Goal: Task Accomplishment & Management: Manage account settings

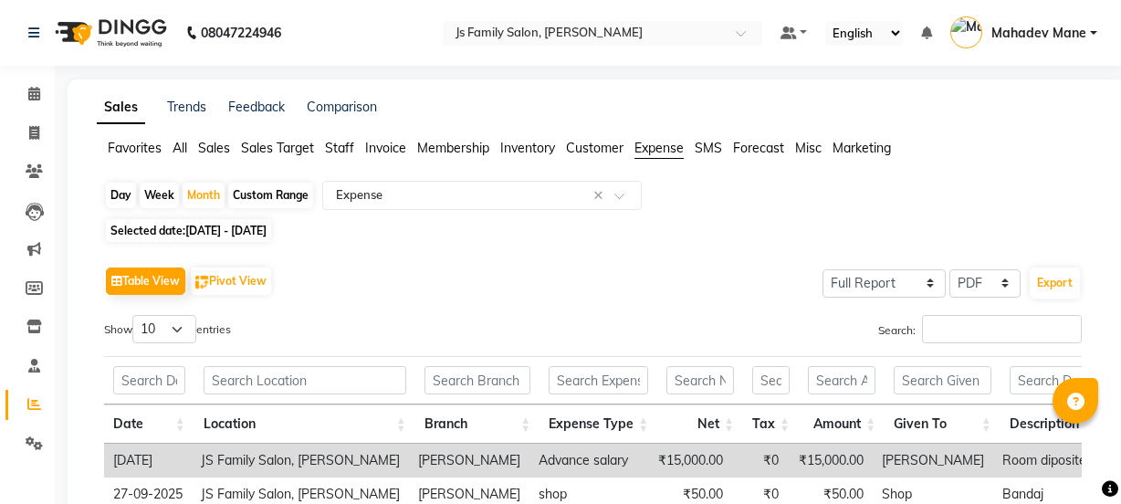
select select "full_report"
select select "pdf"
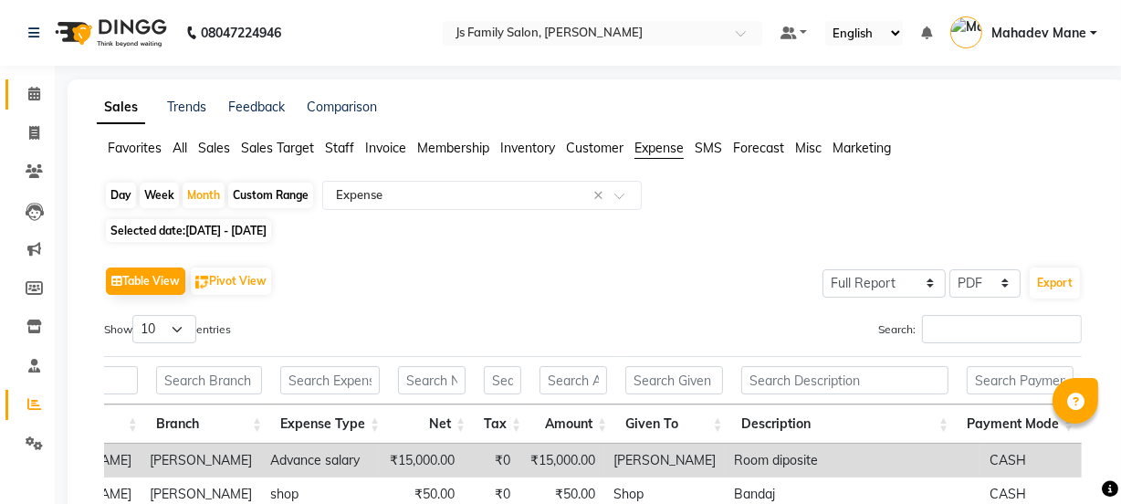
click at [37, 97] on icon at bounding box center [34, 94] width 12 height 14
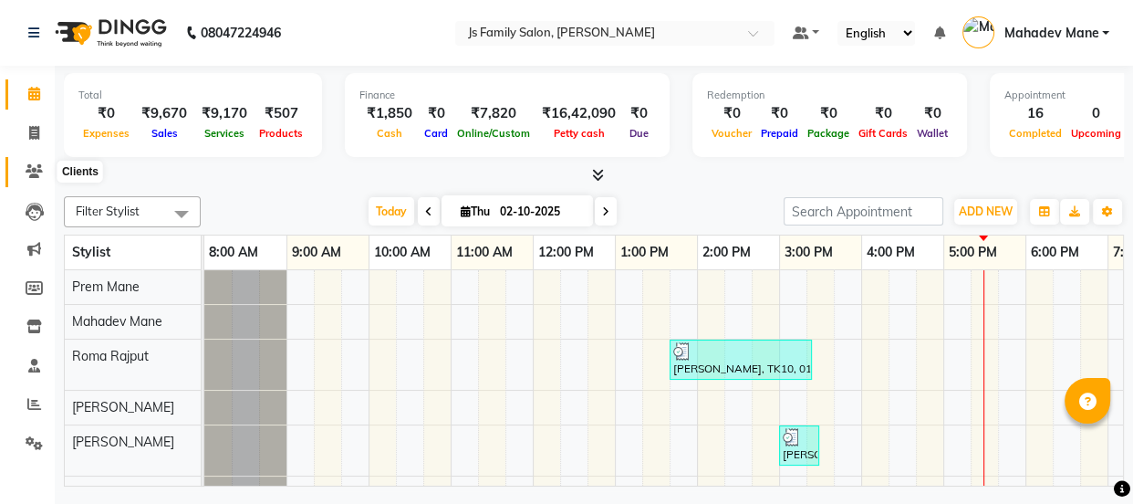
click at [39, 175] on icon at bounding box center [34, 171] width 17 height 14
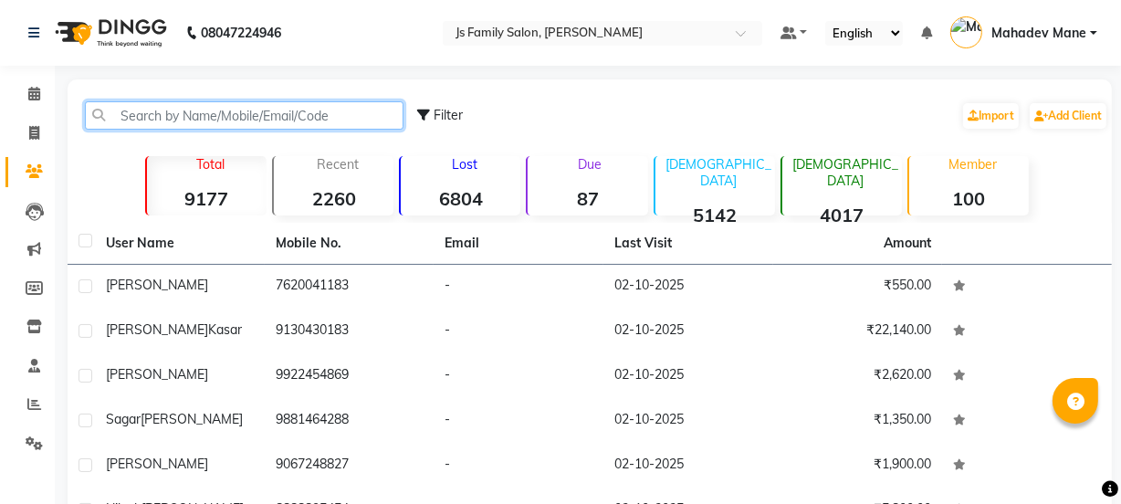
click at [223, 116] on input "text" at bounding box center [244, 115] width 318 height 28
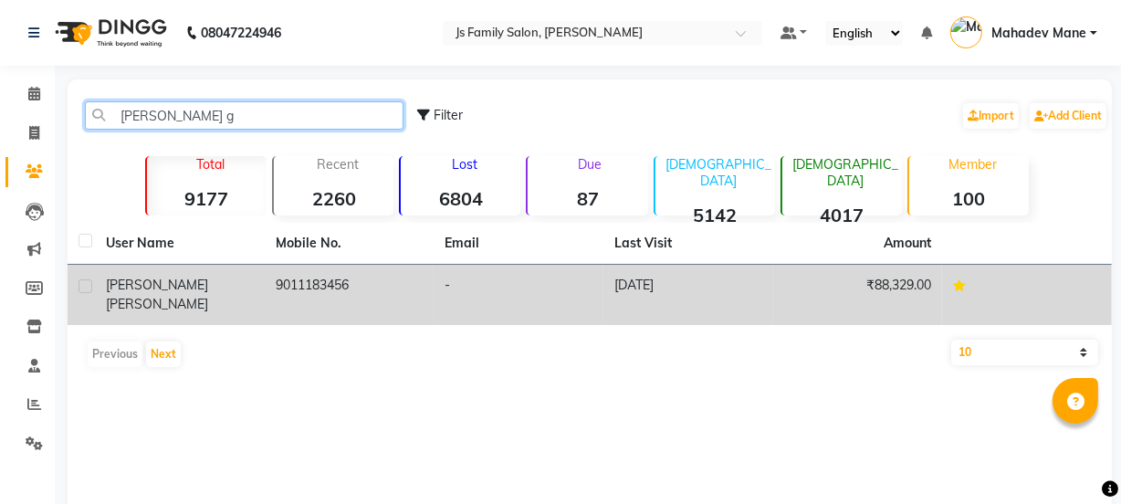
type input "[PERSON_NAME] g"
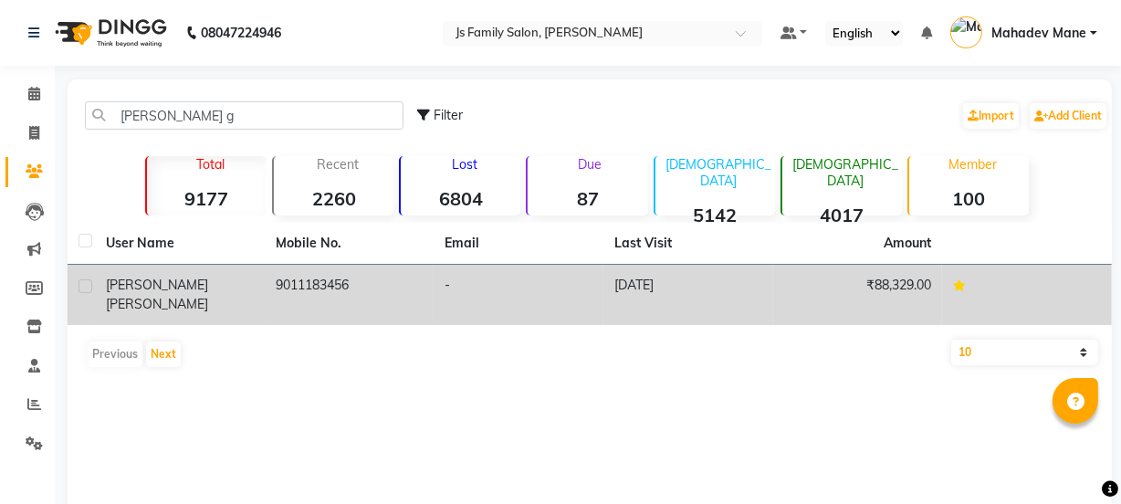
click at [382, 278] on td "9011183456" at bounding box center [350, 295] width 170 height 60
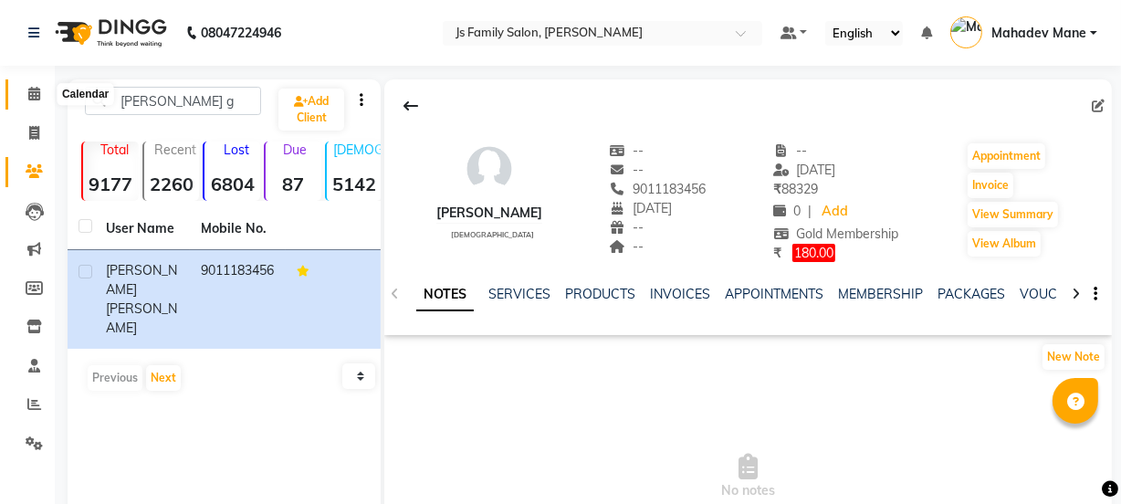
click at [20, 96] on span at bounding box center [34, 94] width 32 height 21
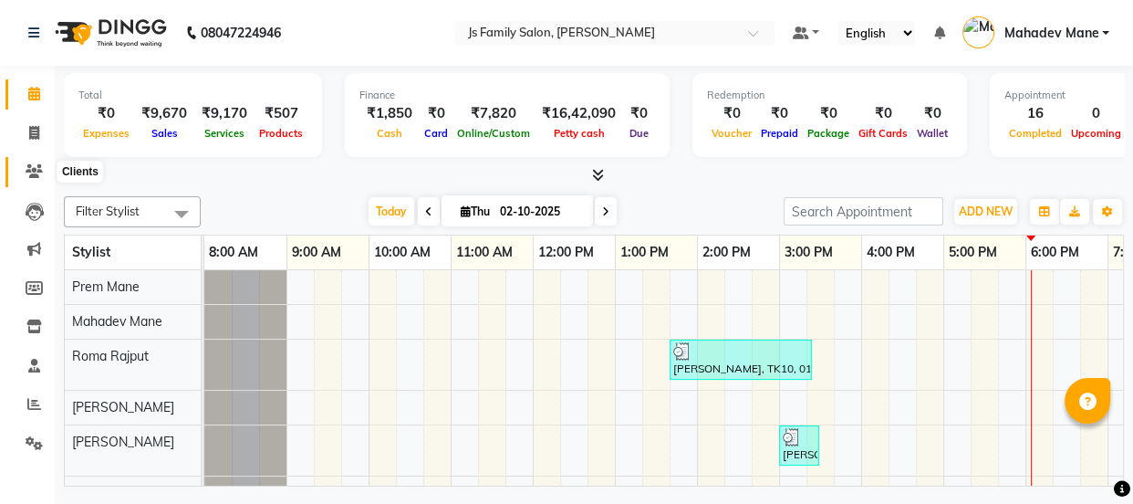
click at [35, 172] on icon at bounding box center [34, 171] width 17 height 14
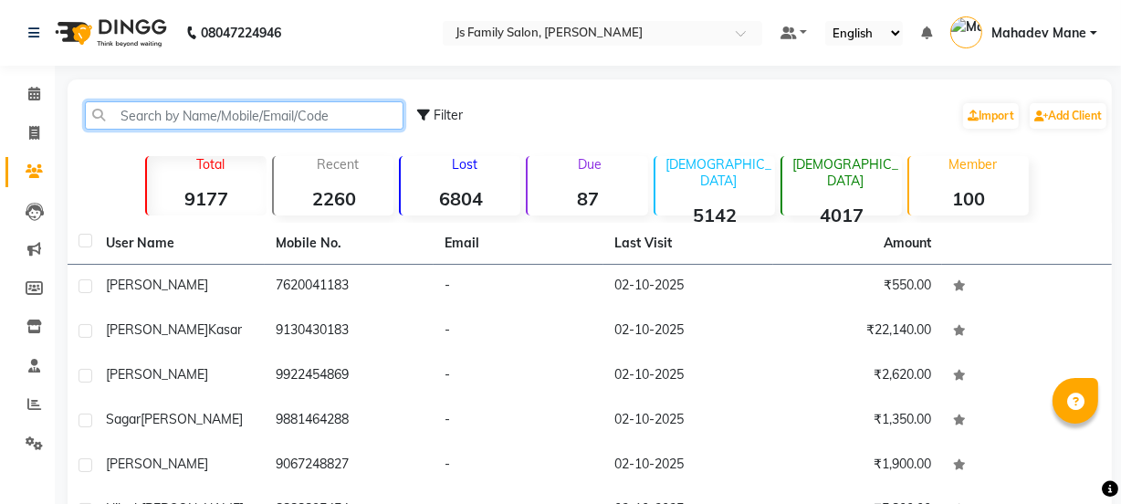
click at [205, 112] on input "text" at bounding box center [244, 115] width 318 height 28
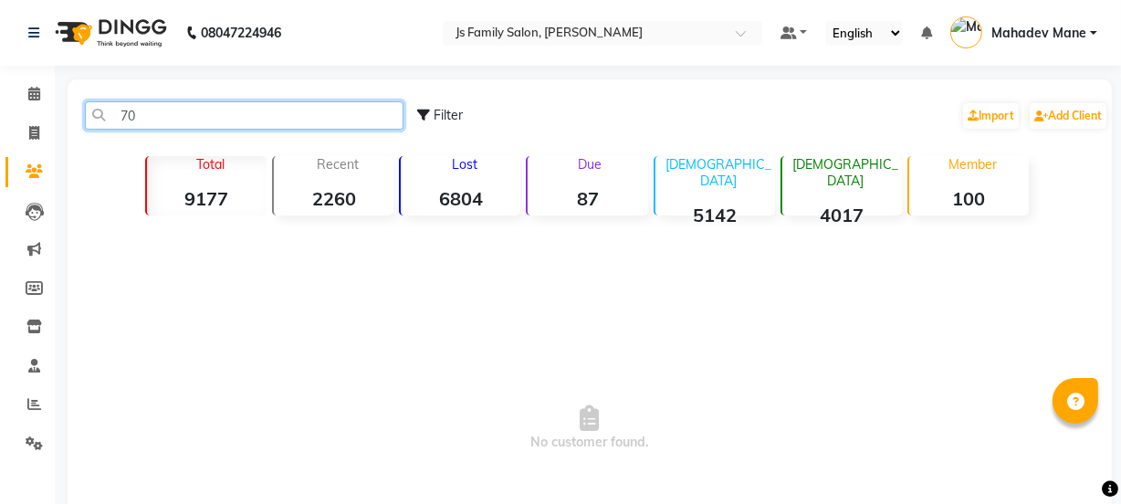
type input "7"
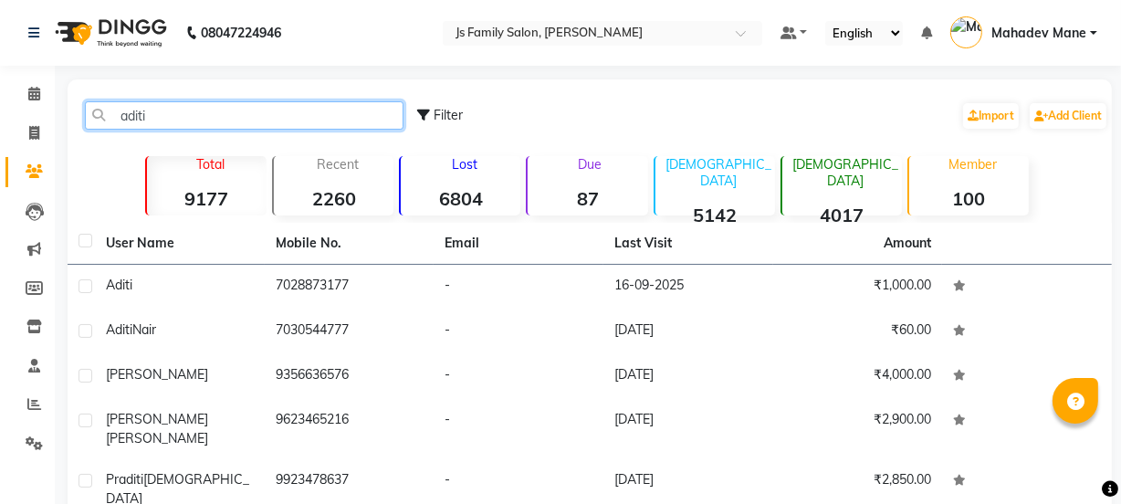
click at [167, 116] on input "aditi" at bounding box center [244, 115] width 318 height 28
type input "a"
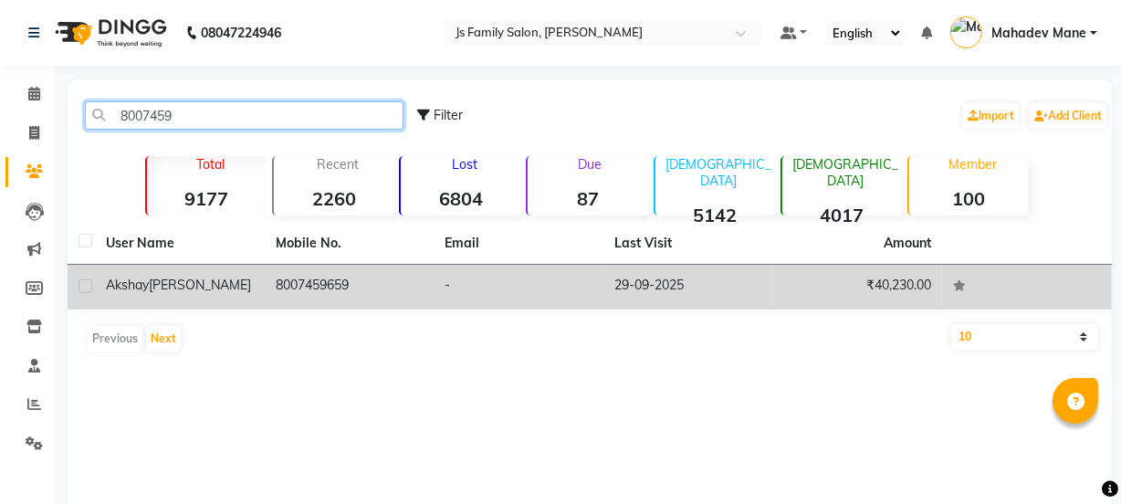
type input "8007459"
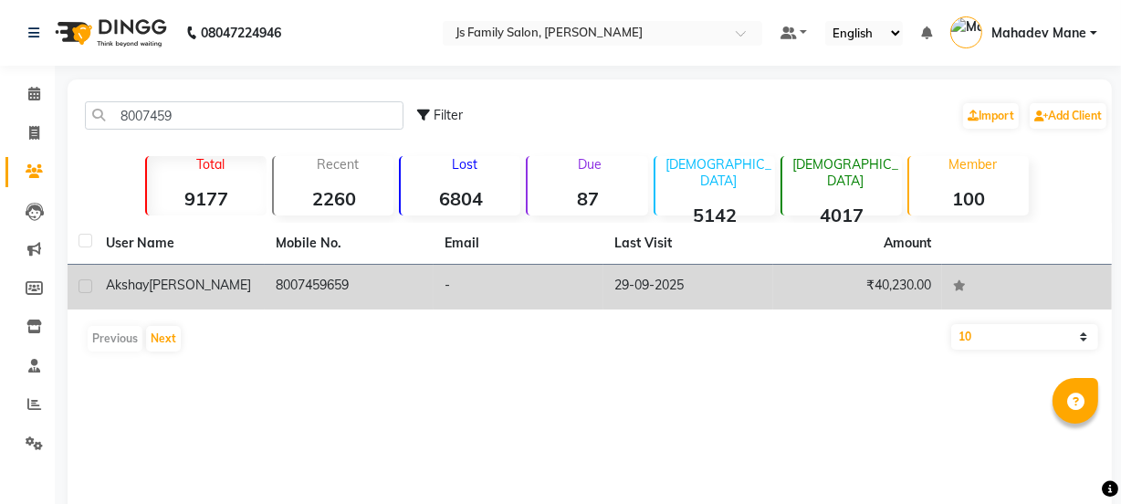
click at [308, 286] on td "8007459659" at bounding box center [350, 287] width 170 height 45
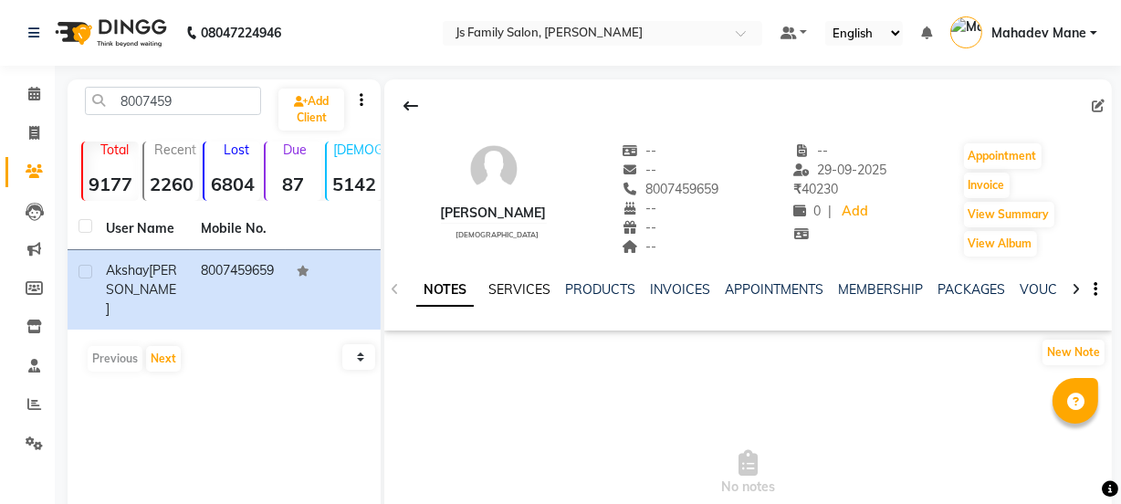
click at [522, 290] on link "SERVICES" at bounding box center [519, 289] width 62 height 16
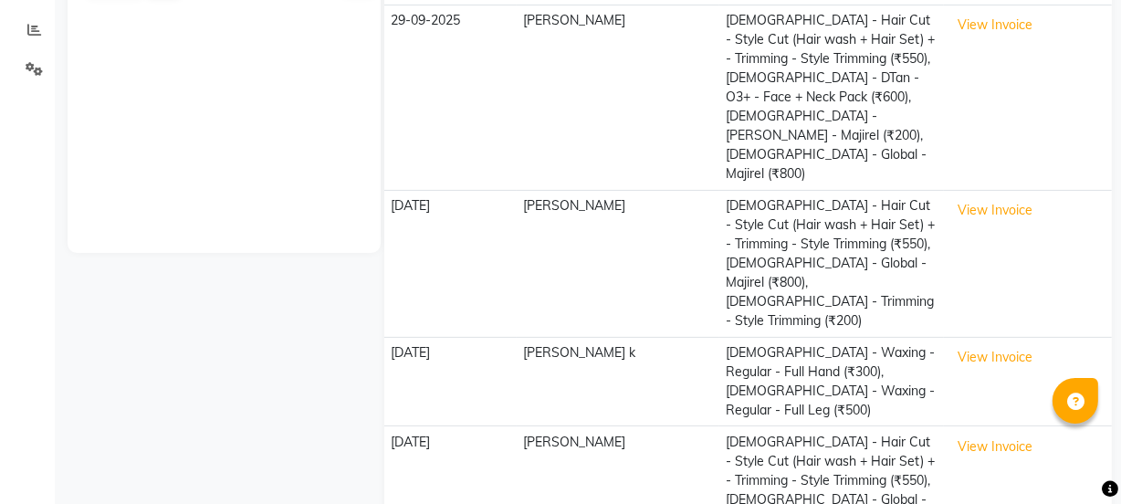
scroll to position [381, 0]
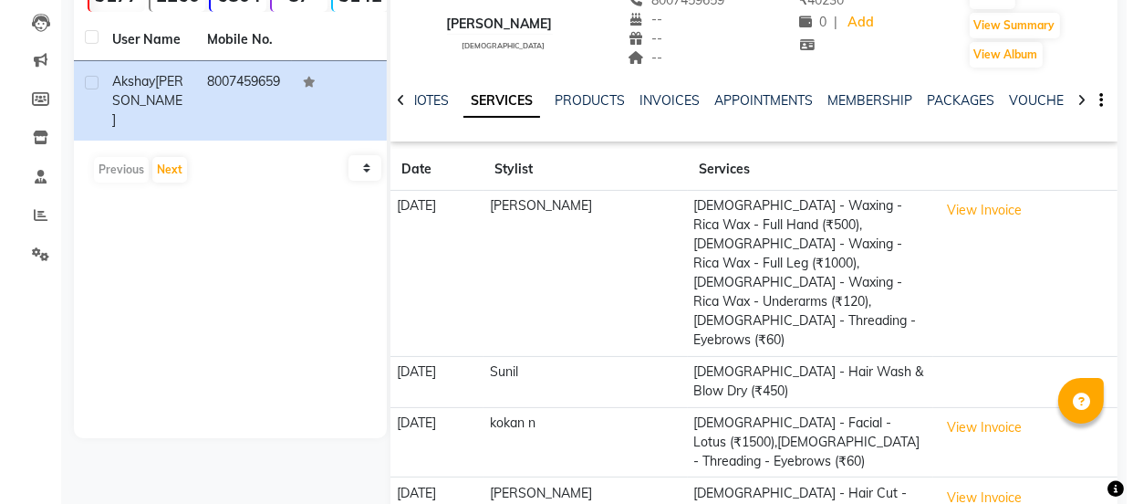
scroll to position [0, 0]
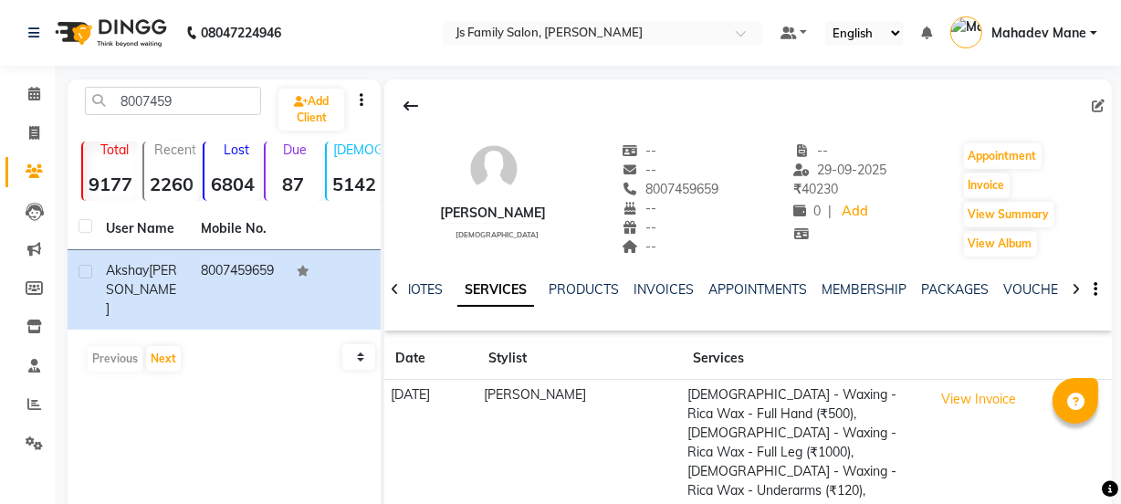
drag, startPoint x: 577, startPoint y: 381, endPoint x: 576, endPoint y: 410, distance: 29.2
click at [28, 94] on icon at bounding box center [34, 94] width 12 height 14
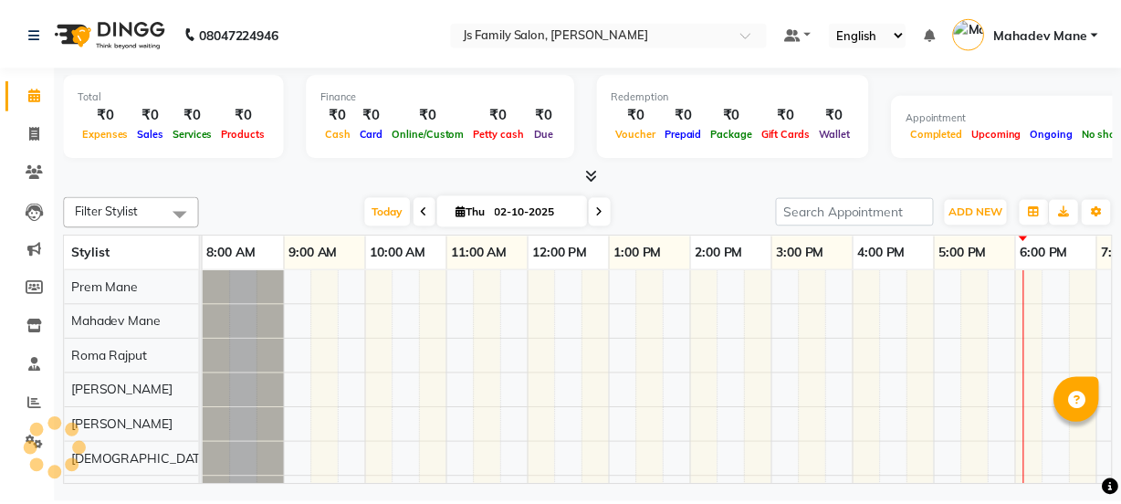
scroll to position [0, 148]
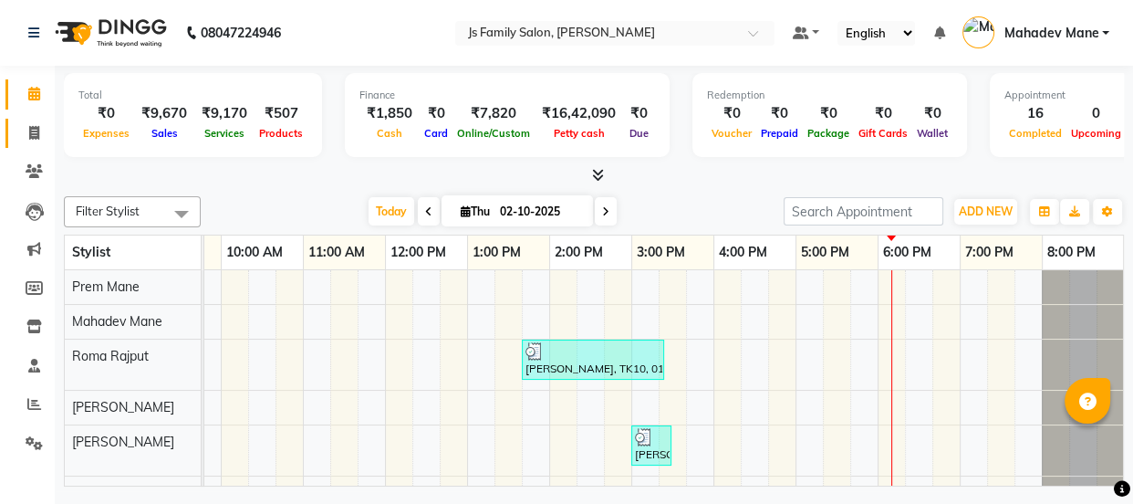
click at [41, 135] on span at bounding box center [34, 133] width 32 height 21
select select "service"
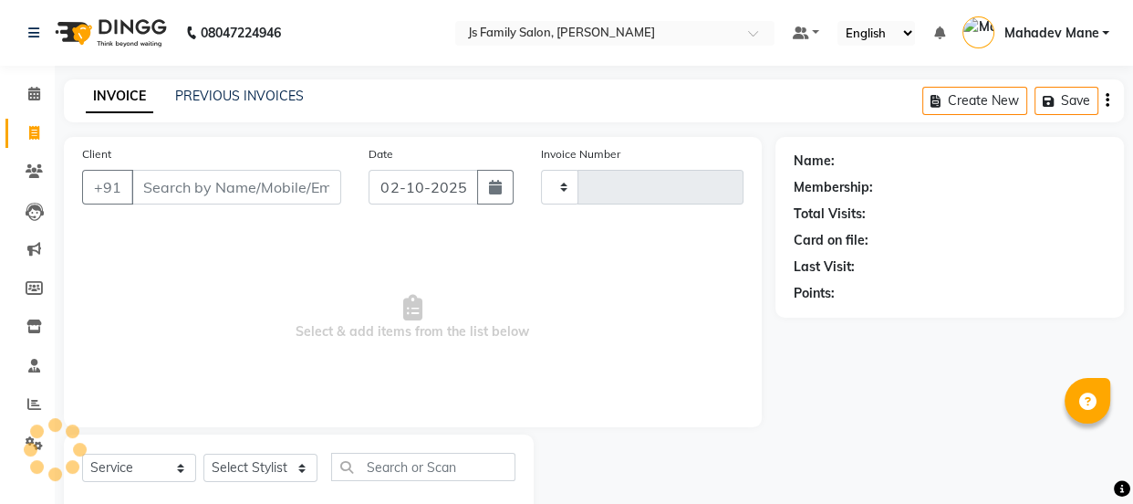
type input "8222"
select select "3729"
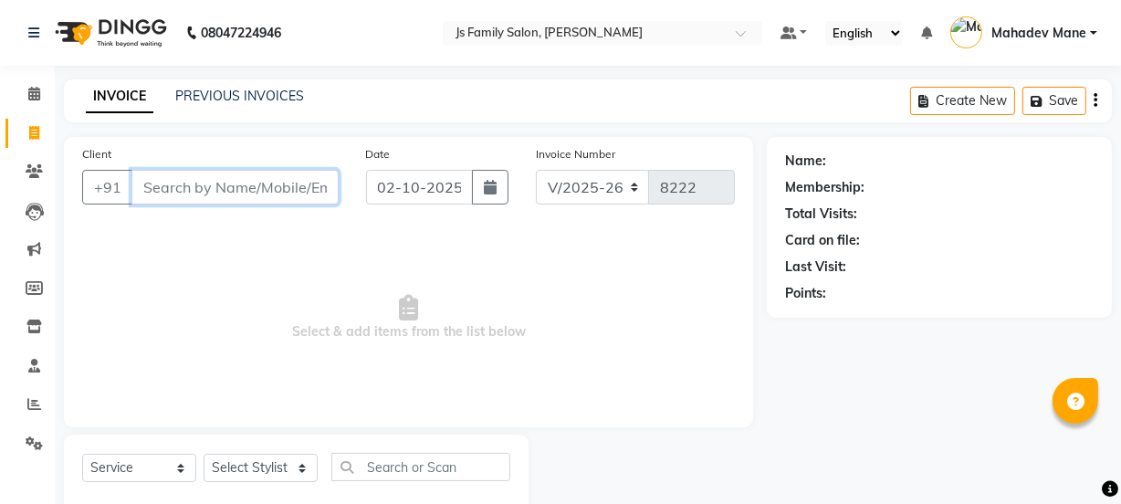
click at [186, 186] on input "Client" at bounding box center [234, 187] width 207 height 35
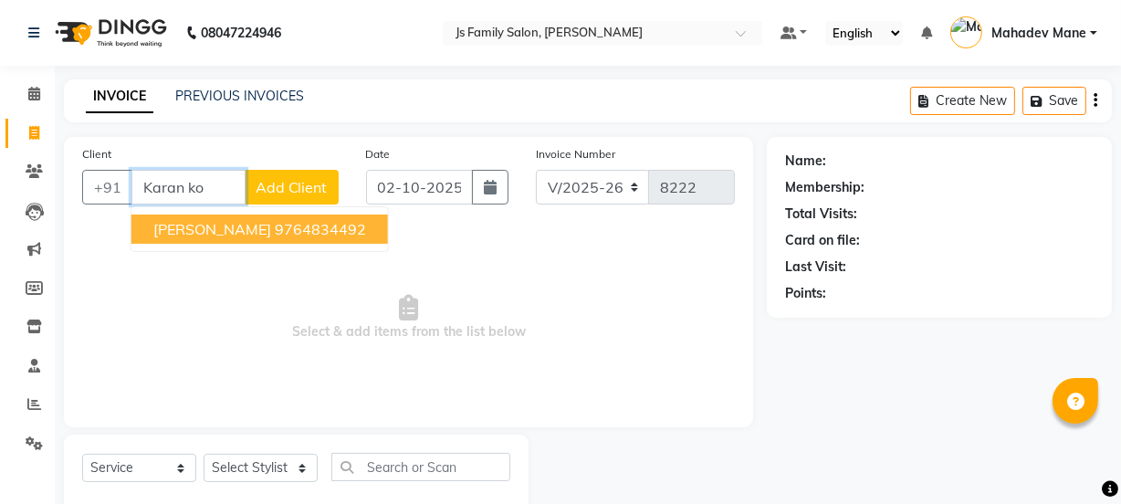
click at [192, 237] on span "[PERSON_NAME]" at bounding box center [212, 229] width 118 height 18
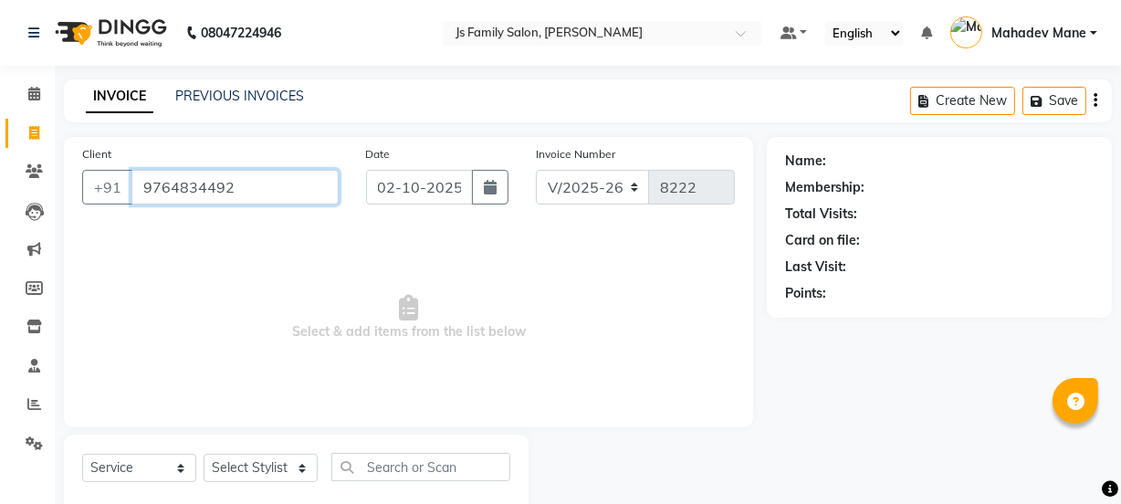
type input "9764834492"
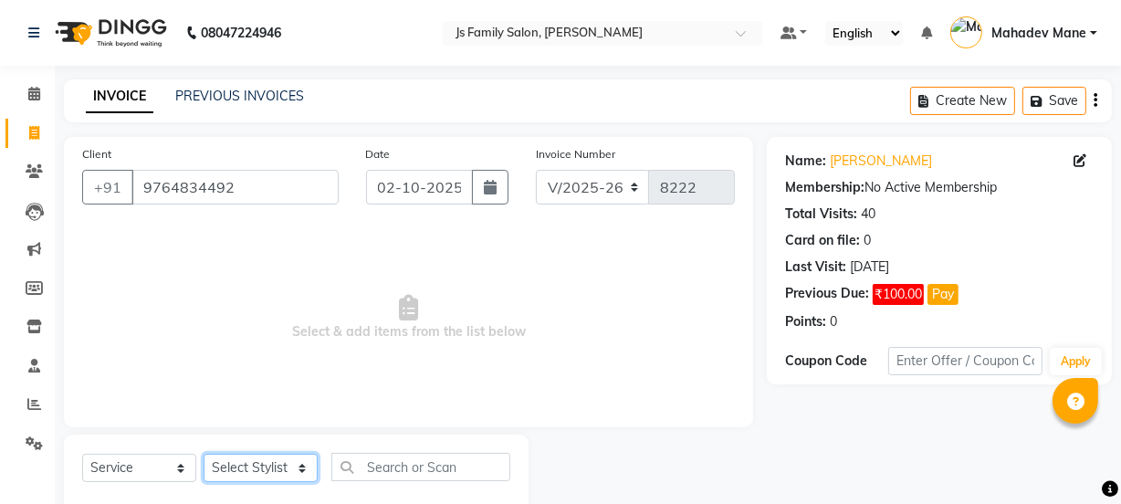
click at [250, 475] on select "Select Stylist [PERSON_NAME] Vaidyakar [PERSON_NAME] [PERSON_NAME] Mane Mosin […" at bounding box center [261, 468] width 114 height 28
select select "33251"
click at [204, 454] on select "Select Stylist [PERSON_NAME] Vaidyakar [PERSON_NAME] [PERSON_NAME] Mane Mosin […" at bounding box center [261, 468] width 114 height 28
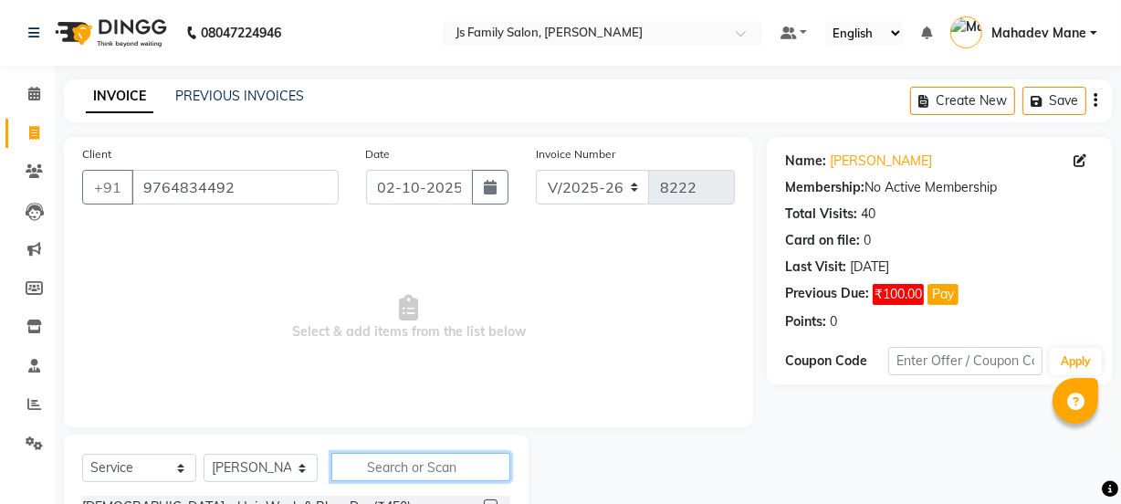
click at [343, 474] on input "text" at bounding box center [420, 467] width 179 height 28
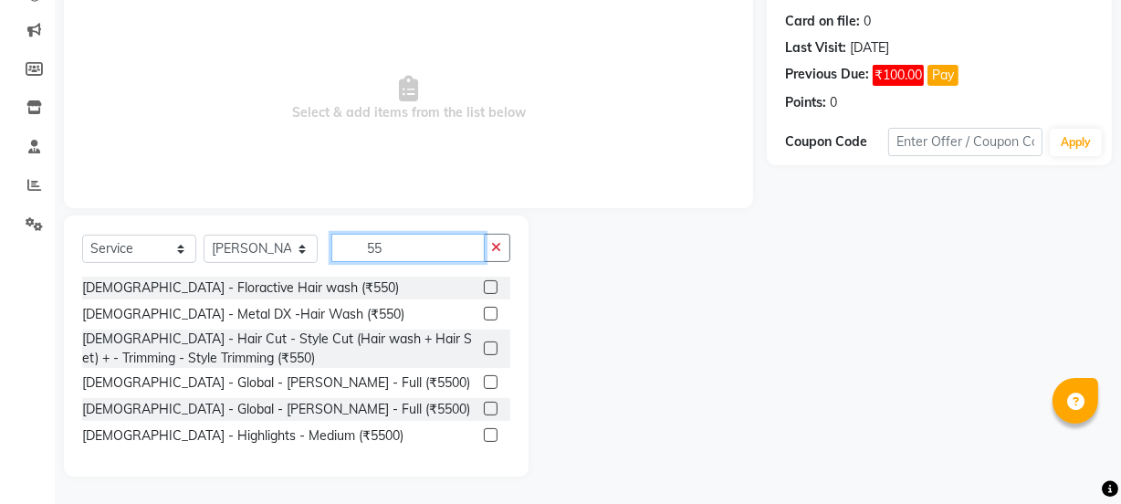
scroll to position [219, 0]
type input "5"
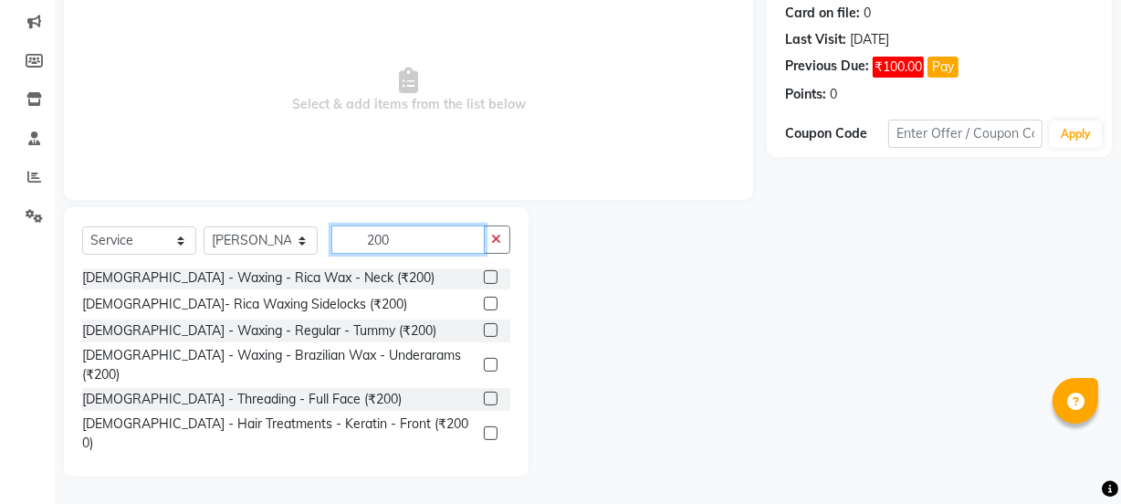
scroll to position [822, 0]
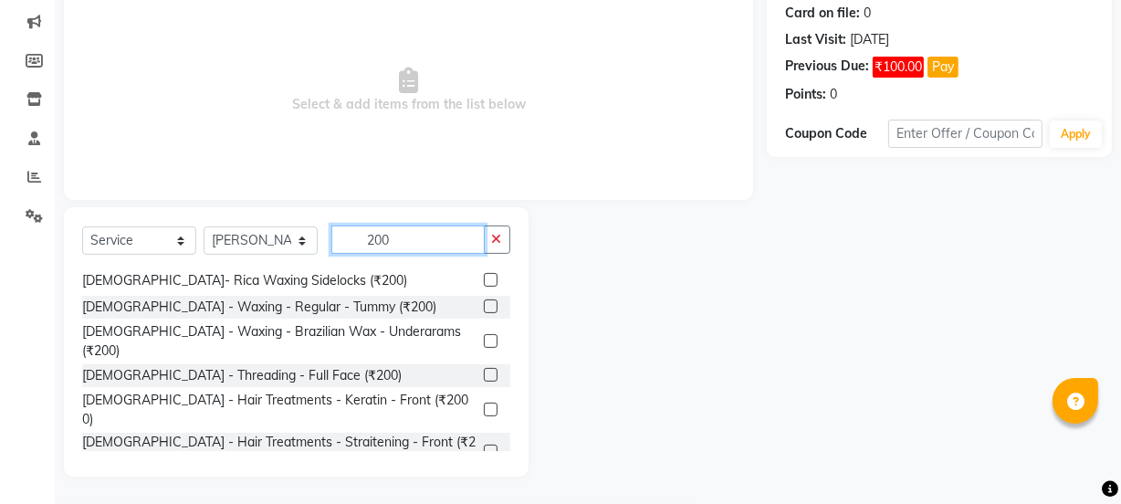
type input "200"
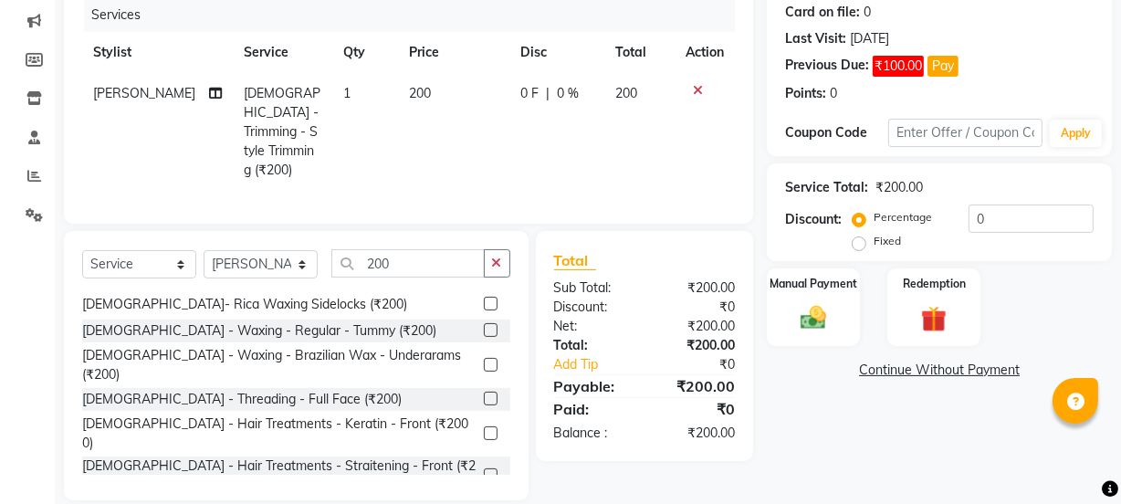
checkbox input "false"
click at [399, 261] on input "200" at bounding box center [407, 263] width 153 height 28
type input "2"
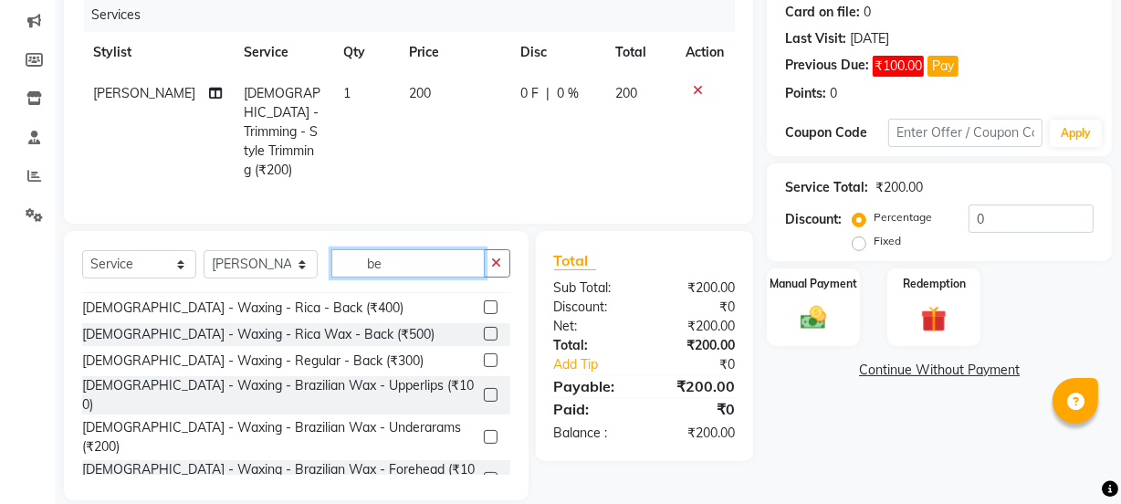
scroll to position [206, 0]
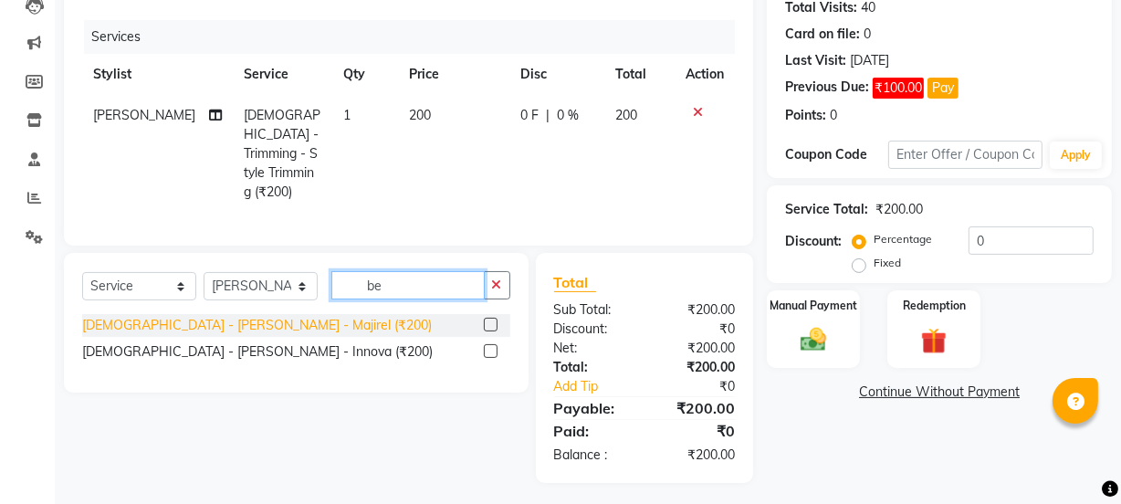
type input "be"
click at [235, 318] on div "[DEMOGRAPHIC_DATA] - [PERSON_NAME] - Majirel (₹200)" at bounding box center [257, 325] width 350 height 19
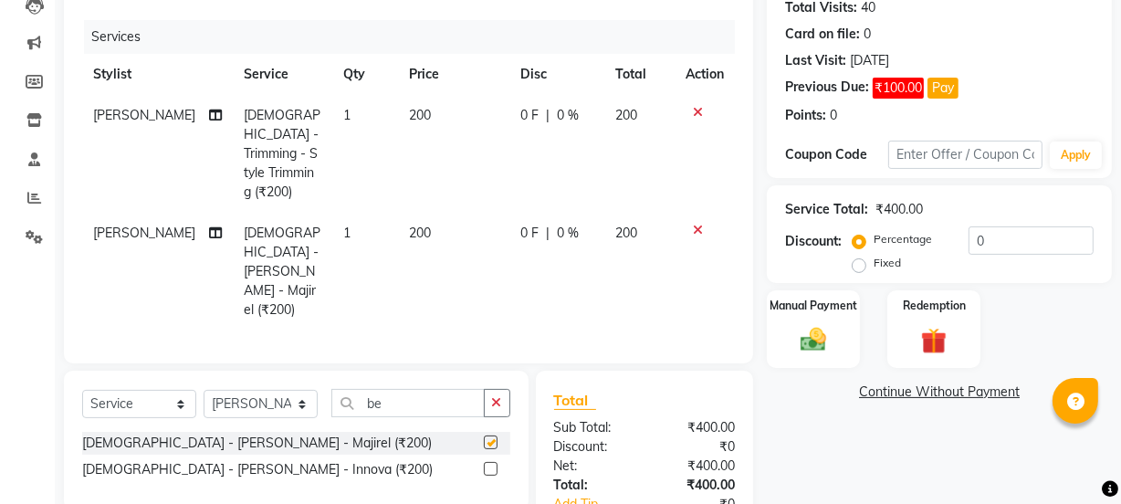
checkbox input "false"
click at [998, 255] on div "Percentage Fixed 0" at bounding box center [974, 250] width 237 height 49
click at [998, 250] on input "0" at bounding box center [1030, 240] width 125 height 28
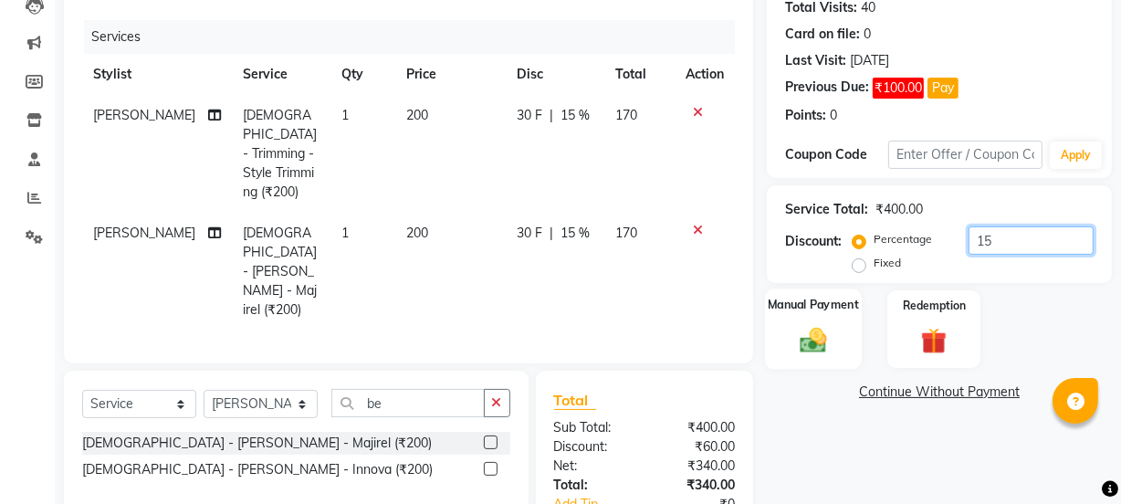
type input "15"
click at [842, 317] on div "Manual Payment" at bounding box center [813, 328] width 97 height 81
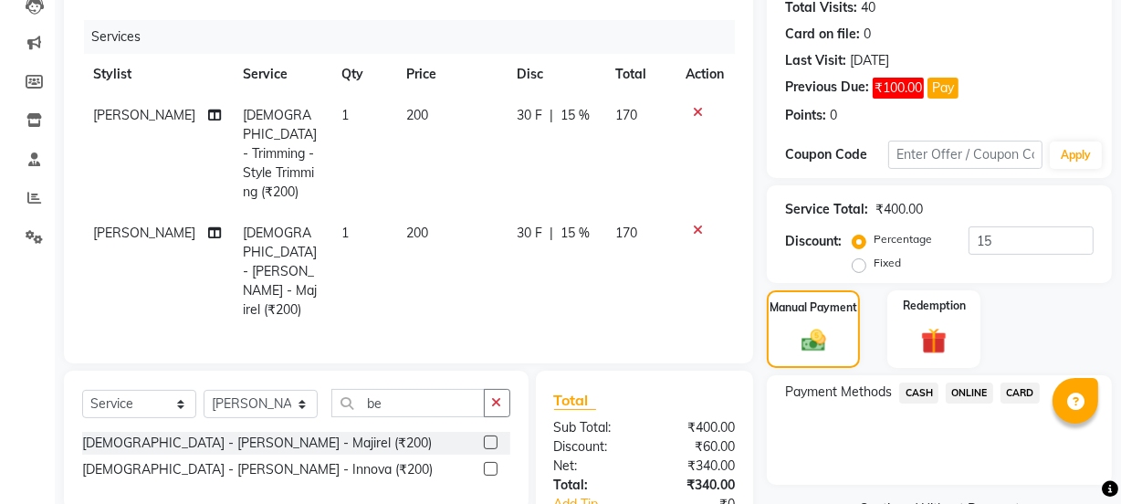
click at [952, 391] on span "ONLINE" at bounding box center [968, 392] width 47 height 21
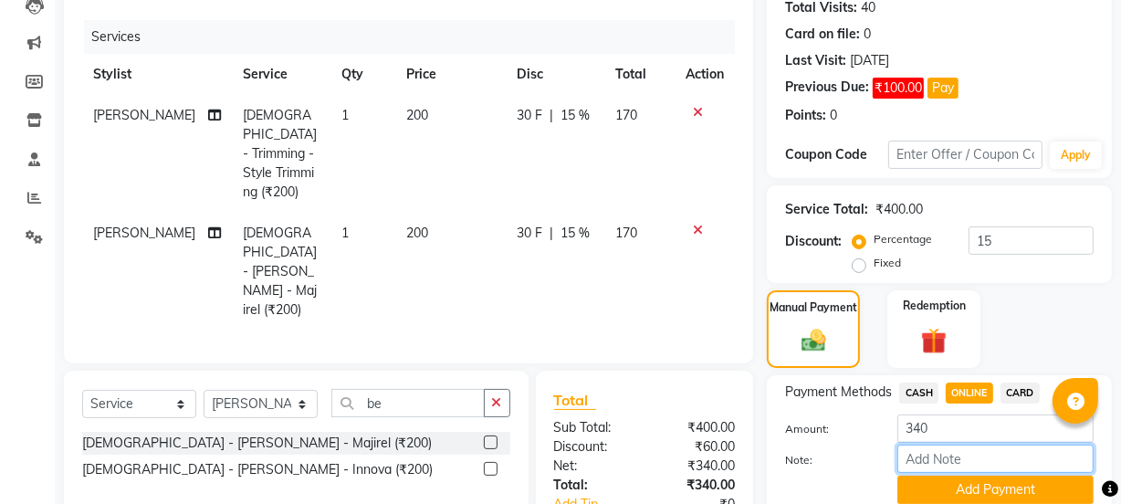
click at [972, 472] on input "Note:" at bounding box center [995, 458] width 196 height 28
click at [972, 482] on button "Add Payment" at bounding box center [995, 489] width 196 height 28
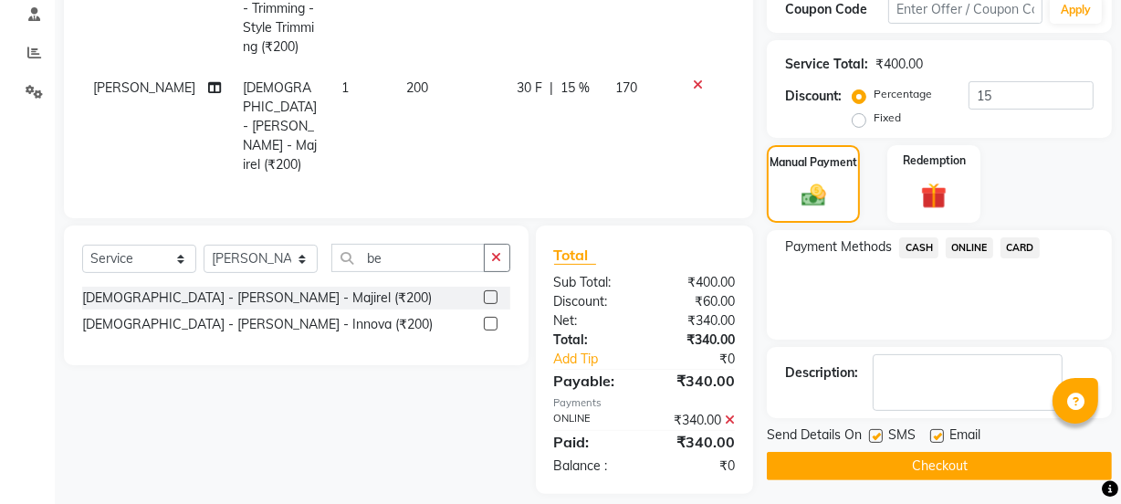
scroll to position [354, 0]
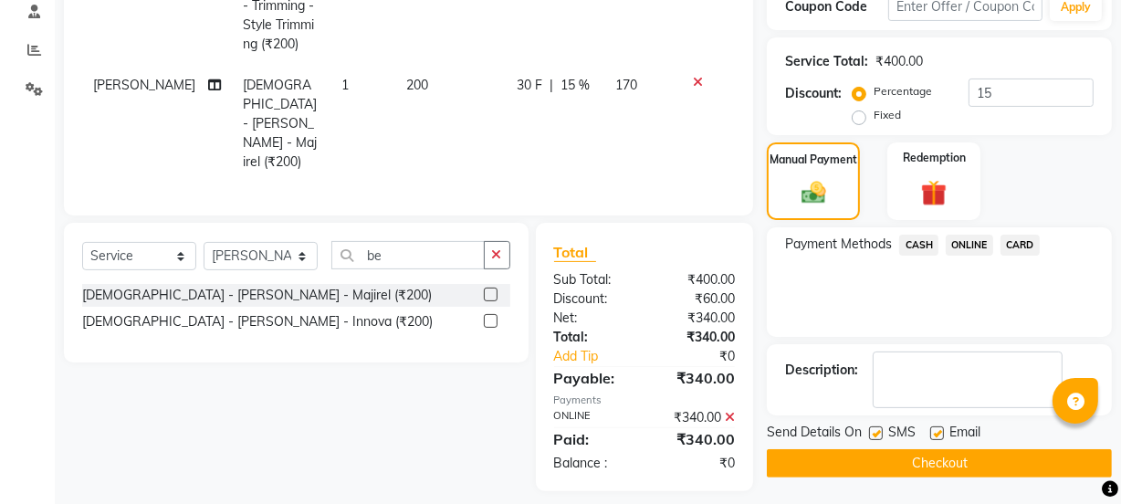
click at [962, 467] on button "Checkout" at bounding box center [939, 463] width 345 height 28
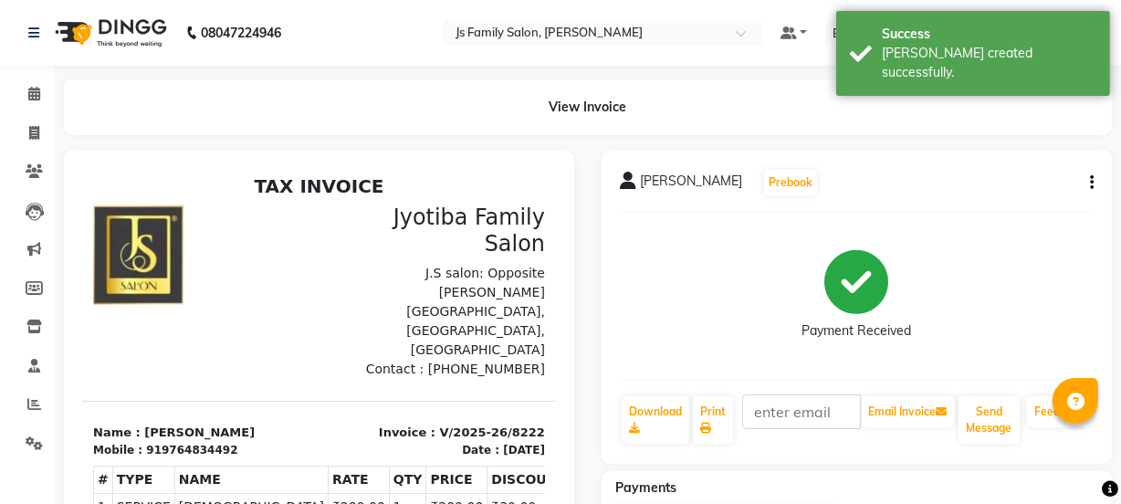
click at [30, 148] on li "Invoice" at bounding box center [27, 133] width 55 height 39
click at [30, 137] on icon at bounding box center [34, 133] width 10 height 14
select select "service"
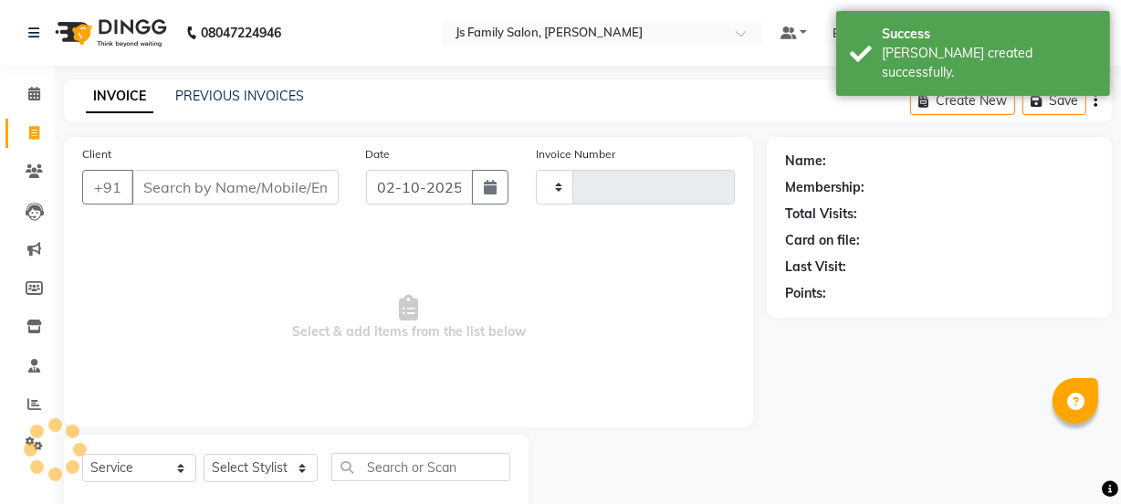
type input "8223"
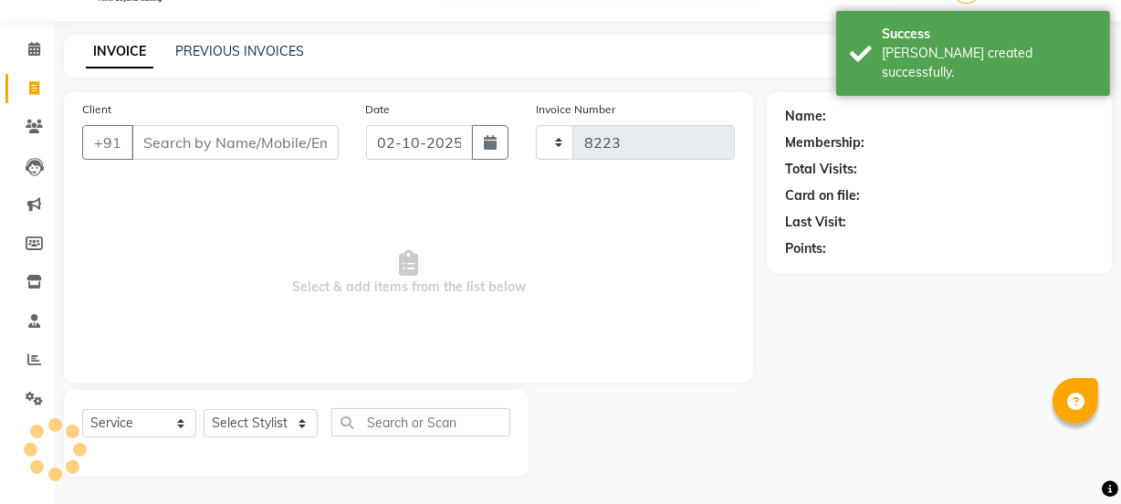
select select "3729"
click at [203, 147] on input "Client" at bounding box center [234, 142] width 207 height 35
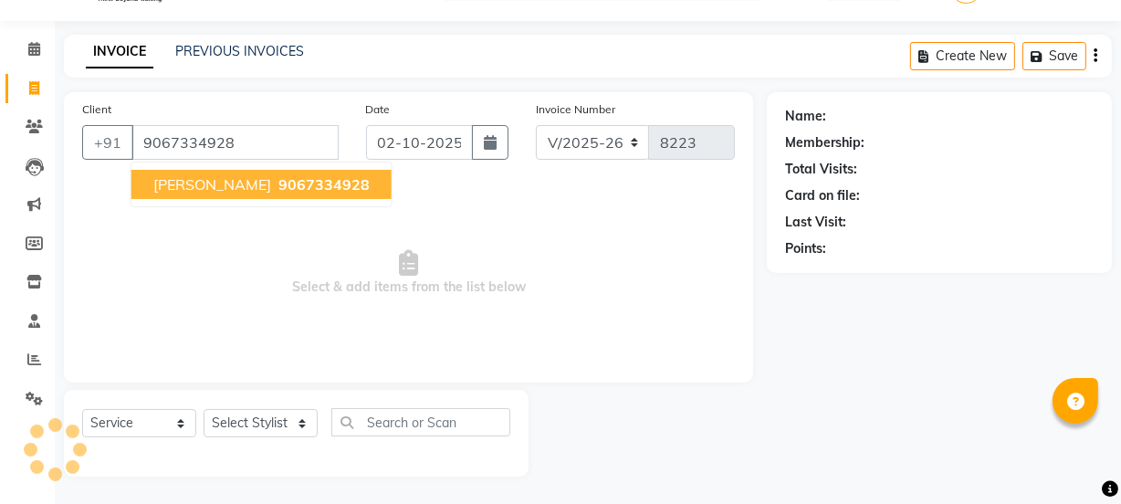
type input "9067334928"
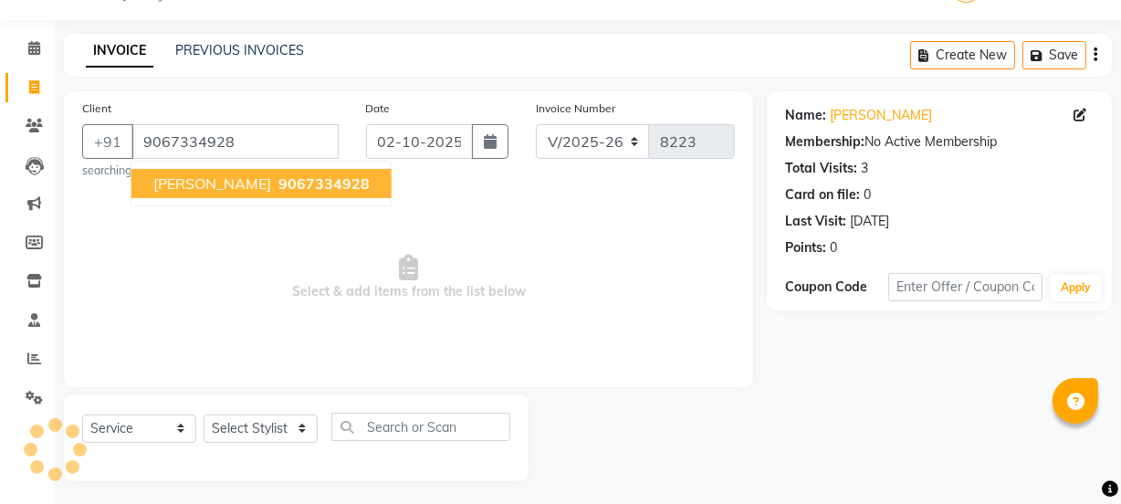
click at [204, 184] on span "[PERSON_NAME]" at bounding box center [212, 183] width 118 height 18
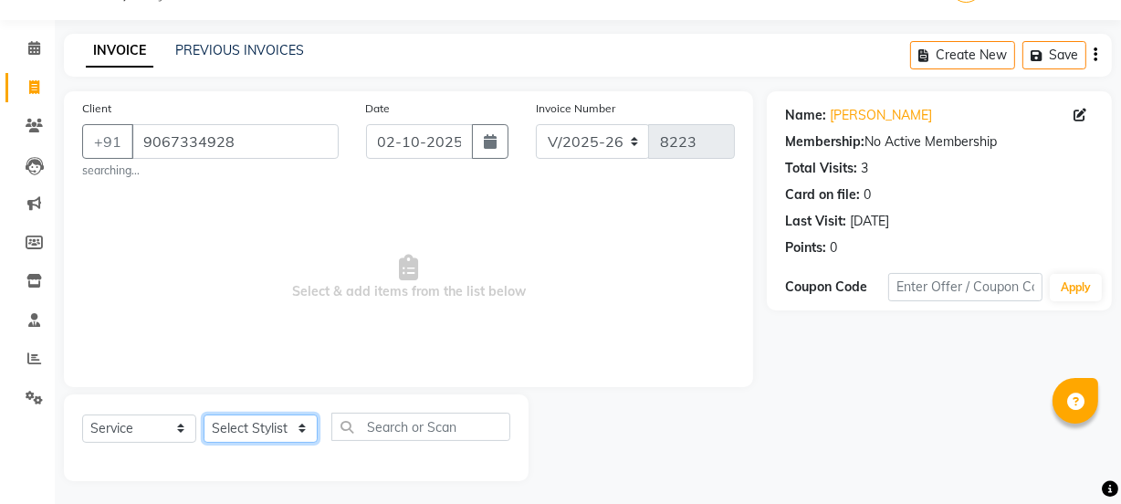
click at [250, 428] on select "Select Stylist [PERSON_NAME] Vaidyakar [PERSON_NAME] [PERSON_NAME] Mane Mosin […" at bounding box center [261, 428] width 114 height 28
select select "58002"
click at [204, 414] on select "Select Stylist [PERSON_NAME] Vaidyakar [PERSON_NAME] [PERSON_NAME] Mane Mosin […" at bounding box center [261, 428] width 114 height 28
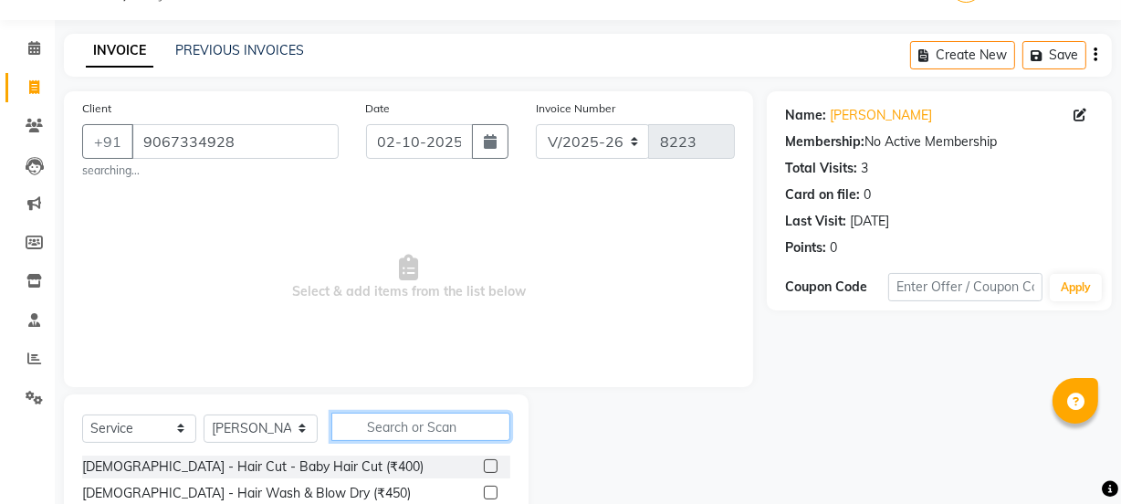
click at [379, 435] on input "text" at bounding box center [420, 426] width 179 height 28
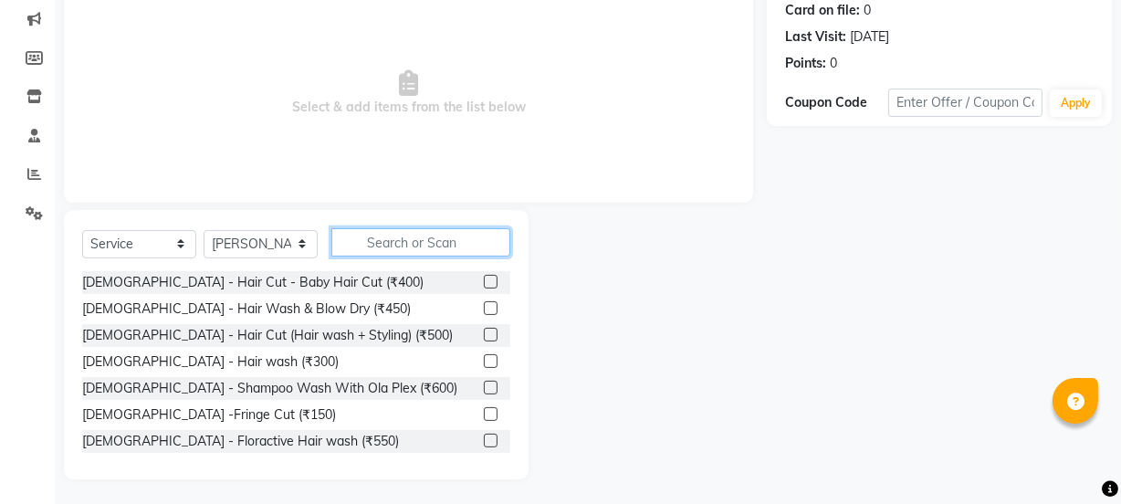
scroll to position [234, 0]
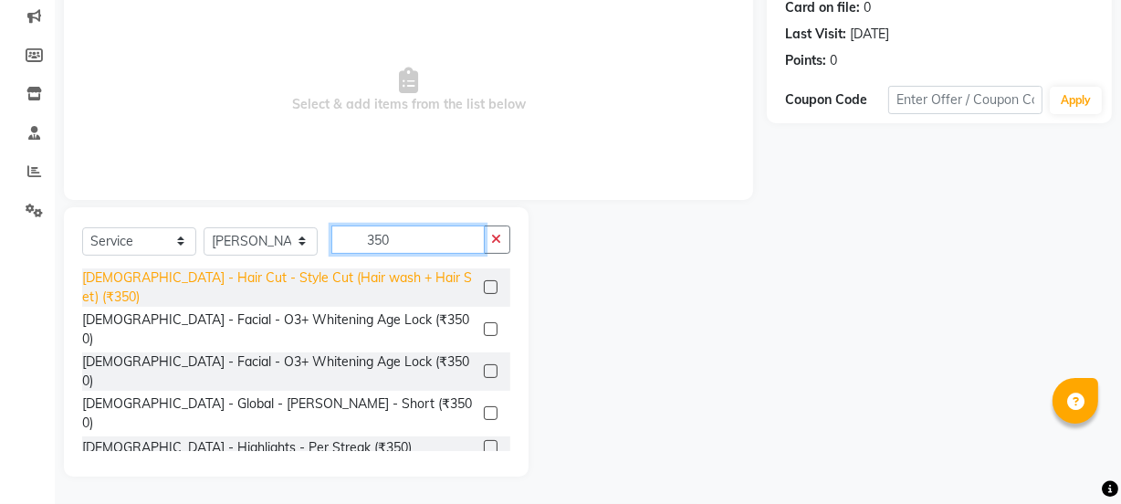
type input "350"
click at [391, 279] on div "[DEMOGRAPHIC_DATA] - Hair Cut - Style Cut (Hair wash + Hair Set) (₹350)" at bounding box center [279, 287] width 394 height 38
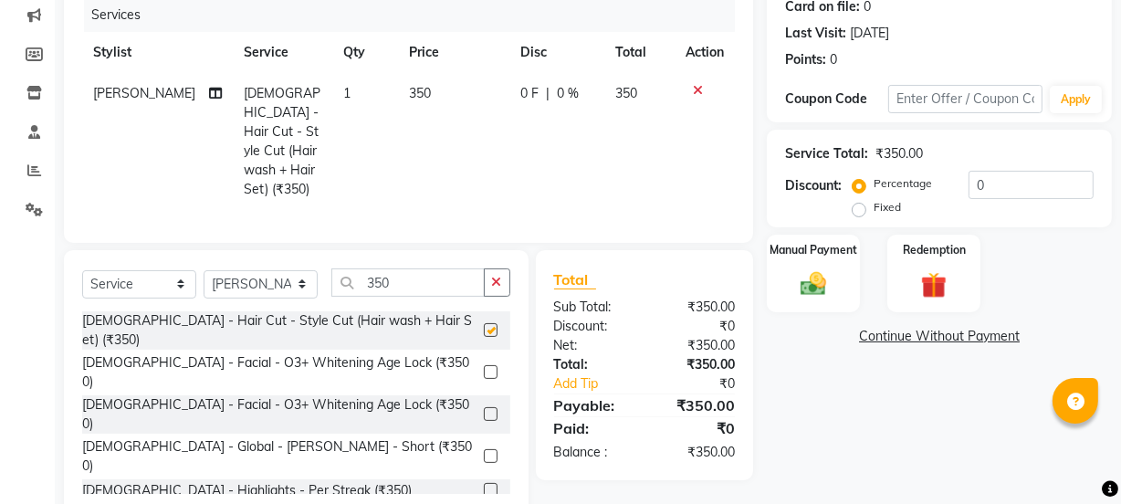
checkbox input "false"
click at [784, 277] on div "Manual Payment" at bounding box center [813, 273] width 97 height 81
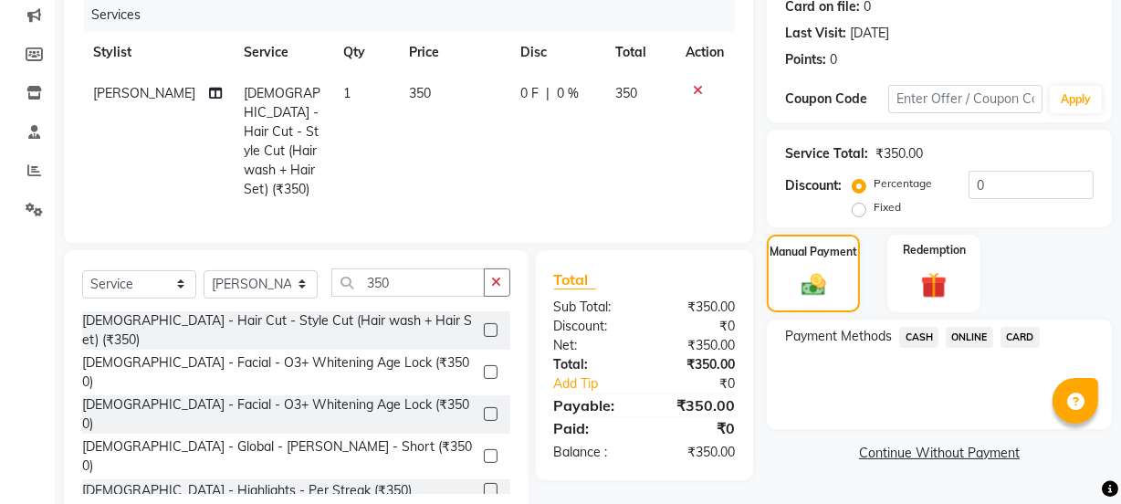
click at [955, 335] on span "ONLINE" at bounding box center [968, 337] width 47 height 21
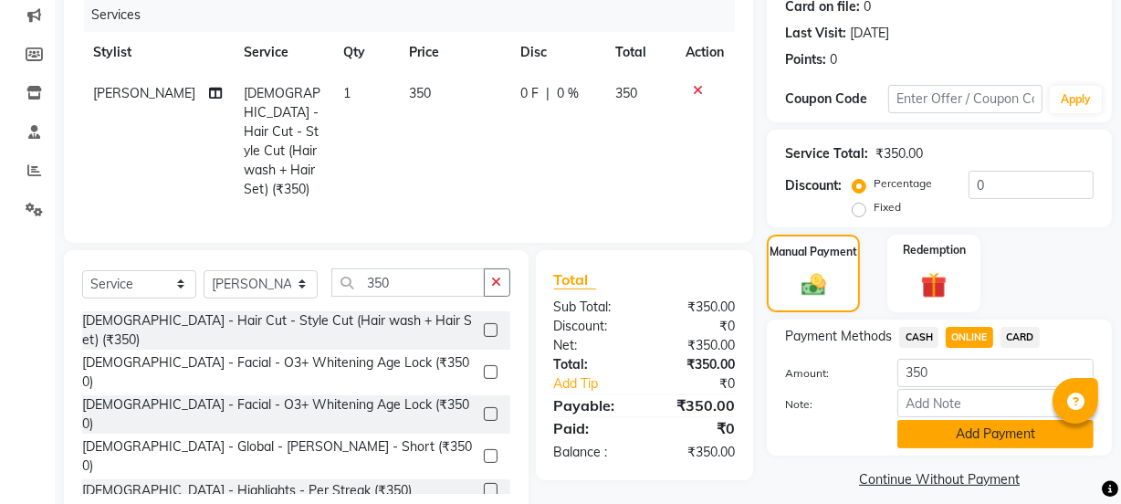
click at [958, 434] on button "Add Payment" at bounding box center [995, 434] width 196 height 28
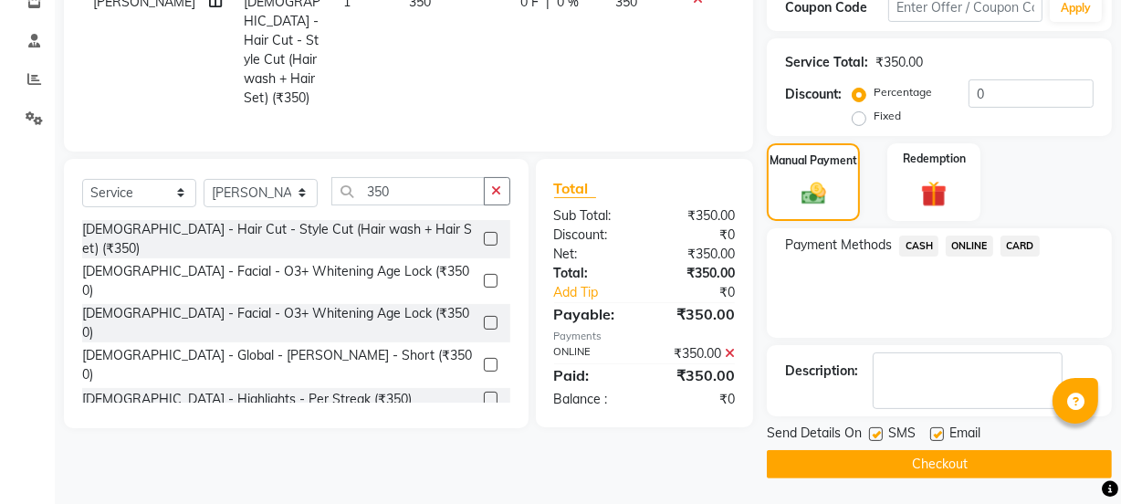
scroll to position [326, 0]
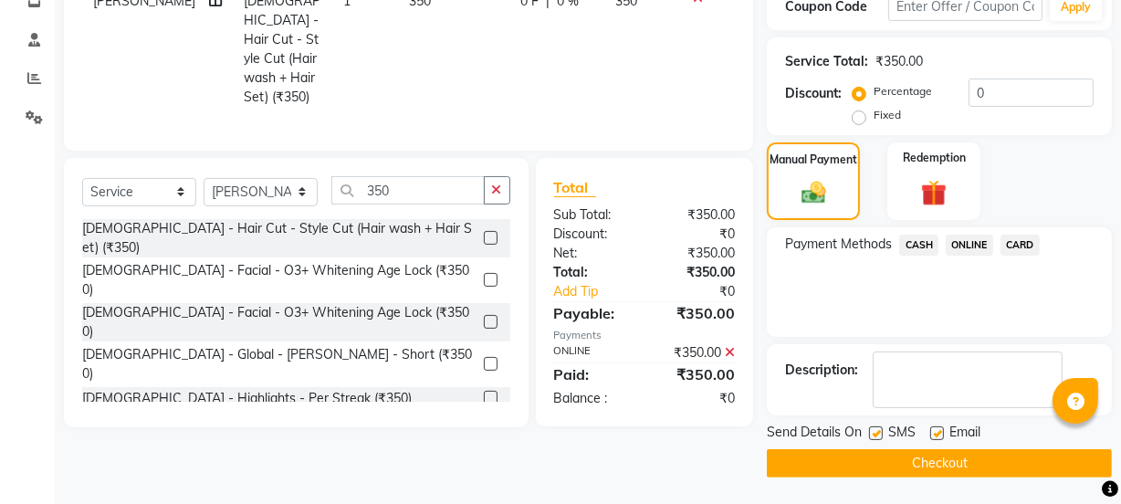
click at [964, 454] on button "Checkout" at bounding box center [939, 463] width 345 height 28
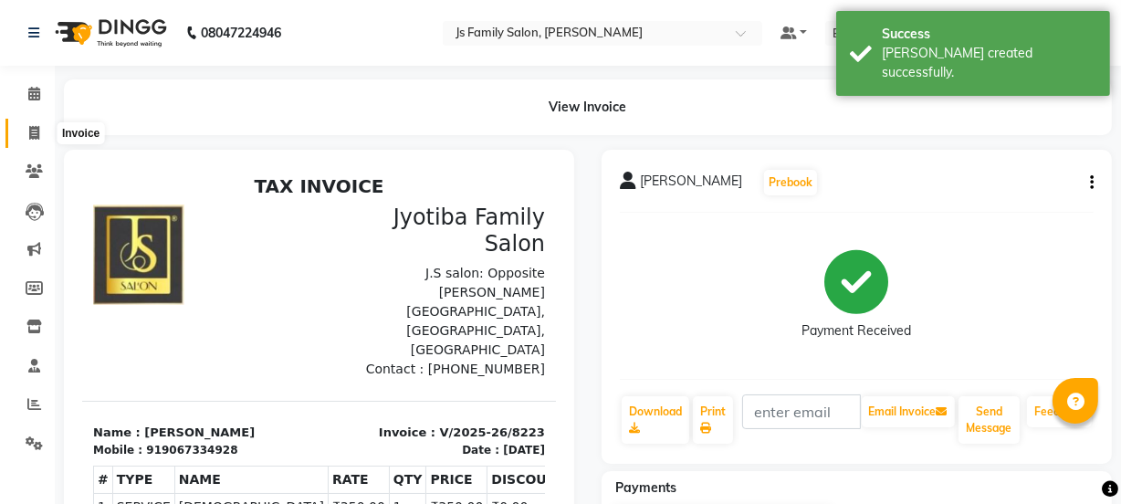
click at [36, 130] on icon at bounding box center [34, 133] width 10 height 14
select select "3729"
select select "service"
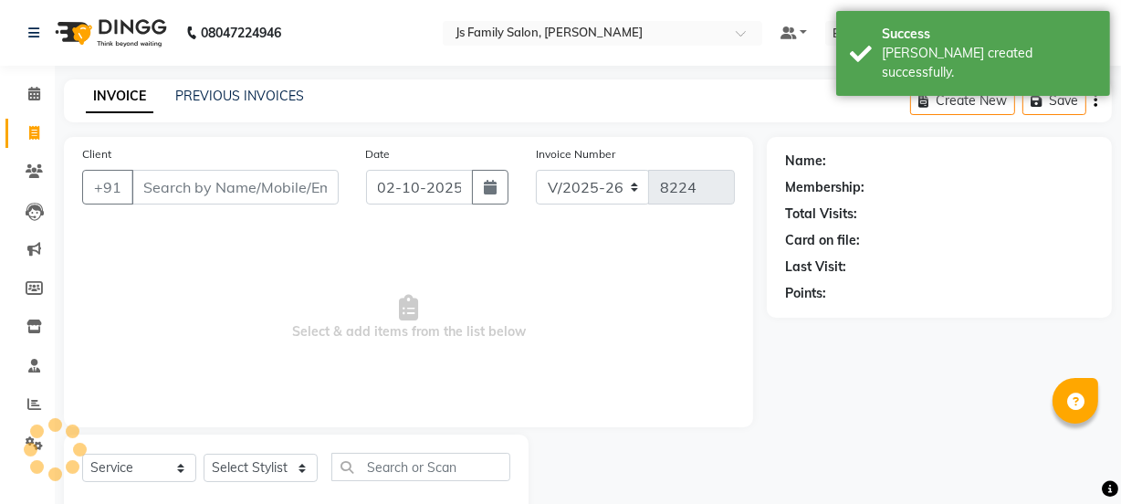
scroll to position [46, 0]
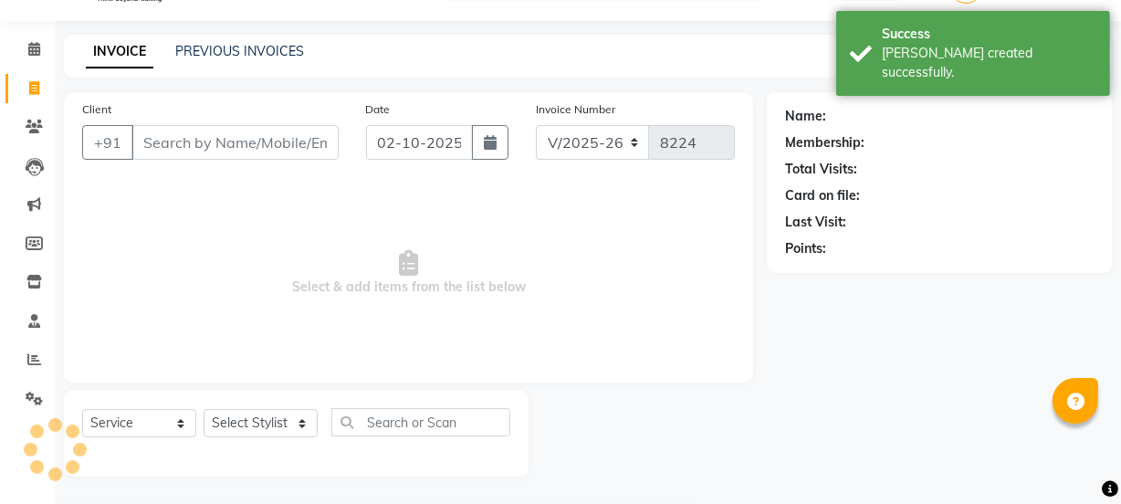
click at [154, 146] on input "Client" at bounding box center [234, 142] width 207 height 35
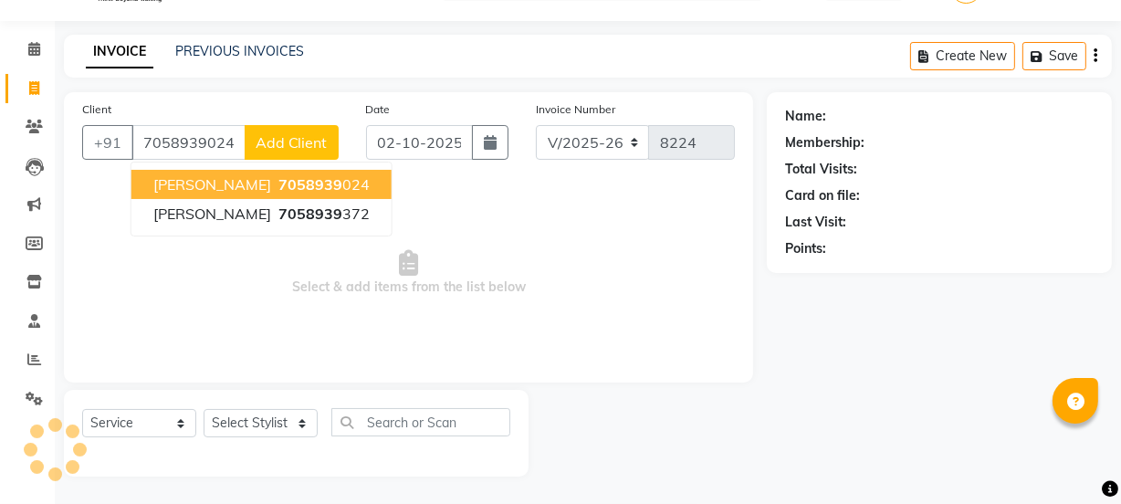
type input "7058939024"
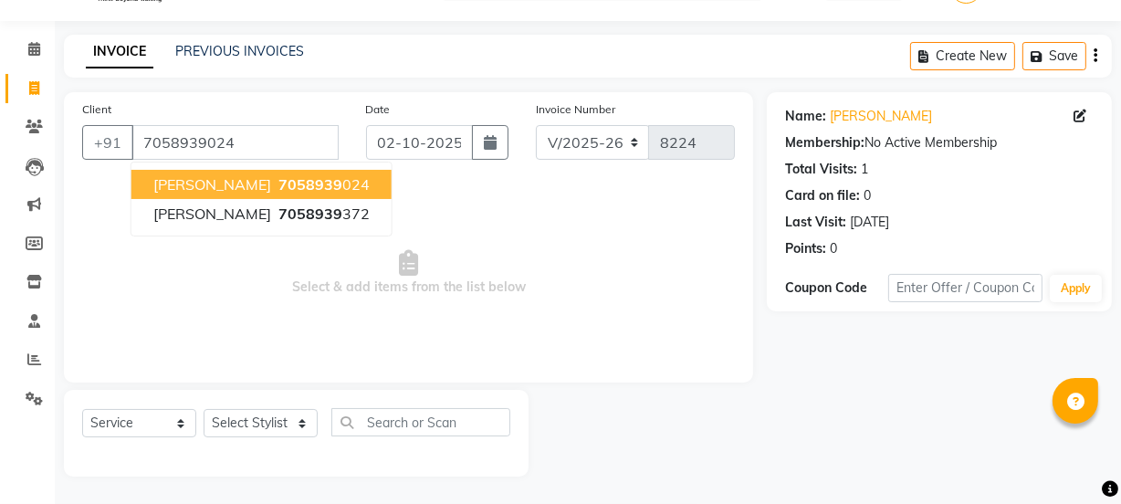
click at [183, 188] on span "[PERSON_NAME]" at bounding box center [212, 184] width 118 height 18
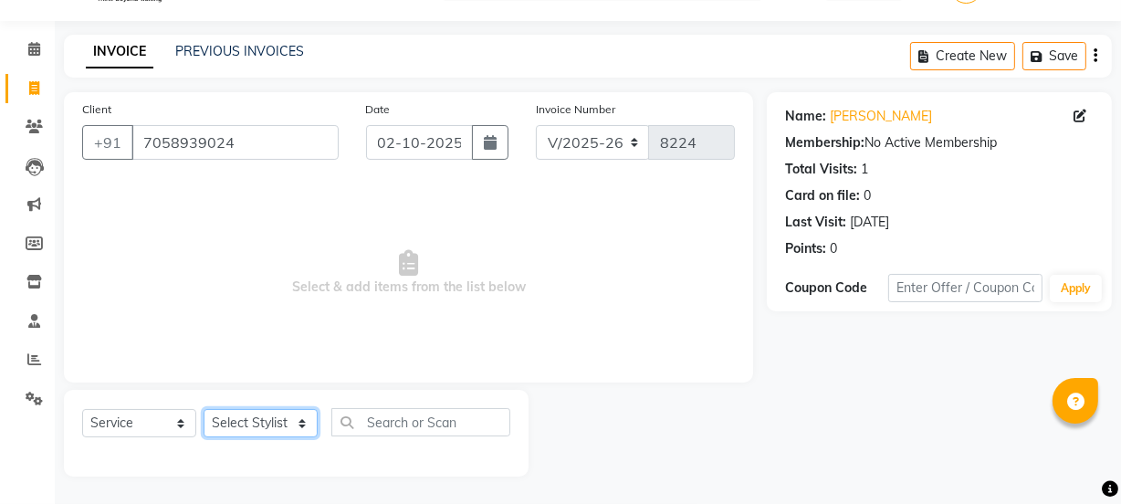
click at [240, 424] on select "Select Stylist [PERSON_NAME] Vaidyakar [PERSON_NAME] [PERSON_NAME] Mane Mosin […" at bounding box center [261, 423] width 114 height 28
click at [204, 409] on select "Select Stylist [PERSON_NAME] Vaidyakar [PERSON_NAME] [PERSON_NAME] Mane Mosin […" at bounding box center [261, 423] width 114 height 28
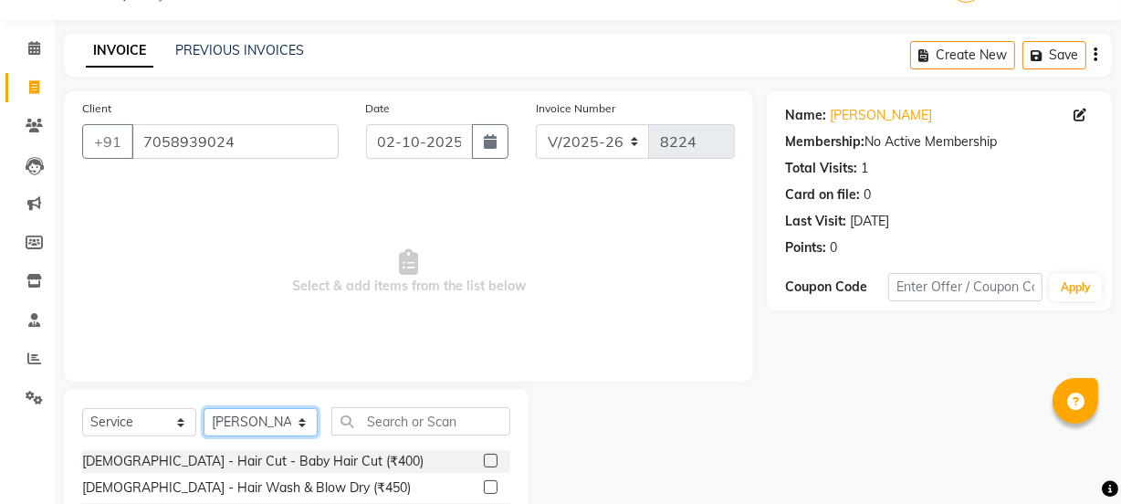
drag, startPoint x: 266, startPoint y: 432, endPoint x: 267, endPoint y: 410, distance: 22.0
click at [266, 432] on select "Select Stylist [PERSON_NAME] Vaidyakar [PERSON_NAME] [PERSON_NAME] Mane Mosin […" at bounding box center [261, 422] width 114 height 28
select select "59101"
click at [204, 408] on select "Select Stylist [PERSON_NAME] Vaidyakar [PERSON_NAME] [PERSON_NAME] Mane Mosin […" at bounding box center [261, 422] width 114 height 28
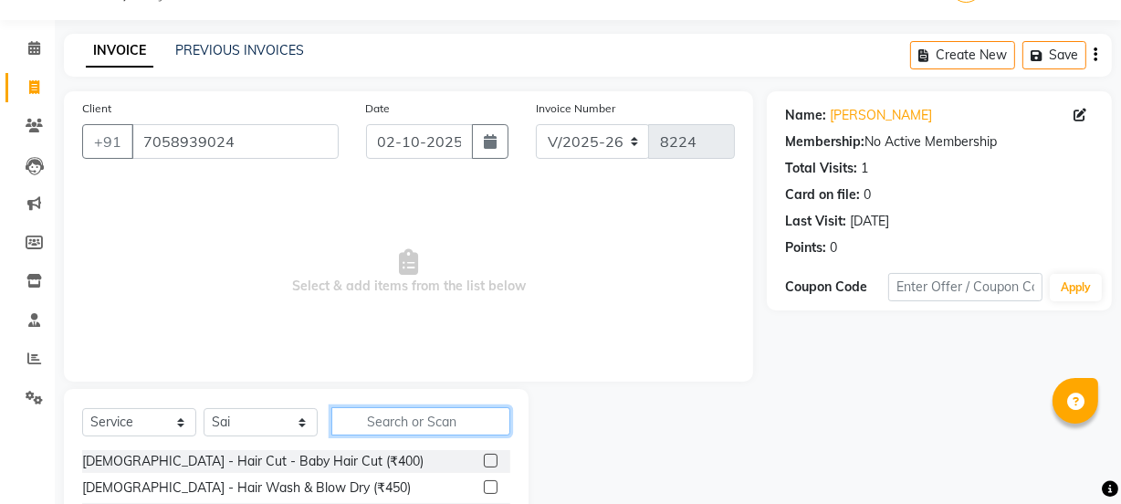
click at [389, 407] on input "text" at bounding box center [420, 421] width 179 height 28
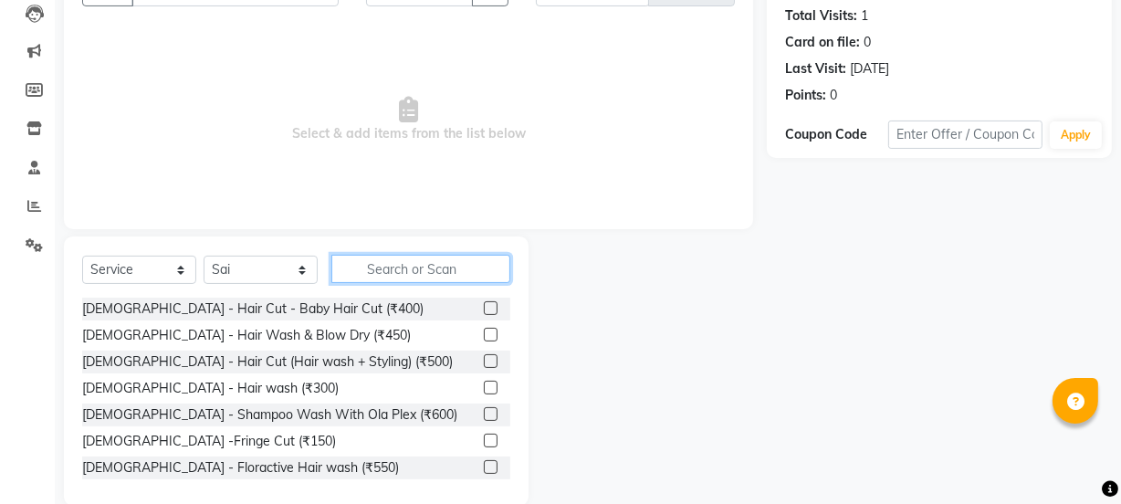
scroll to position [211, 0]
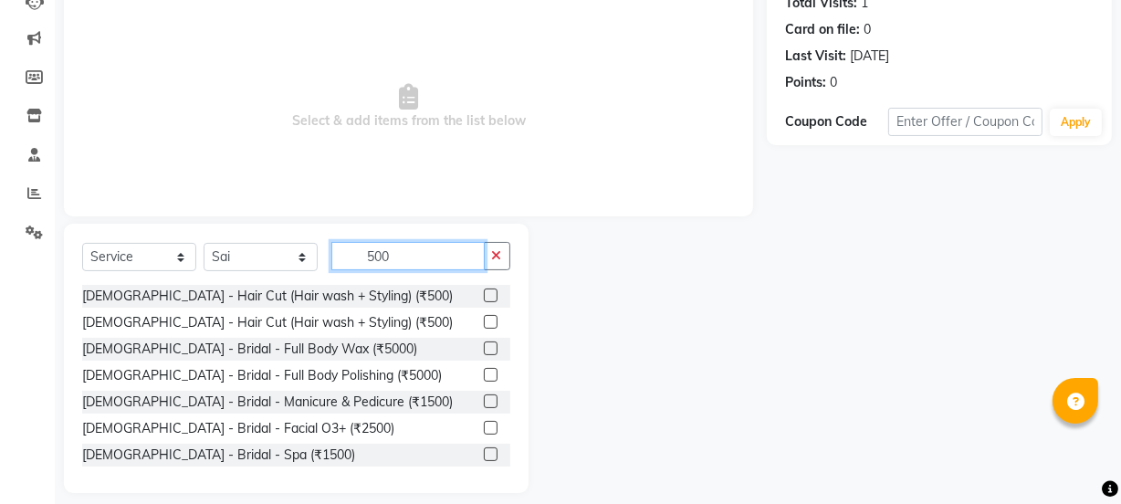
type input "500"
click at [359, 298] on div "[DEMOGRAPHIC_DATA] - Hair Cut (Hair wash + Styling) (₹500)" at bounding box center [296, 296] width 428 height 23
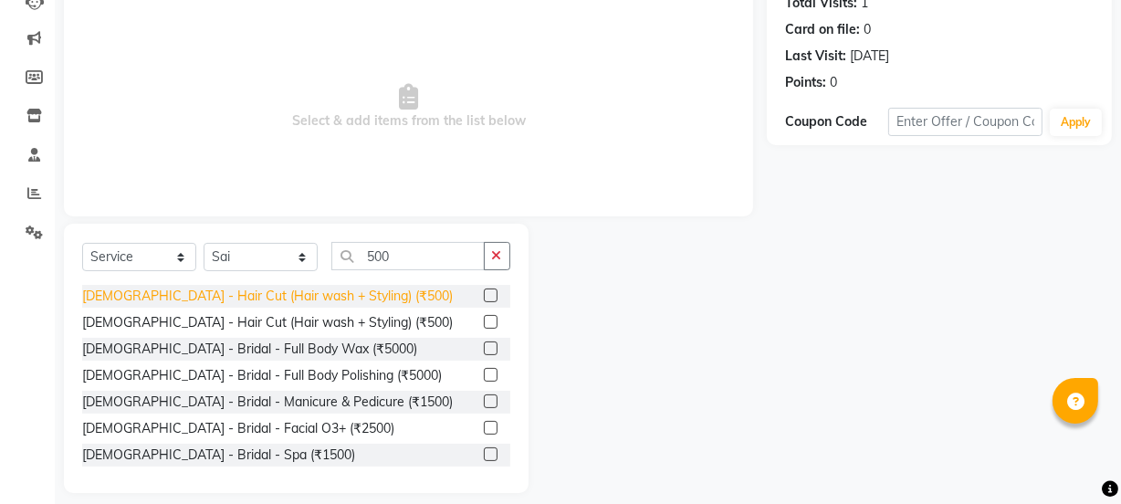
click at [352, 297] on div "[DEMOGRAPHIC_DATA] - Hair Cut (Hair wash + Styling) (₹500)" at bounding box center [267, 296] width 371 height 19
checkbox input "false"
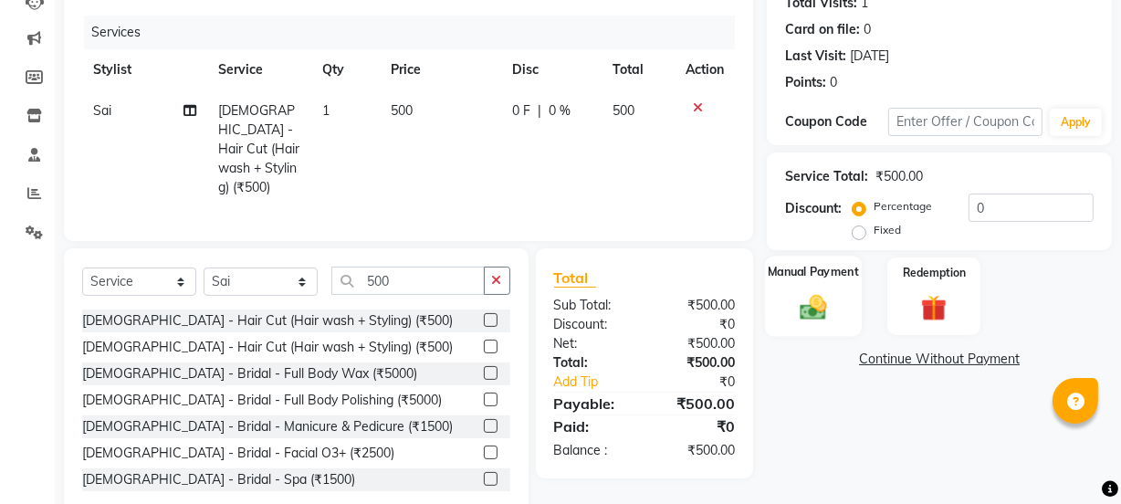
click at [805, 308] on img at bounding box center [813, 306] width 44 height 31
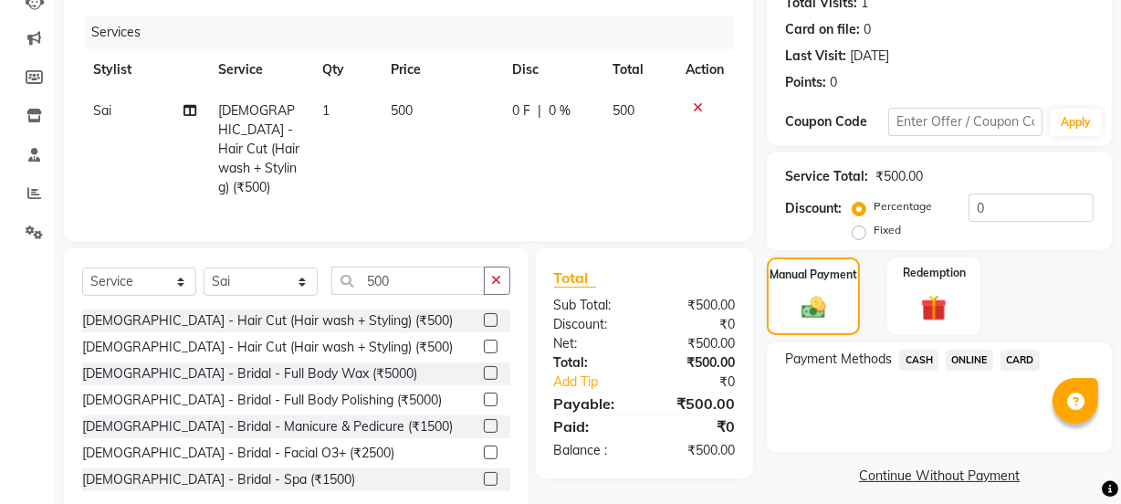
click at [967, 365] on span "ONLINE" at bounding box center [968, 360] width 47 height 21
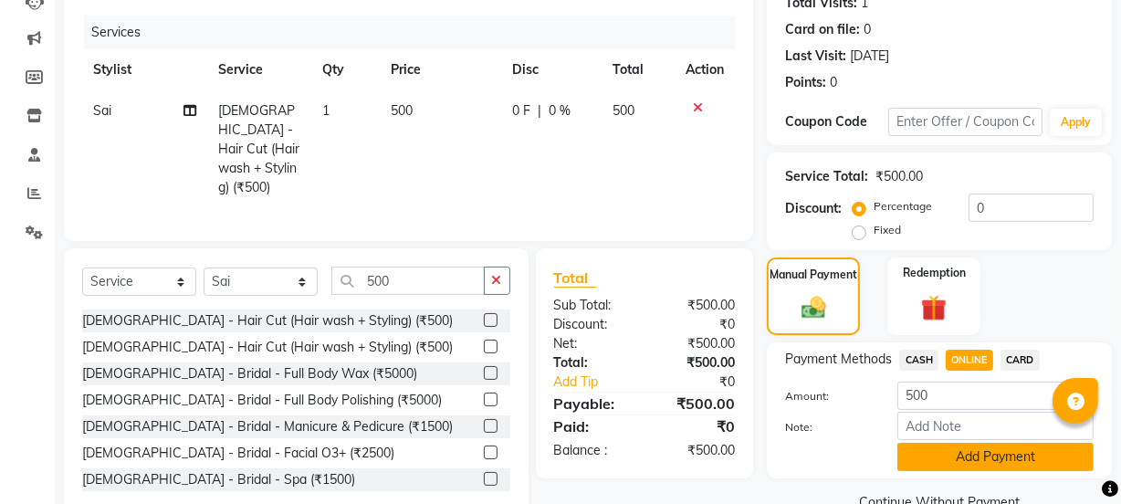
click at [975, 457] on button "Add Payment" at bounding box center [995, 457] width 196 height 28
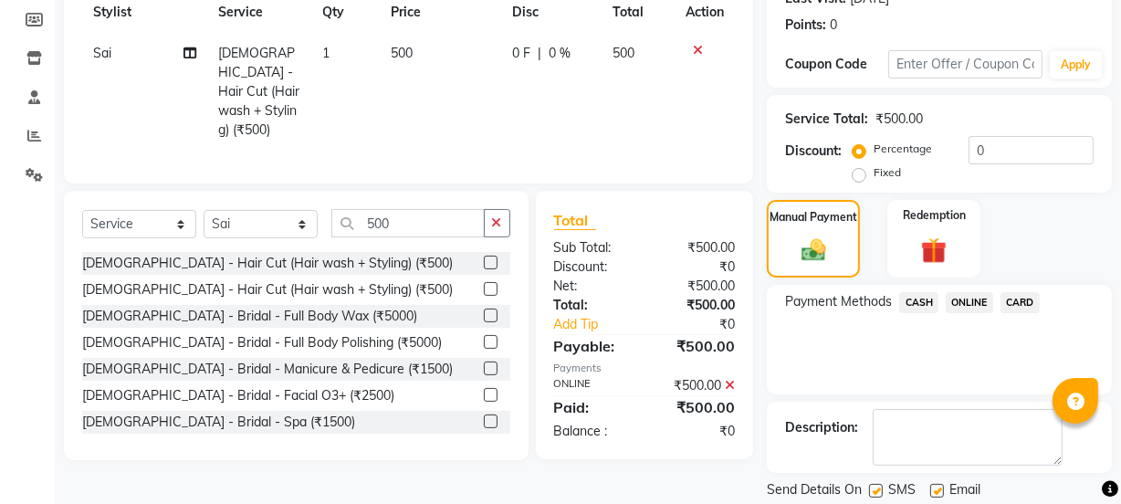
scroll to position [326, 0]
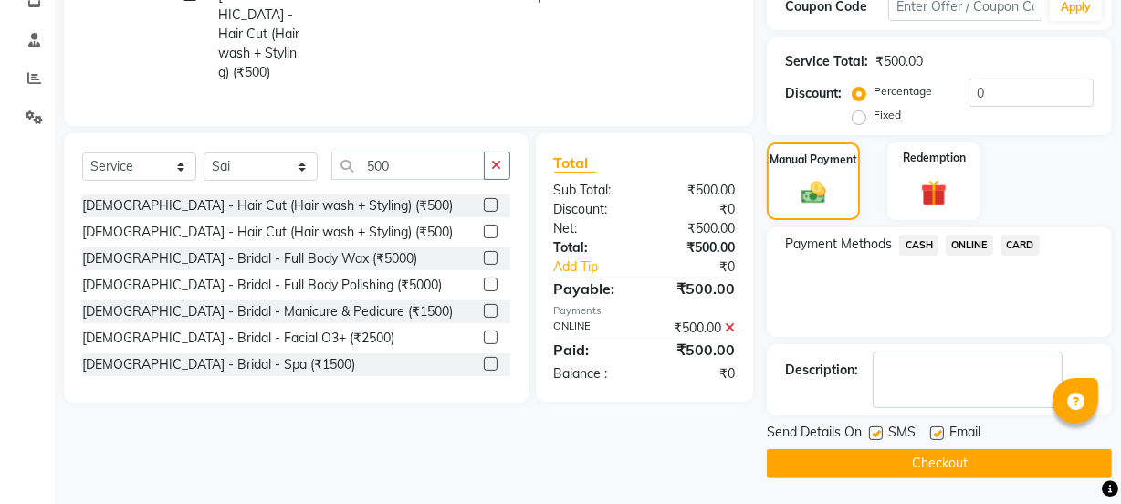
click at [958, 455] on button "Checkout" at bounding box center [939, 463] width 345 height 28
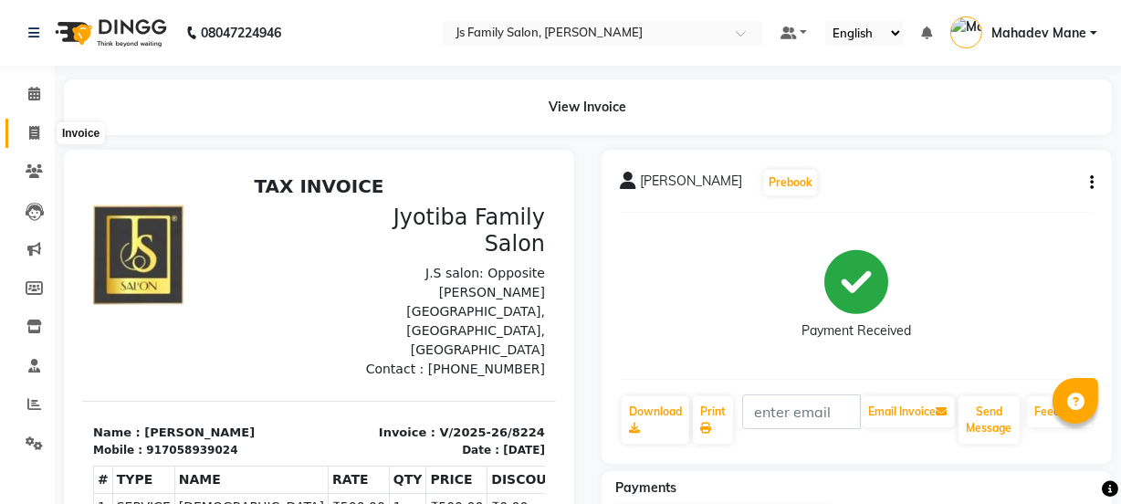
click at [33, 123] on span at bounding box center [34, 133] width 32 height 21
select select "service"
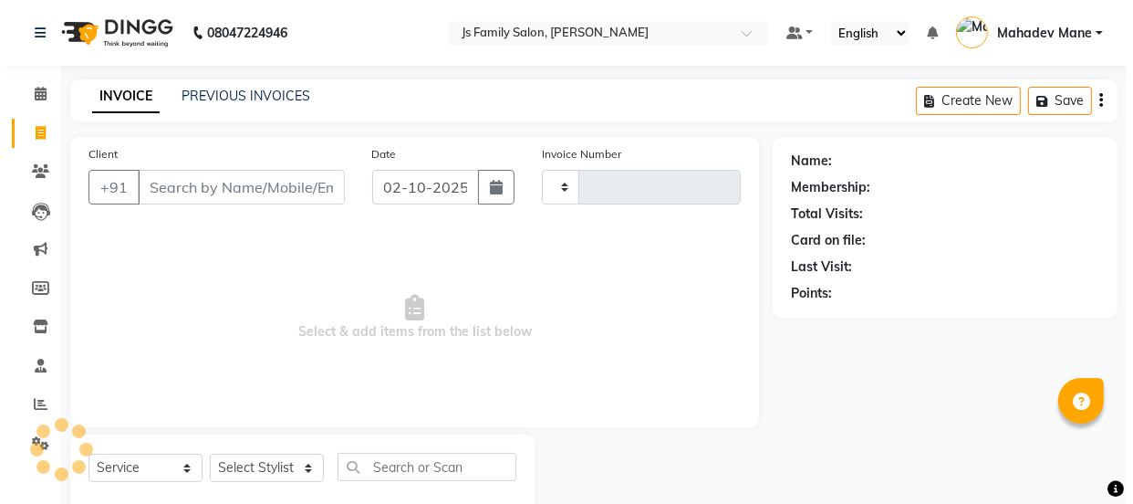
scroll to position [46, 0]
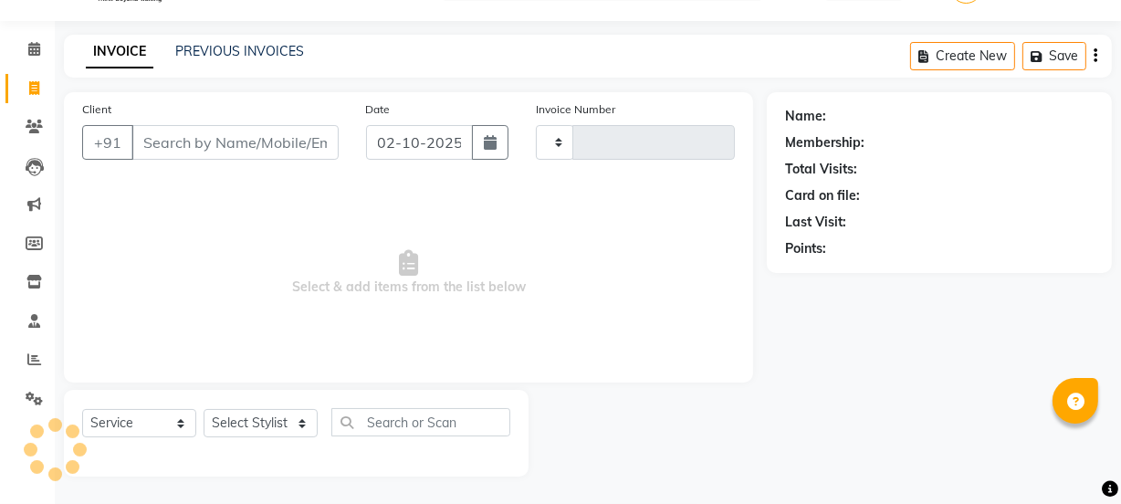
type input "8225"
select select "3729"
click at [154, 143] on input "Client" at bounding box center [234, 142] width 207 height 35
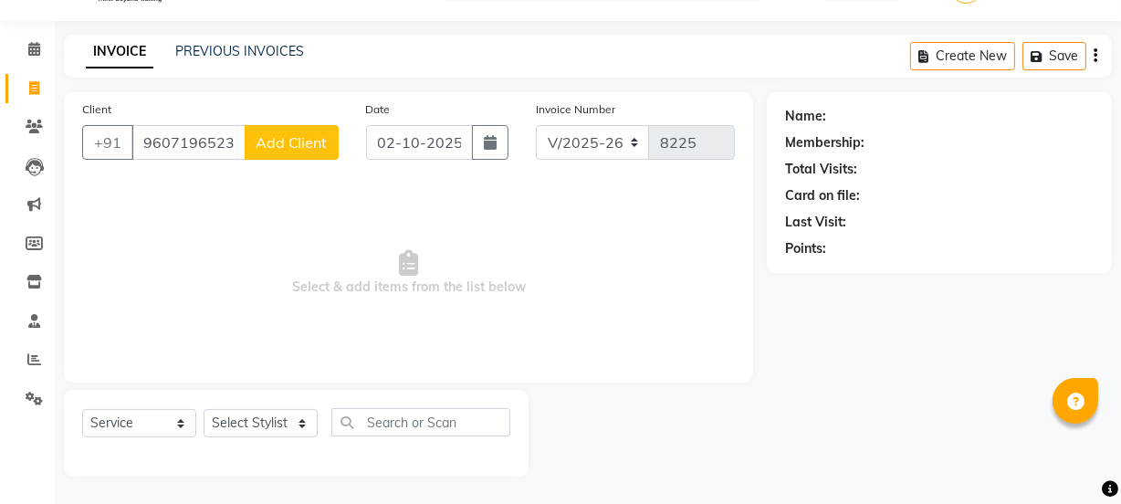
type input "9607196523"
click at [267, 155] on button "Add Client" at bounding box center [292, 142] width 94 height 35
select select "22"
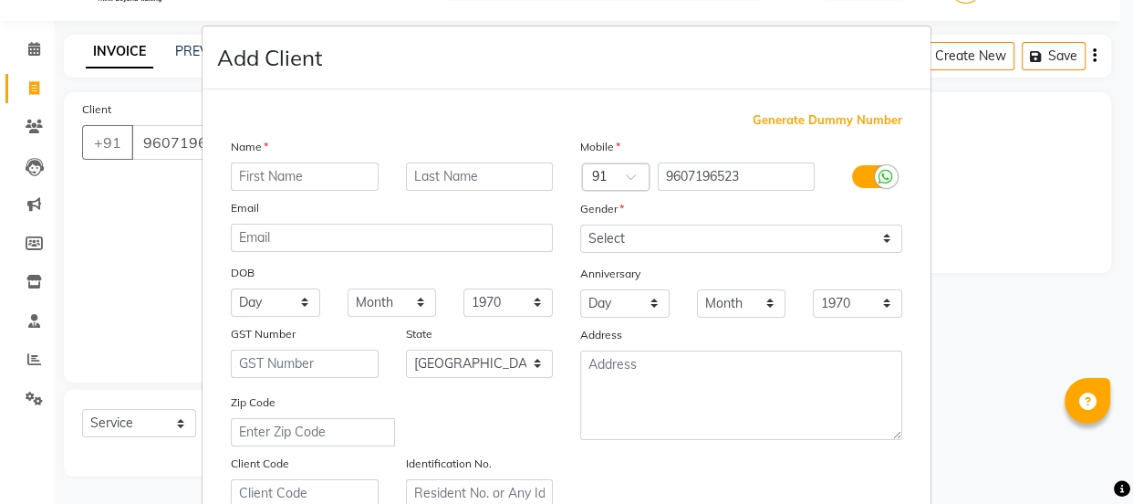
click at [276, 181] on input "text" at bounding box center [305, 176] width 148 height 28
type input "[PERSON_NAME]"
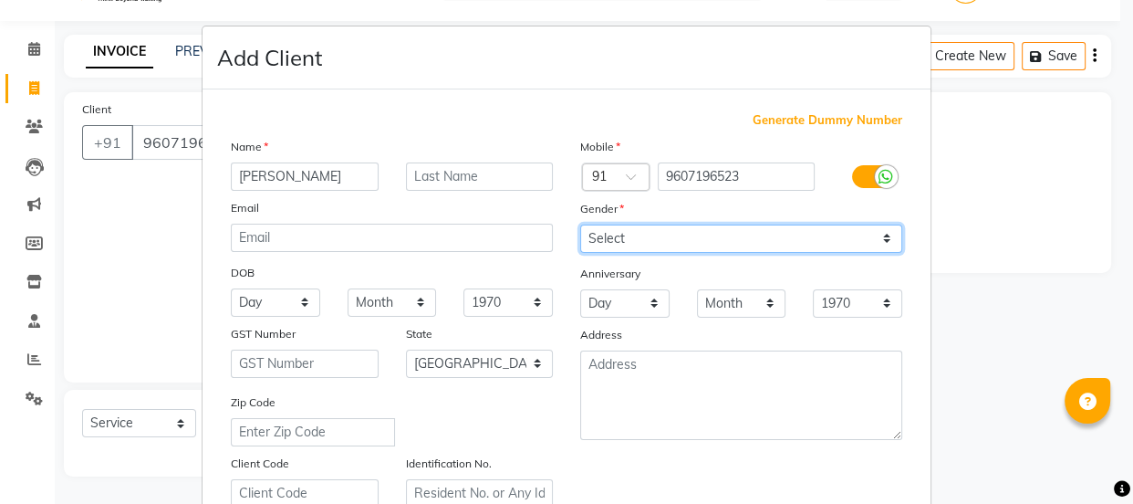
click at [621, 242] on select "Select [DEMOGRAPHIC_DATA] [DEMOGRAPHIC_DATA] Other Prefer Not To Say" at bounding box center [741, 238] width 322 height 28
select select "[DEMOGRAPHIC_DATA]"
click at [580, 224] on select "Select [DEMOGRAPHIC_DATA] [DEMOGRAPHIC_DATA] Other Prefer Not To Say" at bounding box center [741, 238] width 322 height 28
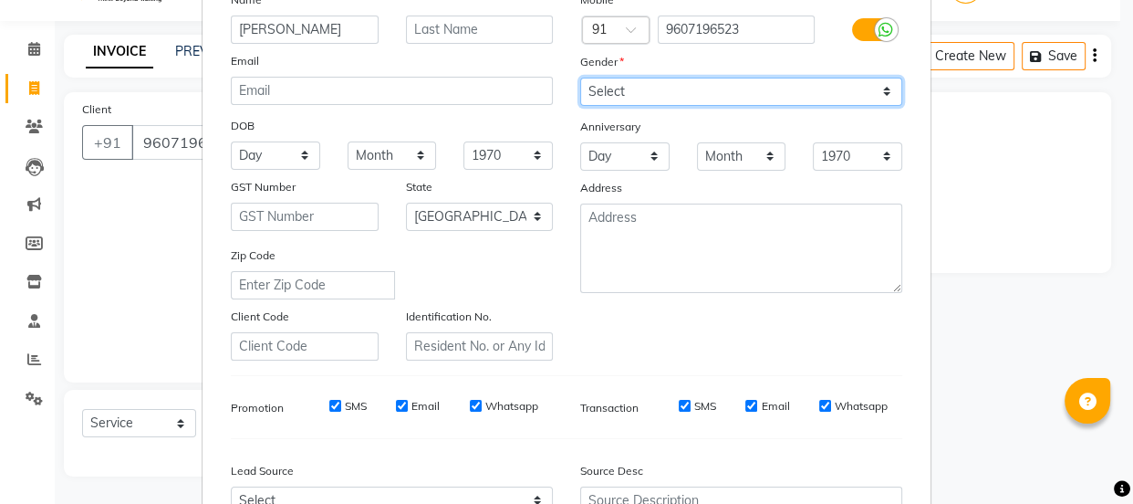
scroll to position [344, 0]
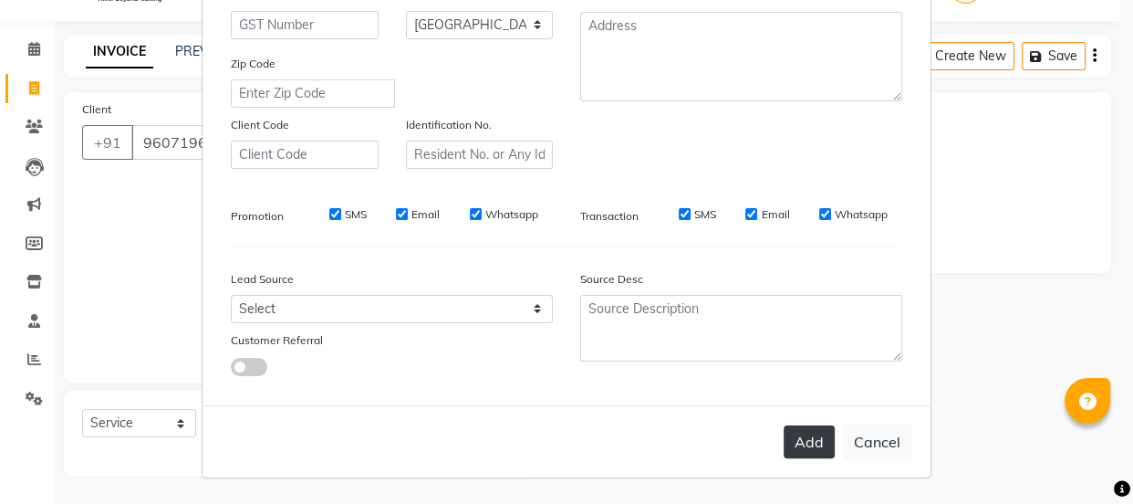
click at [797, 435] on button "Add" at bounding box center [809, 441] width 51 height 33
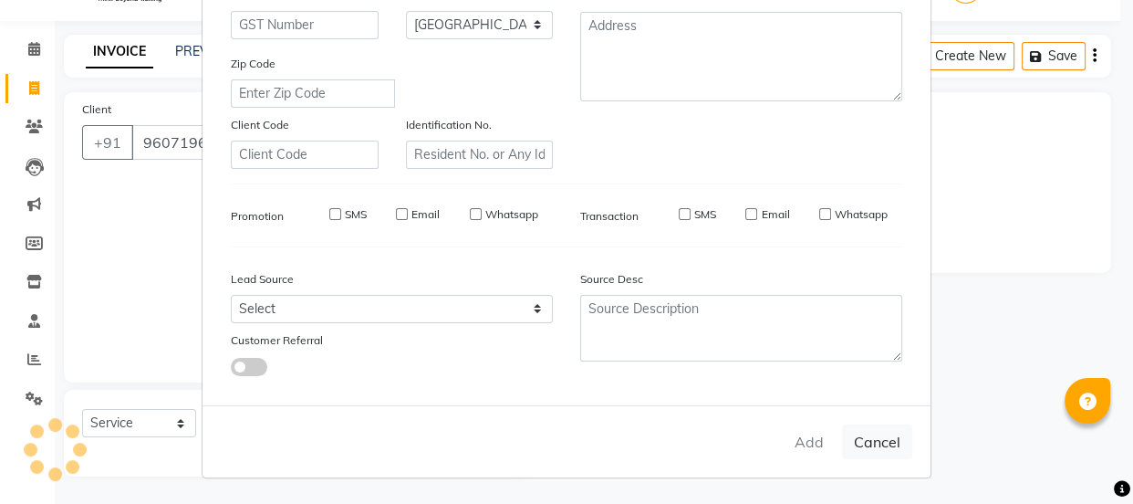
select select
select select "null"
select select
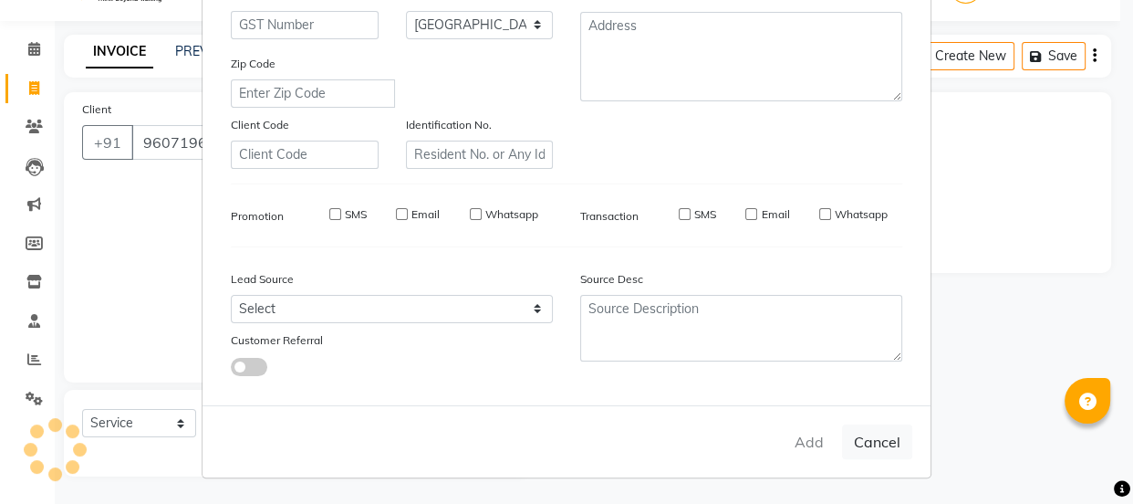
select select
checkbox input "false"
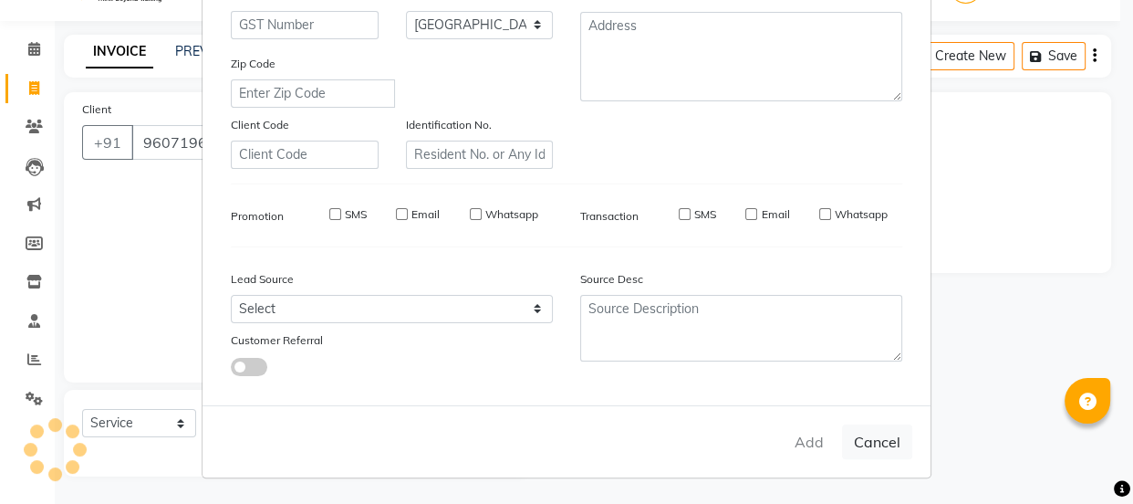
checkbox input "false"
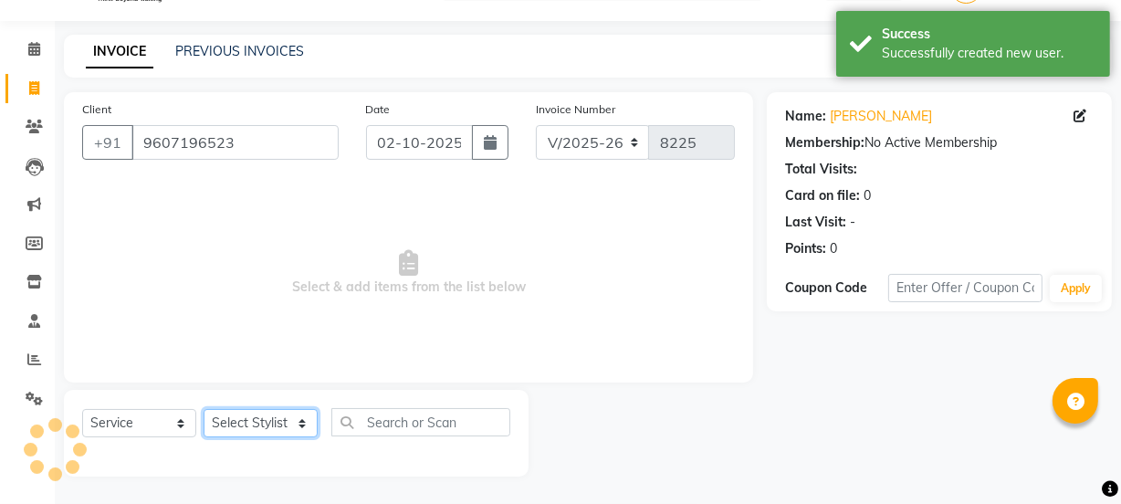
click at [259, 423] on select "Select Stylist [PERSON_NAME] Vaidyakar [PERSON_NAME] [PERSON_NAME] Mane Mosin […" at bounding box center [261, 423] width 114 height 28
click at [408, 263] on icon at bounding box center [408, 263] width 19 height 26
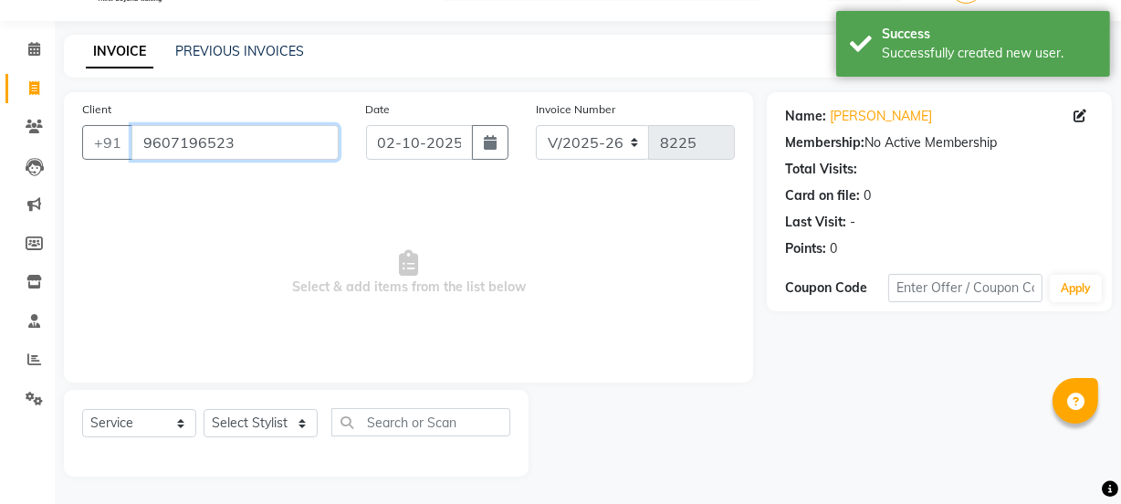
click at [244, 142] on input "9607196523" at bounding box center [234, 142] width 207 height 35
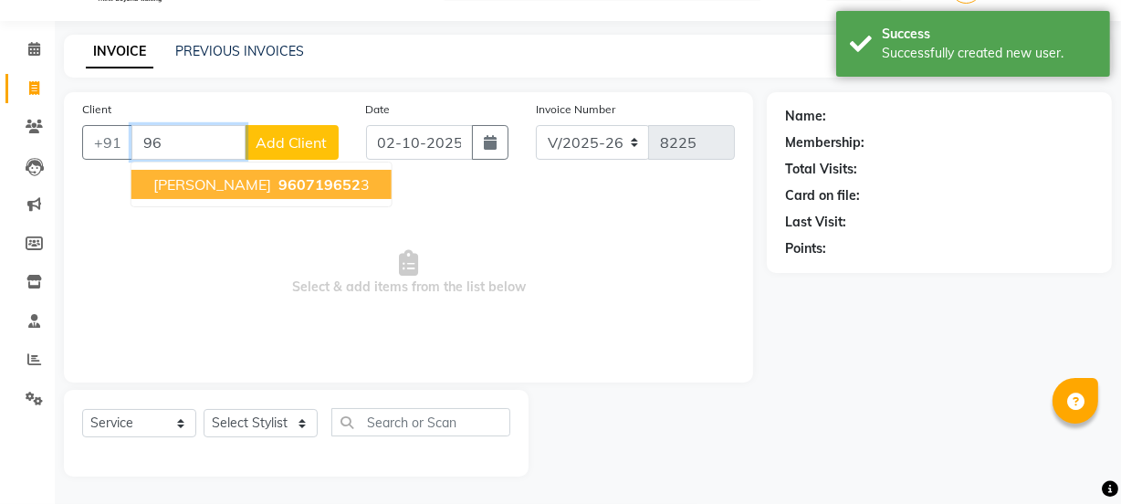
type input "9"
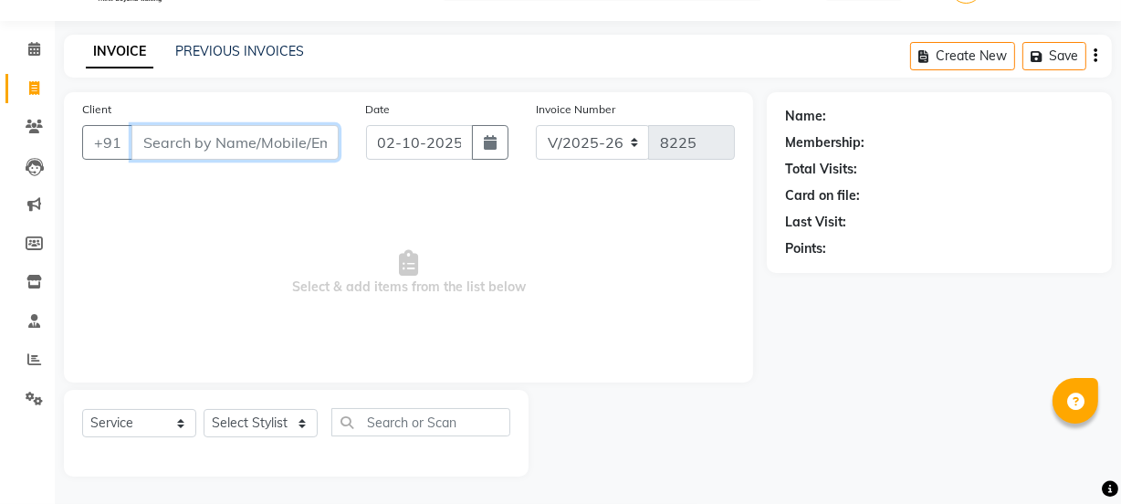
click at [297, 149] on input "Client" at bounding box center [234, 142] width 207 height 35
type input "8446522308"
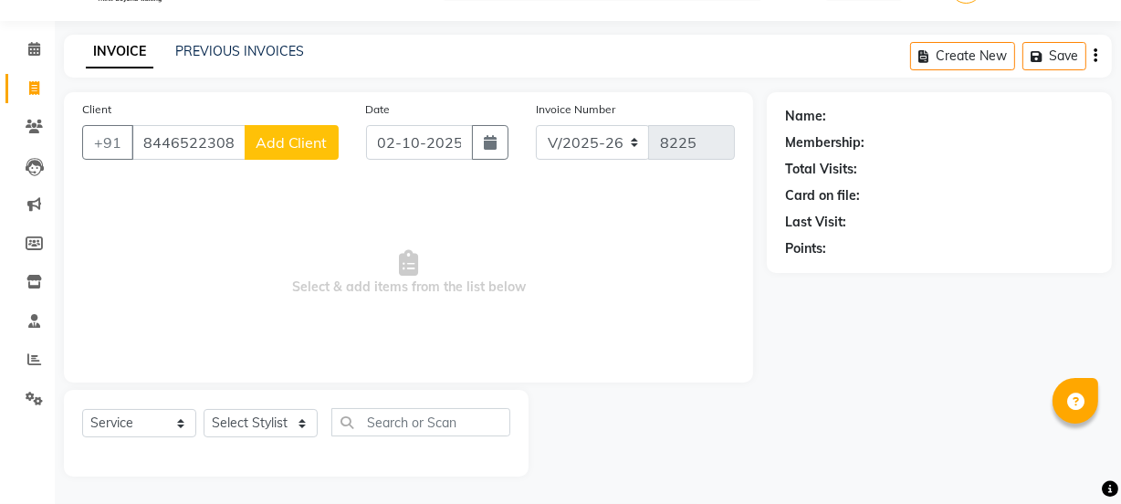
click at [285, 133] on span "Add Client" at bounding box center [292, 142] width 72 height 18
select select "22"
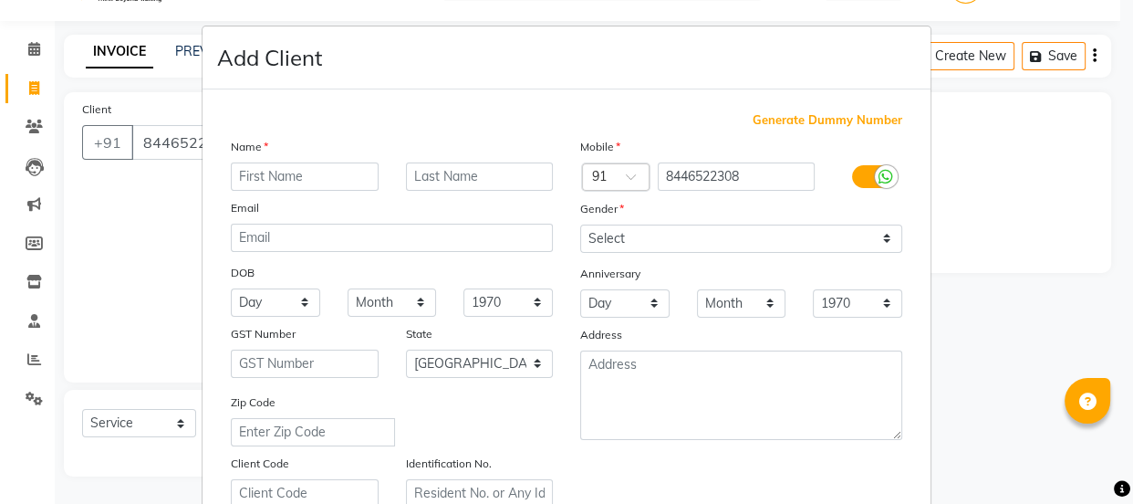
click at [263, 163] on input "text" at bounding box center [305, 176] width 148 height 28
click at [236, 180] on input "vardh" at bounding box center [305, 176] width 148 height 28
type input "Vardh"
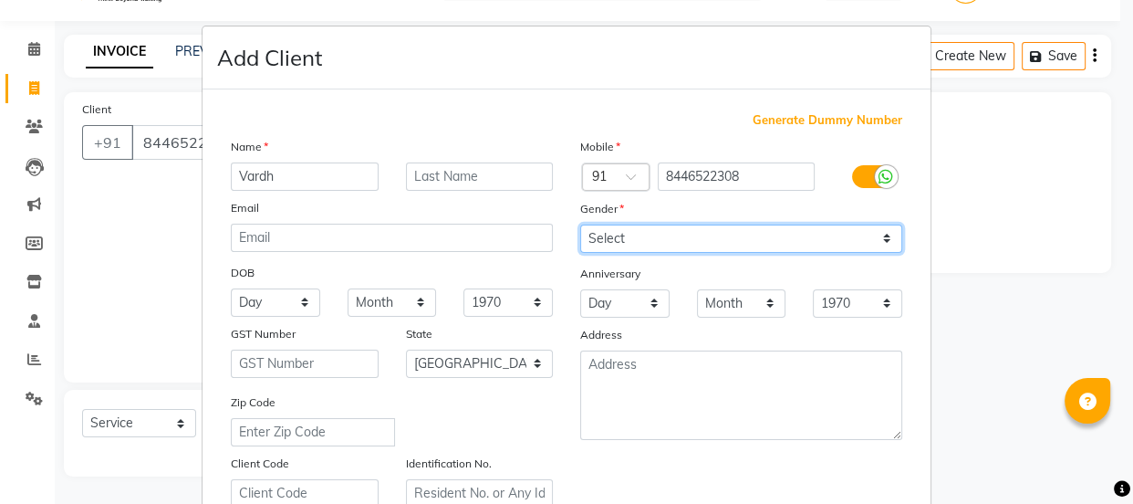
click at [581, 248] on select "Select [DEMOGRAPHIC_DATA] [DEMOGRAPHIC_DATA] Other Prefer Not To Say" at bounding box center [741, 238] width 322 height 28
select select "[DEMOGRAPHIC_DATA]"
click at [580, 224] on select "Select [DEMOGRAPHIC_DATA] [DEMOGRAPHIC_DATA] Other Prefer Not To Say" at bounding box center [741, 238] width 322 height 28
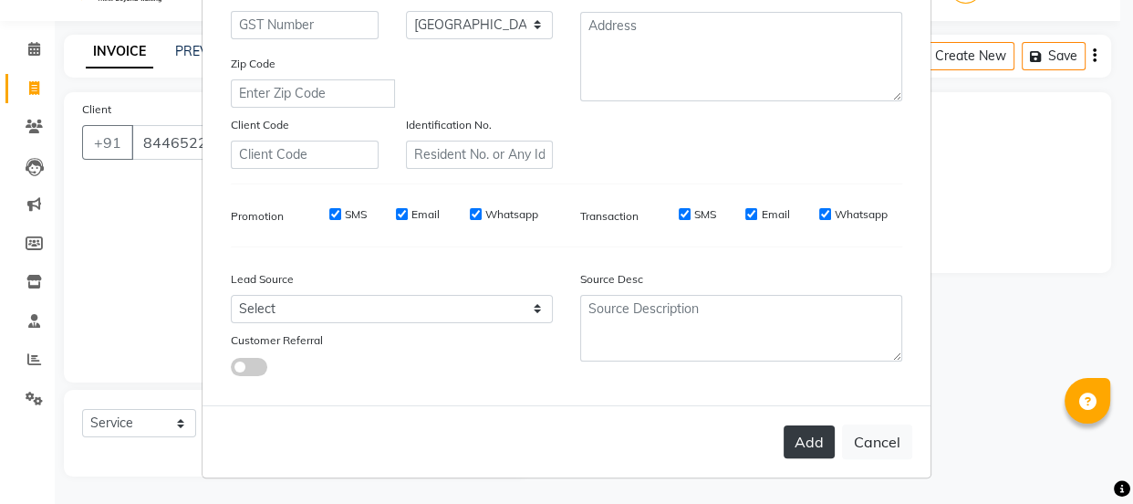
click at [816, 449] on button "Add" at bounding box center [809, 441] width 51 height 33
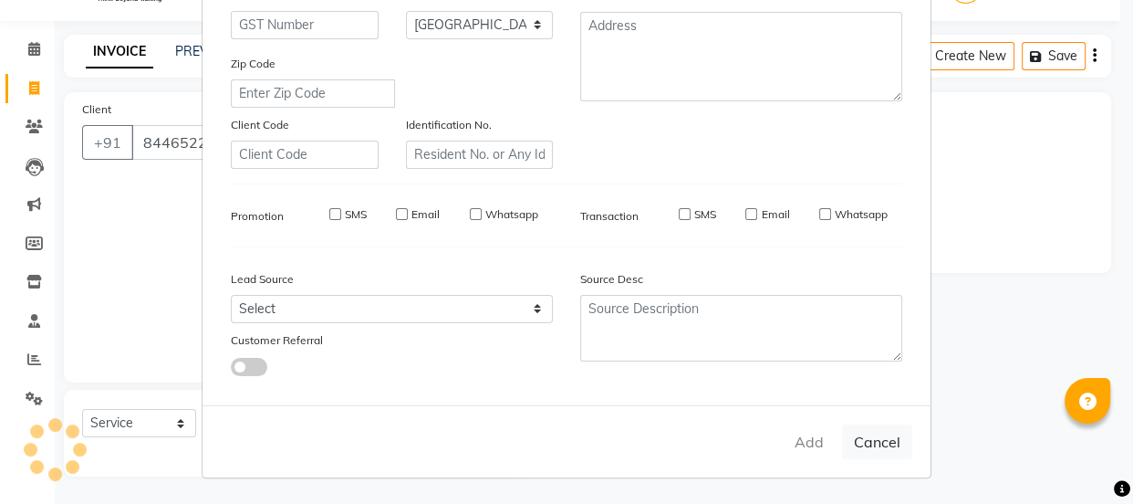
select select
select select "null"
select select
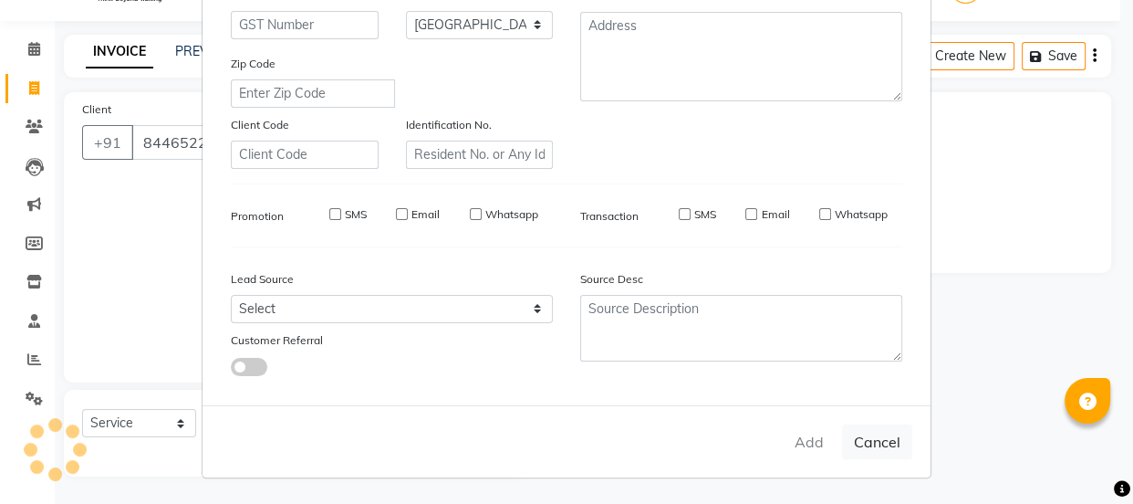
select select
checkbox input "false"
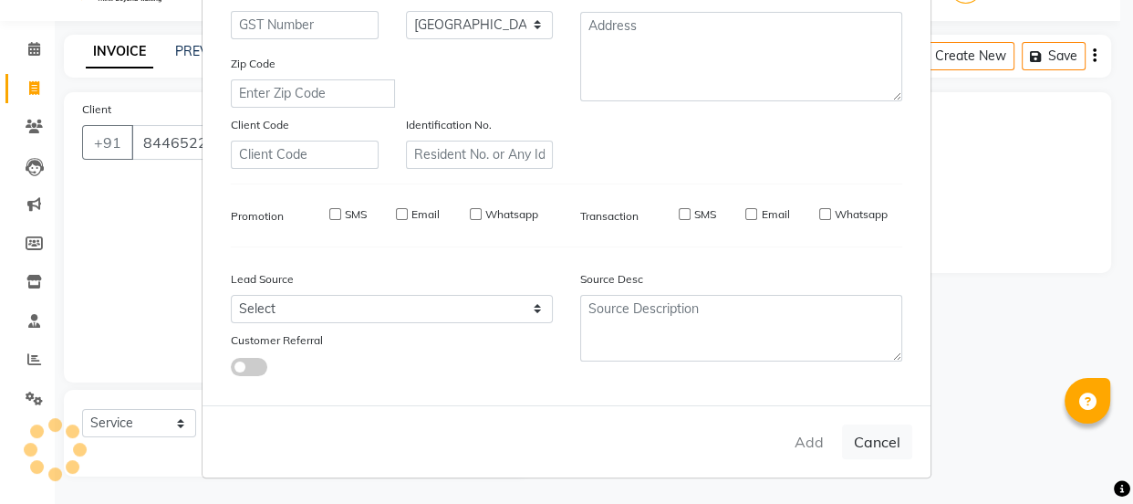
checkbox input "false"
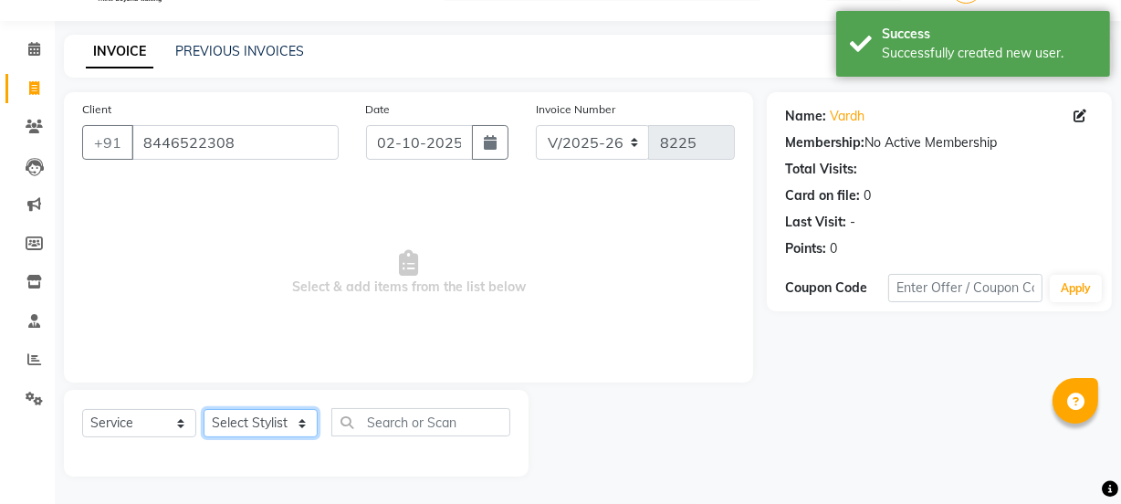
click at [251, 426] on select "Select Stylist [PERSON_NAME] Vaidyakar [PERSON_NAME] [PERSON_NAME] Mane Mosin […" at bounding box center [261, 423] width 114 height 28
select select "84579"
click at [204, 409] on select "Select Stylist [PERSON_NAME] Vaidyakar [PERSON_NAME] [PERSON_NAME] Mane Mosin […" at bounding box center [261, 423] width 114 height 28
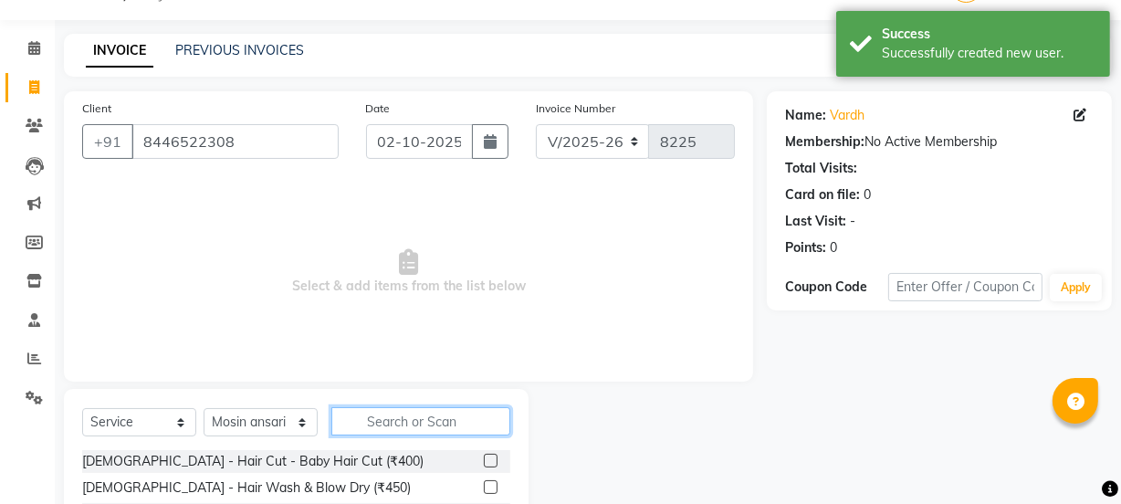
drag, startPoint x: 415, startPoint y: 418, endPoint x: 427, endPoint y: 408, distance: 15.5
click at [415, 417] on input "text" at bounding box center [420, 421] width 179 height 28
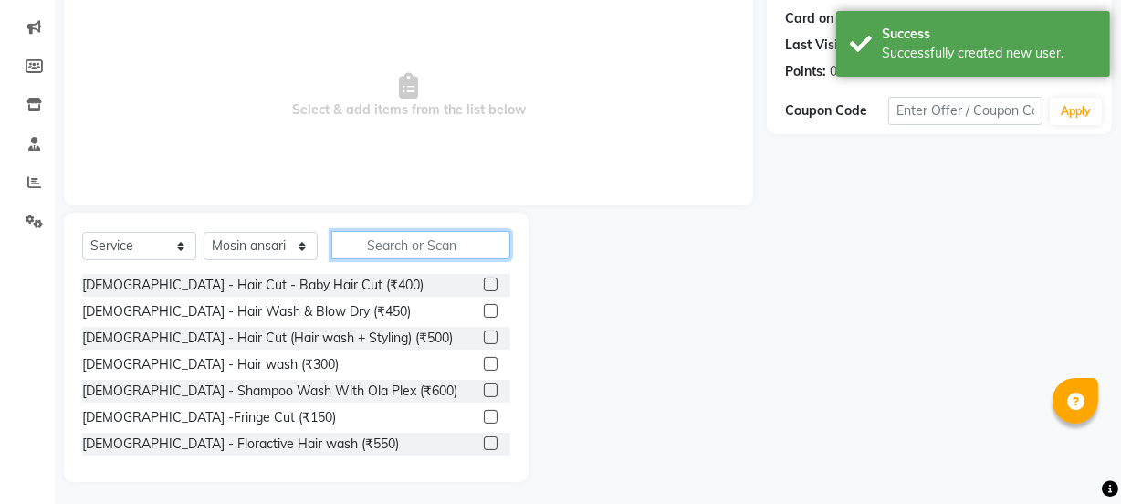
scroll to position [228, 0]
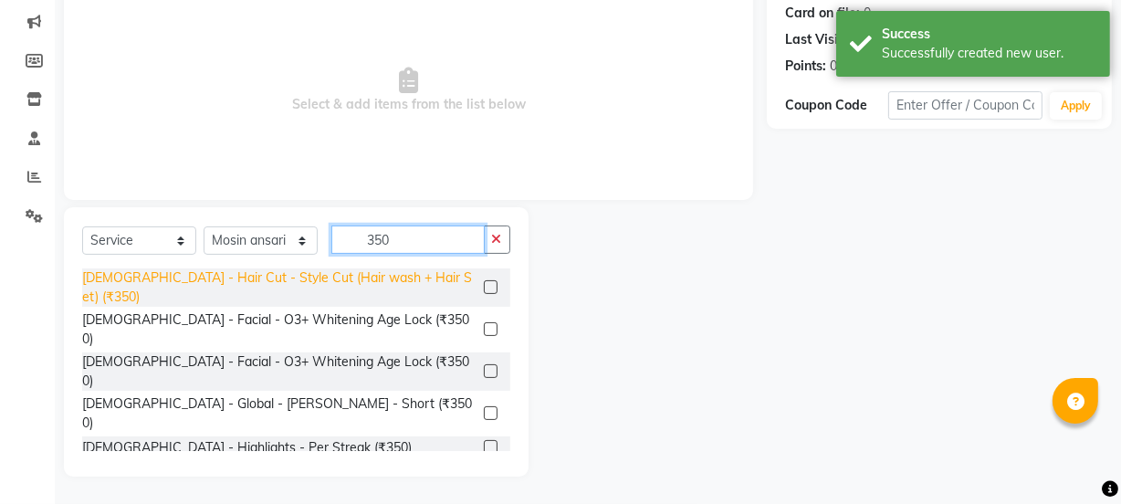
type input "350"
click at [404, 281] on div "[DEMOGRAPHIC_DATA] - Hair Cut - Style Cut (Hair wash + Hair Set) (₹350)" at bounding box center [279, 287] width 394 height 38
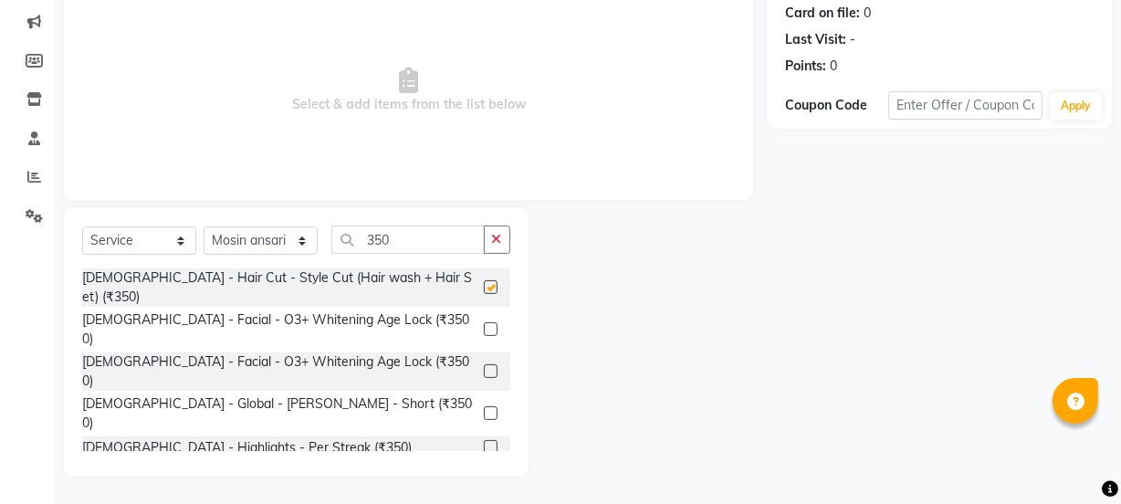
checkbox input "false"
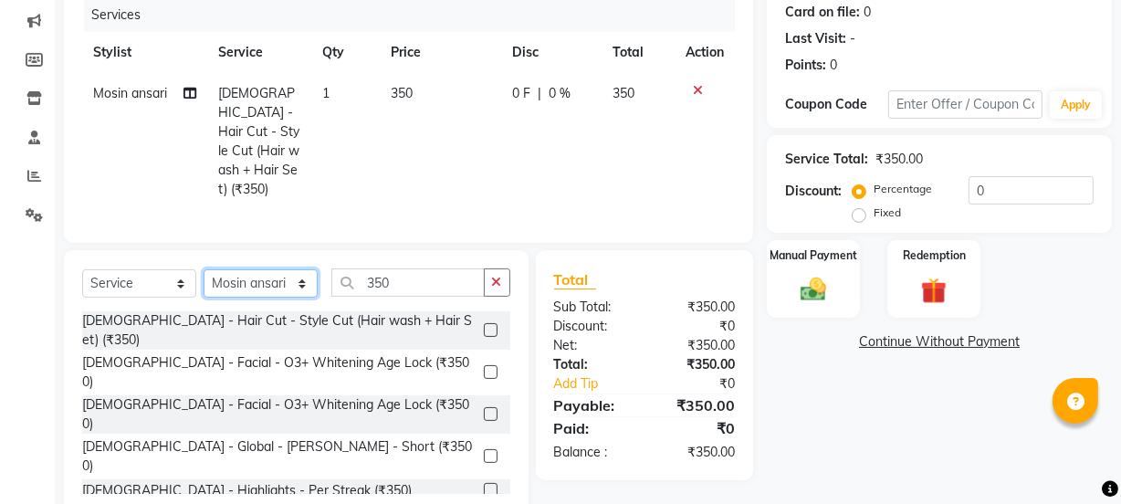
click at [249, 278] on select "Select Stylist [PERSON_NAME] Vaidyakar [PERSON_NAME] [PERSON_NAME] Mane Mosin […" at bounding box center [261, 283] width 114 height 28
select select "58002"
click at [204, 269] on select "Select Stylist [PERSON_NAME] Vaidyakar [PERSON_NAME] [PERSON_NAME] Mane Mosin […" at bounding box center [261, 283] width 114 height 28
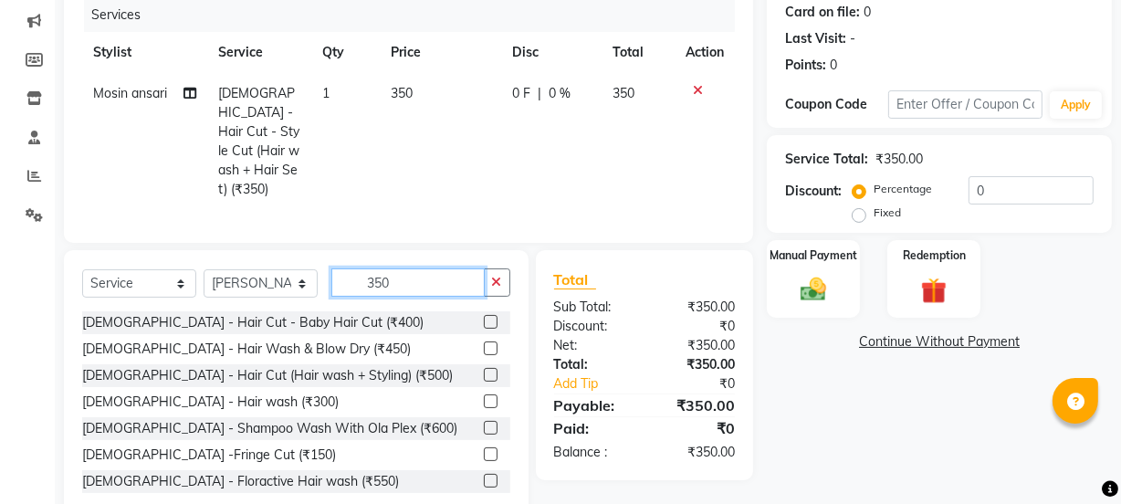
click at [410, 274] on input "350" at bounding box center [407, 282] width 153 height 28
type input "3"
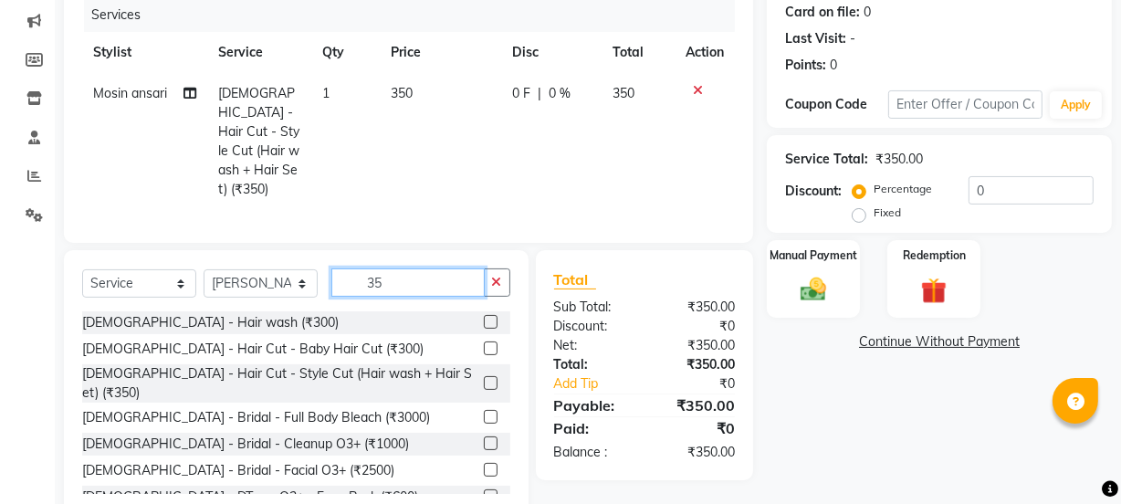
type input "350"
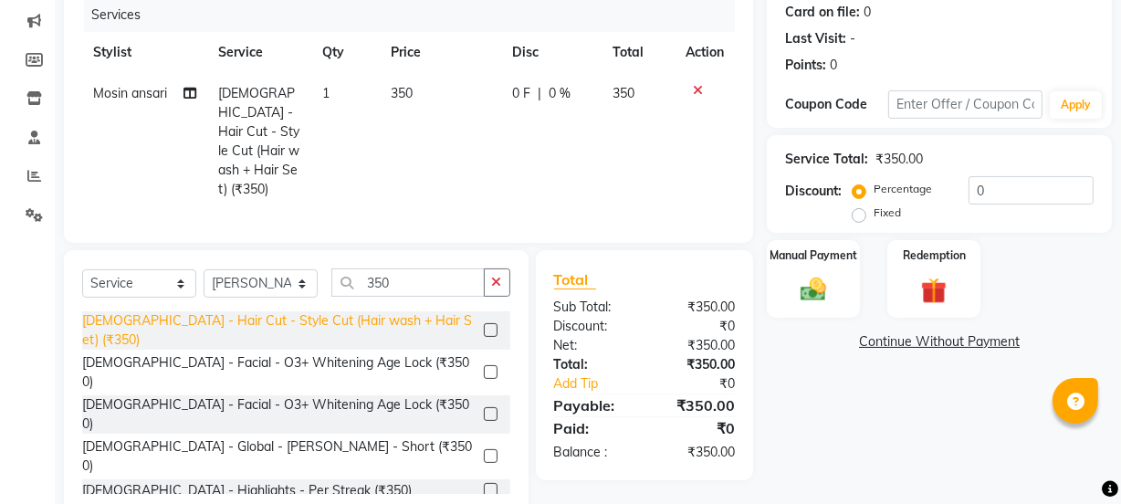
click at [407, 314] on div "[DEMOGRAPHIC_DATA] - Hair Cut - Style Cut (Hair wash + Hair Set) (₹350)" at bounding box center [279, 330] width 394 height 38
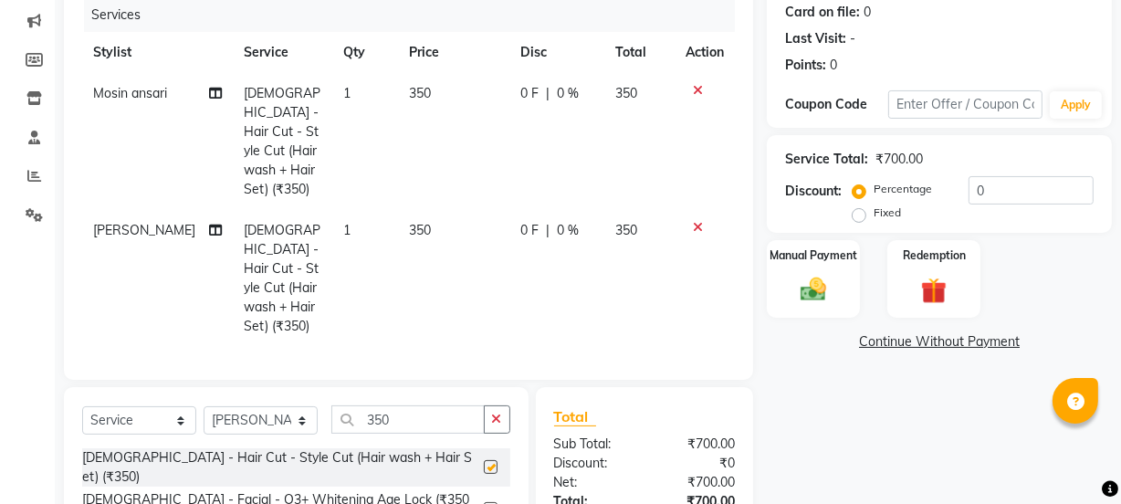
checkbox input "false"
click at [815, 304] on img at bounding box center [813, 289] width 44 height 31
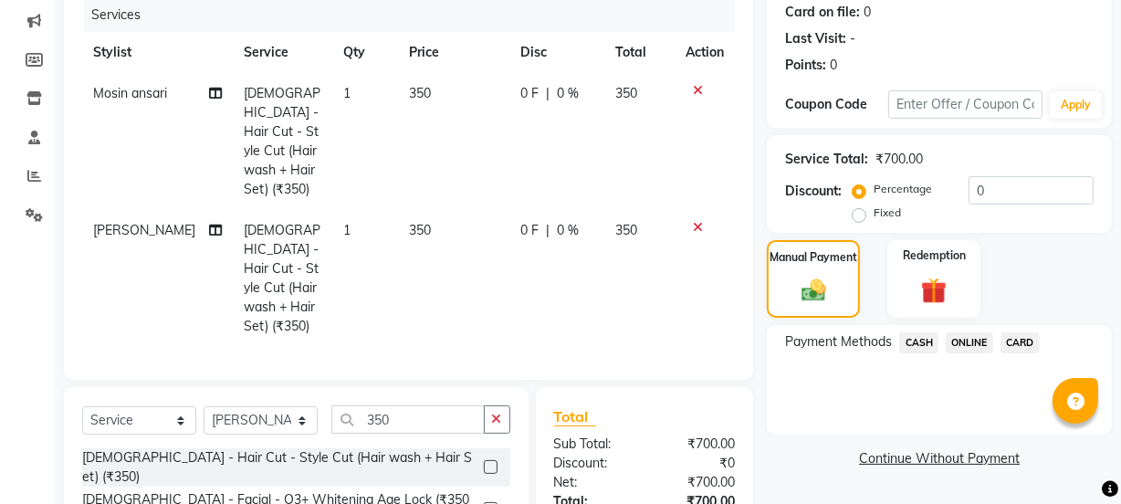
click at [976, 345] on span "ONLINE" at bounding box center [968, 342] width 47 height 21
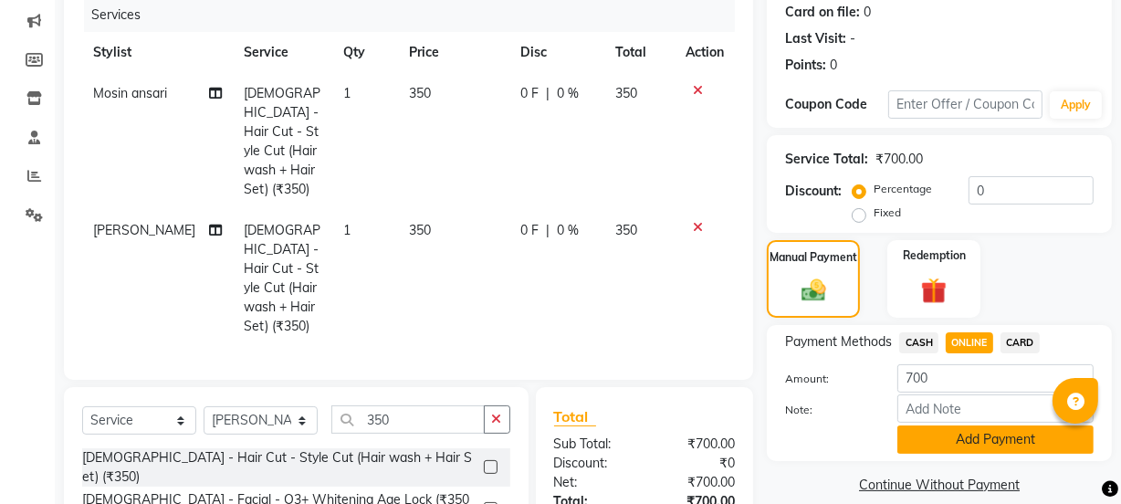
click at [987, 438] on button "Add Payment" at bounding box center [995, 439] width 196 height 28
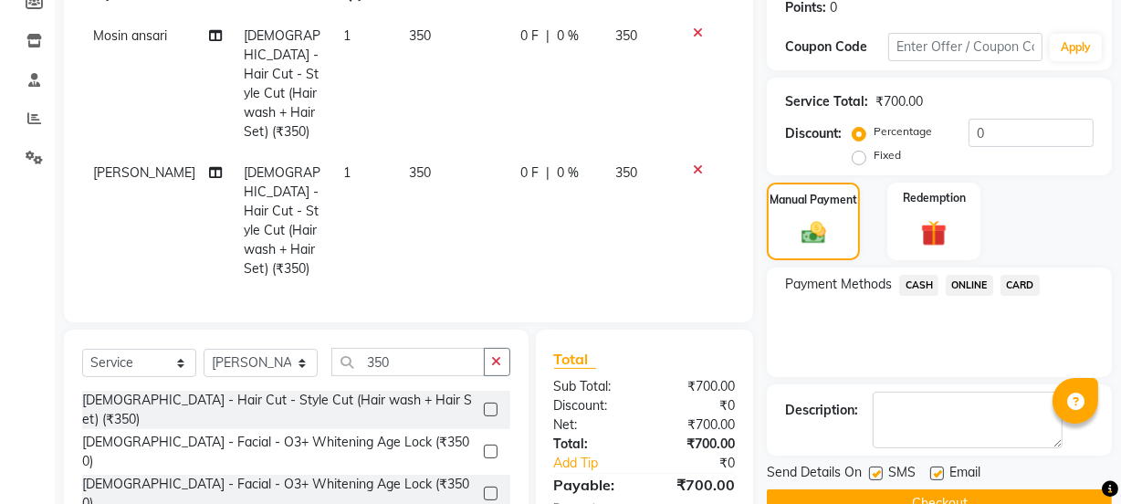
scroll to position [382, 0]
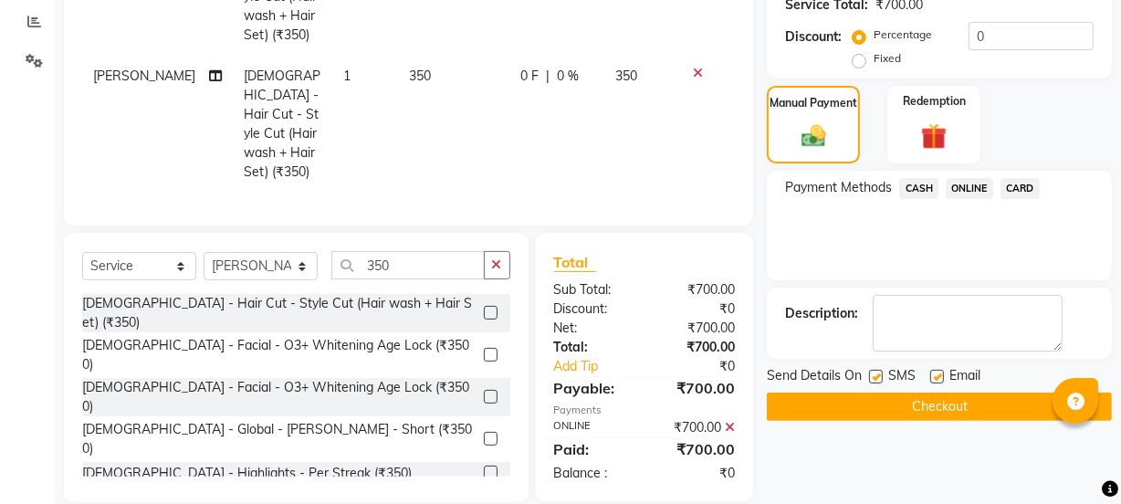
click at [974, 413] on button "Checkout" at bounding box center [939, 406] width 345 height 28
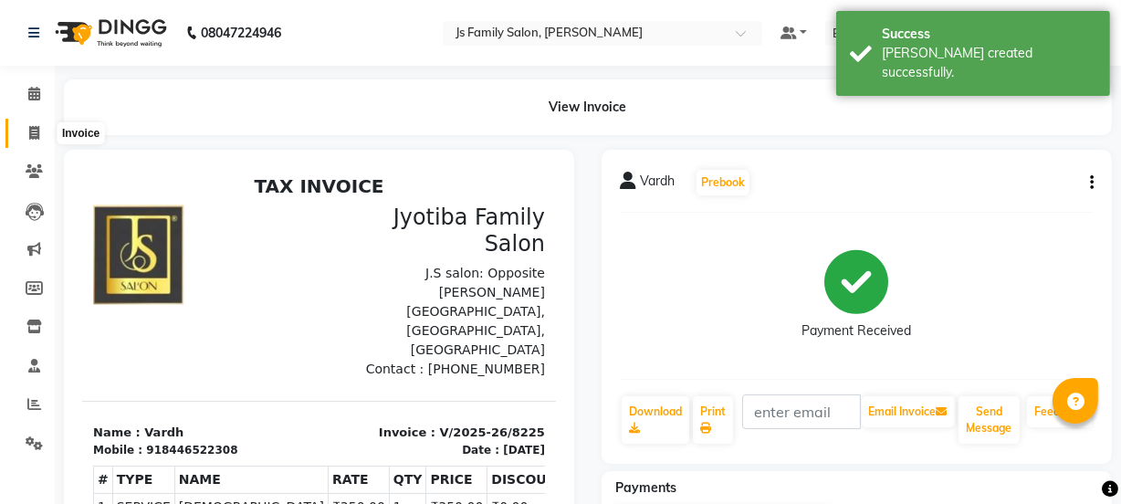
click at [35, 126] on icon at bounding box center [34, 133] width 10 height 14
select select "3729"
select select "service"
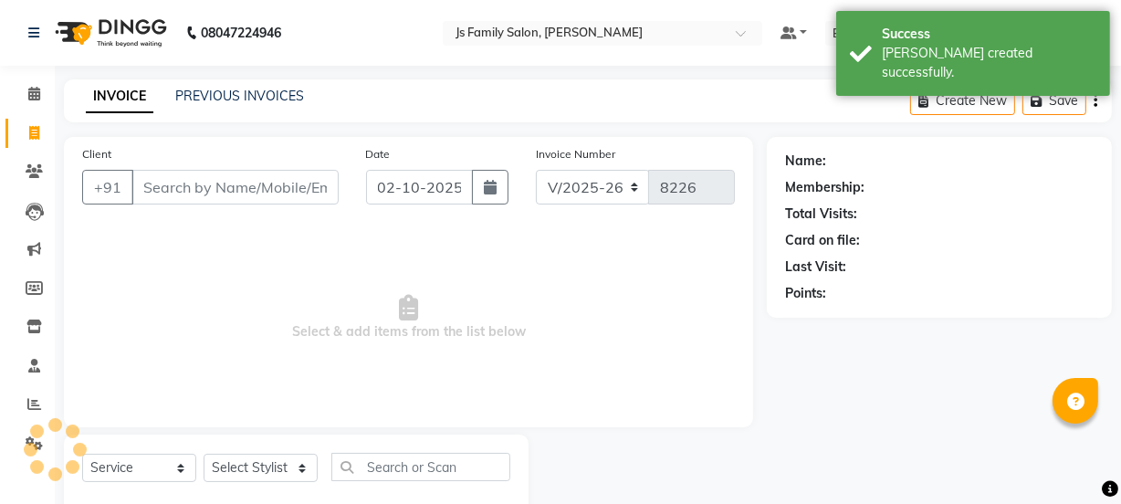
scroll to position [46, 0]
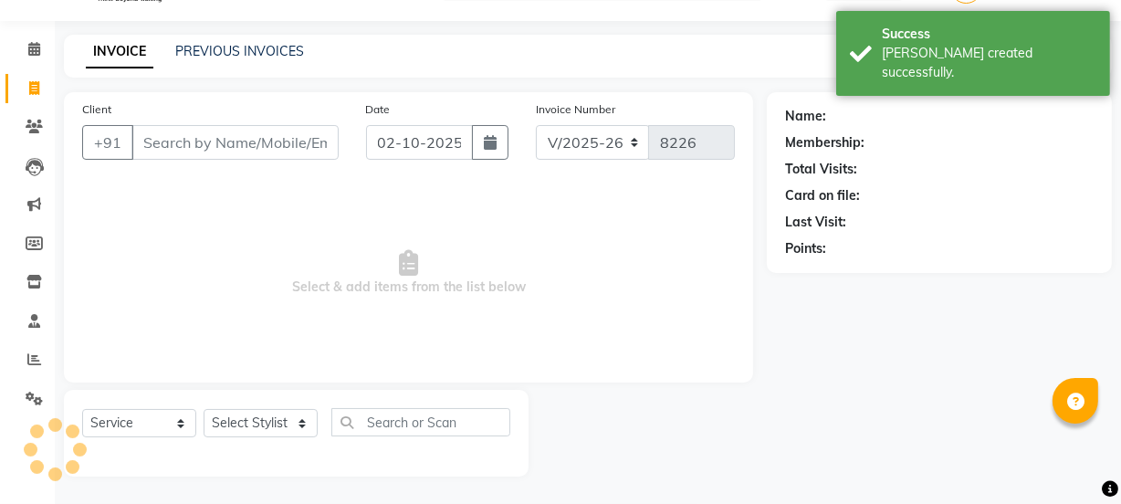
click at [162, 149] on input "Client" at bounding box center [234, 142] width 207 height 35
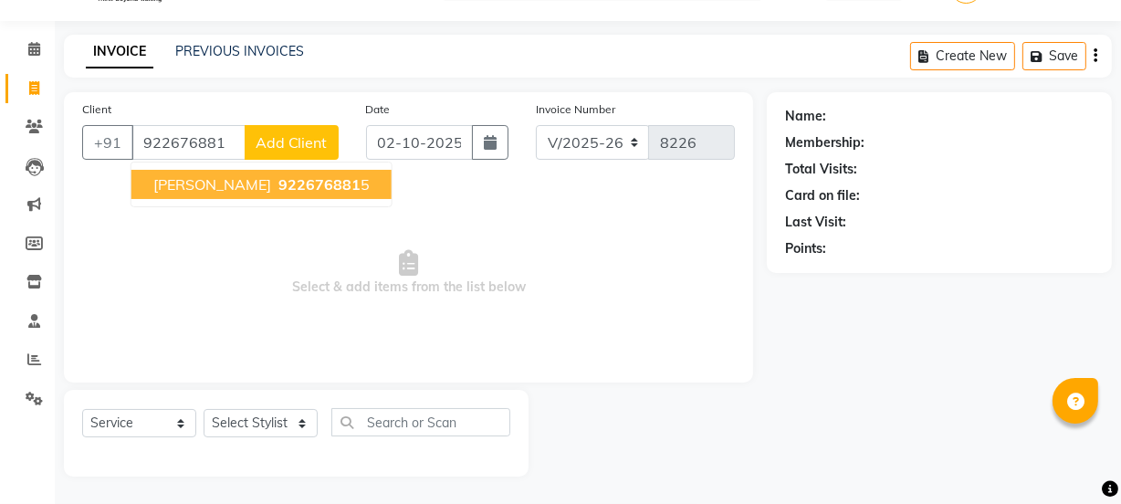
click at [173, 173] on button "[PERSON_NAME] 922676881 5" at bounding box center [261, 184] width 260 height 29
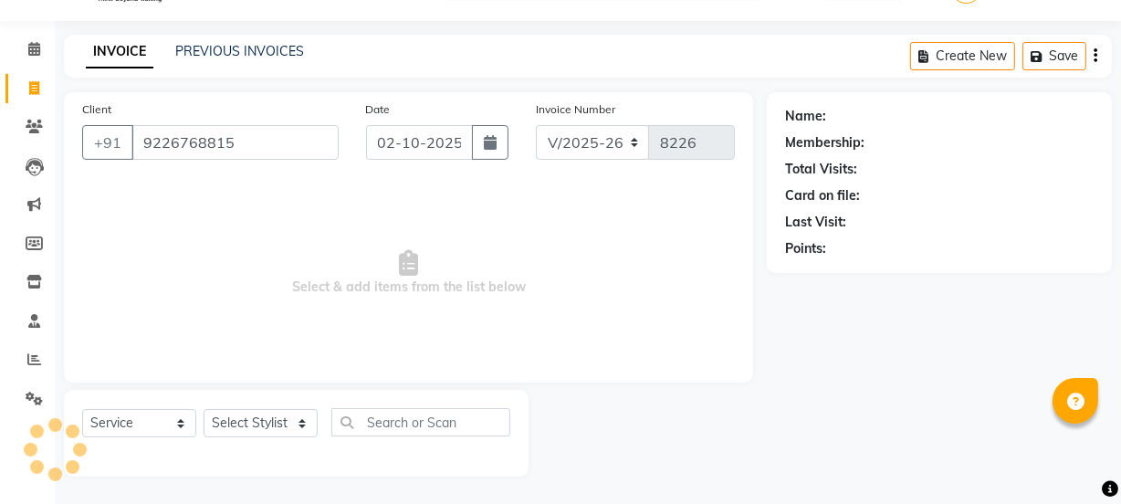
type input "9226768815"
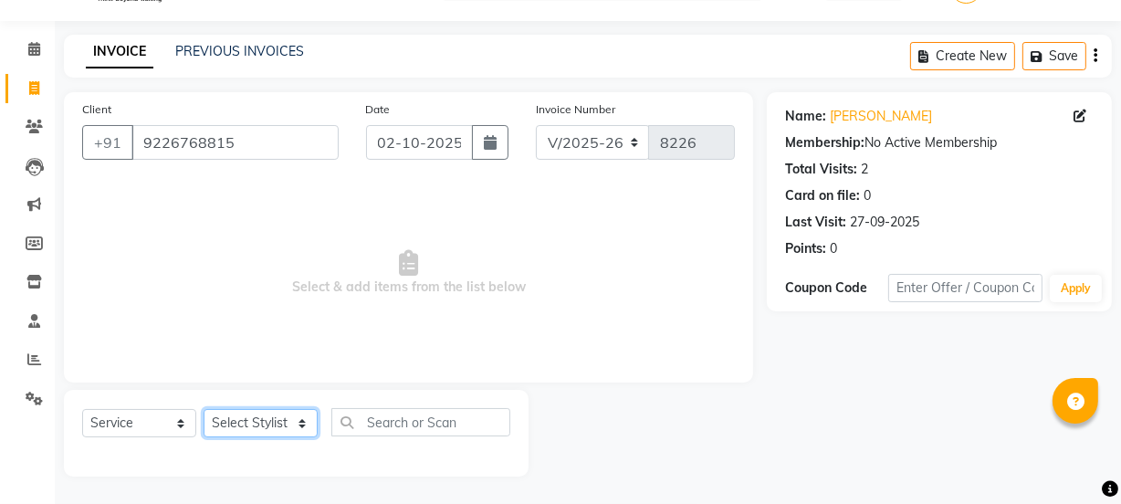
click at [225, 431] on select "Select Stylist [PERSON_NAME] Vaidyakar [PERSON_NAME] [PERSON_NAME] Mane Mosin […" at bounding box center [261, 423] width 114 height 28
click at [240, 416] on select "Select Stylist [PERSON_NAME] Vaidyakar [PERSON_NAME] [PERSON_NAME] Mane Mosin […" at bounding box center [261, 423] width 114 height 28
select select "84029"
click at [204, 409] on select "Select Stylist [PERSON_NAME] Vaidyakar [PERSON_NAME] [PERSON_NAME] Mane Mosin […" at bounding box center [261, 423] width 114 height 28
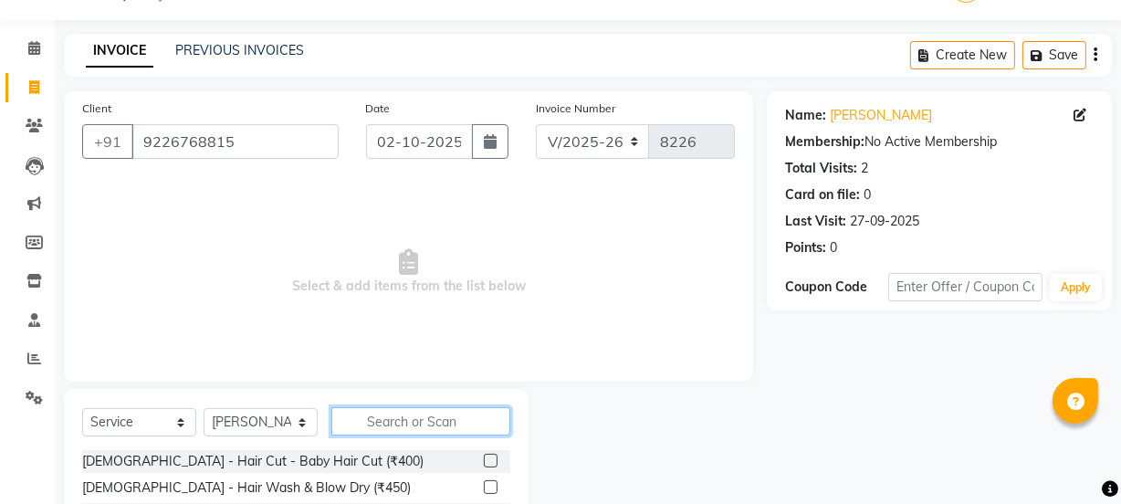
click at [380, 418] on input "text" at bounding box center [420, 421] width 179 height 28
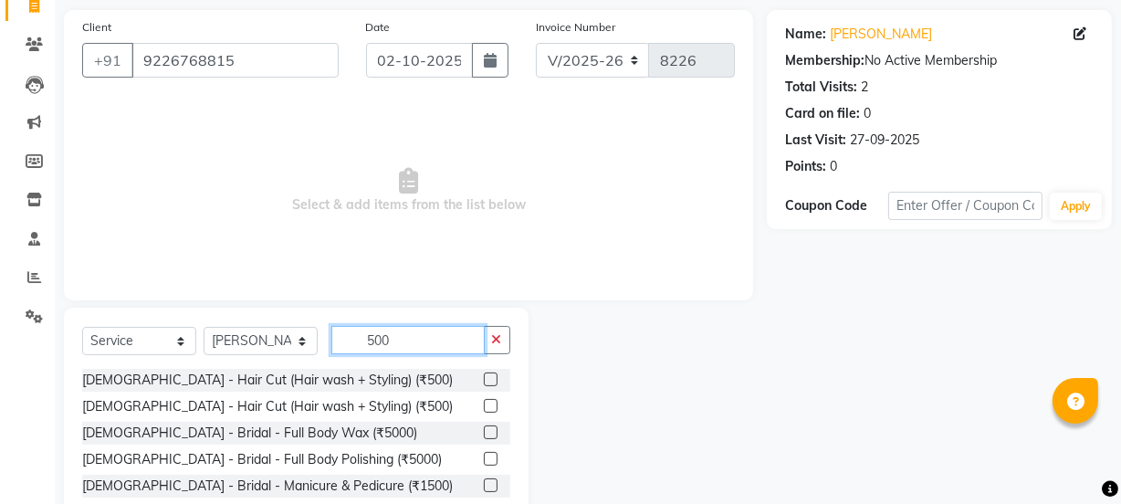
scroll to position [228, 0]
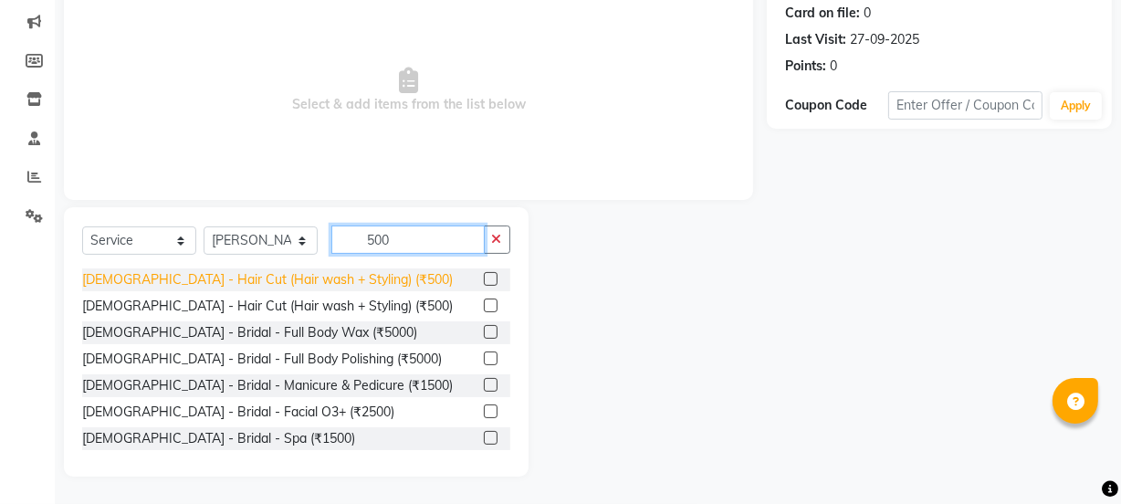
type input "500"
click at [329, 286] on div "[DEMOGRAPHIC_DATA] - Hair Cut (Hair wash + Styling) (₹500)" at bounding box center [267, 279] width 371 height 19
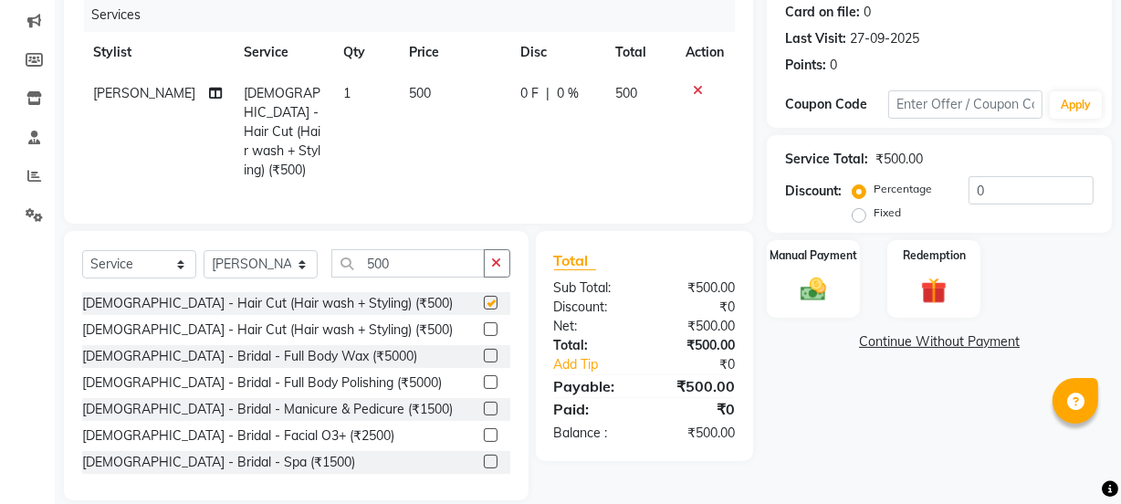
checkbox input "false"
click at [266, 265] on select "Select Stylist [PERSON_NAME] Vaidyakar [PERSON_NAME] [PERSON_NAME] Mane Mosin […" at bounding box center [261, 264] width 114 height 28
select select "88915"
click at [204, 250] on select "Select Stylist [PERSON_NAME] Vaidyakar [PERSON_NAME] [PERSON_NAME] Mane Mosin […" at bounding box center [261, 264] width 114 height 28
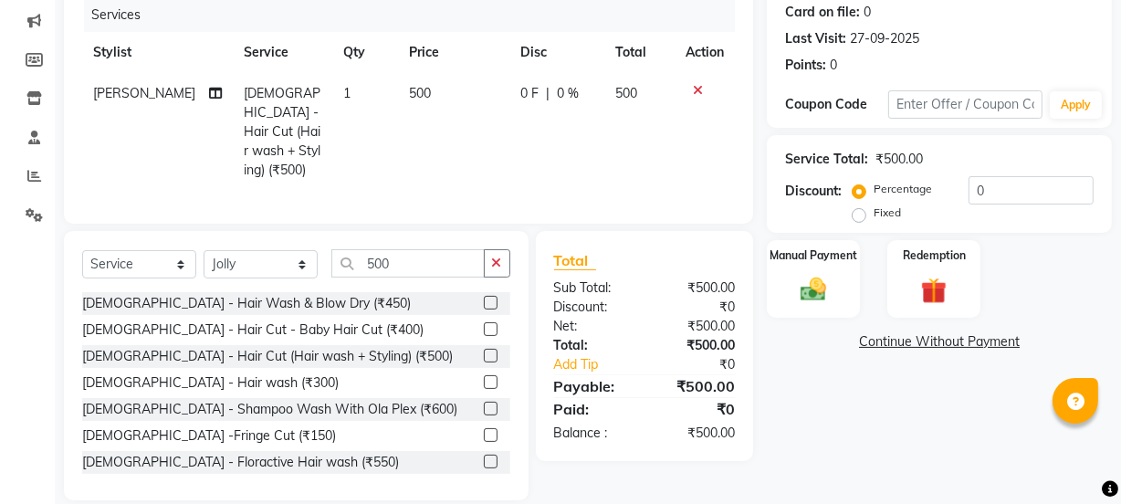
drag, startPoint x: 346, startPoint y: 344, endPoint x: 770, endPoint y: 359, distance: 424.6
click at [351, 347] on div "[DEMOGRAPHIC_DATA] - Hair Cut (Hair wash + Styling) (₹500)" at bounding box center [267, 356] width 371 height 19
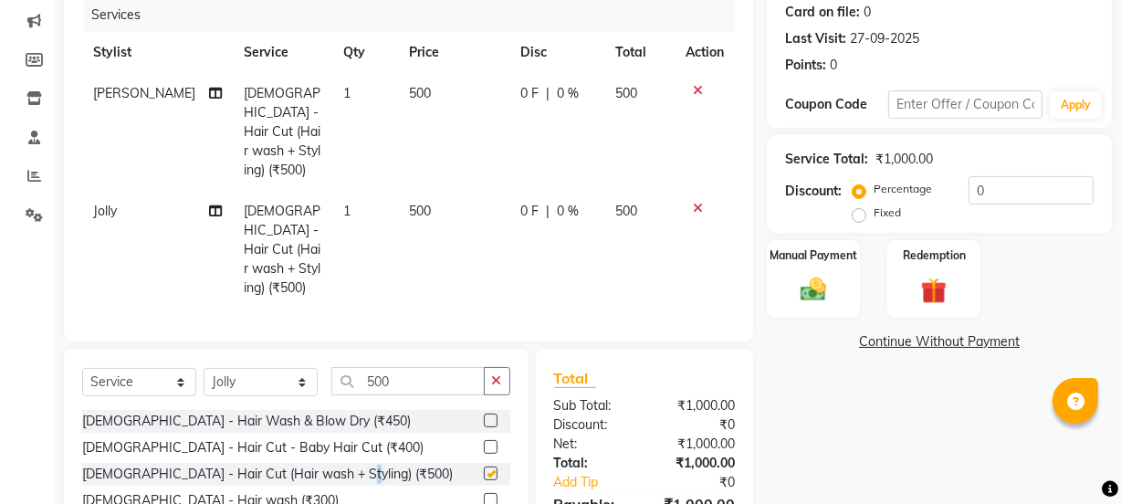
checkbox input "false"
click at [834, 274] on img at bounding box center [813, 289] width 44 height 31
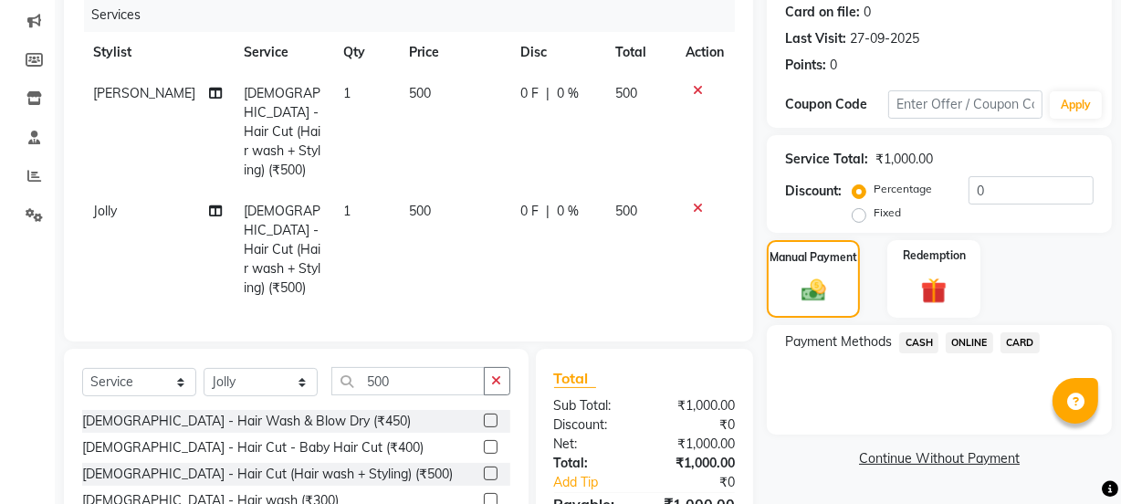
click at [963, 341] on span "ONLINE" at bounding box center [968, 342] width 47 height 21
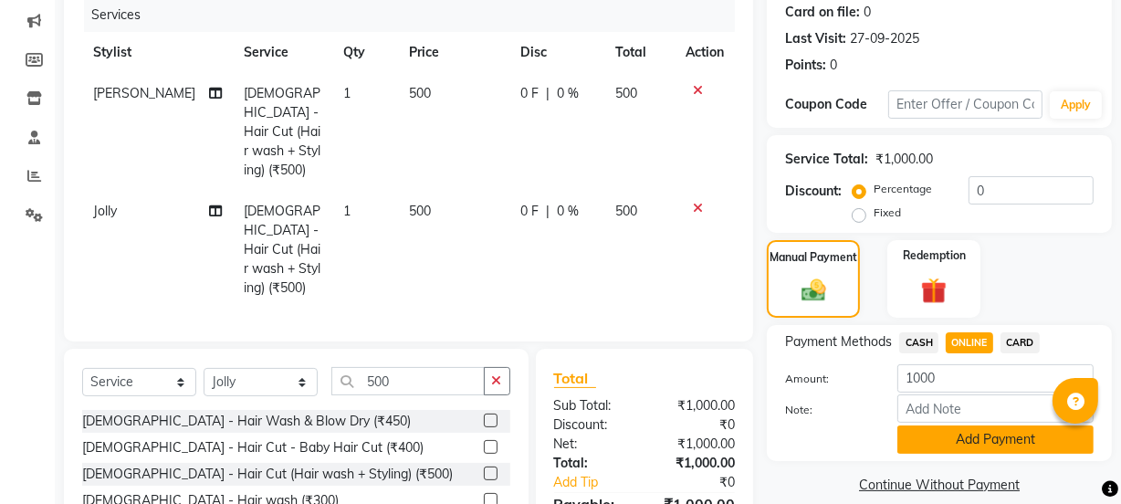
click at [1000, 430] on button "Add Payment" at bounding box center [995, 439] width 196 height 28
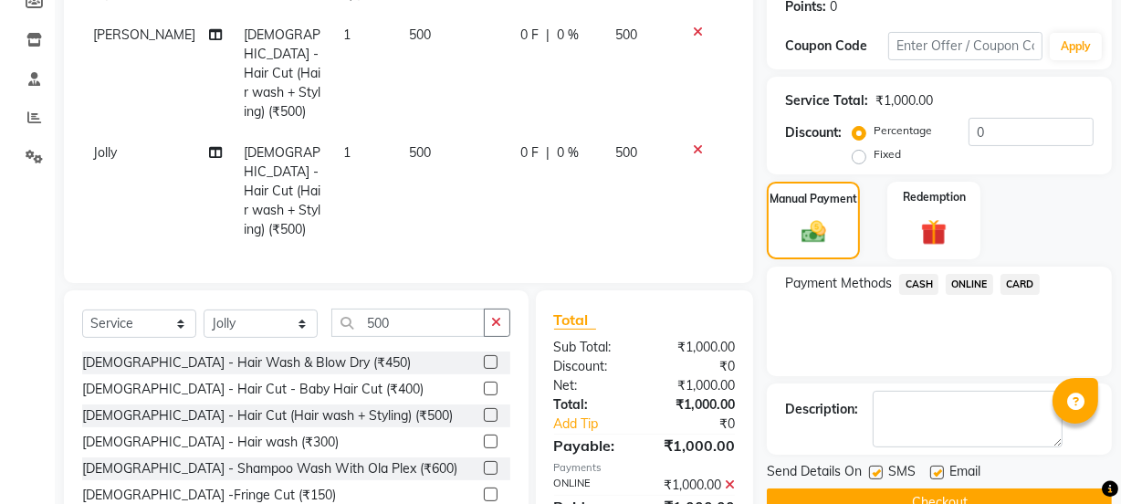
scroll to position [344, 0]
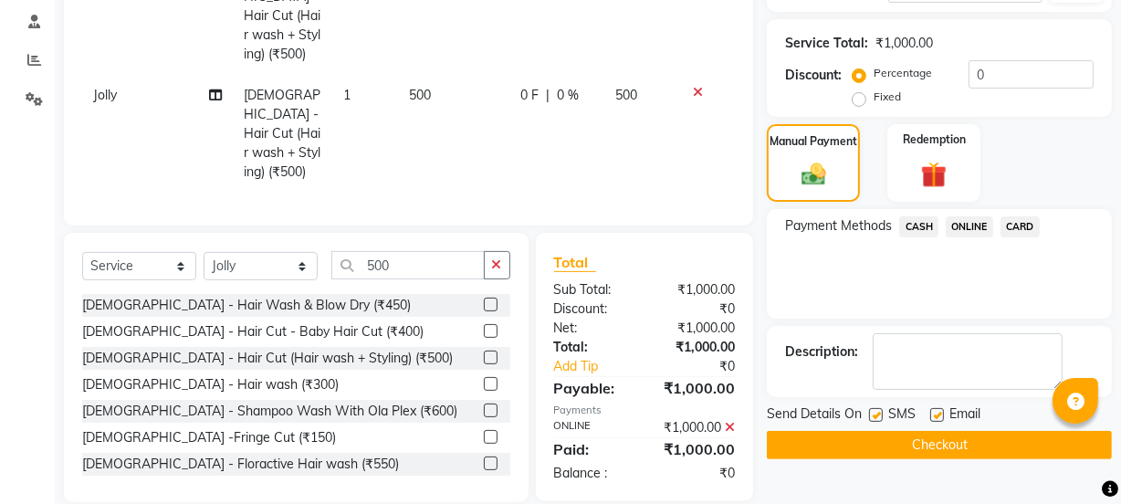
click at [1002, 435] on button "Checkout" at bounding box center [939, 445] width 345 height 28
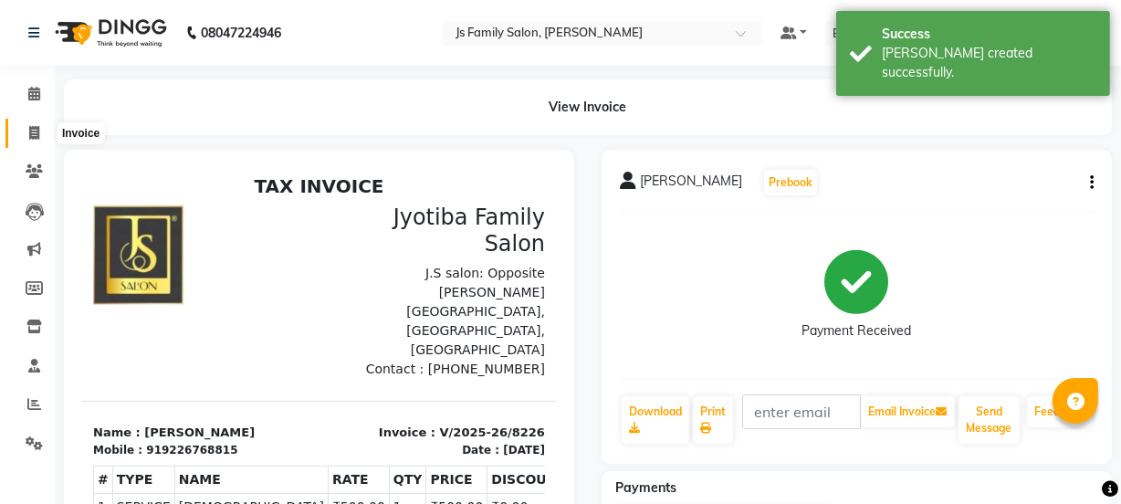
click at [18, 125] on span at bounding box center [34, 133] width 32 height 21
select select "3729"
select select "service"
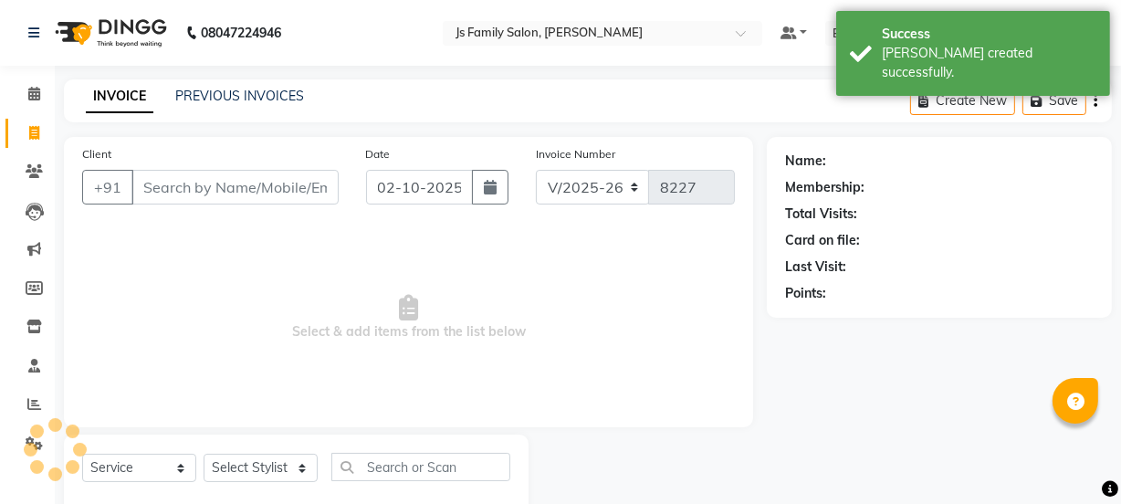
scroll to position [46, 0]
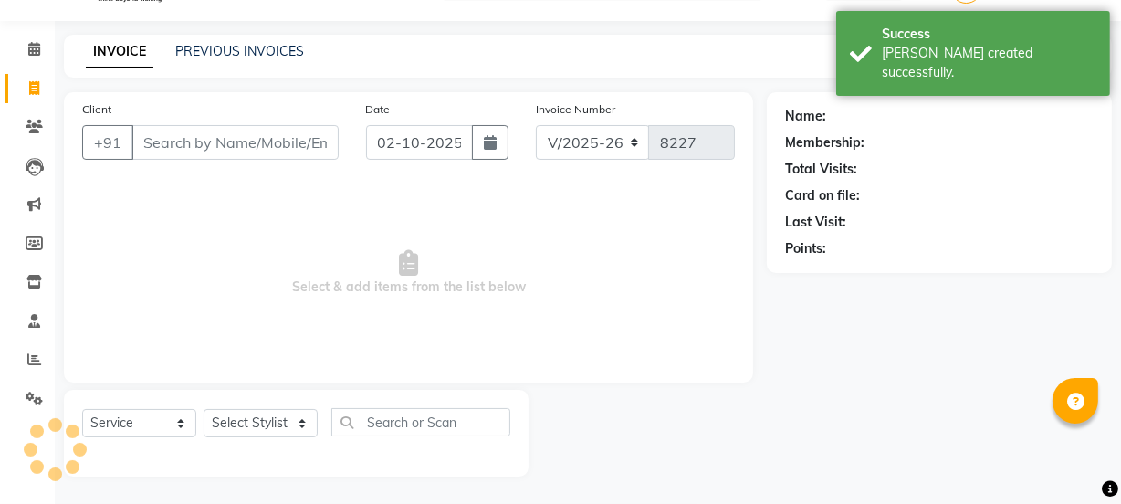
click at [199, 151] on input "Client" at bounding box center [234, 142] width 207 height 35
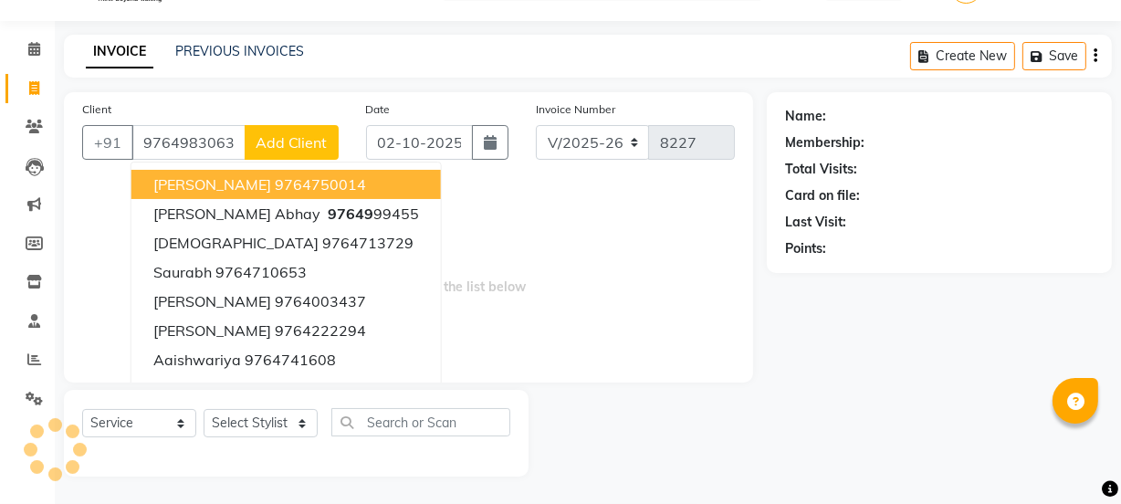
type input "9764983063"
select select "1: Object"
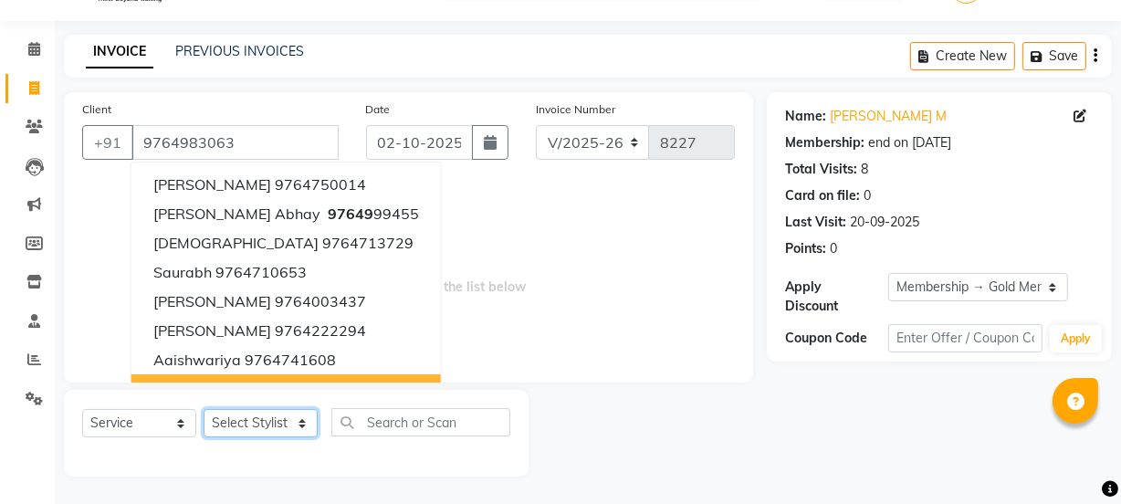
click at [249, 422] on select "Select Stylist [PERSON_NAME] Vaidyakar [PERSON_NAME] [PERSON_NAME] Mane Mosin […" at bounding box center [261, 423] width 114 height 28
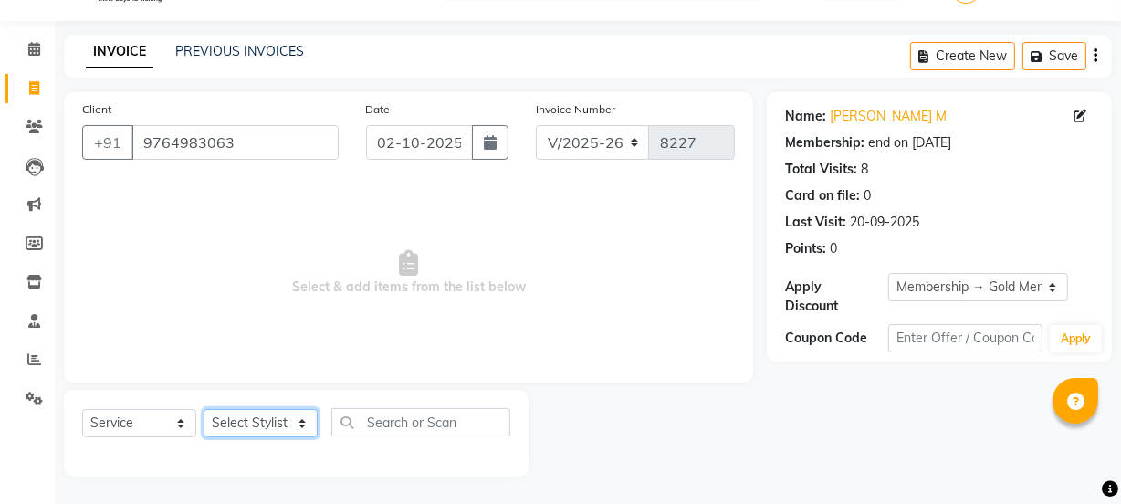
select select "33251"
click at [204, 409] on select "Select Stylist [PERSON_NAME] Vaidyakar [PERSON_NAME] [PERSON_NAME] Mane Mosin […" at bounding box center [261, 423] width 114 height 28
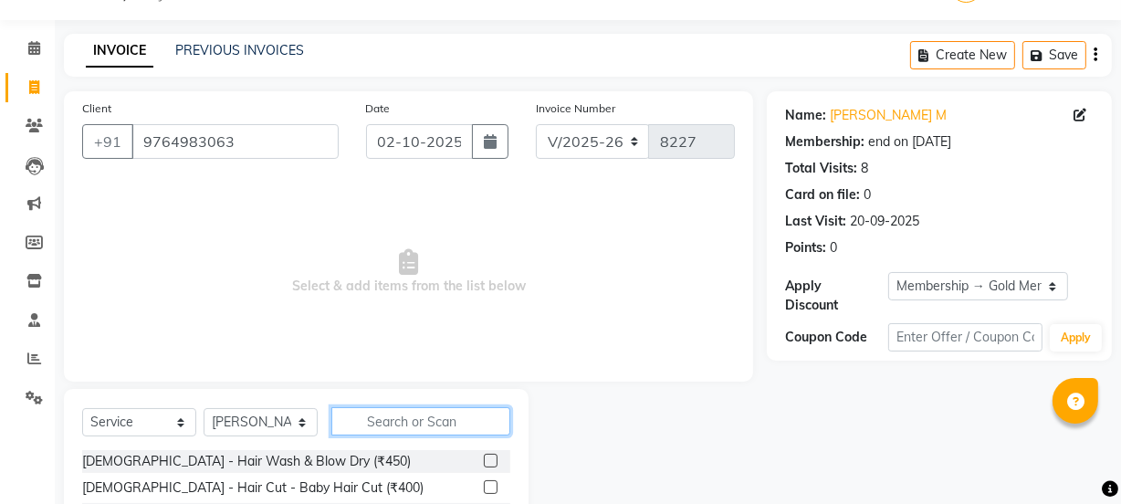
click at [383, 409] on input "text" at bounding box center [420, 421] width 179 height 28
type input "5"
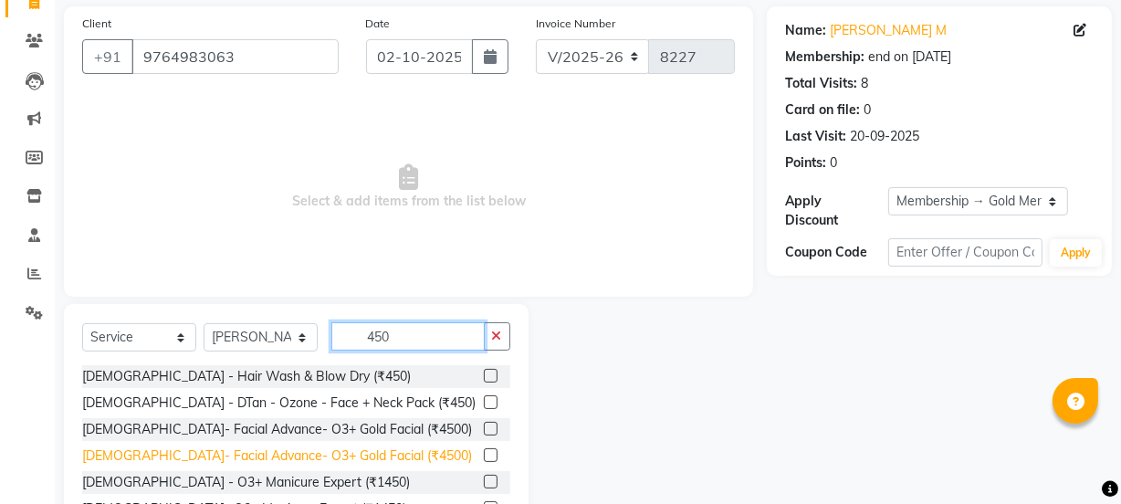
scroll to position [204, 0]
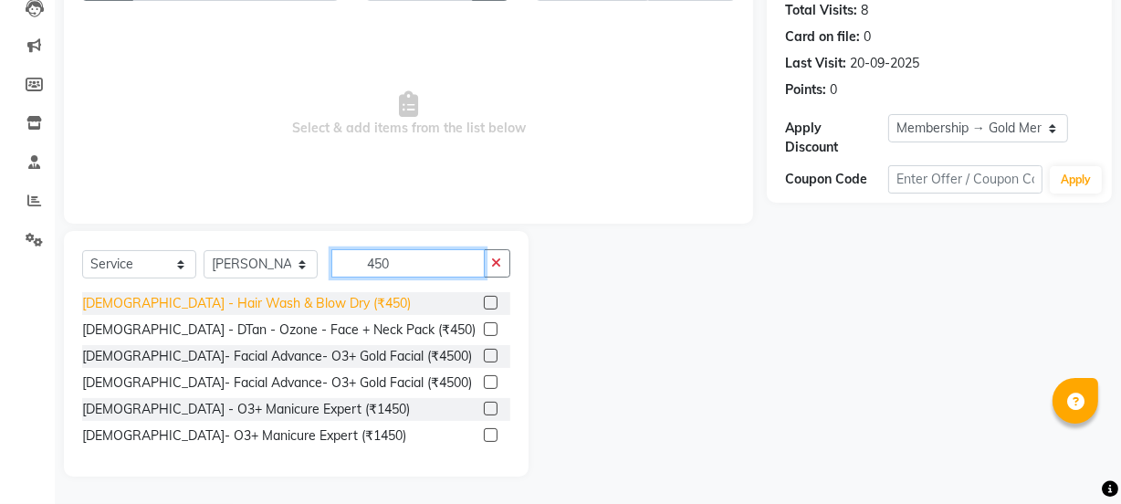
type input "450"
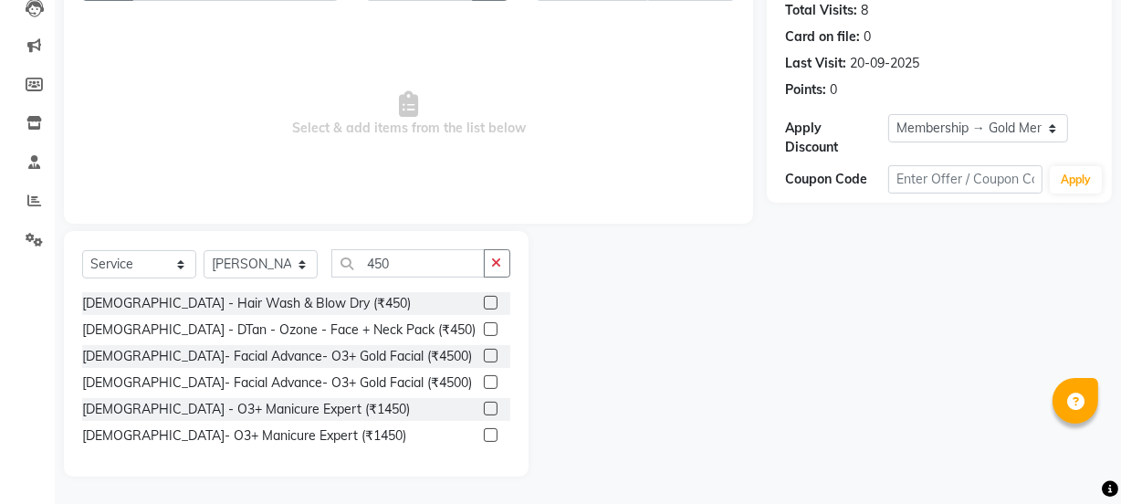
drag, startPoint x: 286, startPoint y: 310, endPoint x: 529, endPoint y: 276, distance: 246.1
click at [288, 309] on div "[DEMOGRAPHIC_DATA] - Hair Wash & Blow Dry (₹450)" at bounding box center [246, 303] width 329 height 19
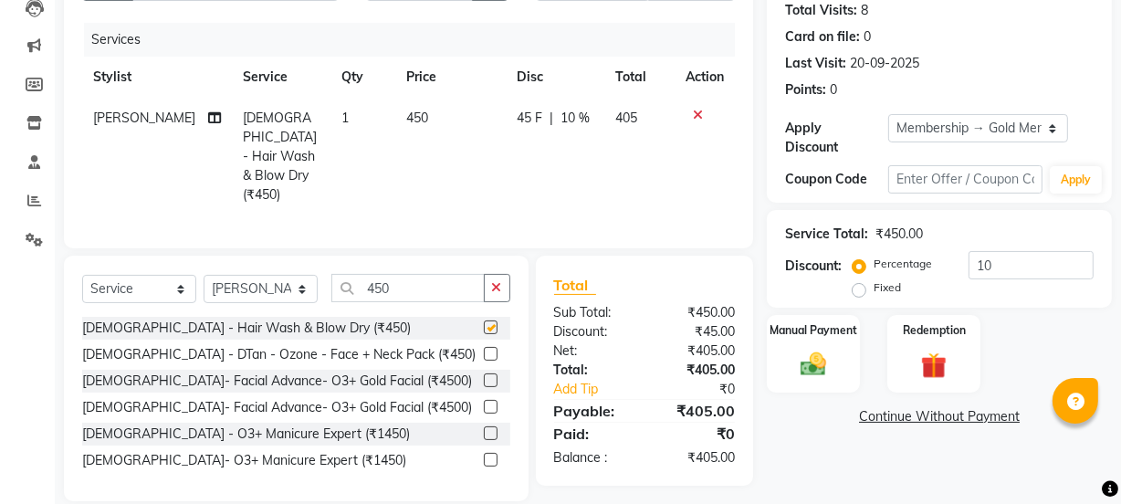
checkbox input "false"
click at [836, 383] on div "Manual Payment" at bounding box center [813, 353] width 97 height 81
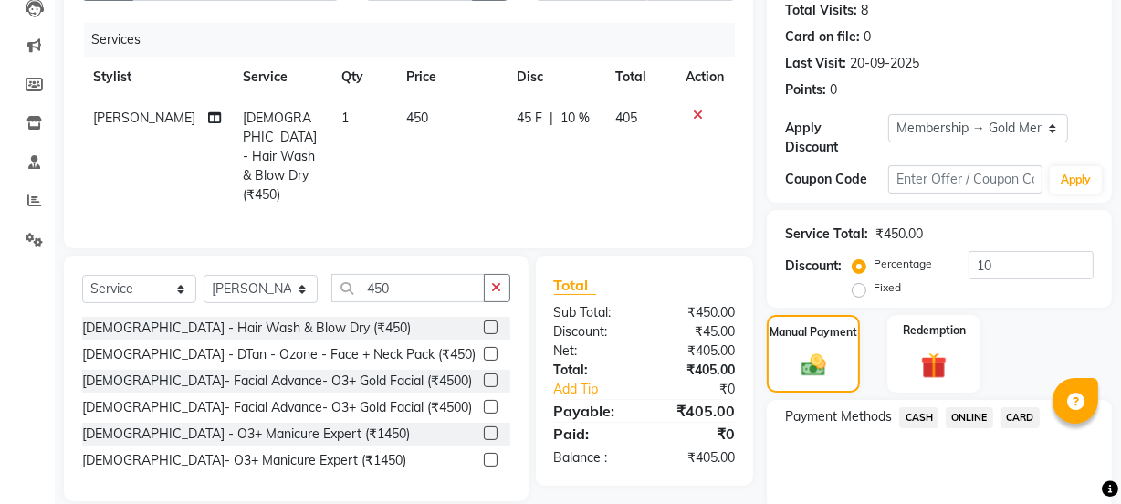
click at [965, 417] on span "ONLINE" at bounding box center [968, 417] width 47 height 21
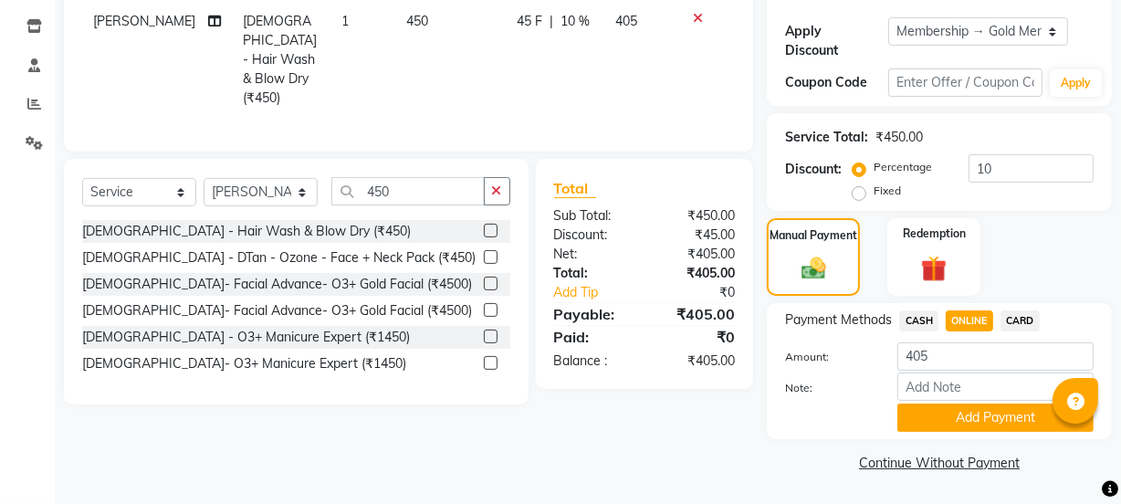
click at [965, 428] on button "Add Payment" at bounding box center [995, 417] width 196 height 28
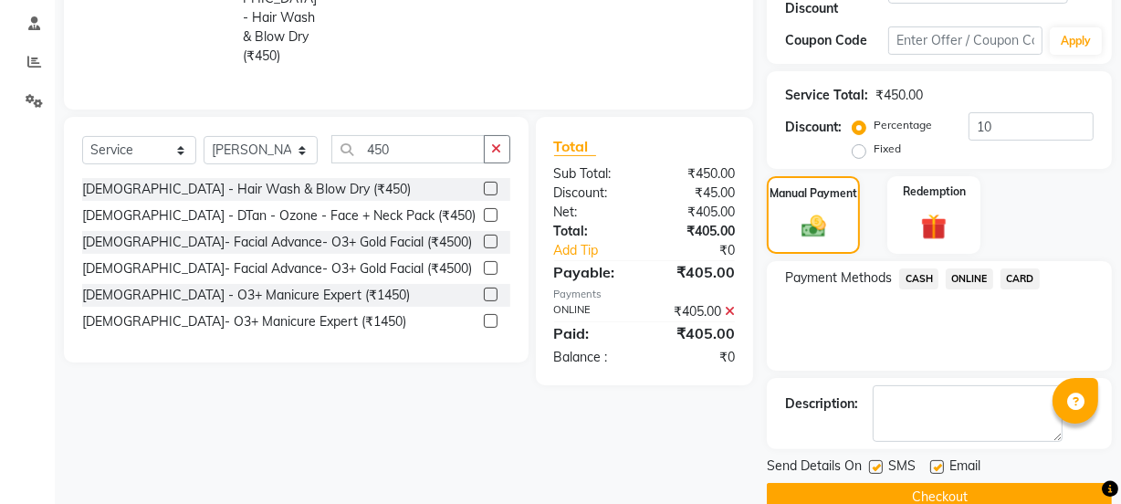
scroll to position [376, 0]
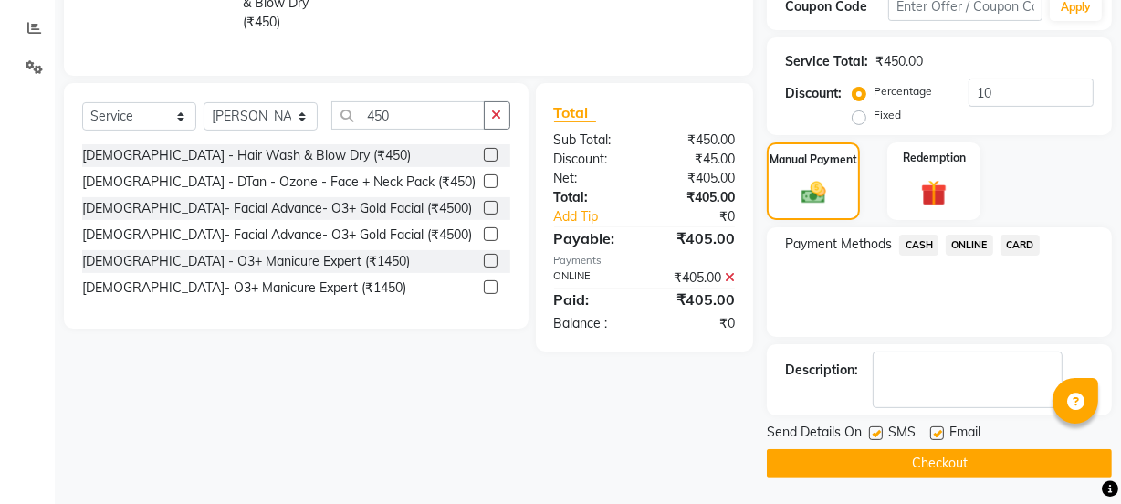
click at [959, 456] on button "Checkout" at bounding box center [939, 463] width 345 height 28
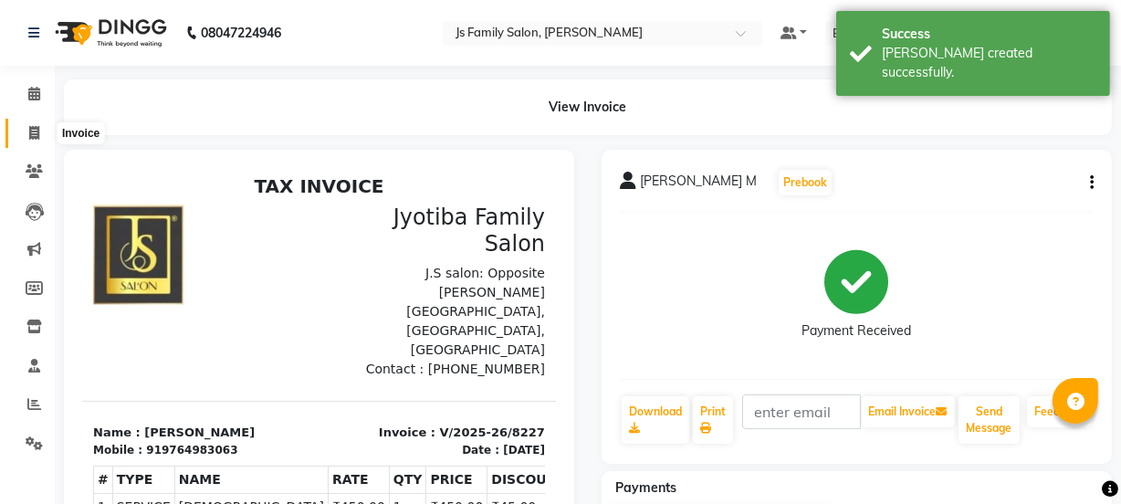
click at [43, 141] on span at bounding box center [34, 133] width 32 height 21
select select "service"
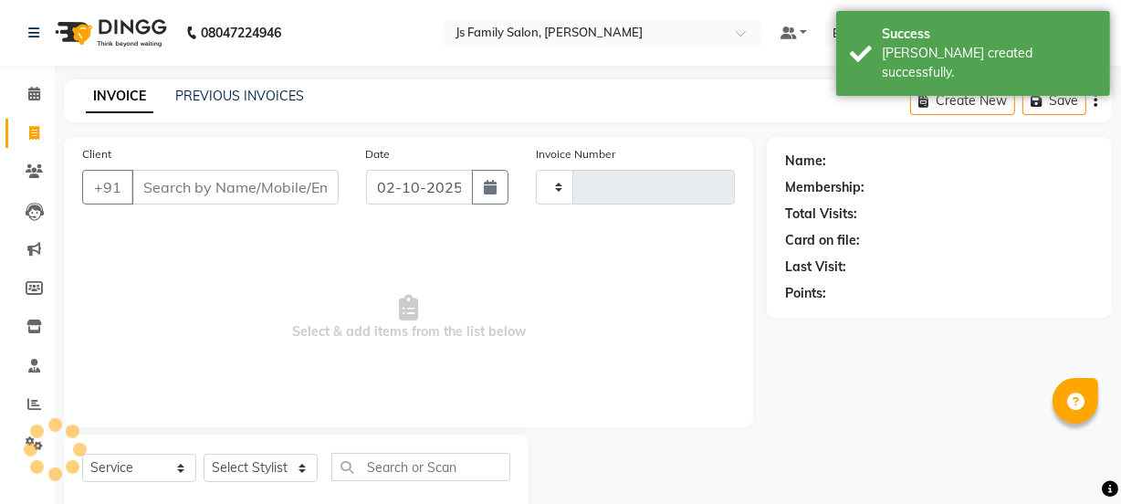
scroll to position [46, 0]
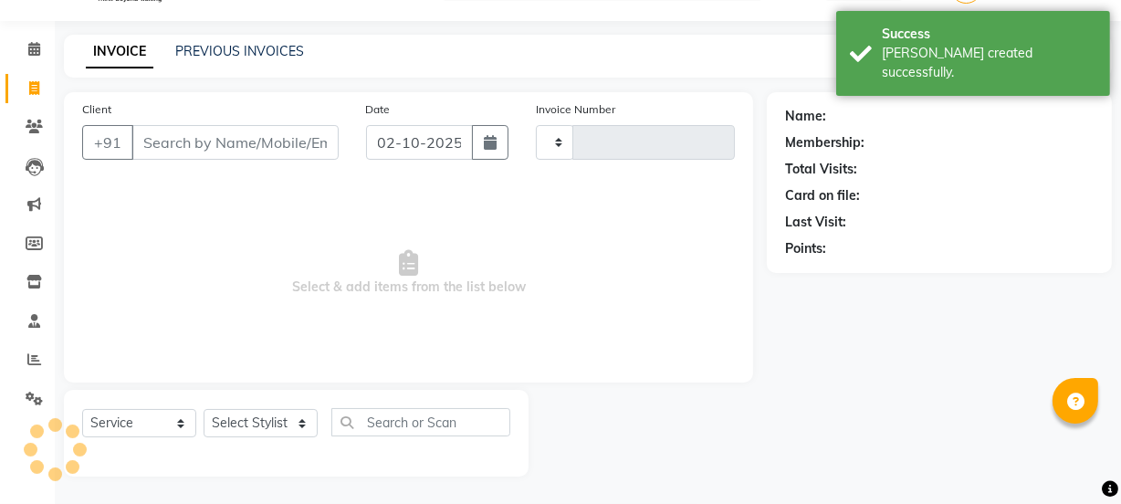
type input "8228"
select select "3729"
click at [160, 149] on input "Client" at bounding box center [234, 142] width 207 height 35
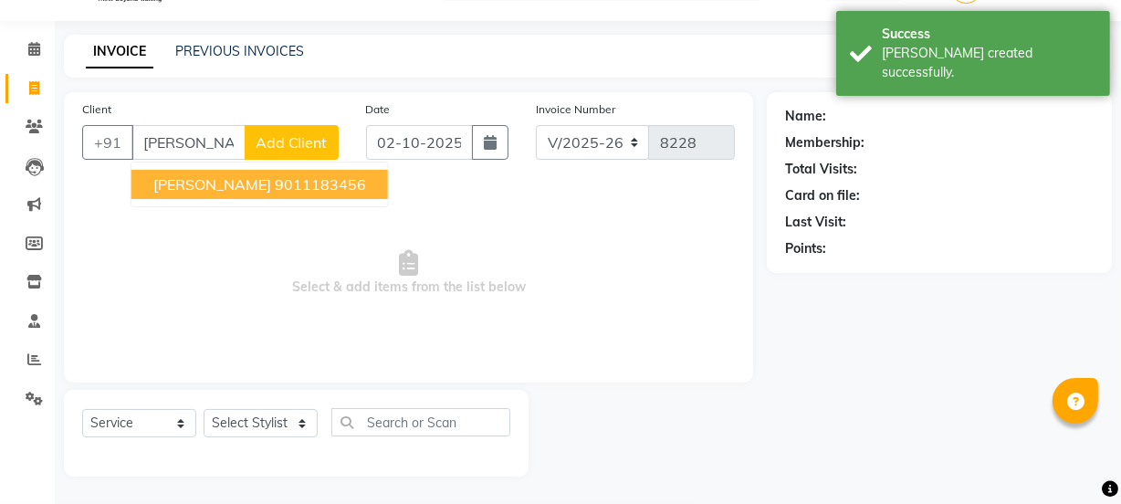
click at [178, 182] on span "[PERSON_NAME]" at bounding box center [212, 184] width 118 height 18
type input "9011183456"
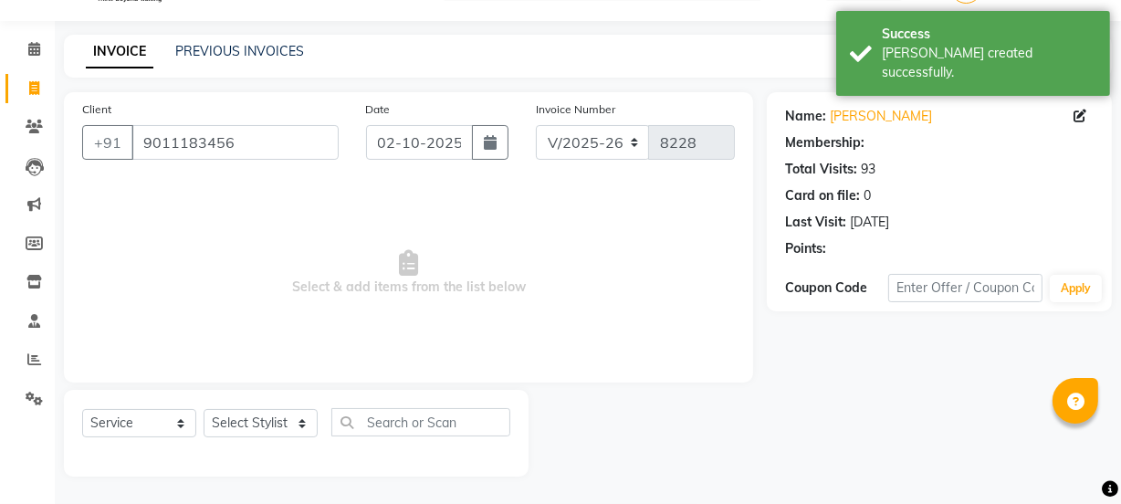
select select "1: Object"
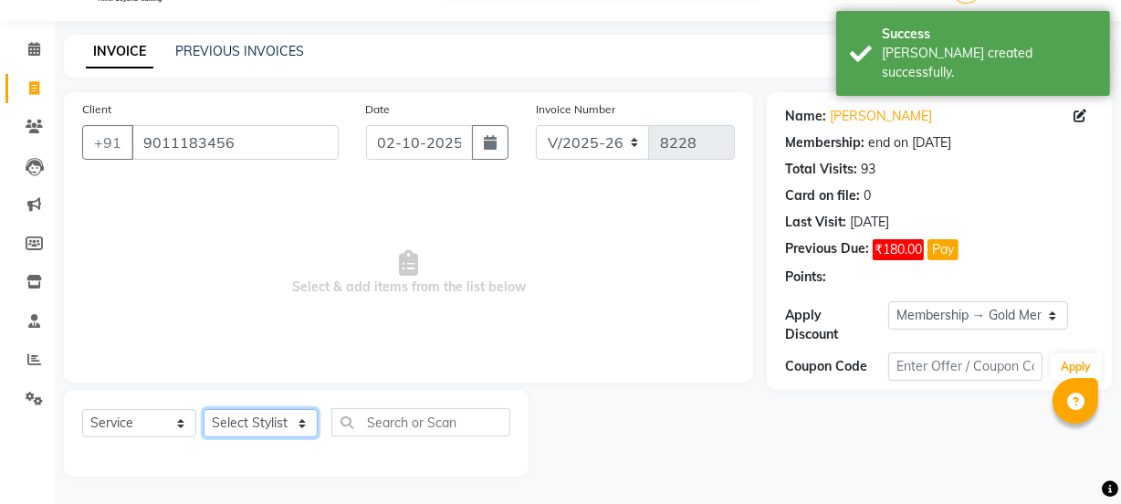
click at [249, 420] on select "Select Stylist [PERSON_NAME] Vaidyakar [PERSON_NAME] [PERSON_NAME] Mane Mosin […" at bounding box center [261, 423] width 114 height 28
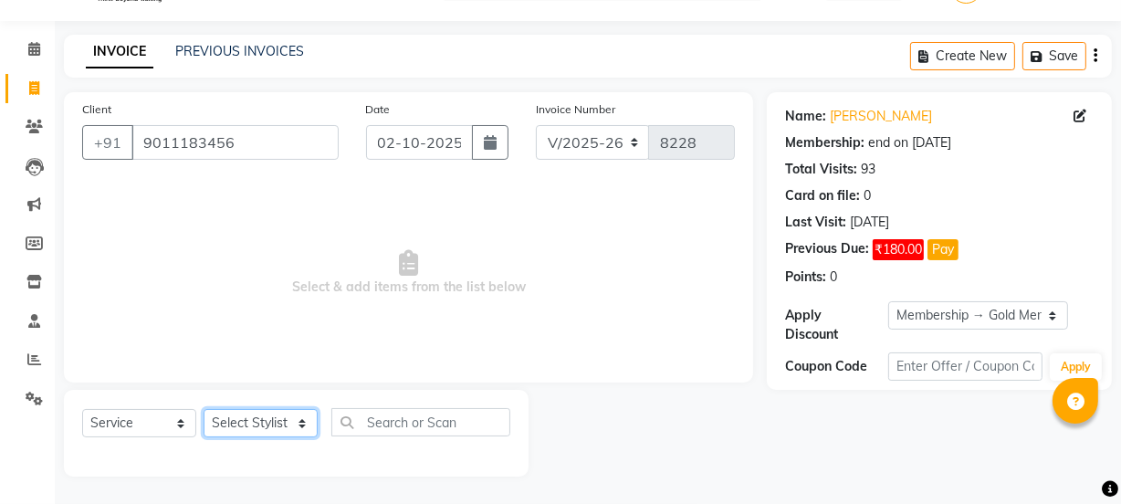
select select "58002"
click at [204, 409] on select "Select Stylist [PERSON_NAME] Vaidyakar [PERSON_NAME] [PERSON_NAME] Mane Mosin […" at bounding box center [261, 423] width 114 height 28
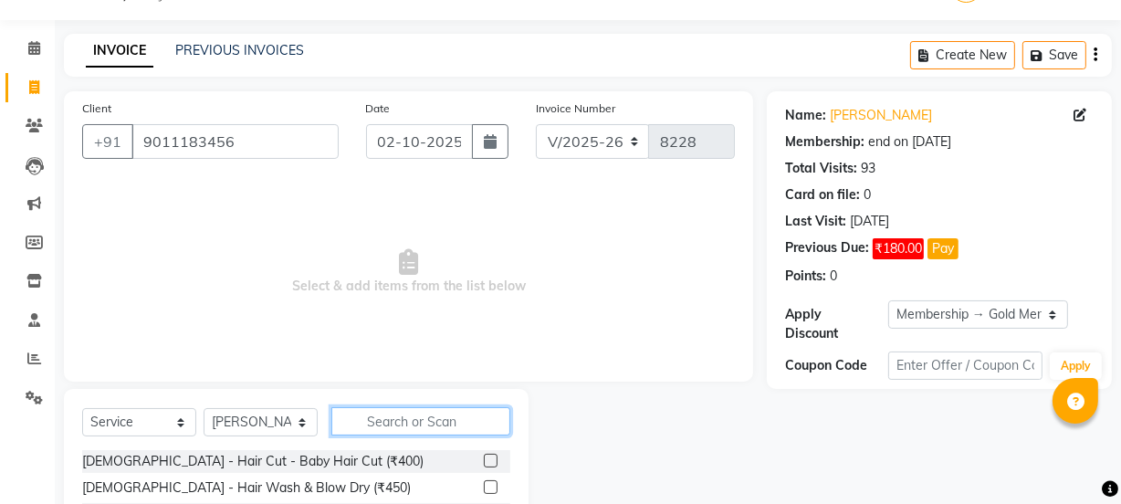
click at [402, 410] on input "text" at bounding box center [420, 421] width 179 height 28
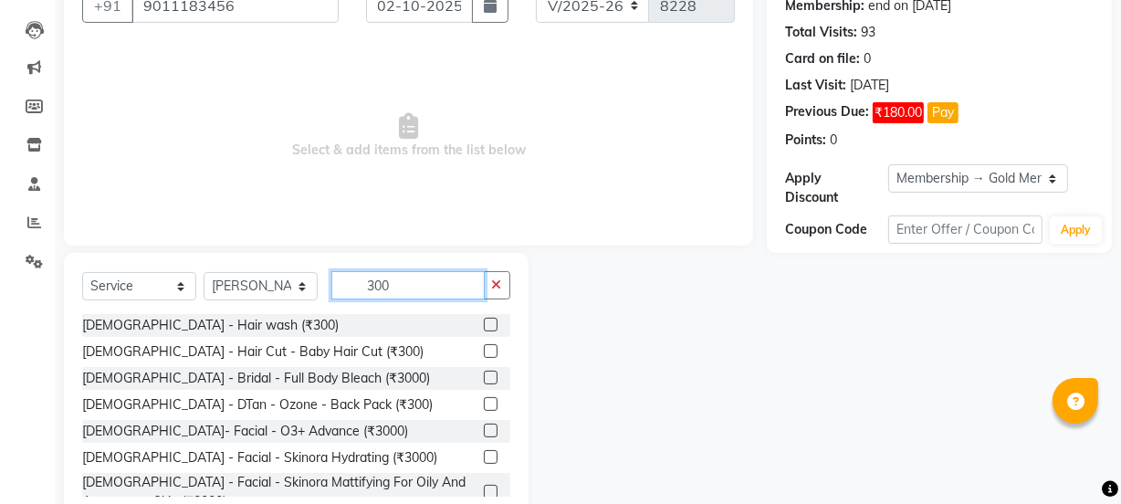
scroll to position [228, 0]
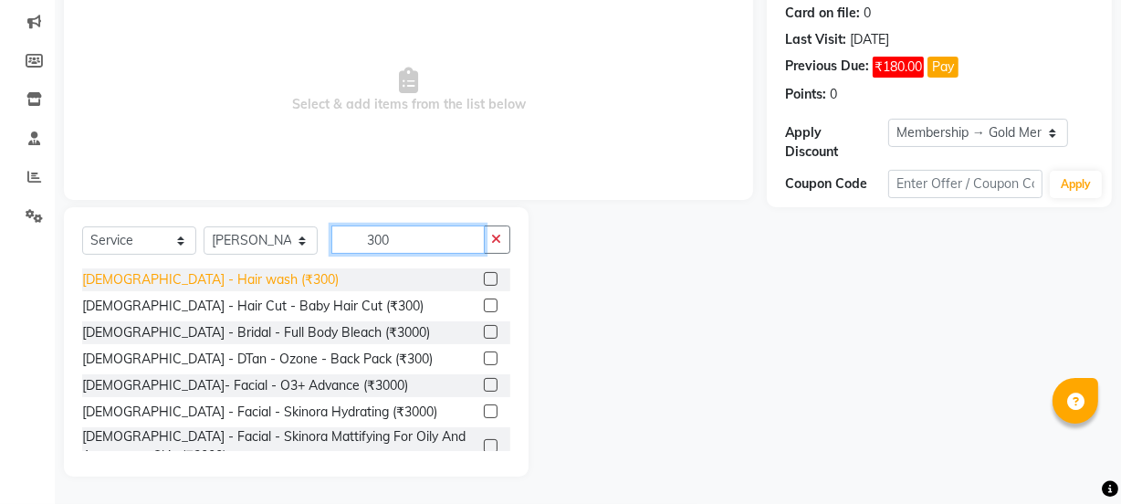
type input "300"
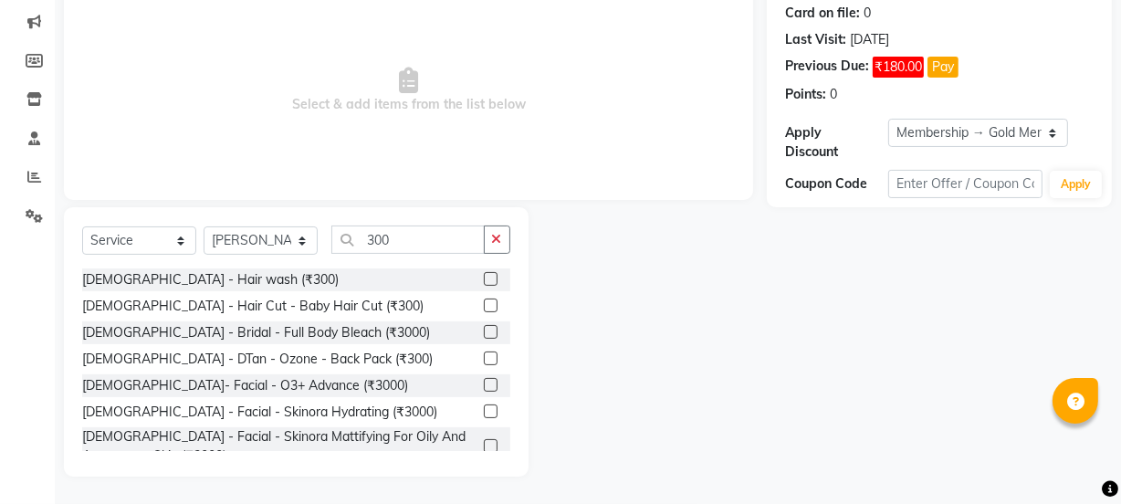
drag, startPoint x: 227, startPoint y: 275, endPoint x: 907, endPoint y: 144, distance: 692.3
click at [239, 274] on div "[DEMOGRAPHIC_DATA] - Hair wash (₹300)" at bounding box center [210, 279] width 256 height 19
checkbox input "false"
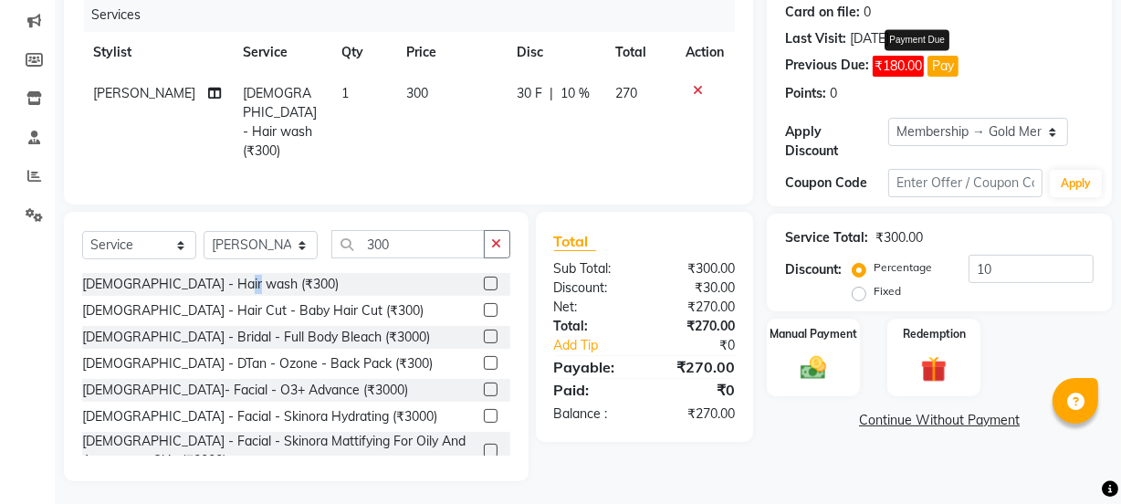
click at [940, 68] on button "Pay" at bounding box center [942, 66] width 31 height 21
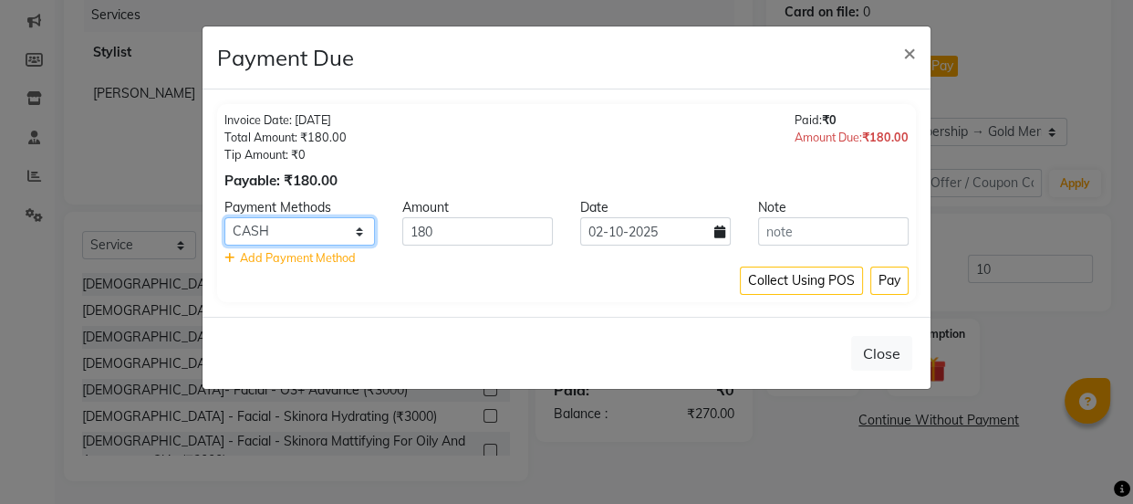
click at [317, 224] on select "CASH ONLINE CARD" at bounding box center [299, 231] width 151 height 28
select select "2"
click at [224, 217] on select "CASH ONLINE CARD" at bounding box center [299, 231] width 151 height 28
click at [886, 282] on button "Pay" at bounding box center [890, 280] width 38 height 28
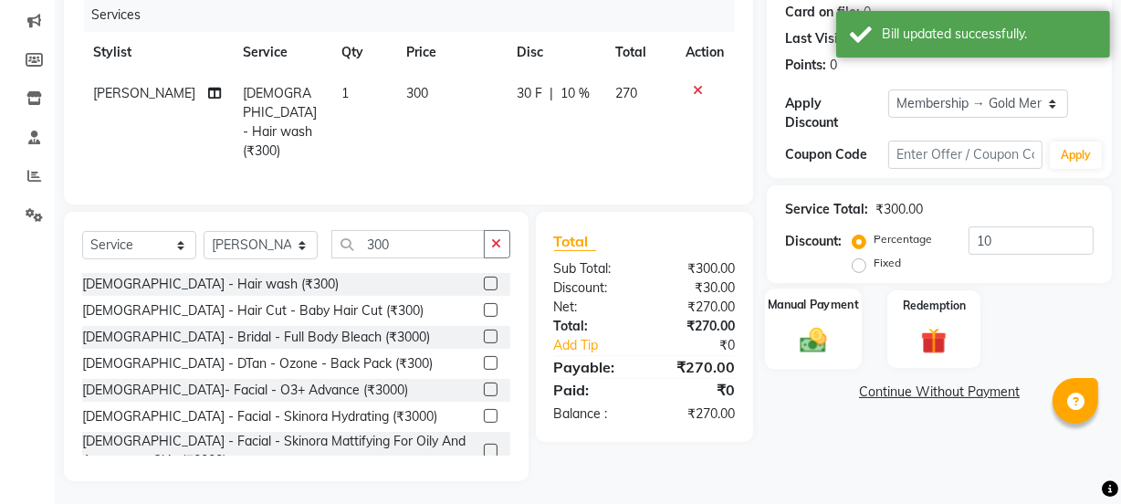
click at [839, 334] on div "Manual Payment" at bounding box center [813, 328] width 97 height 81
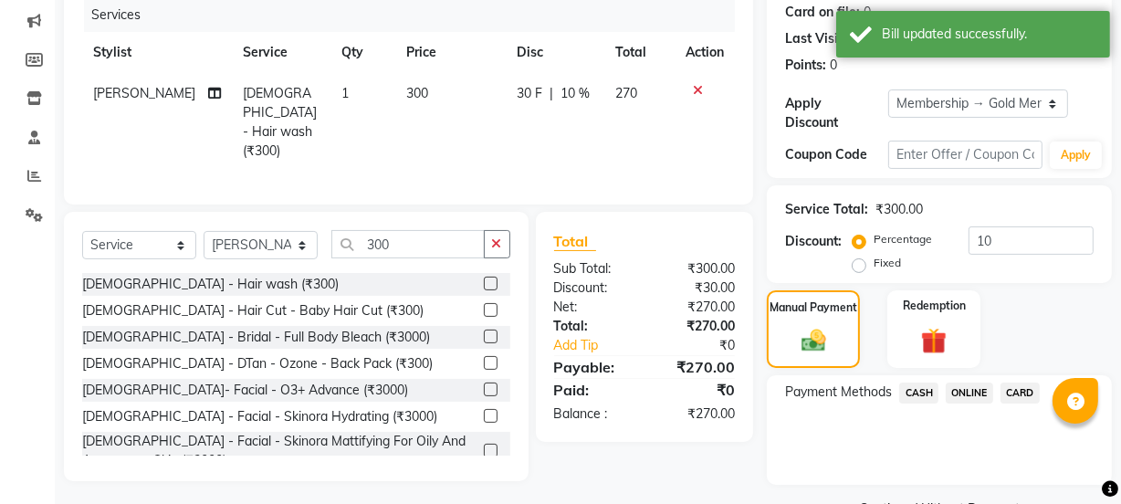
click at [1010, 387] on span "CARD" at bounding box center [1019, 392] width 39 height 21
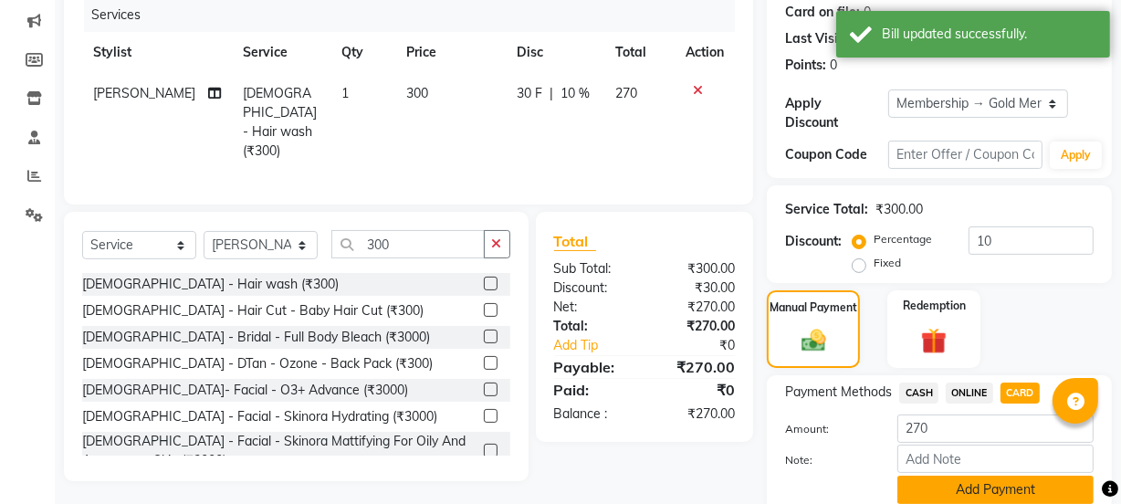
click at [998, 483] on button "Add Payment" at bounding box center [995, 489] width 196 height 28
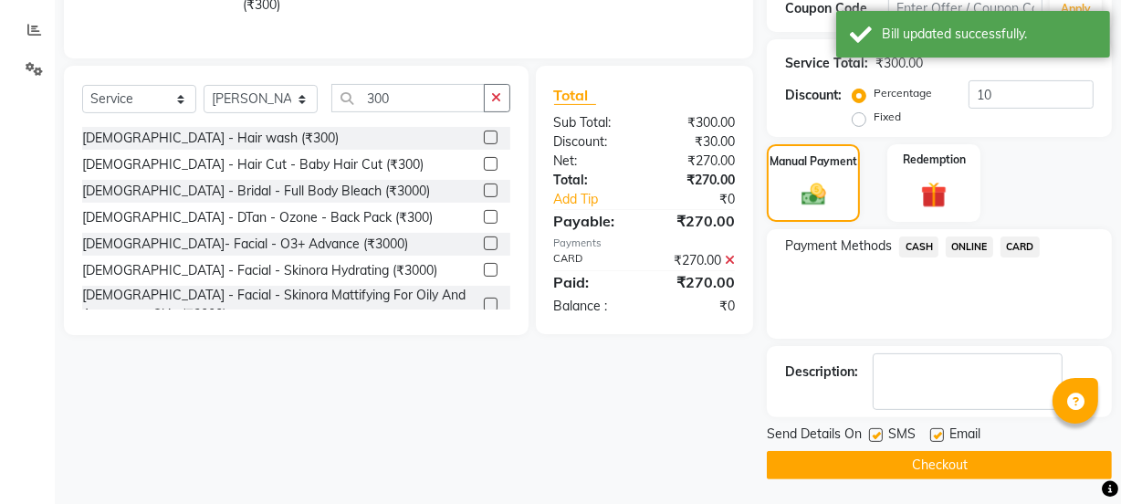
scroll to position [376, 0]
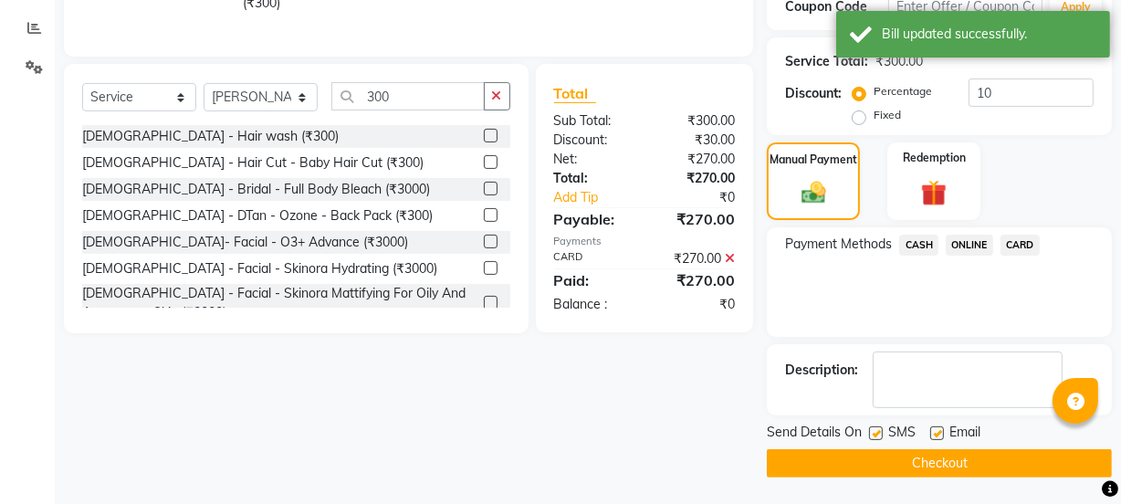
click at [986, 461] on button "Checkout" at bounding box center [939, 463] width 345 height 28
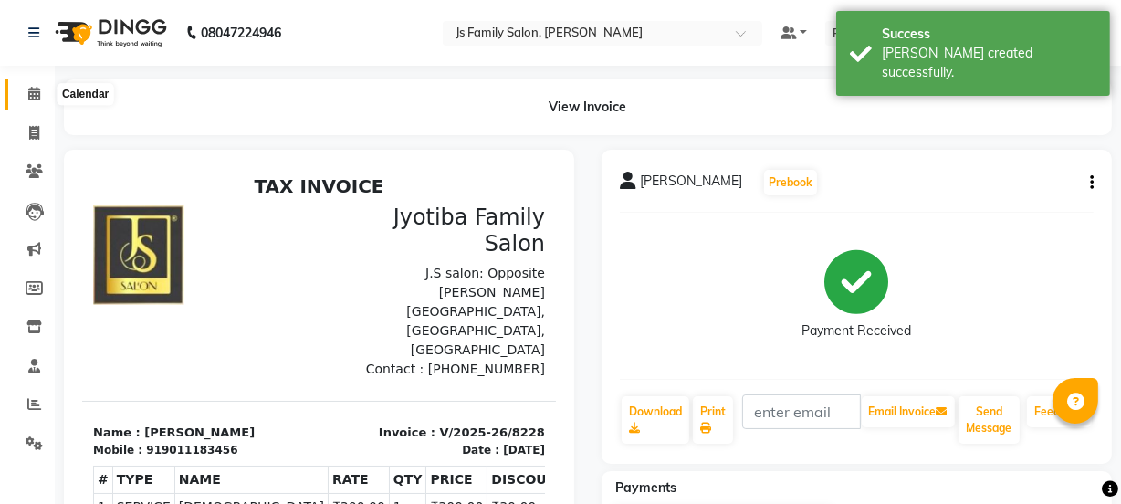
click at [39, 92] on icon at bounding box center [34, 94] width 12 height 14
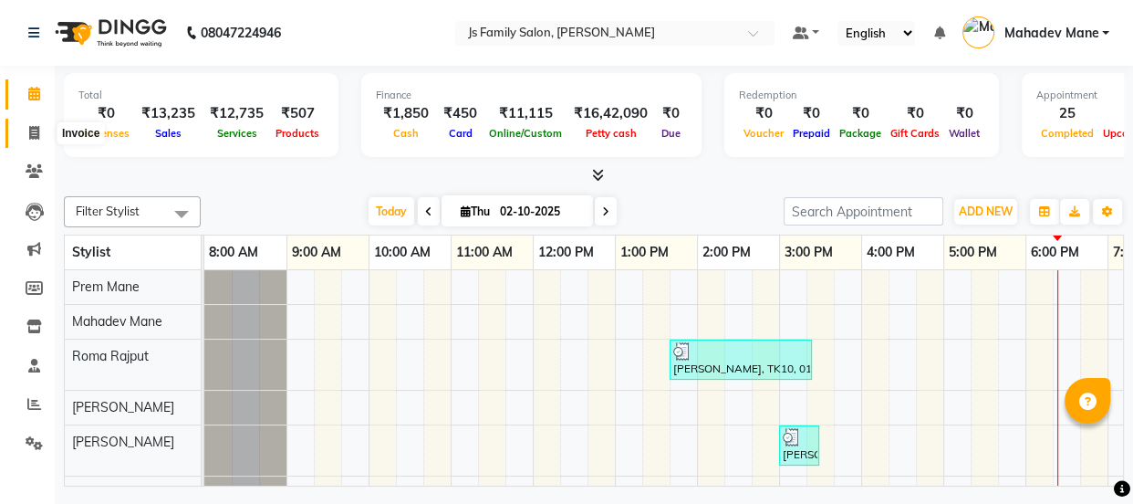
click at [29, 136] on icon at bounding box center [34, 133] width 10 height 14
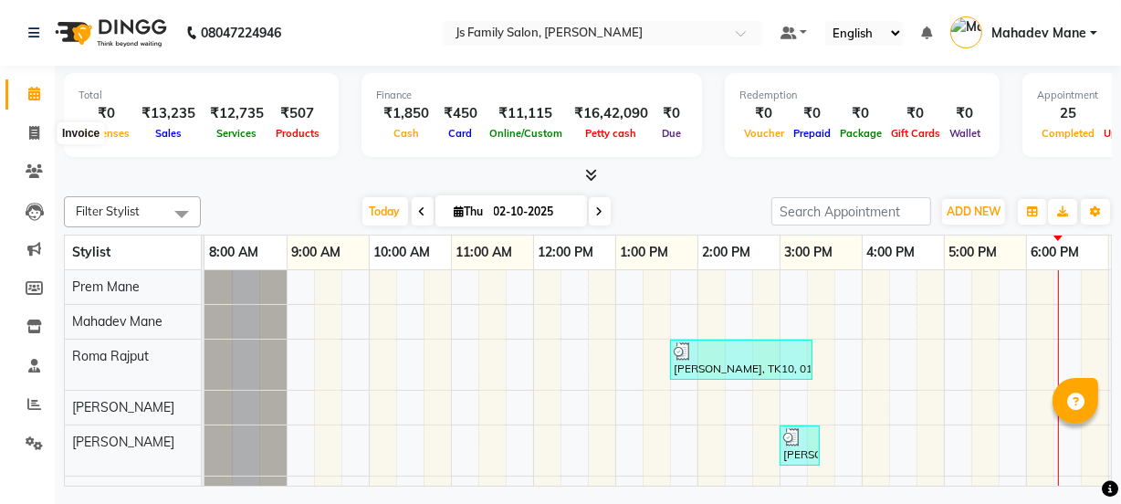
select select "3729"
select select "service"
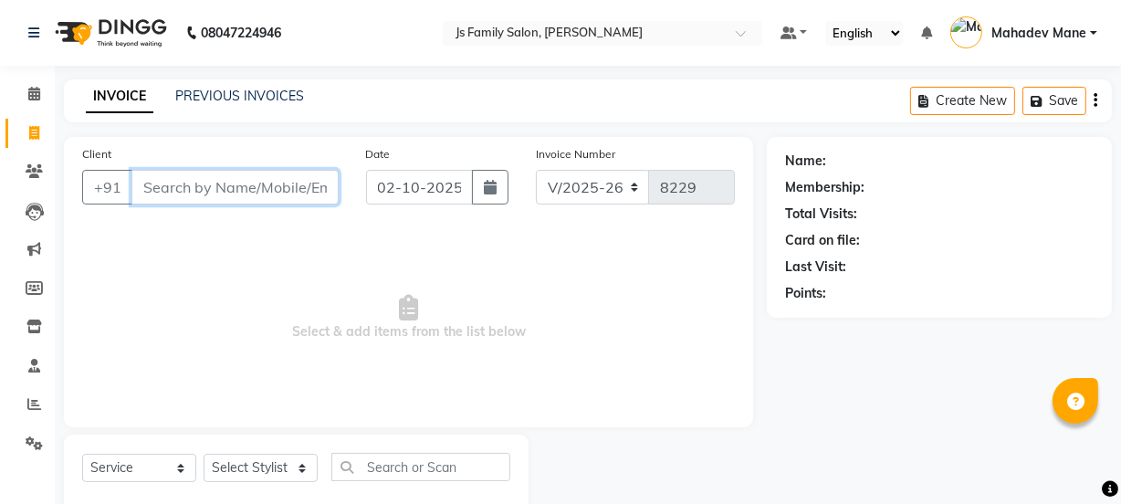
click at [177, 183] on input "Client" at bounding box center [234, 187] width 207 height 35
click at [38, 164] on icon at bounding box center [34, 171] width 17 height 14
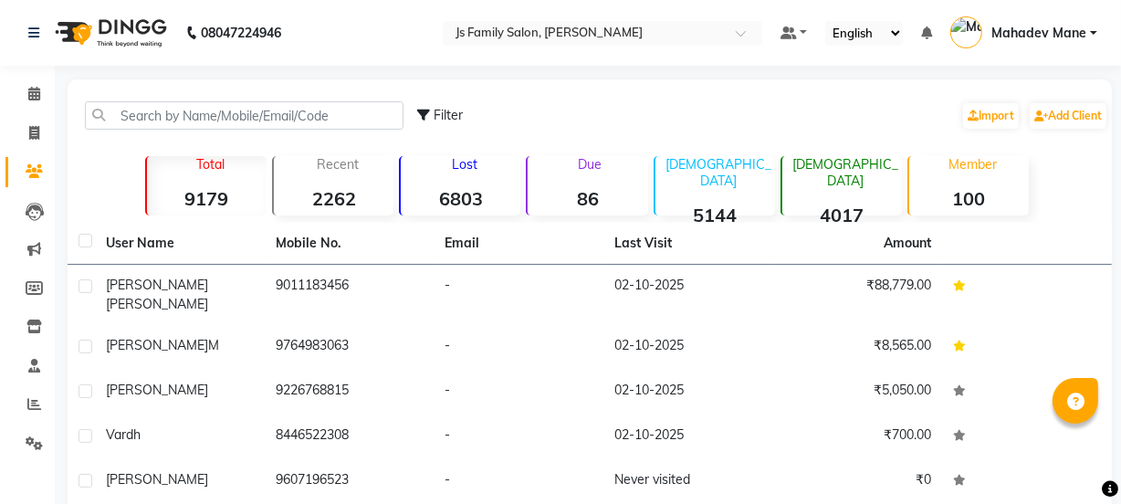
click at [924, 204] on strong "100" at bounding box center [969, 198] width 120 height 23
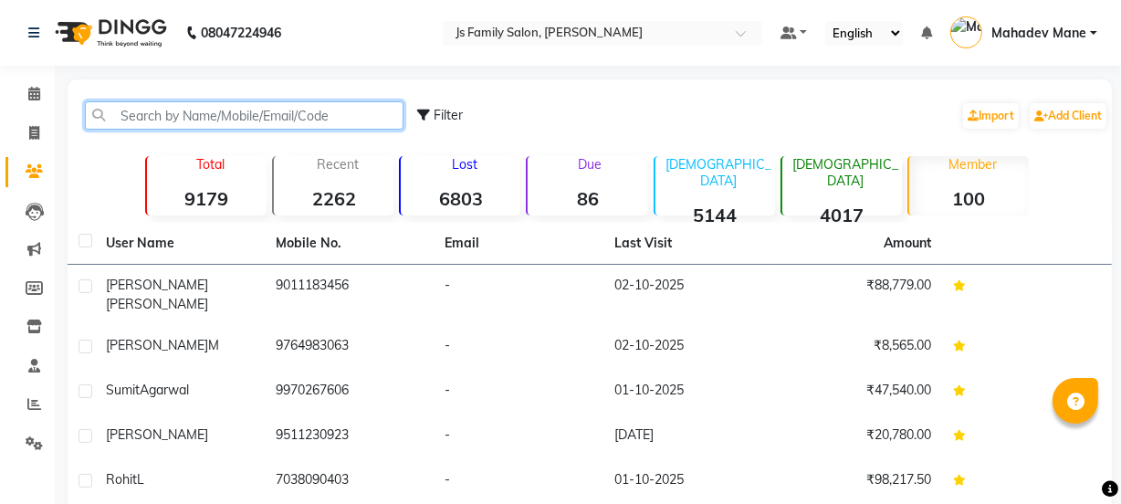
click at [342, 117] on input "text" at bounding box center [244, 115] width 318 height 28
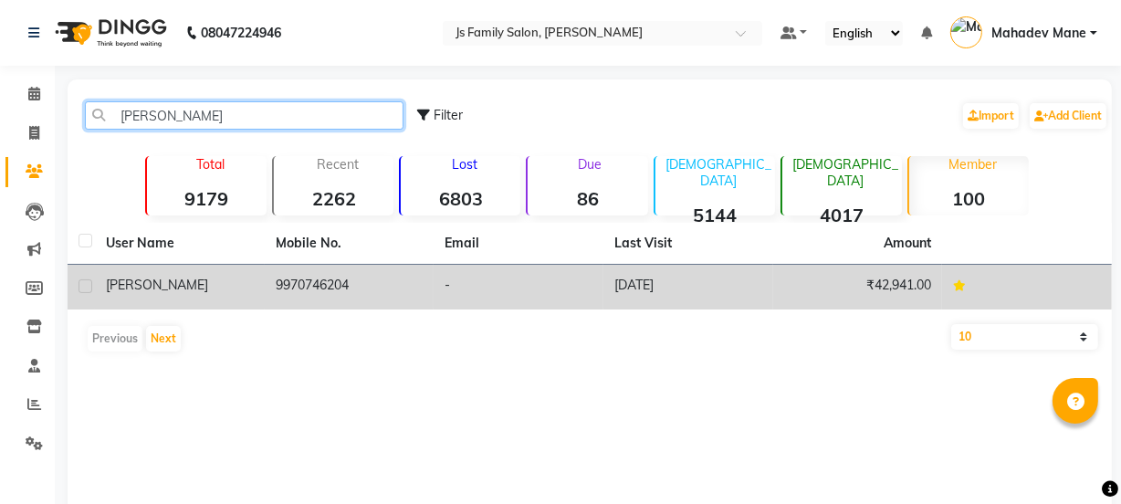
type input "[PERSON_NAME]"
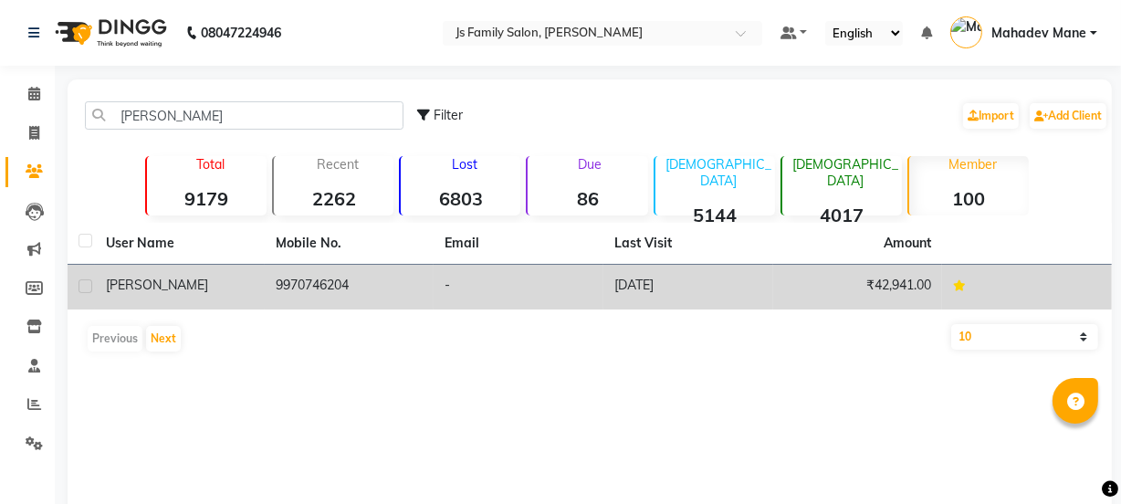
drag, startPoint x: 365, startPoint y: 291, endPoint x: 274, endPoint y: 304, distance: 92.1
click at [274, 304] on td "9970746204" at bounding box center [350, 287] width 170 height 45
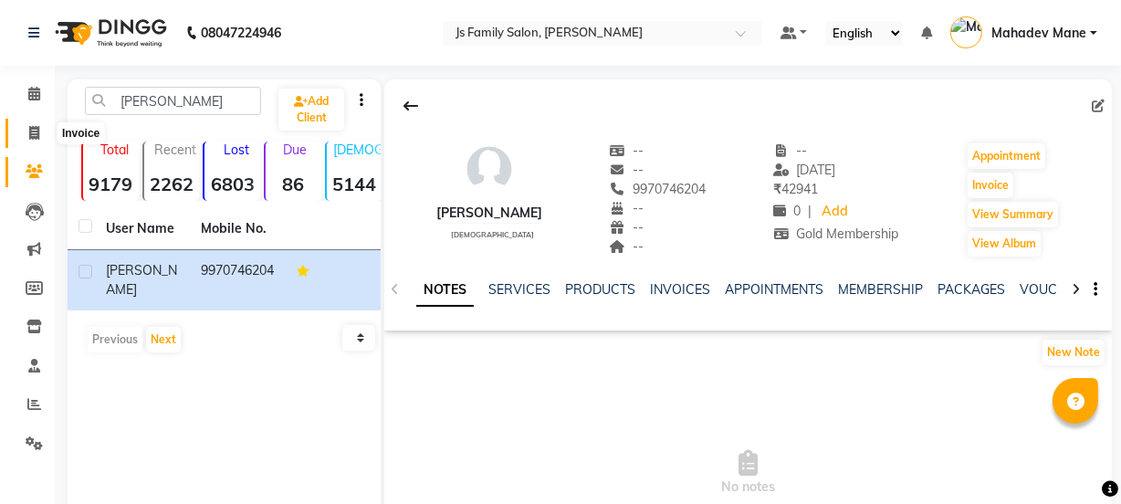
click at [18, 133] on span at bounding box center [34, 133] width 32 height 21
select select "3729"
select select "service"
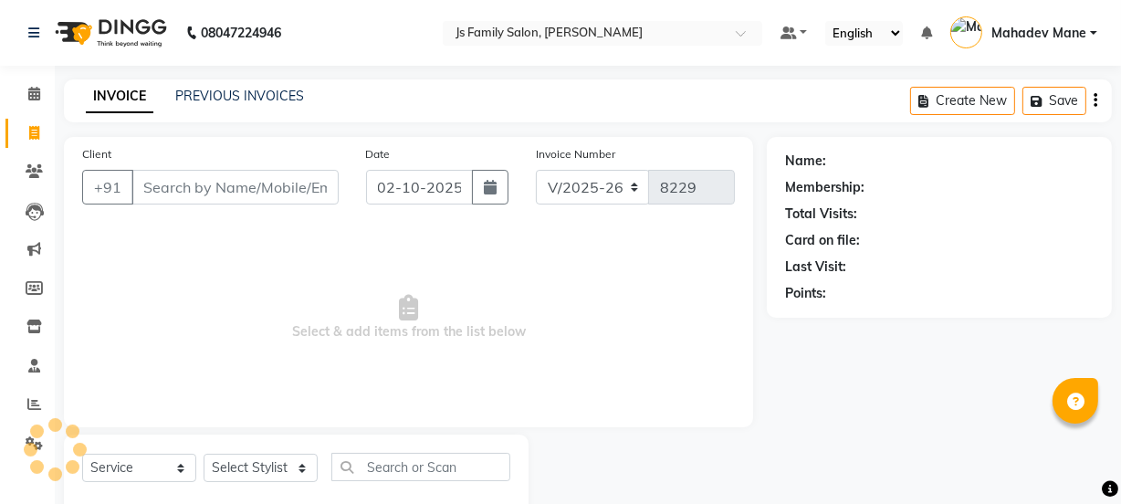
scroll to position [46, 0]
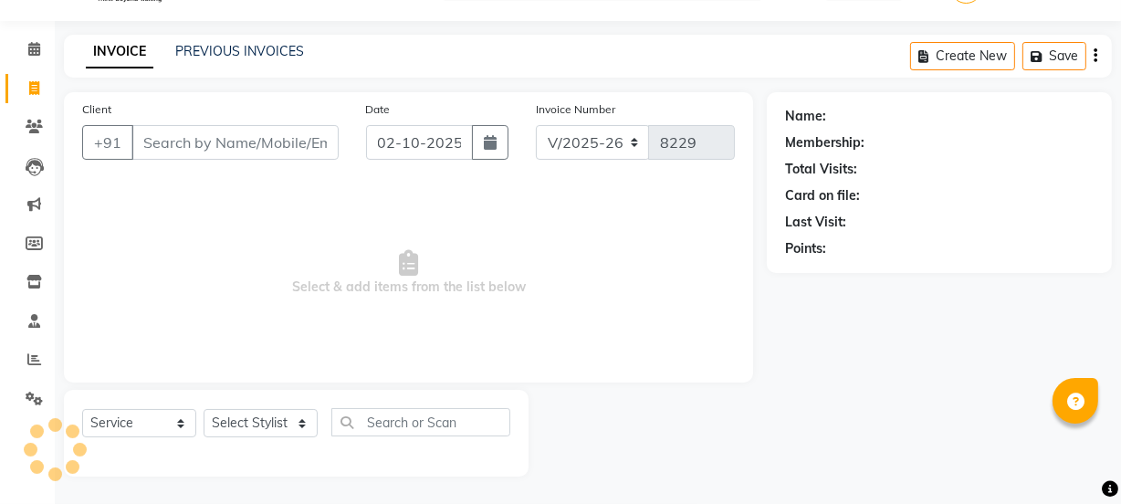
click at [172, 138] on input "Client" at bounding box center [234, 142] width 207 height 35
type input "9970746204"
select select "1: Object"
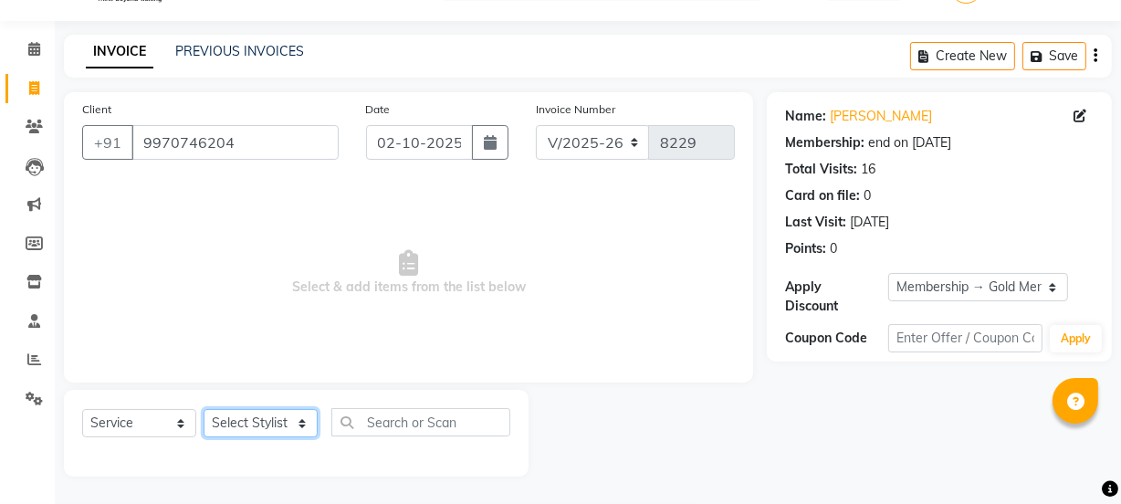
click at [292, 424] on select "Select Stylist [PERSON_NAME] Vaidyakar [PERSON_NAME] [PERSON_NAME] Mane Mosin […" at bounding box center [261, 423] width 114 height 28
select select "20007"
click at [204, 409] on select "Select Stylist [PERSON_NAME] Vaidyakar [PERSON_NAME] [PERSON_NAME] Mane Mosin […" at bounding box center [261, 423] width 114 height 28
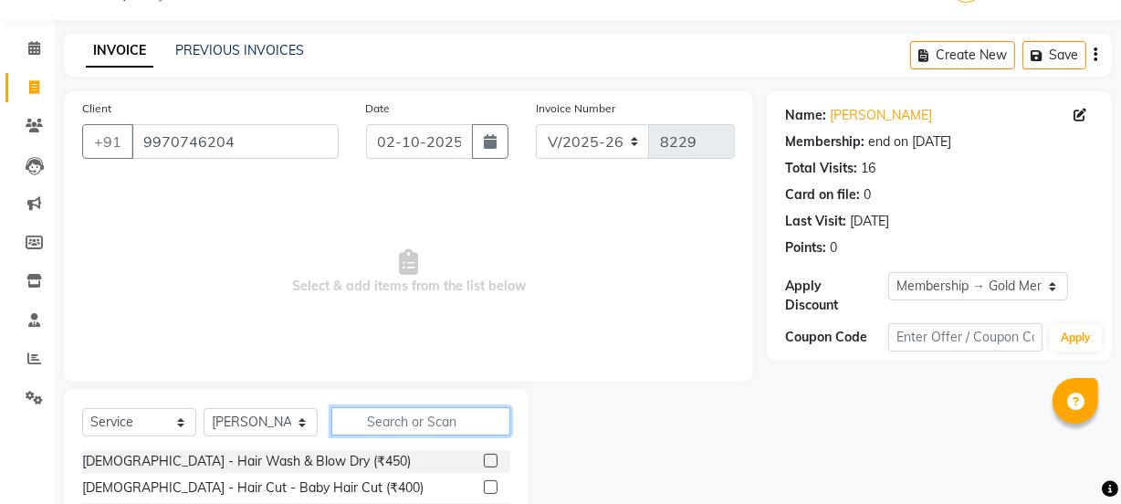
click at [361, 420] on input "text" at bounding box center [420, 421] width 179 height 28
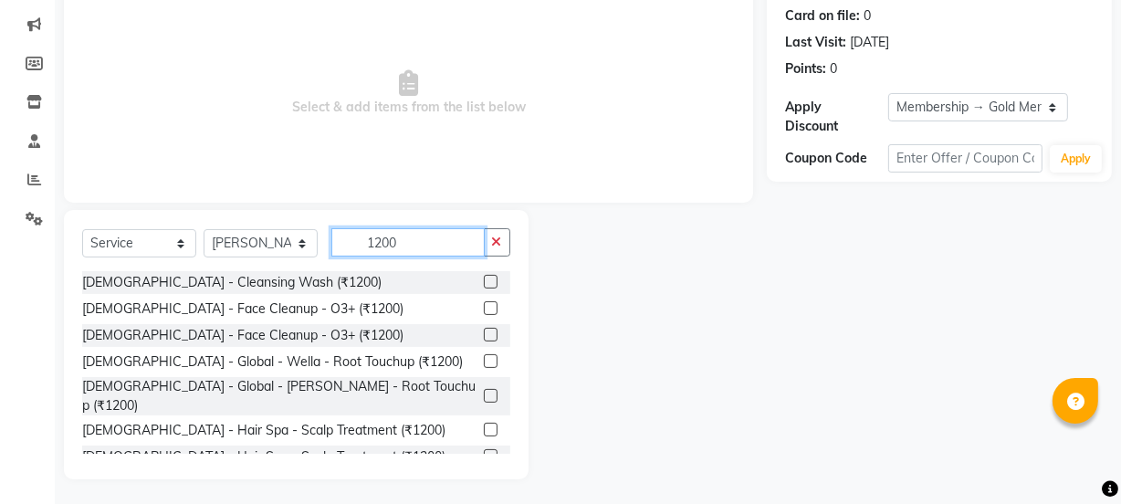
scroll to position [228, 0]
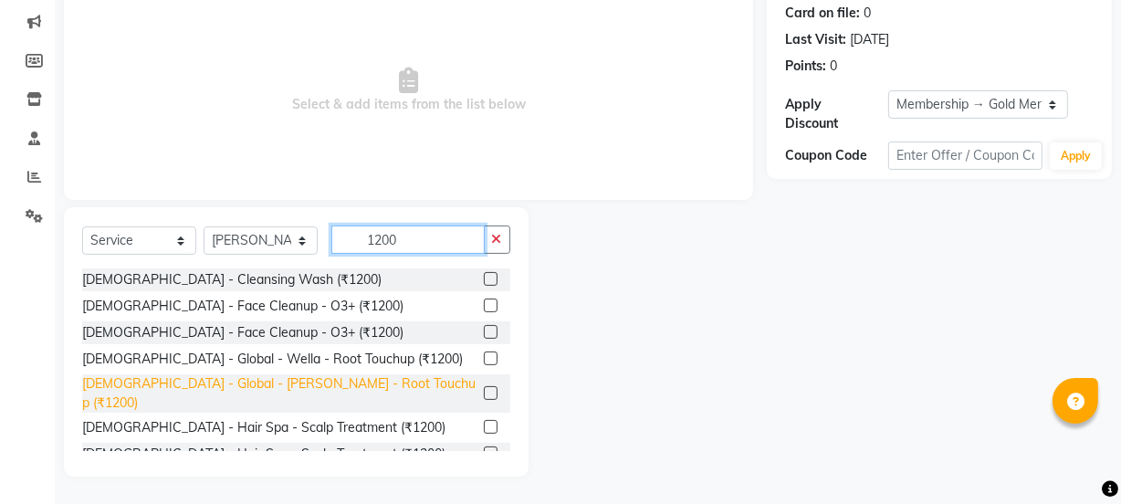
type input "1200"
click at [389, 391] on div "[DEMOGRAPHIC_DATA] - Global - [PERSON_NAME] - Root Touchup (₹1200)" at bounding box center [279, 393] width 394 height 38
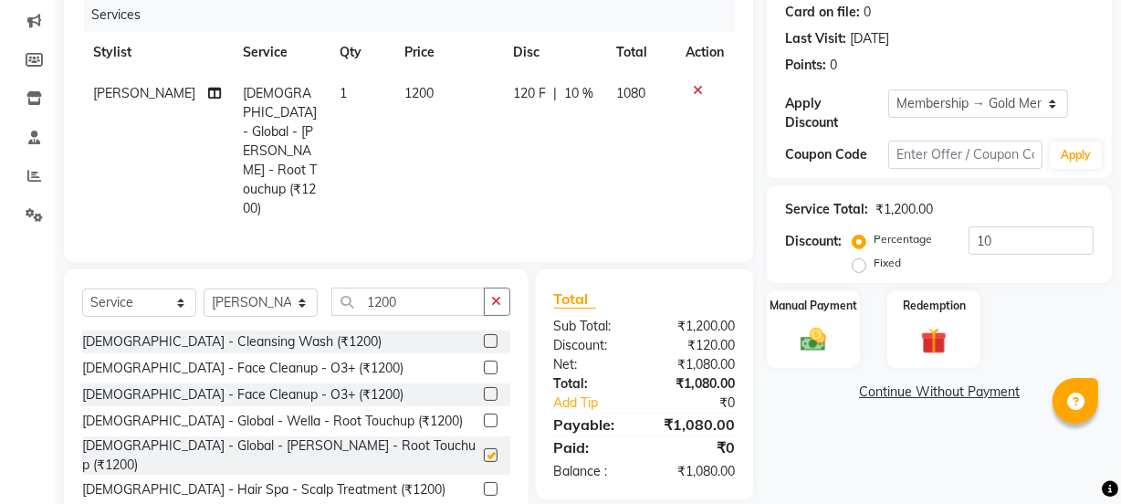
checkbox input "false"
click at [263, 288] on select "Select Stylist [PERSON_NAME] Vaidyakar [PERSON_NAME] [PERSON_NAME] Mane Mosin […" at bounding box center [261, 302] width 114 height 28
select select "87505"
click at [204, 288] on select "Select Stylist [PERSON_NAME] Vaidyakar [PERSON_NAME] [PERSON_NAME] Mane Mosin […" at bounding box center [261, 302] width 114 height 28
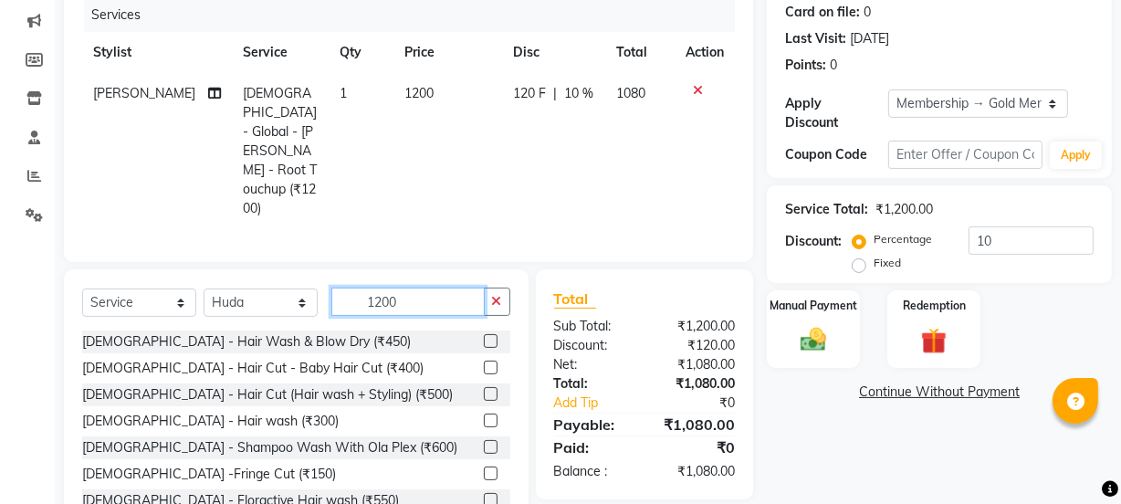
drag, startPoint x: 408, startPoint y: 264, endPoint x: 410, endPoint y: 274, distance: 10.2
click at [409, 287] on input "1200" at bounding box center [407, 301] width 153 height 28
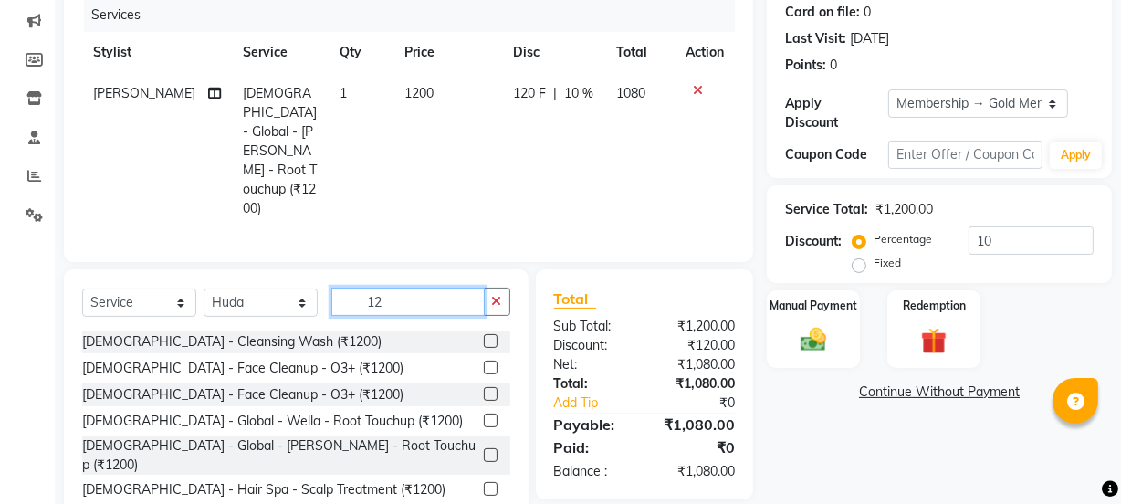
type input "1"
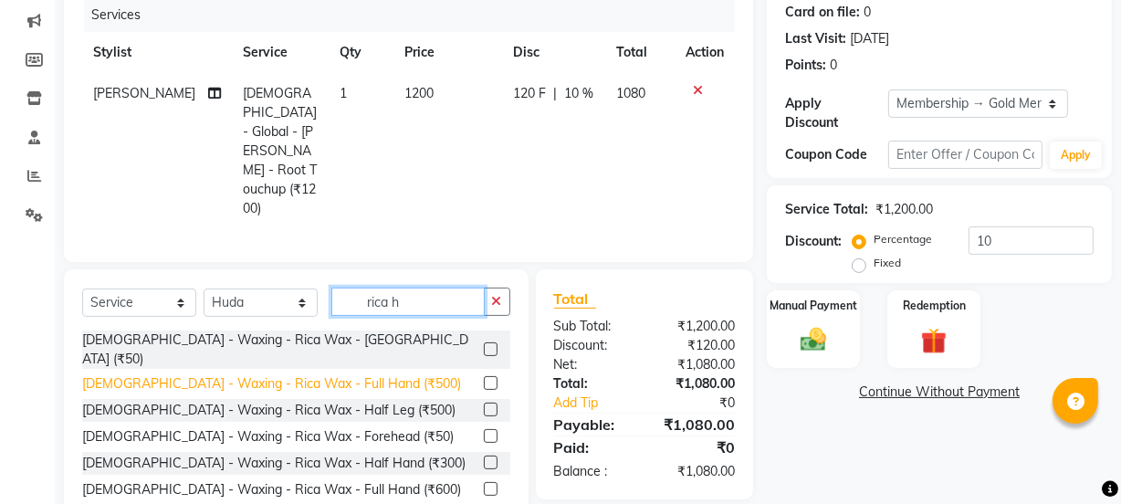
type input "rica h"
click at [341, 374] on div "[DEMOGRAPHIC_DATA] - Waxing - Rica Wax - Full Hand (₹500)" at bounding box center [271, 383] width 379 height 19
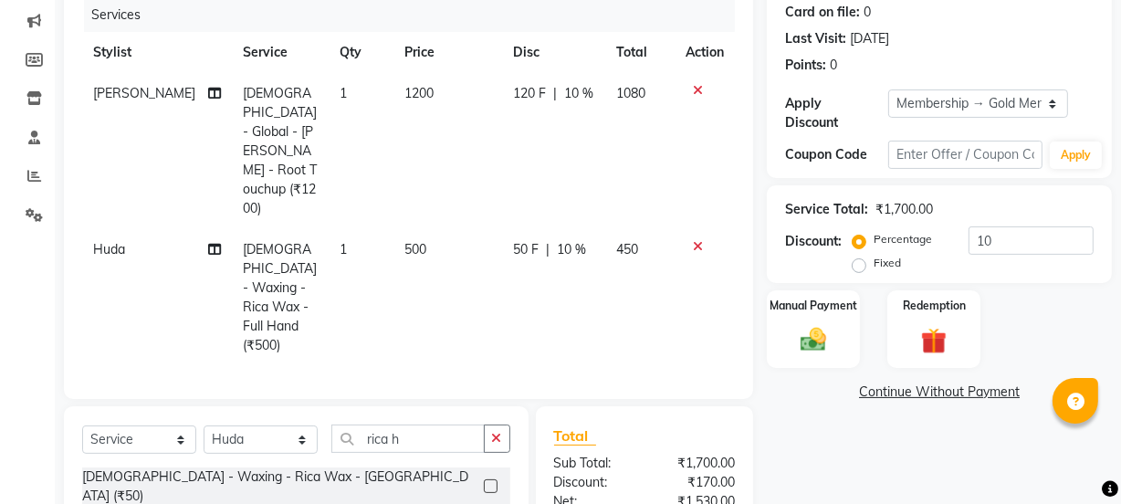
checkbox input "false"
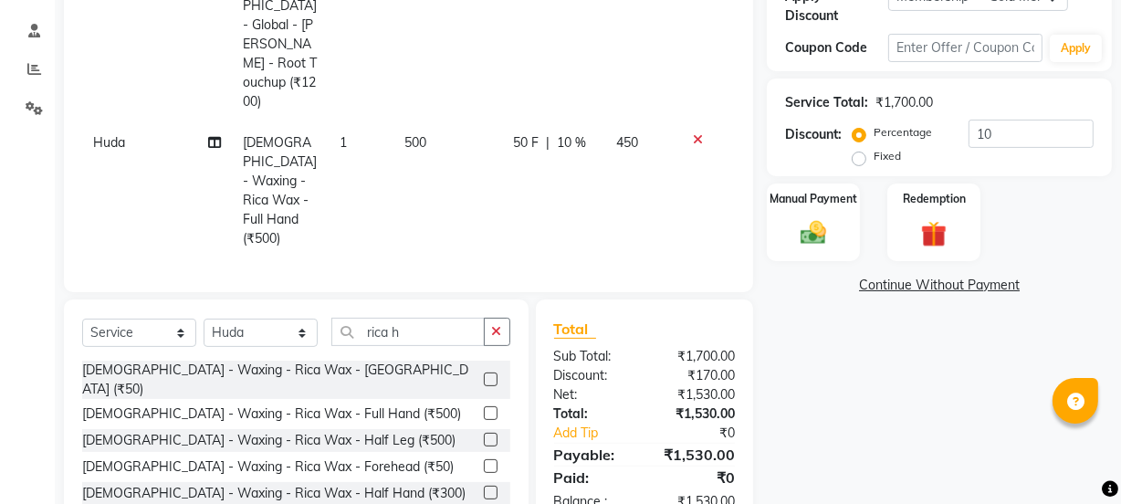
scroll to position [339, 0]
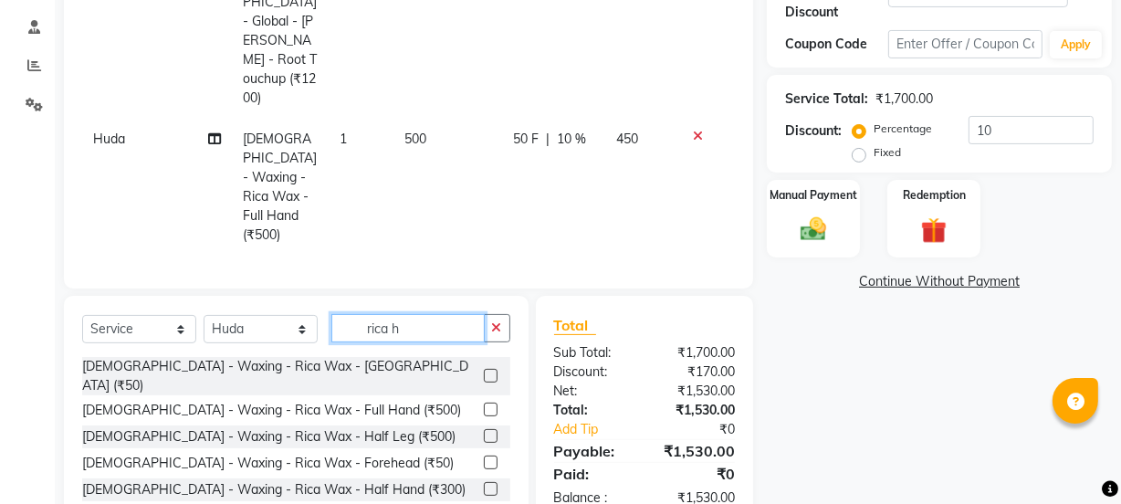
click at [433, 314] on input "rica h" at bounding box center [407, 328] width 153 height 28
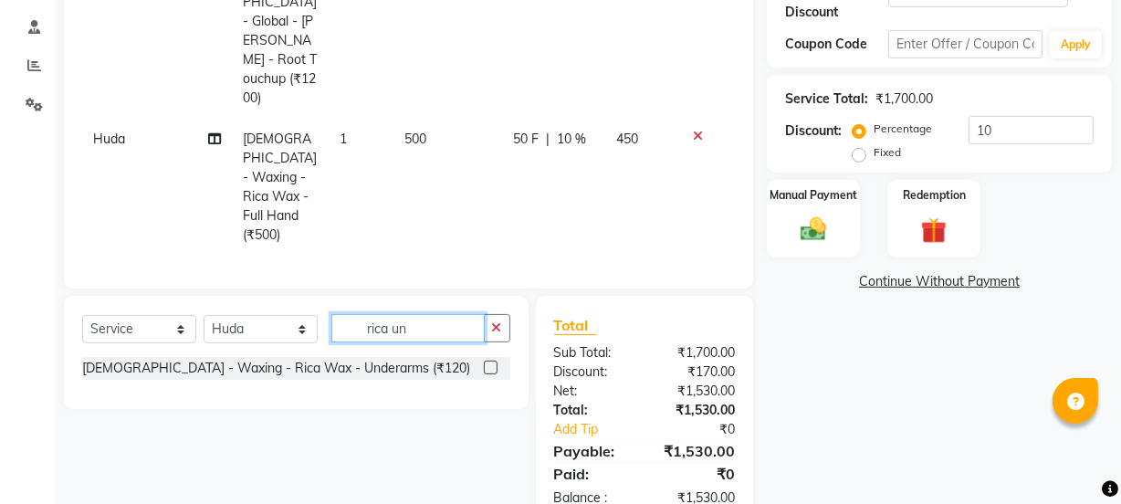
scroll to position [324, 0]
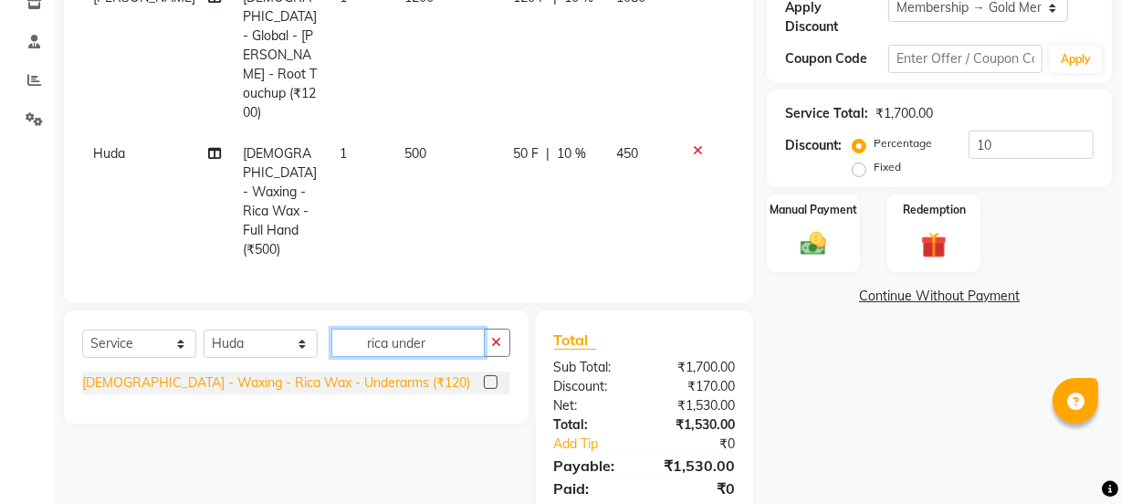
type input "rica under"
click at [315, 373] on div "[DEMOGRAPHIC_DATA] - Waxing - Rica Wax - Underarms (₹120)" at bounding box center [276, 382] width 388 height 19
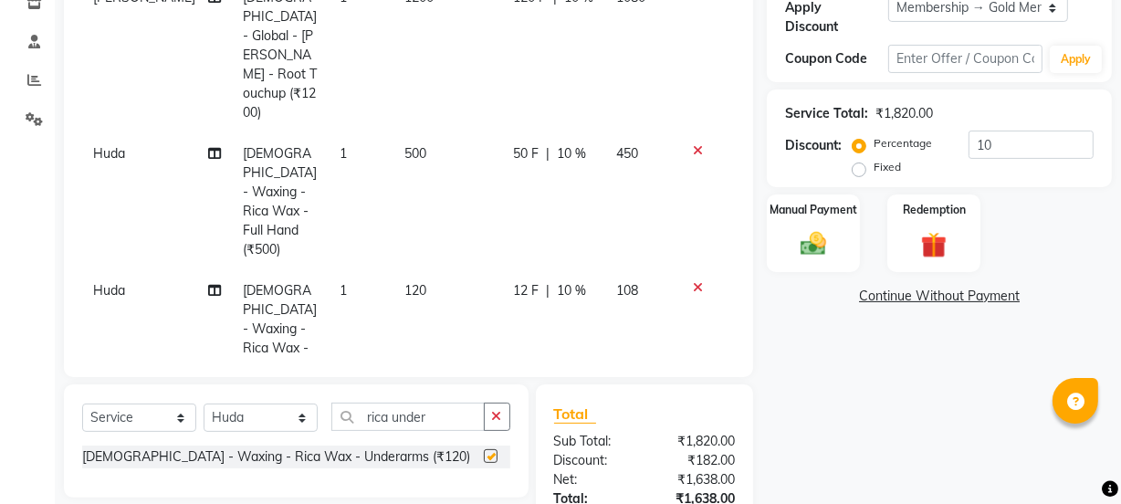
checkbox input "false"
click at [816, 237] on img at bounding box center [813, 243] width 44 height 31
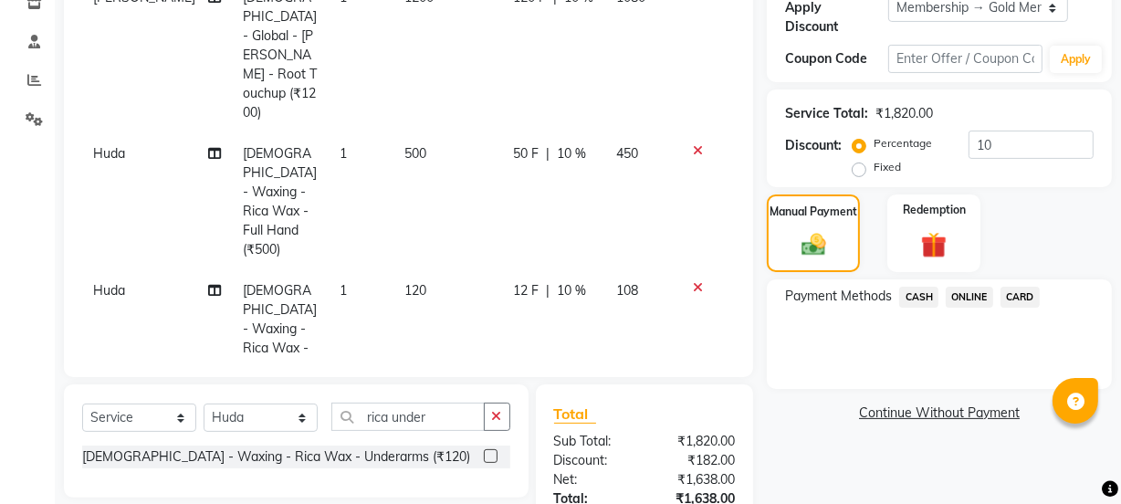
click at [962, 287] on span "ONLINE" at bounding box center [968, 297] width 47 height 21
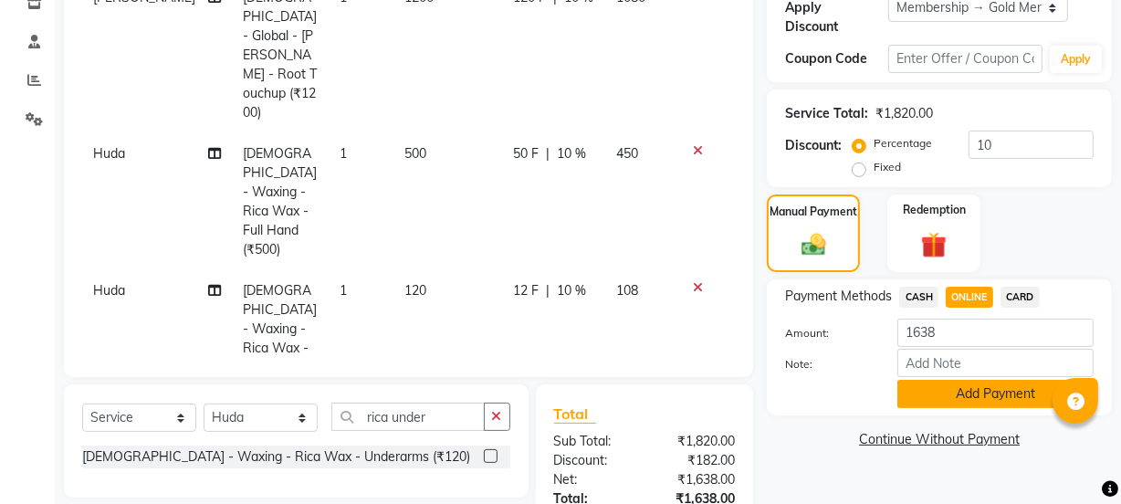
click at [974, 401] on button "Add Payment" at bounding box center [995, 394] width 196 height 28
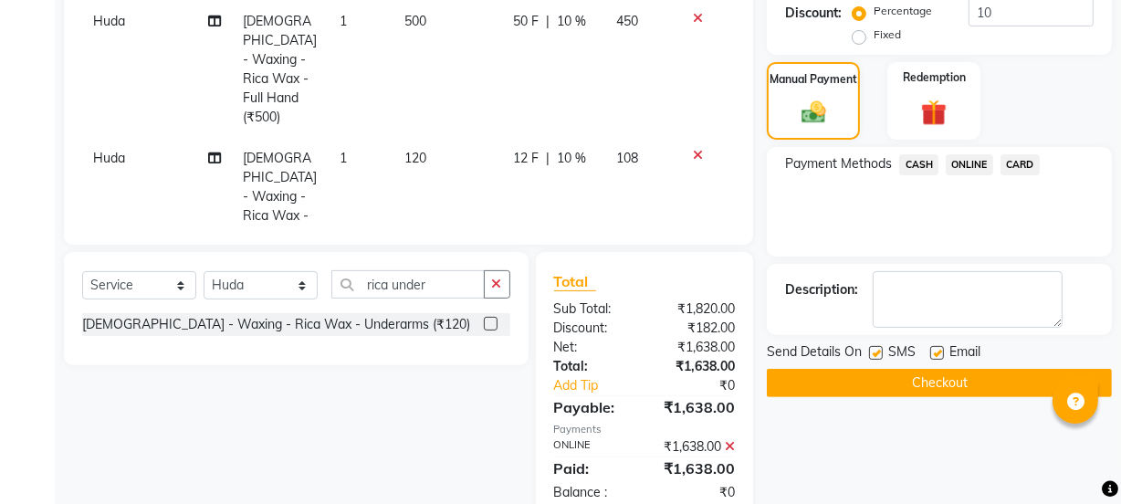
scroll to position [460, 0]
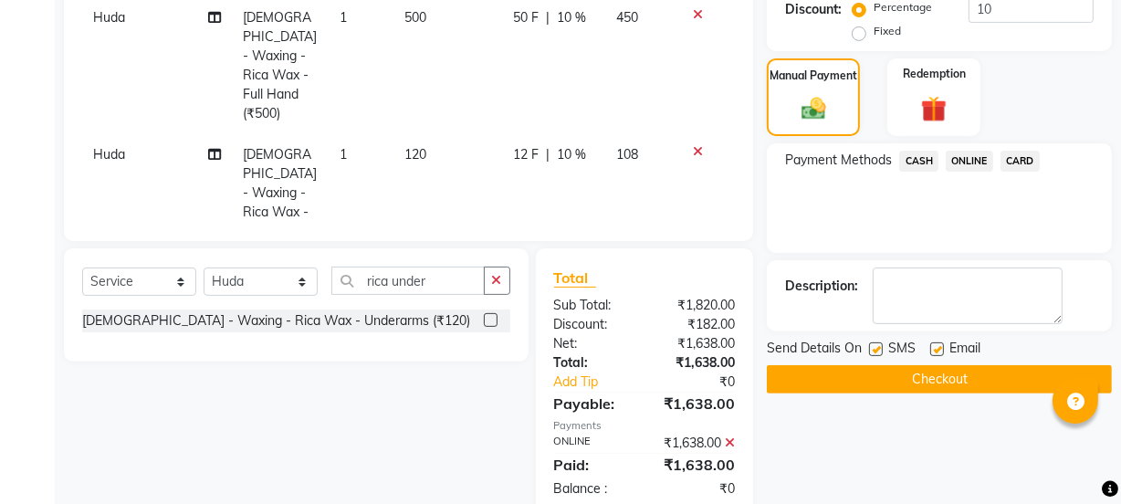
click at [925, 376] on button "Checkout" at bounding box center [939, 379] width 345 height 28
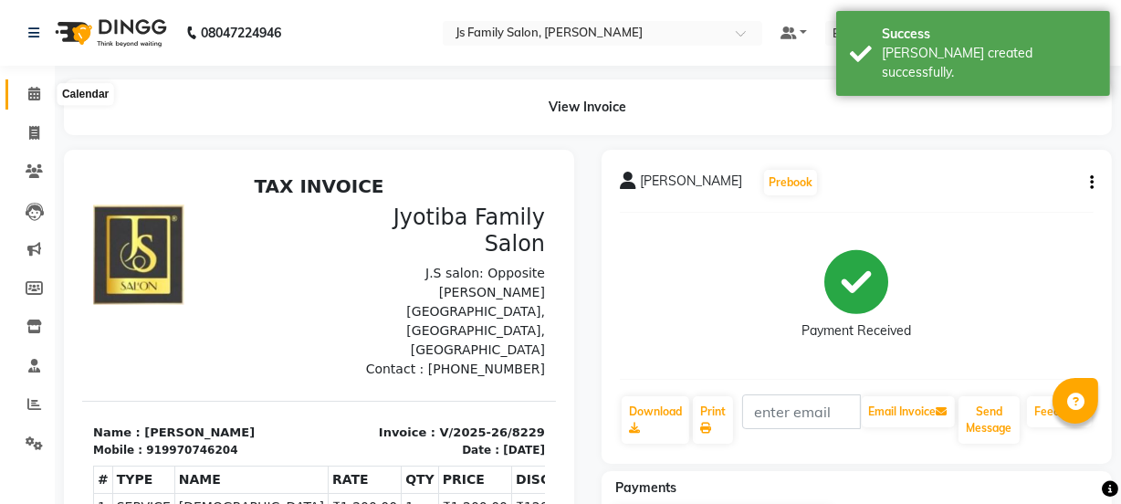
click at [36, 95] on icon at bounding box center [34, 94] width 12 height 14
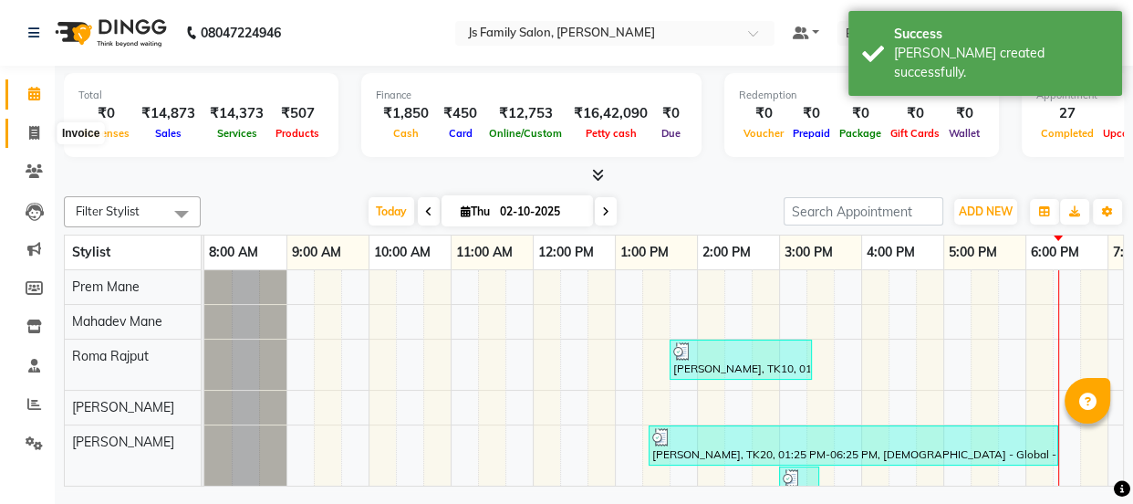
click at [37, 130] on icon at bounding box center [34, 133] width 10 height 14
select select "3729"
select select "service"
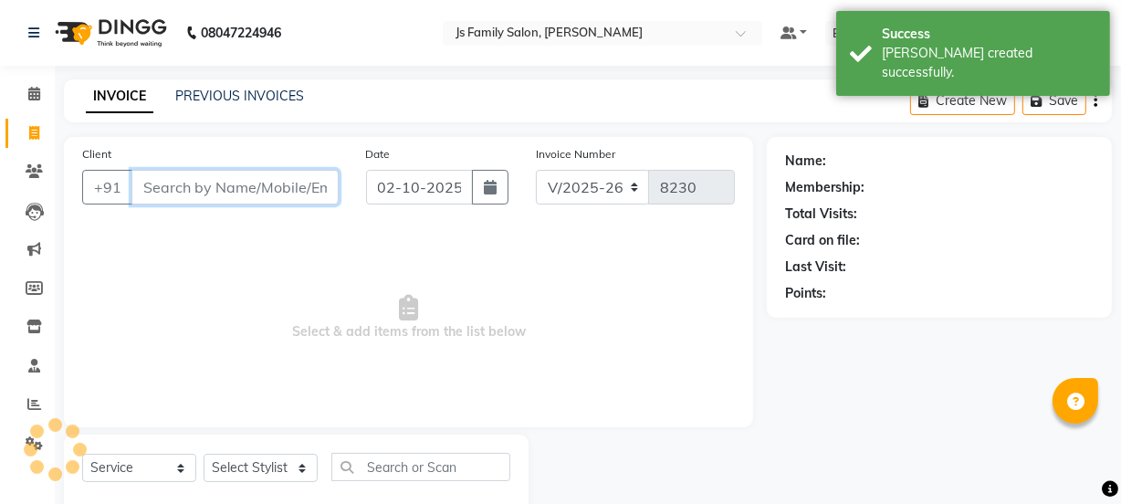
click at [187, 191] on input "Client" at bounding box center [234, 187] width 207 height 35
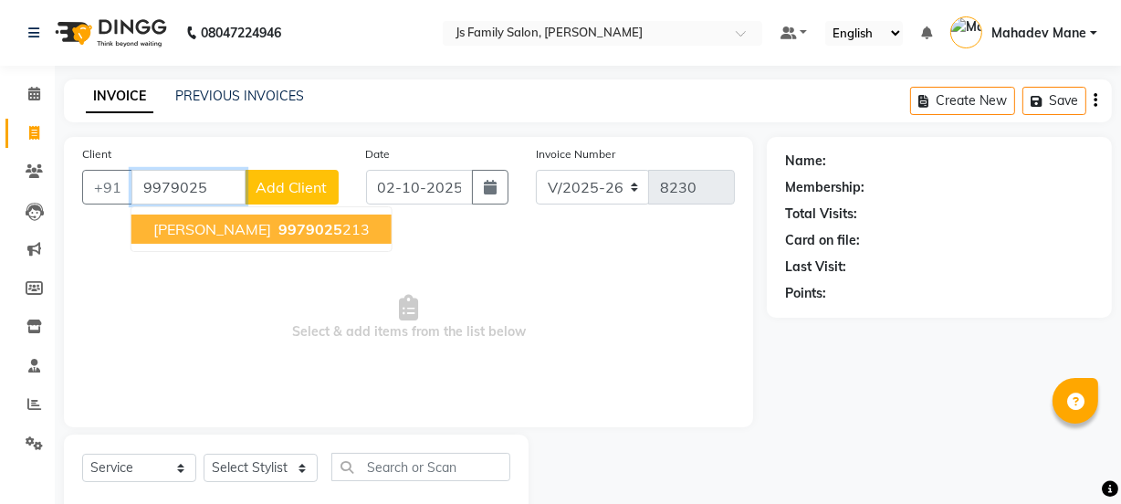
click at [278, 228] on span "9979025" at bounding box center [310, 229] width 64 height 18
type input "9979025213"
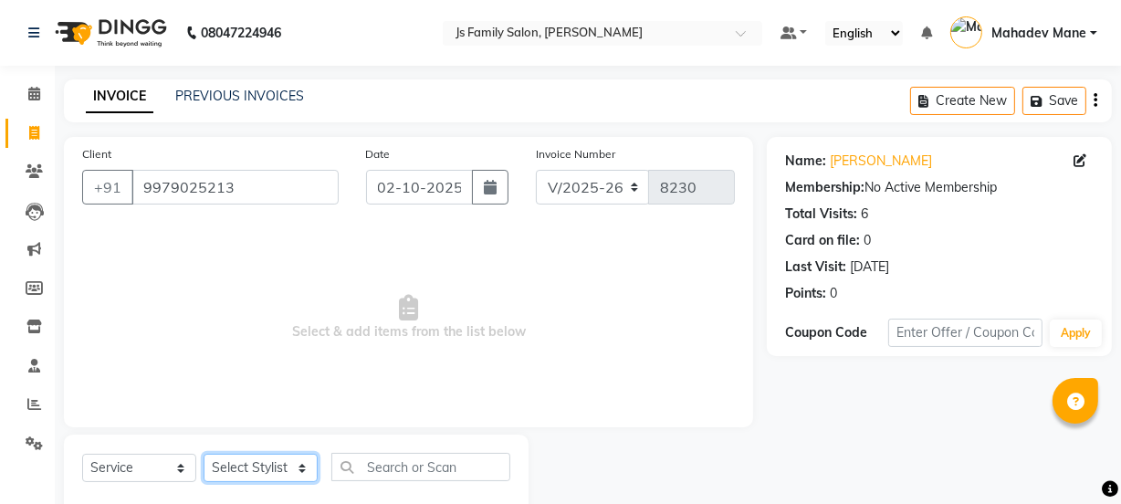
click at [237, 477] on select "Select Stylist [PERSON_NAME] Vaidyakar [PERSON_NAME] [PERSON_NAME] Mane Mosin […" at bounding box center [261, 468] width 114 height 28
select select "43386"
click at [204, 454] on select "Select Stylist [PERSON_NAME] Vaidyakar [PERSON_NAME] [PERSON_NAME] Mane Mosin […" at bounding box center [261, 468] width 114 height 28
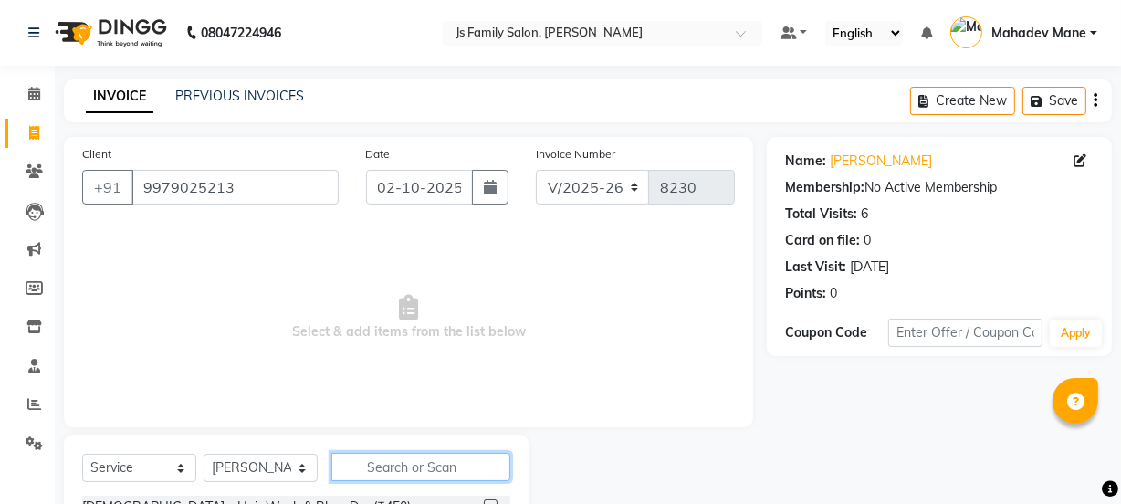
click at [408, 465] on input "text" at bounding box center [420, 467] width 179 height 28
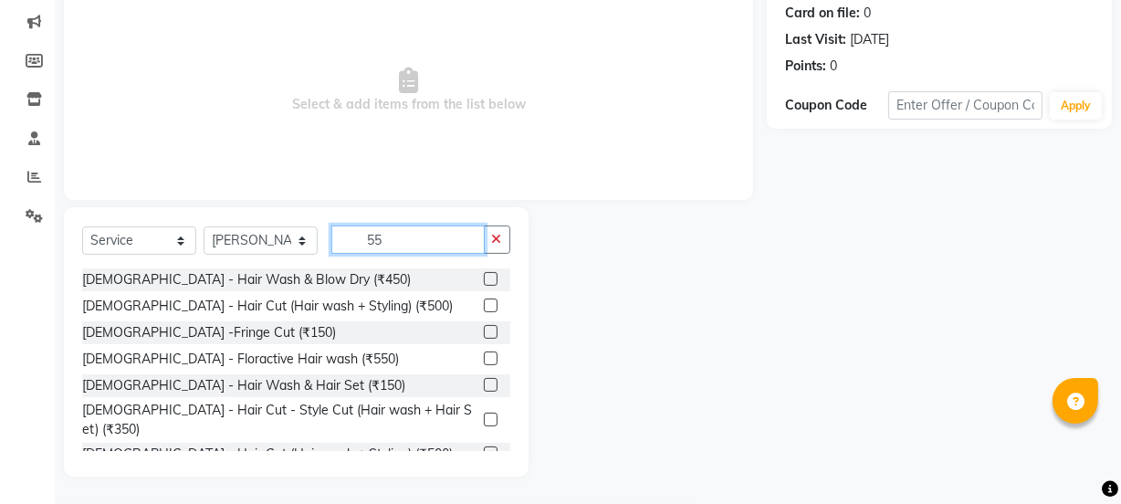
scroll to position [219, 0]
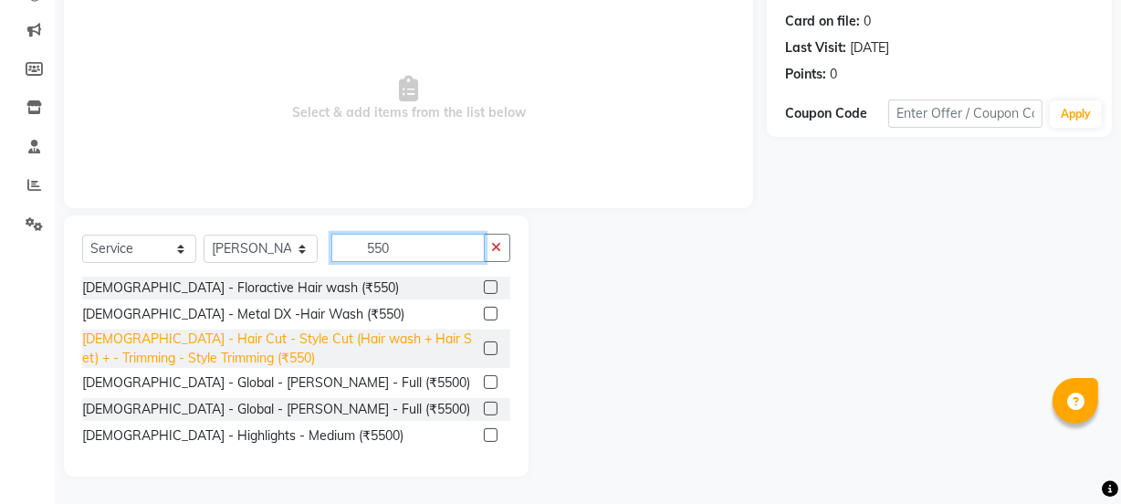
type input "550"
click at [423, 339] on div "[DEMOGRAPHIC_DATA] - Hair Cut - Style Cut (Hair wash + Hair Set) + - Trimming -…" at bounding box center [279, 348] width 394 height 38
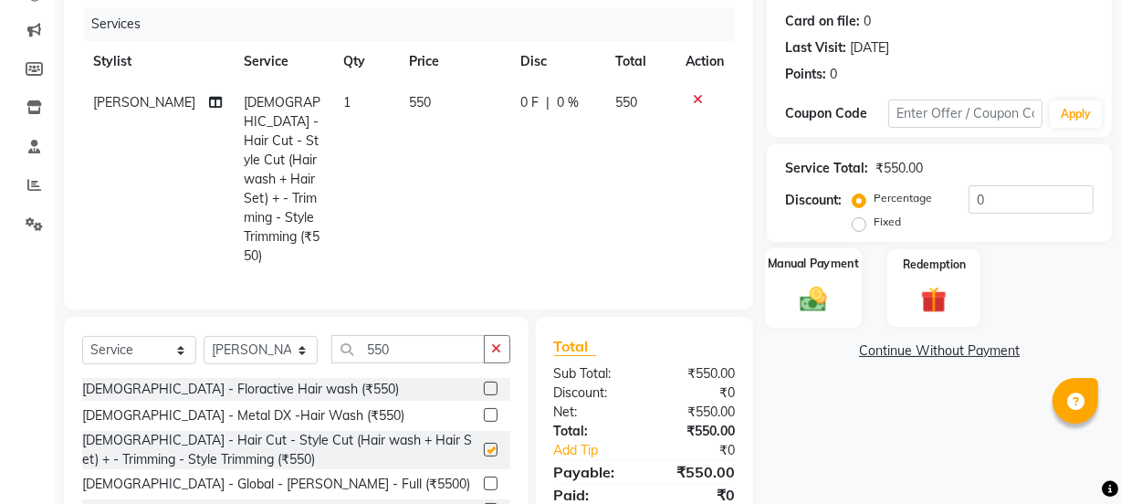
checkbox input "false"
click at [847, 288] on div "Manual Payment" at bounding box center [813, 287] width 97 height 81
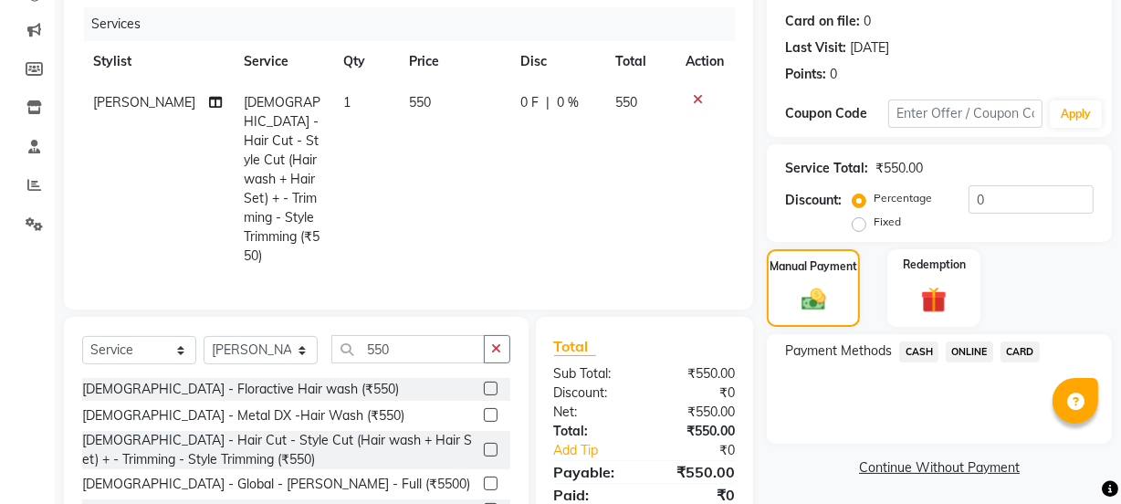
click at [965, 357] on span "ONLINE" at bounding box center [968, 351] width 47 height 21
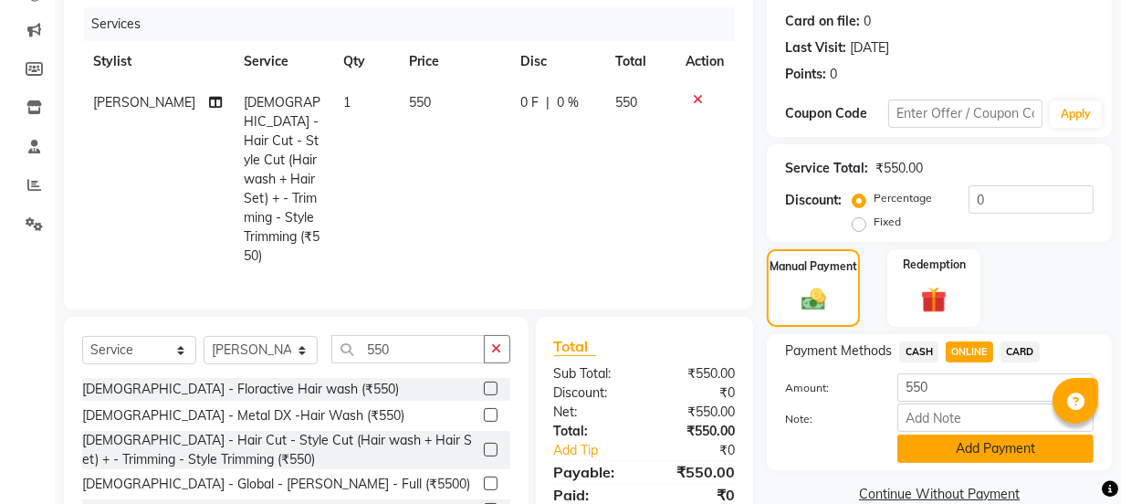
click at [976, 445] on button "Add Payment" at bounding box center [995, 448] width 196 height 28
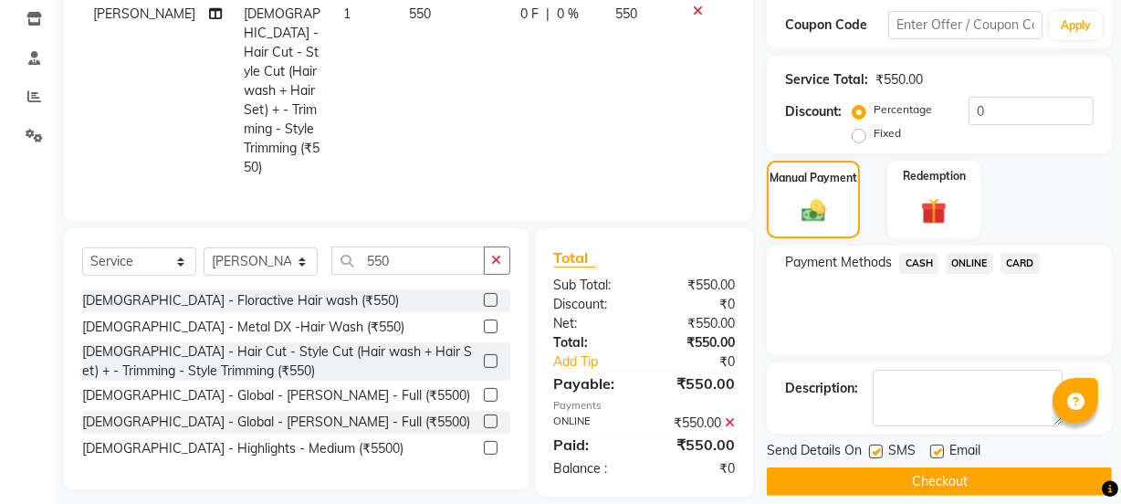
scroll to position [326, 0]
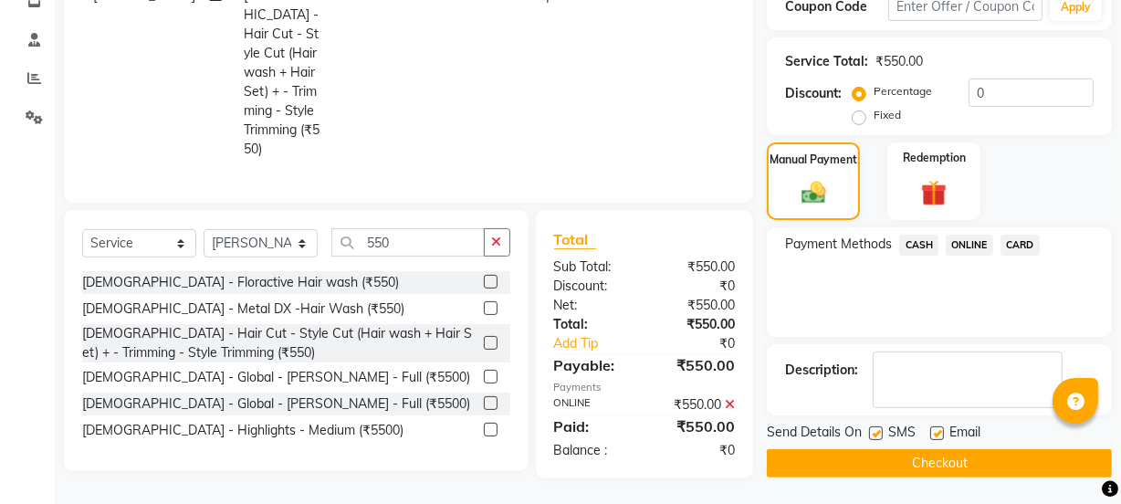
click at [976, 450] on button "Checkout" at bounding box center [939, 463] width 345 height 28
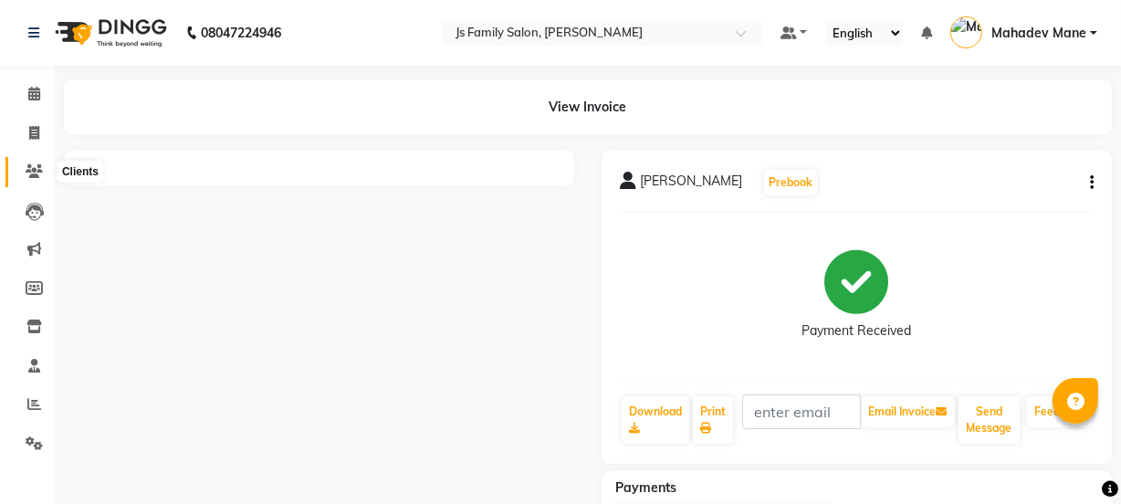
click at [26, 164] on icon at bounding box center [34, 171] width 17 height 14
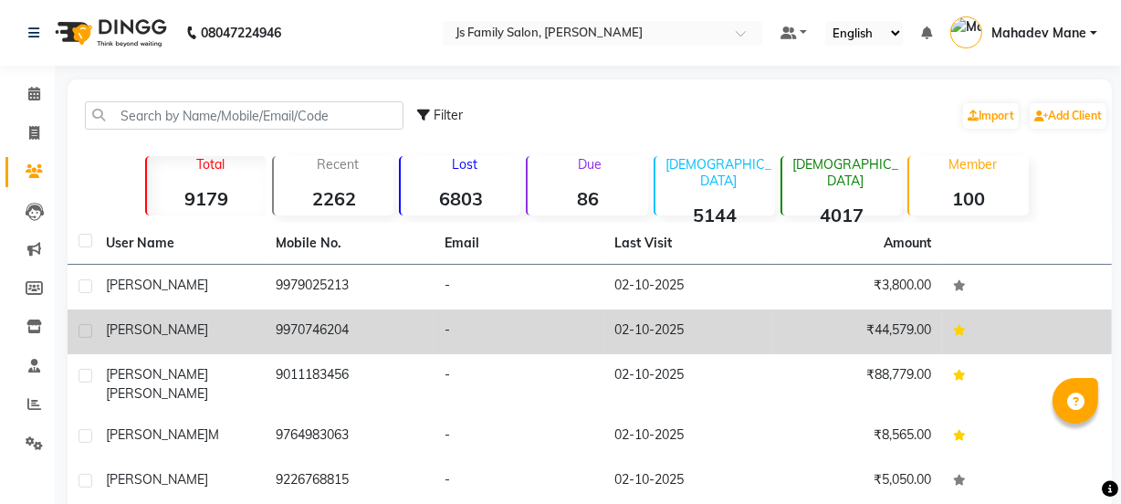
click at [267, 330] on td "9970746204" at bounding box center [350, 331] width 170 height 45
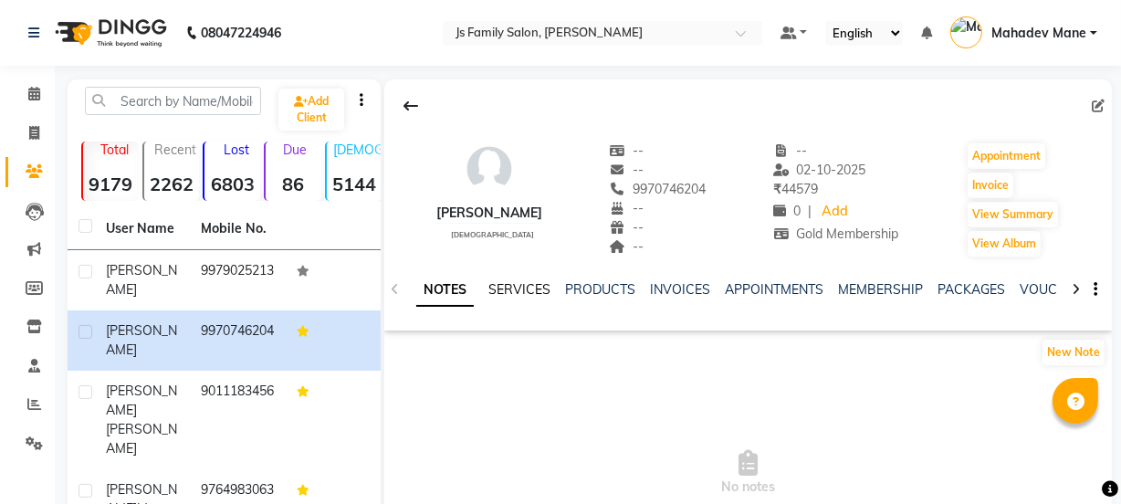
click at [517, 290] on link "SERVICES" at bounding box center [519, 289] width 62 height 16
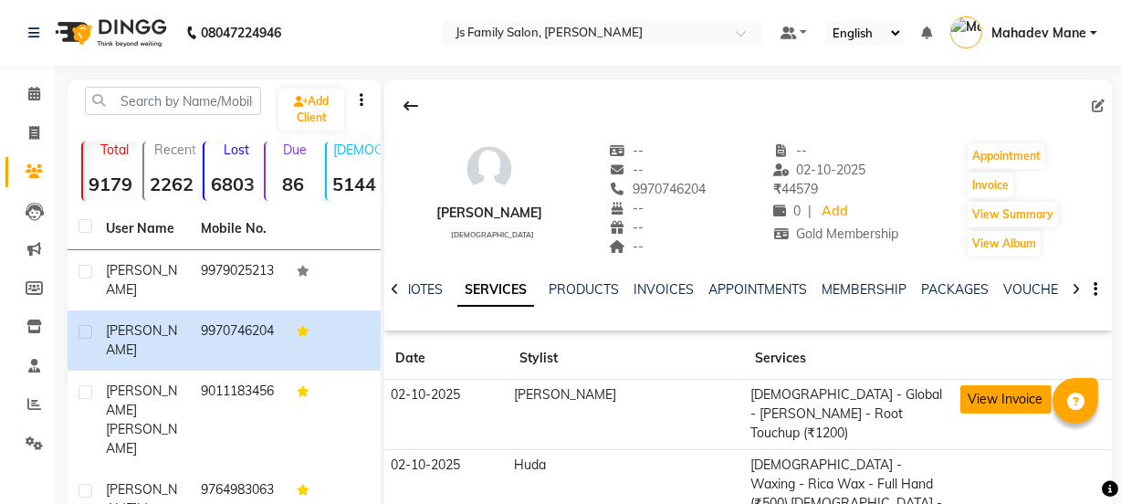
click at [1024, 391] on button "View Invoice" at bounding box center [1005, 399] width 91 height 28
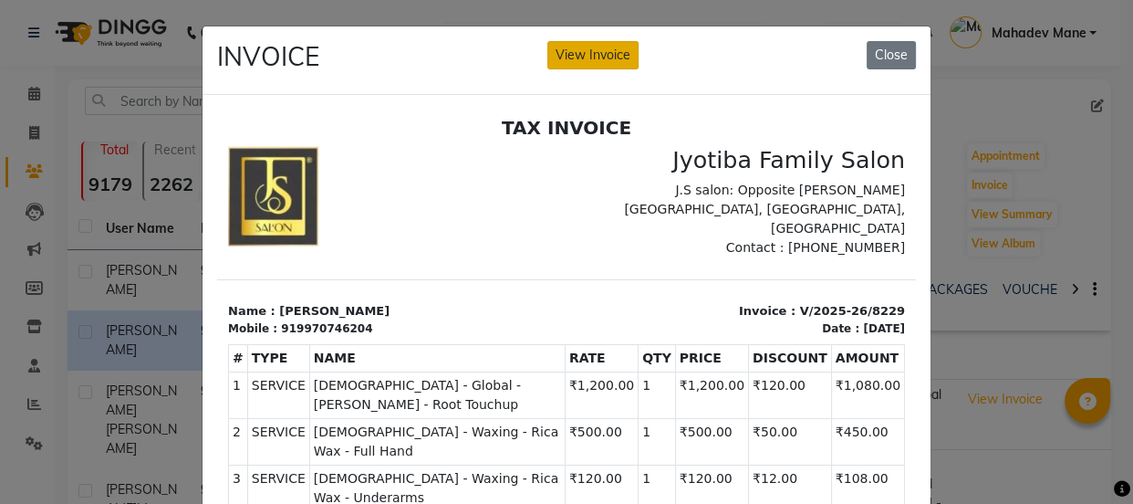
click at [596, 58] on button "View Invoice" at bounding box center [593, 55] width 91 height 28
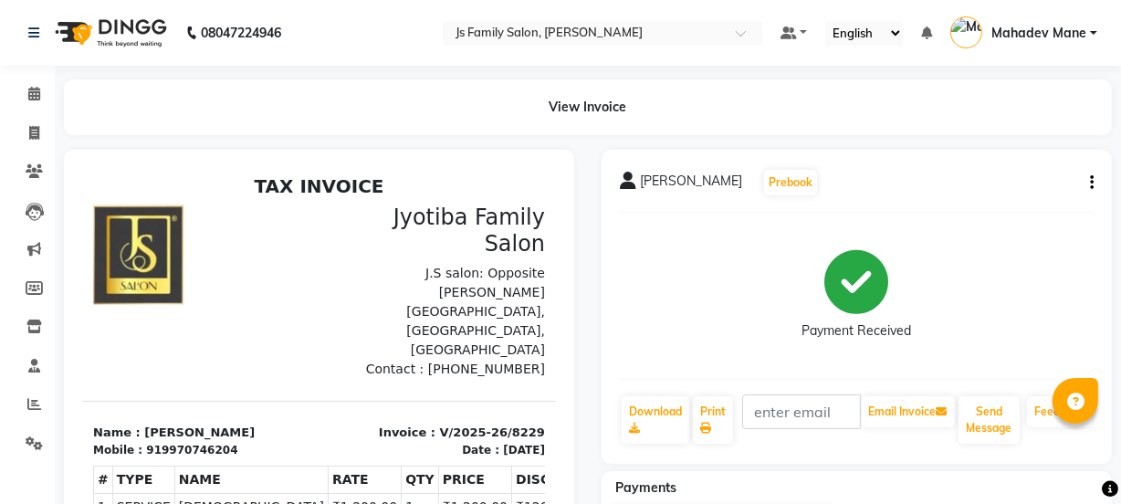
click at [1091, 183] on icon "button" at bounding box center [1092, 183] width 4 height 1
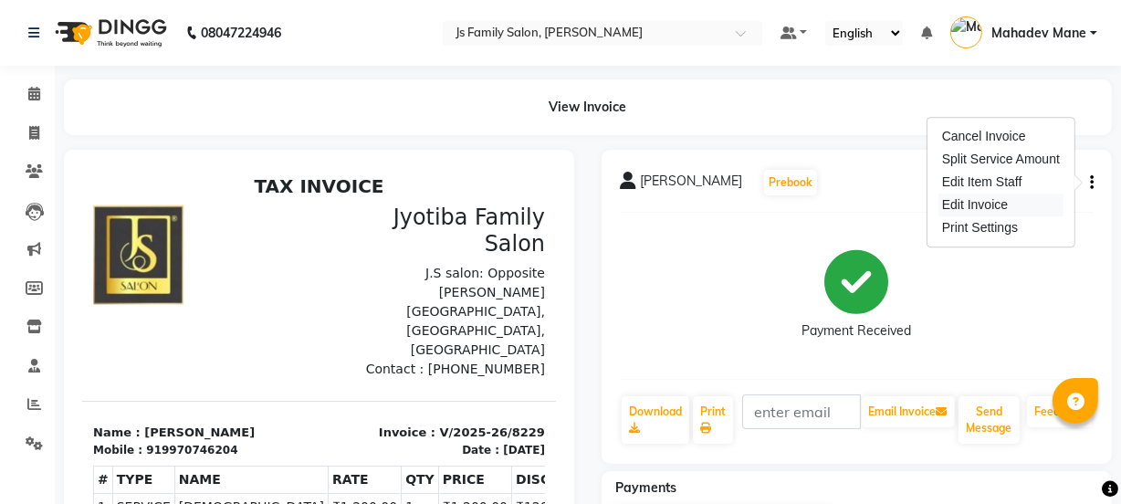
click at [1004, 204] on div "Edit Invoice" at bounding box center [1000, 204] width 125 height 23
select select "service"
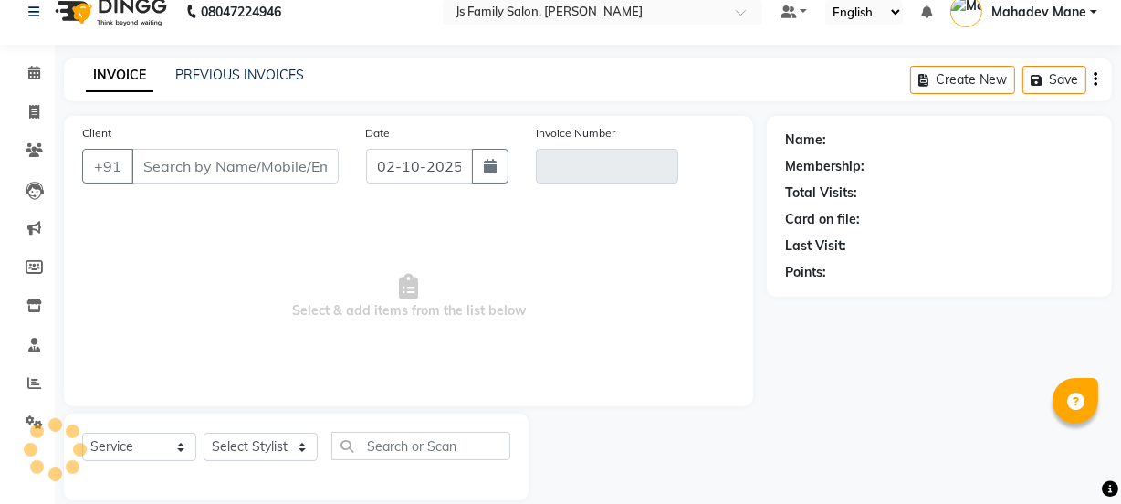
scroll to position [46, 0]
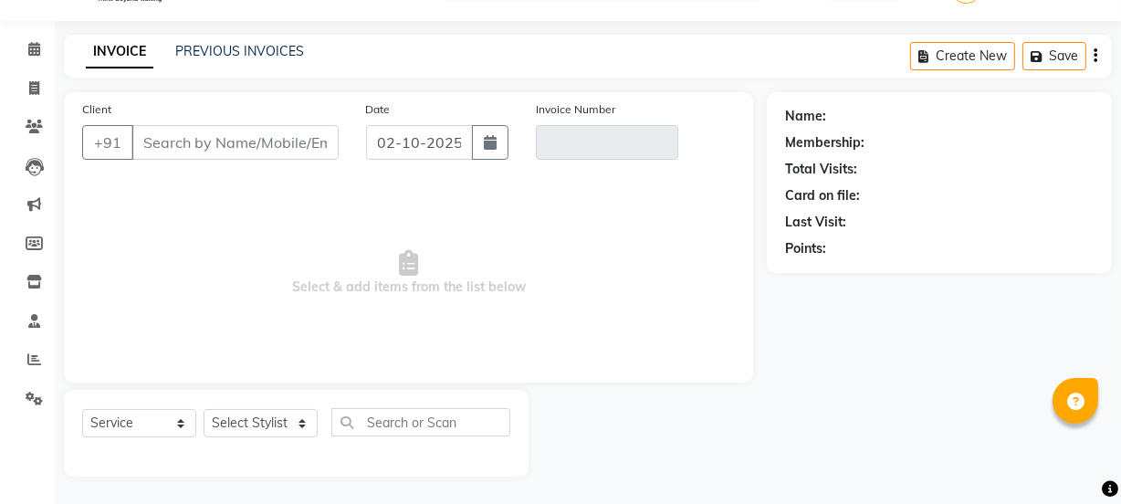
type input "9970746204"
type input "V/2025-26/8229"
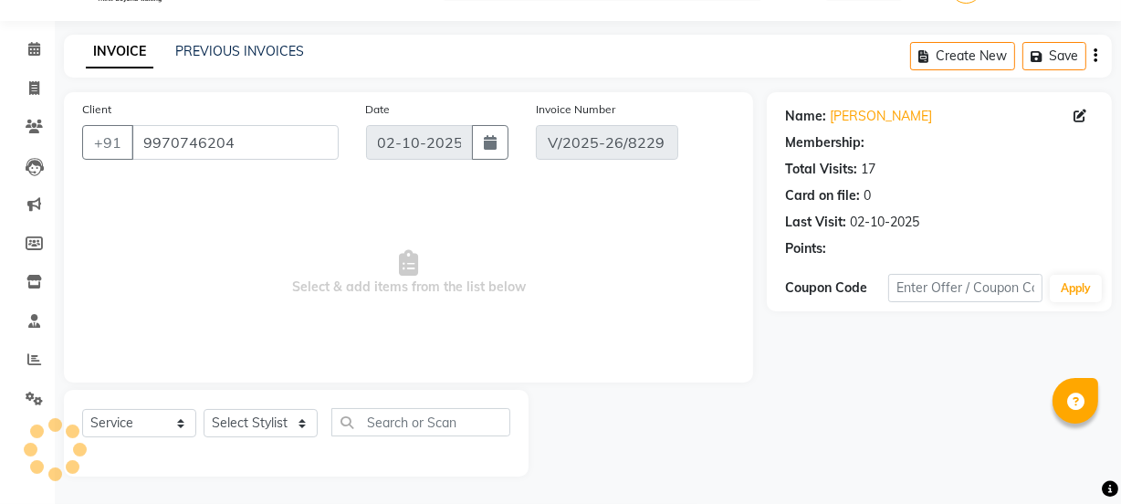
select select "select"
select select "1: Object"
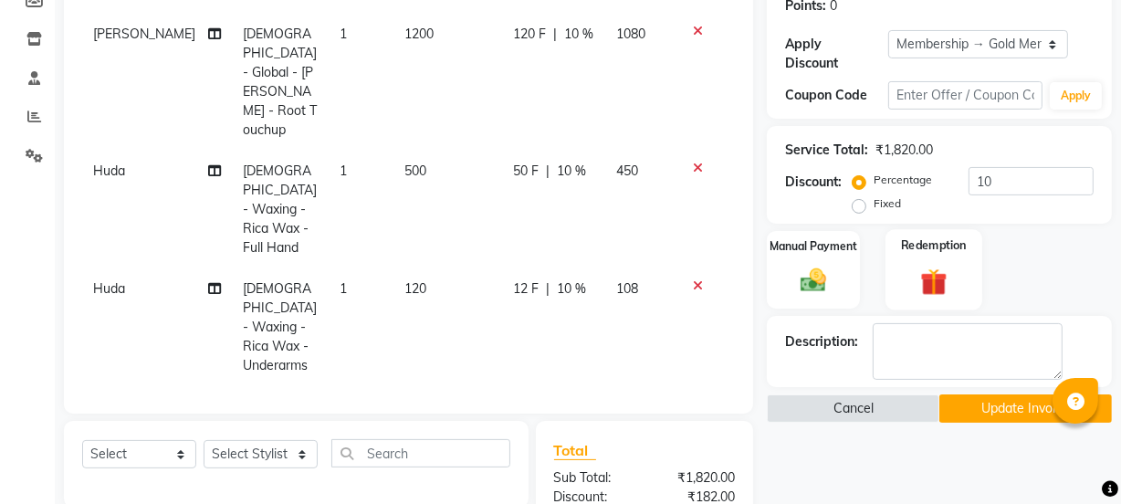
scroll to position [294, 0]
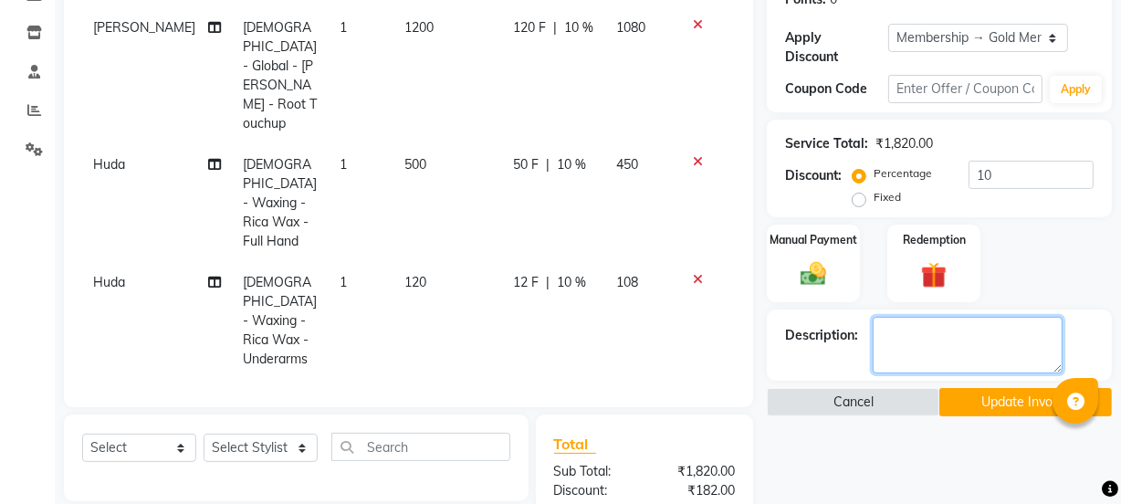
click at [947, 360] on textarea at bounding box center [967, 345] width 190 height 57
paste textarea "4.15-16gm 4-16gm 20vol-48ml"
type textarea "4.15-16gm 4-16gm 20vol-48ml"
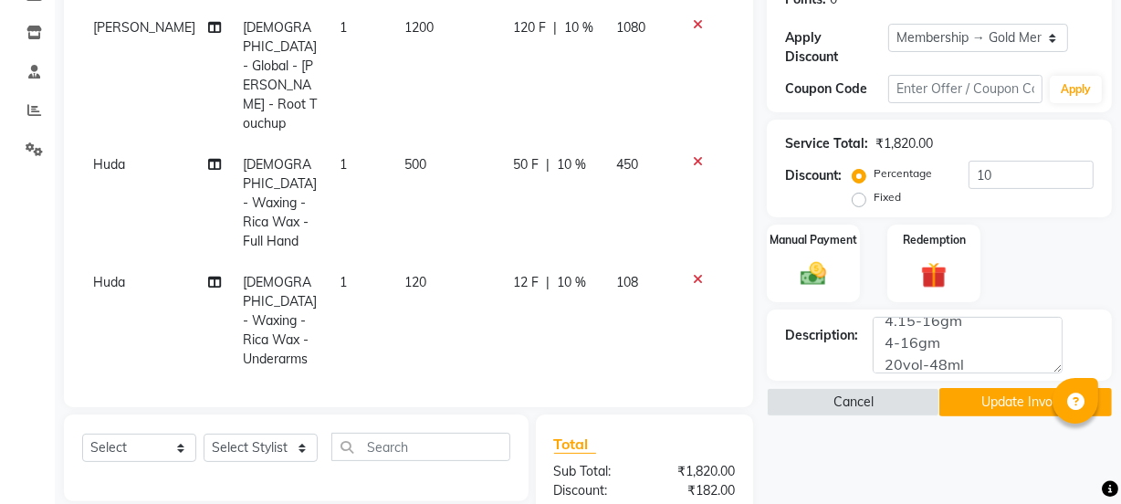
click at [974, 404] on button "Update Invoice" at bounding box center [1025, 402] width 172 height 28
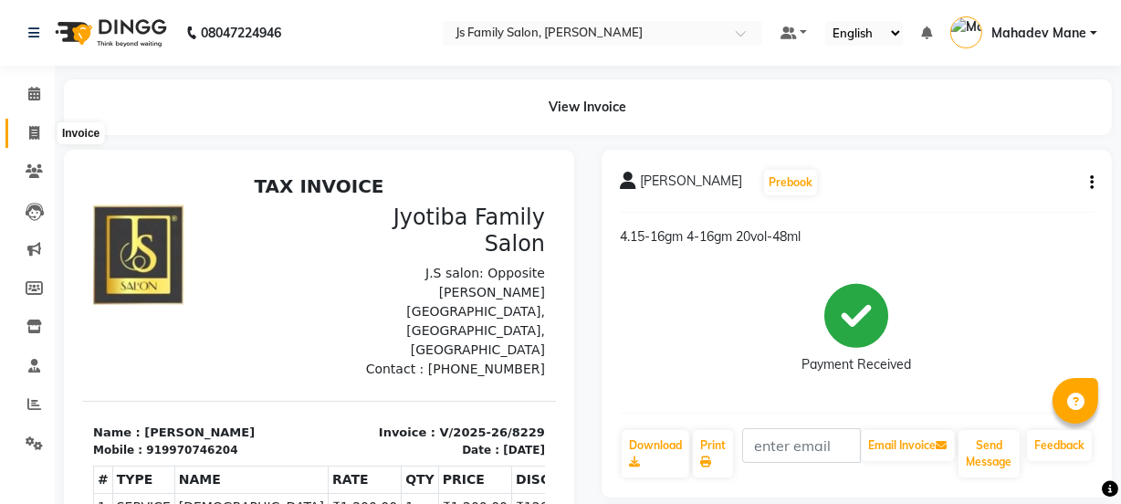
click at [37, 136] on icon at bounding box center [34, 133] width 10 height 14
select select "service"
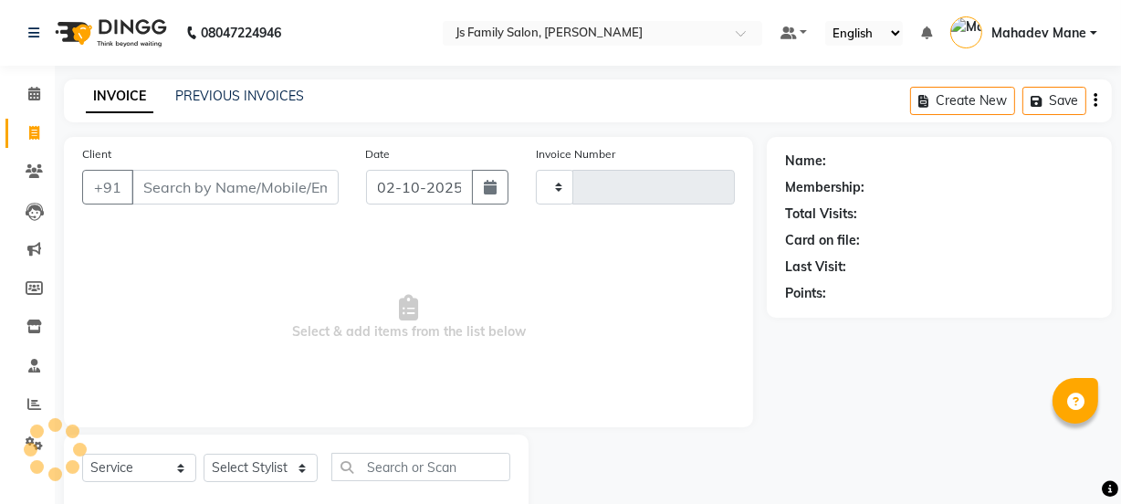
type input "8231"
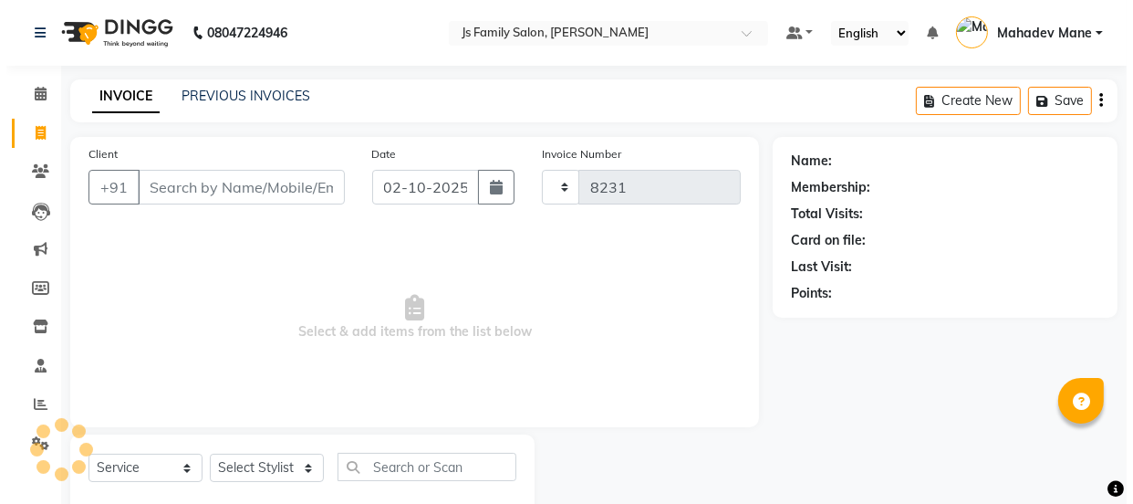
scroll to position [46, 0]
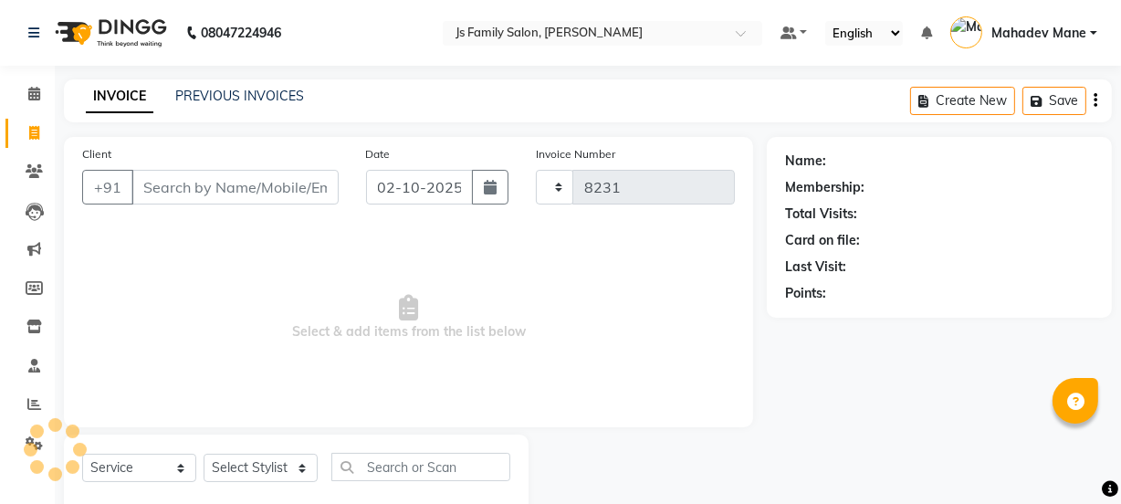
select select "3729"
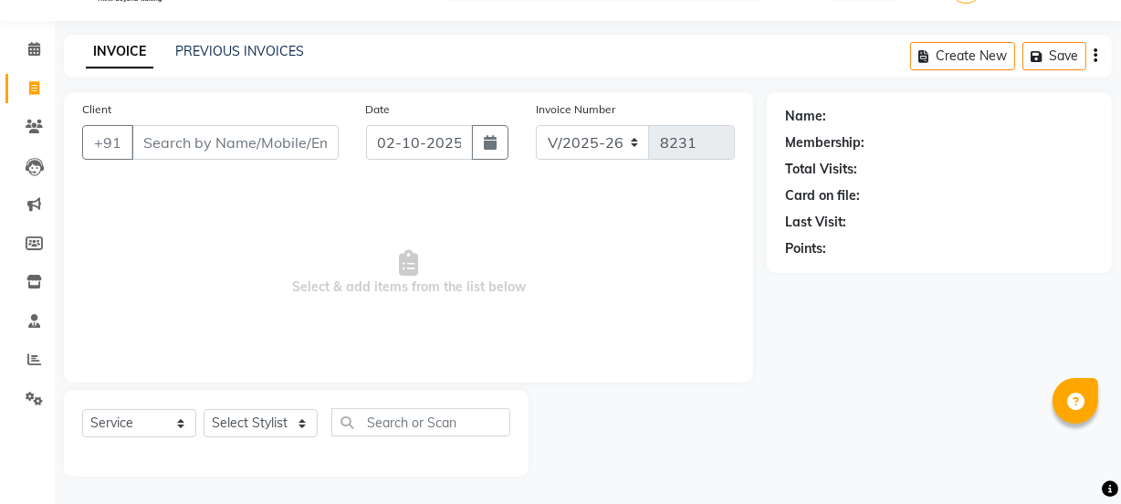
click at [232, 136] on input "Client" at bounding box center [234, 142] width 207 height 35
click at [245, 145] on input "7020205238" at bounding box center [188, 142] width 114 height 35
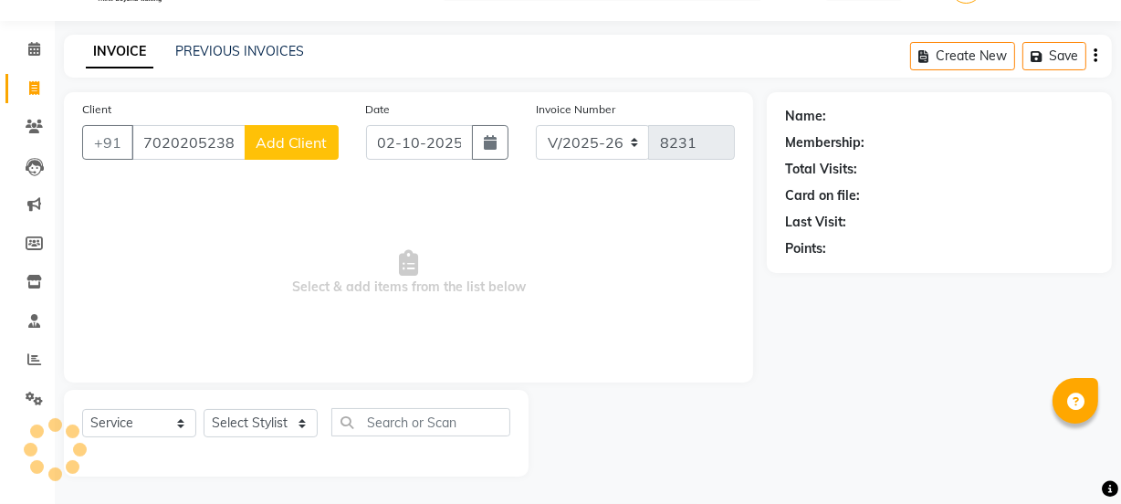
type input "7020205238"
click at [283, 158] on button "Add Client" at bounding box center [292, 142] width 94 height 35
select select "22"
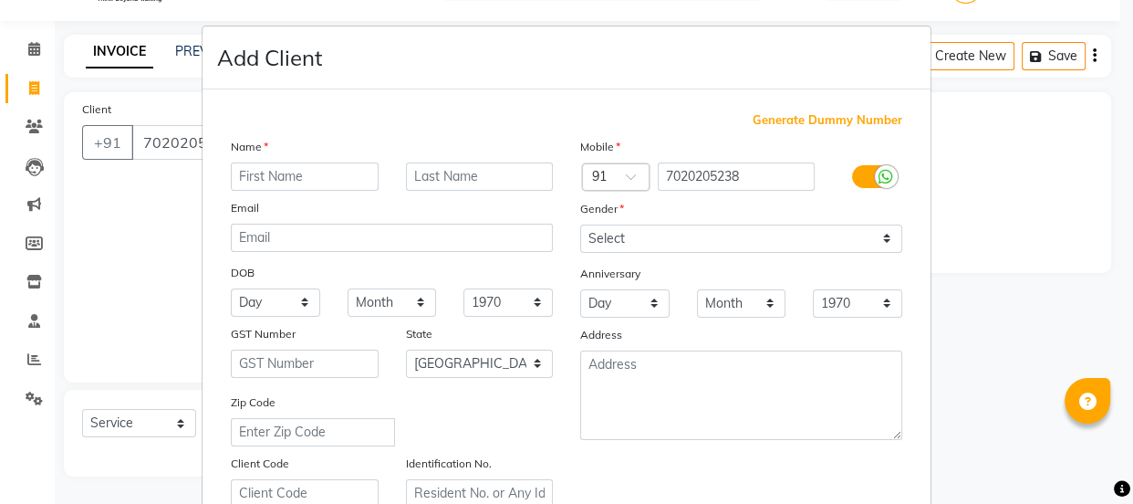
click at [277, 164] on input "text" at bounding box center [305, 176] width 148 height 28
type input "R"
type input "[PERSON_NAME]"
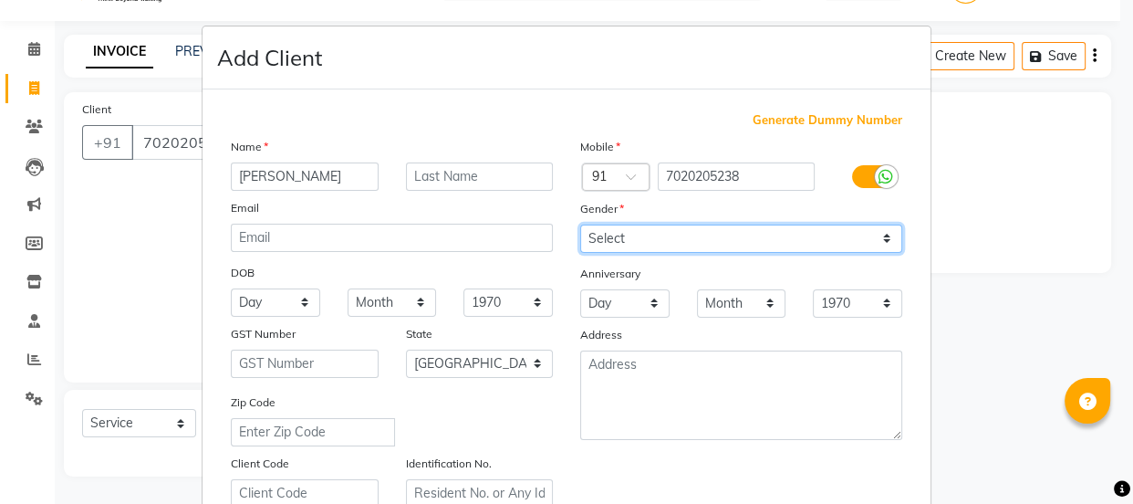
click at [602, 232] on select "Select [DEMOGRAPHIC_DATA] [DEMOGRAPHIC_DATA] Other Prefer Not To Say" at bounding box center [741, 238] width 322 height 28
select select "[DEMOGRAPHIC_DATA]"
click at [580, 224] on select "Select [DEMOGRAPHIC_DATA] [DEMOGRAPHIC_DATA] Other Prefer Not To Say" at bounding box center [741, 238] width 322 height 28
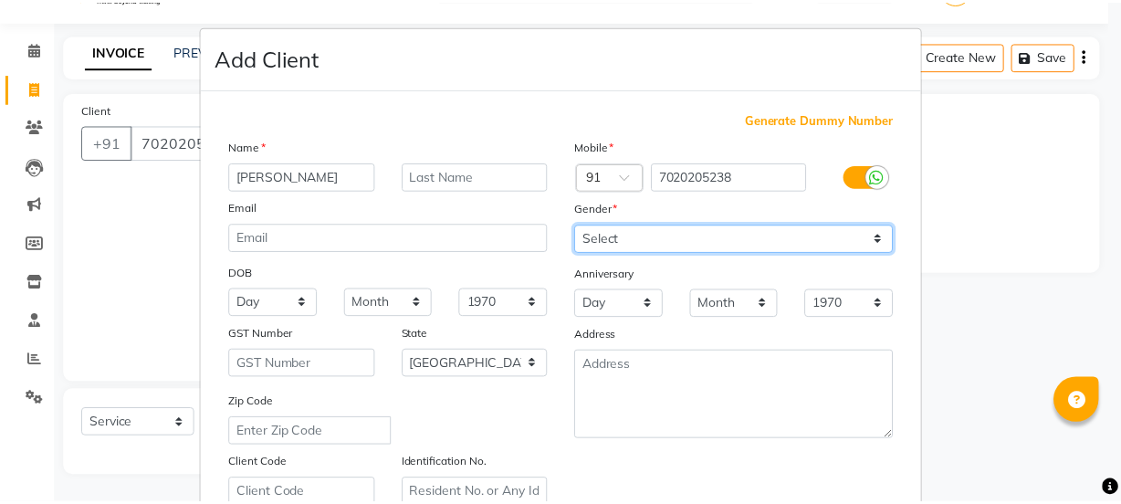
scroll to position [331, 0]
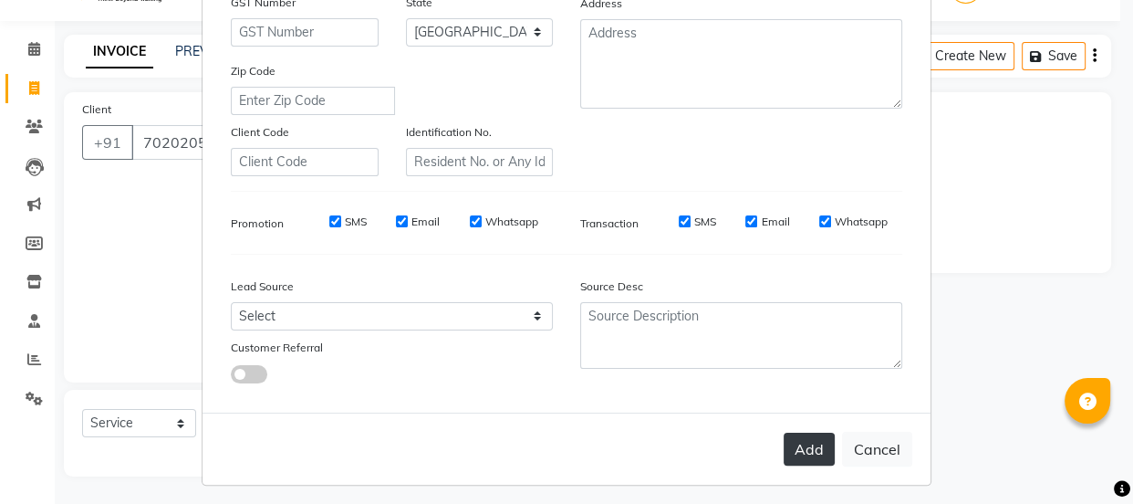
click at [793, 461] on button "Add" at bounding box center [809, 449] width 51 height 33
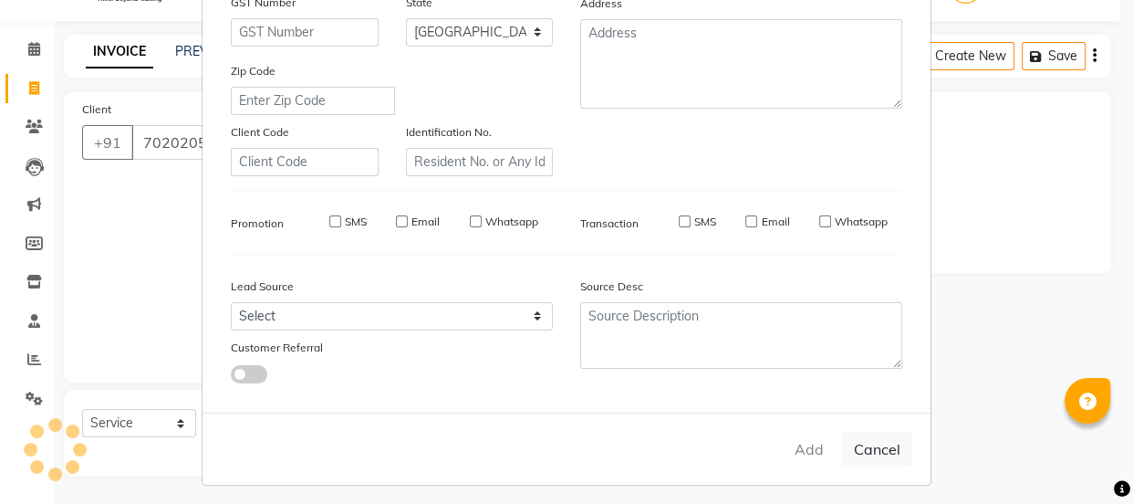
select select
select select "null"
select select
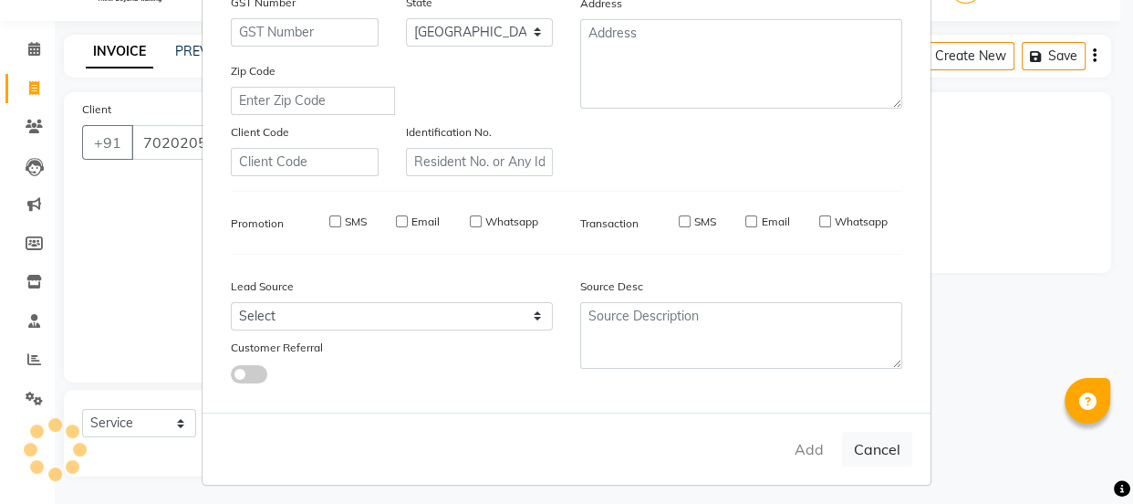
select select
checkbox input "false"
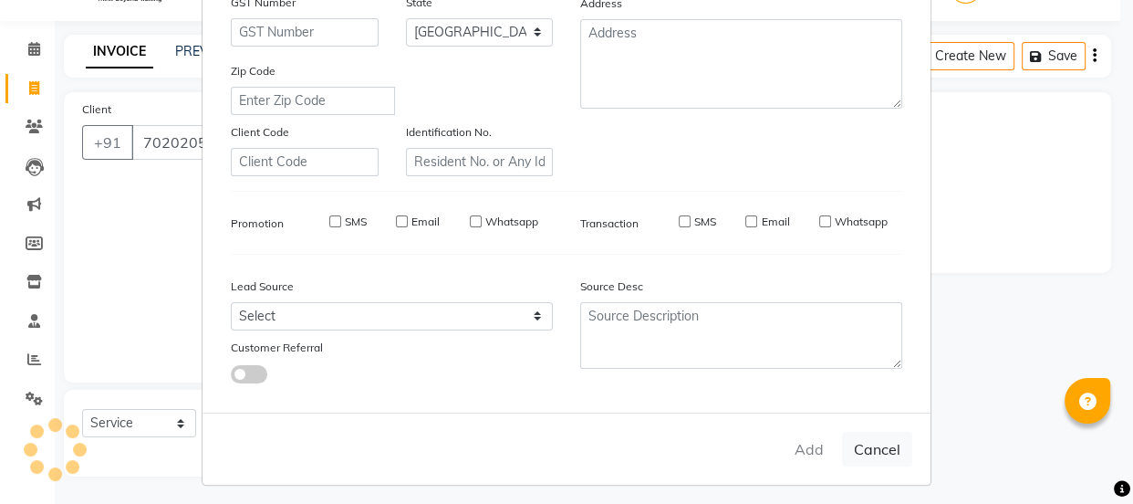
checkbox input "false"
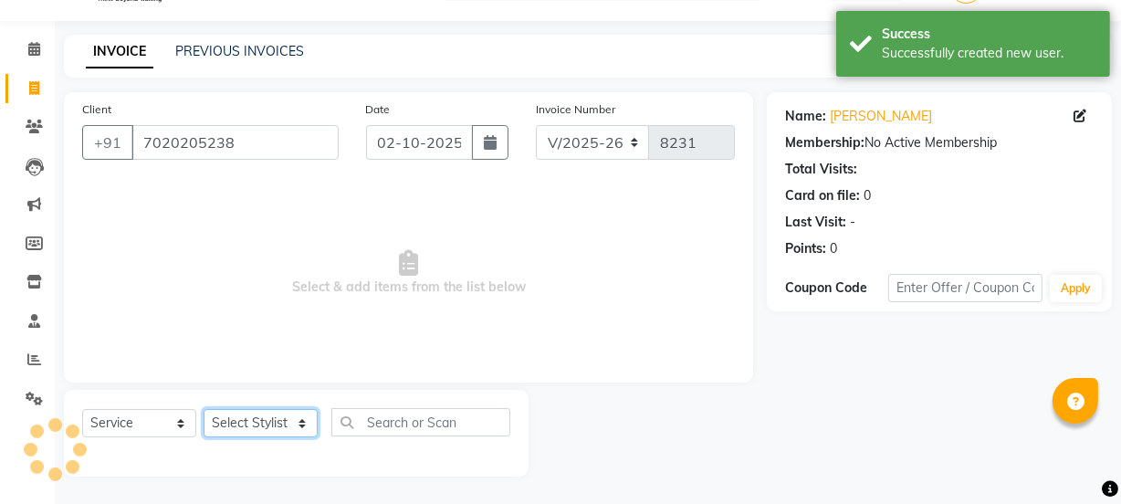
click at [248, 428] on select "Select Stylist [PERSON_NAME] Vaidyakar [PERSON_NAME] [PERSON_NAME] Mane Mosin […" at bounding box center [261, 423] width 114 height 28
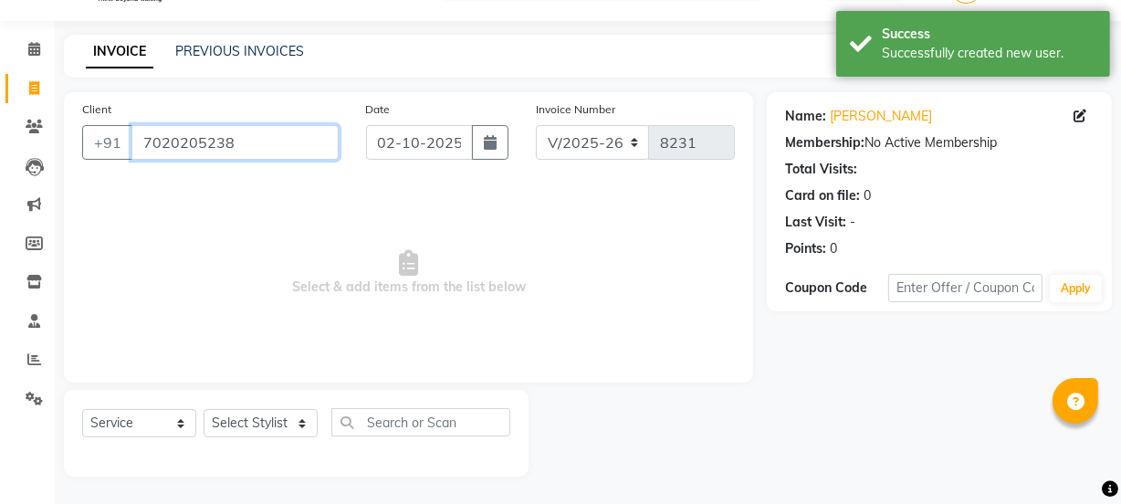
click at [270, 144] on input "7020205238" at bounding box center [234, 142] width 207 height 35
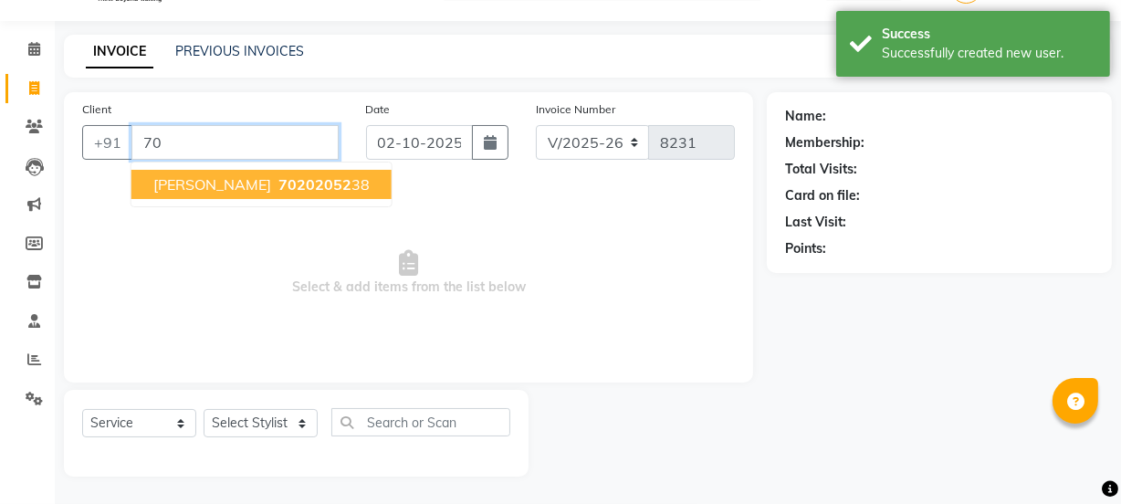
type input "7"
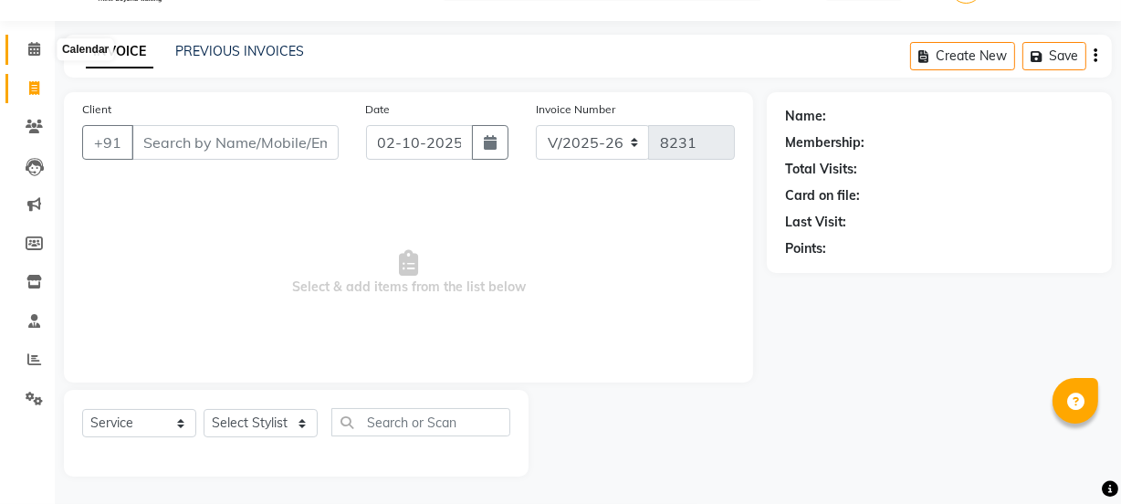
click at [37, 46] on icon at bounding box center [34, 49] width 12 height 14
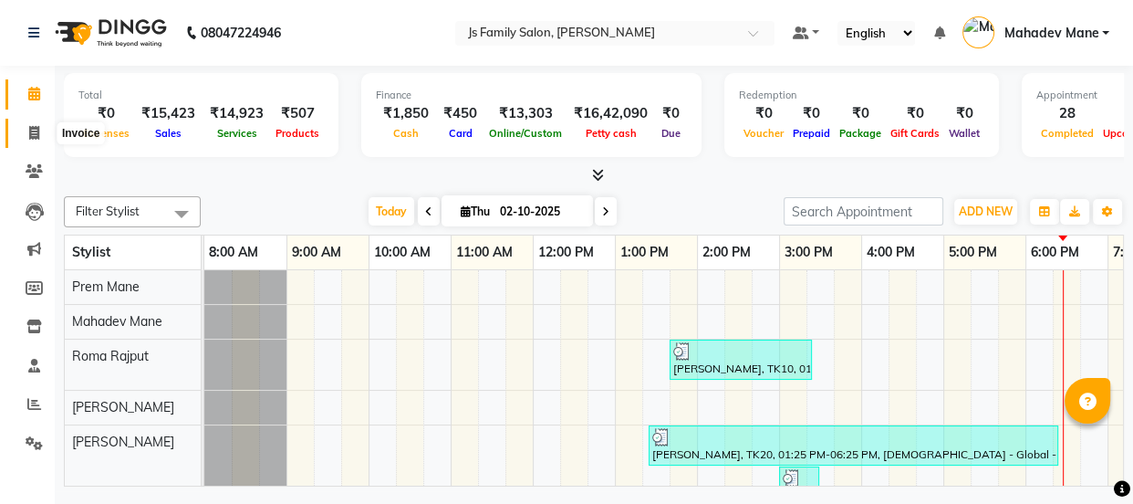
click at [26, 139] on span at bounding box center [34, 133] width 32 height 21
select select "3729"
select select "service"
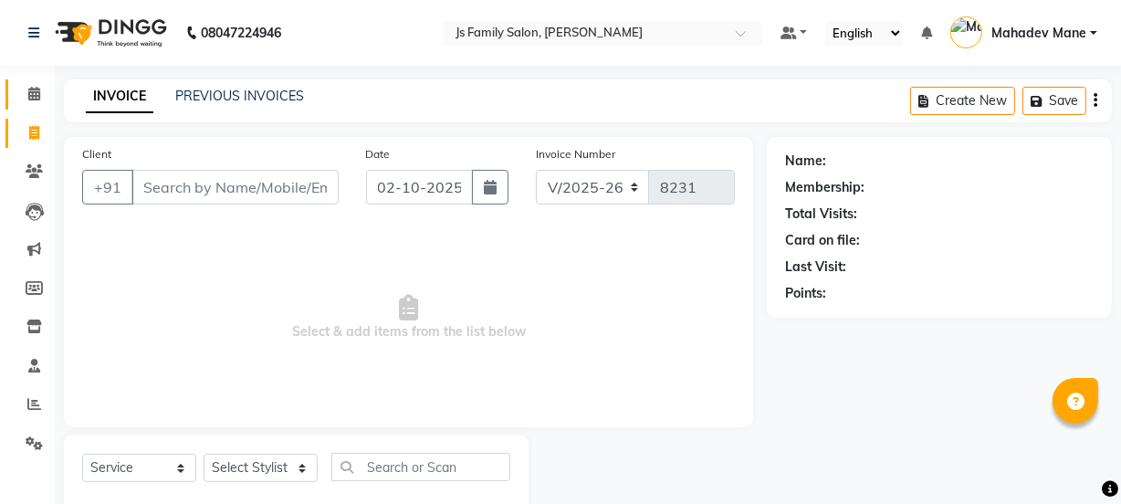
click at [24, 82] on link "Calendar" at bounding box center [27, 94] width 44 height 30
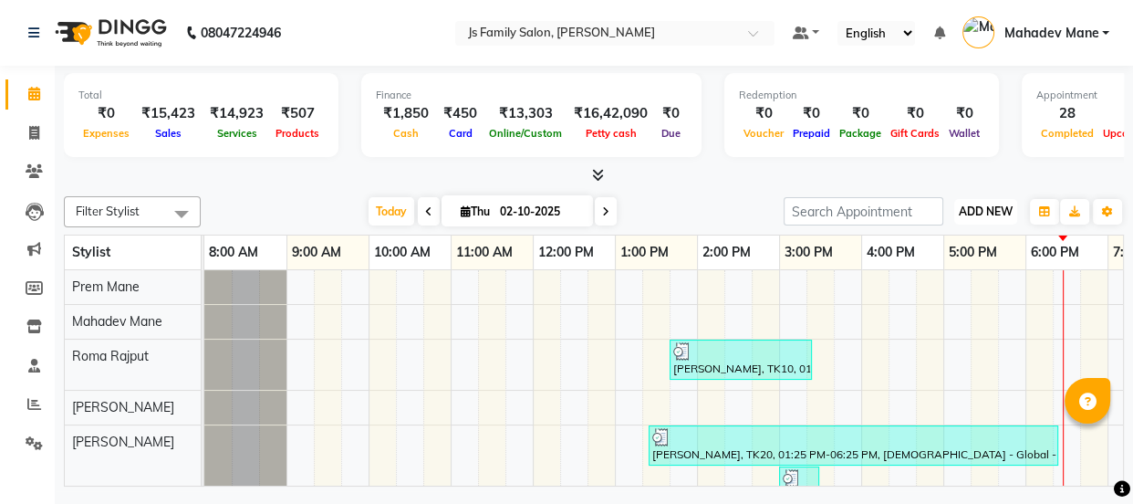
click at [989, 210] on span "ADD NEW" at bounding box center [986, 211] width 54 height 14
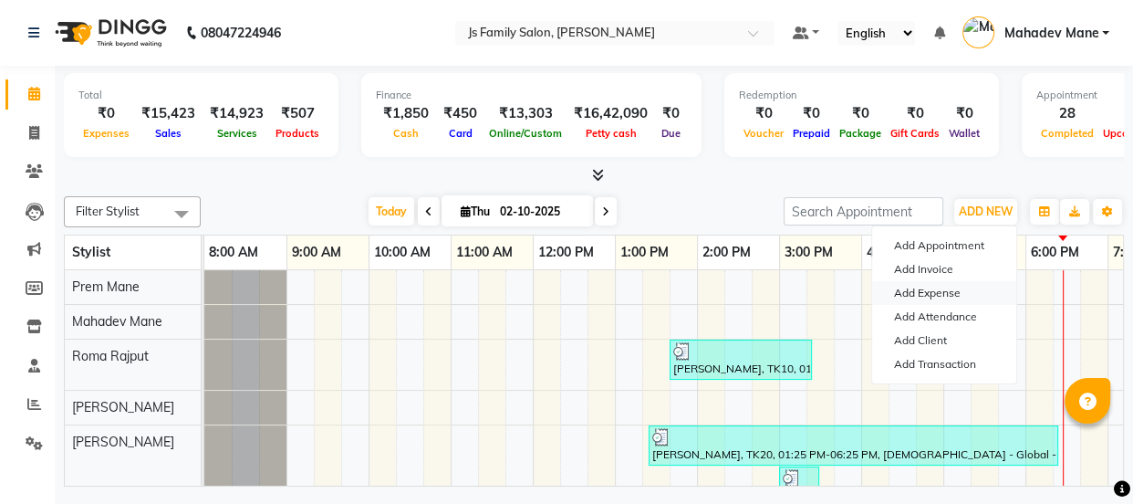
click at [935, 282] on link "Add Expense" at bounding box center [944, 293] width 144 height 24
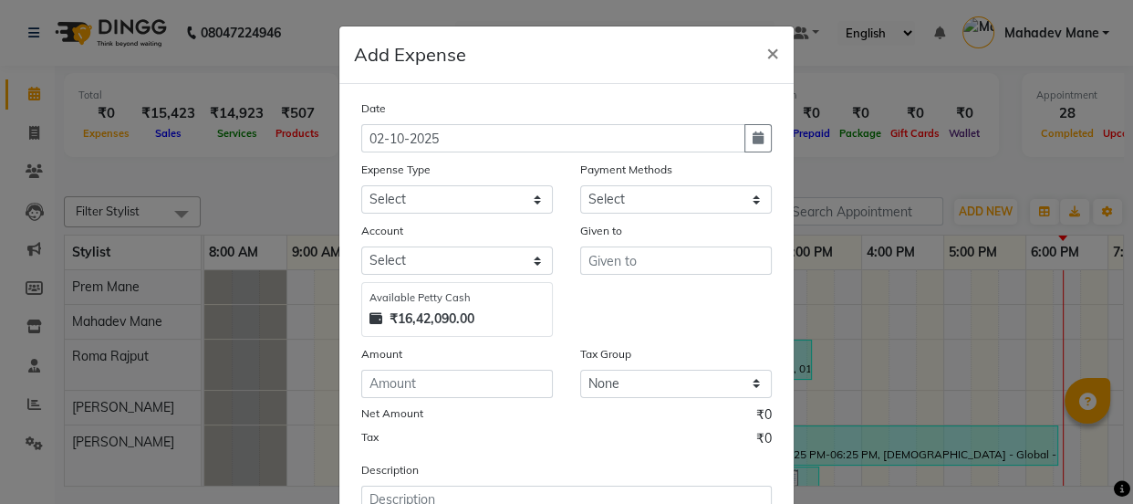
select select "1"
select select "1885"
click at [483, 203] on select "Select Advance salary Advance salary ajaj Bank charges Car maintenance Cash tra…" at bounding box center [457, 199] width 192 height 28
select select "2518"
click at [361, 186] on select "Select Advance salary Advance salary ajaj Bank charges Car maintenance Cash tra…" at bounding box center [457, 199] width 192 height 28
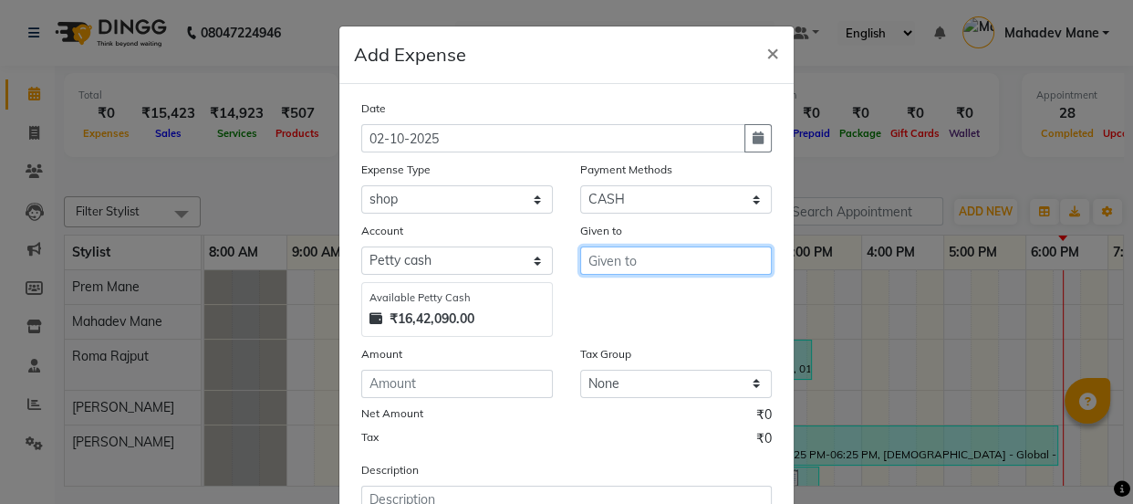
click at [620, 270] on input "text" at bounding box center [676, 260] width 192 height 28
click at [590, 305] on button "Shop" at bounding box center [653, 300] width 144 height 29
type input "Shop"
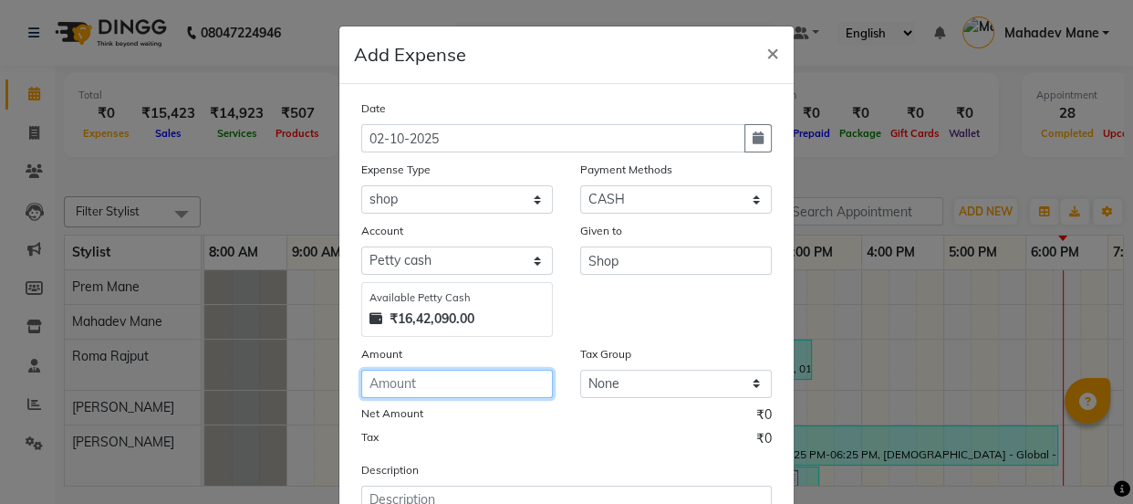
click at [490, 392] on input "number" at bounding box center [457, 384] width 192 height 28
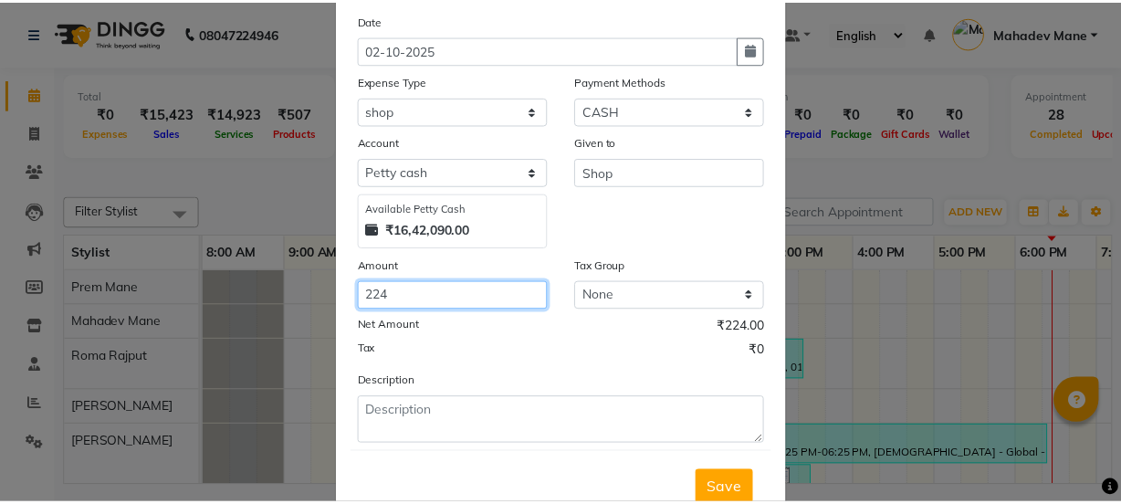
scroll to position [151, 0]
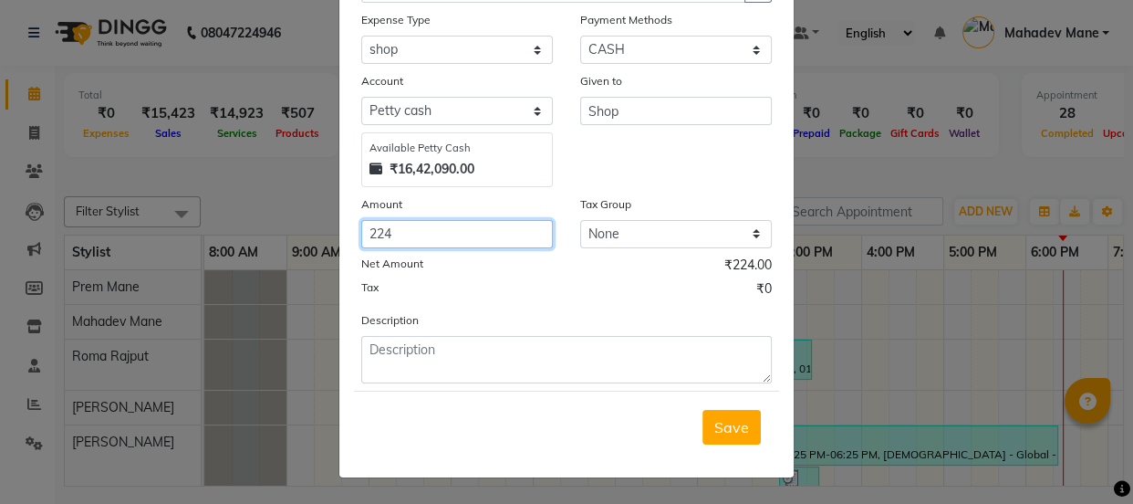
type input "224"
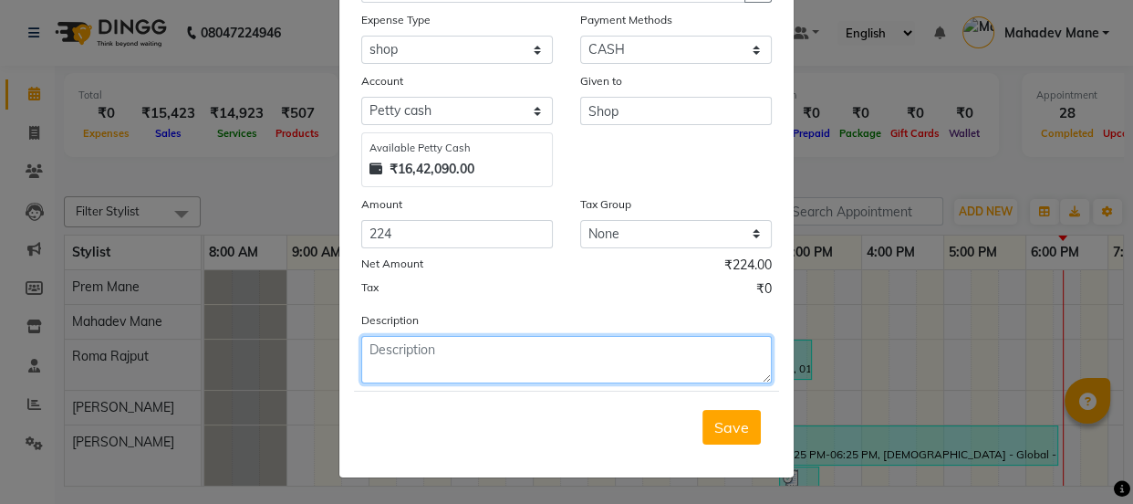
click at [618, 343] on textarea at bounding box center [566, 359] width 411 height 47
type textarea "milk Tosat"
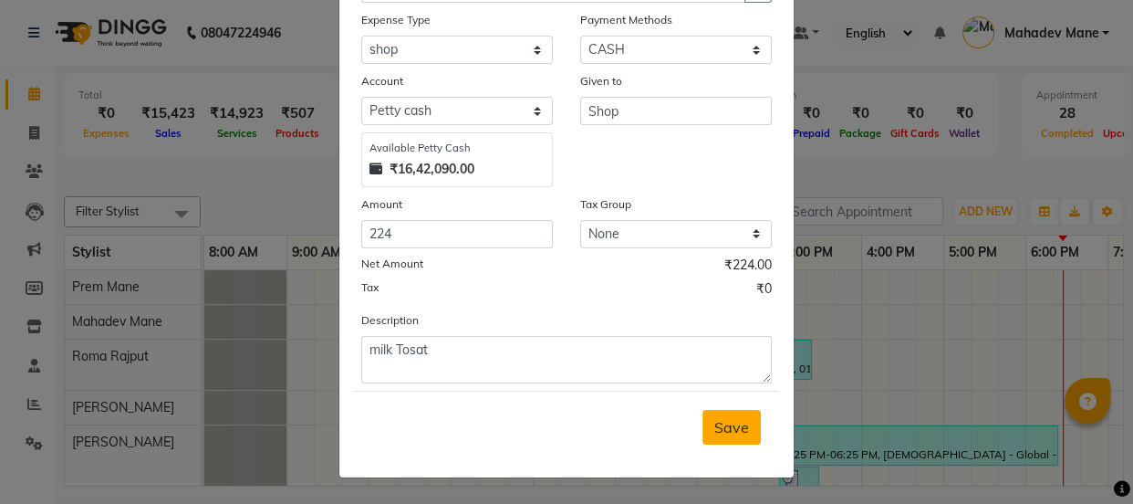
click at [748, 424] on button "Save" at bounding box center [732, 427] width 58 height 35
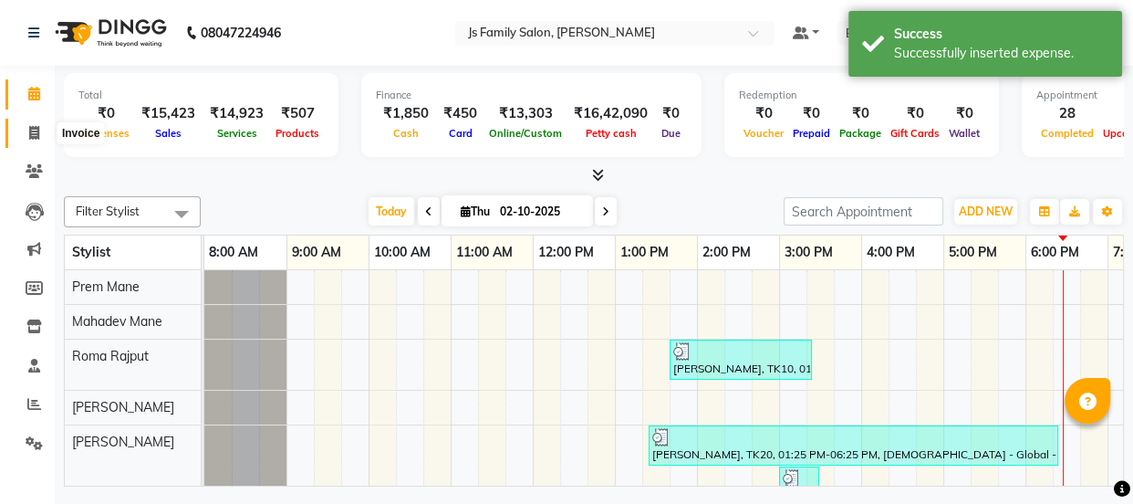
click at [37, 141] on span at bounding box center [34, 133] width 32 height 21
select select "3729"
select select "service"
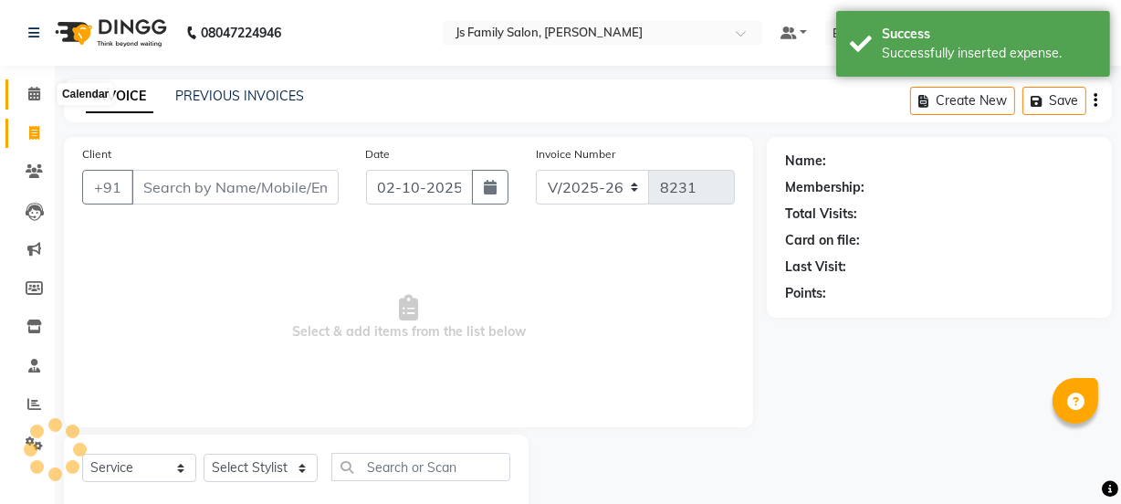
click at [42, 97] on span at bounding box center [34, 94] width 32 height 21
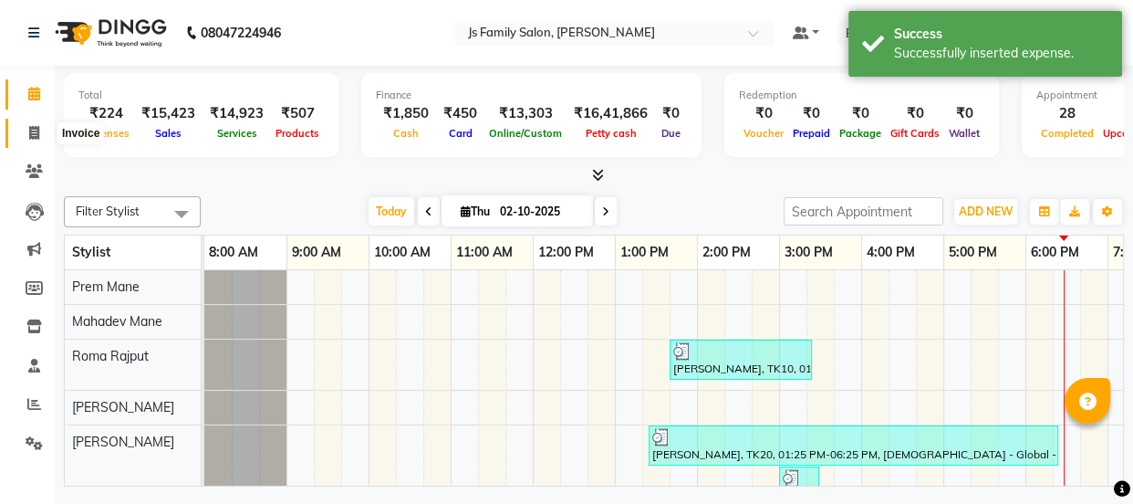
click at [32, 129] on icon at bounding box center [34, 133] width 10 height 14
select select "service"
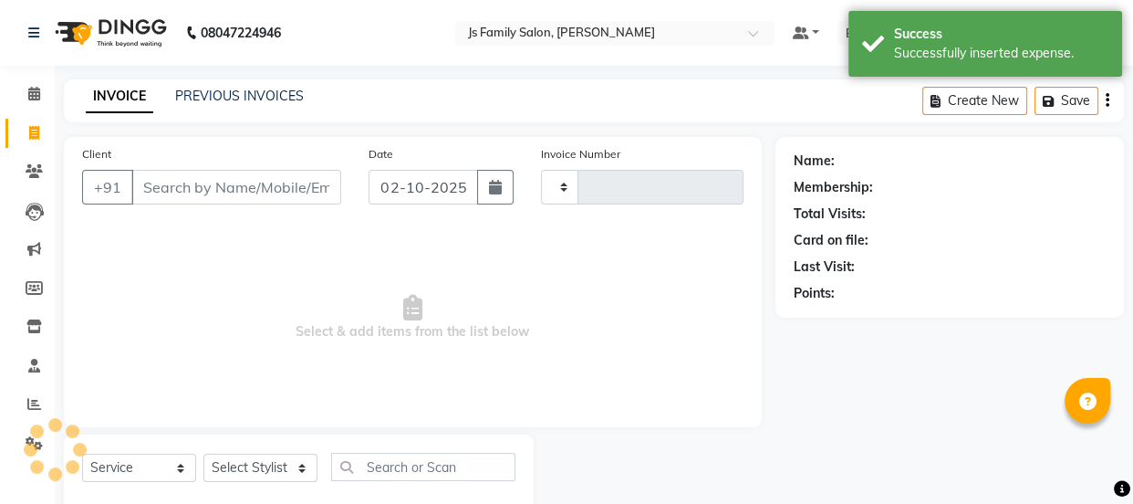
type input "8231"
select select "3729"
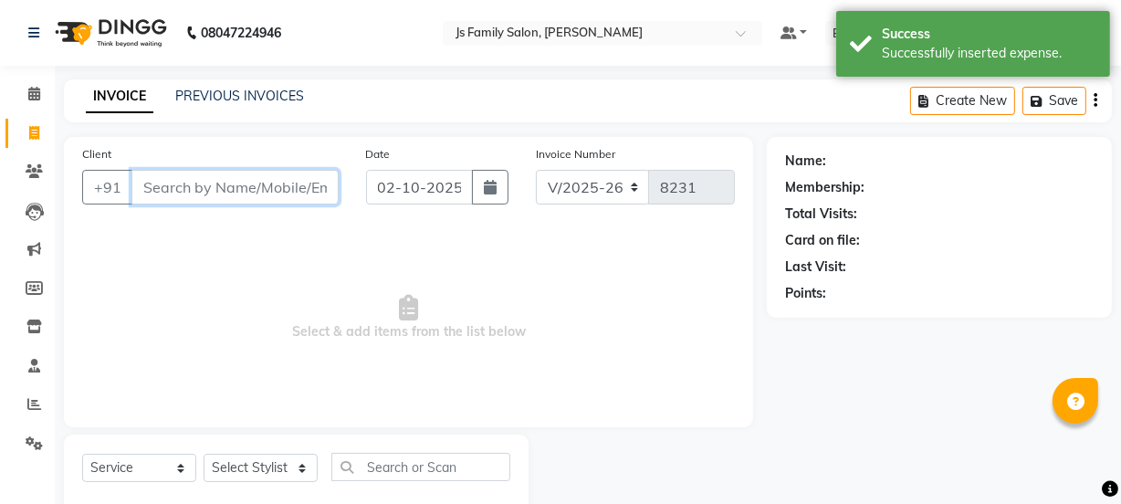
click at [213, 181] on input "Client" at bounding box center [234, 187] width 207 height 35
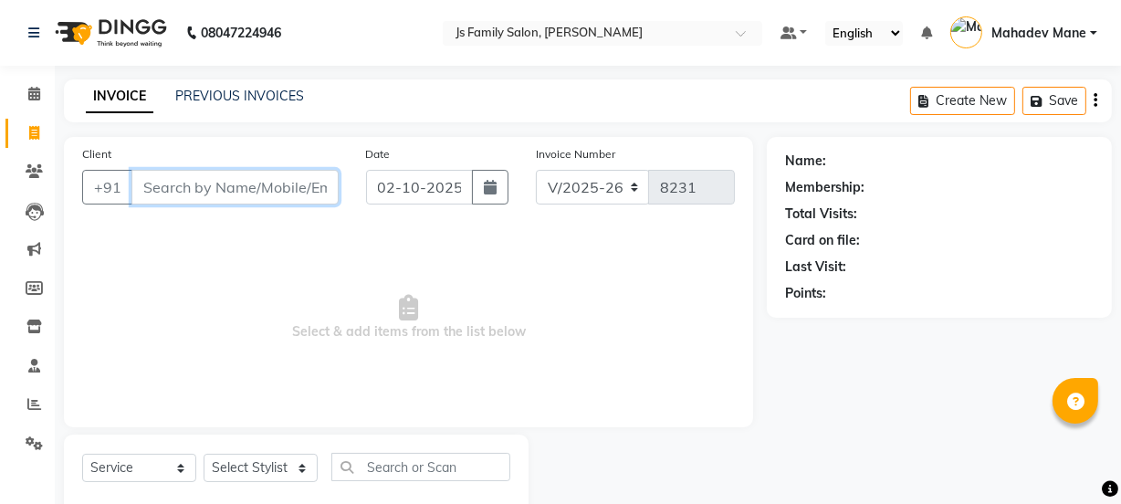
click at [241, 187] on input "Client" at bounding box center [234, 187] width 207 height 35
click at [286, 98] on link "PREVIOUS INVOICES" at bounding box center [239, 96] width 129 height 16
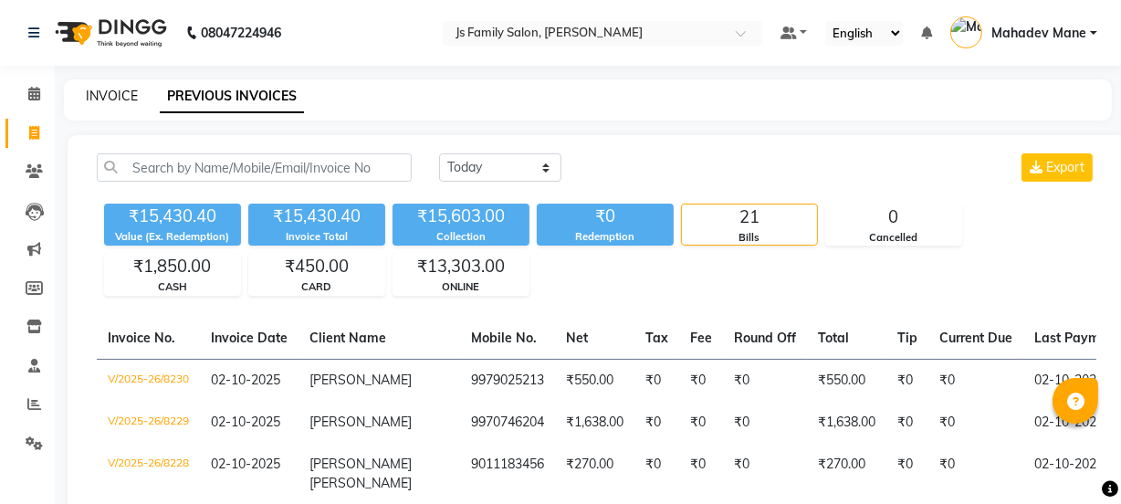
click at [128, 98] on link "INVOICE" at bounding box center [112, 96] width 52 height 16
select select "3729"
select select "service"
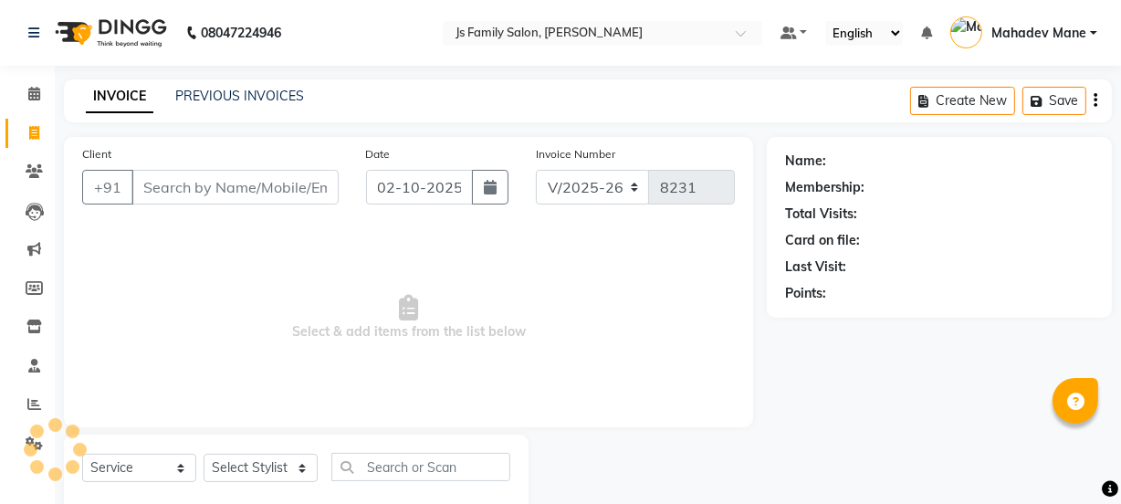
scroll to position [46, 0]
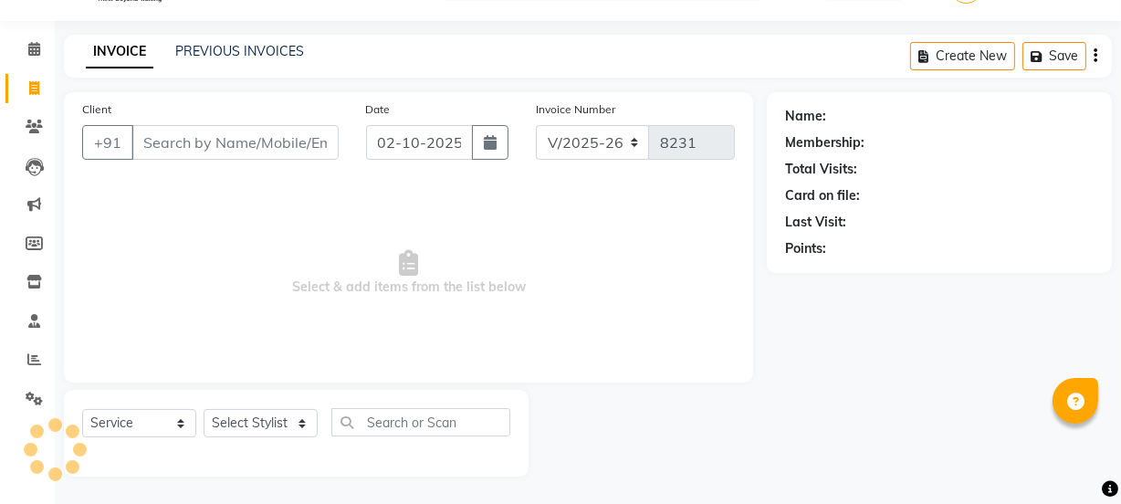
click at [199, 157] on input "Client" at bounding box center [234, 142] width 207 height 35
click at [154, 134] on input "Client" at bounding box center [234, 142] width 207 height 35
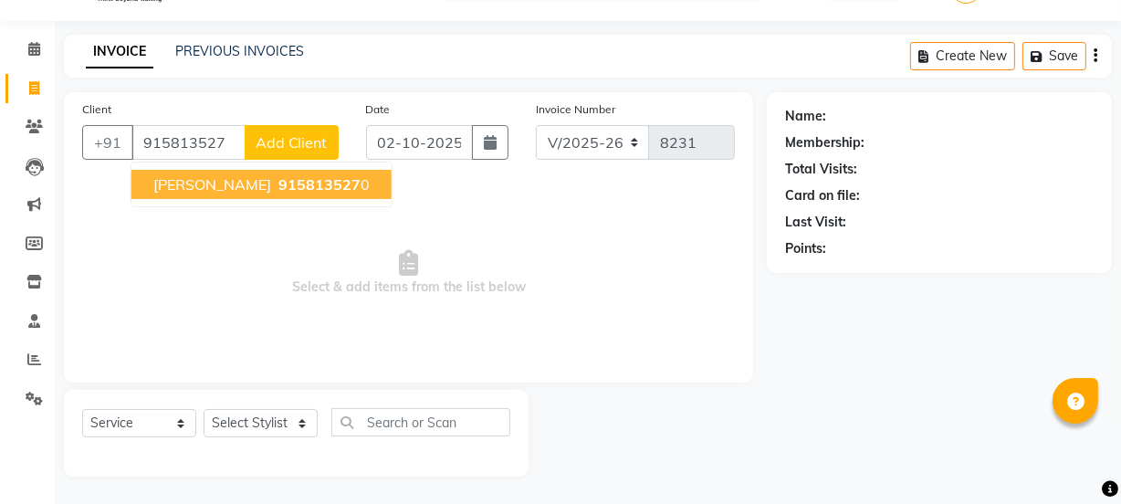
click at [278, 185] on span "915813527" at bounding box center [319, 184] width 82 height 18
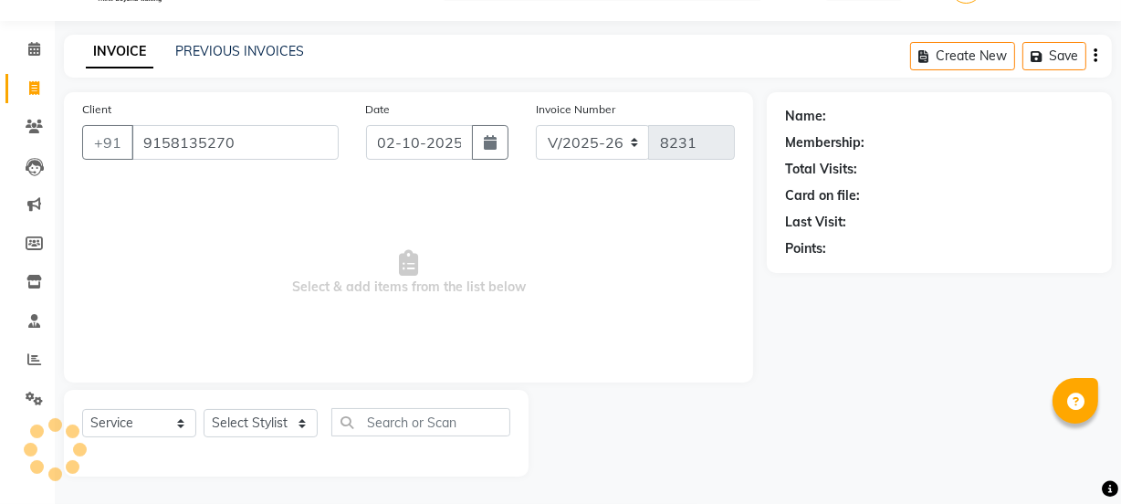
type input "9158135270"
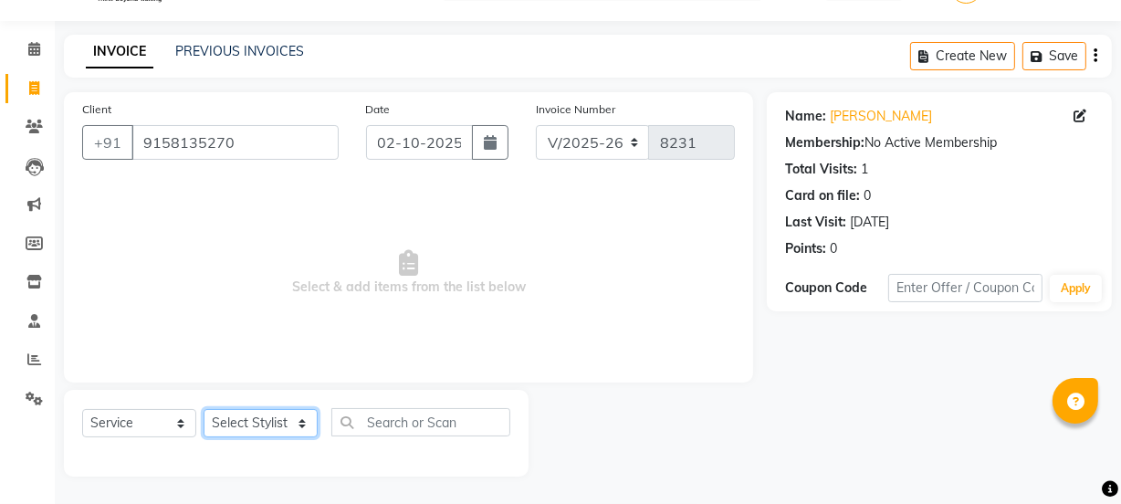
click at [258, 423] on select "Select Stylist [PERSON_NAME] Vaidyakar [PERSON_NAME] [PERSON_NAME] Mane Mosin […" at bounding box center [261, 423] width 114 height 28
select select "58002"
click at [204, 409] on select "Select Stylist [PERSON_NAME] Vaidyakar [PERSON_NAME] [PERSON_NAME] Mane Mosin […" at bounding box center [261, 423] width 114 height 28
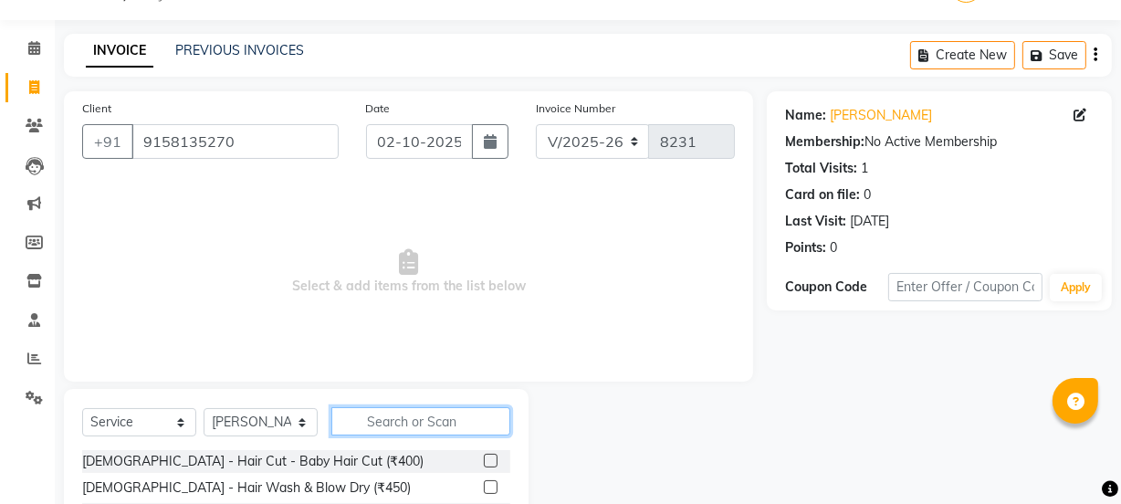
click at [395, 421] on input "text" at bounding box center [420, 421] width 179 height 28
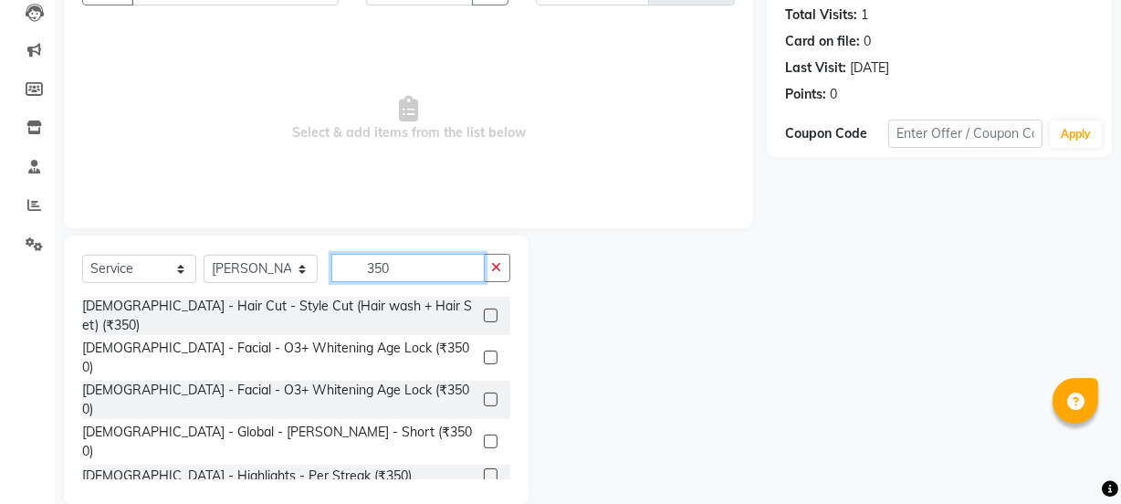
scroll to position [228, 0]
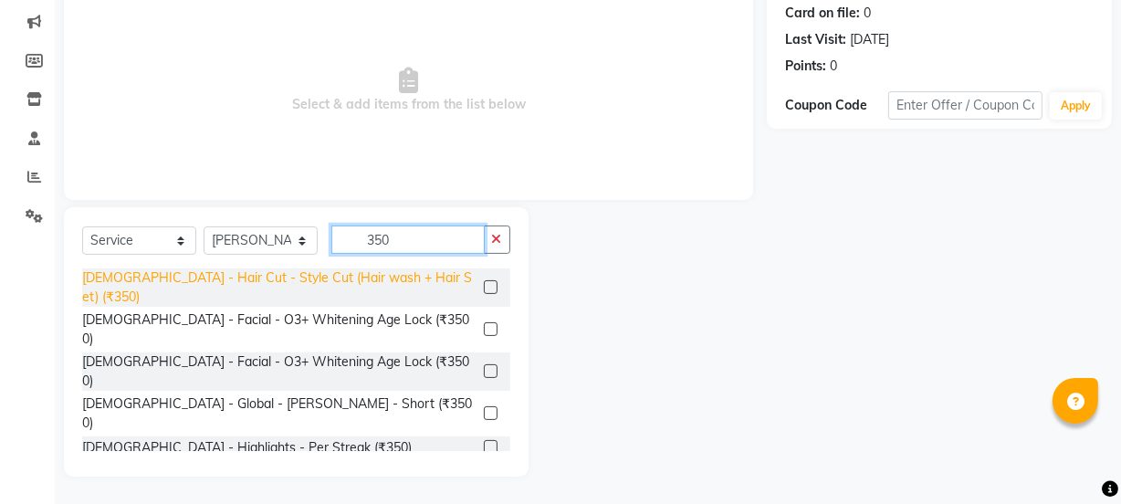
type input "350"
click at [385, 269] on div "[DEMOGRAPHIC_DATA] - Hair Cut - Style Cut (Hair wash + Hair Set) (₹350)" at bounding box center [279, 287] width 394 height 38
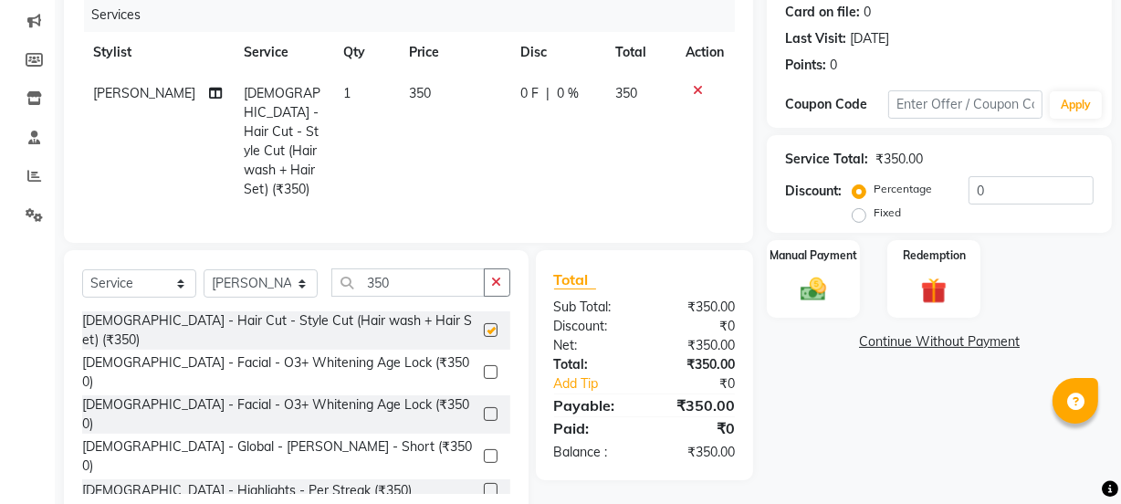
checkbox input "false"
click at [812, 292] on img at bounding box center [813, 289] width 44 height 31
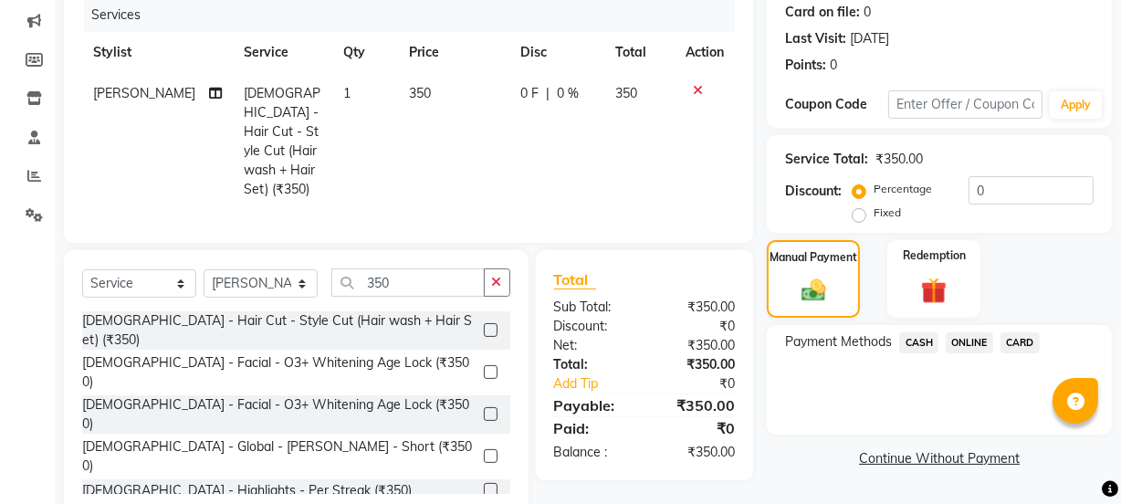
click at [976, 340] on span "ONLINE" at bounding box center [968, 342] width 47 height 21
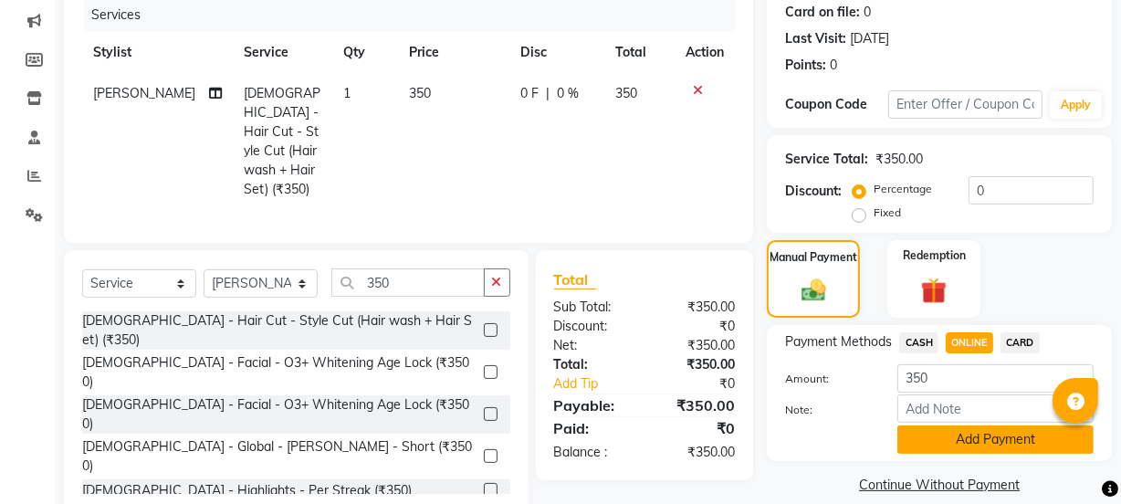
click at [969, 439] on button "Add Payment" at bounding box center [995, 439] width 196 height 28
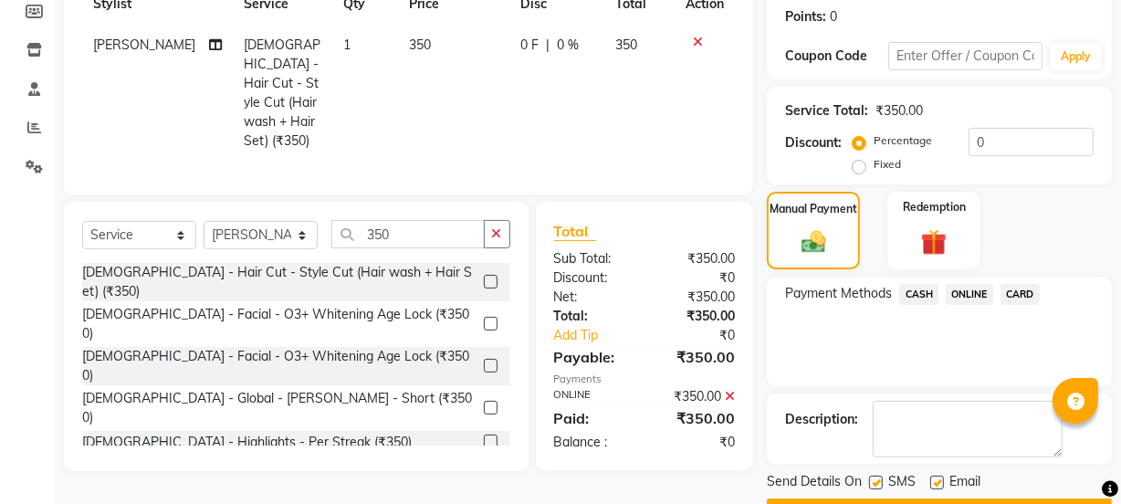
scroll to position [326, 0]
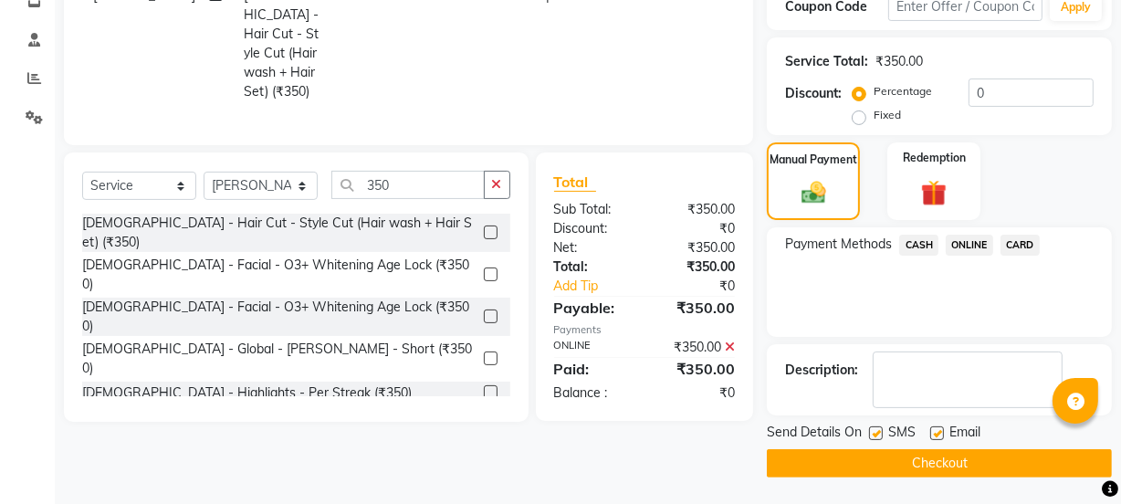
click at [966, 453] on button "Checkout" at bounding box center [939, 463] width 345 height 28
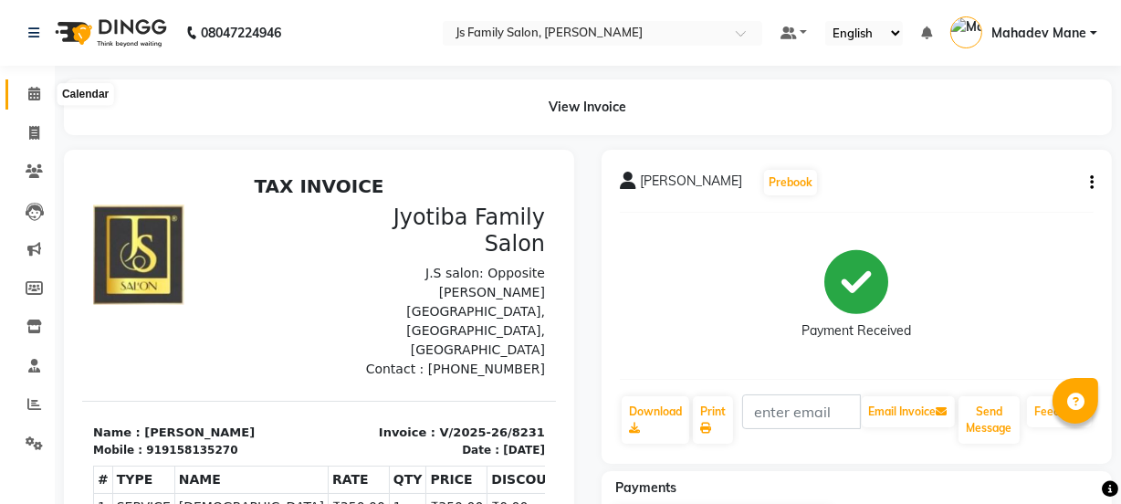
click at [44, 90] on span at bounding box center [34, 94] width 32 height 21
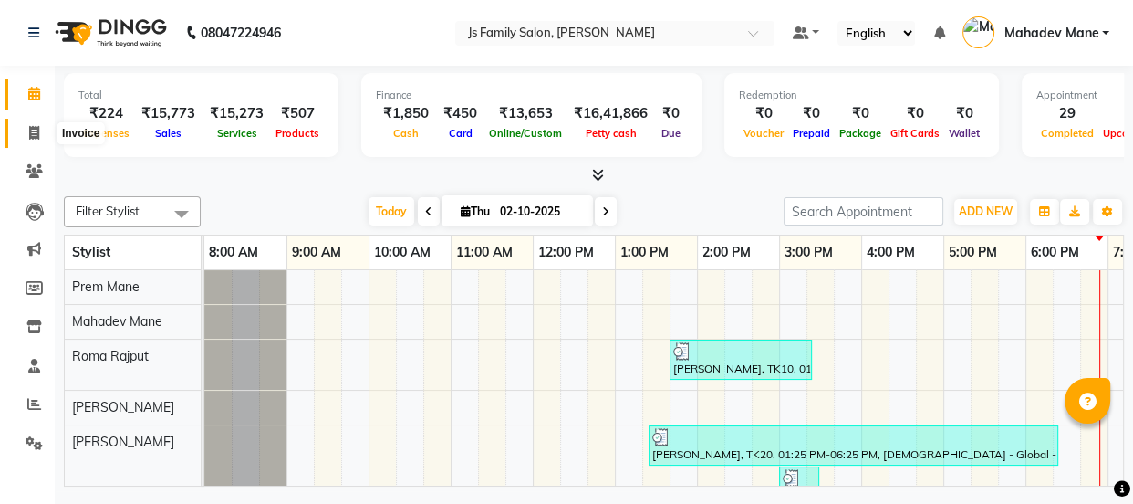
click at [36, 123] on span at bounding box center [34, 133] width 32 height 21
select select "3729"
select select "service"
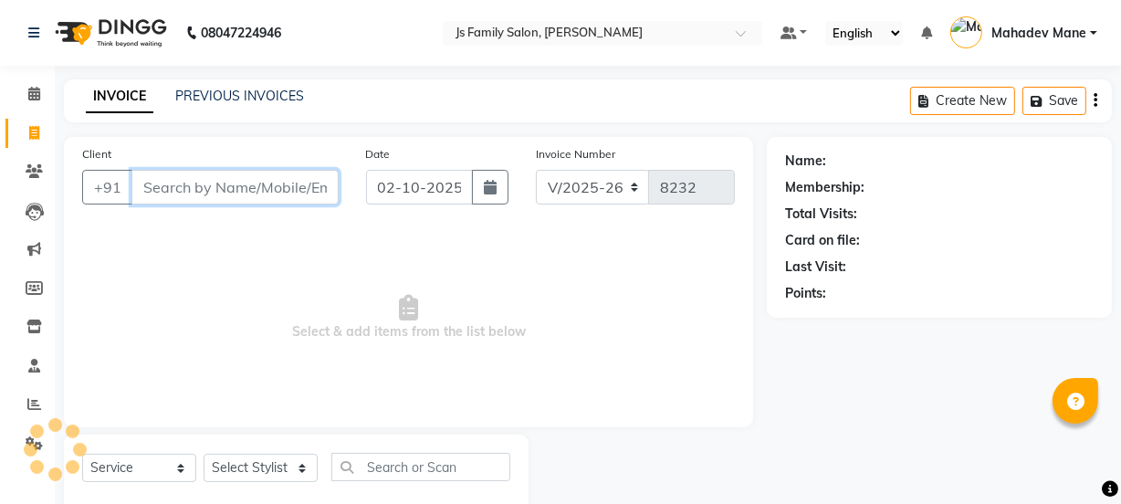
click at [191, 195] on input "Client" at bounding box center [234, 187] width 207 height 35
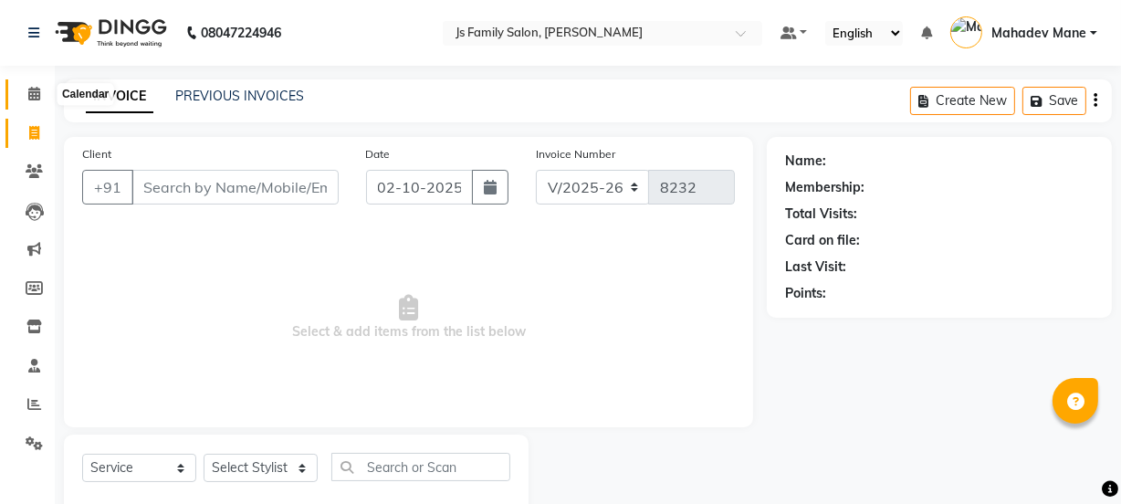
click at [36, 96] on icon at bounding box center [34, 94] width 12 height 14
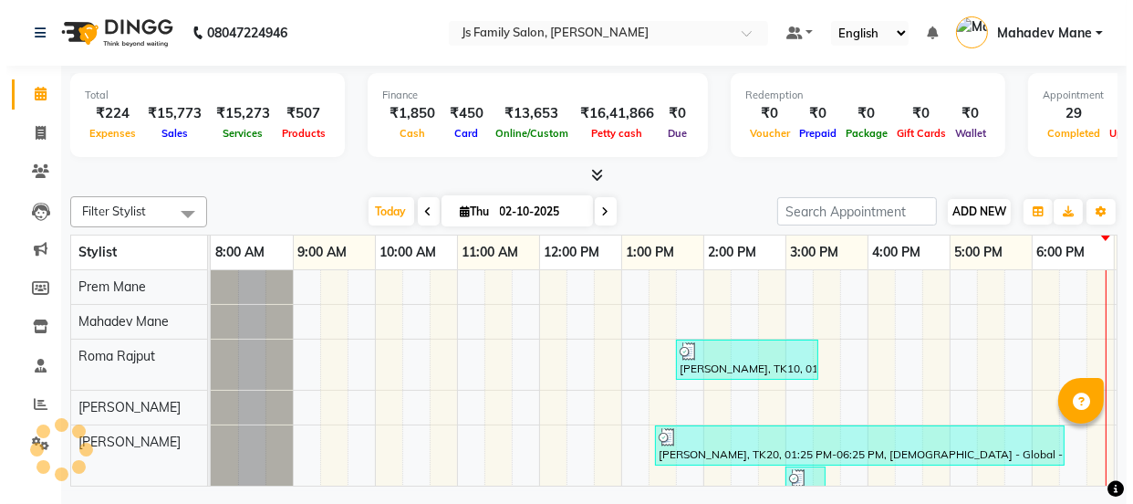
scroll to position [0, 148]
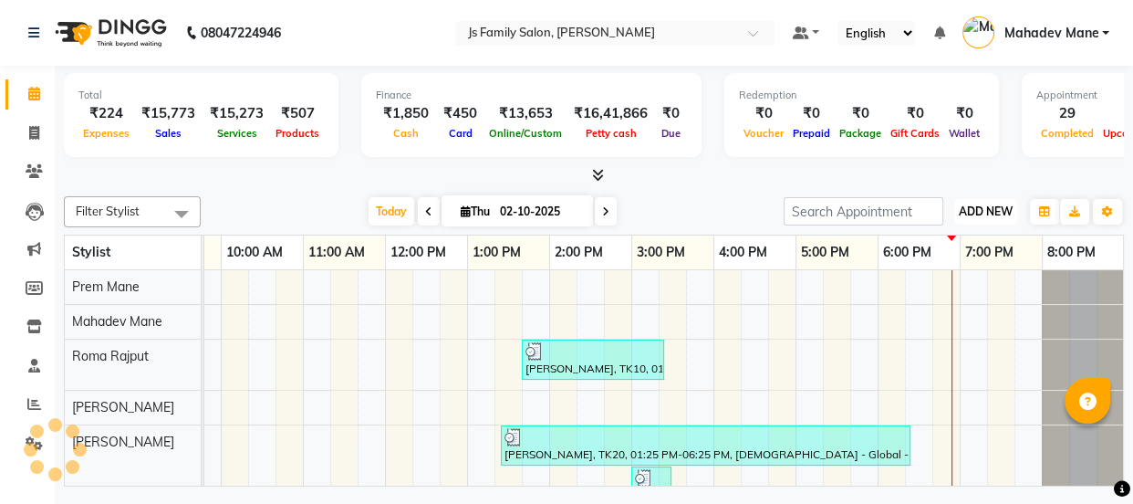
click at [989, 216] on span "ADD NEW" at bounding box center [986, 211] width 54 height 14
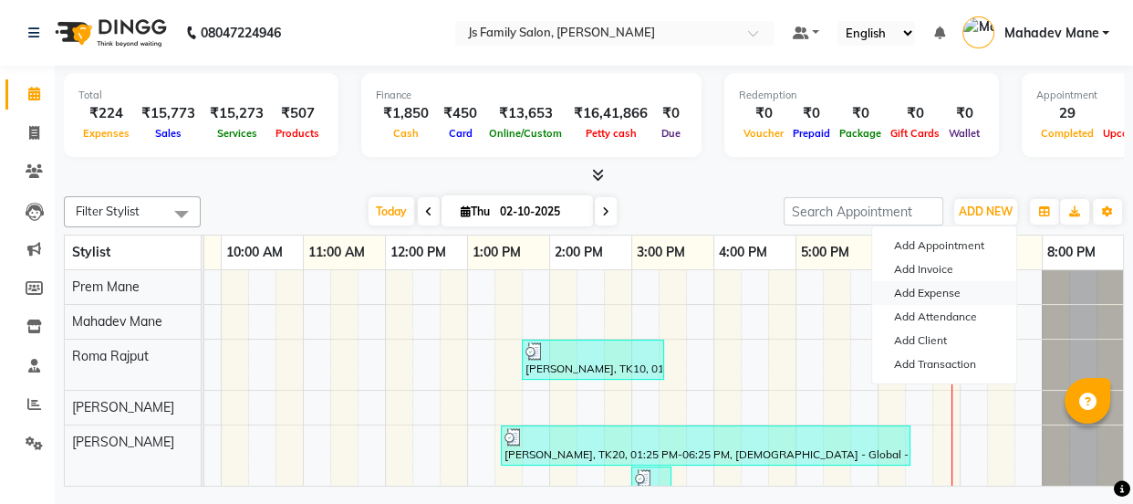
click at [940, 293] on link "Add Expense" at bounding box center [944, 293] width 144 height 24
select select "1"
select select "1885"
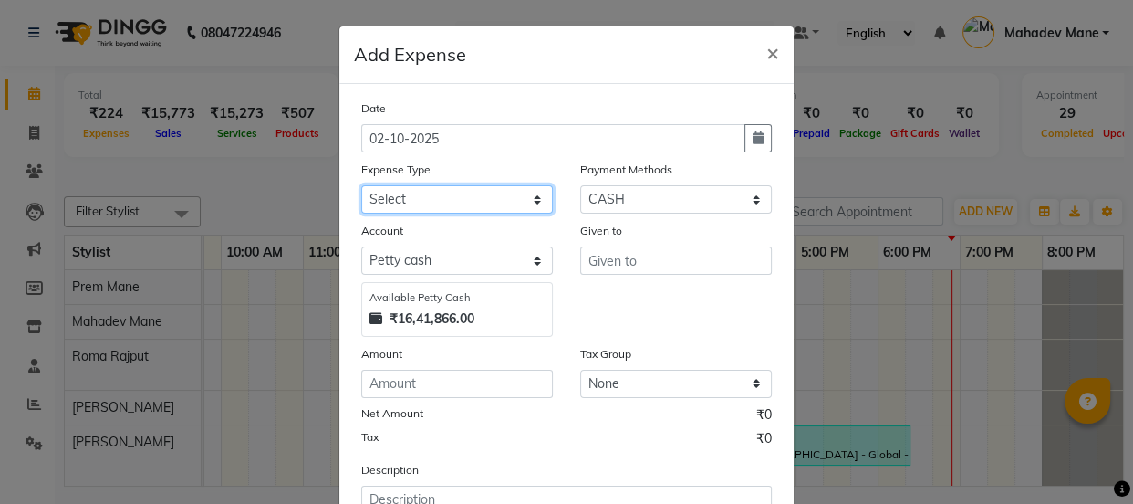
click at [490, 209] on select "Select Advance salary Advance salary ajaj Bank charges Car maintenance Cash tra…" at bounding box center [457, 199] width 192 height 28
select select "18043"
click at [361, 186] on select "Select Advance salary Advance salary ajaj Bank charges Car maintenance Cash tra…" at bounding box center [457, 199] width 192 height 28
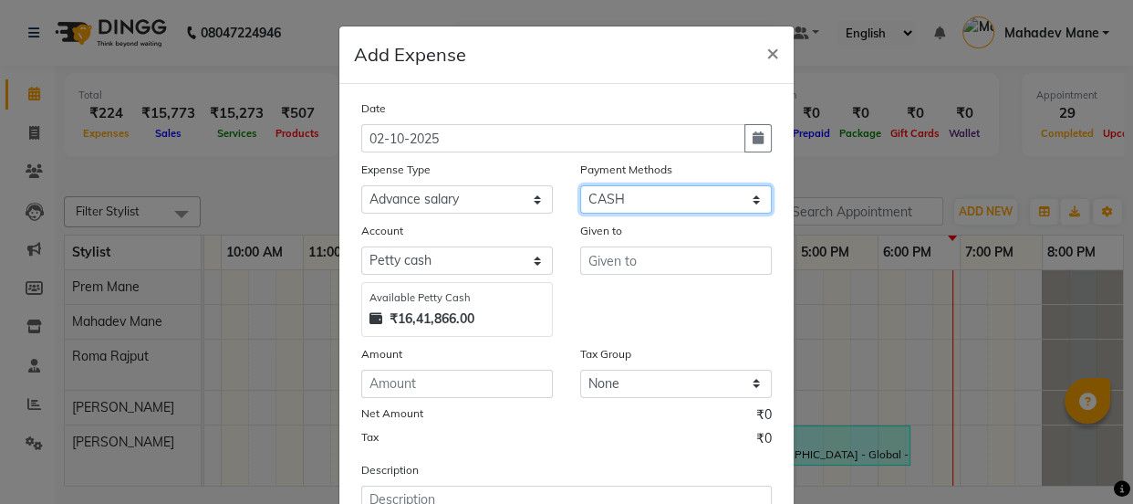
click at [635, 189] on select "Select CASH ONLINE CARD" at bounding box center [676, 199] width 192 height 28
click at [580, 186] on select "Select CASH ONLINE CARD" at bounding box center [676, 199] width 192 height 28
drag, startPoint x: 615, startPoint y: 199, endPoint x: 612, endPoint y: 212, distance: 13.1
click at [615, 199] on select "Select CASH ONLINE CARD" at bounding box center [676, 199] width 192 height 28
select select "3"
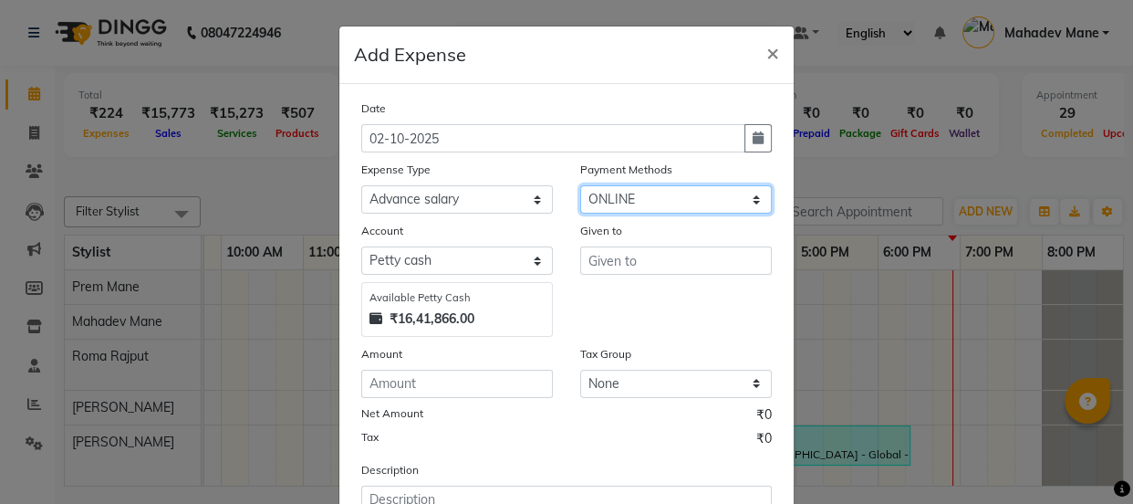
click at [580, 186] on select "Select CASH ONLINE CARD" at bounding box center [676, 199] width 192 height 28
select select "1064"
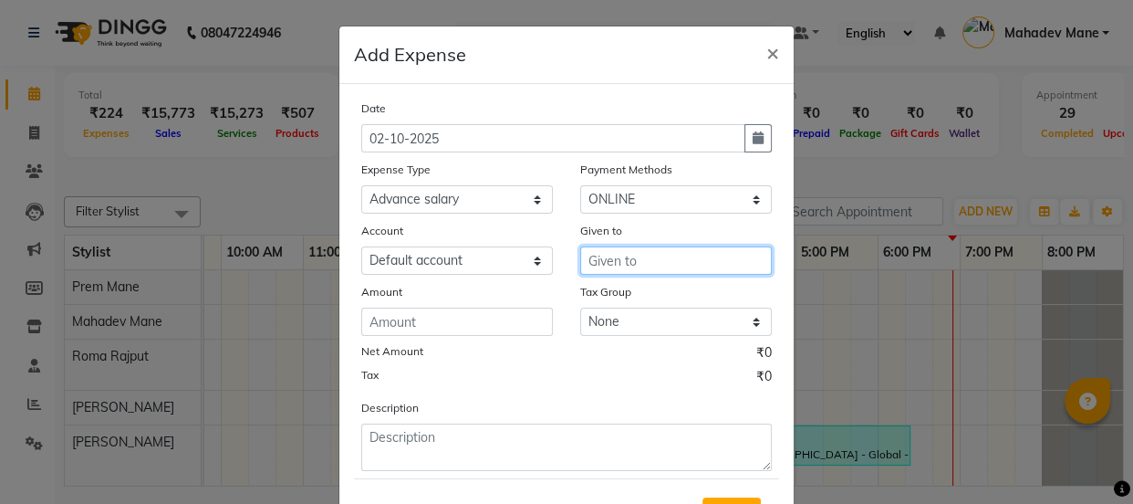
click at [611, 271] on input "text" at bounding box center [676, 260] width 192 height 28
click at [639, 290] on button "Mosin ansari" at bounding box center [653, 300] width 144 height 29
type input "Mosin ansari"
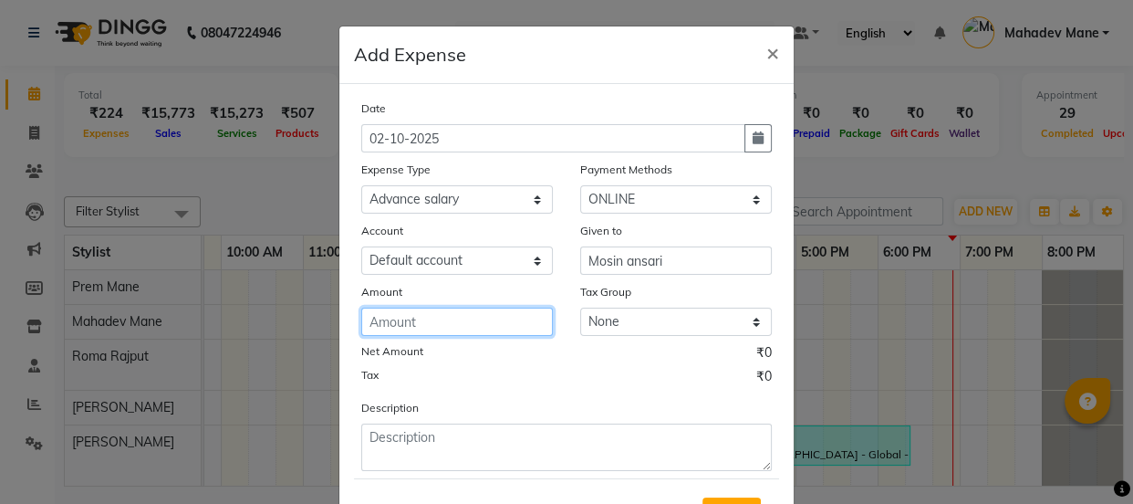
click at [465, 322] on input "number" at bounding box center [457, 322] width 192 height 28
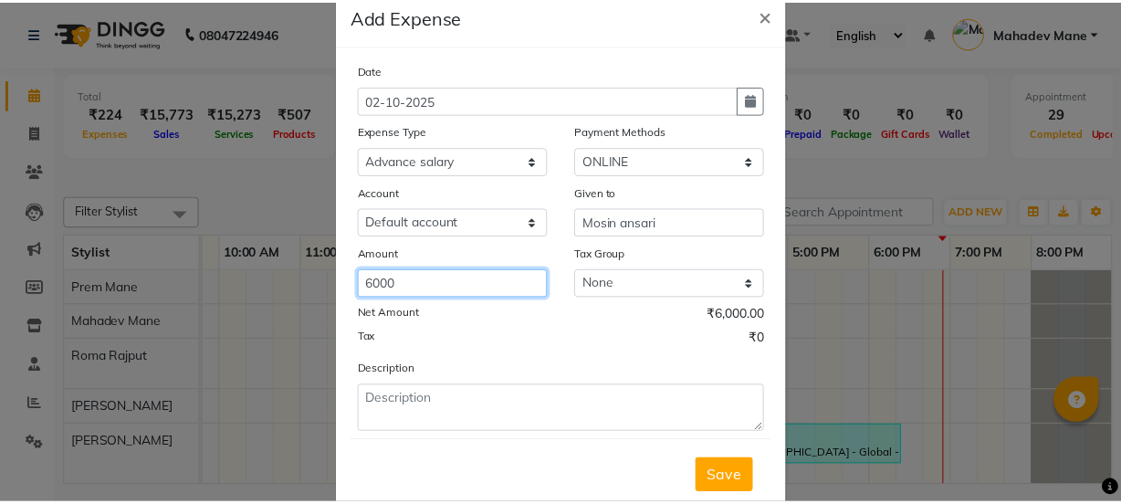
scroll to position [90, 0]
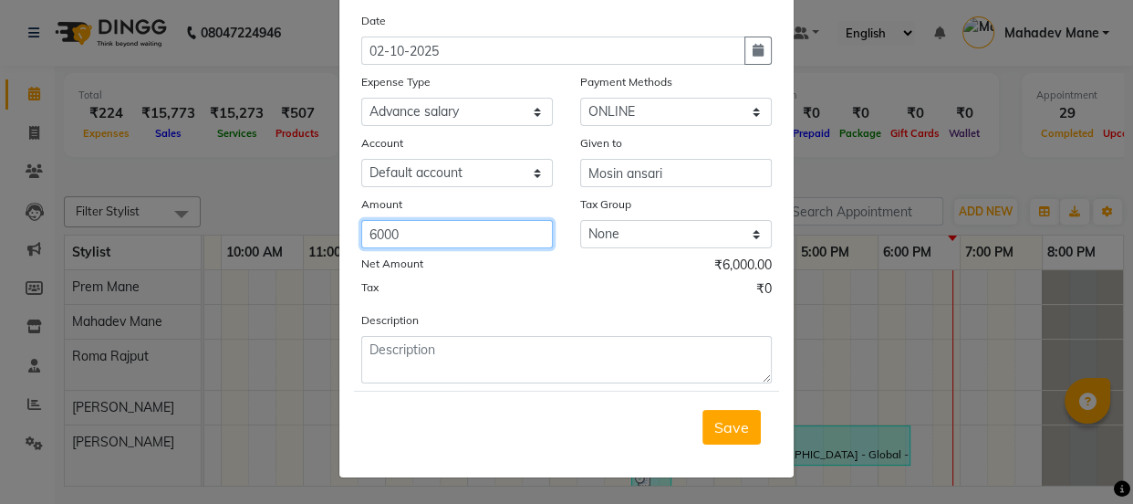
type input "6000"
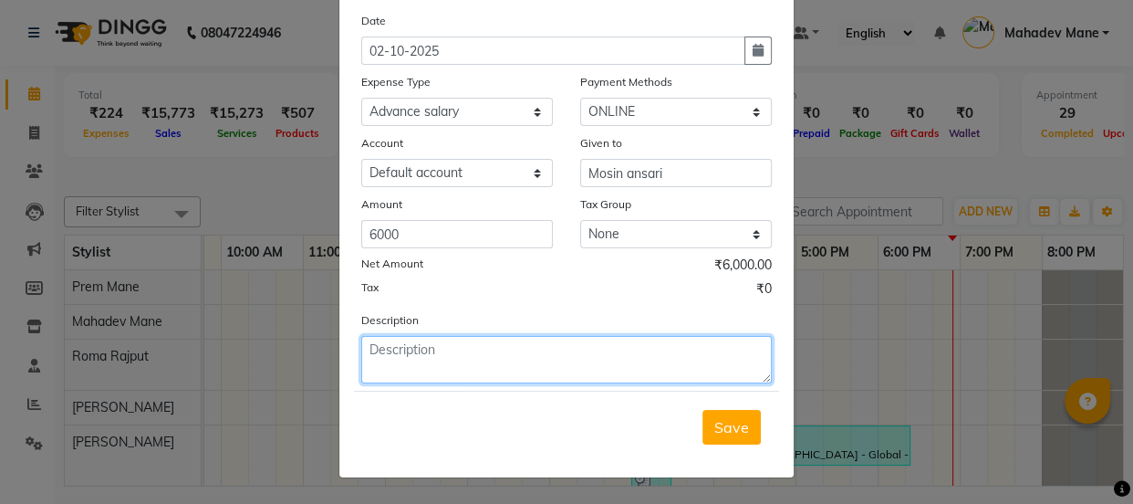
click at [628, 357] on textarea at bounding box center [566, 359] width 411 height 47
type textarea "3000+ 3000= 6000 room rent + Eating Exp"
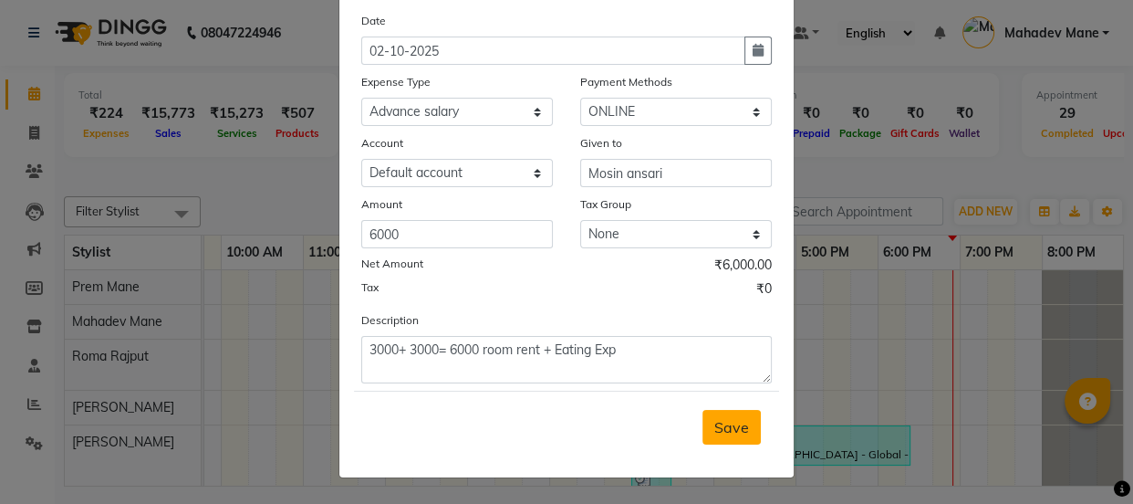
click at [707, 430] on button "Save" at bounding box center [732, 427] width 58 height 35
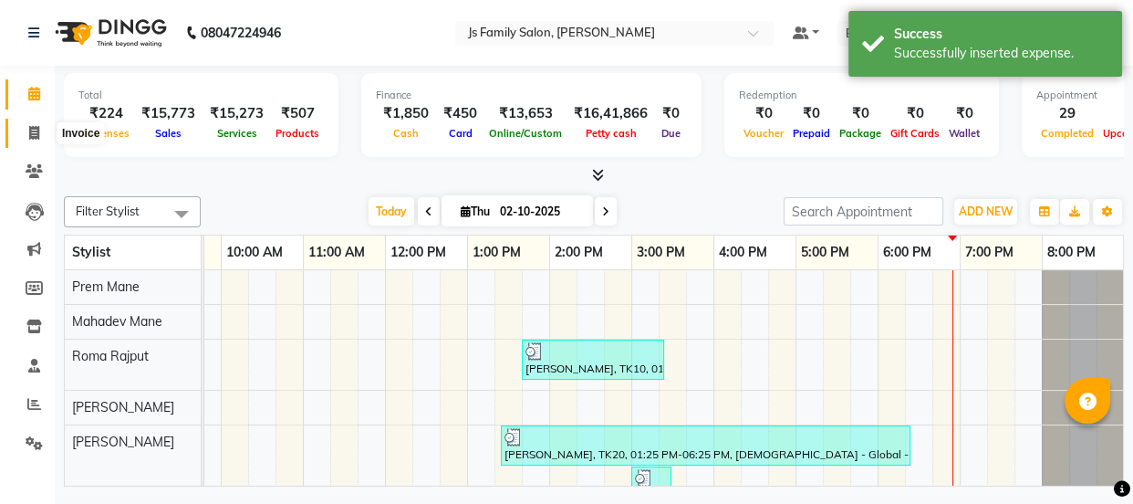
click at [39, 135] on span at bounding box center [34, 133] width 32 height 21
select select "3729"
select select "service"
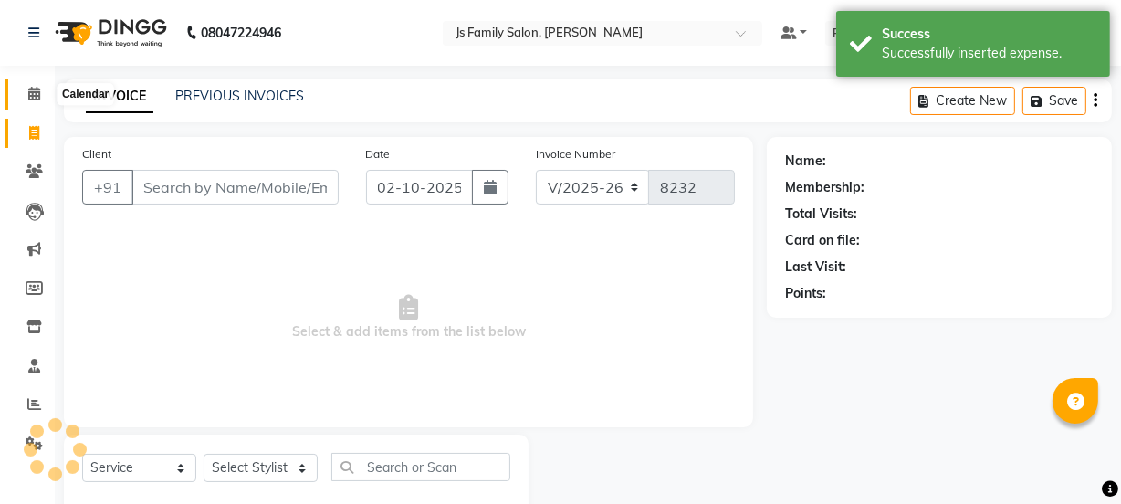
click at [31, 100] on span at bounding box center [34, 94] width 32 height 21
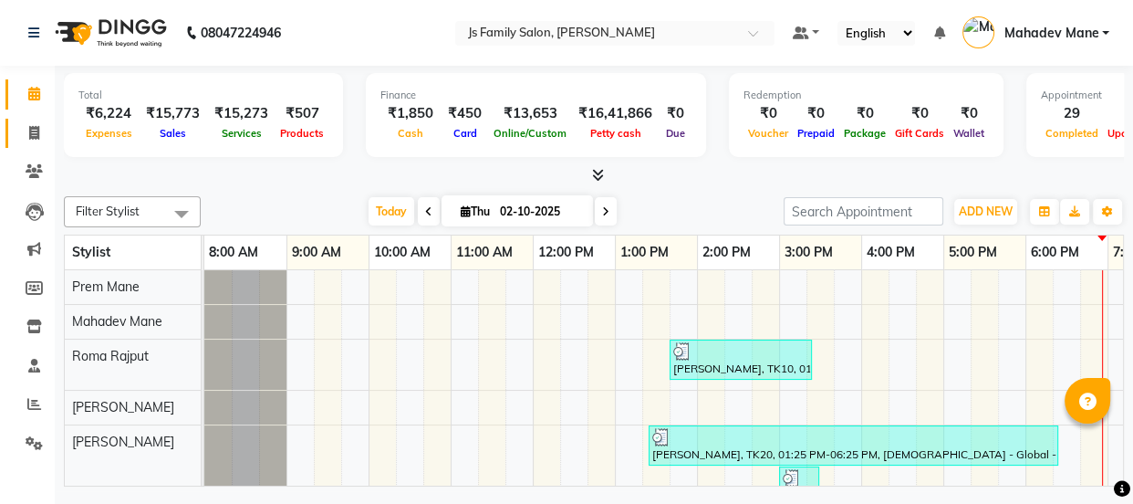
click at [42, 129] on span at bounding box center [34, 133] width 32 height 21
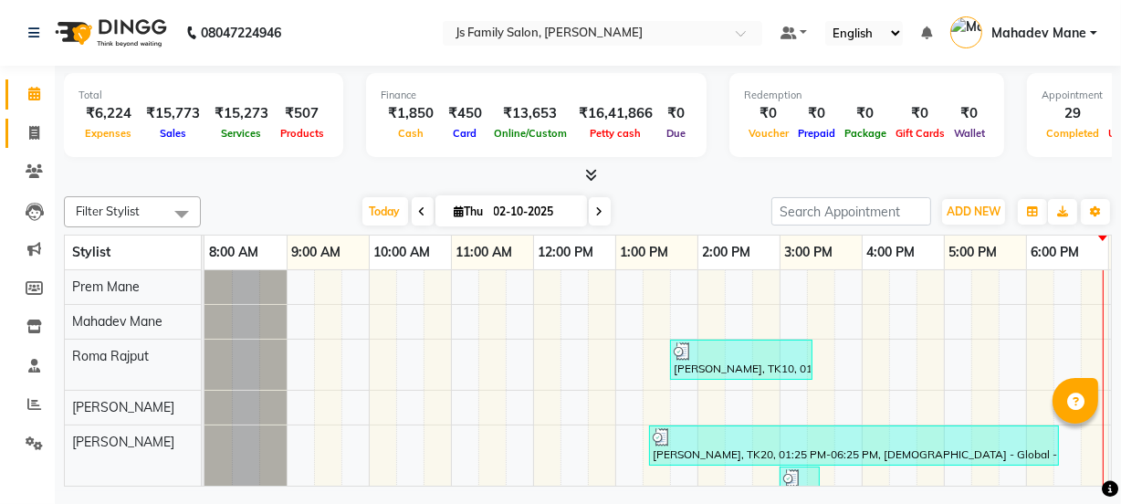
select select "3729"
select select "service"
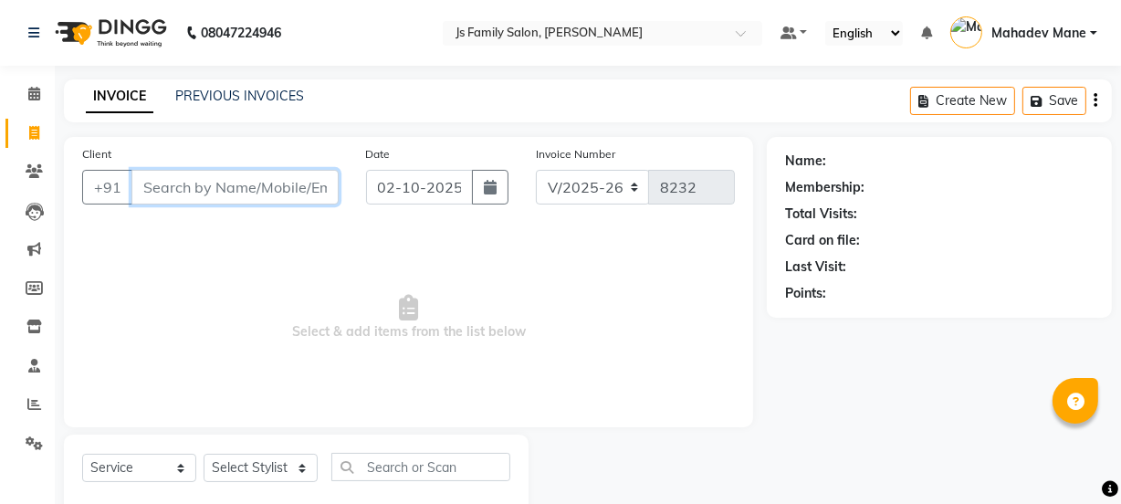
click at [168, 186] on input "Client" at bounding box center [234, 187] width 207 height 35
click at [201, 98] on link "PREVIOUS INVOICES" at bounding box center [239, 96] width 129 height 16
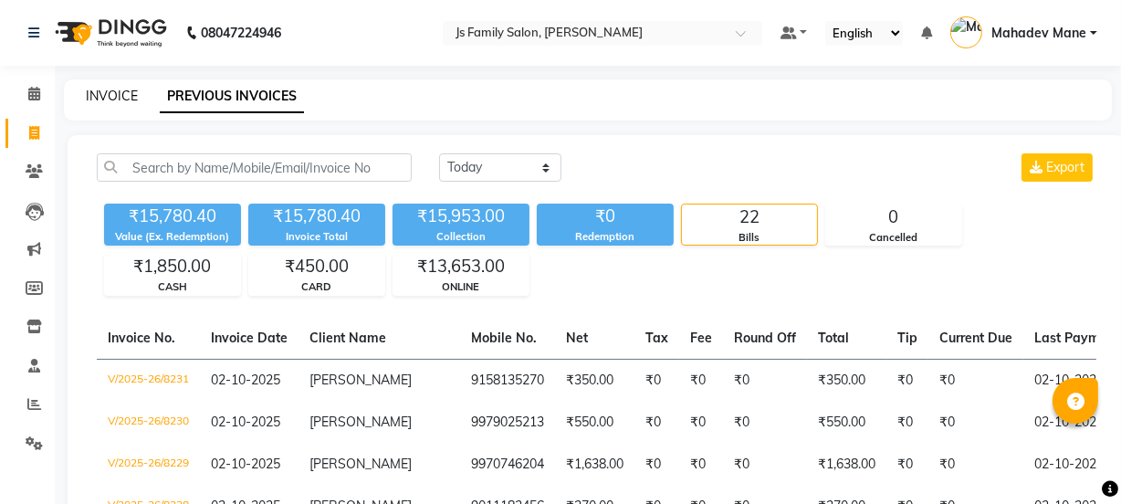
click at [117, 99] on link "INVOICE" at bounding box center [112, 96] width 52 height 16
select select "3729"
select select "service"
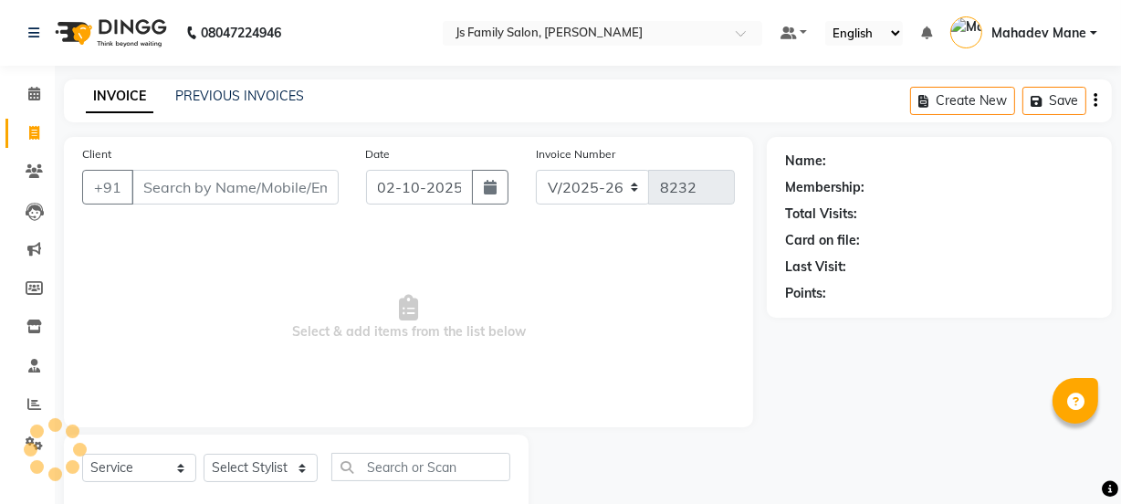
scroll to position [46, 0]
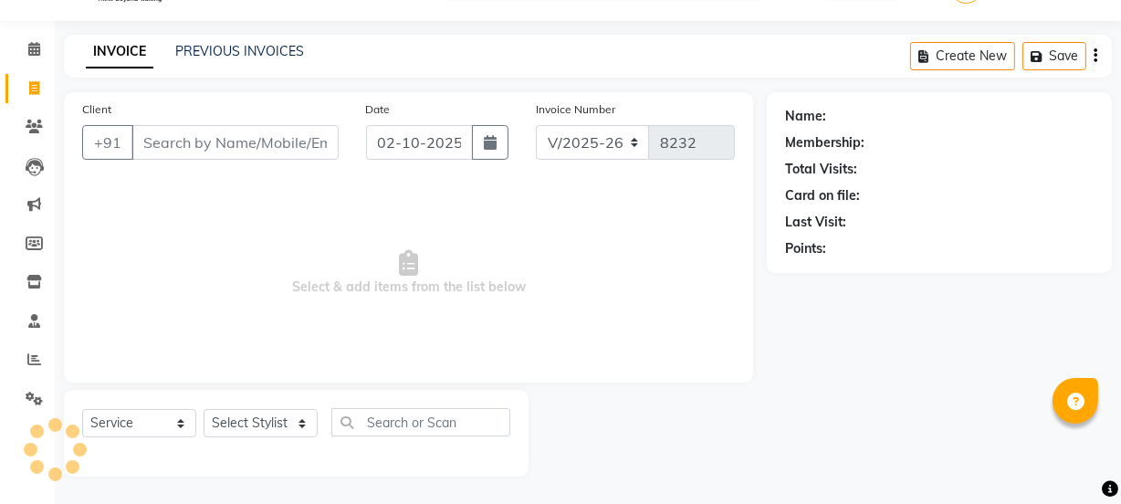
click at [192, 141] on input "Client" at bounding box center [234, 142] width 207 height 35
click at [25, 354] on span at bounding box center [34, 360] width 32 height 21
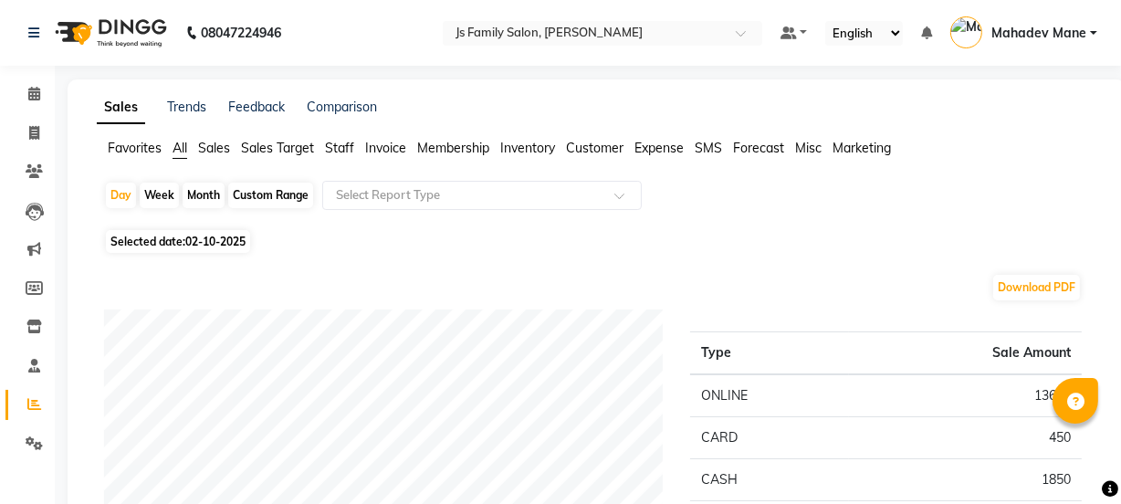
click at [216, 197] on div "Month" at bounding box center [204, 196] width 42 height 26
select select "10"
select select "2025"
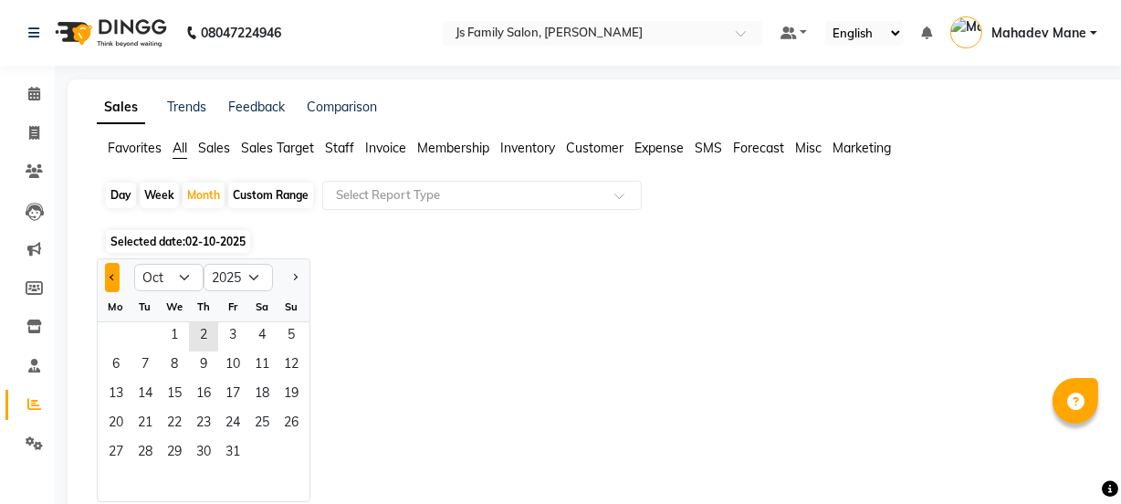
click at [111, 281] on button "Previous month" at bounding box center [112, 277] width 15 height 29
select select "9"
click at [108, 337] on span "1" at bounding box center [115, 336] width 29 height 29
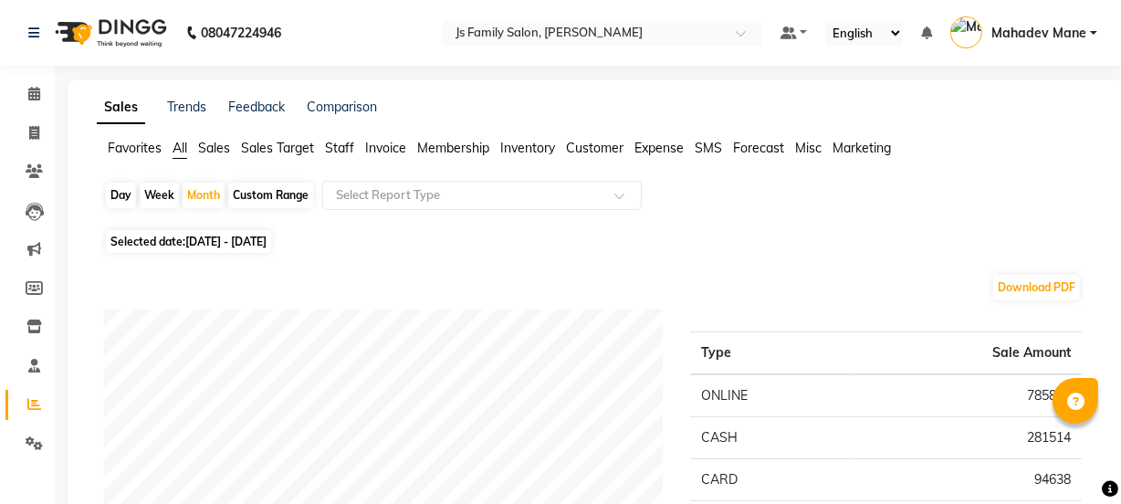
click at [347, 148] on span "Staff" at bounding box center [339, 148] width 29 height 16
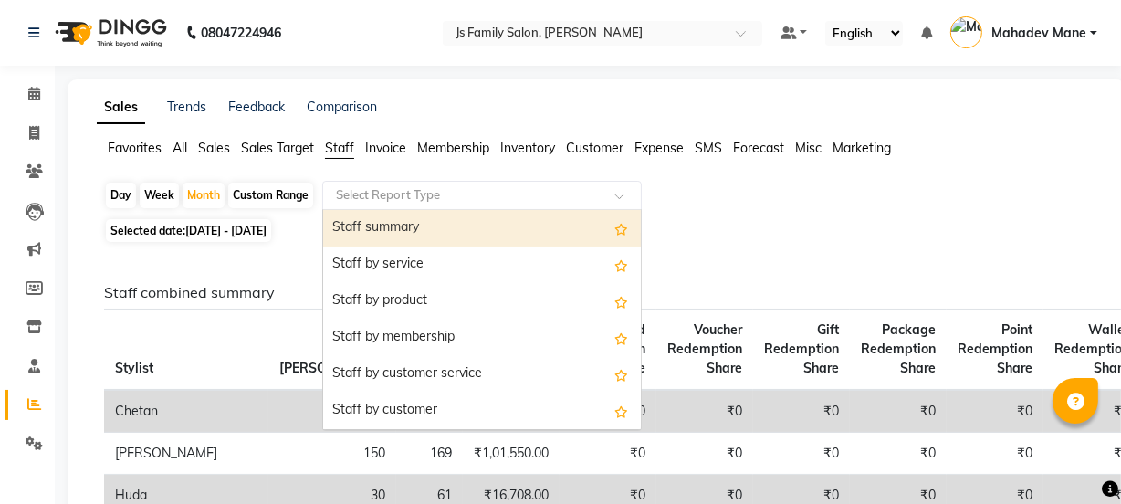
click at [465, 200] on input "text" at bounding box center [463, 195] width 263 height 18
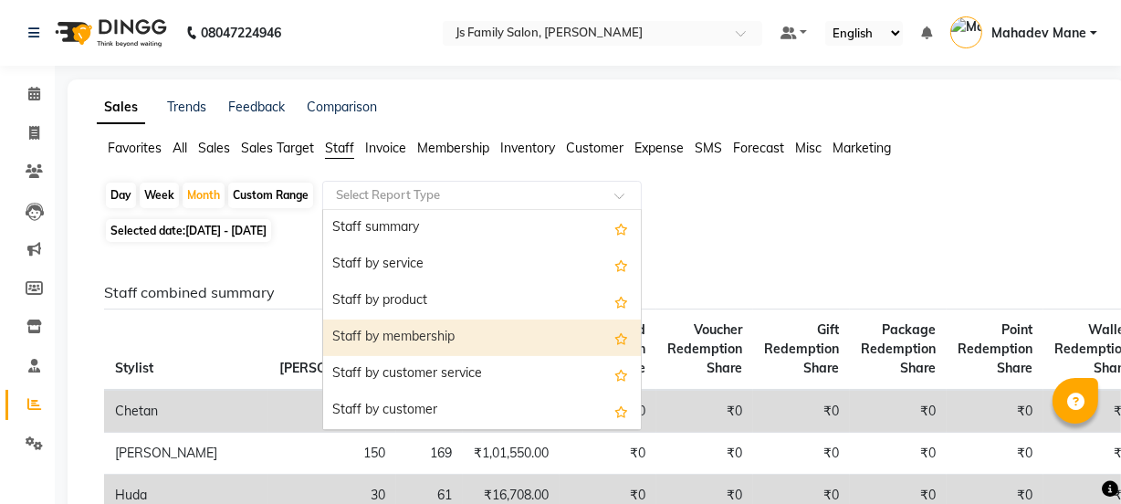
scroll to position [248, 0]
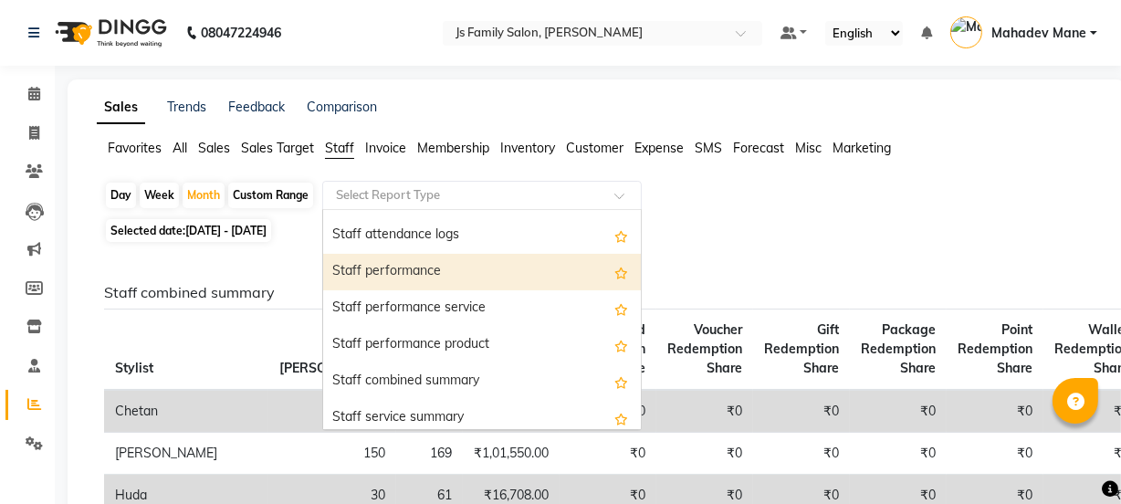
click at [431, 279] on div "Staff performance" at bounding box center [482, 272] width 318 height 37
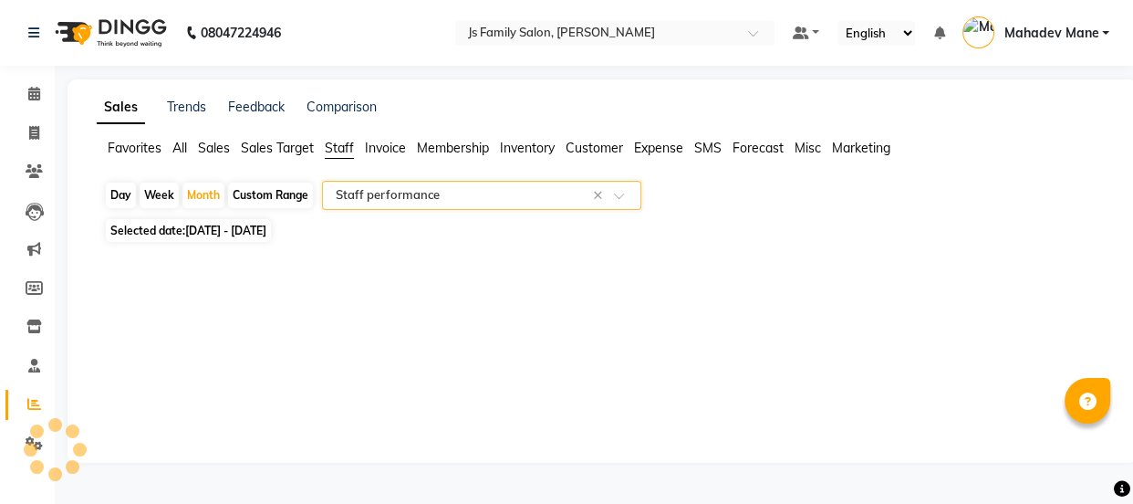
select select "full_report"
select select "pdf"
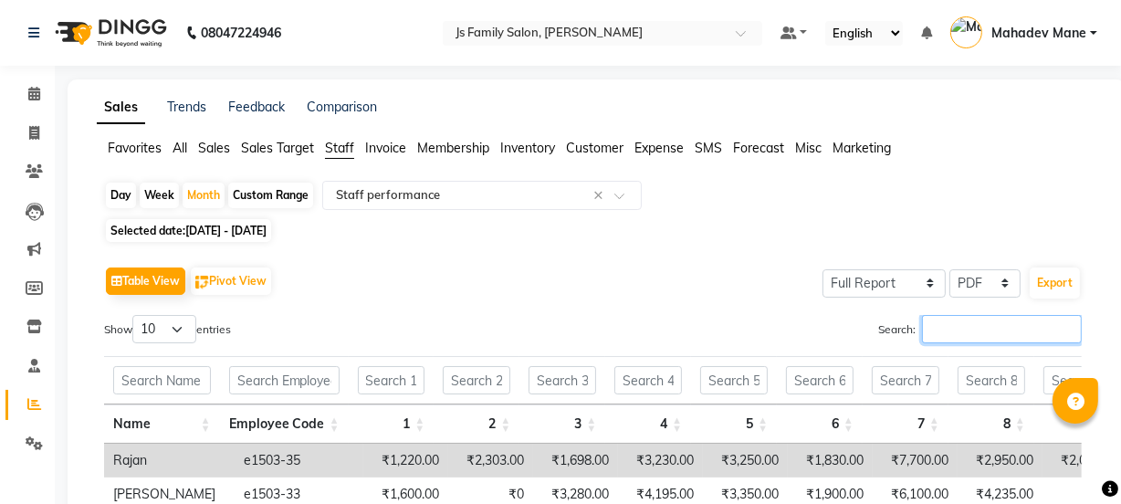
click at [954, 325] on input "Search:" at bounding box center [1002, 329] width 160 height 28
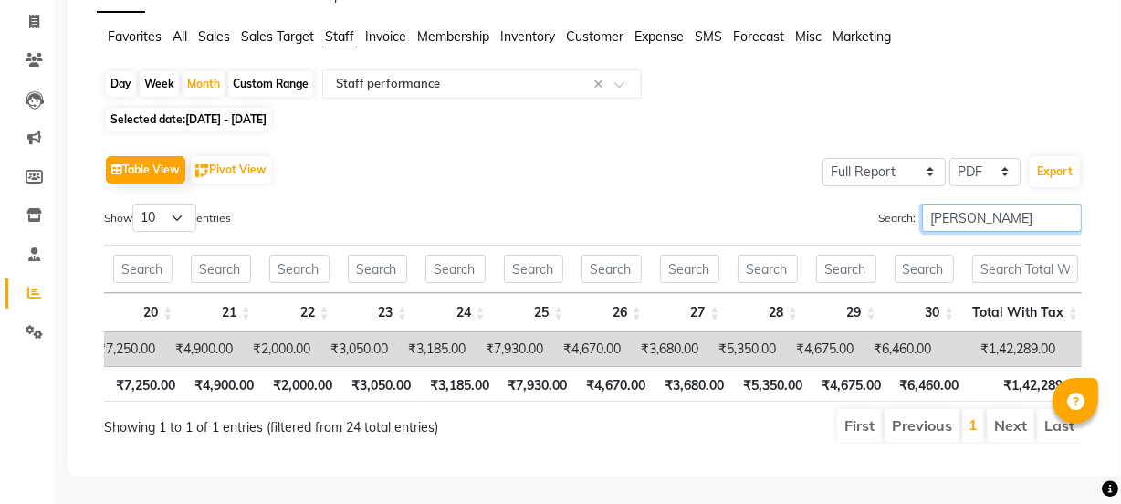
scroll to position [0, 2295]
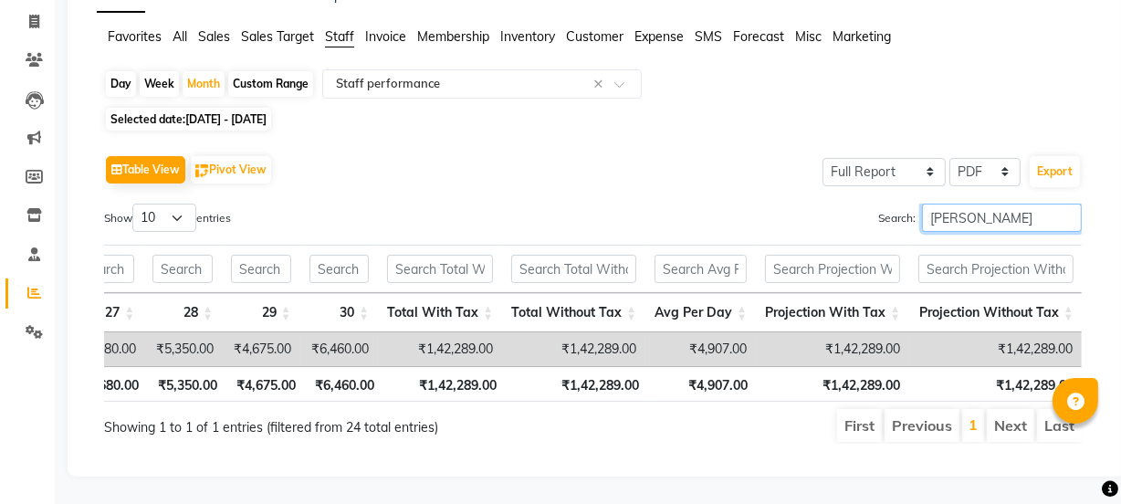
click at [991, 204] on input "[PERSON_NAME]" at bounding box center [1002, 218] width 160 height 28
type input "s"
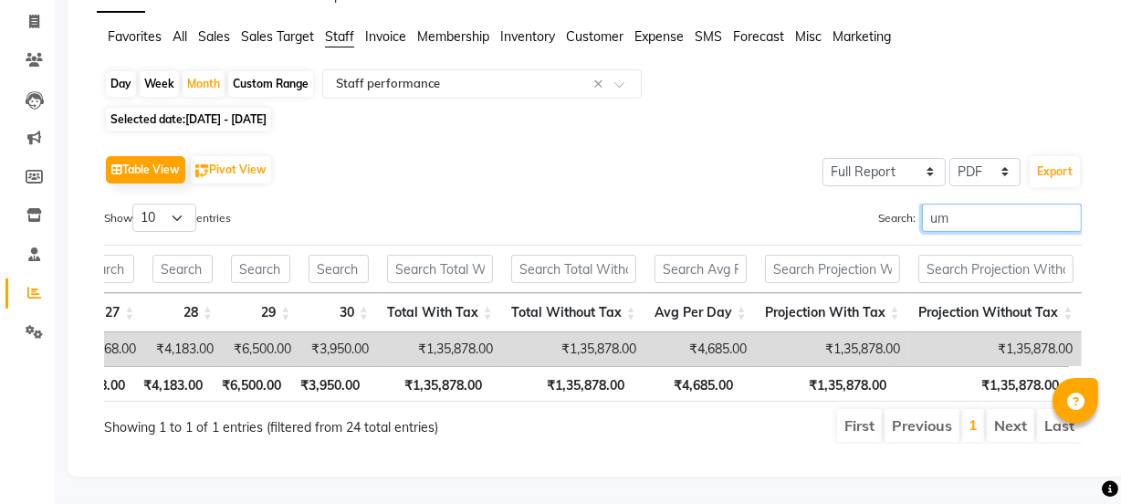
scroll to position [0, 2191]
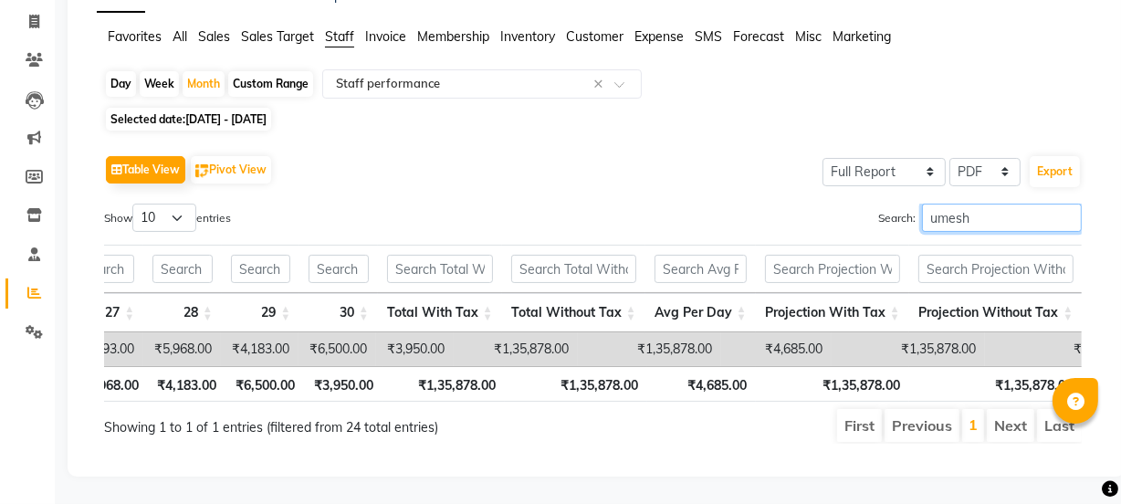
click at [965, 204] on input "umesh" at bounding box center [1002, 218] width 160 height 28
type input "u"
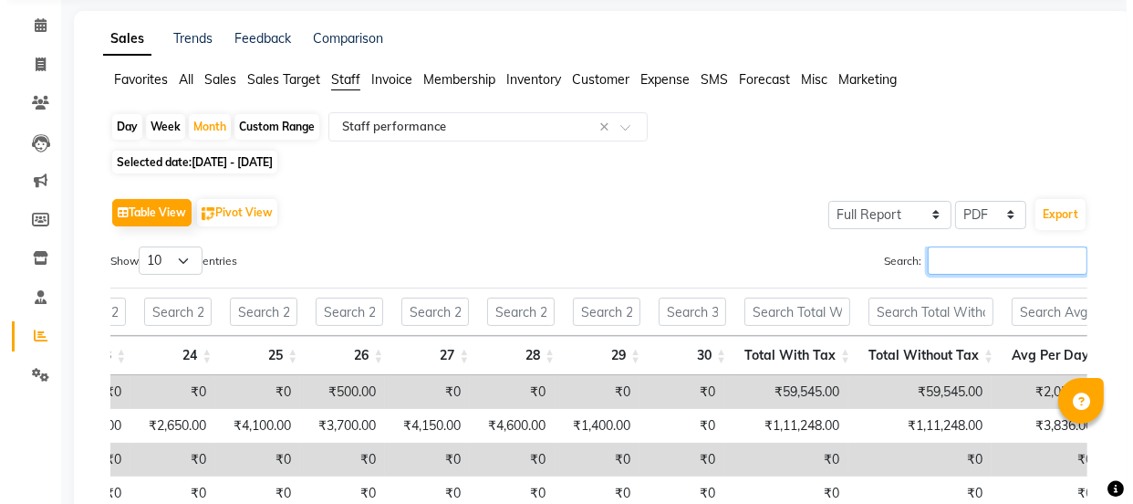
scroll to position [0, 0]
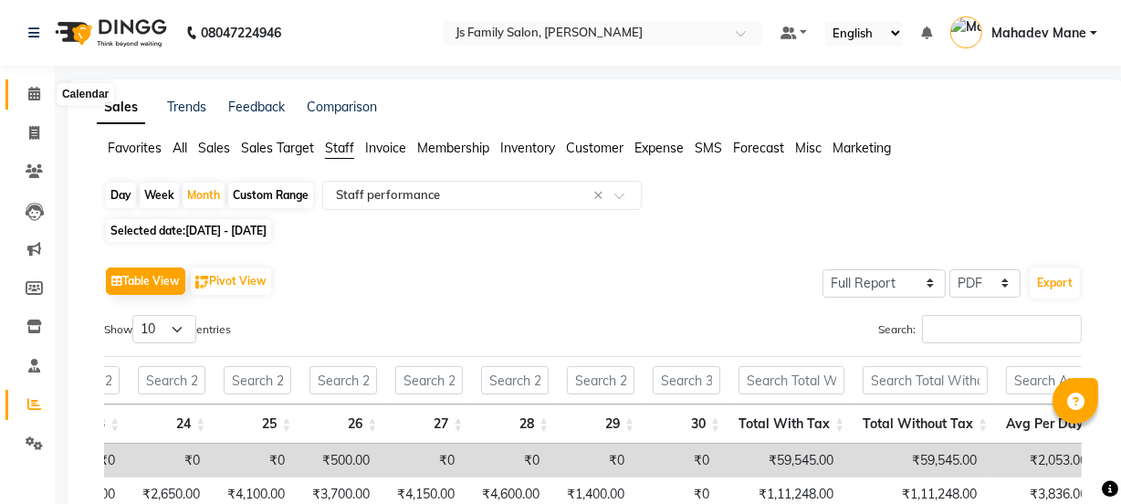
click at [32, 92] on icon at bounding box center [34, 94] width 12 height 14
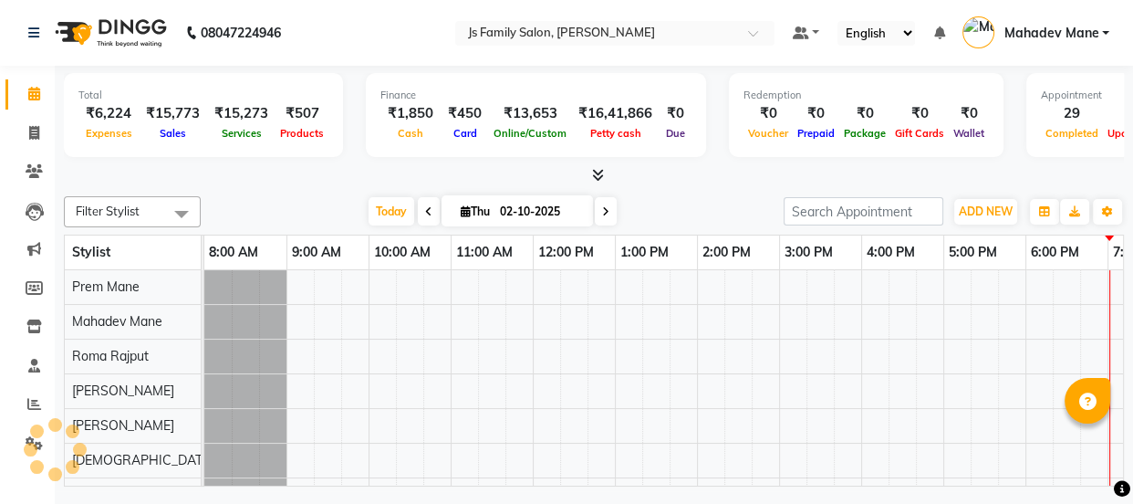
scroll to position [0, 148]
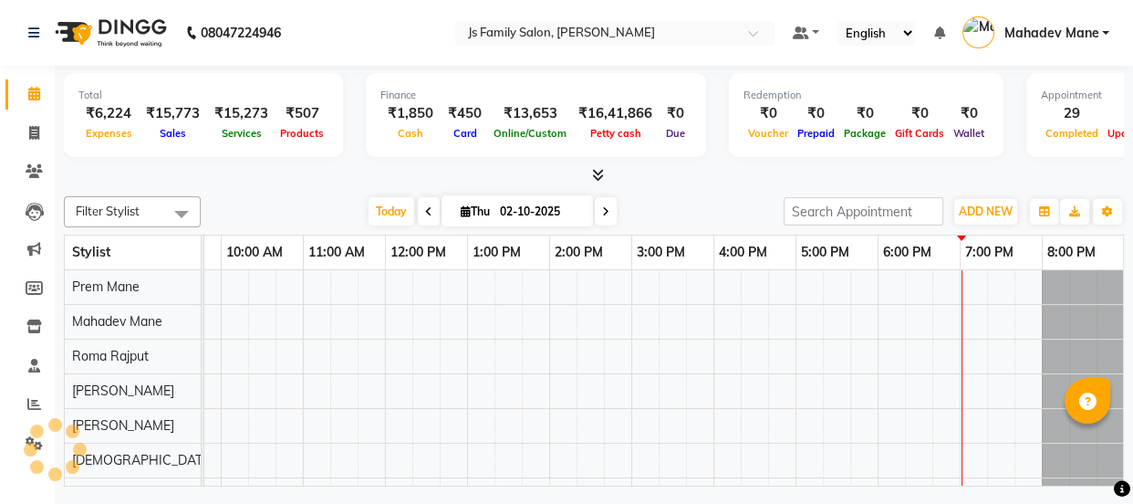
click at [35, 446] on div at bounding box center [54, 449] width 55 height 55
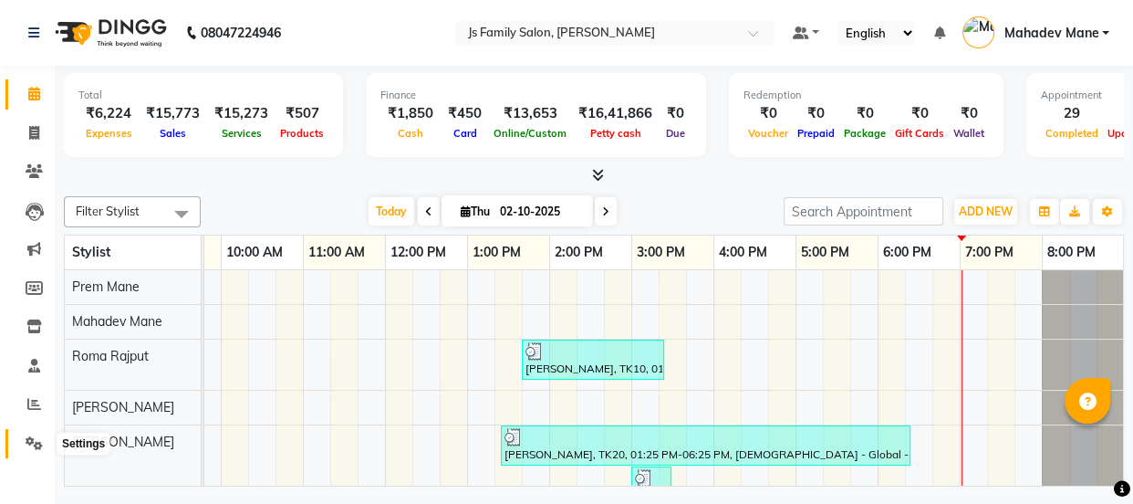
click at [34, 437] on icon at bounding box center [34, 443] width 17 height 14
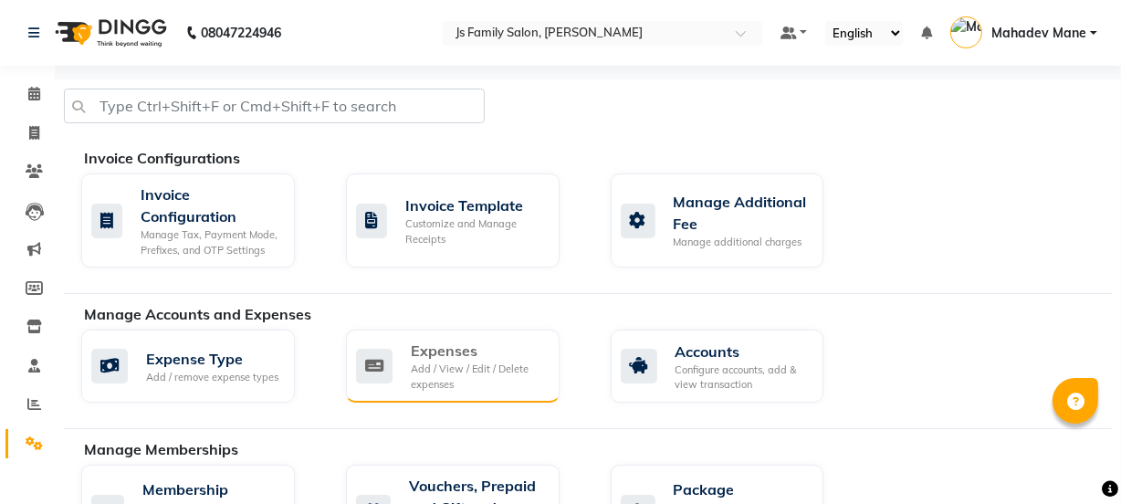
click at [460, 351] on div "Expenses" at bounding box center [478, 350] width 134 height 22
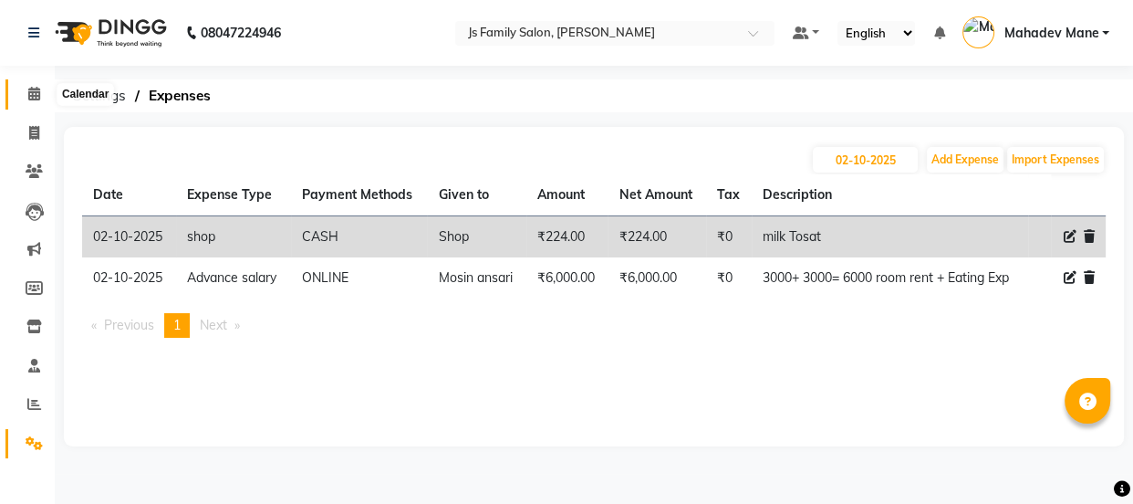
click at [18, 89] on span at bounding box center [34, 94] width 32 height 21
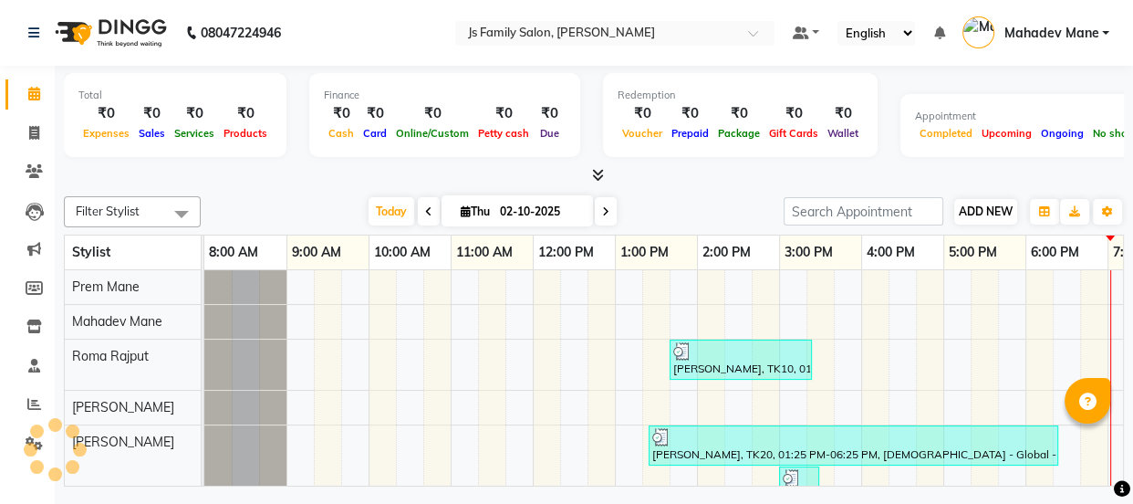
scroll to position [0, 148]
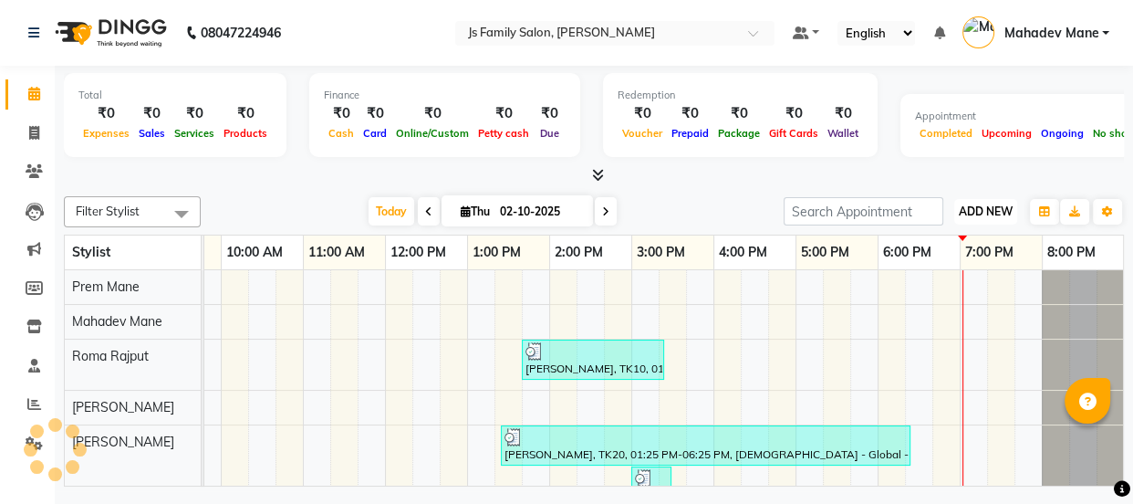
click at [981, 218] on button "ADD NEW Toggle Dropdown" at bounding box center [986, 212] width 63 height 26
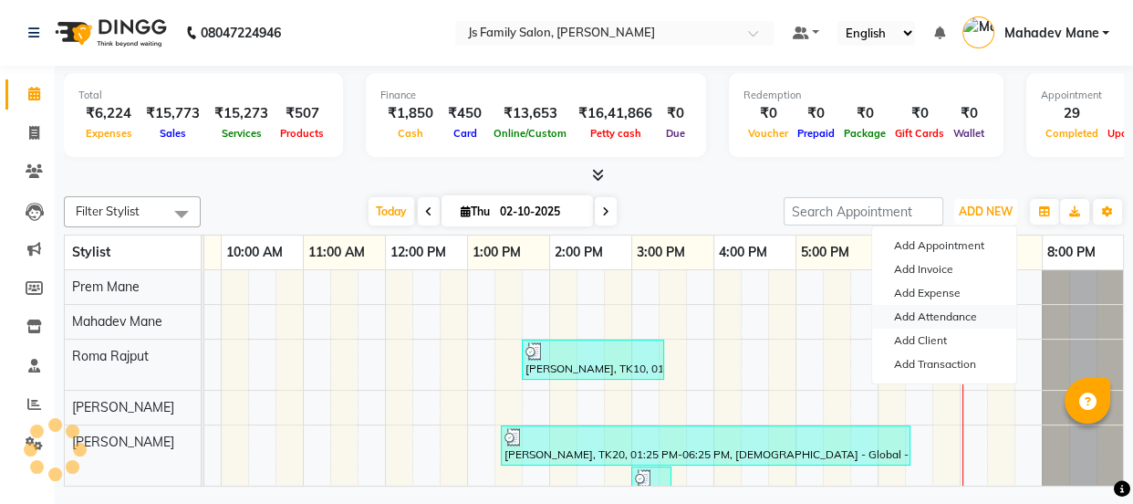
scroll to position [0, 0]
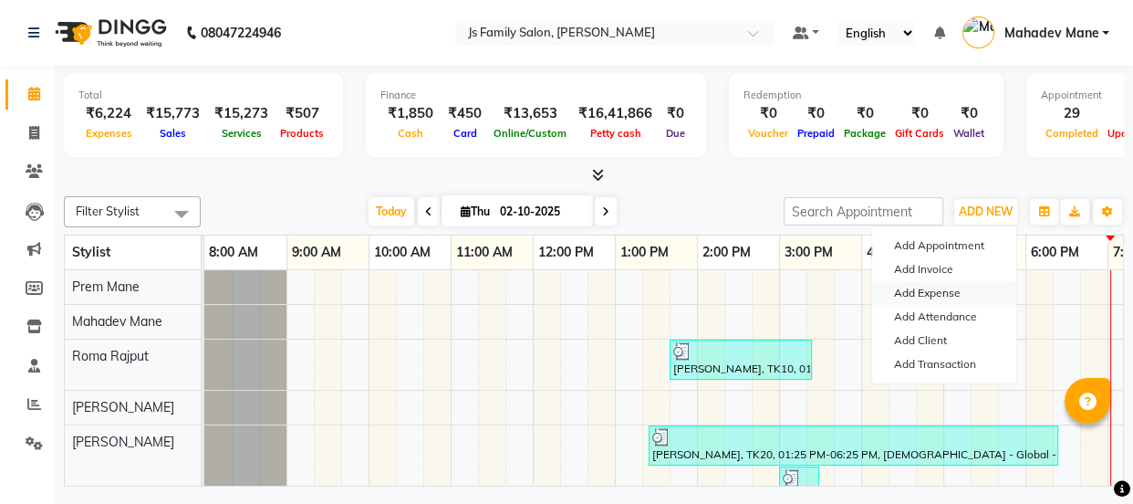
click at [913, 292] on link "Add Expense" at bounding box center [944, 293] width 144 height 24
select select "1"
select select "1885"
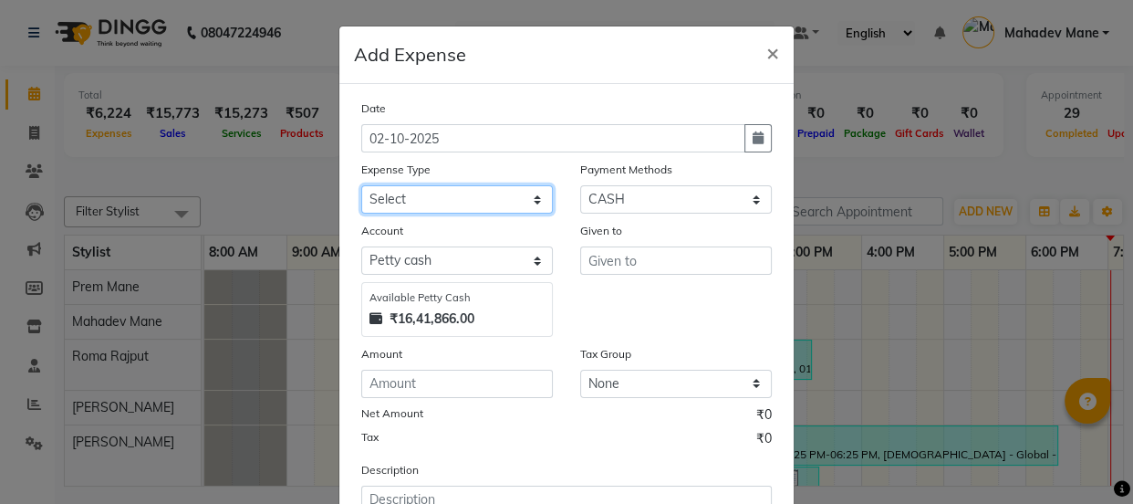
click at [435, 201] on select "Select Advance salary Advance salary ajaj Bank charges Car maintenance Cash tra…" at bounding box center [457, 199] width 192 height 28
click at [361, 186] on select "Select Advance salary Advance salary ajaj Bank charges Car maintenance Cash tra…" at bounding box center [457, 199] width 192 height 28
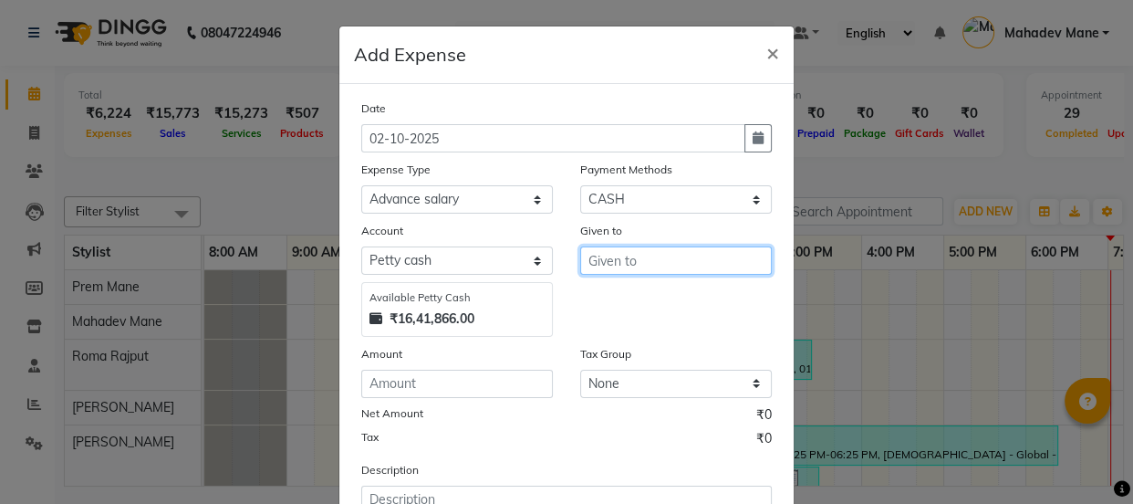
click at [621, 266] on input "text" at bounding box center [676, 260] width 192 height 28
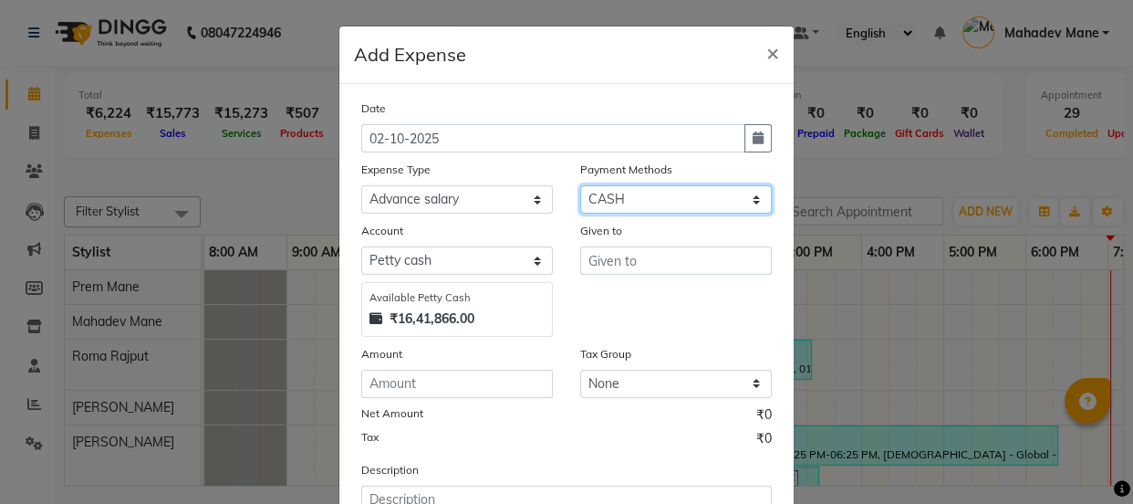
click at [621, 204] on select "Select CASH ONLINE CARD" at bounding box center [676, 199] width 192 height 28
click at [580, 186] on select "Select CASH ONLINE CARD" at bounding box center [676, 199] width 192 height 28
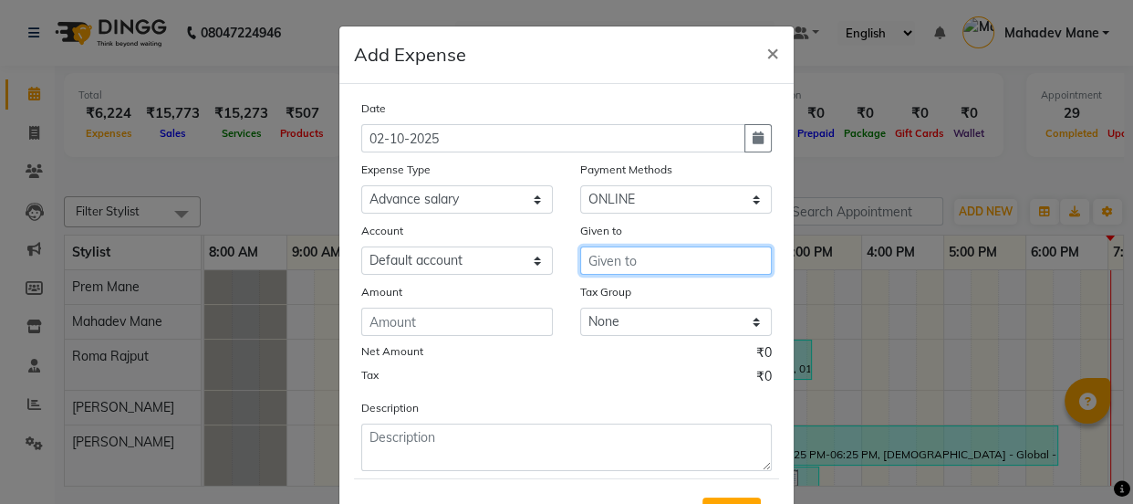
click at [621, 269] on input "text" at bounding box center [676, 260] width 192 height 28
click at [618, 290] on button "Joll y" at bounding box center [653, 300] width 144 height 29
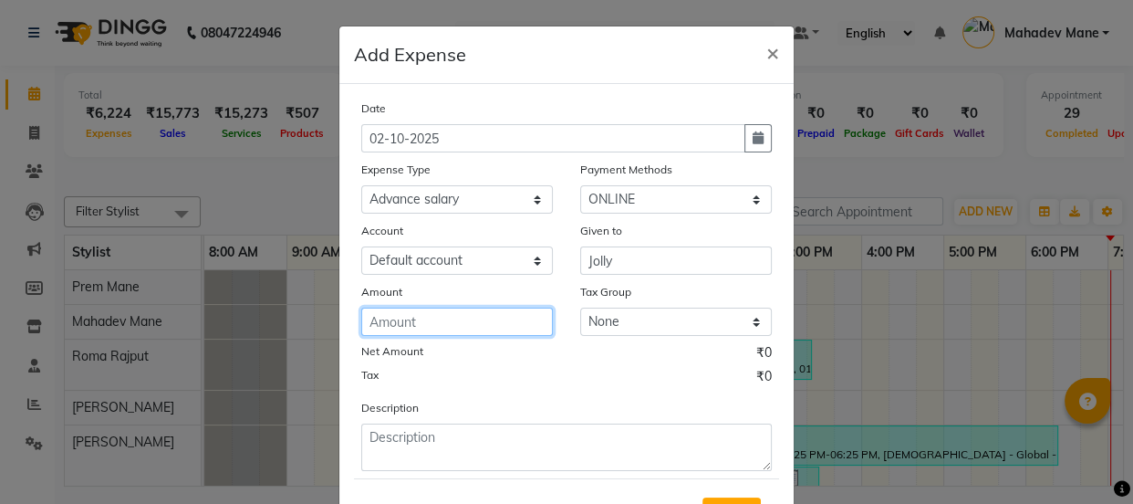
click at [467, 318] on input "number" at bounding box center [457, 322] width 192 height 28
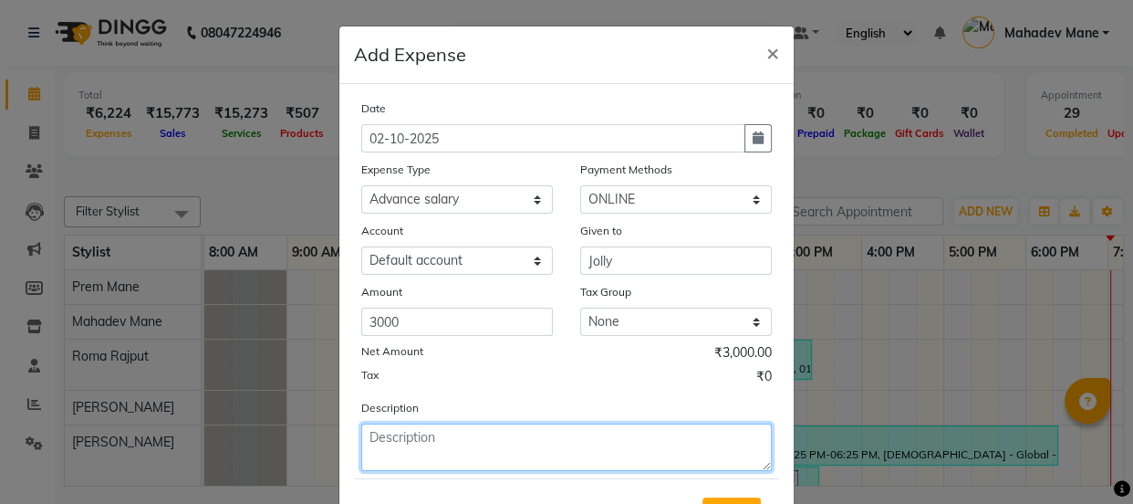
click at [446, 465] on textarea at bounding box center [566, 446] width 411 height 47
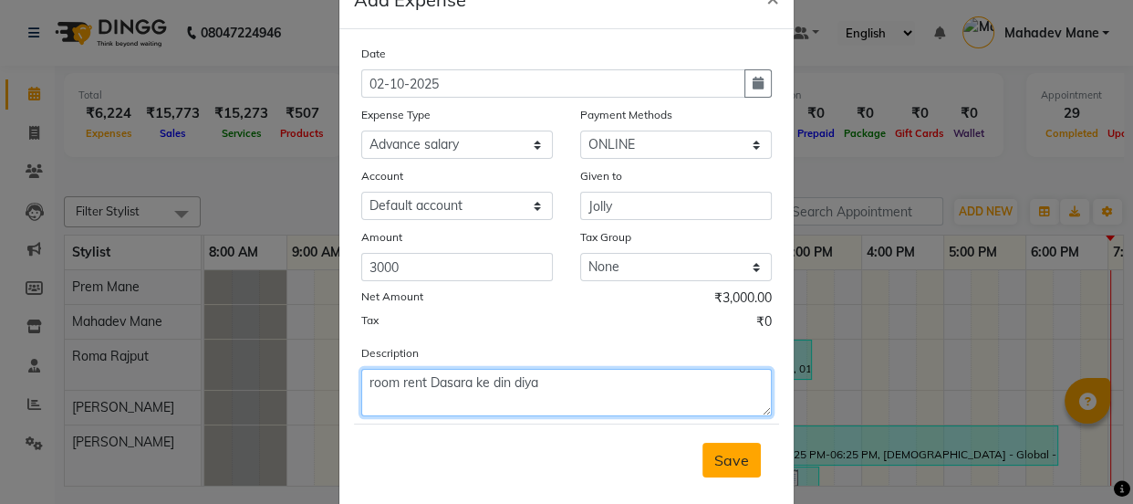
scroll to position [90, 0]
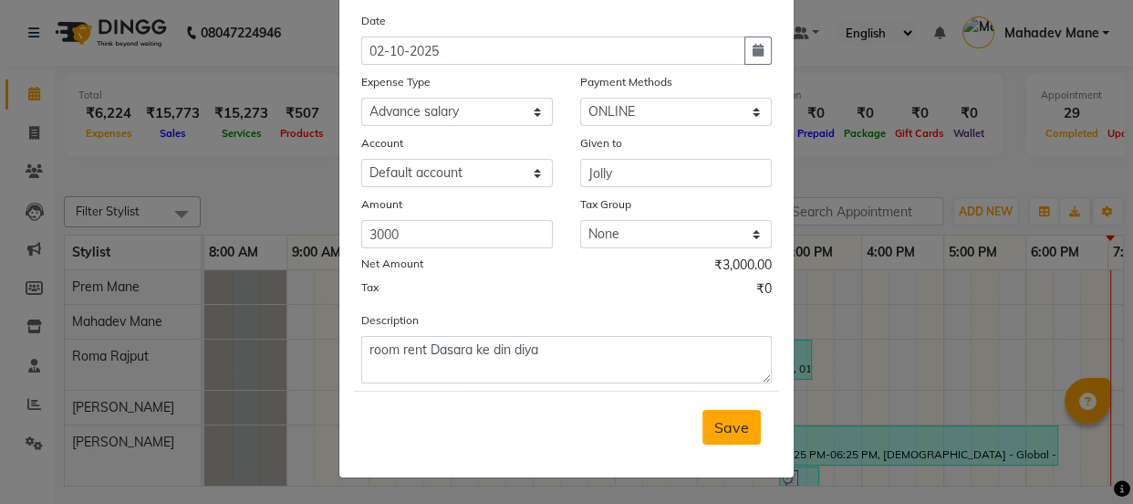
click at [746, 420] on button "Save" at bounding box center [732, 427] width 58 height 35
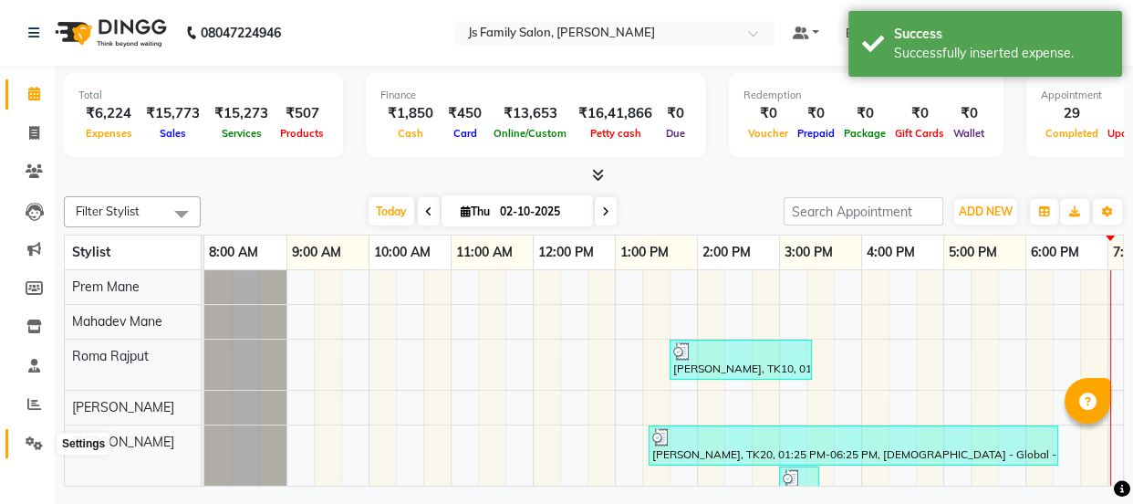
click at [26, 440] on icon at bounding box center [34, 443] width 17 height 14
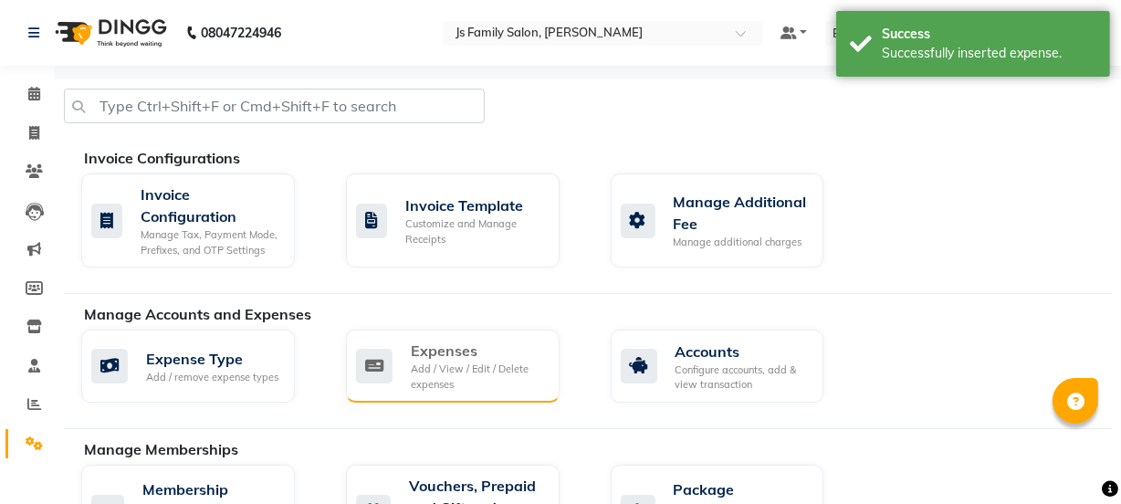
click at [449, 381] on div "Add / View / Edit / Delete expenses" at bounding box center [478, 376] width 134 height 30
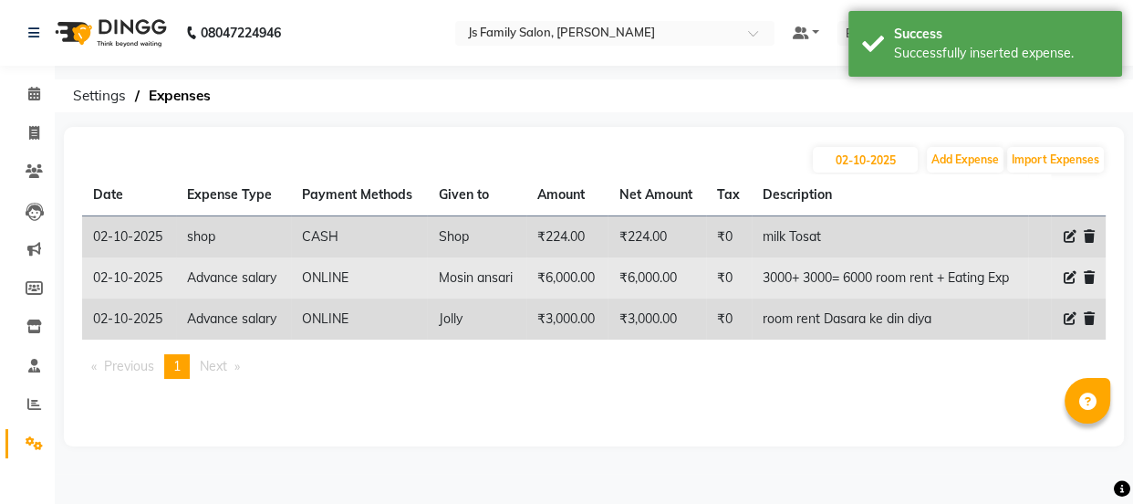
click at [1069, 274] on icon at bounding box center [1070, 277] width 13 height 13
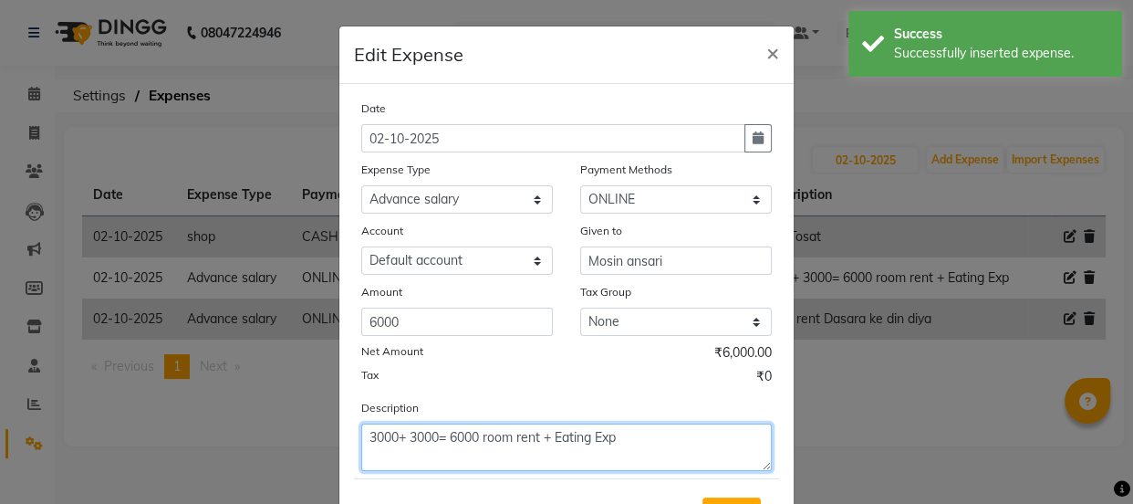
click at [637, 450] on textarea "3000+ 3000= 6000 room rent + Eating Exp" at bounding box center [566, 446] width 411 height 47
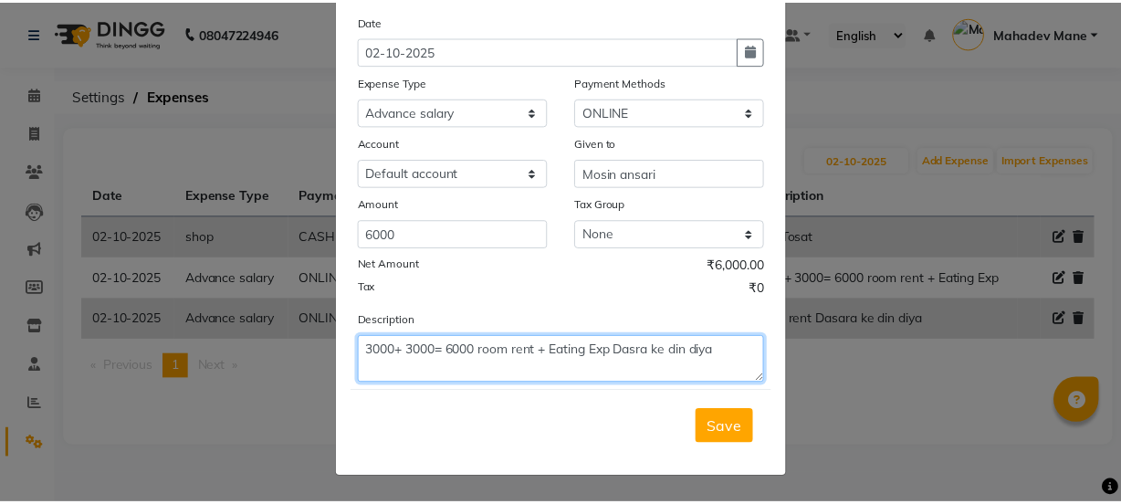
scroll to position [90, 0]
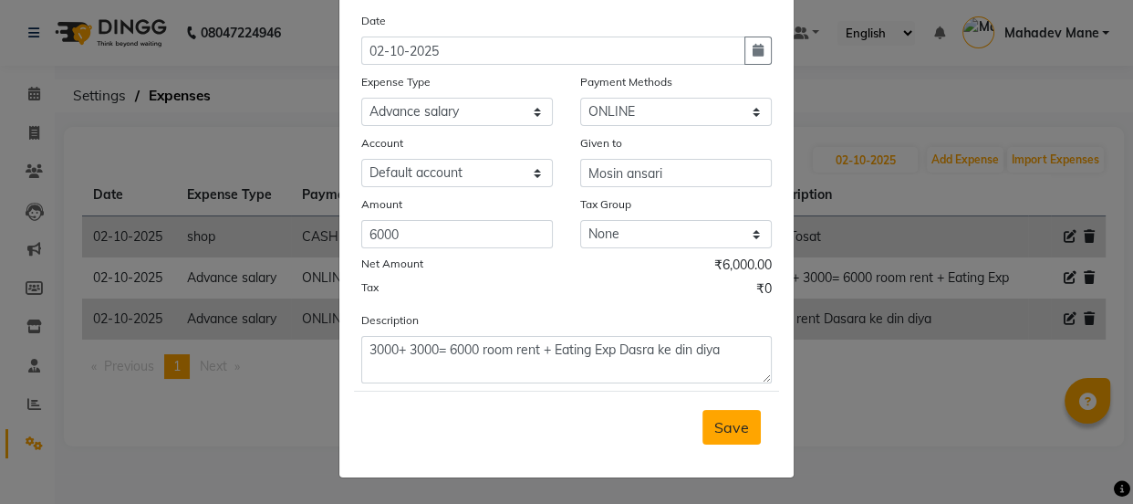
click at [739, 444] on button "Save" at bounding box center [732, 427] width 58 height 35
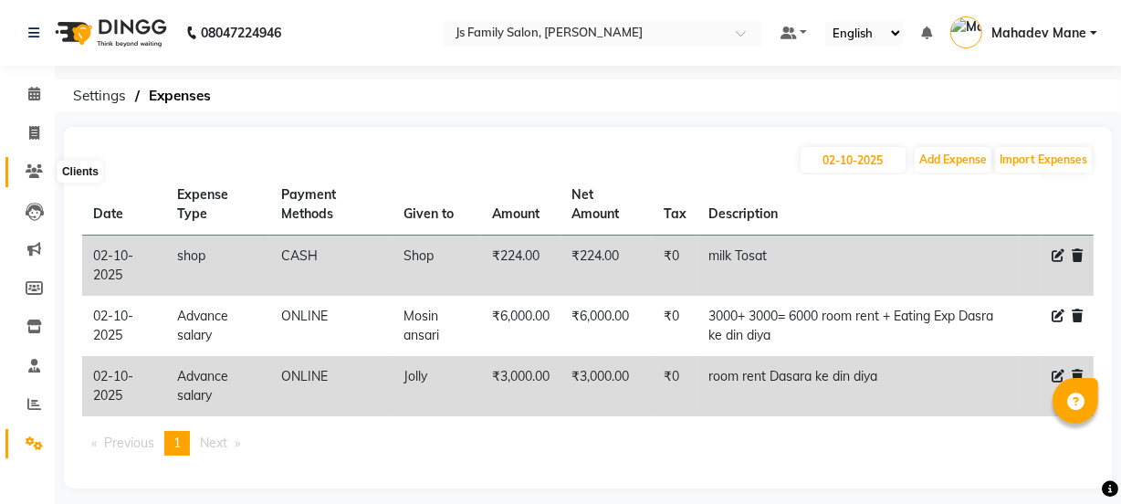
click at [28, 164] on icon at bounding box center [34, 171] width 17 height 14
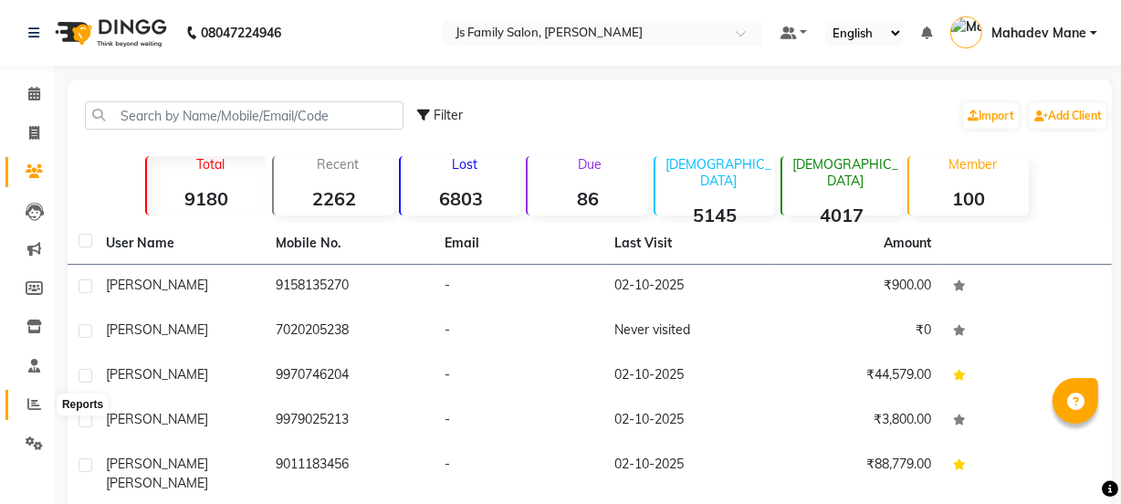
click at [37, 413] on span at bounding box center [34, 404] width 32 height 21
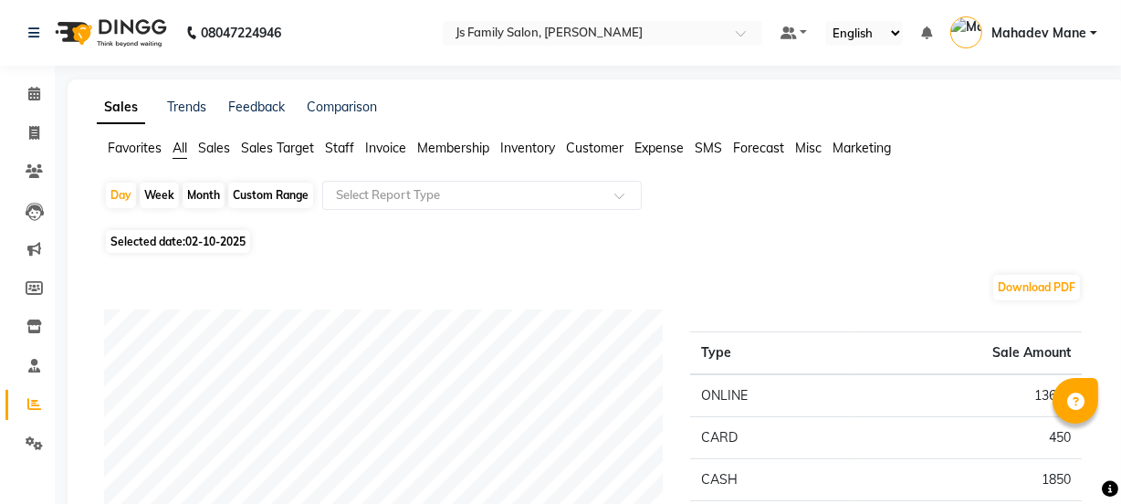
click at [209, 194] on div "Month" at bounding box center [204, 196] width 42 height 26
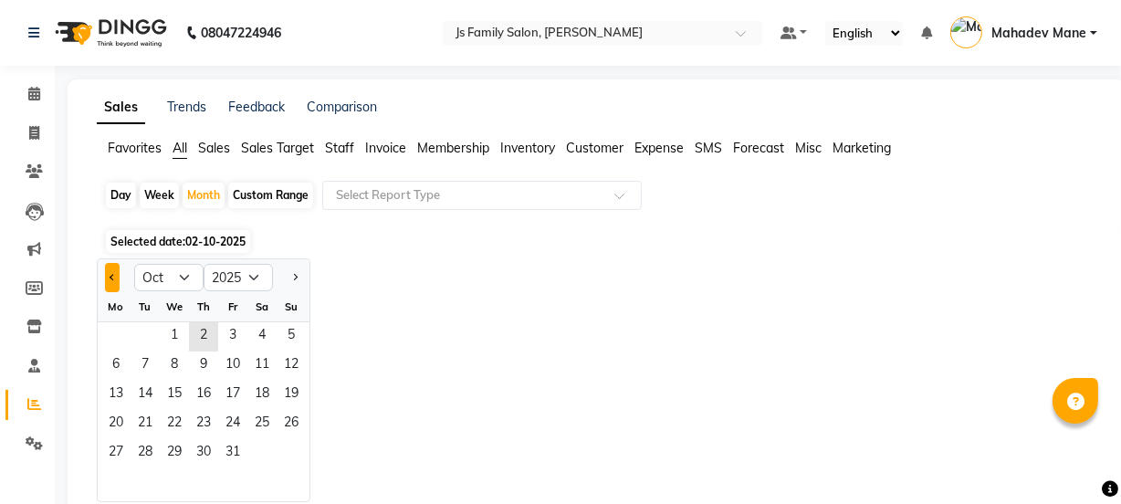
click at [114, 274] on button "Previous month" at bounding box center [112, 277] width 15 height 29
click at [119, 323] on span "1" at bounding box center [115, 336] width 29 height 29
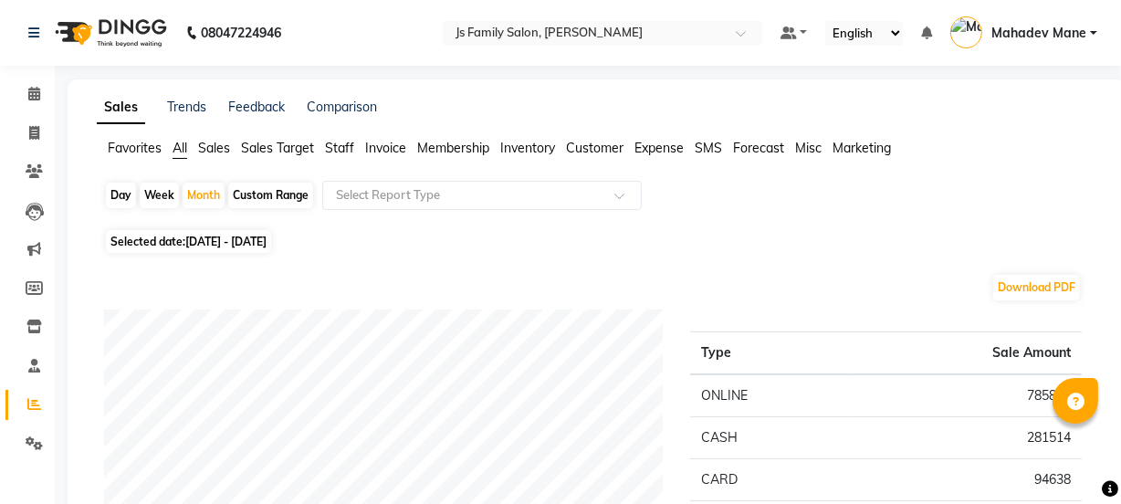
click at [336, 151] on span "Staff" at bounding box center [339, 148] width 29 height 16
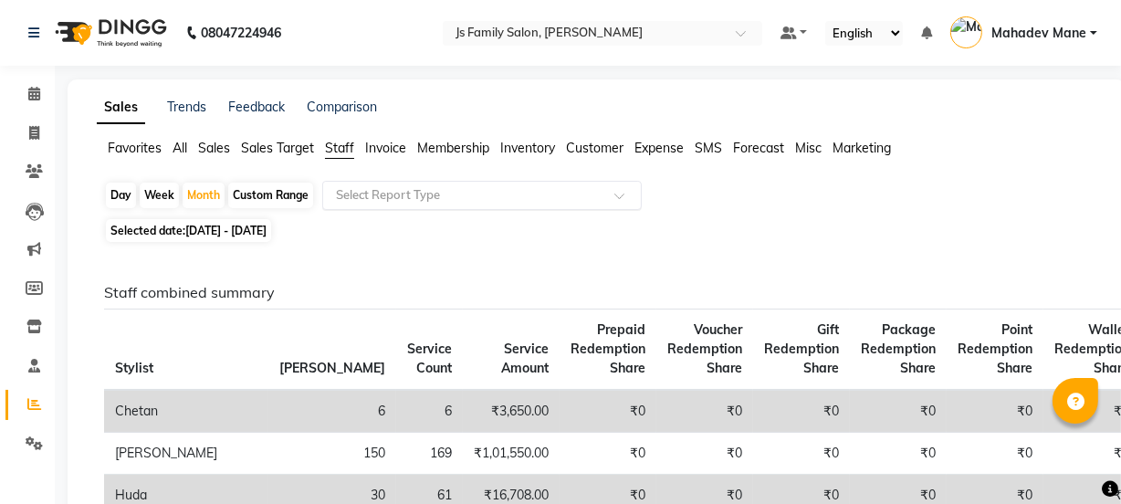
click at [467, 195] on input "text" at bounding box center [463, 195] width 263 height 18
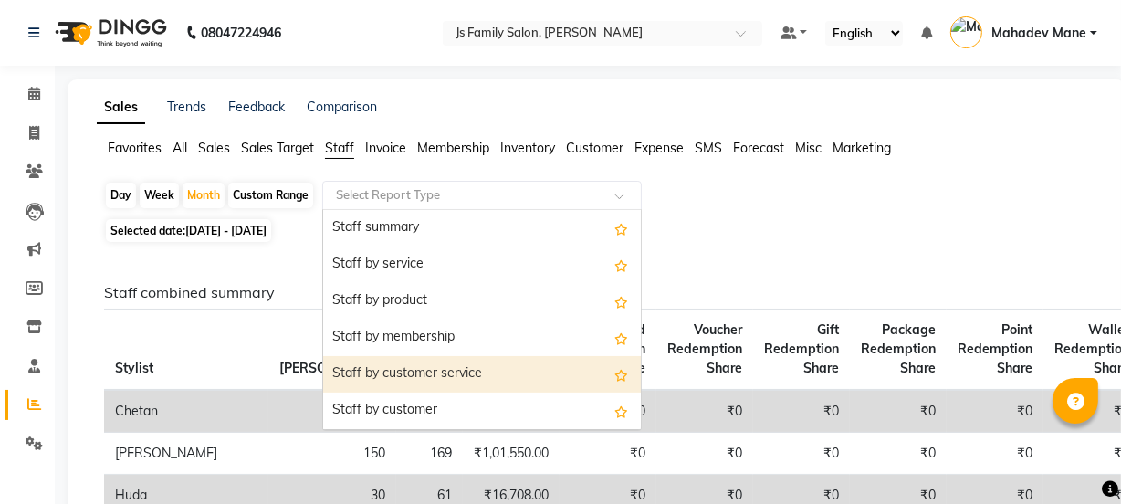
click at [465, 360] on div "Staff by customer service" at bounding box center [482, 374] width 318 height 37
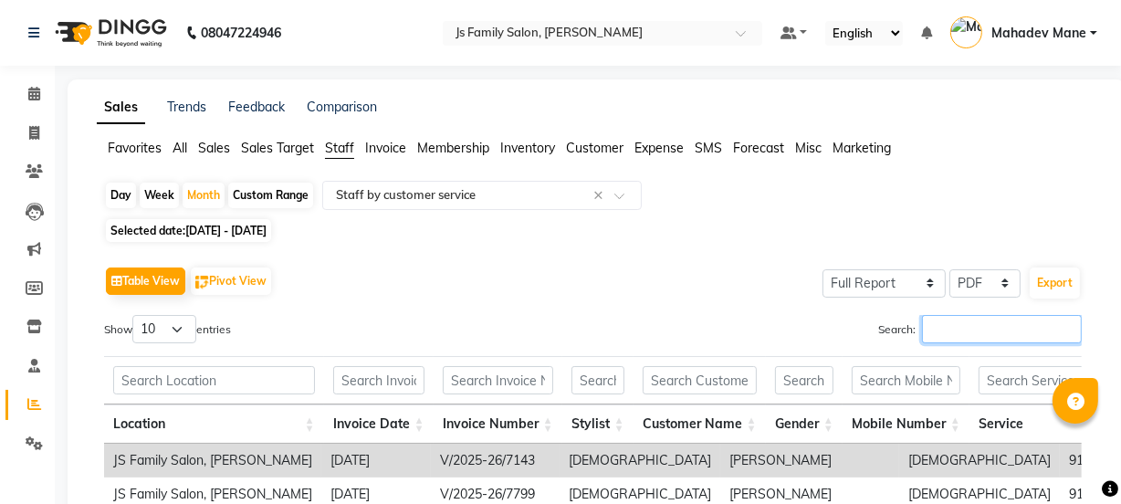
click at [986, 336] on input "Search:" at bounding box center [1002, 329] width 160 height 28
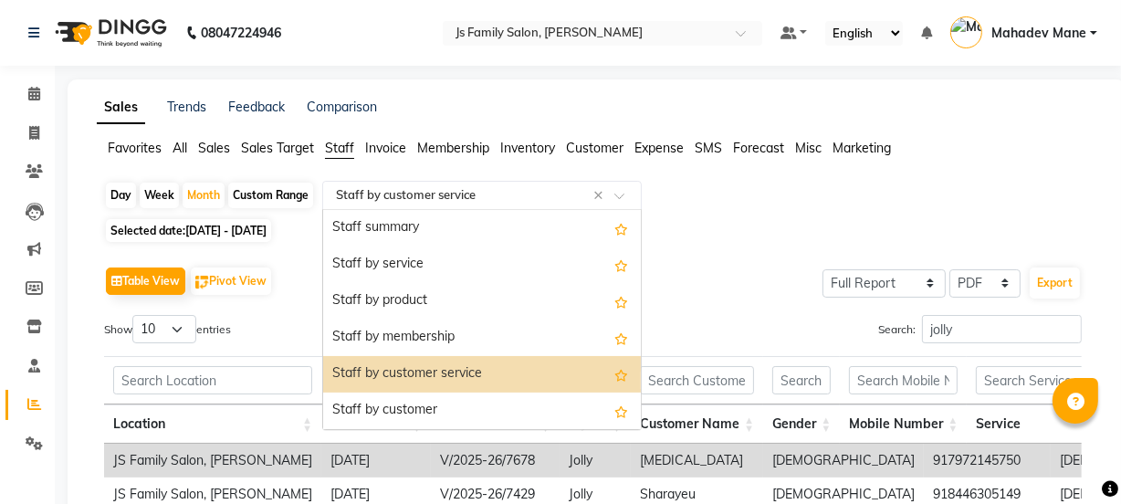
click at [446, 192] on input "text" at bounding box center [463, 195] width 263 height 18
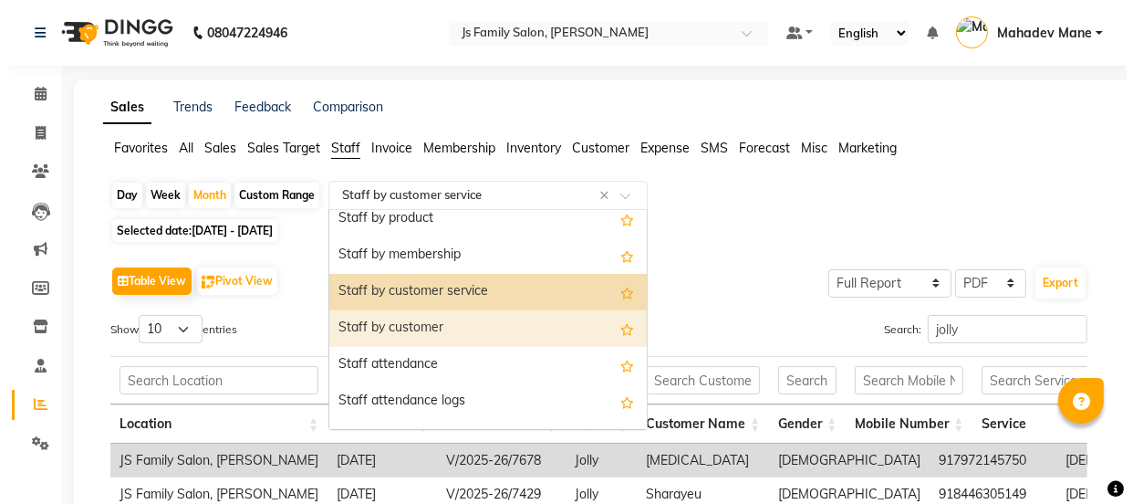
scroll to position [165, 0]
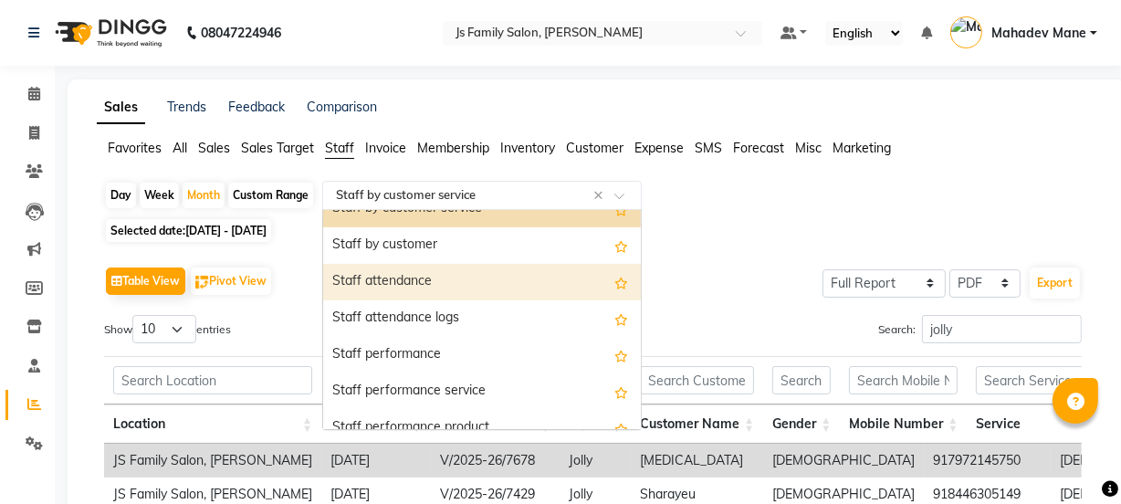
click at [422, 280] on div "Staff attendance" at bounding box center [482, 282] width 318 height 37
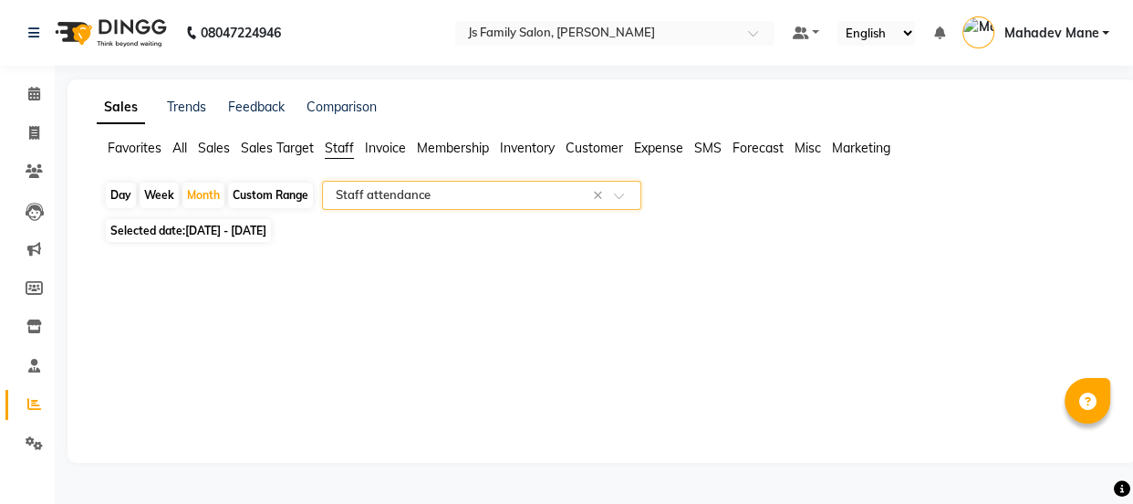
click at [444, 201] on input "text" at bounding box center [463, 195] width 263 height 18
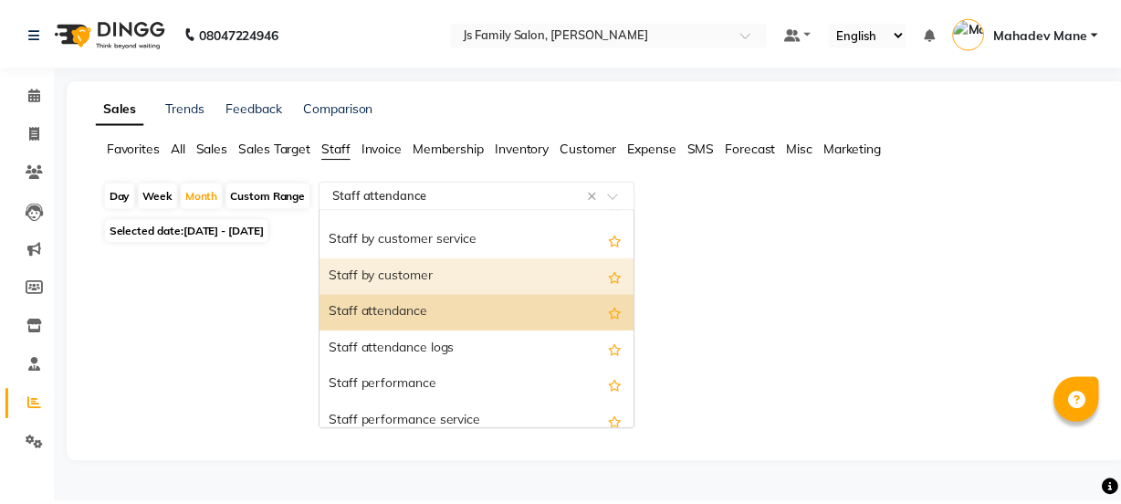
scroll to position [248, 0]
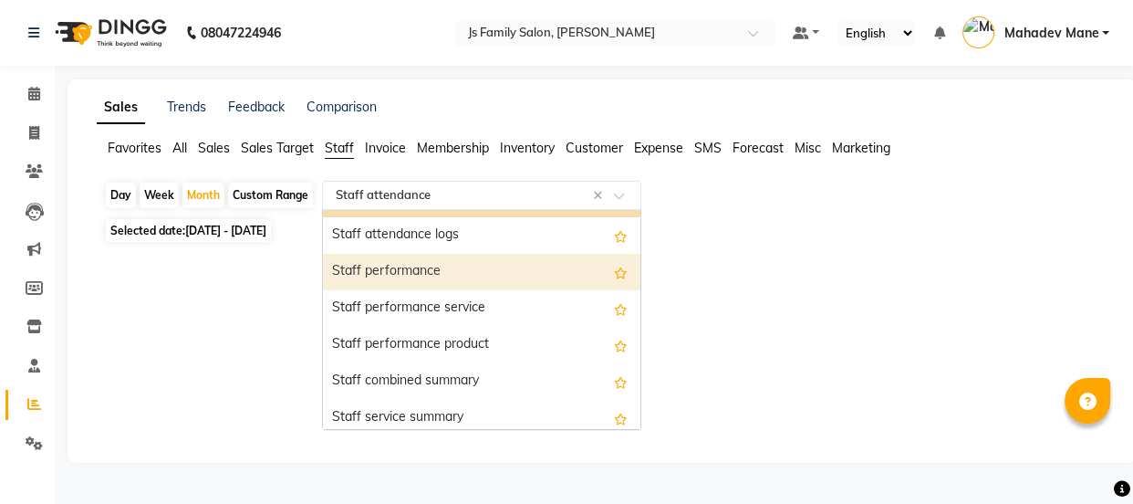
click at [442, 273] on div "Staff performance" at bounding box center [482, 272] width 318 height 37
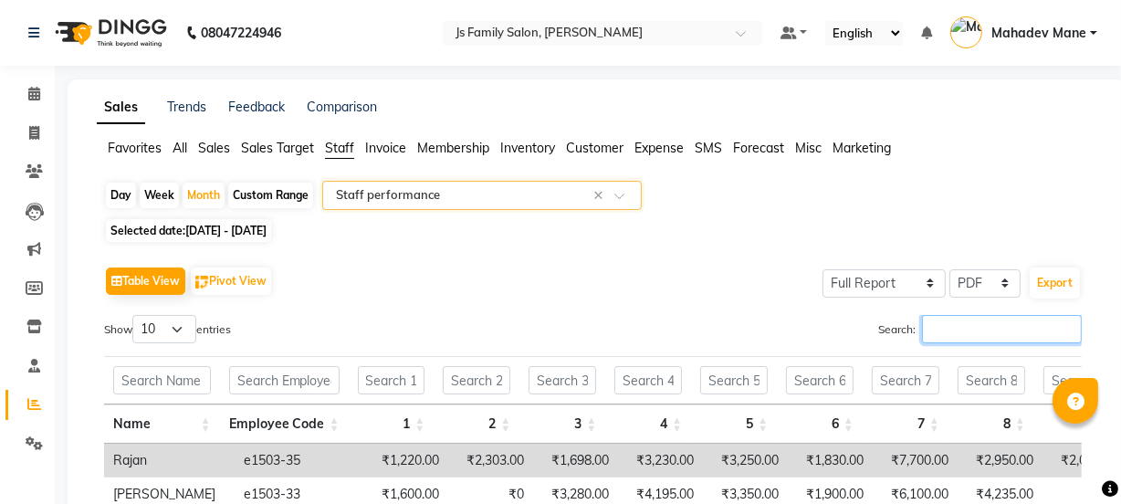
click at [938, 338] on input "Search:" at bounding box center [1002, 329] width 160 height 28
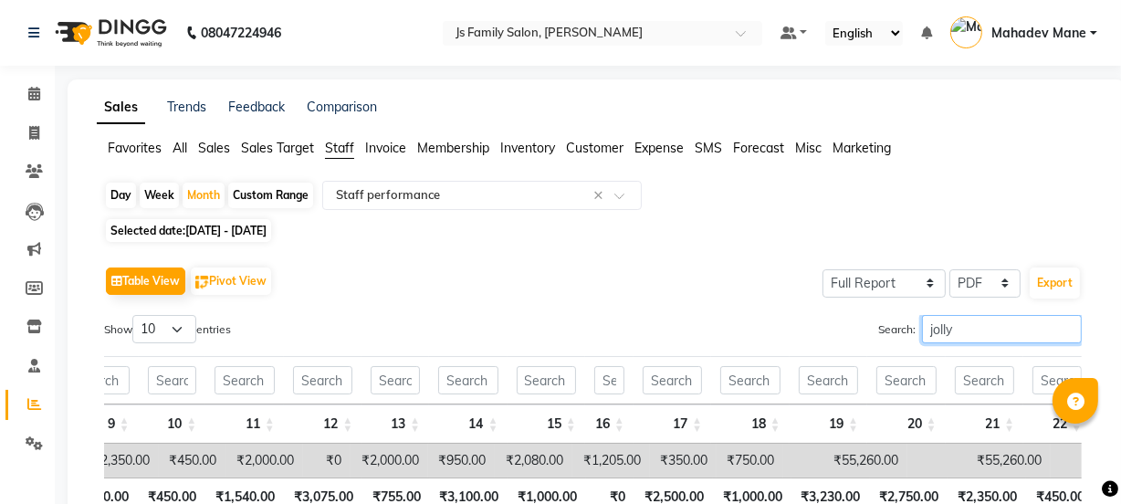
scroll to position [0, 1710]
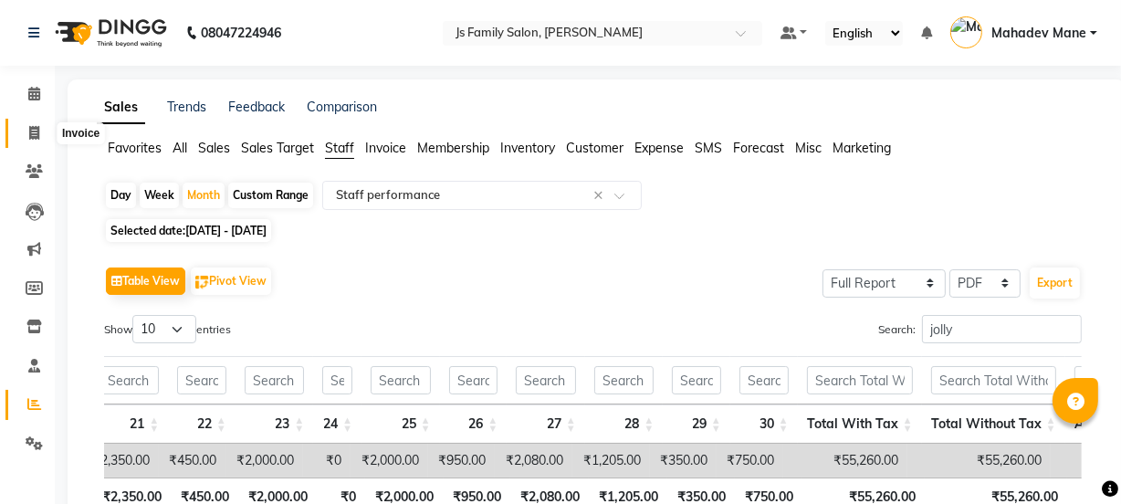
click at [26, 130] on span at bounding box center [34, 133] width 32 height 21
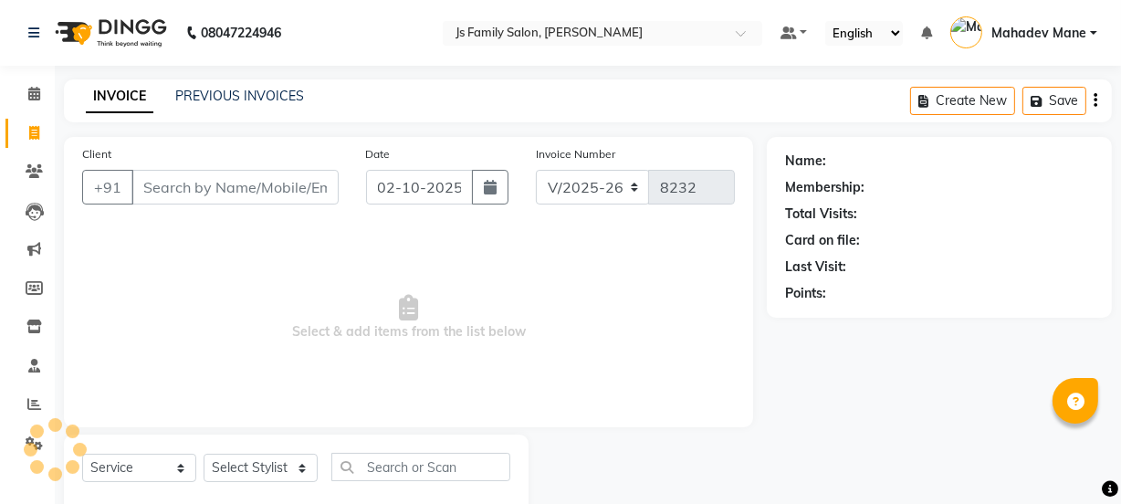
scroll to position [46, 0]
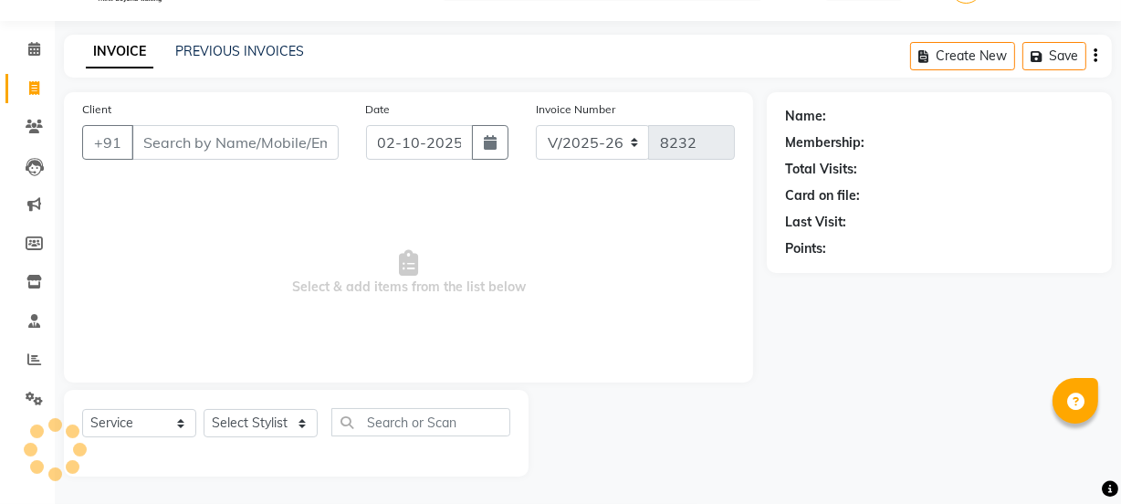
click at [159, 155] on input "Client" at bounding box center [234, 142] width 207 height 35
click at [23, 358] on span at bounding box center [34, 360] width 32 height 21
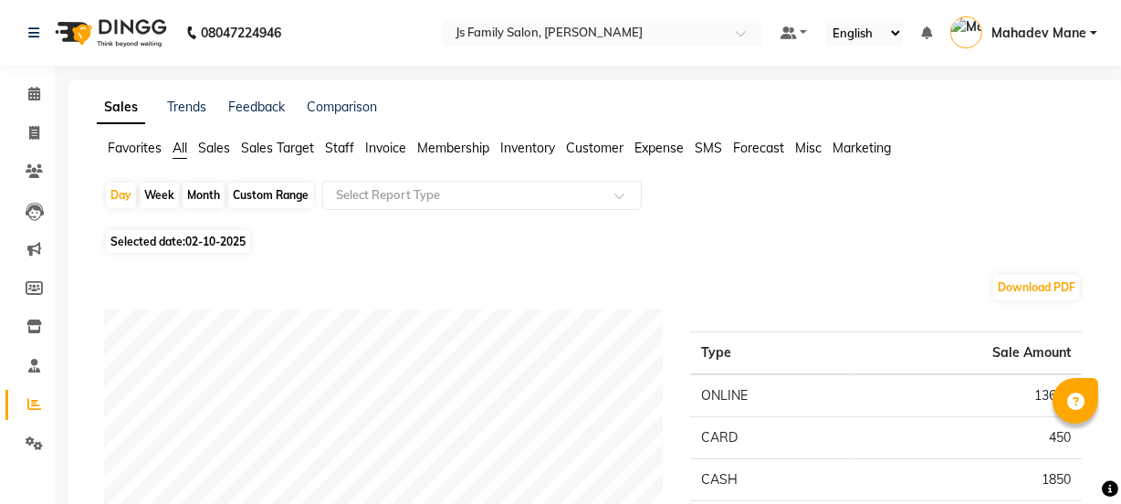
click at [198, 200] on div "Month" at bounding box center [204, 196] width 42 height 26
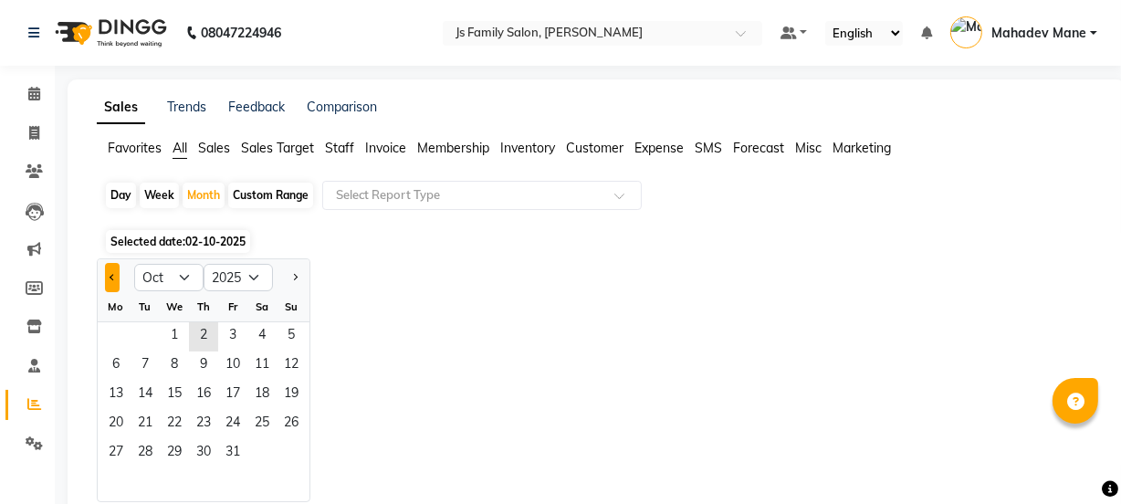
click at [115, 272] on button "Previous month" at bounding box center [112, 277] width 15 height 29
click at [112, 329] on span "1" at bounding box center [115, 336] width 29 height 29
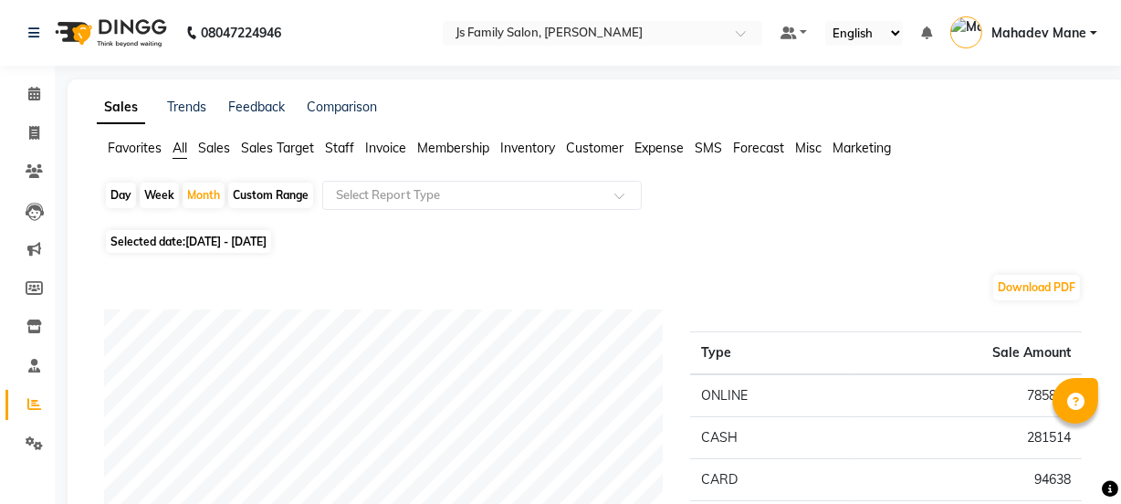
click at [325, 149] on ul "Favorites All Sales Sales Target Staff Invoice Membership Inventory Customer Ex…" at bounding box center [596, 149] width 999 height 20
click at [348, 150] on span "Staff" at bounding box center [339, 148] width 29 height 16
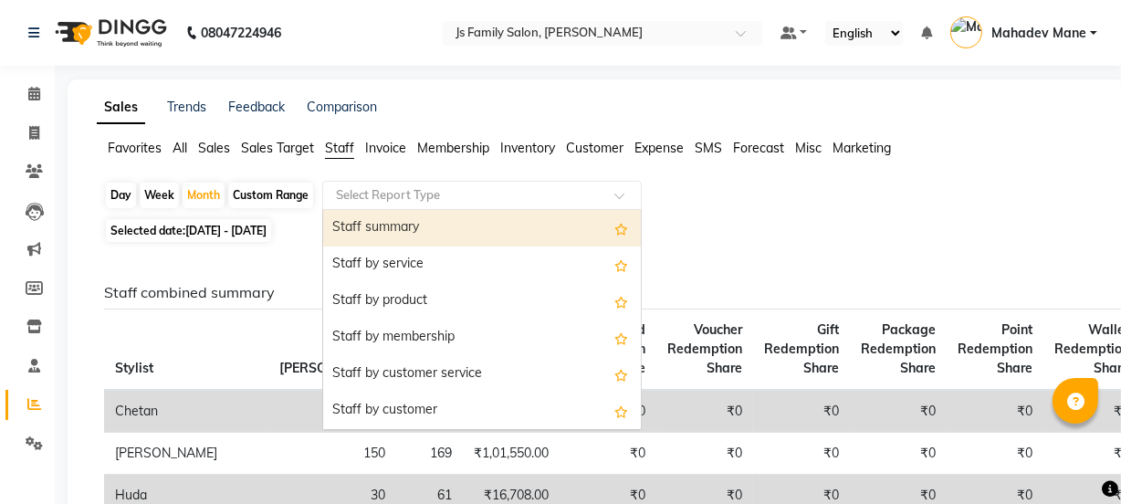
click at [380, 190] on input "text" at bounding box center [463, 195] width 263 height 18
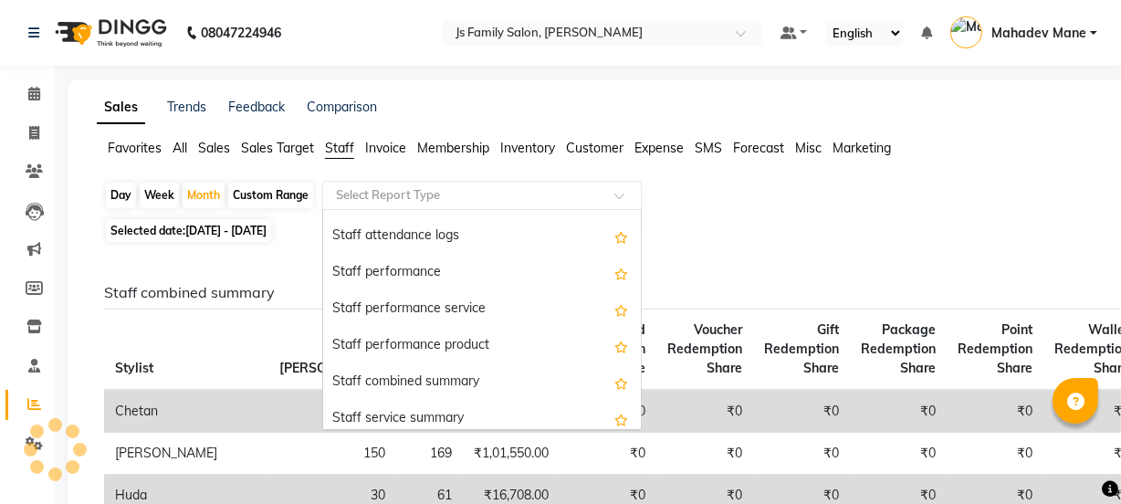
scroll to position [248, 0]
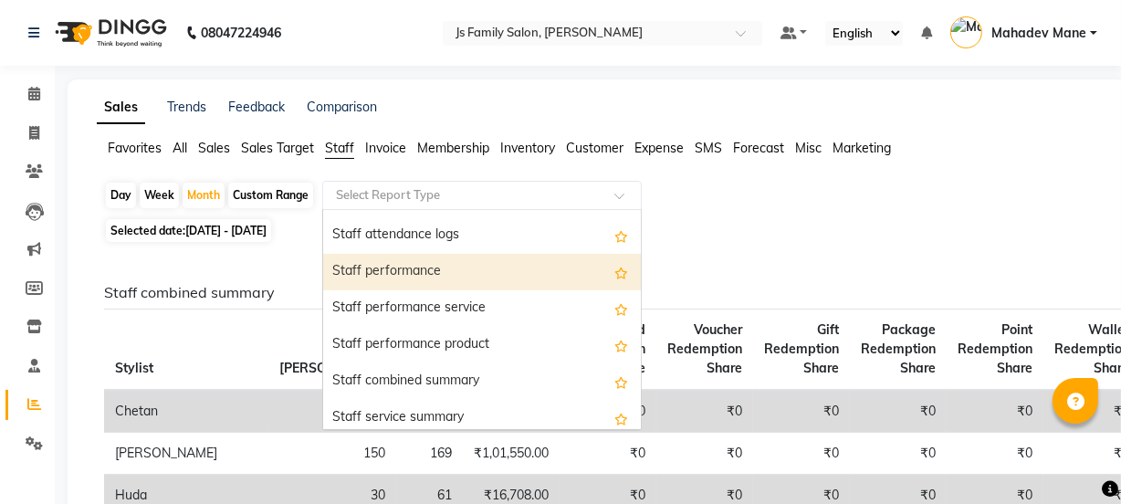
click at [395, 276] on div "Staff performance" at bounding box center [482, 272] width 318 height 37
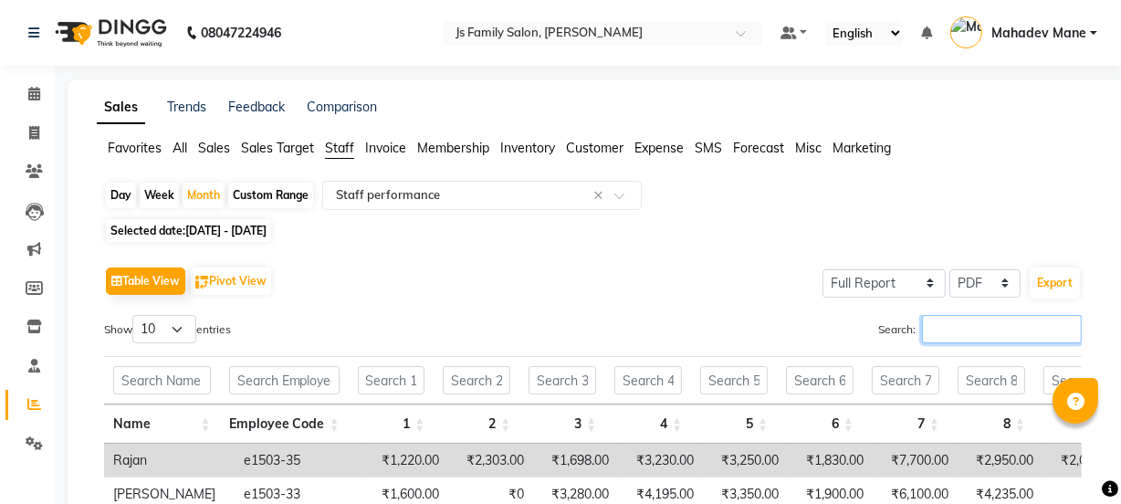
click at [930, 336] on input "Search:" at bounding box center [1002, 329] width 160 height 28
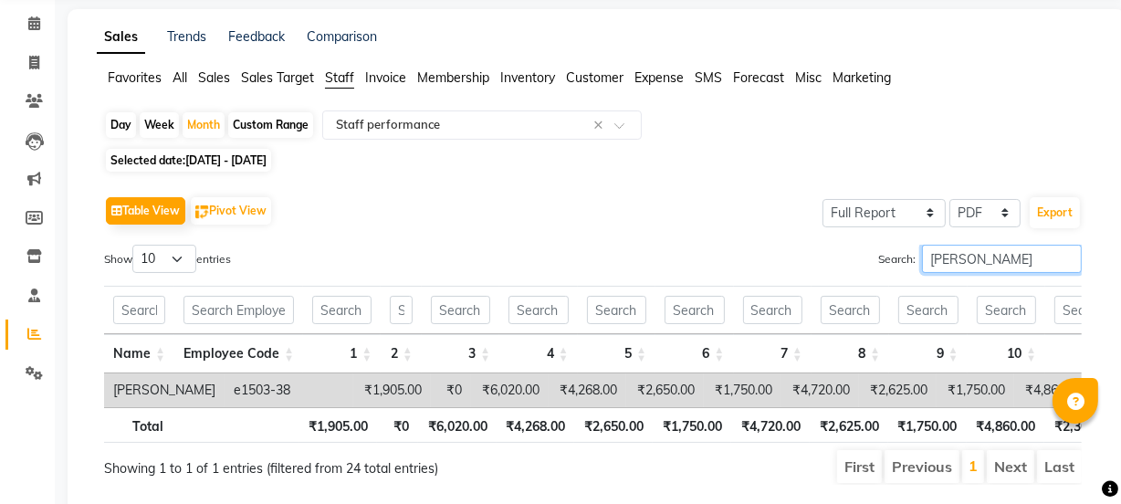
scroll to position [135, 0]
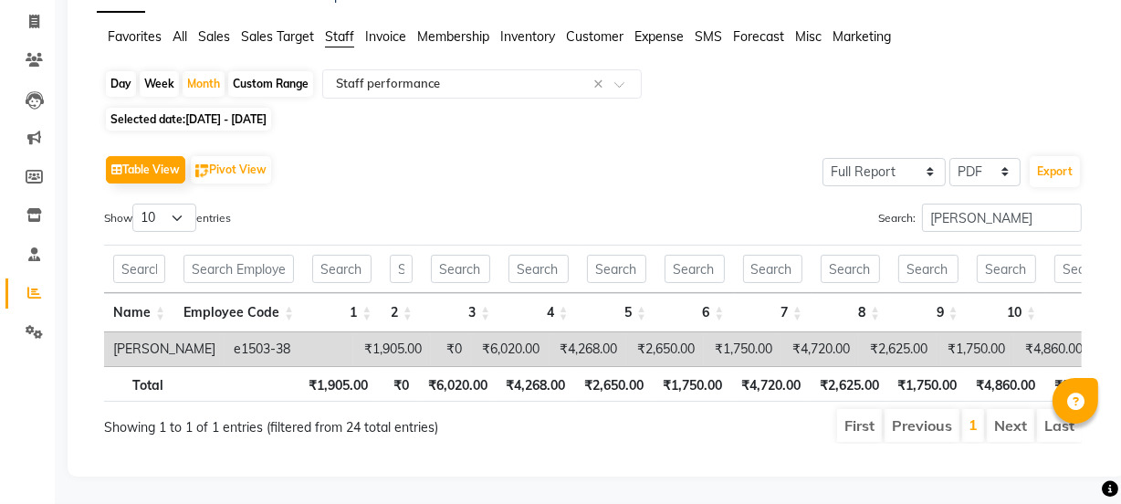
click at [756, 366] on th "₹4,720.00" at bounding box center [770, 384] width 78 height 36
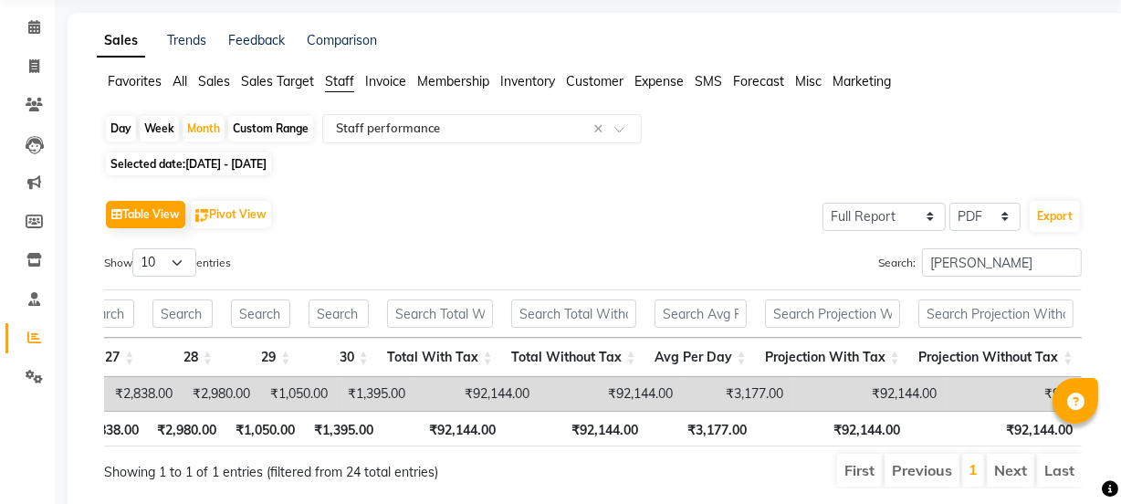
scroll to position [0, 0]
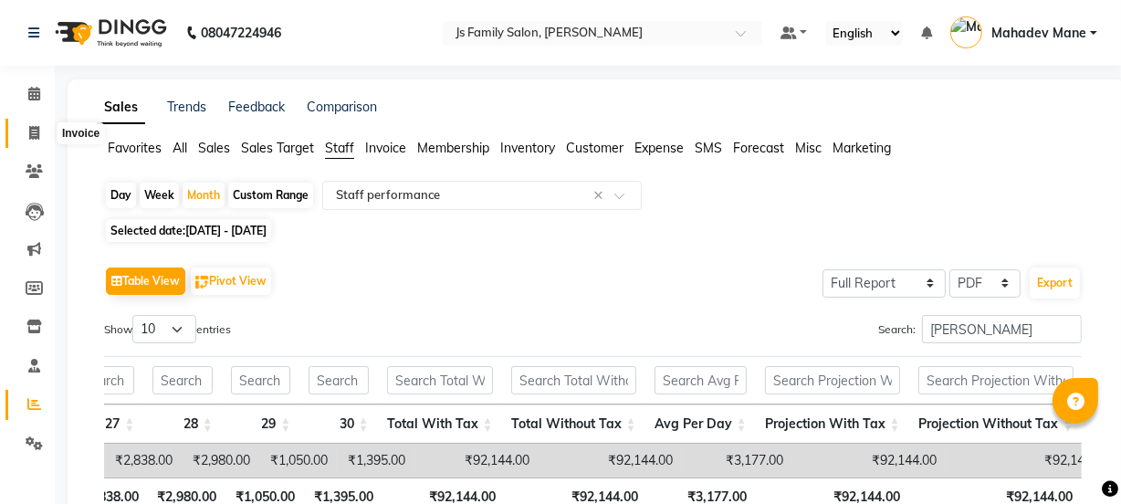
click at [37, 123] on span at bounding box center [34, 133] width 32 height 21
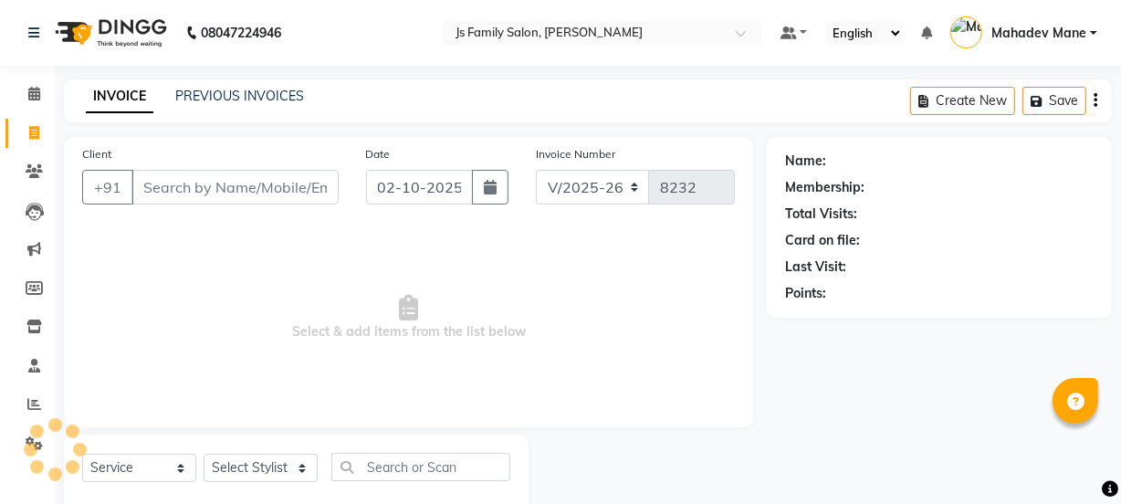
scroll to position [46, 0]
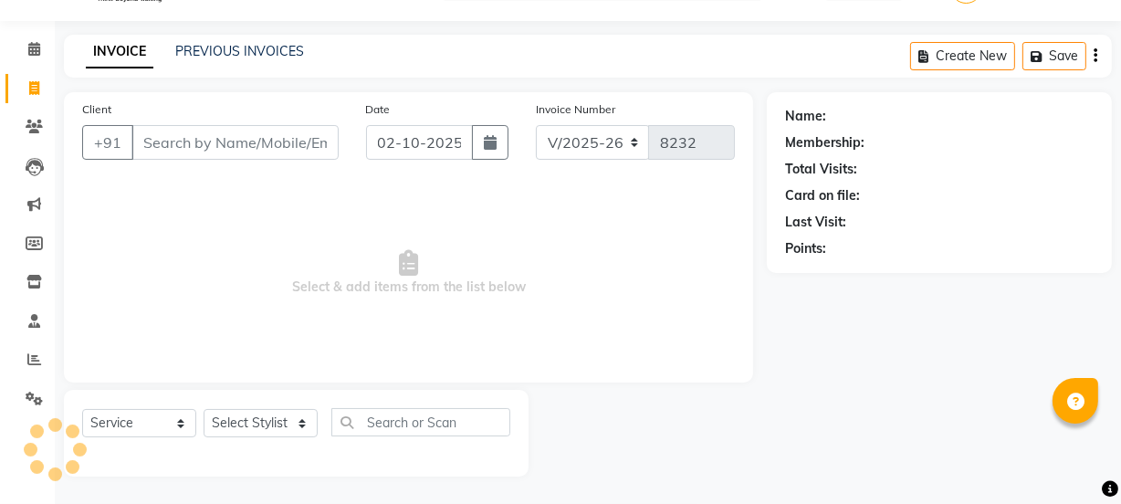
click at [193, 136] on input "Client" at bounding box center [234, 142] width 207 height 35
click at [33, 52] on icon at bounding box center [34, 49] width 12 height 14
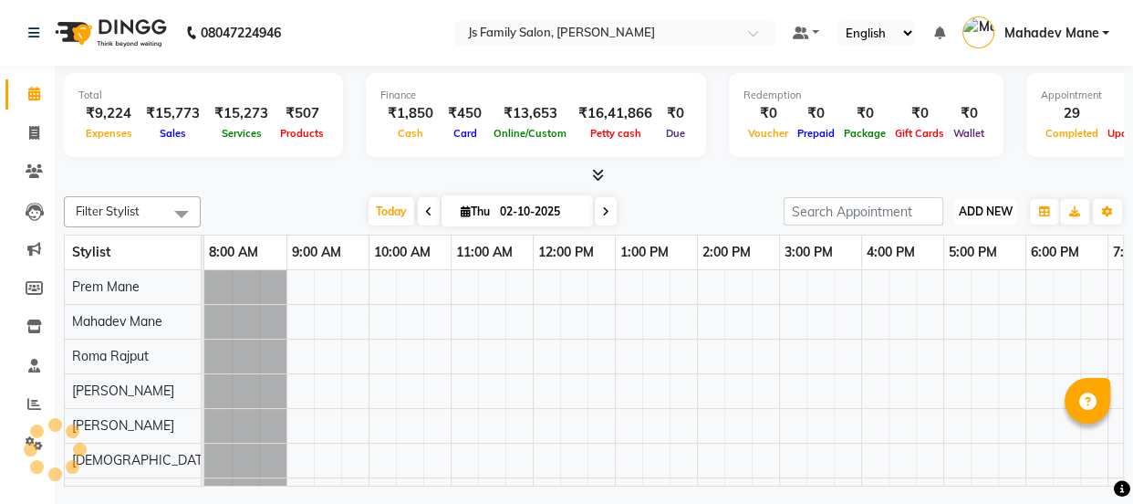
scroll to position [0, 148]
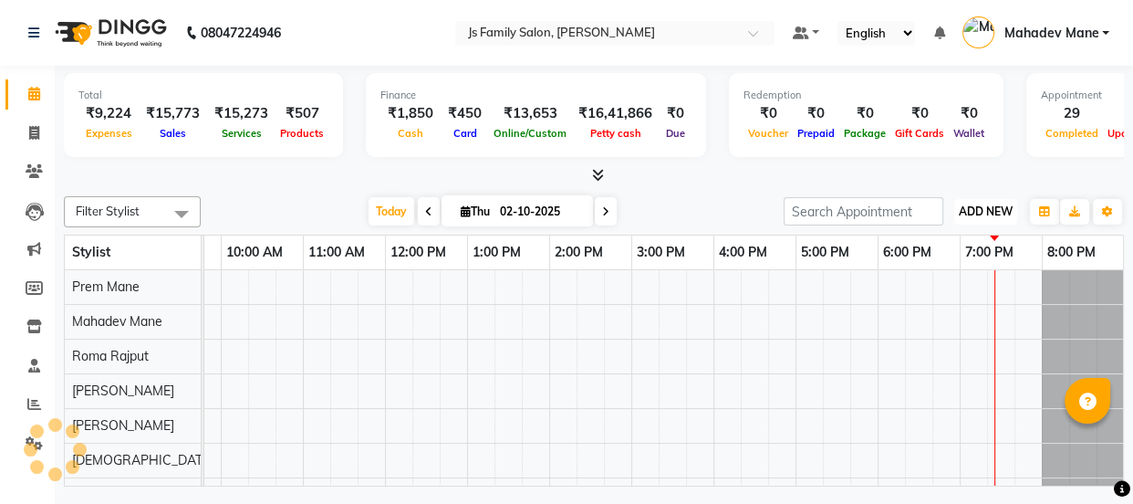
click at [1000, 206] on span "ADD NEW" at bounding box center [986, 211] width 54 height 14
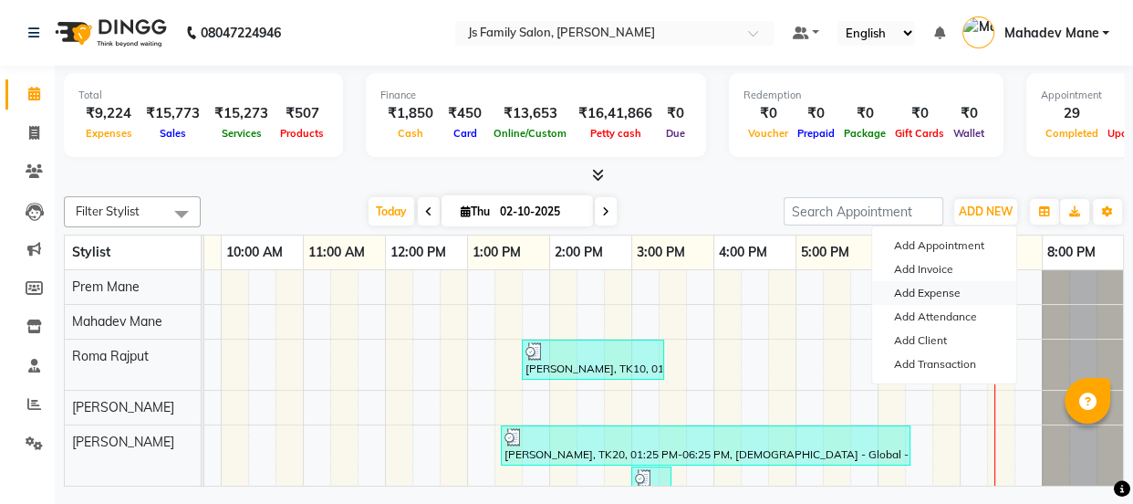
click at [930, 292] on link "Add Expense" at bounding box center [944, 293] width 144 height 24
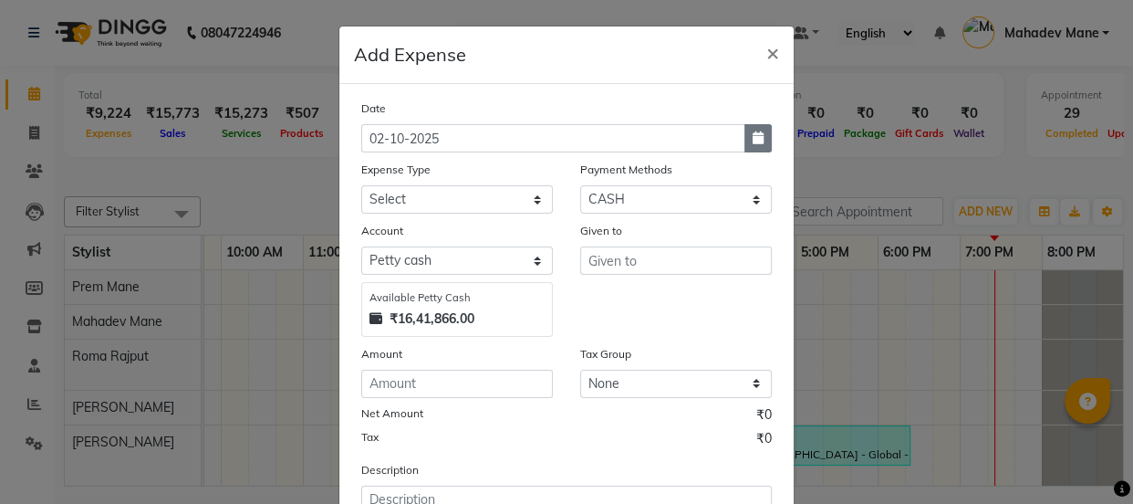
drag, startPoint x: 778, startPoint y: 137, endPoint x: 759, endPoint y: 139, distance: 19.3
click at [776, 137] on div "Date [DATE]" at bounding box center [567, 126] width 438 height 54
click at [756, 139] on icon "button" at bounding box center [758, 137] width 11 height 13
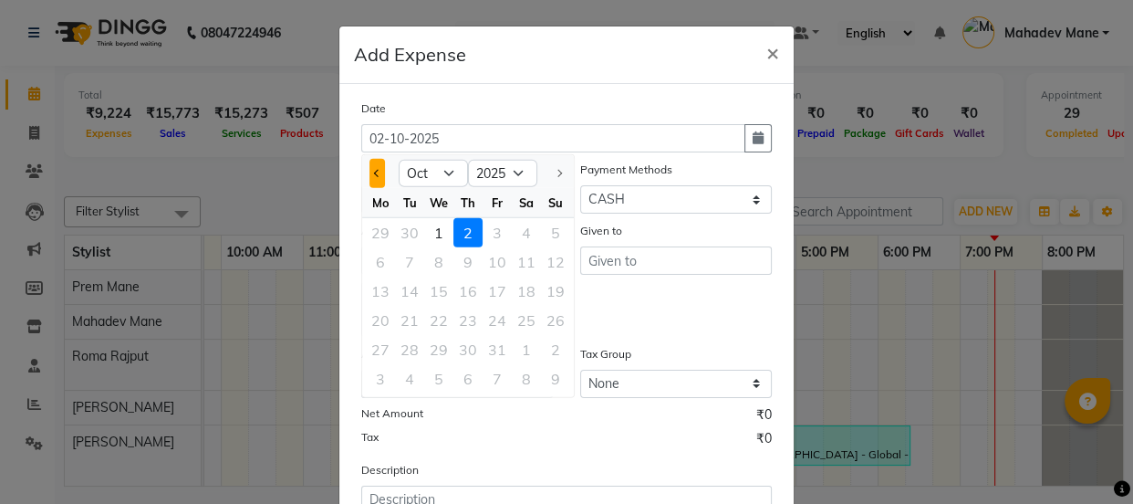
click at [374, 170] on button "Previous month" at bounding box center [378, 173] width 16 height 29
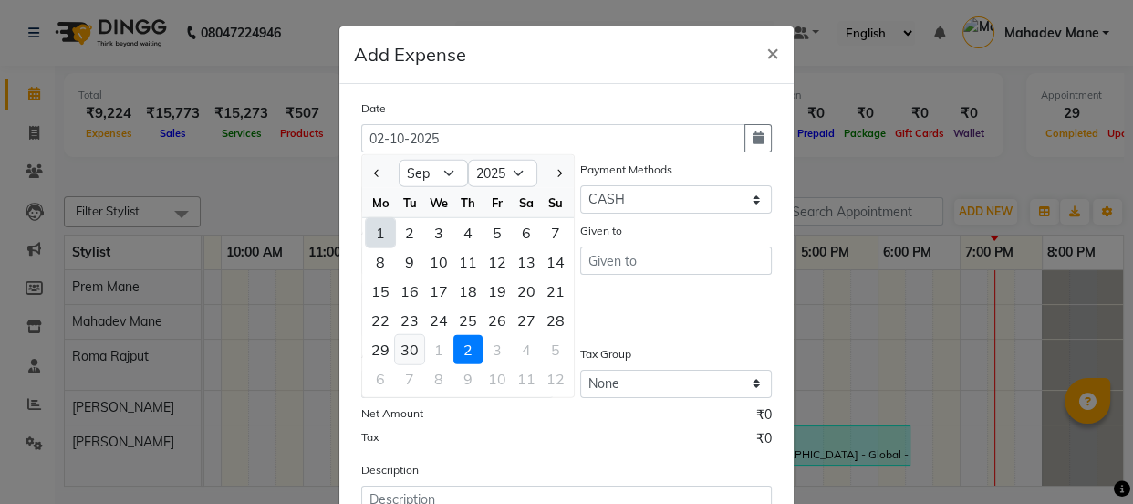
click at [406, 344] on div "30" at bounding box center [409, 349] width 29 height 29
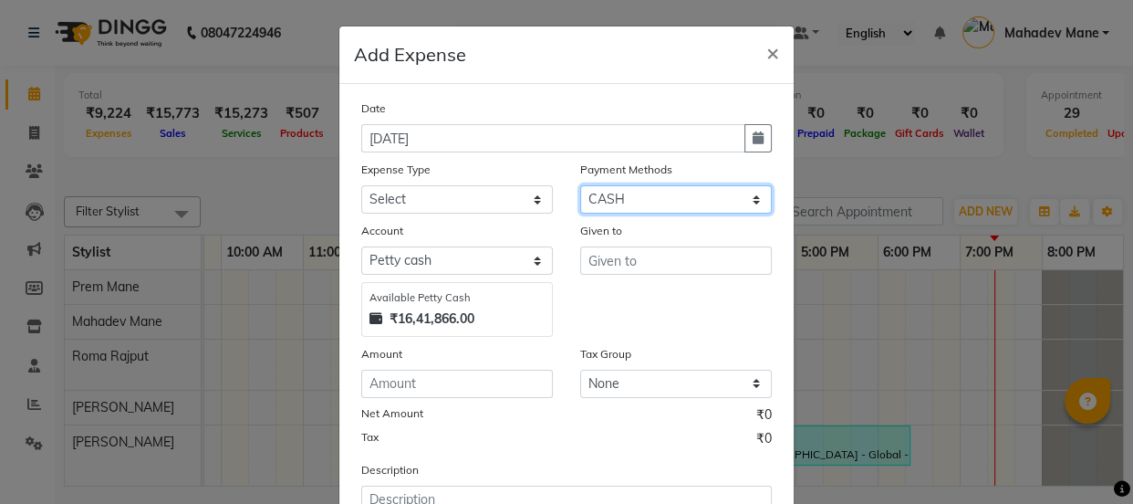
click at [632, 204] on select "Select CASH ONLINE CARD" at bounding box center [676, 199] width 192 height 28
click at [580, 186] on select "Select CASH ONLINE CARD" at bounding box center [676, 199] width 192 height 28
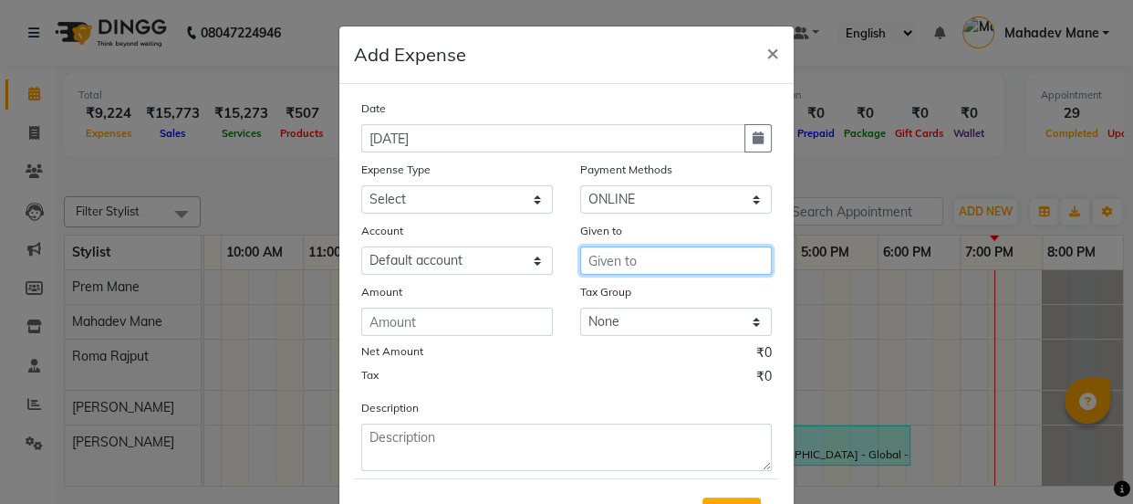
click at [630, 265] on input "text" at bounding box center [676, 260] width 192 height 28
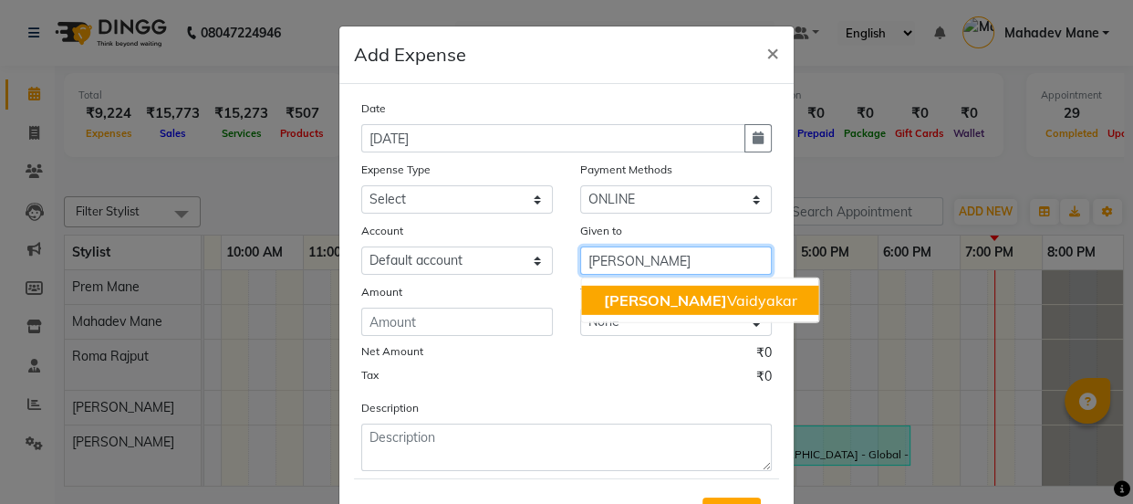
click at [622, 307] on span "[PERSON_NAME]" at bounding box center [664, 300] width 123 height 18
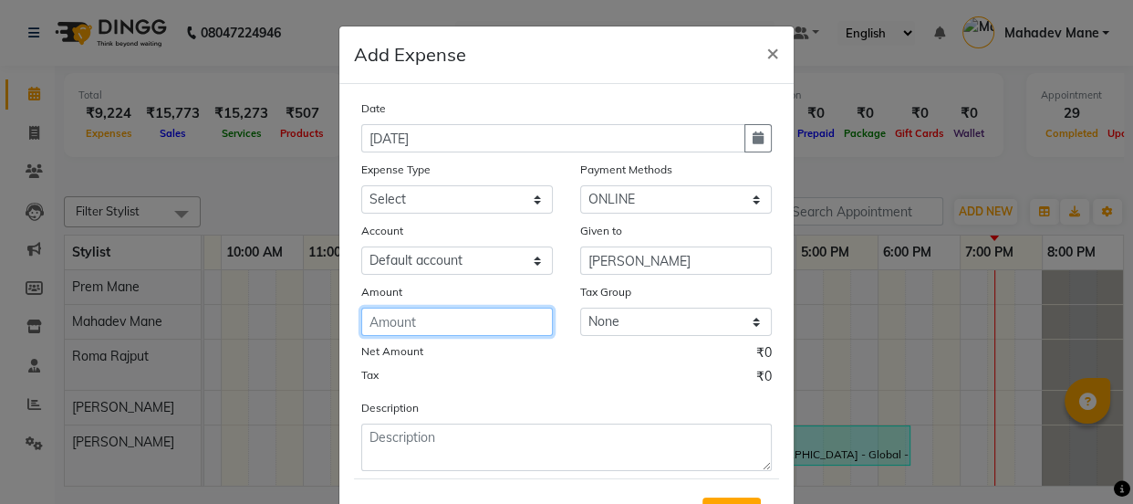
click at [505, 329] on input "number" at bounding box center [457, 322] width 192 height 28
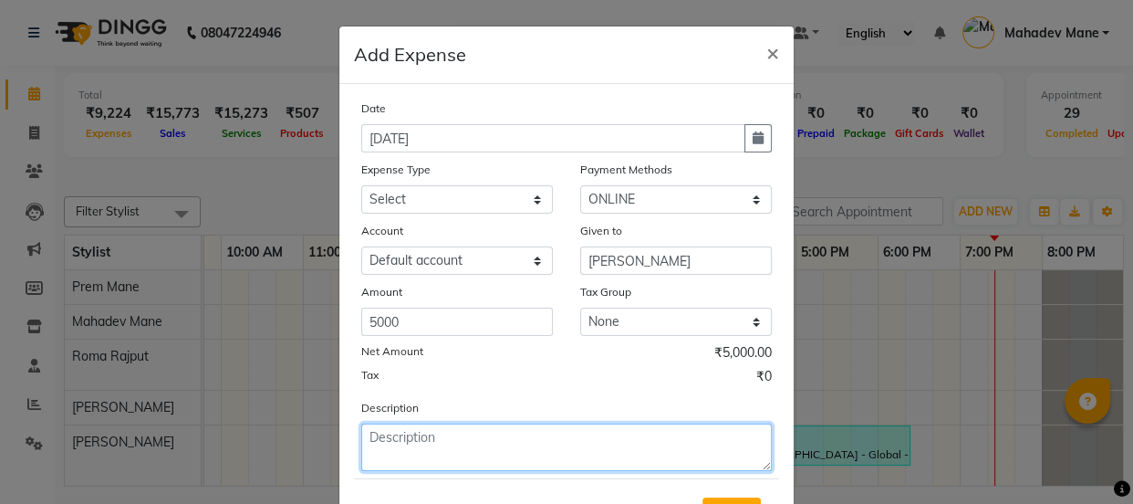
click at [489, 451] on textarea at bounding box center [566, 446] width 411 height 47
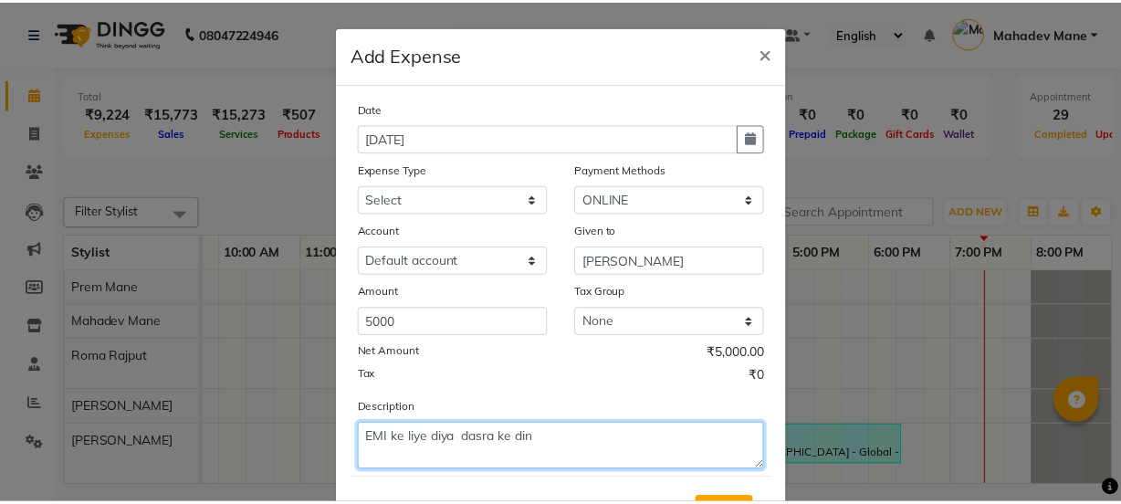
scroll to position [90, 0]
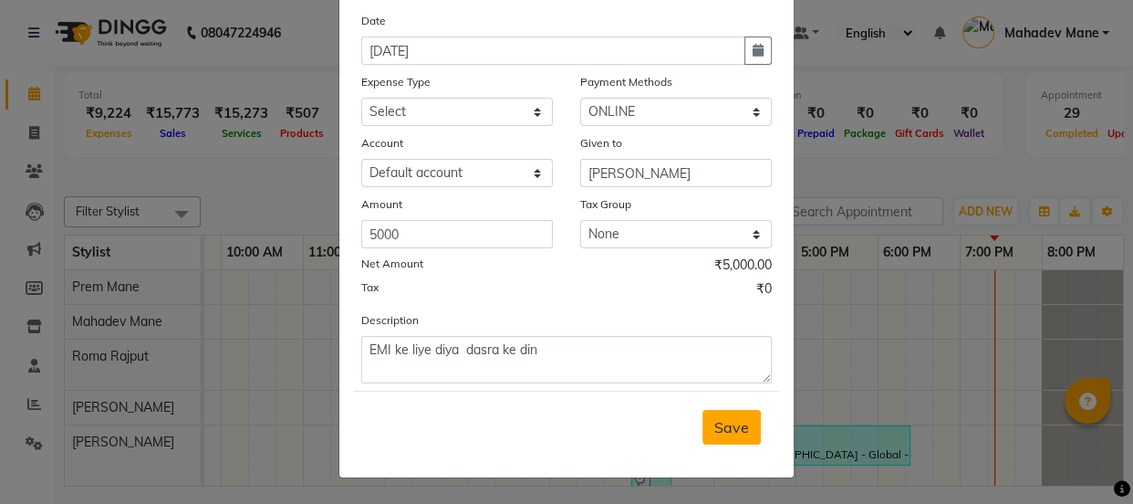
click at [722, 420] on span "Save" at bounding box center [732, 427] width 35 height 18
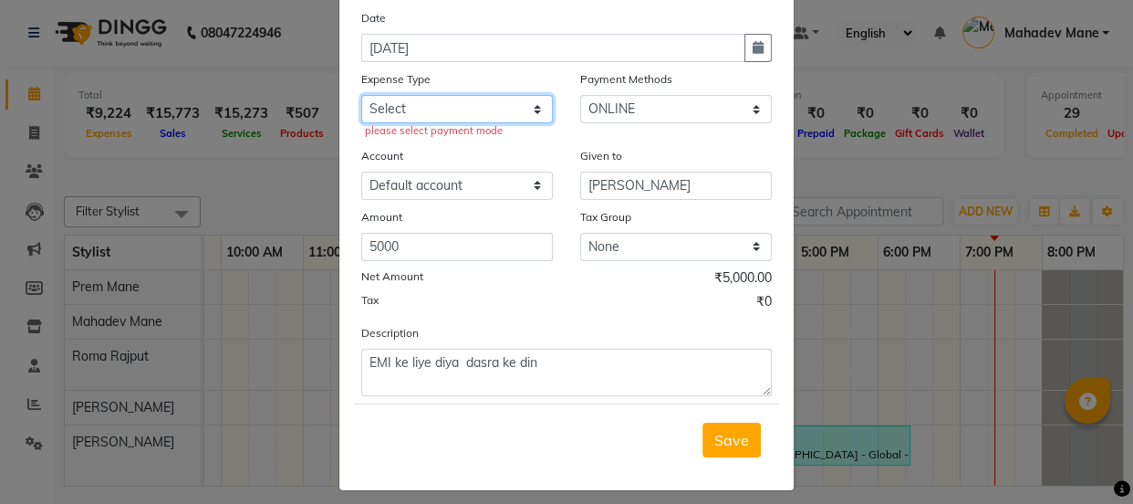
click at [474, 119] on select "Select Advance salary Advance salary ajaj Bank charges Car maintenance Cash tra…" at bounding box center [457, 109] width 192 height 28
click at [361, 96] on select "Select Advance salary Advance salary ajaj Bank charges Car maintenance Cash tra…" at bounding box center [457, 109] width 192 height 28
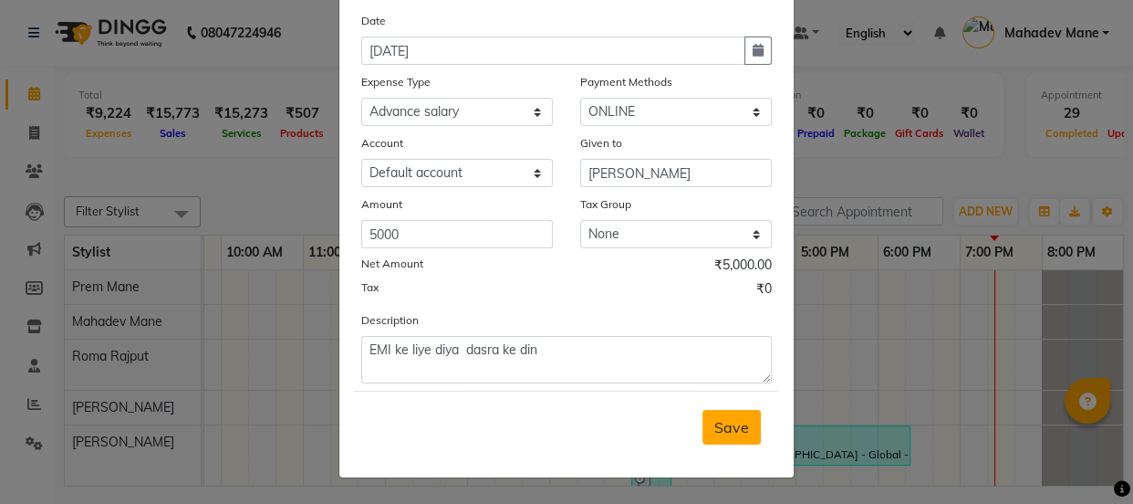
click at [715, 426] on span "Save" at bounding box center [732, 427] width 35 height 18
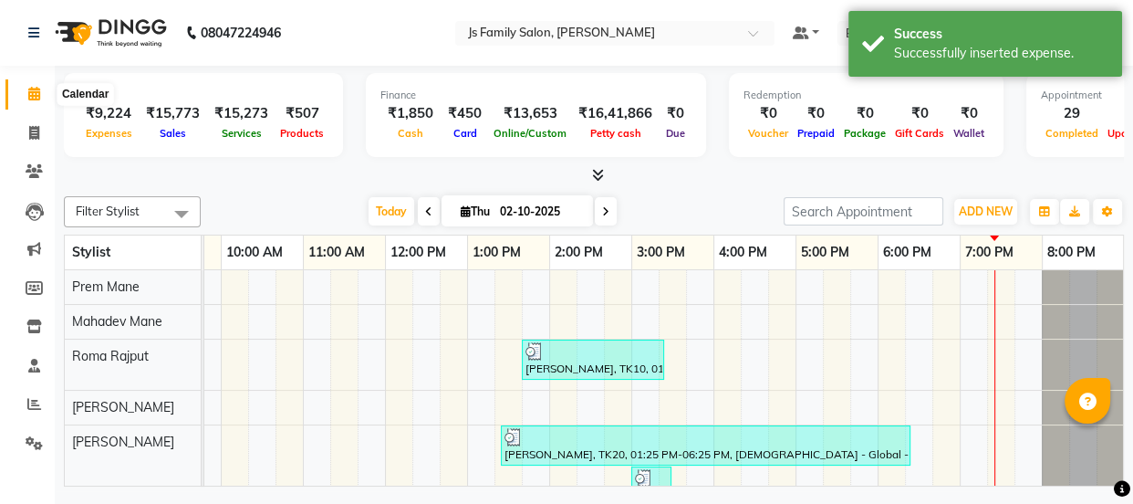
click at [39, 93] on icon at bounding box center [34, 94] width 12 height 14
click at [31, 130] on icon at bounding box center [34, 133] width 10 height 14
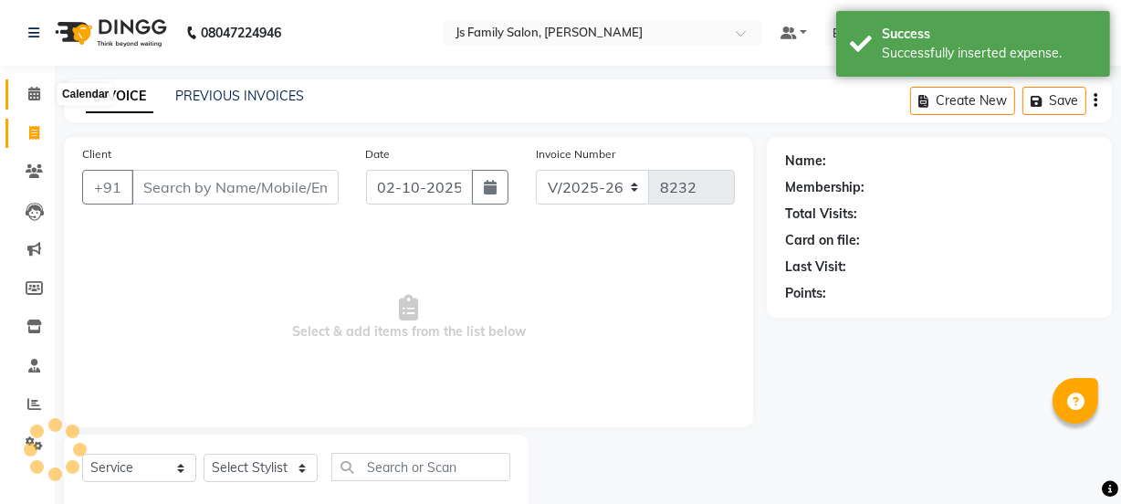
click at [26, 93] on span at bounding box center [34, 94] width 32 height 21
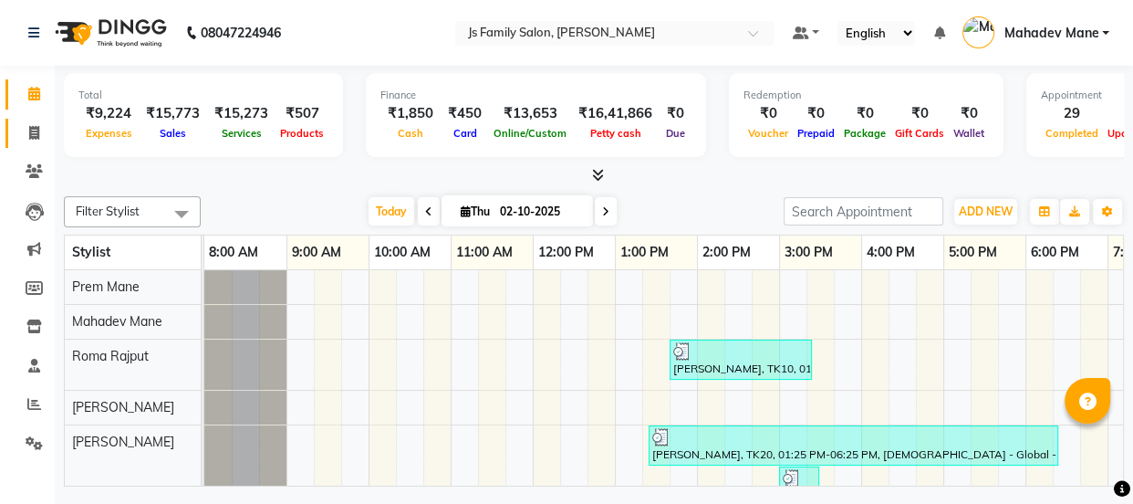
click at [33, 117] on ul "Calendar Invoice Clients Leads Marketing Members Inventory Staff Reports Settin…" at bounding box center [27, 273] width 55 height 397
click at [32, 123] on span at bounding box center [34, 133] width 32 height 21
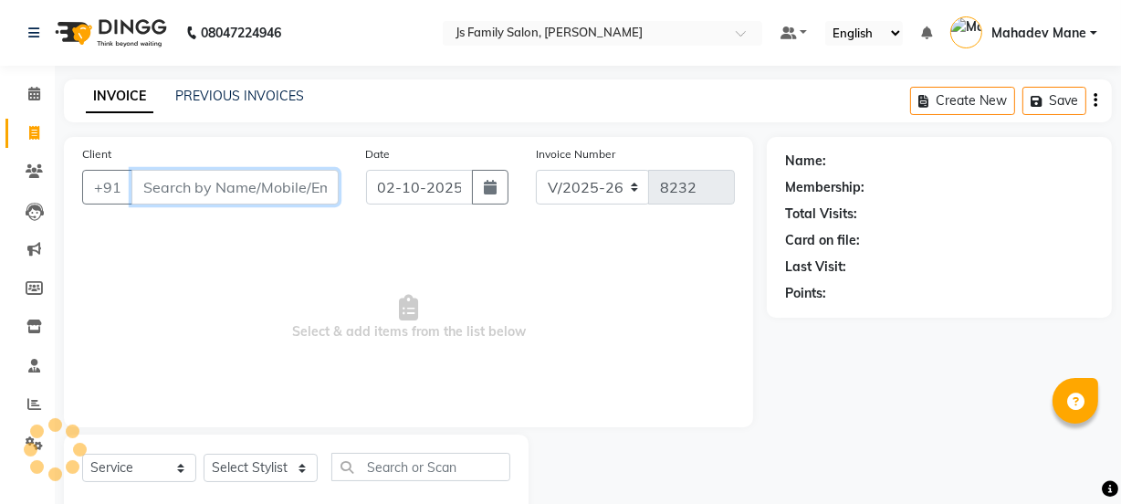
click at [162, 186] on input "Client" at bounding box center [234, 187] width 207 height 35
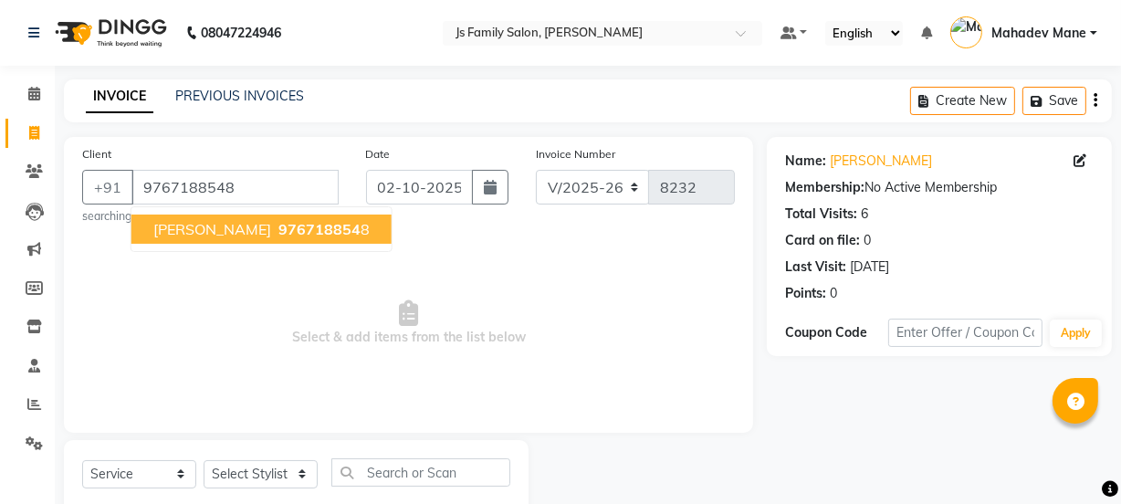
click at [210, 233] on span "[PERSON_NAME]" at bounding box center [212, 229] width 118 height 18
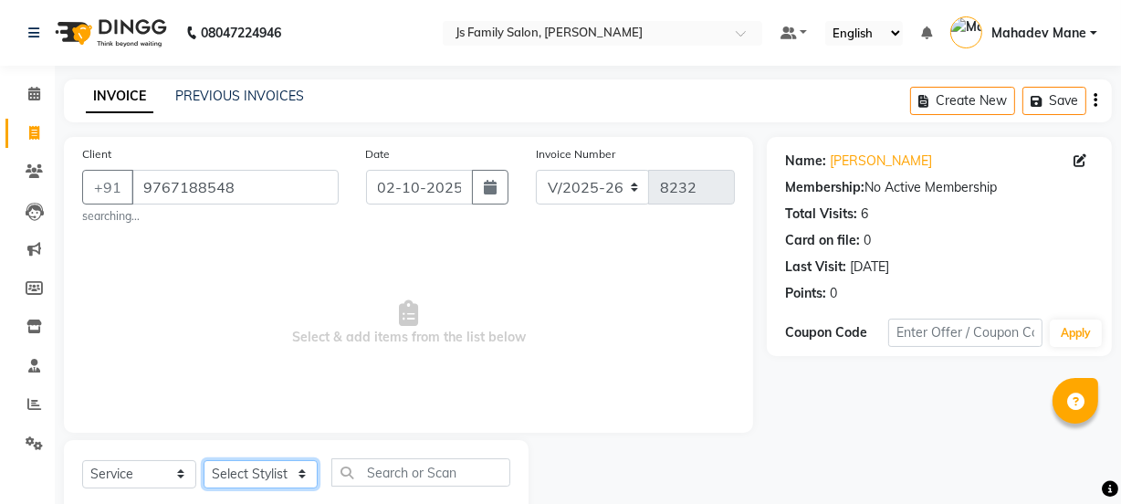
click at [251, 466] on select "Select Stylist [PERSON_NAME] Vaidyakar [PERSON_NAME] [PERSON_NAME] Mane Mosin […" at bounding box center [261, 474] width 114 height 28
click at [204, 460] on select "Select Stylist [PERSON_NAME] Vaidyakar [PERSON_NAME] [PERSON_NAME] Mane Mosin […" at bounding box center [261, 474] width 114 height 28
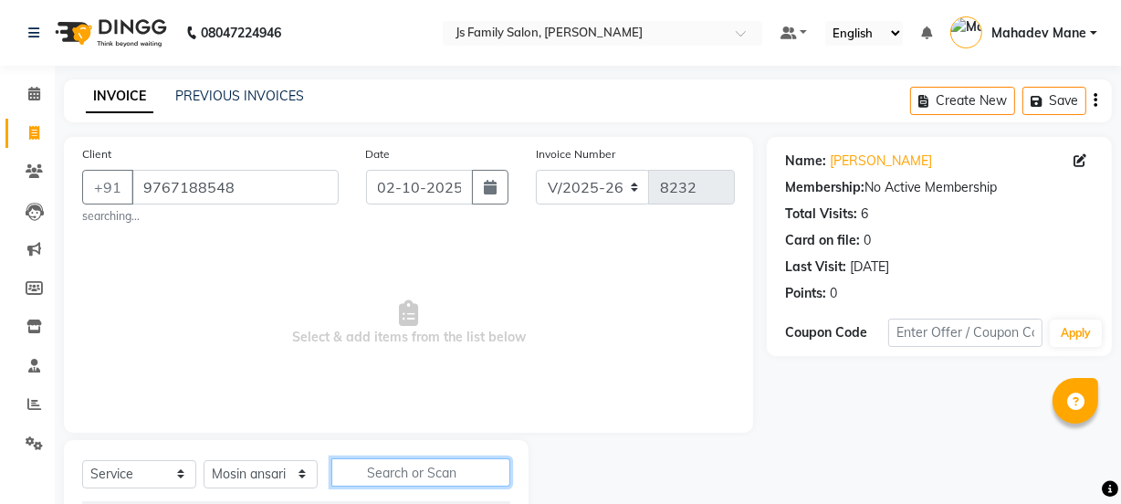
click at [382, 482] on input "text" at bounding box center [420, 472] width 179 height 28
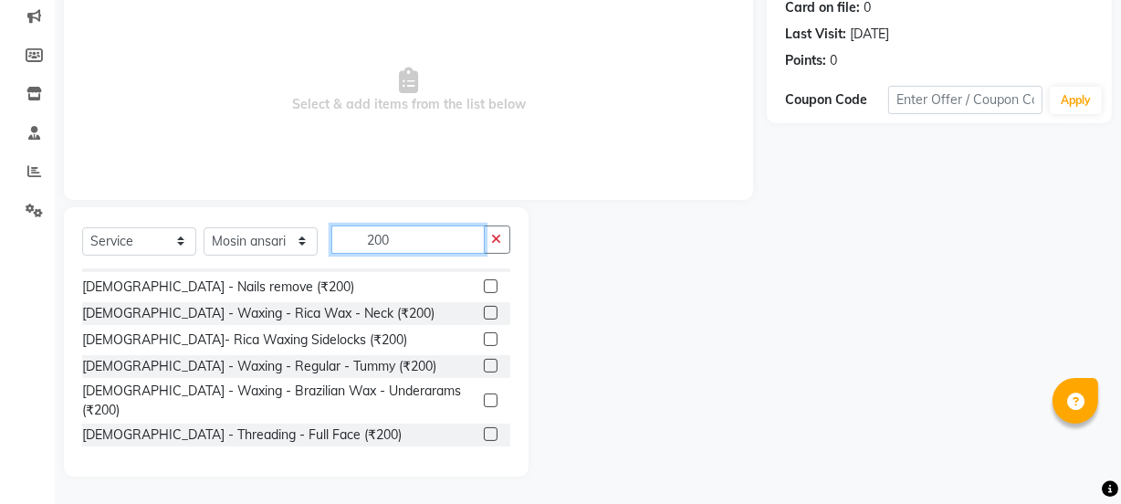
scroll to position [822, 0]
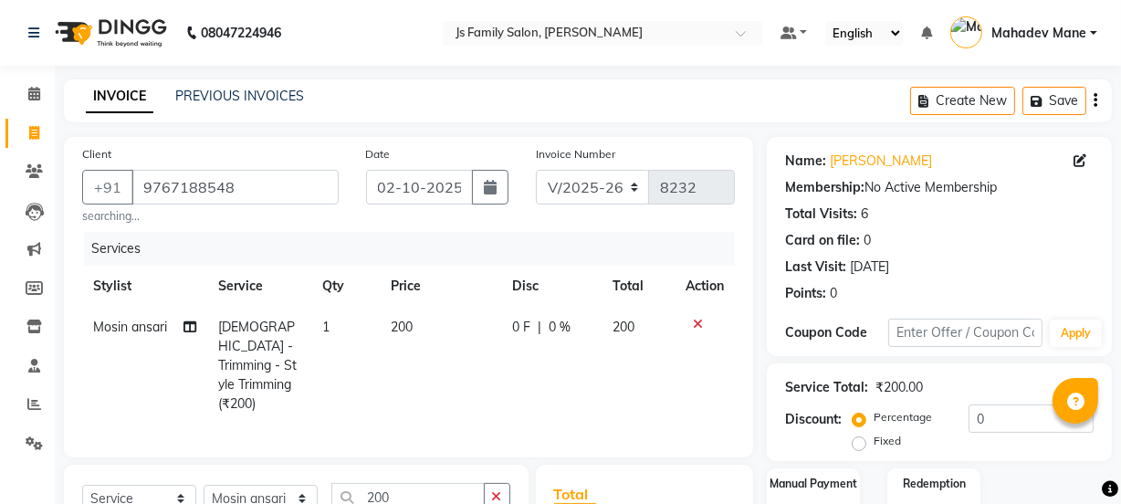
scroll to position [248, 0]
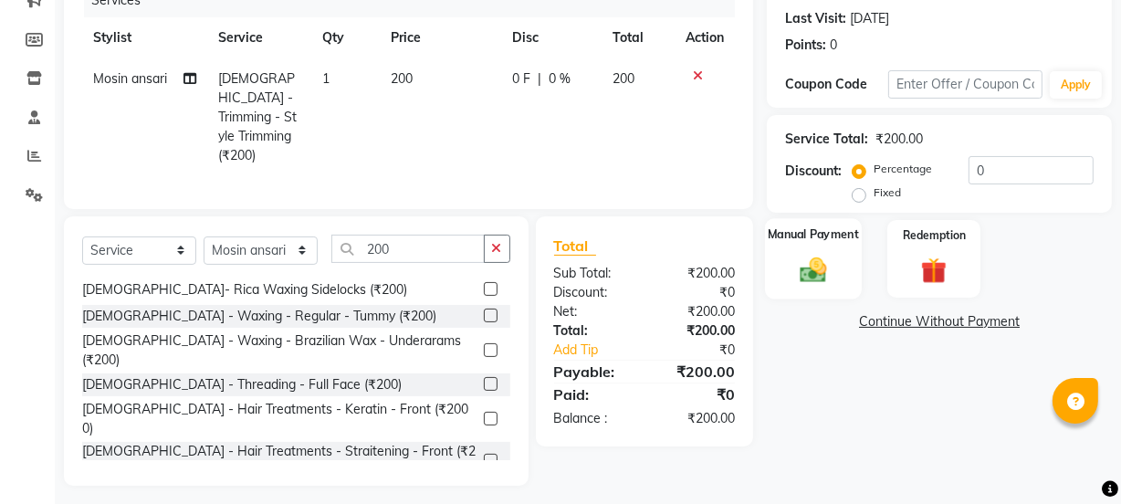
click at [807, 296] on div "Manual Payment" at bounding box center [813, 258] width 97 height 81
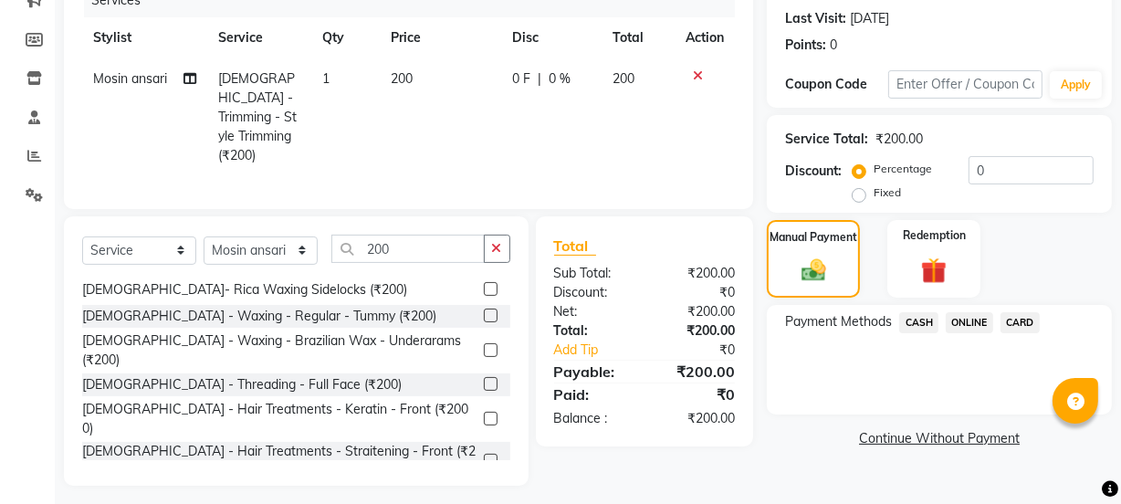
click at [965, 327] on span "ONLINE" at bounding box center [968, 322] width 47 height 21
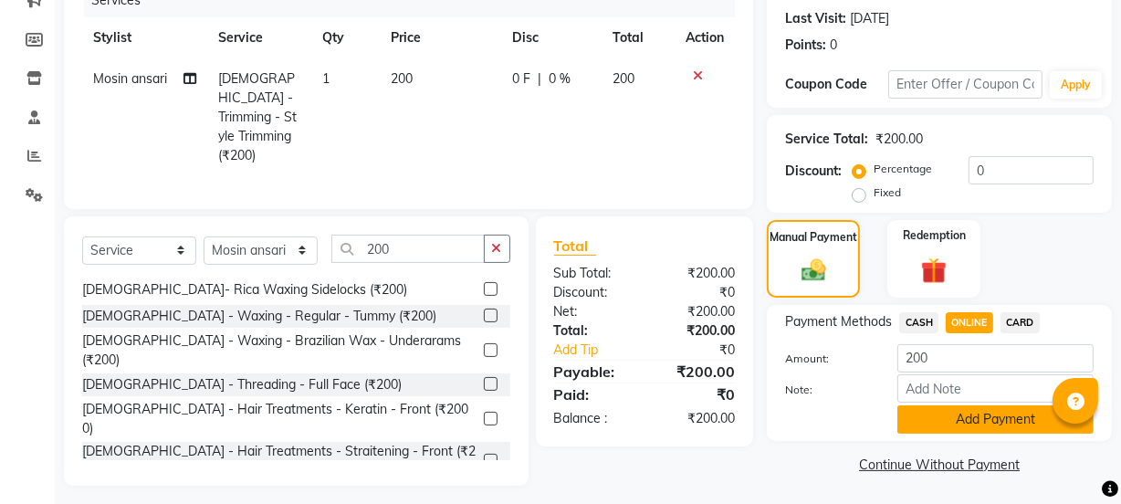
click at [989, 410] on button "Add Payment" at bounding box center [995, 419] width 196 height 28
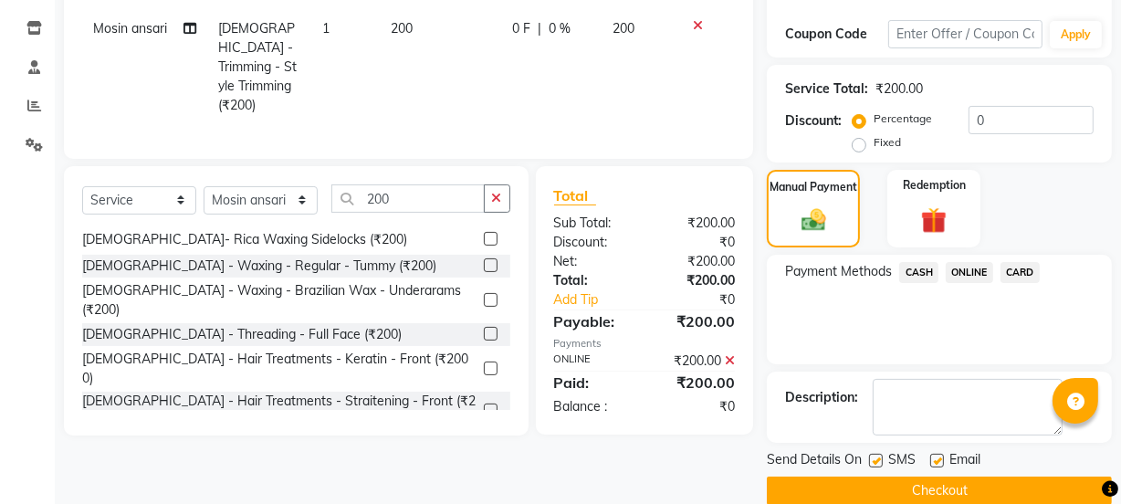
scroll to position [326, 0]
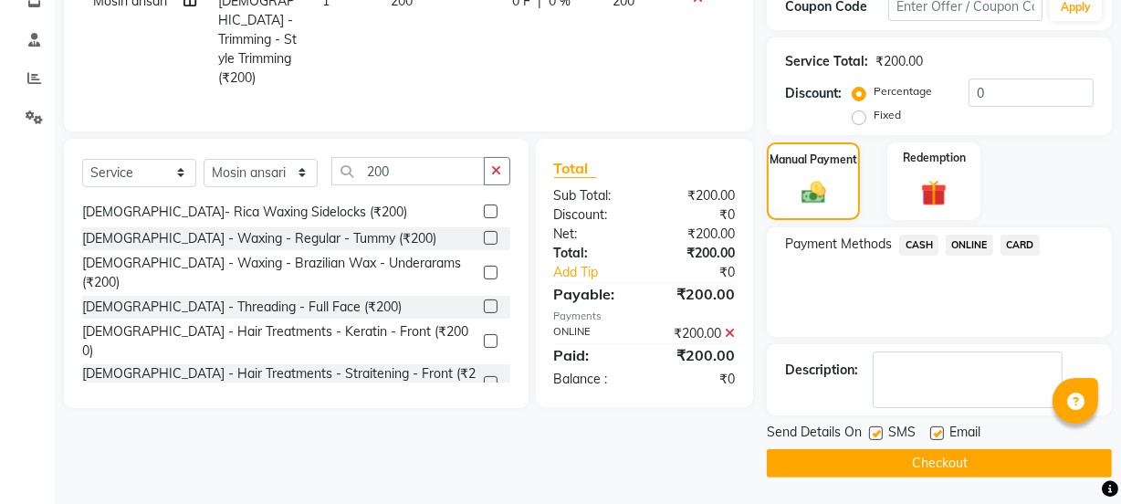
click at [989, 465] on button "Checkout" at bounding box center [939, 463] width 345 height 28
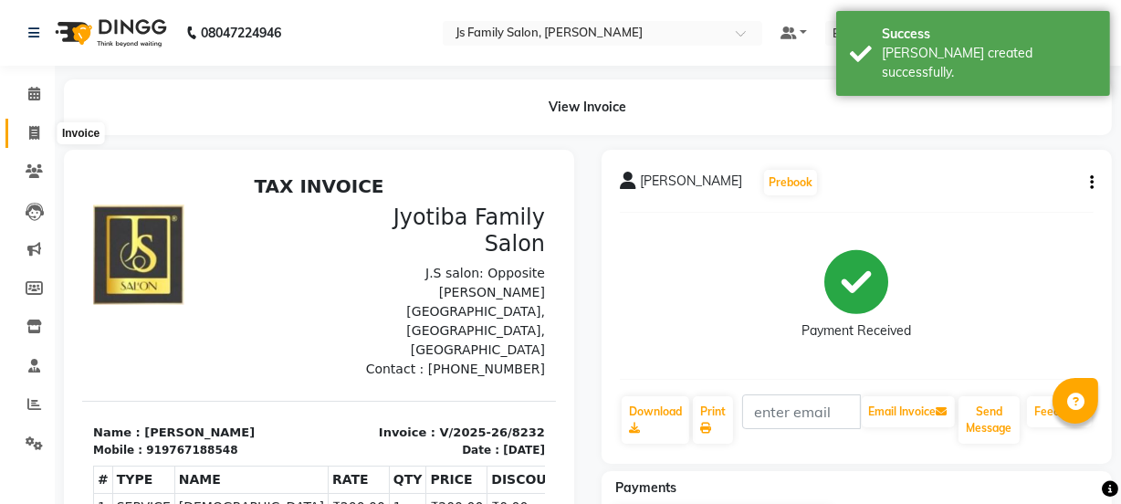
click at [26, 130] on span at bounding box center [34, 133] width 32 height 21
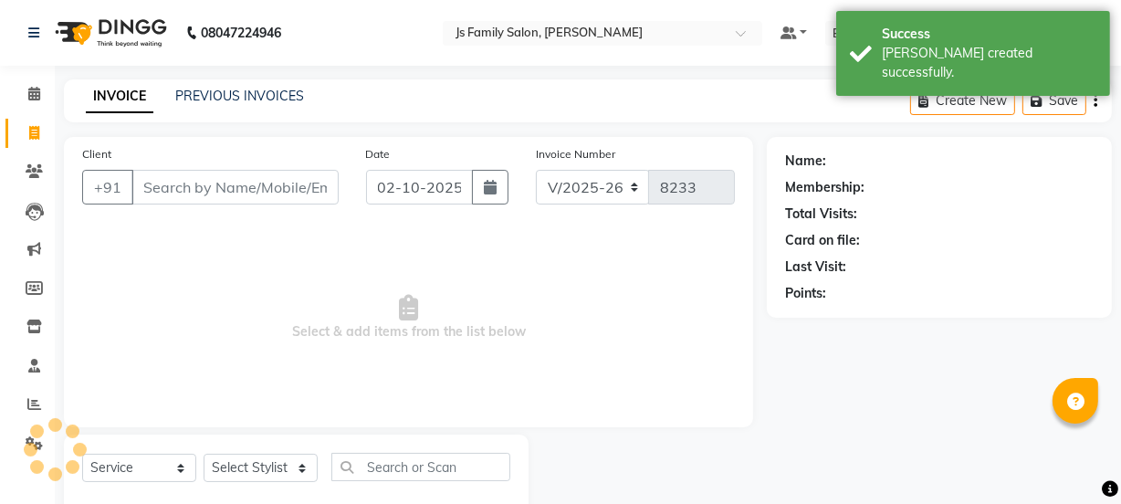
scroll to position [46, 0]
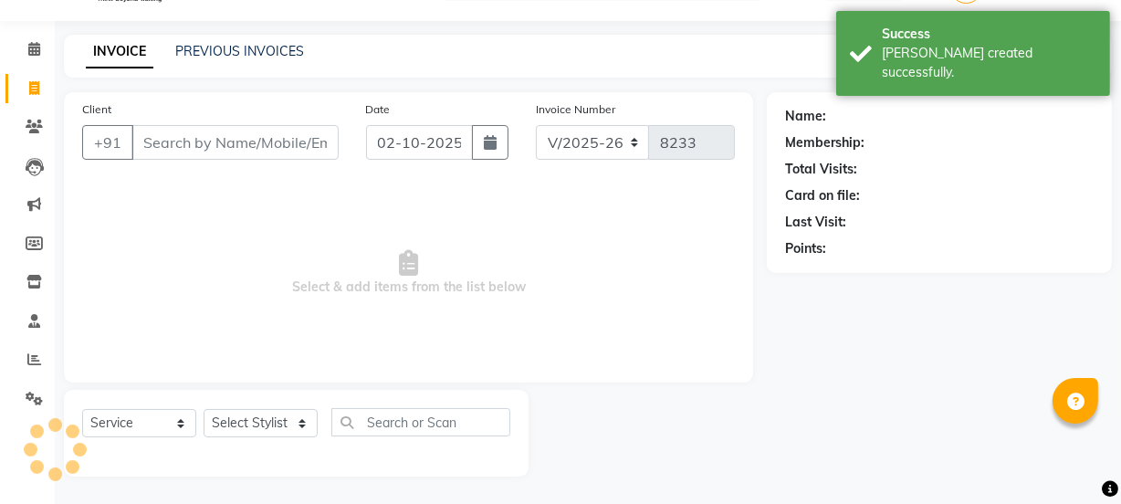
click at [163, 138] on input "Client" at bounding box center [234, 142] width 207 height 35
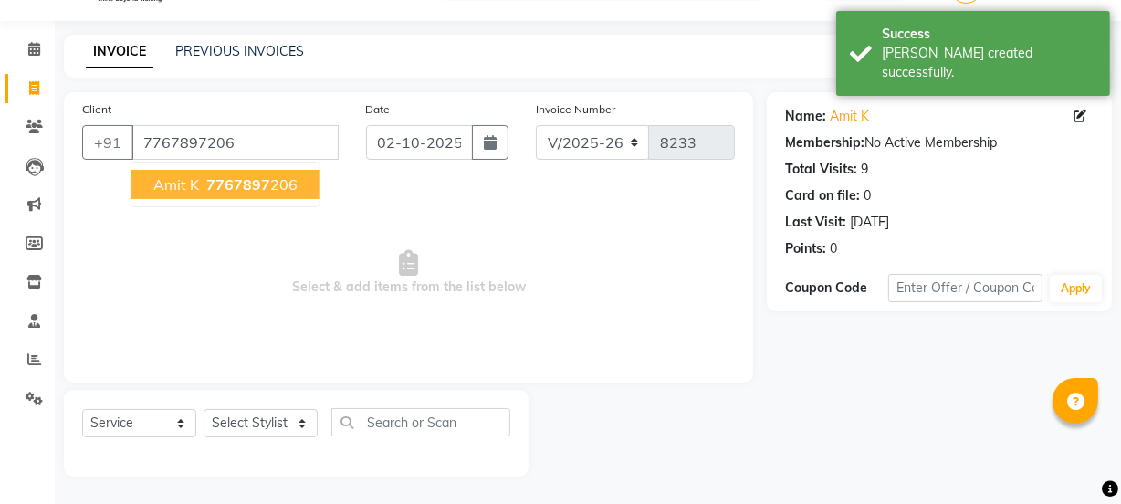
click at [165, 197] on button "Amit K 7767897 206" at bounding box center [225, 184] width 188 height 29
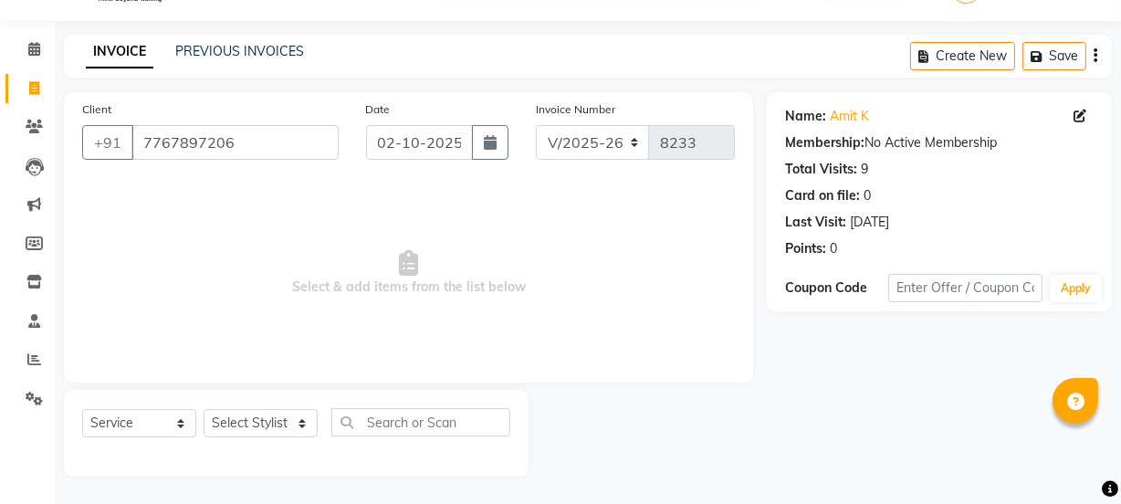
click at [237, 439] on div "Select Service Product Membership Package Voucher Prepaid Gift Card Select Styl…" at bounding box center [296, 429] width 428 height 43
click at [237, 433] on select "Select Stylist [PERSON_NAME] Vaidyakar [PERSON_NAME] [PERSON_NAME] Mane Mosin […" at bounding box center [261, 423] width 114 height 28
click at [204, 409] on select "Select Stylist [PERSON_NAME] Vaidyakar [PERSON_NAME] [PERSON_NAME] Mane Mosin […" at bounding box center [261, 423] width 114 height 28
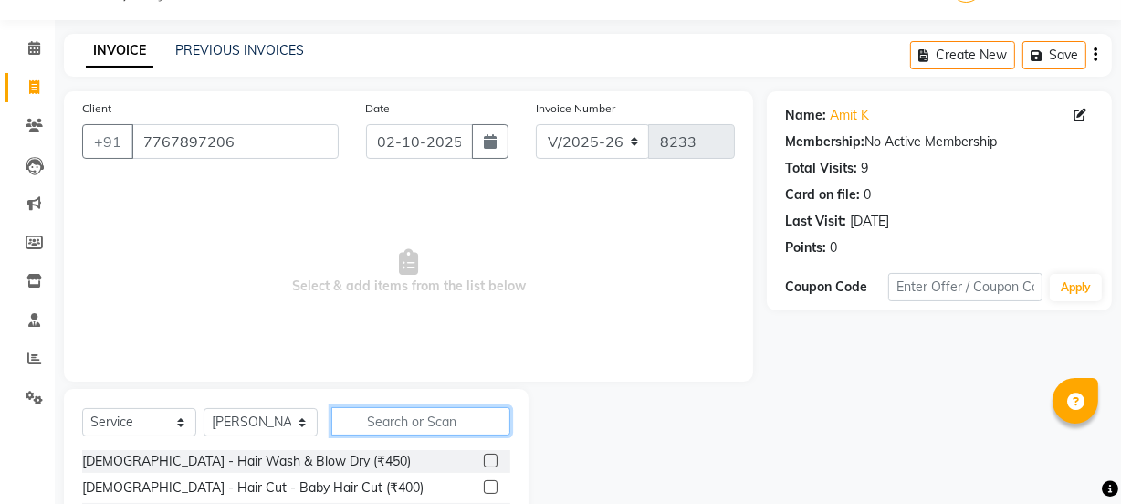
click at [384, 424] on input "text" at bounding box center [420, 421] width 179 height 28
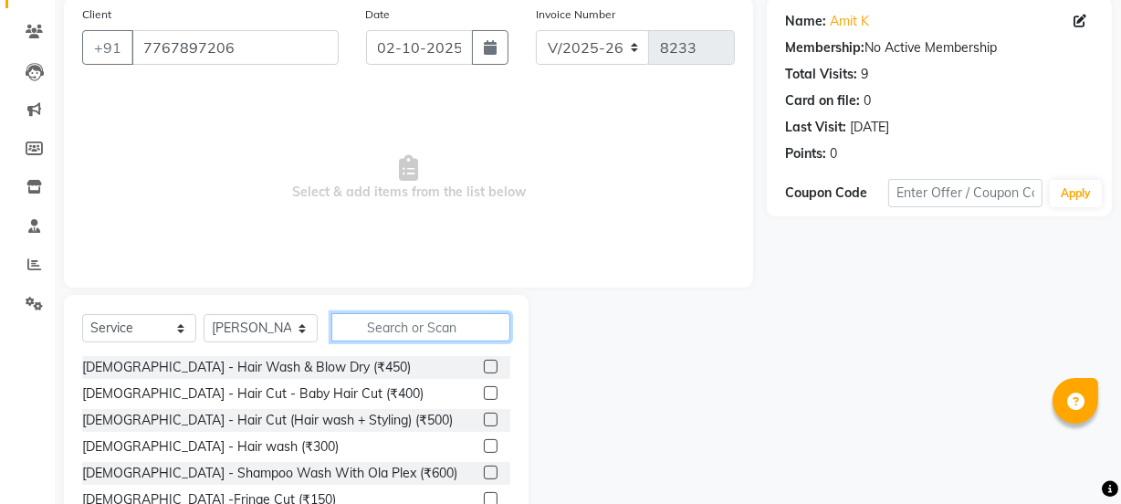
scroll to position [228, 0]
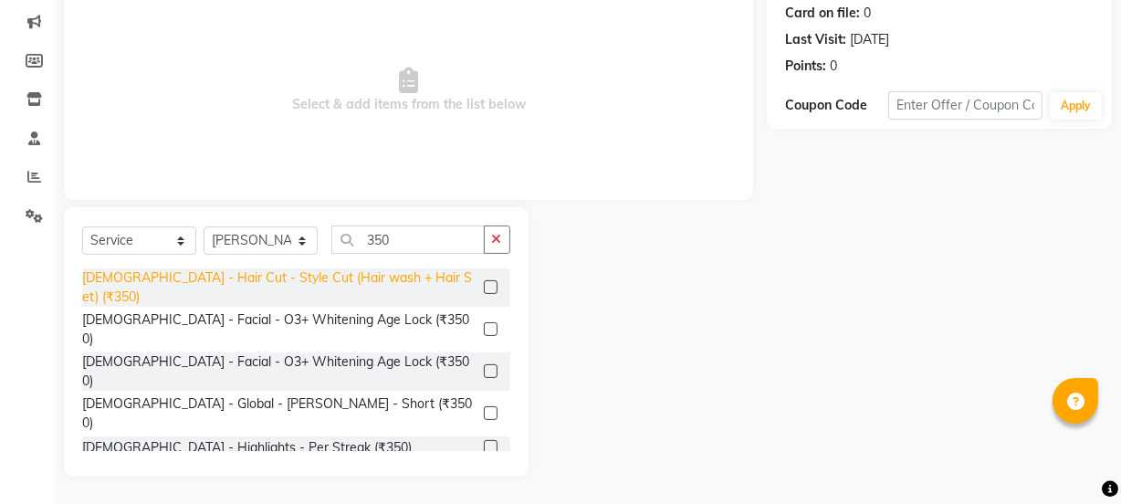
click at [396, 277] on div "[DEMOGRAPHIC_DATA] - Hair Cut - Style Cut (Hair wash + Hair Set) (₹350)" at bounding box center [279, 287] width 394 height 38
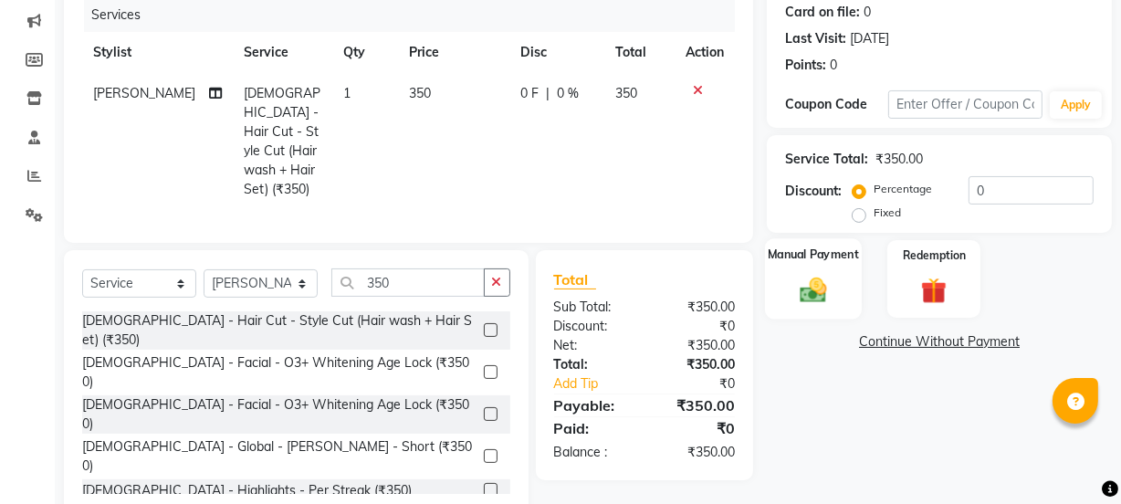
click at [840, 295] on div "Manual Payment" at bounding box center [813, 278] width 97 height 81
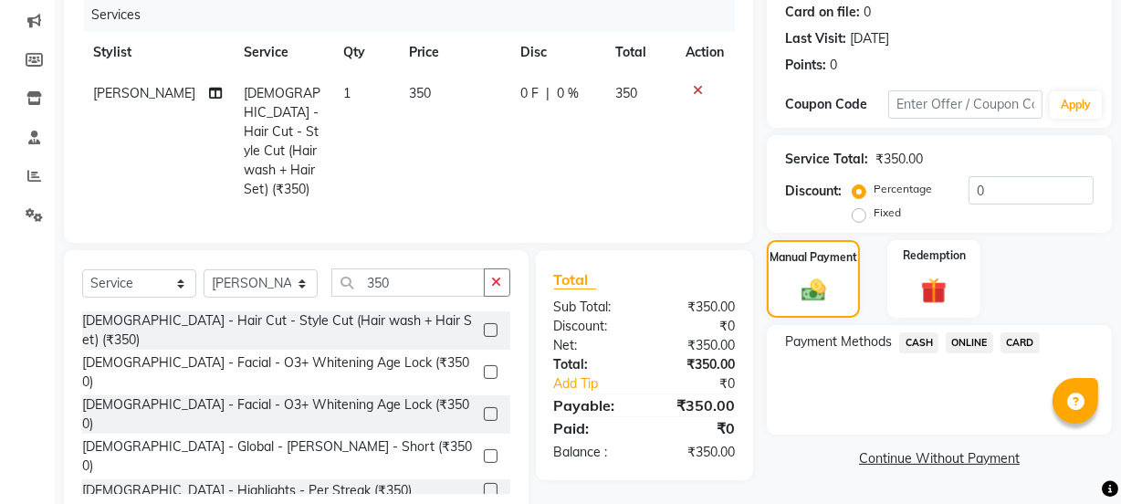
drag, startPoint x: 898, startPoint y: 319, endPoint x: 971, endPoint y: 357, distance: 82.0
click at [971, 340] on span "ONLINE" at bounding box center [968, 342] width 47 height 21
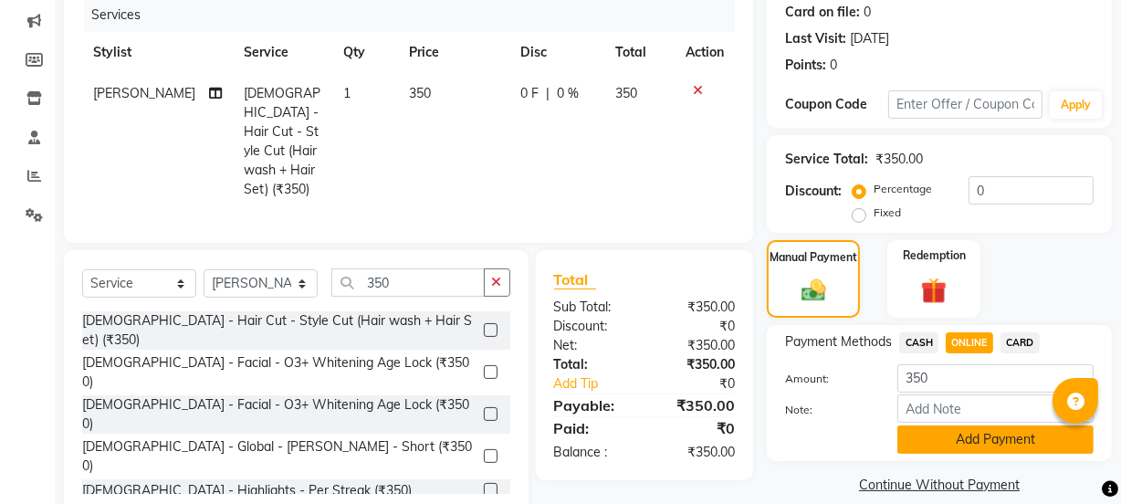
click at [958, 434] on button "Add Payment" at bounding box center [995, 439] width 196 height 28
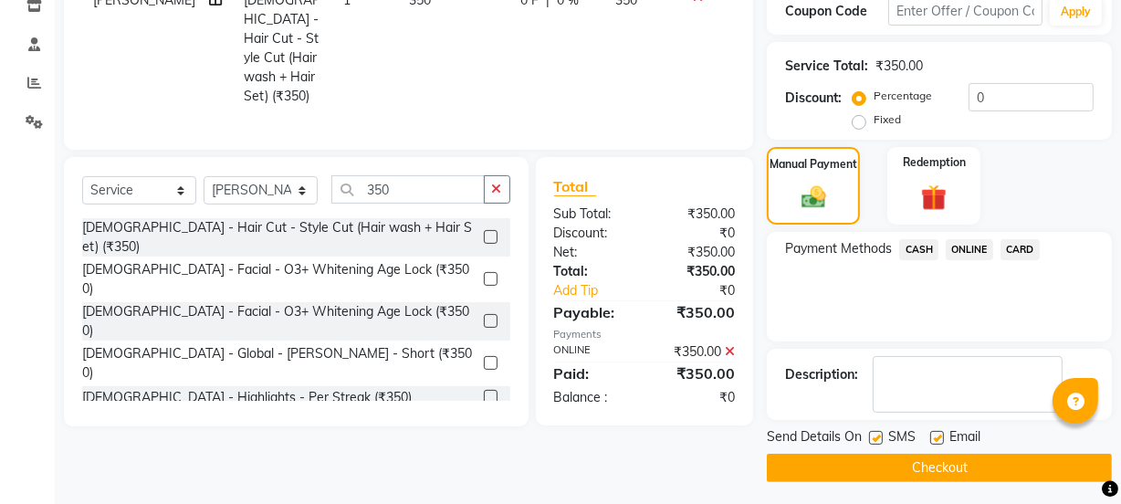
scroll to position [326, 0]
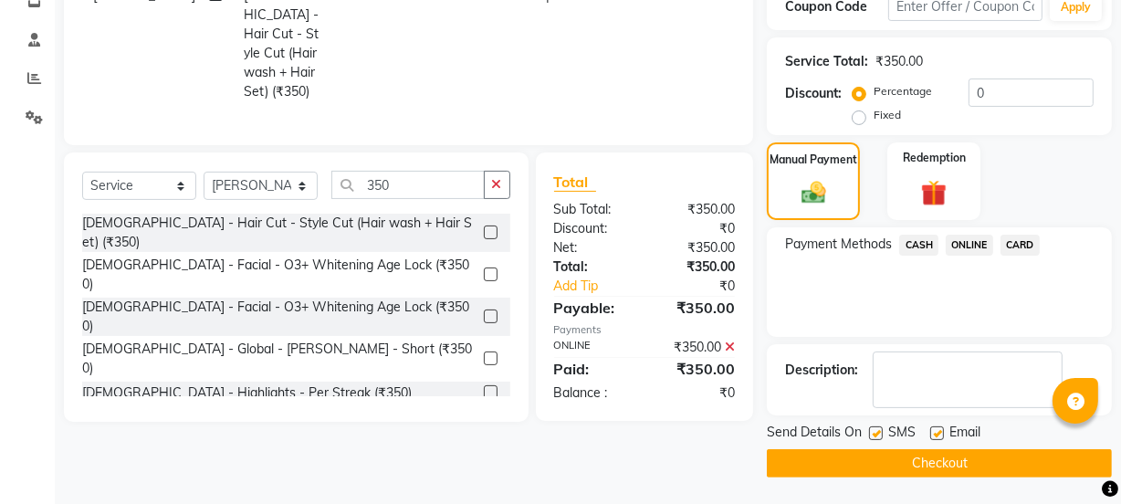
click at [958, 472] on button "Checkout" at bounding box center [939, 463] width 345 height 28
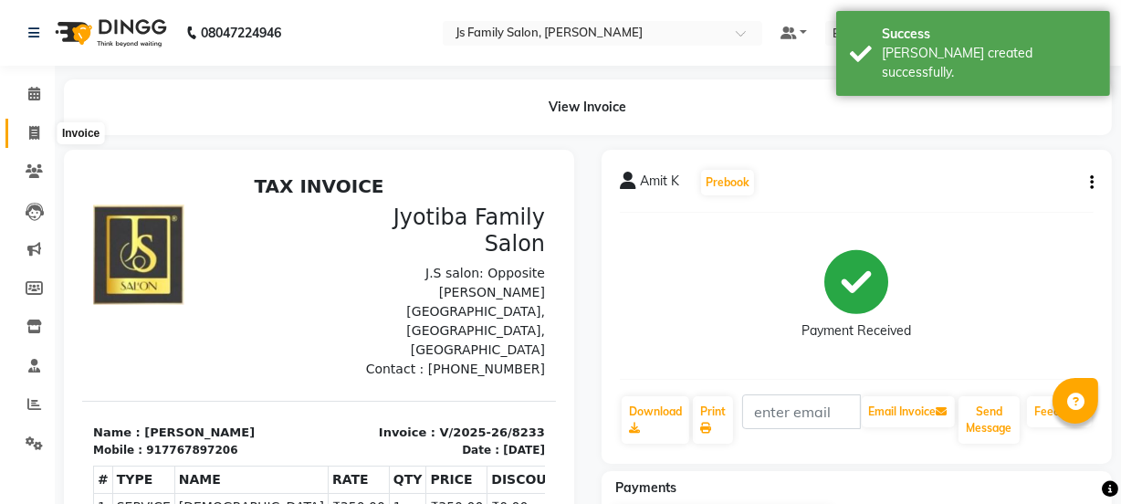
click at [29, 124] on span at bounding box center [34, 133] width 32 height 21
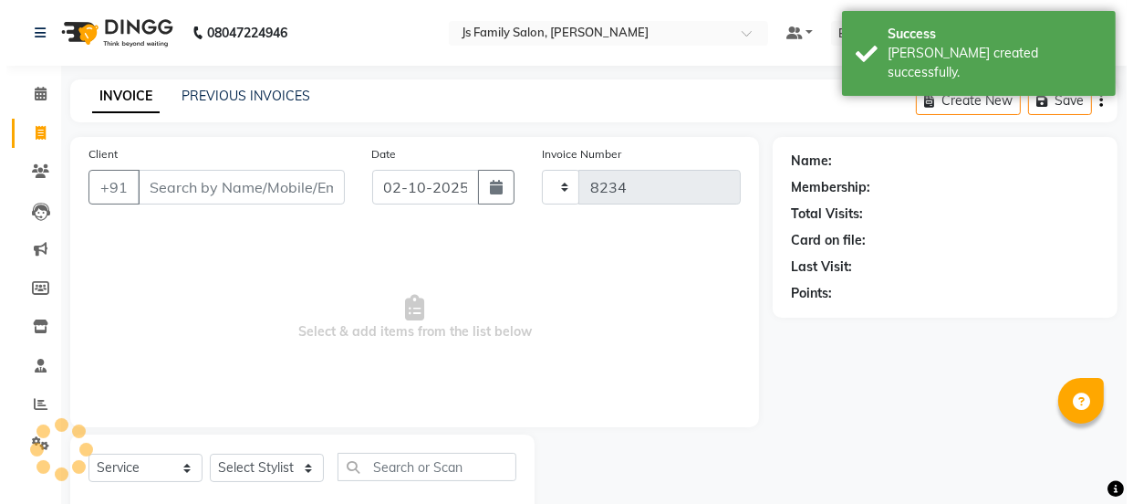
scroll to position [46, 0]
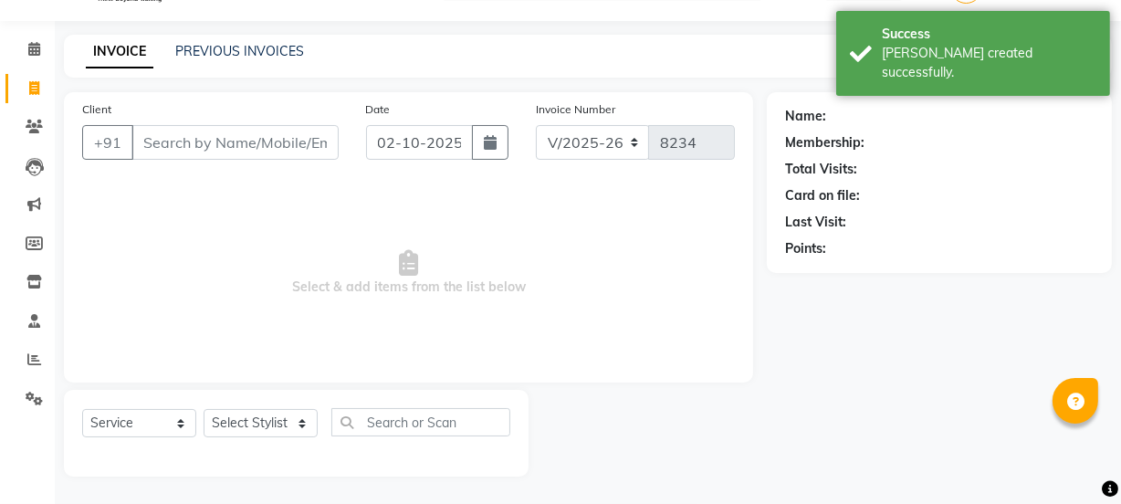
click at [205, 146] on input "Client" at bounding box center [234, 142] width 207 height 35
click at [272, 136] on span "Add Client" at bounding box center [292, 142] width 72 height 18
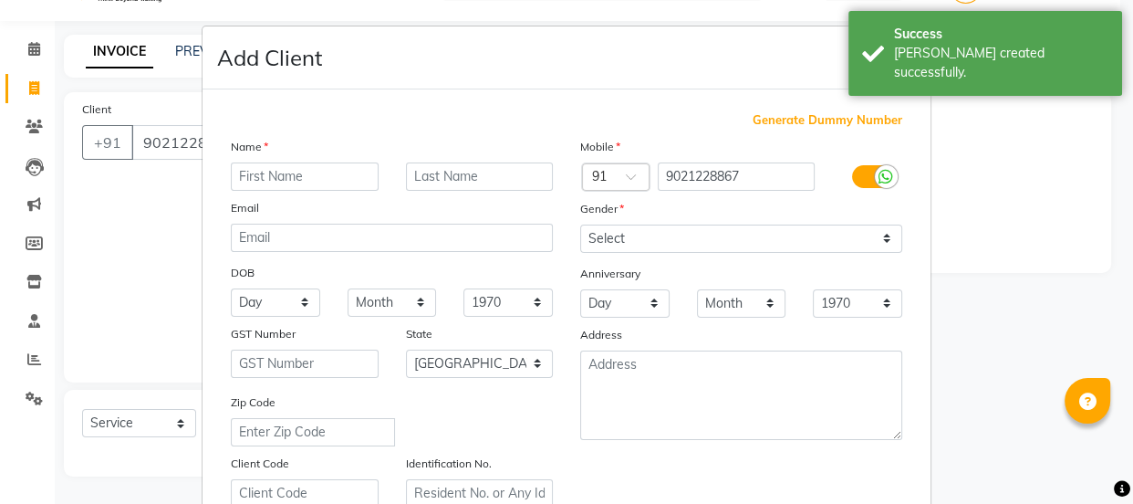
click at [279, 180] on input "text" at bounding box center [305, 176] width 148 height 28
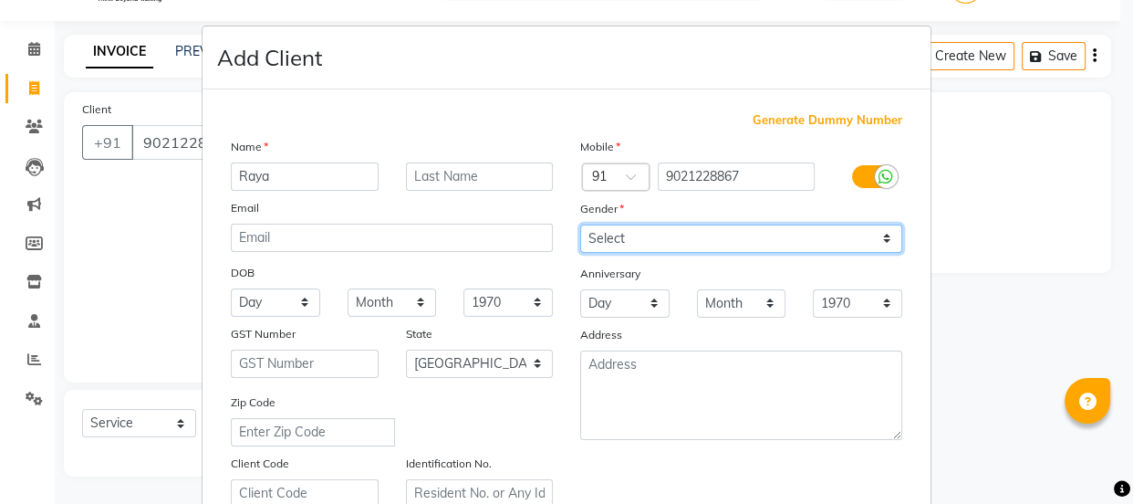
click at [625, 247] on select "Select [DEMOGRAPHIC_DATA] [DEMOGRAPHIC_DATA] Other Prefer Not To Say" at bounding box center [741, 238] width 322 height 28
click at [580, 224] on select "Select [DEMOGRAPHIC_DATA] [DEMOGRAPHIC_DATA] Other Prefer Not To Say" at bounding box center [741, 238] width 322 height 28
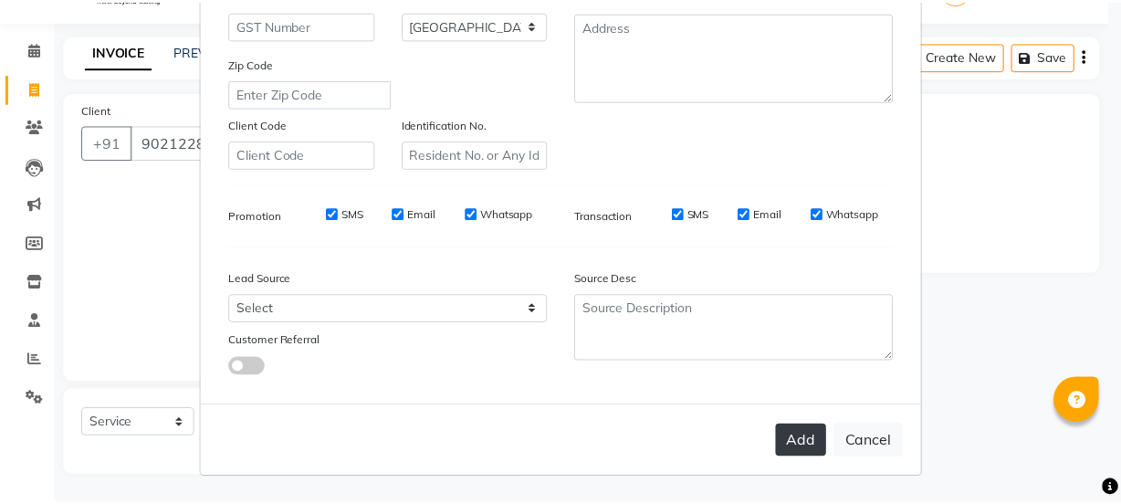
scroll to position [344, 0]
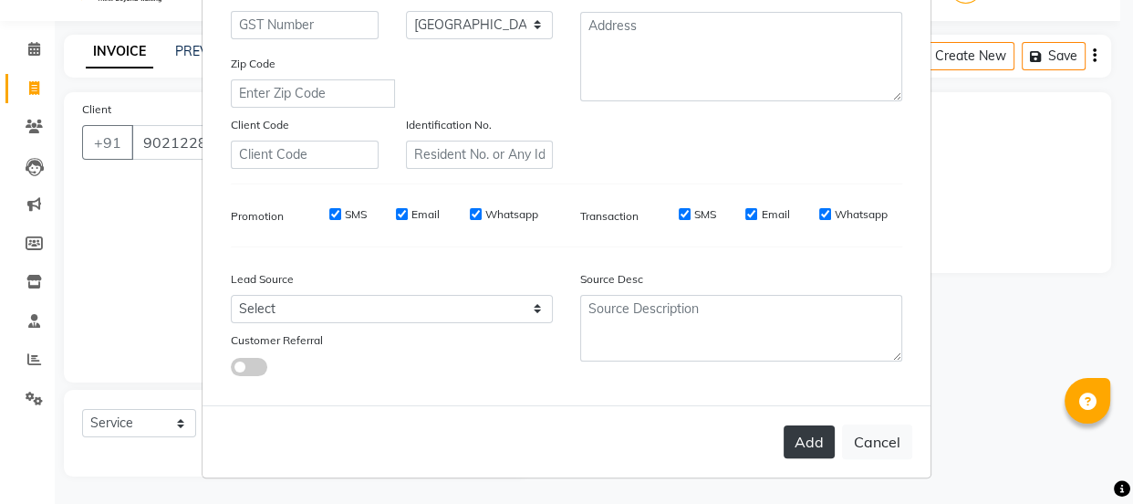
drag, startPoint x: 802, startPoint y: 444, endPoint x: 445, endPoint y: 431, distance: 357.1
click at [802, 443] on button "Add" at bounding box center [809, 441] width 51 height 33
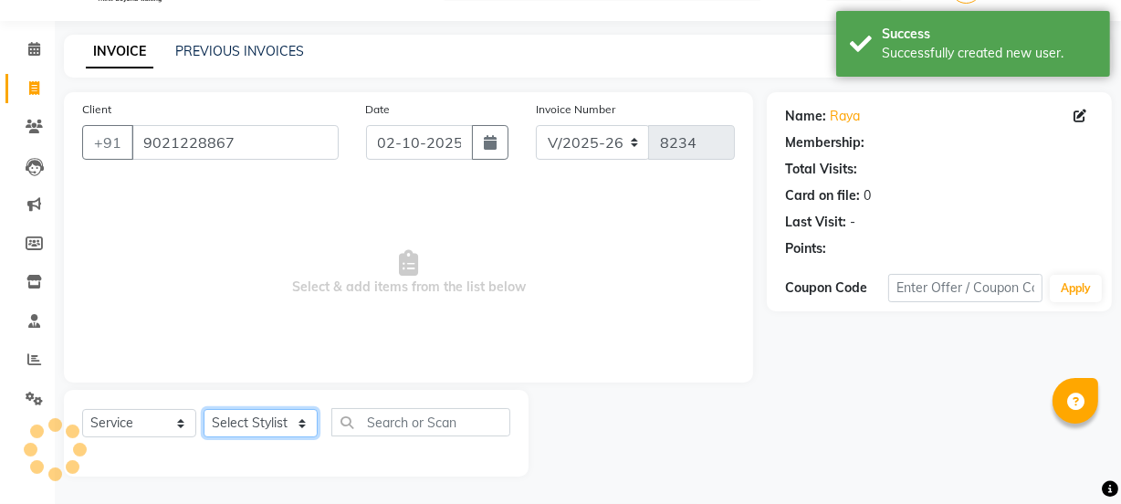
click at [241, 429] on select "Select Stylist [PERSON_NAME] Vaidyakar [PERSON_NAME] [PERSON_NAME] Mane Mosin […" at bounding box center [261, 423] width 114 height 28
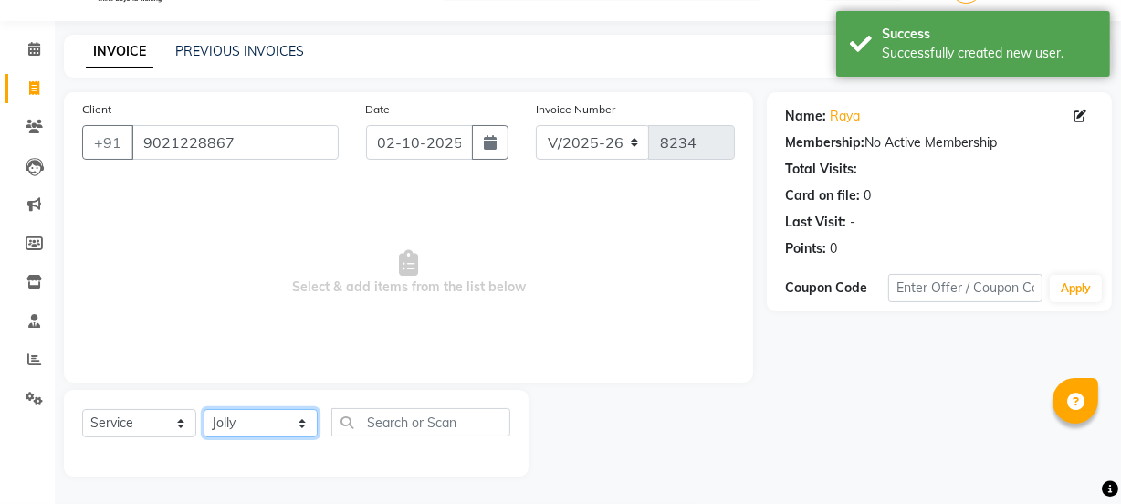
click at [204, 409] on select "Select Stylist [PERSON_NAME] Vaidyakar [PERSON_NAME] [PERSON_NAME] Mane Mosin […" at bounding box center [261, 423] width 114 height 28
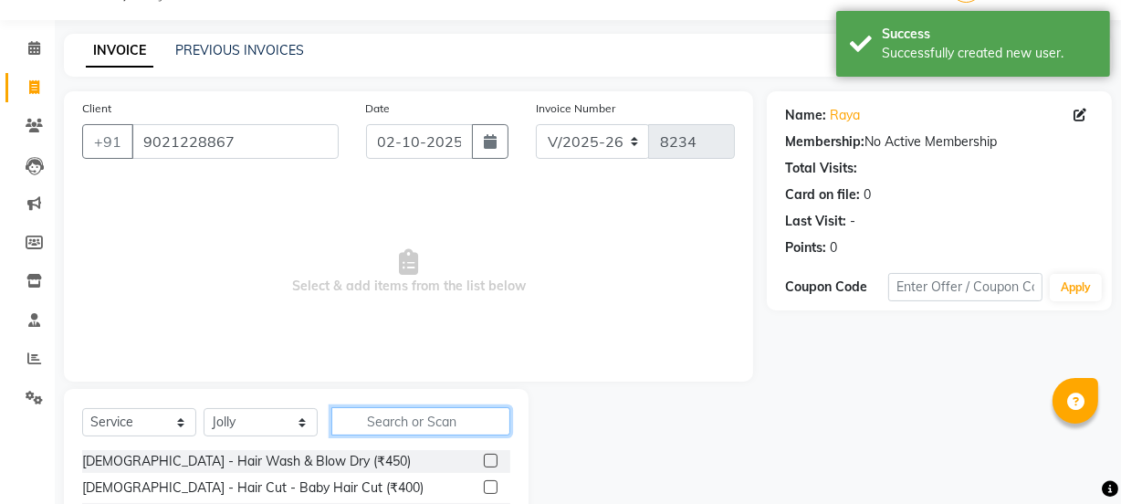
click at [411, 423] on input "text" at bounding box center [420, 421] width 179 height 28
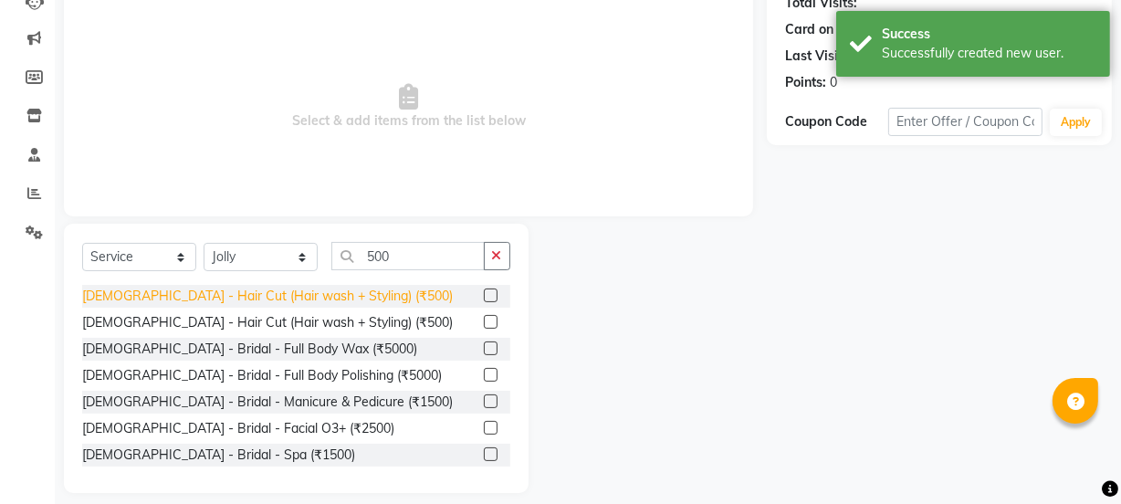
click at [341, 287] on div "[DEMOGRAPHIC_DATA] - Hair Cut (Hair wash + Styling) (₹500)" at bounding box center [267, 296] width 371 height 19
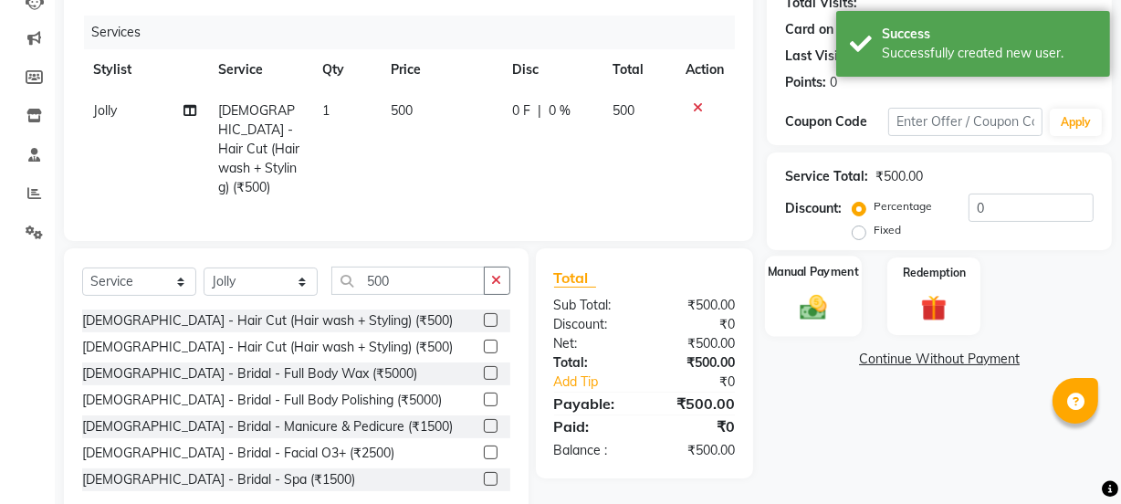
click at [840, 292] on div "Manual Payment" at bounding box center [813, 296] width 97 height 81
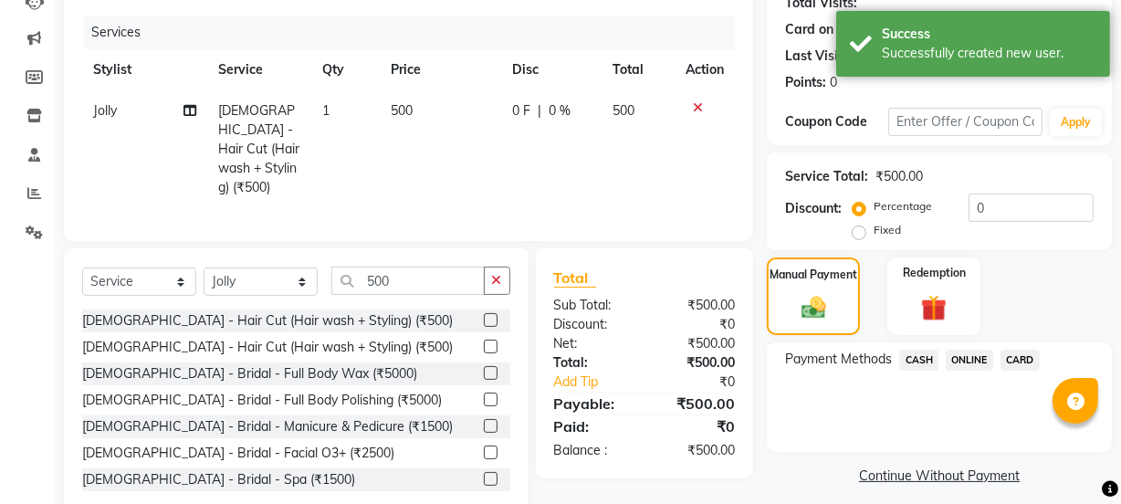
click at [913, 369] on span "CASH" at bounding box center [918, 360] width 39 height 21
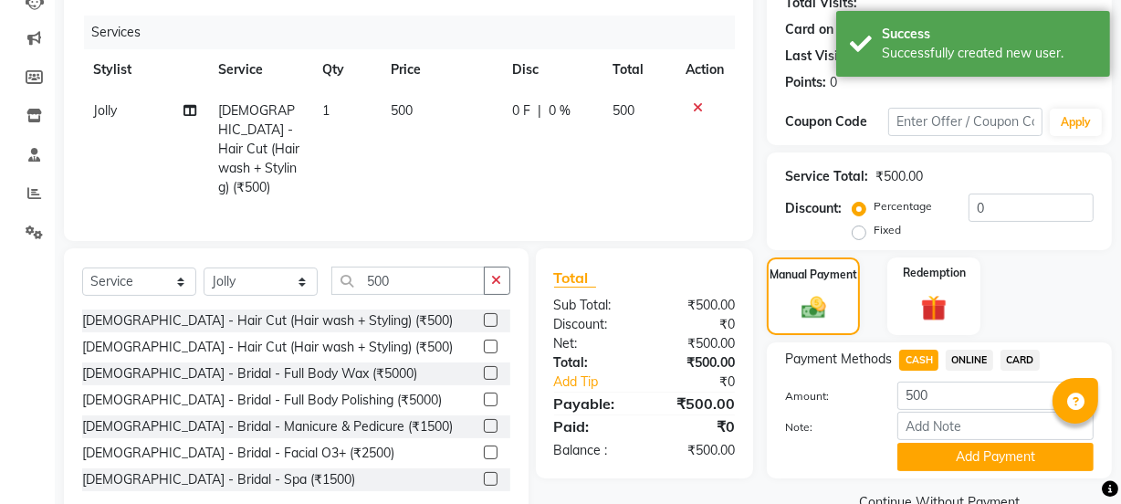
click at [944, 481] on div "Name: Raya Membership: No Active Membership Total Visits: Card on file: 0 Last …" at bounding box center [946, 221] width 359 height 591
click at [946, 458] on button "Add Payment" at bounding box center [995, 457] width 196 height 28
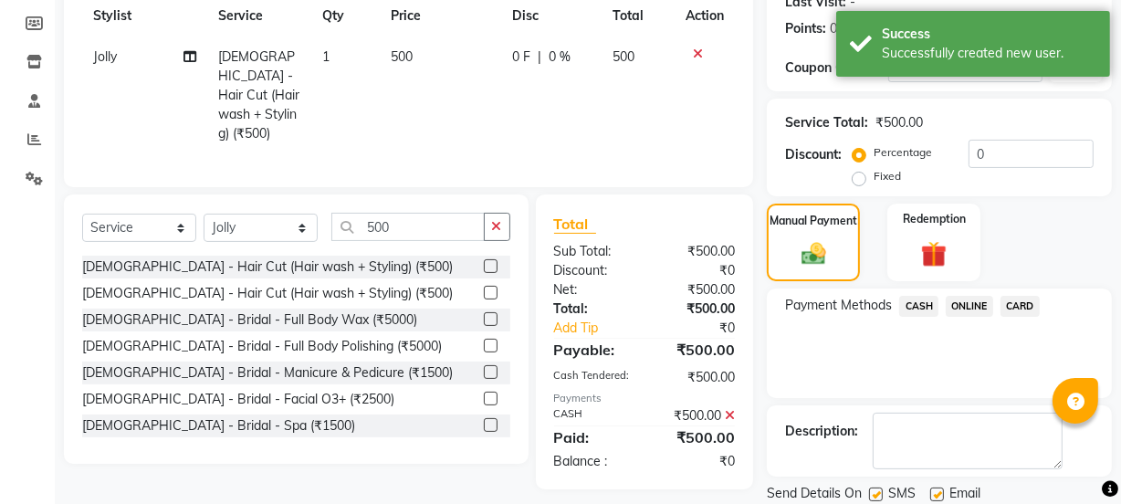
scroll to position [326, 0]
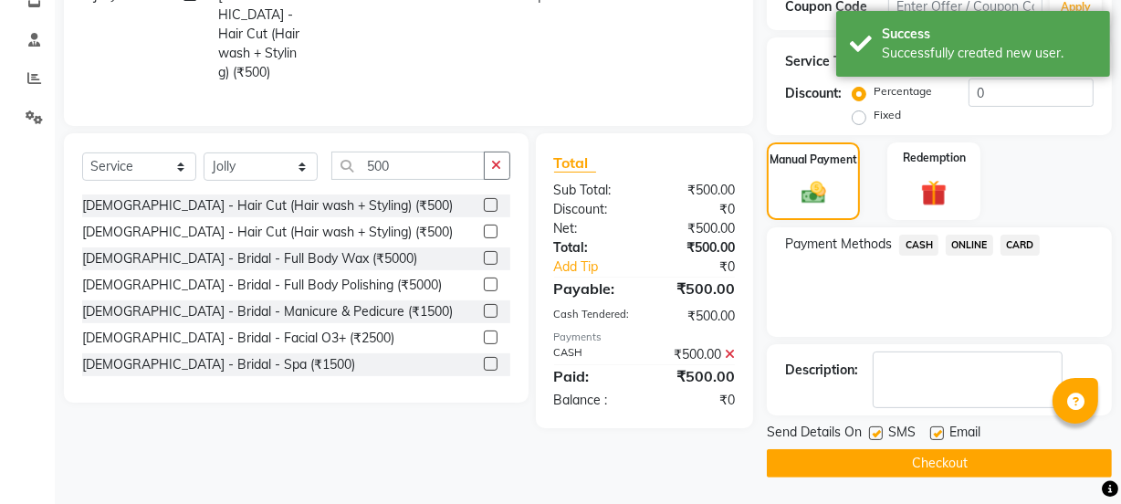
click at [949, 461] on button "Checkout" at bounding box center [939, 463] width 345 height 28
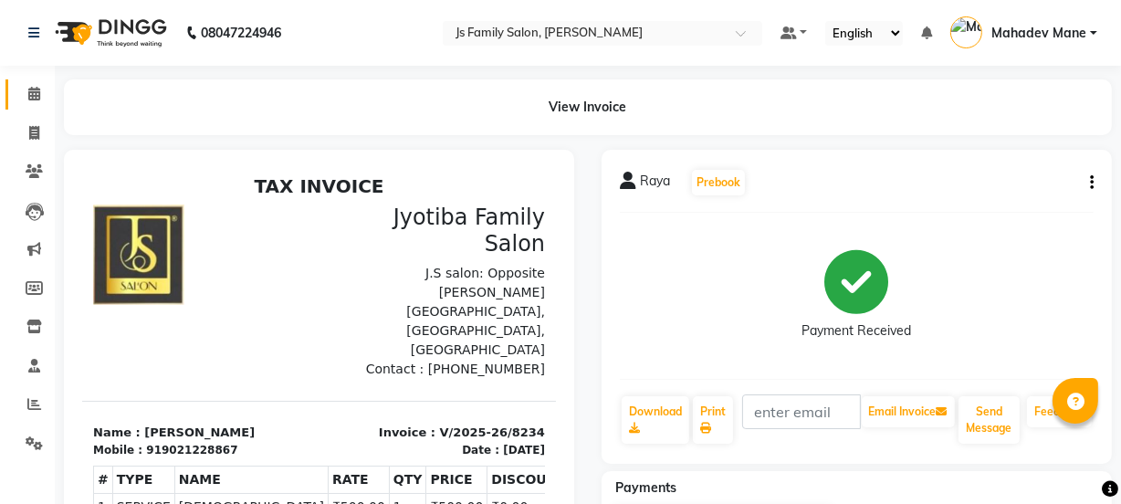
click at [16, 95] on link "Calendar" at bounding box center [27, 94] width 44 height 30
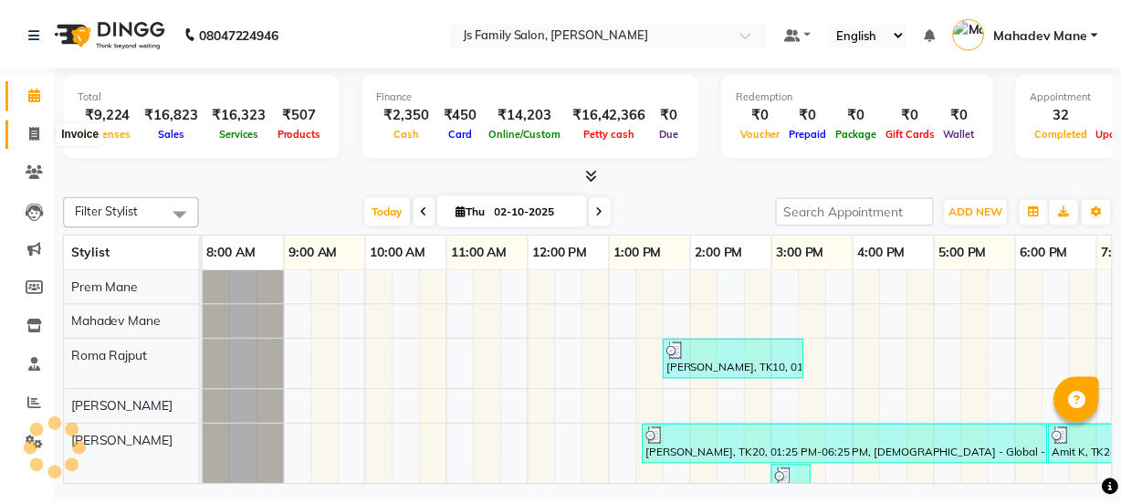
scroll to position [0, 148]
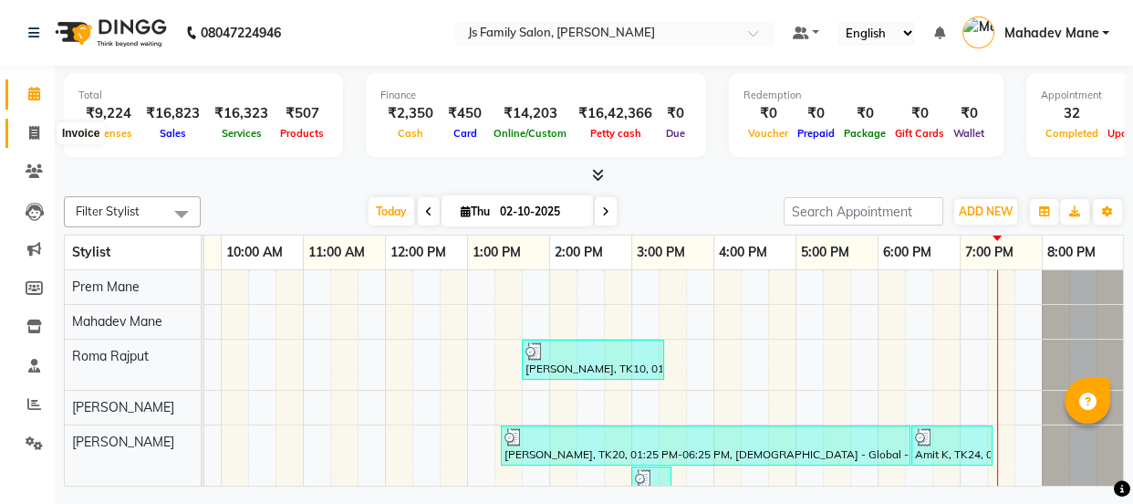
click at [37, 127] on icon at bounding box center [34, 133] width 10 height 14
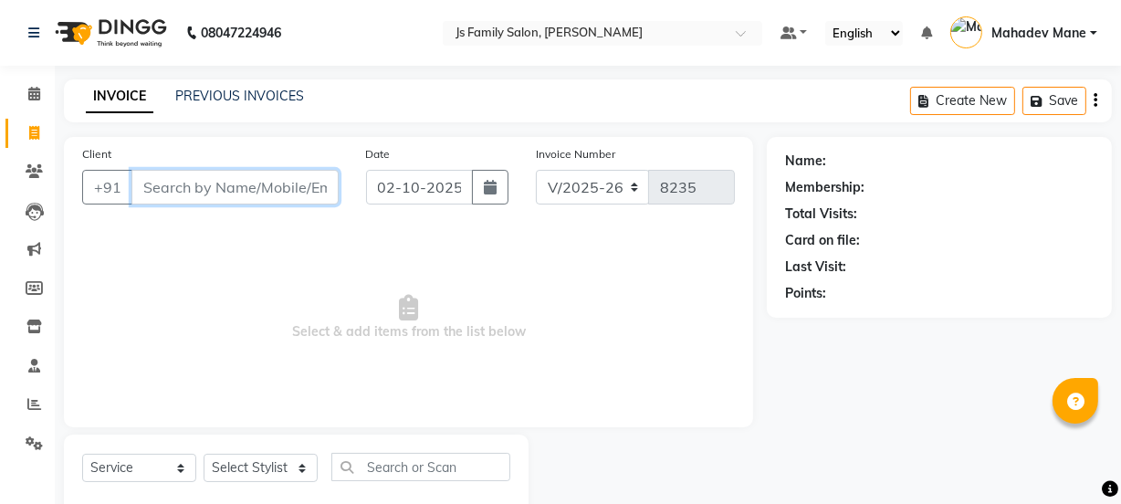
click at [202, 185] on input "Client" at bounding box center [234, 187] width 207 height 35
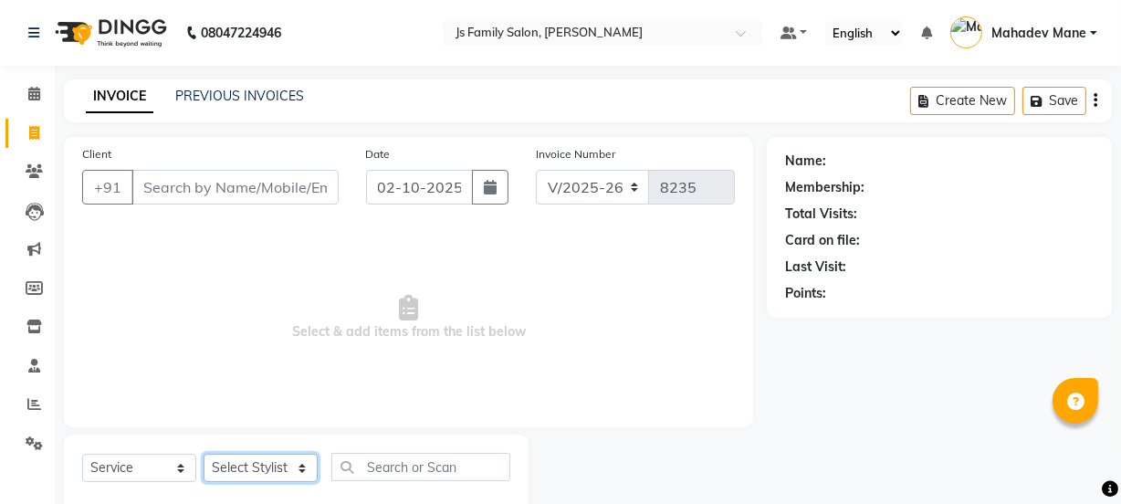
click at [285, 473] on select "Select Stylist [PERSON_NAME] Vaidyakar [PERSON_NAME] [PERSON_NAME] Mane Mosin […" at bounding box center [261, 468] width 114 height 28
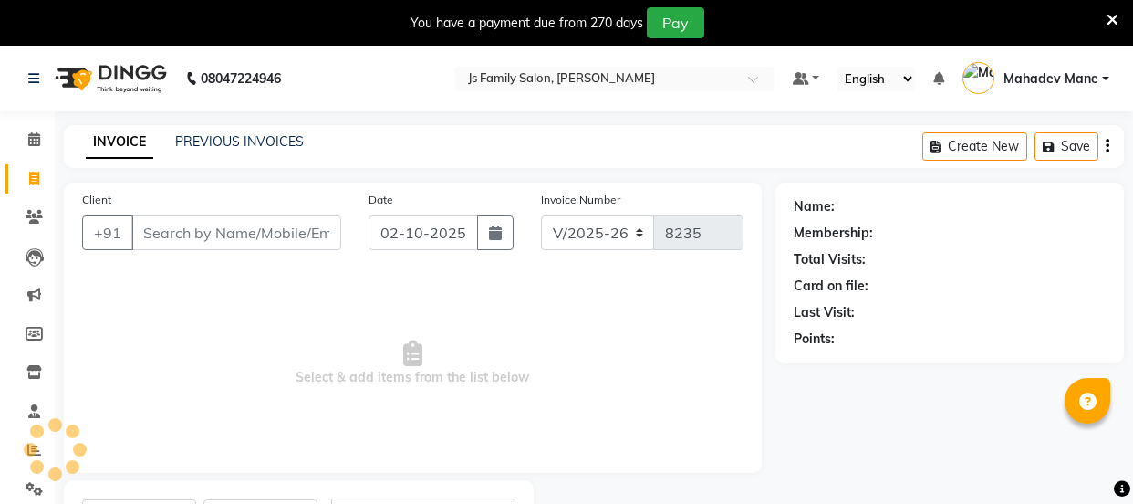
select select "3729"
select select "service"
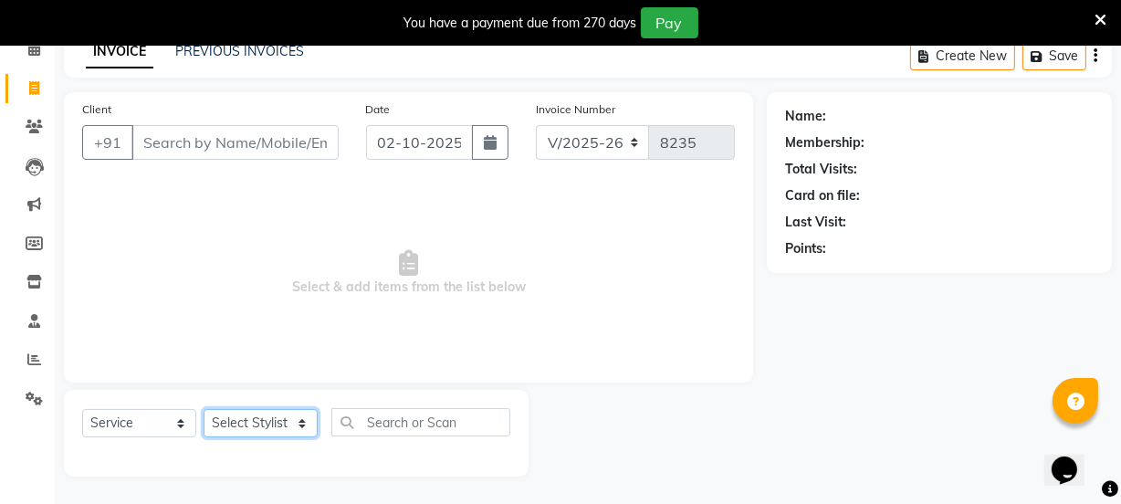
click at [253, 428] on select "Select Stylist arif Chetan Dipak Vaidyakar Huda Jolly kokan n Mahadev Mane Mosi…" at bounding box center [261, 423] width 114 height 28
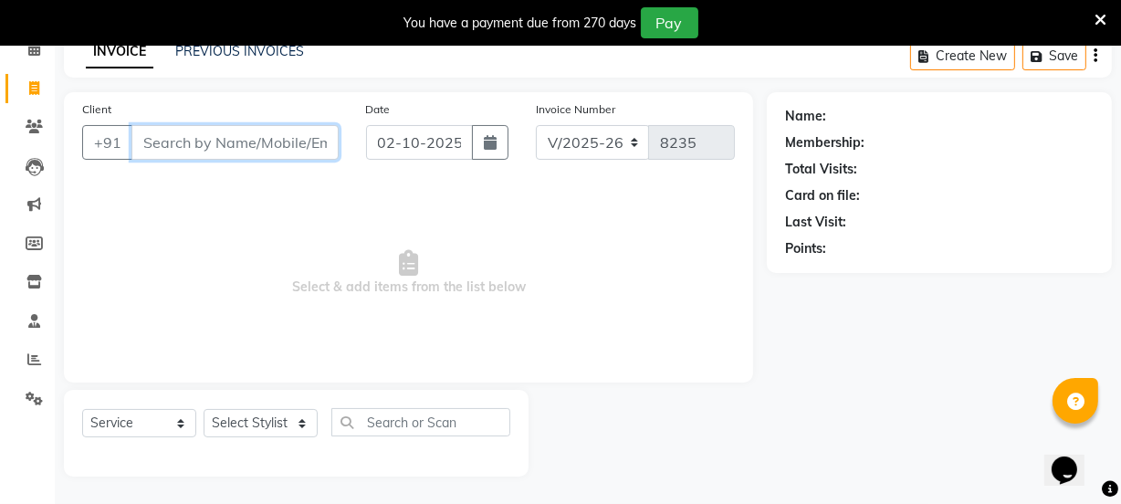
click at [215, 141] on input "Client" at bounding box center [234, 142] width 207 height 35
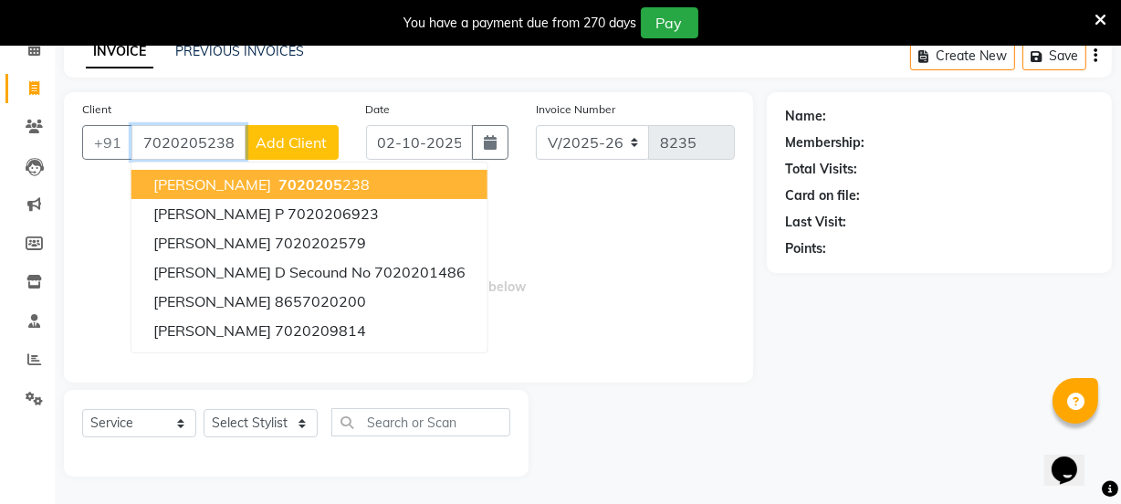
type input "7020205238"
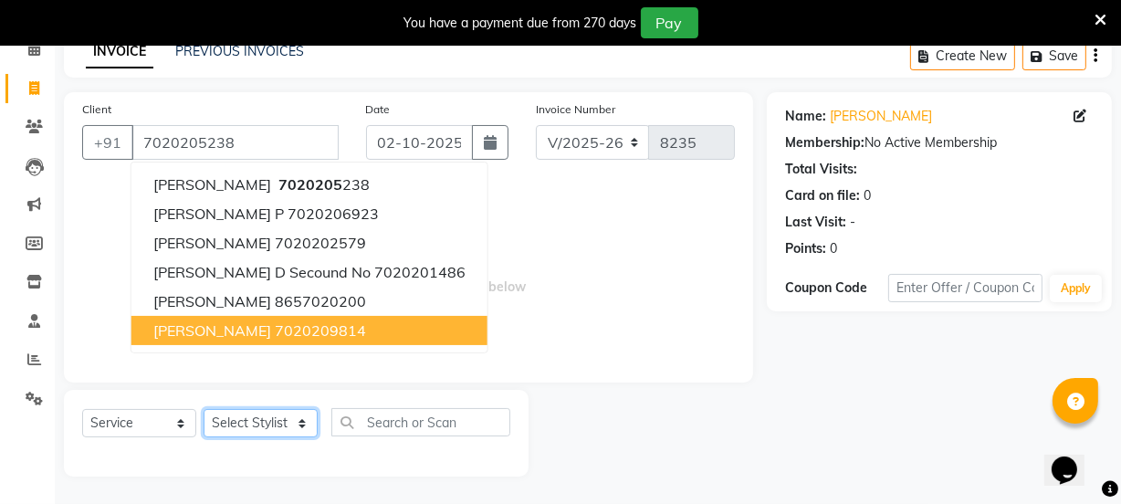
click at [283, 417] on select "Select Stylist arif Chetan Dipak Vaidyakar Huda Jolly kokan n Mahadev Mane Mosi…" at bounding box center [261, 423] width 114 height 28
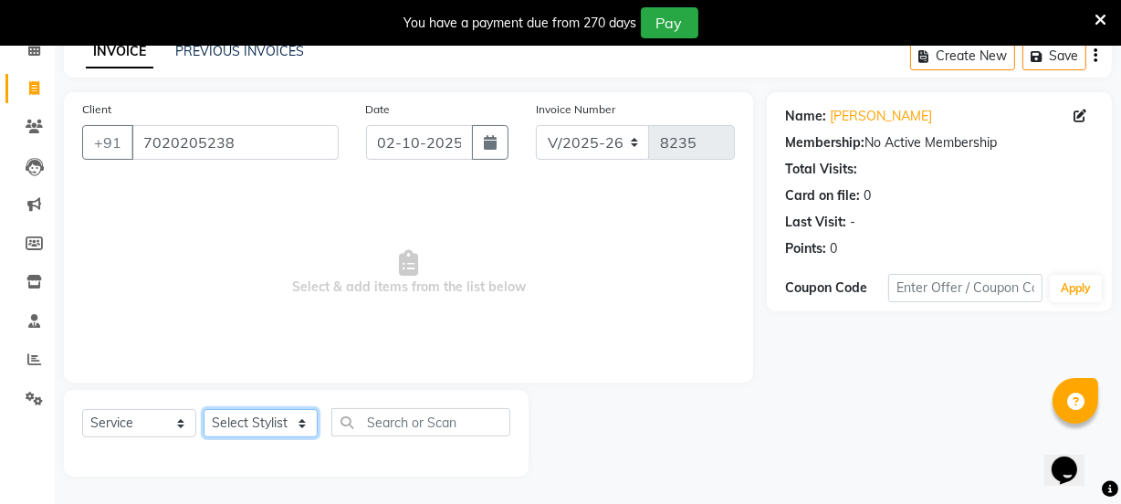
select select "93587"
click at [204, 409] on select "Select Stylist arif Chetan Dipak Vaidyakar Huda Jolly kokan n Mahadev Mane Mosi…" at bounding box center [261, 423] width 114 height 28
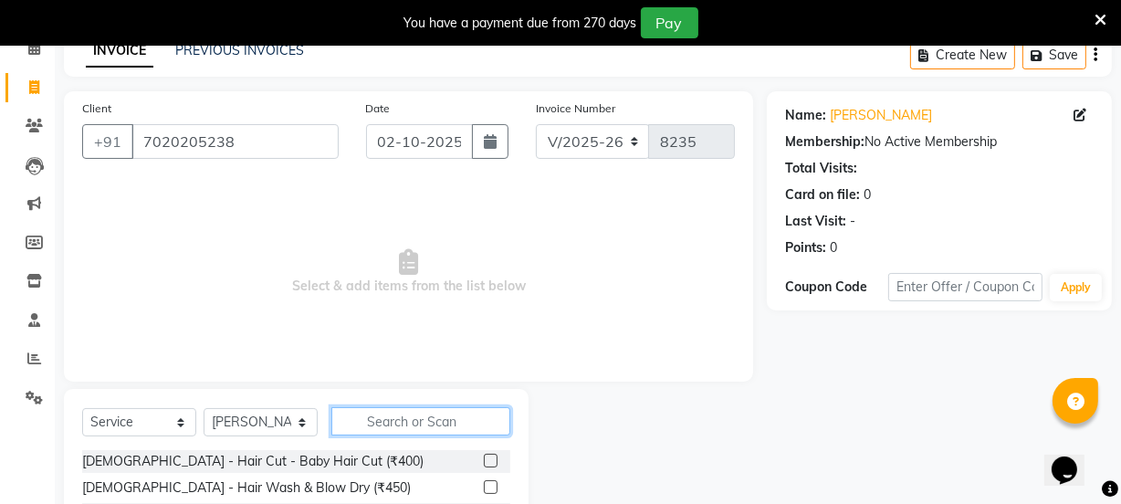
drag, startPoint x: 386, startPoint y: 410, endPoint x: 570, endPoint y: 364, distance: 189.9
click at [390, 410] on input "text" at bounding box center [420, 421] width 179 height 28
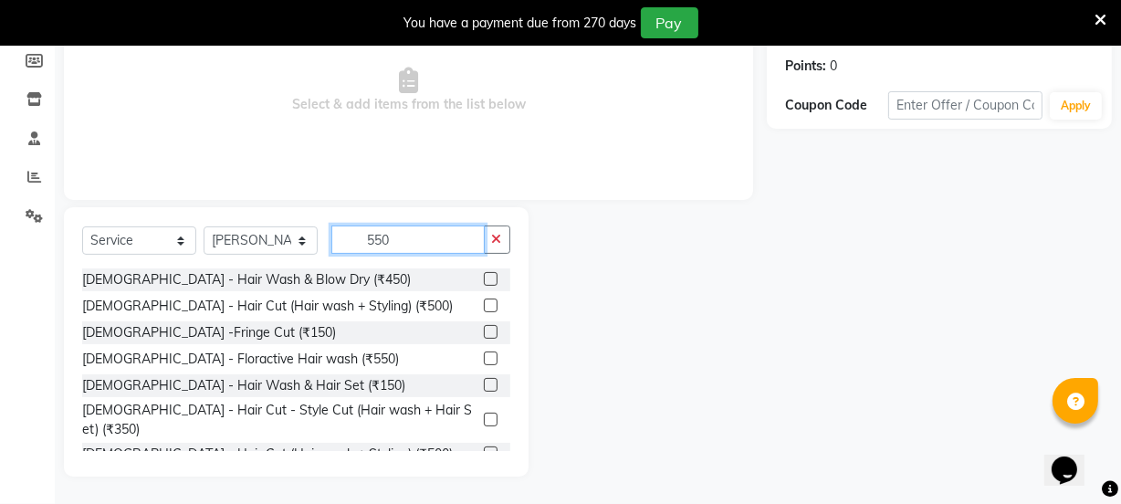
scroll to position [265, 0]
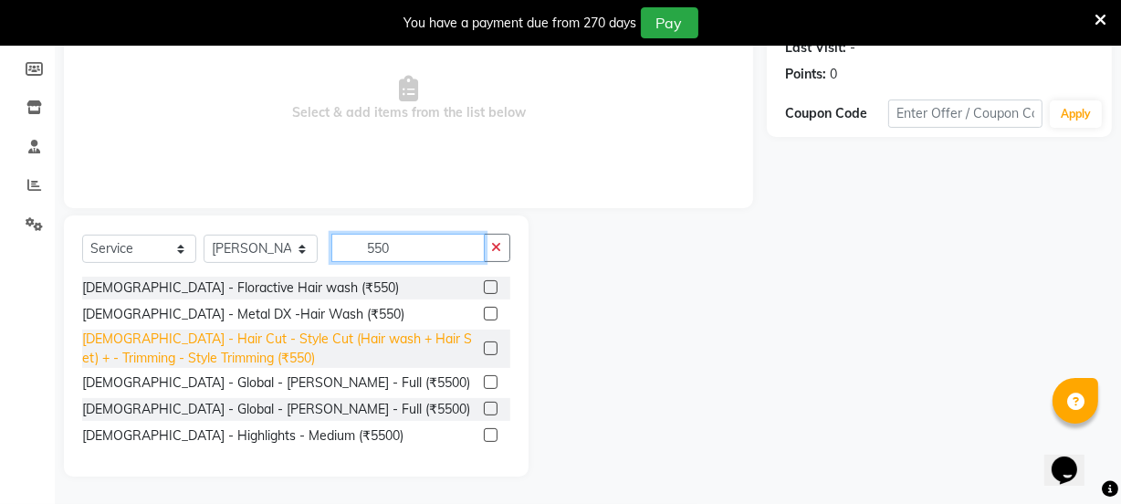
type input "550"
click at [441, 351] on div "[DEMOGRAPHIC_DATA] - Hair Cut - Style Cut (Hair wash + Hair Set) + - Trimming -…" at bounding box center [279, 348] width 394 height 38
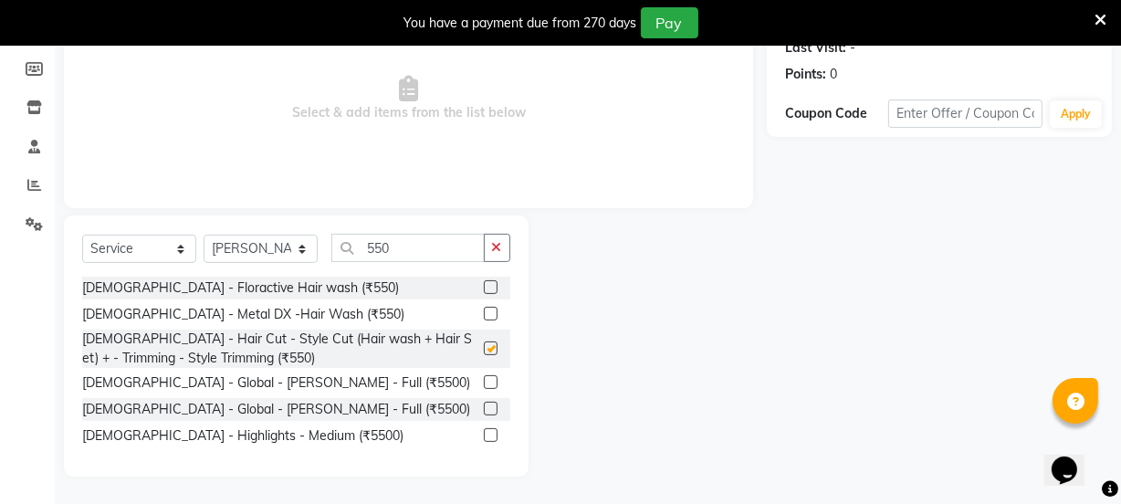
checkbox input "false"
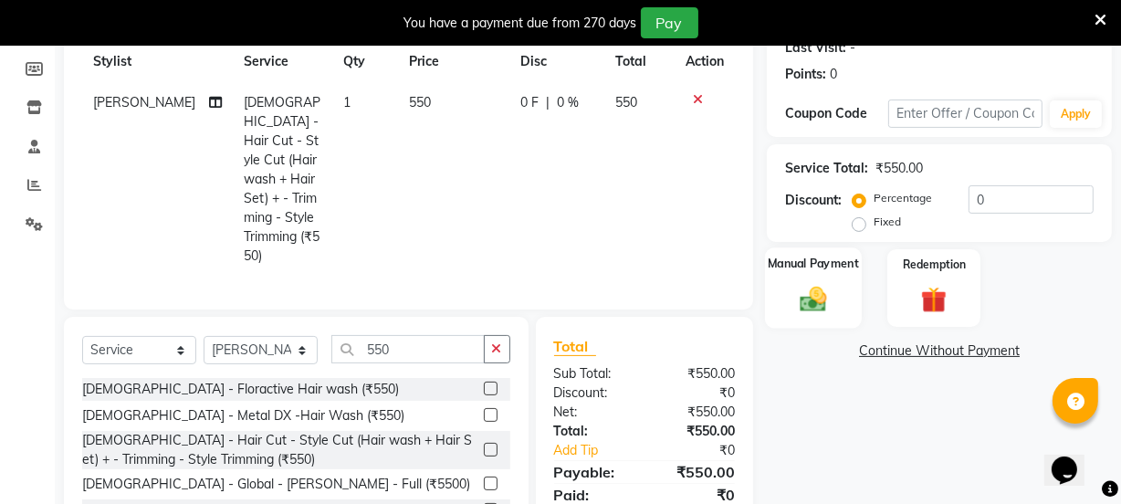
click at [841, 315] on div "Manual Payment" at bounding box center [813, 287] width 97 height 81
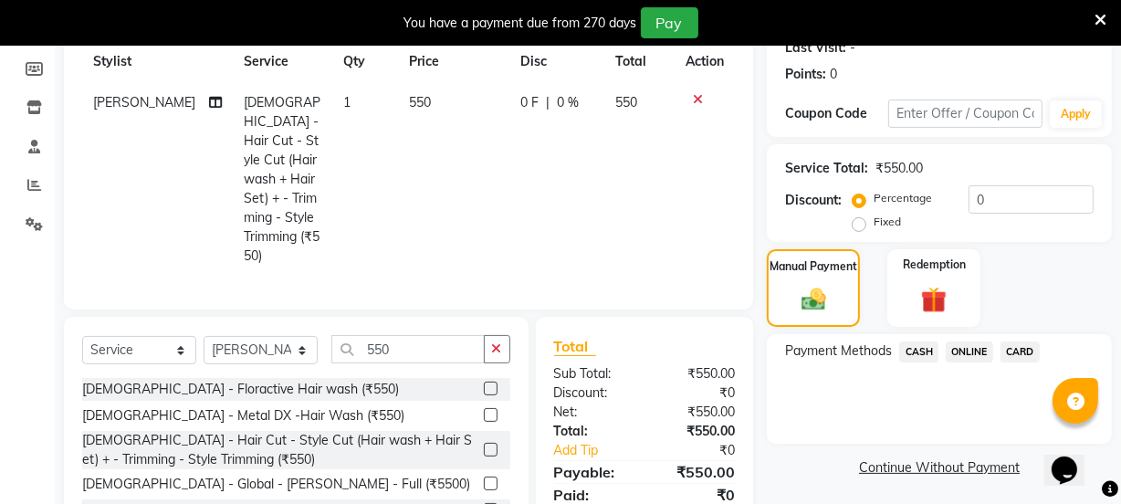
click at [1006, 347] on span "CARD" at bounding box center [1019, 351] width 39 height 21
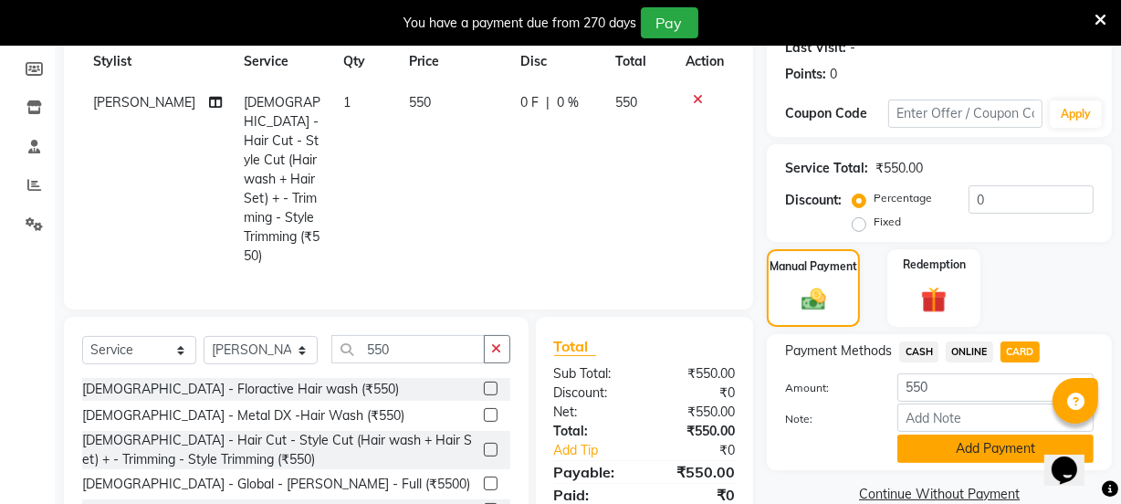
click at [990, 441] on button "Add Payment" at bounding box center [995, 448] width 196 height 28
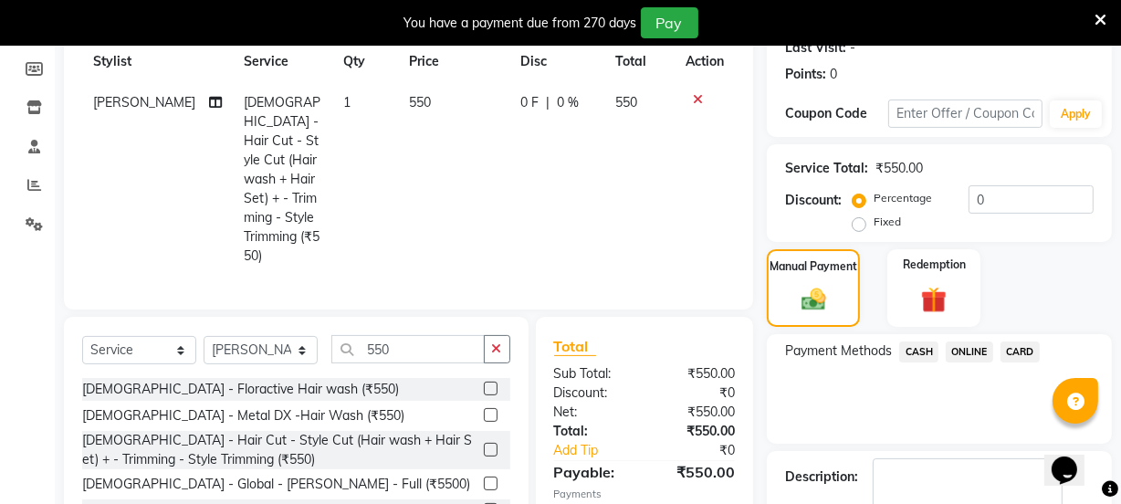
scroll to position [371, 0]
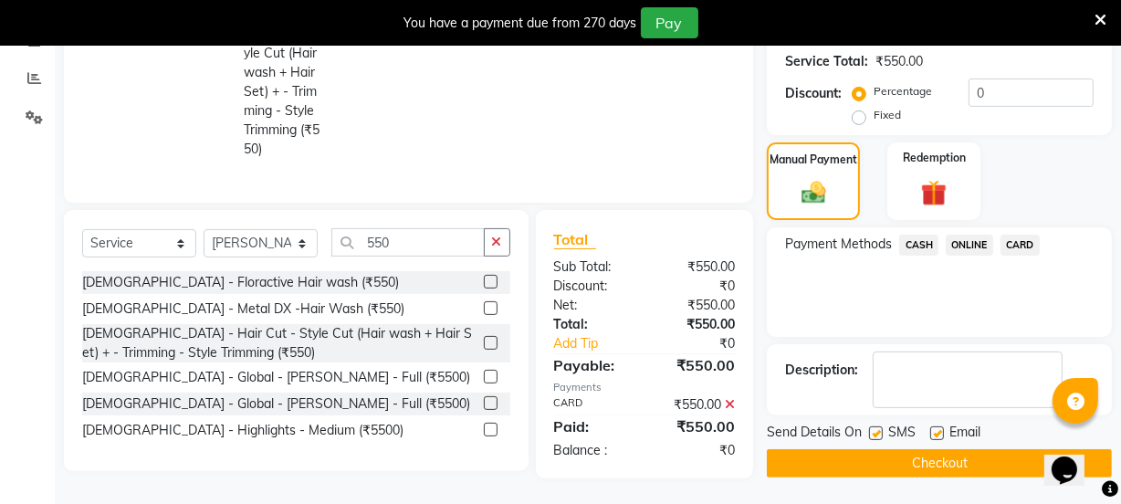
click at [988, 456] on button "Checkout" at bounding box center [939, 463] width 345 height 28
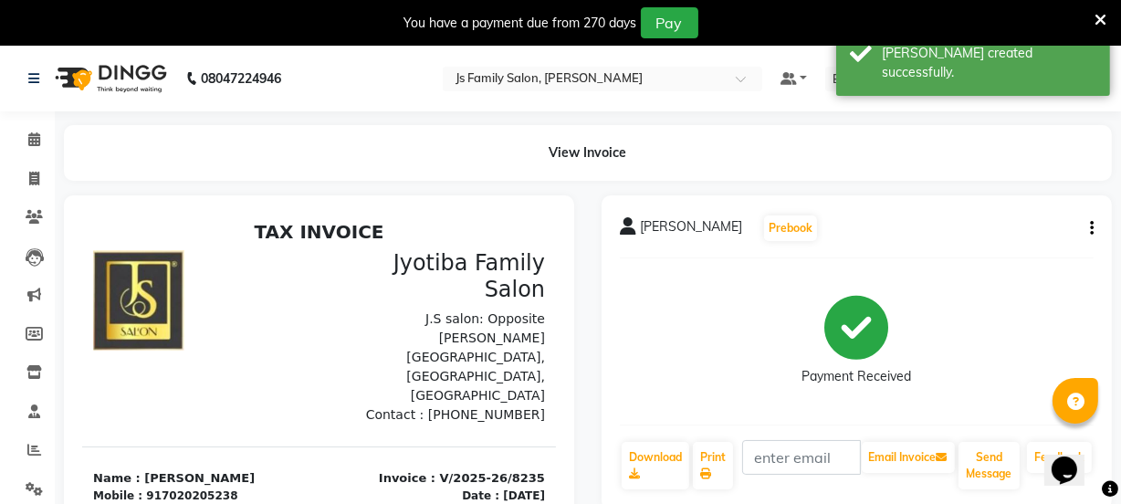
click at [28, 162] on li "Invoice" at bounding box center [27, 179] width 55 height 39
click at [28, 165] on link "Invoice" at bounding box center [27, 179] width 44 height 30
select select "3729"
select select "service"
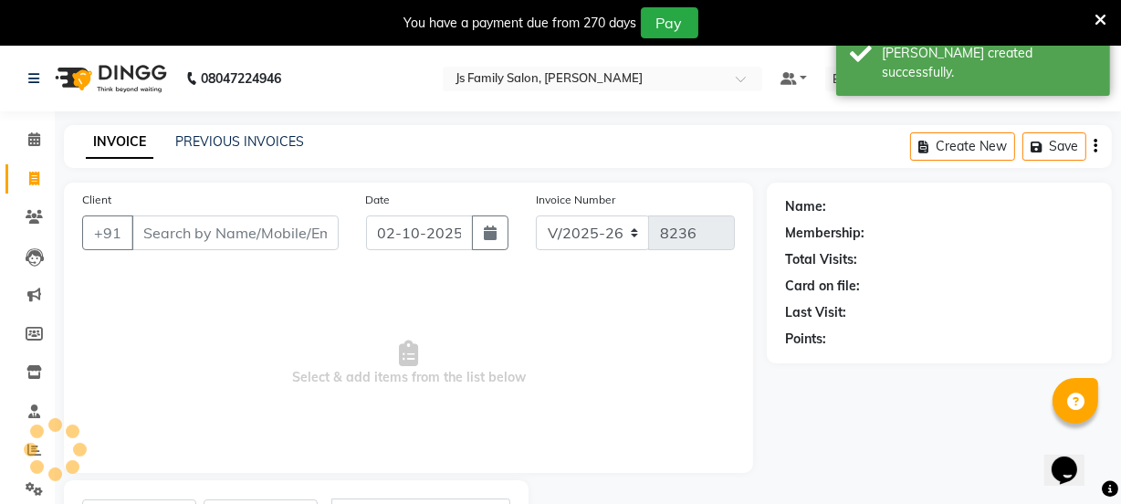
scroll to position [91, 0]
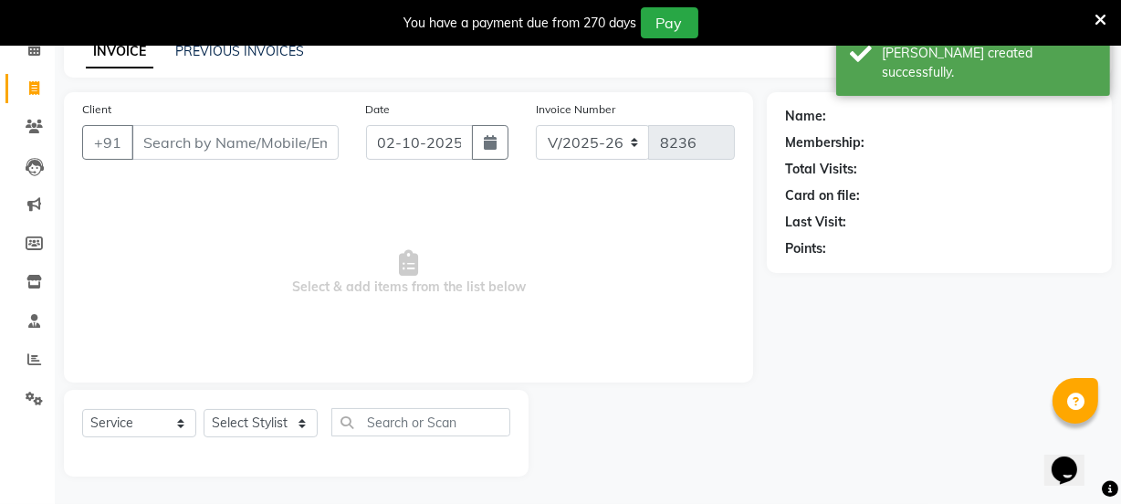
click at [245, 149] on input "Client" at bounding box center [234, 142] width 207 height 35
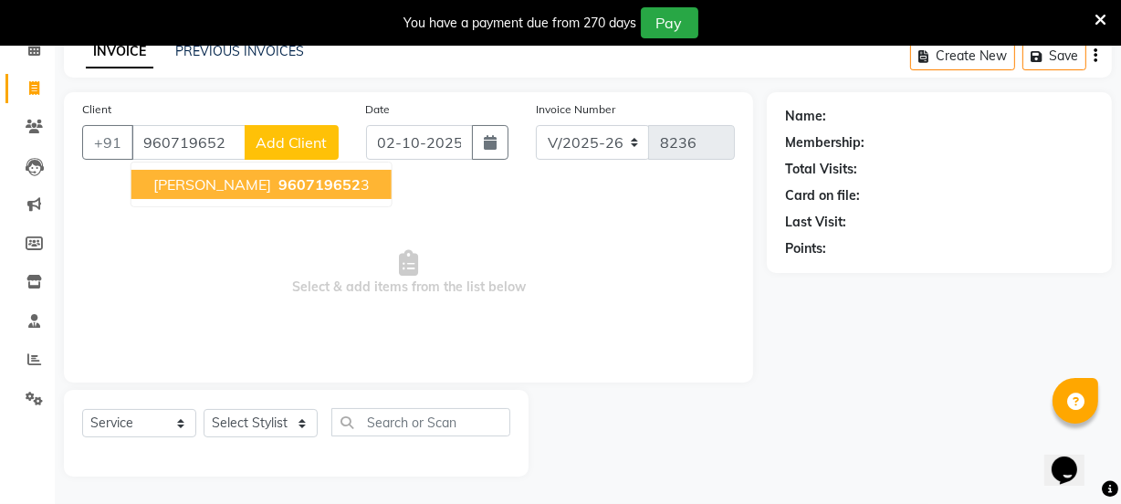
drag, startPoint x: 247, startPoint y: 173, endPoint x: 247, endPoint y: 197, distance: 23.7
click at [278, 176] on span "960719652" at bounding box center [319, 184] width 82 height 18
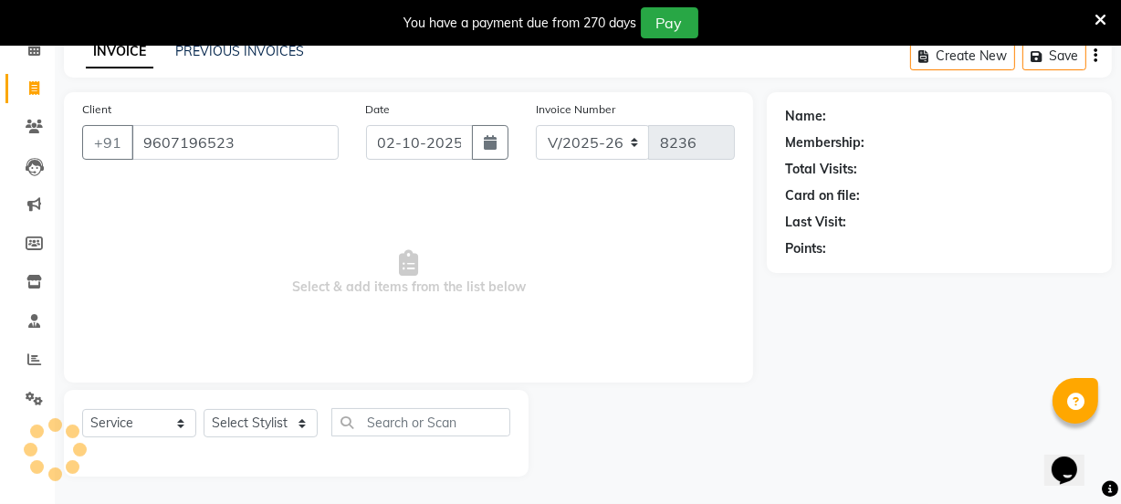
type input "9607196523"
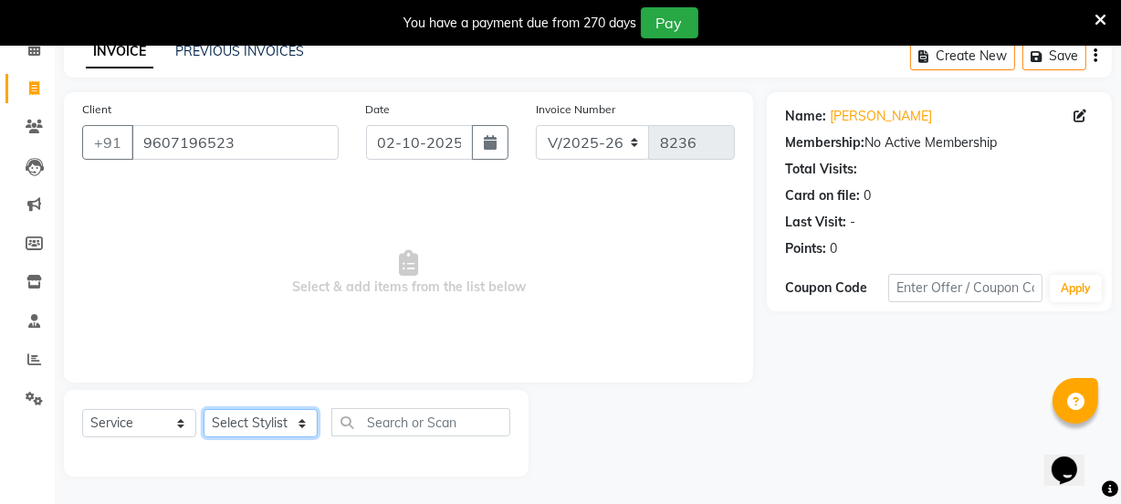
click at [256, 420] on select "Select Stylist arif Chetan Dipak Vaidyakar Huda Jolly kokan n Mahadev Mane Mosi…" at bounding box center [261, 423] width 114 height 28
select select "93587"
click at [204, 409] on select "Select Stylist arif Chetan Dipak Vaidyakar Huda Jolly kokan n Mahadev Mane Mosi…" at bounding box center [261, 423] width 114 height 28
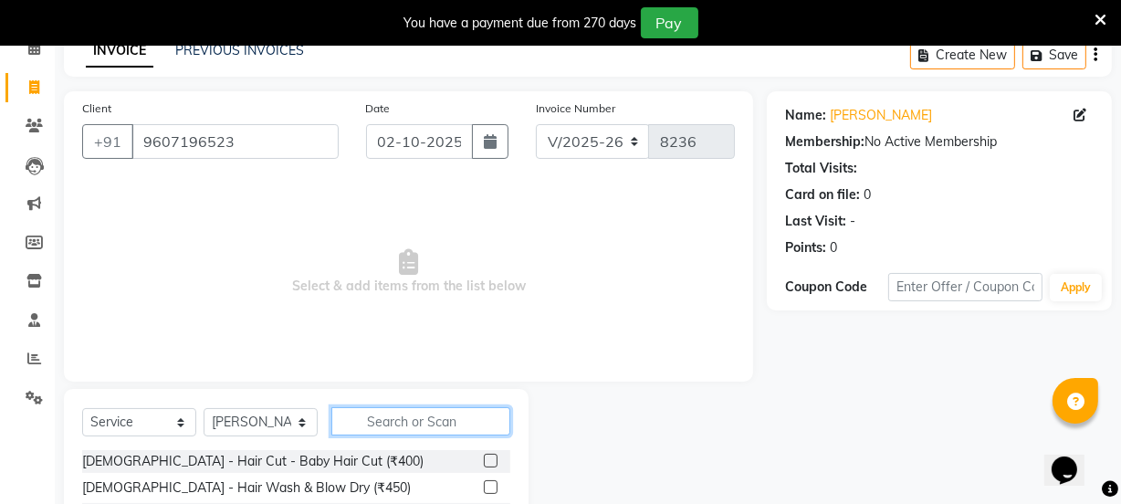
click at [450, 428] on input "text" at bounding box center [420, 421] width 179 height 28
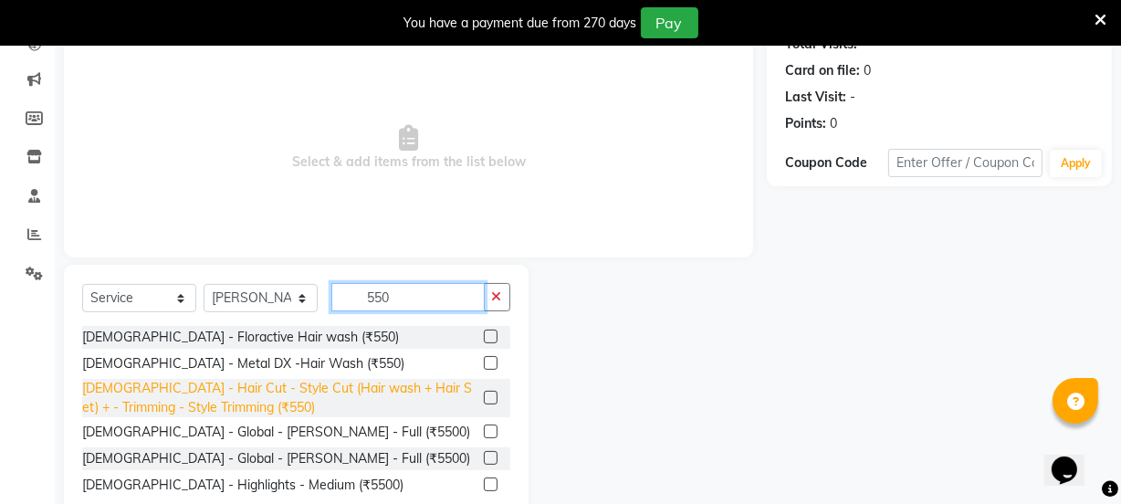
scroll to position [265, 0]
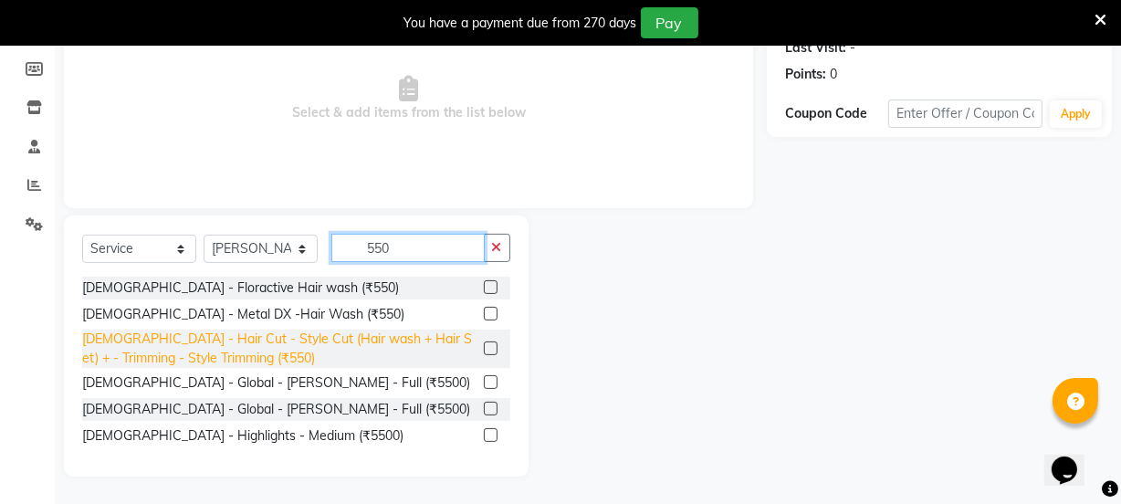
type input "550"
click at [452, 339] on div "[DEMOGRAPHIC_DATA] - Hair Cut - Style Cut (Hair wash + Hair Set) + - Trimming -…" at bounding box center [279, 348] width 394 height 38
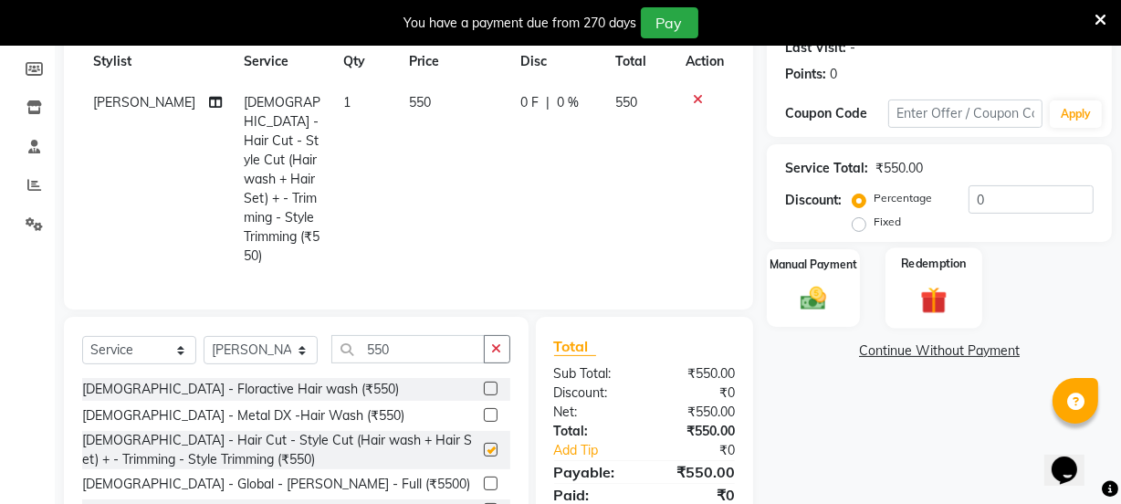
checkbox input "false"
click at [799, 293] on img at bounding box center [813, 298] width 44 height 31
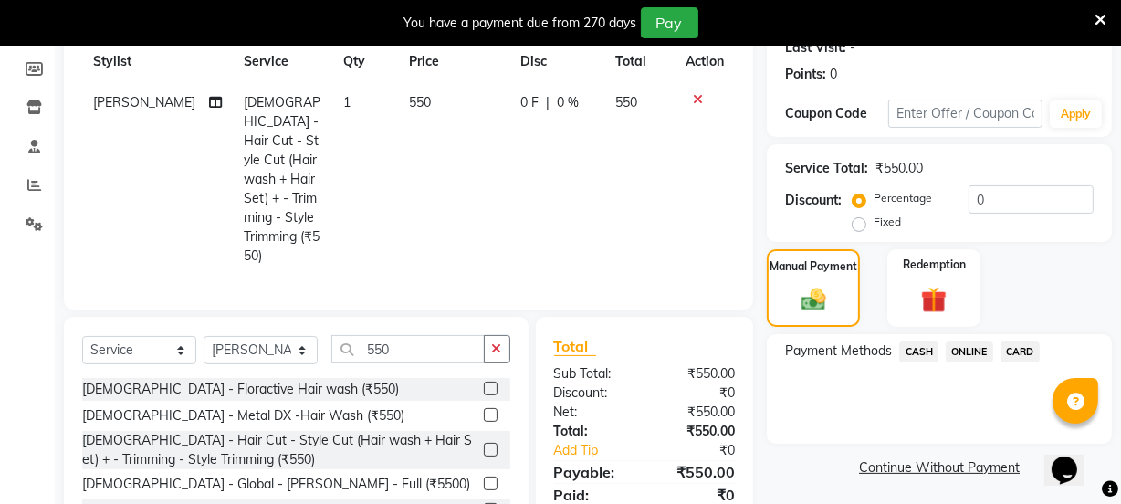
click at [962, 344] on span "ONLINE" at bounding box center [968, 351] width 47 height 21
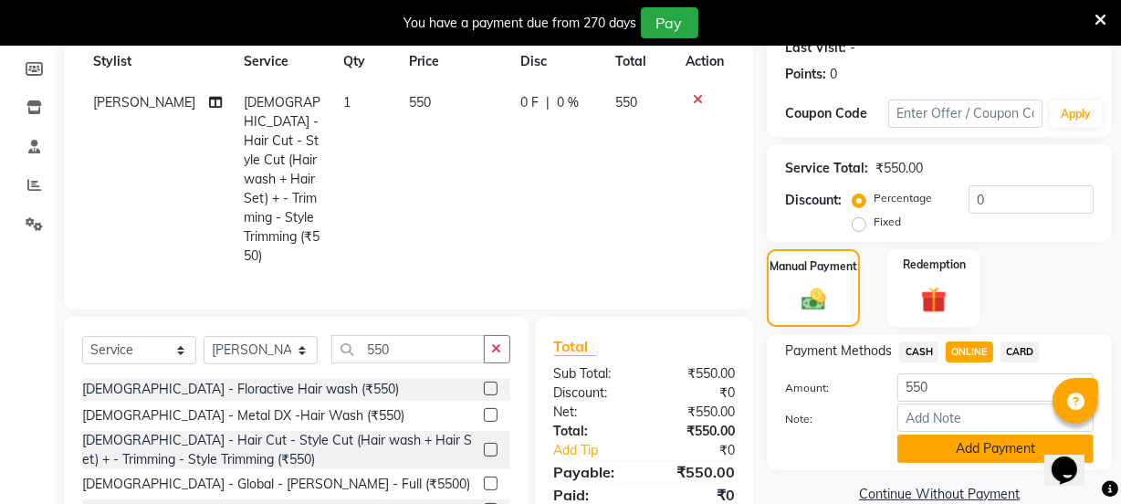
click at [969, 440] on button "Add Payment" at bounding box center [995, 448] width 196 height 28
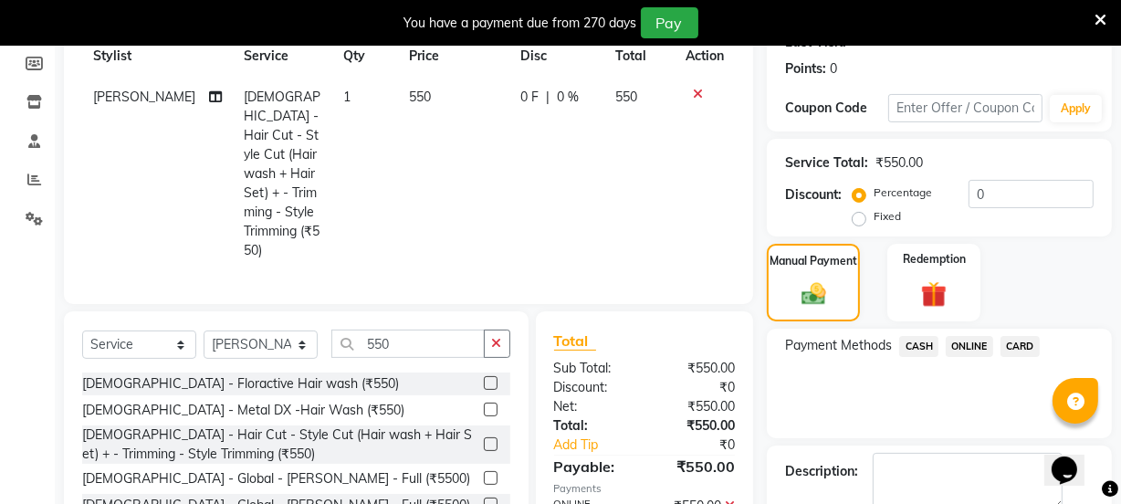
scroll to position [371, 0]
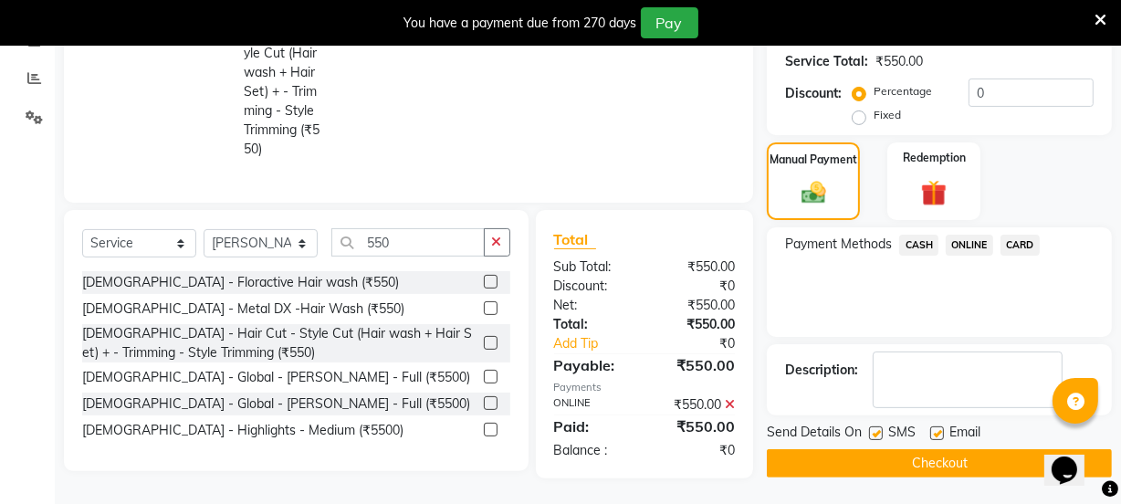
click at [976, 461] on button "Checkout" at bounding box center [939, 463] width 345 height 28
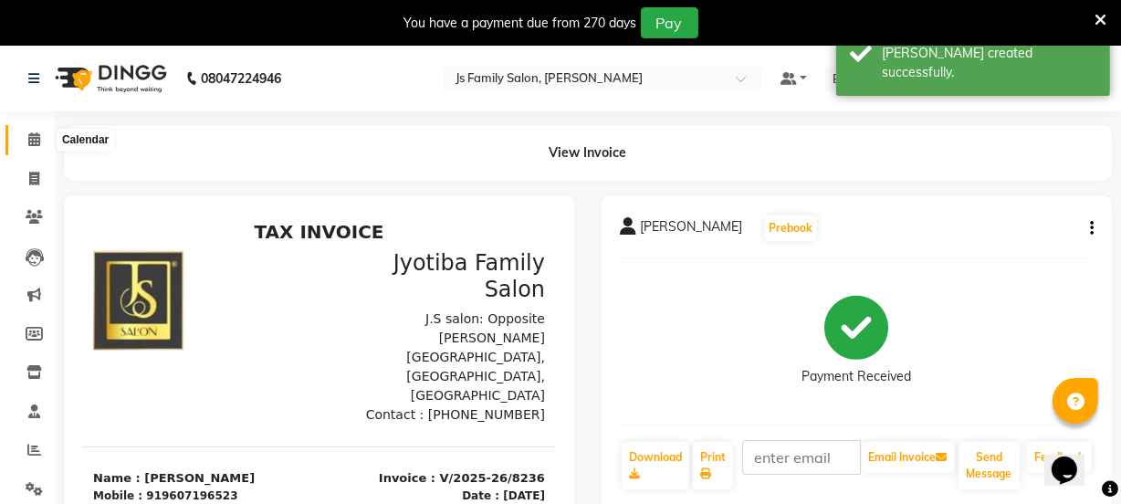
click at [37, 145] on icon at bounding box center [34, 139] width 12 height 14
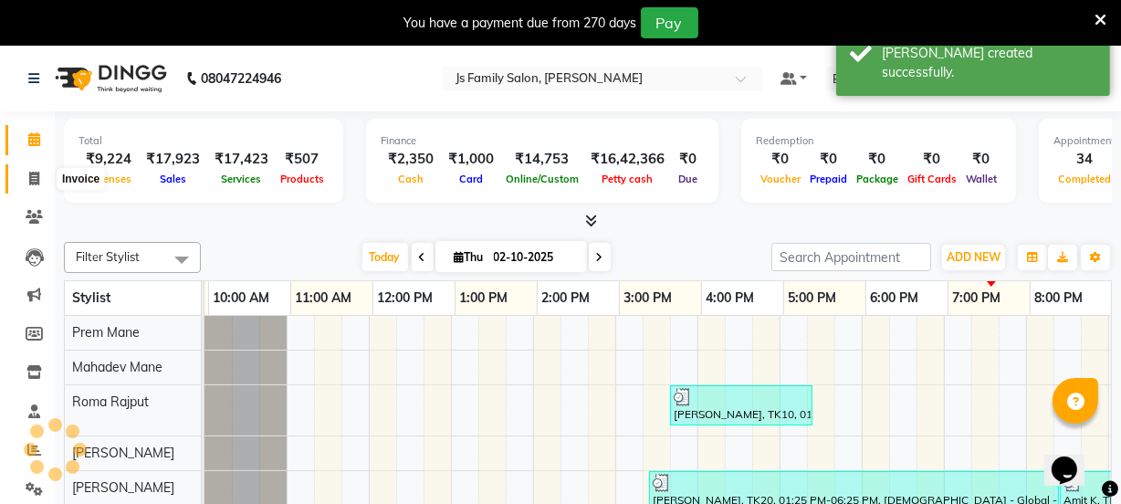
scroll to position [0, 161]
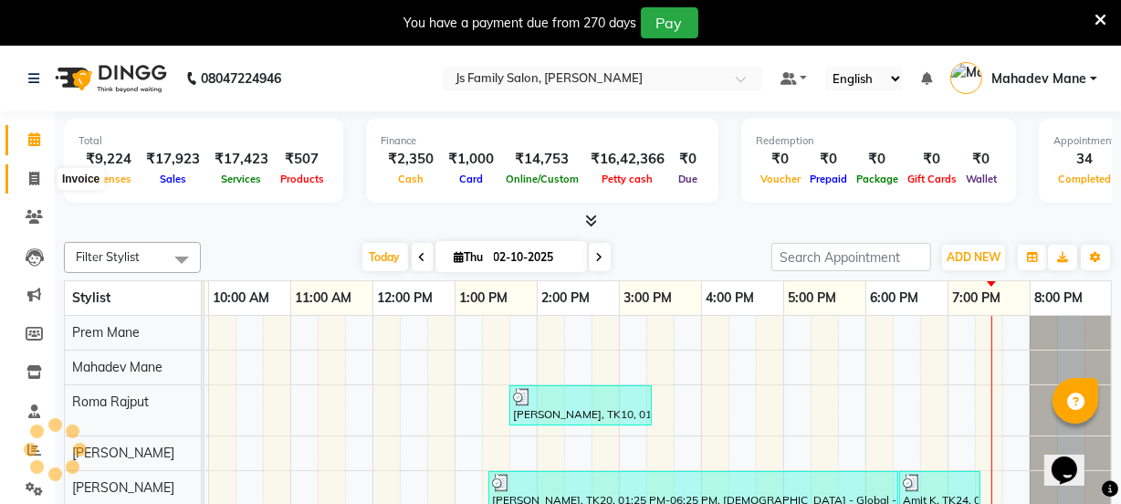
click at [35, 170] on span at bounding box center [34, 179] width 32 height 21
select select "3729"
select select "service"
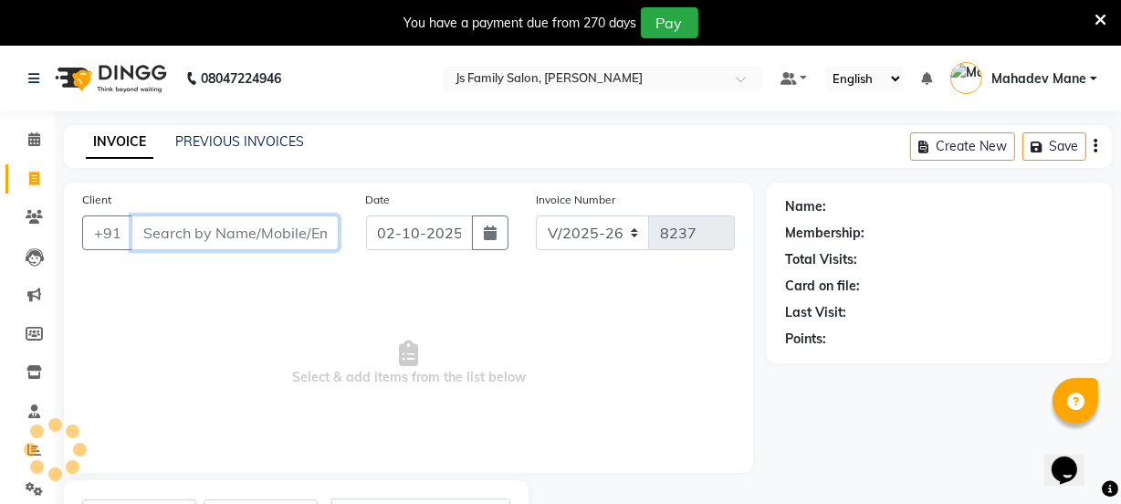
click at [201, 228] on input "Client" at bounding box center [234, 232] width 207 height 35
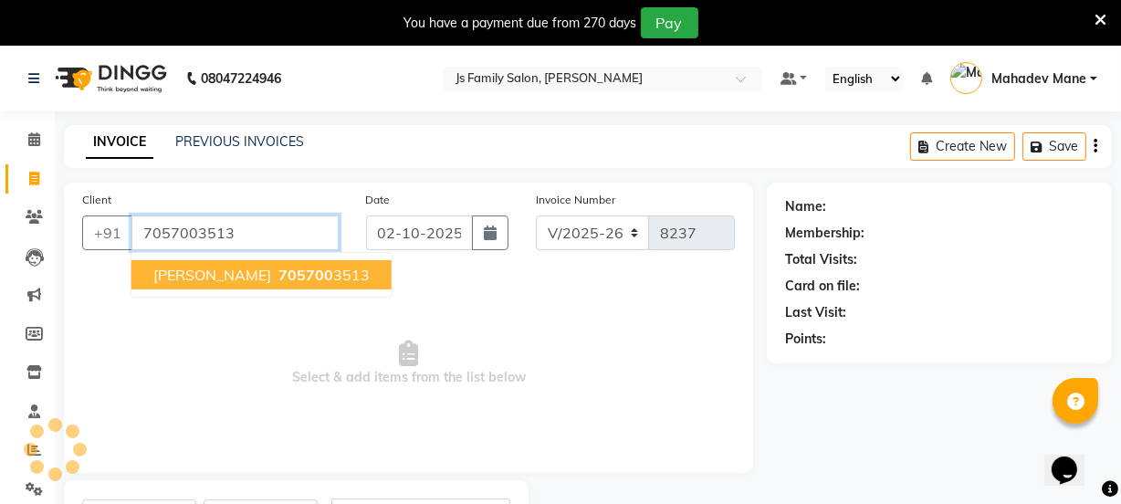
type input "7057003513"
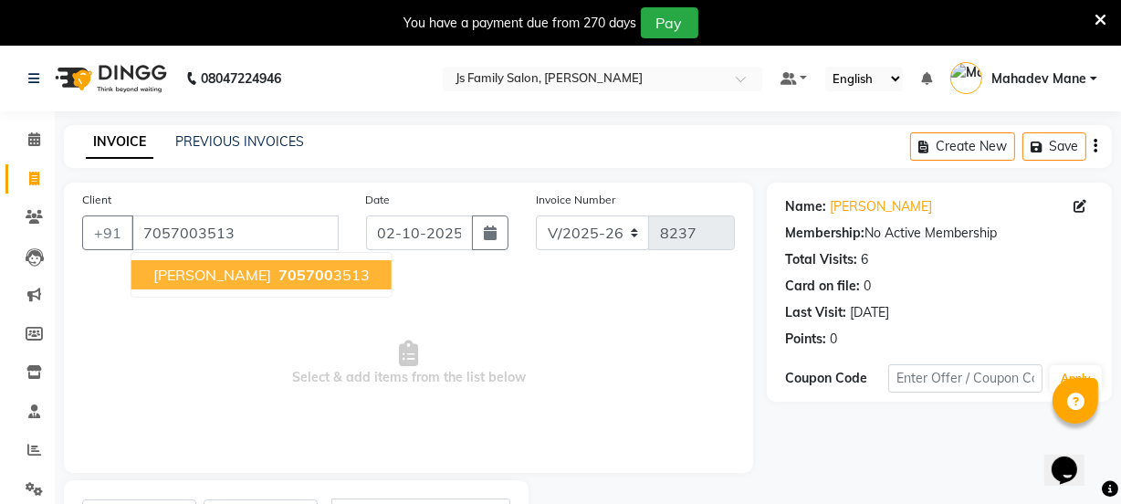
click at [213, 274] on span "[PERSON_NAME]" at bounding box center [212, 275] width 118 height 18
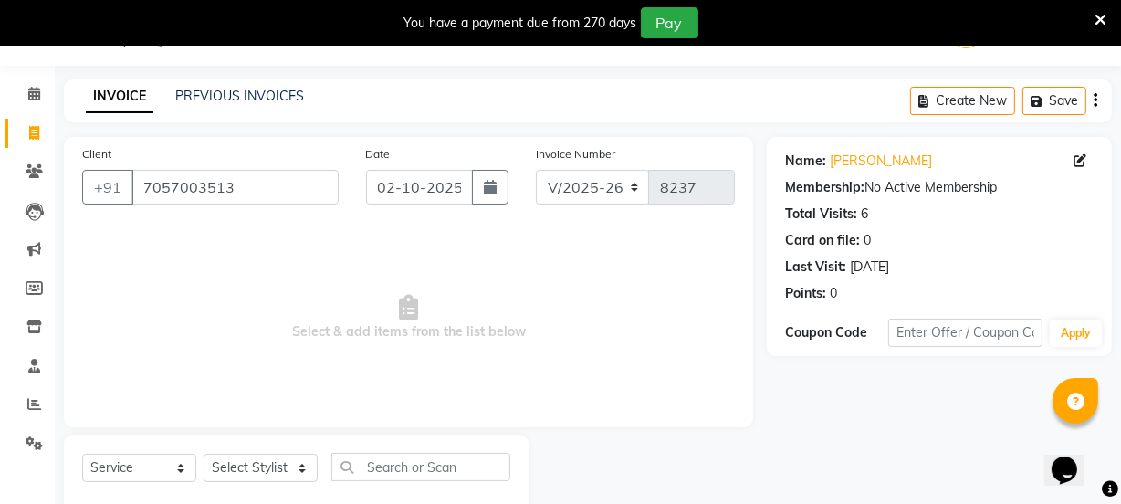
scroll to position [91, 0]
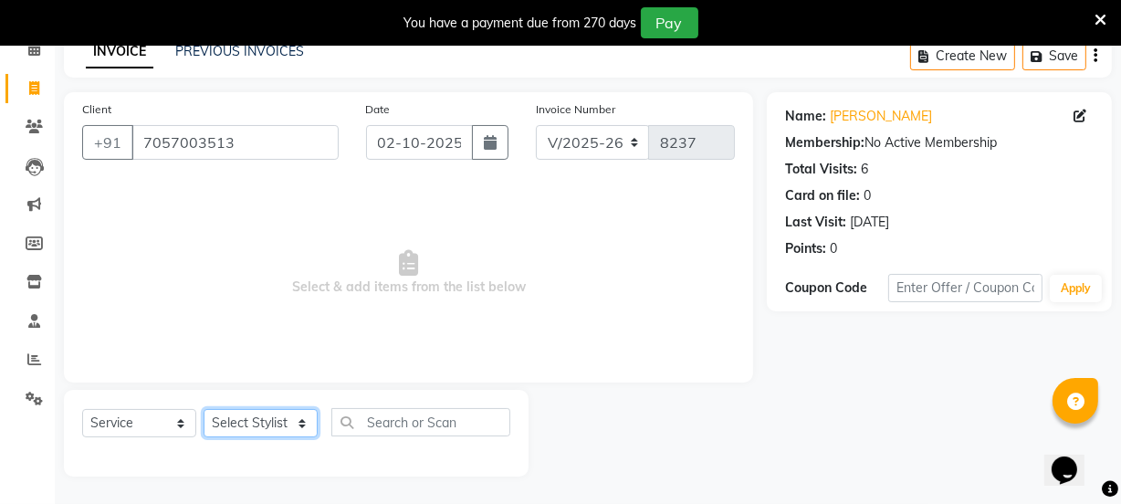
click at [275, 415] on select "Select Stylist arif Chetan Dipak Vaidyakar Huda Jolly kokan n Mahadev Mane Mosi…" at bounding box center [261, 423] width 114 height 28
select select "93587"
click at [204, 409] on select "Select Stylist arif Chetan Dipak Vaidyakar Huda Jolly kokan n Mahadev Mane Mosi…" at bounding box center [261, 423] width 114 height 28
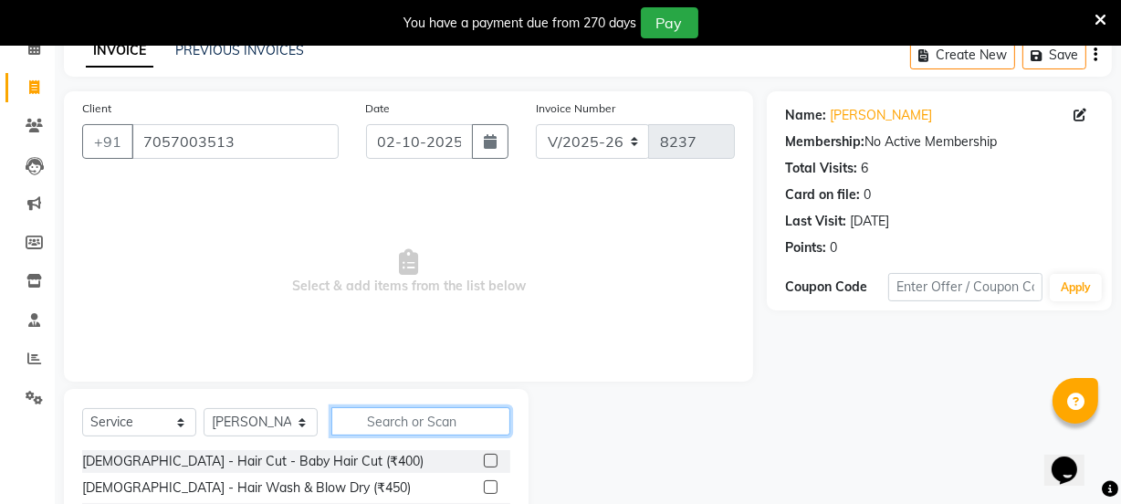
click at [372, 425] on input "text" at bounding box center [420, 421] width 179 height 28
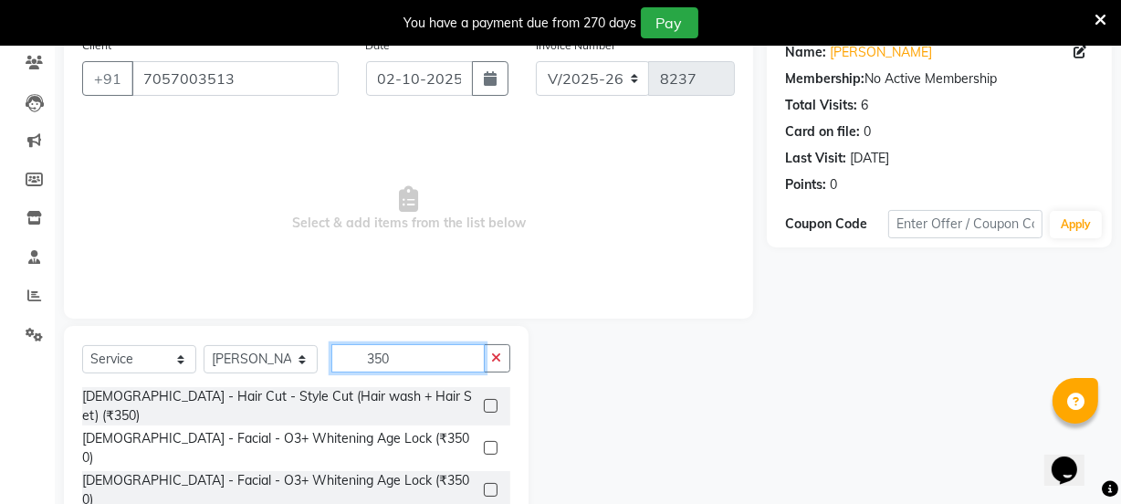
scroll to position [256, 0]
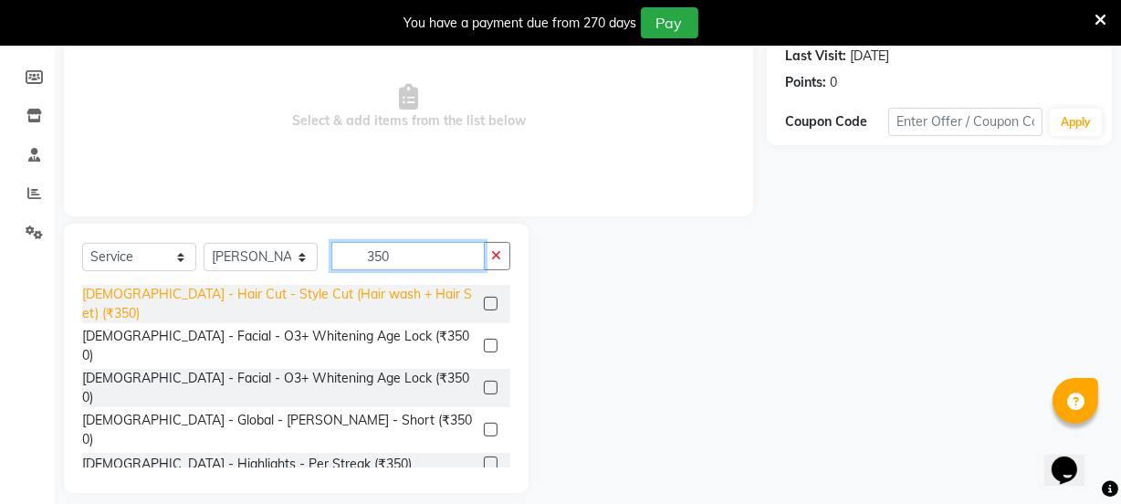
type input "350"
click at [393, 301] on div "[DEMOGRAPHIC_DATA] - Hair Cut - Style Cut (Hair wash + Hair Set) (₹350)" at bounding box center [279, 304] width 394 height 38
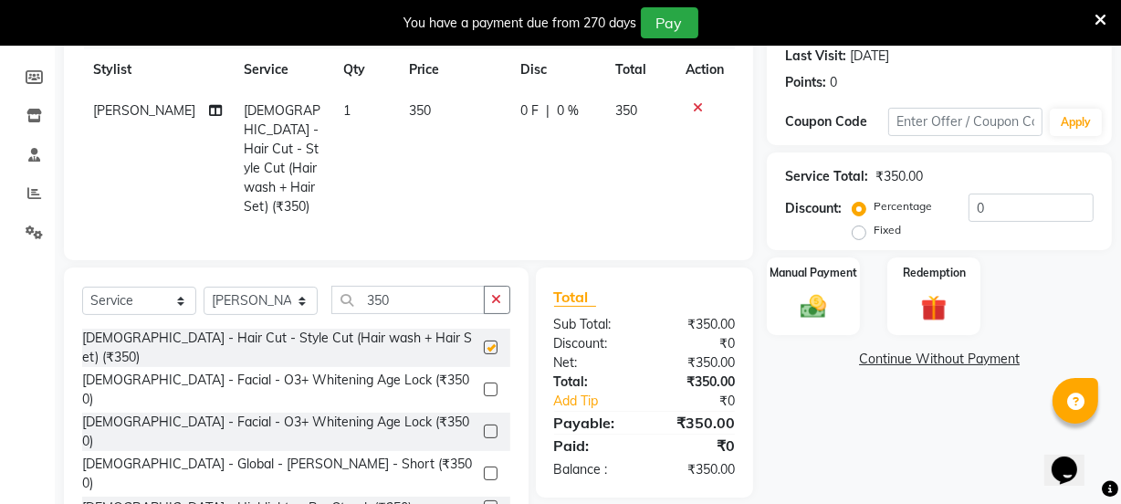
checkbox input "false"
click at [828, 291] on img at bounding box center [813, 306] width 44 height 31
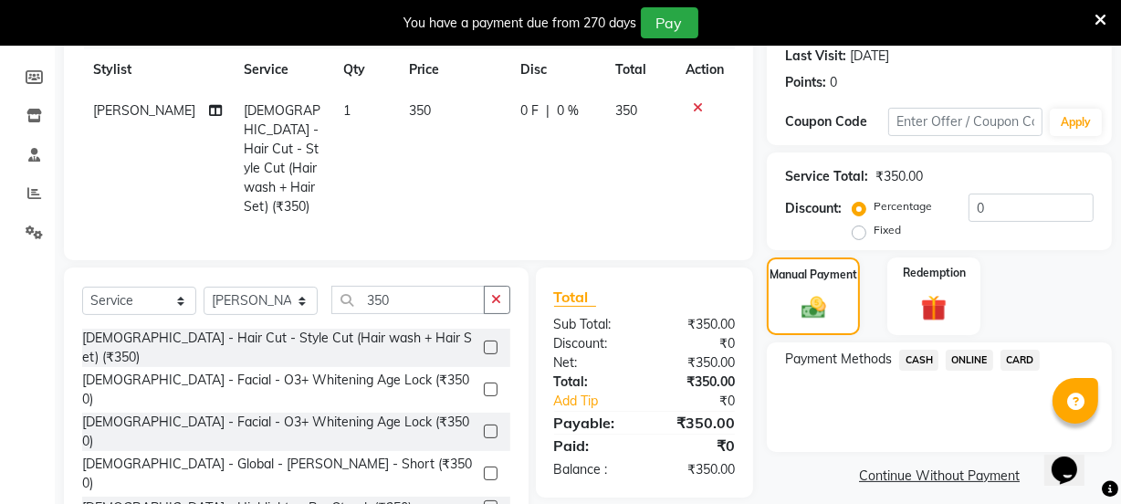
click at [975, 363] on span "ONLINE" at bounding box center [968, 360] width 47 height 21
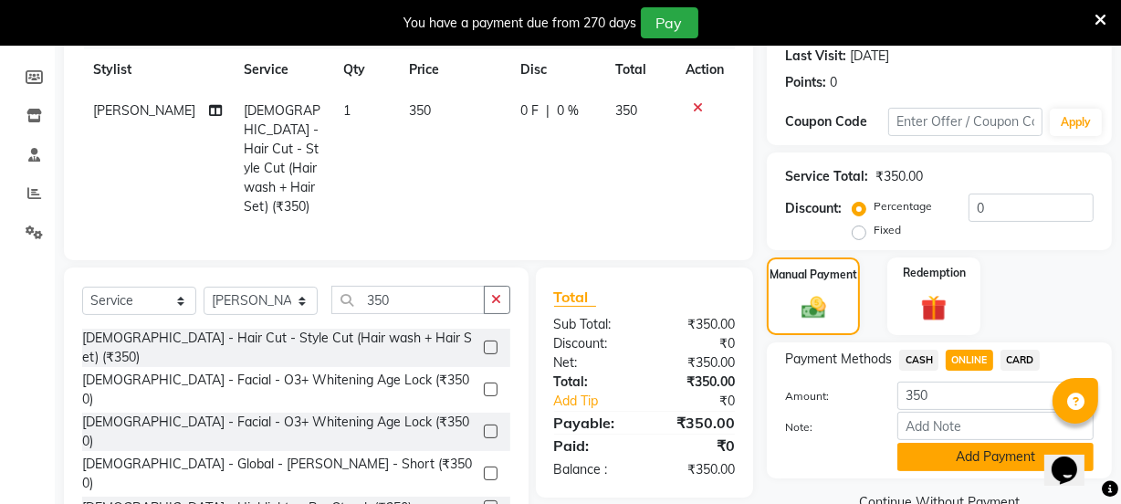
click at [988, 457] on button "Add Payment" at bounding box center [995, 457] width 196 height 28
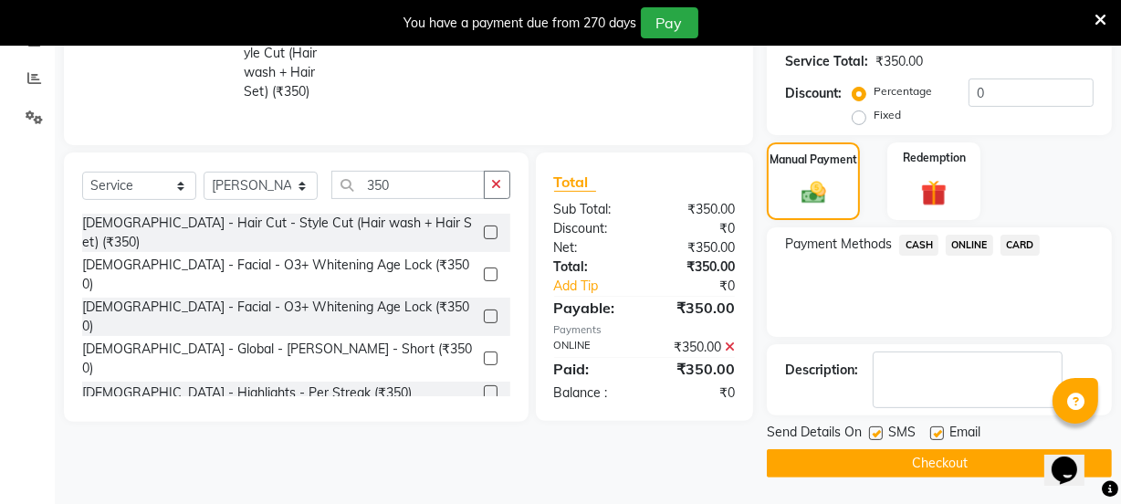
click at [986, 461] on button "Checkout" at bounding box center [939, 463] width 345 height 28
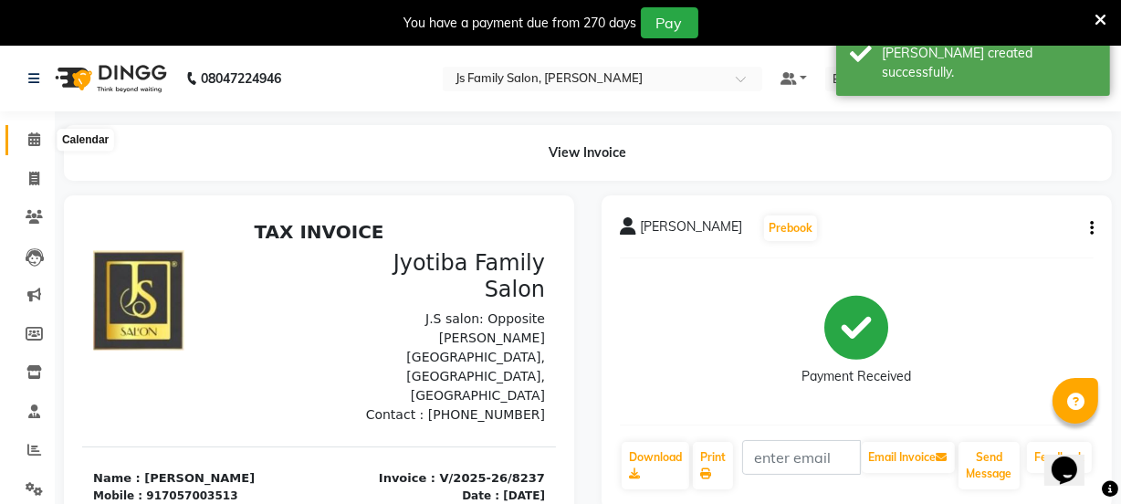
click at [38, 141] on icon at bounding box center [34, 139] width 12 height 14
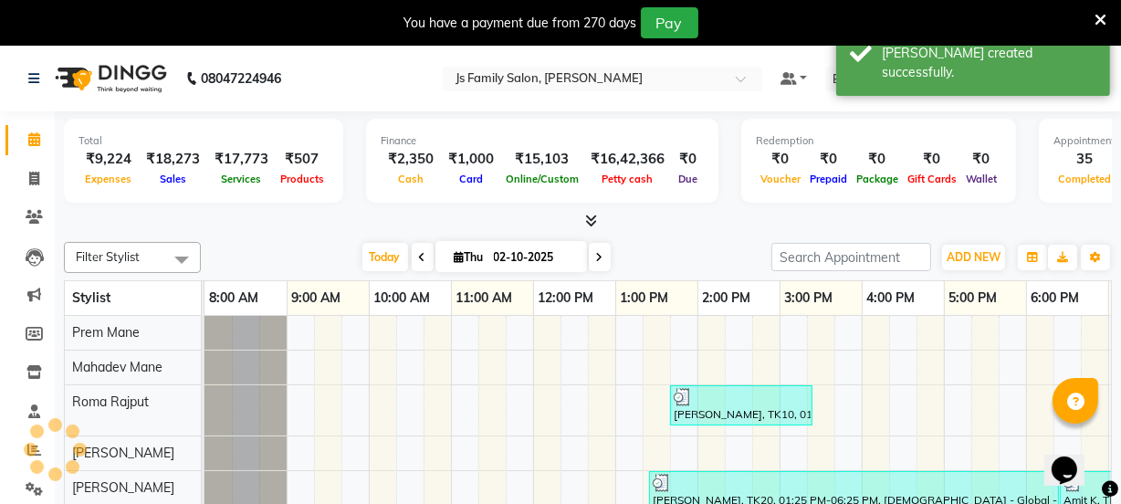
scroll to position [0, 148]
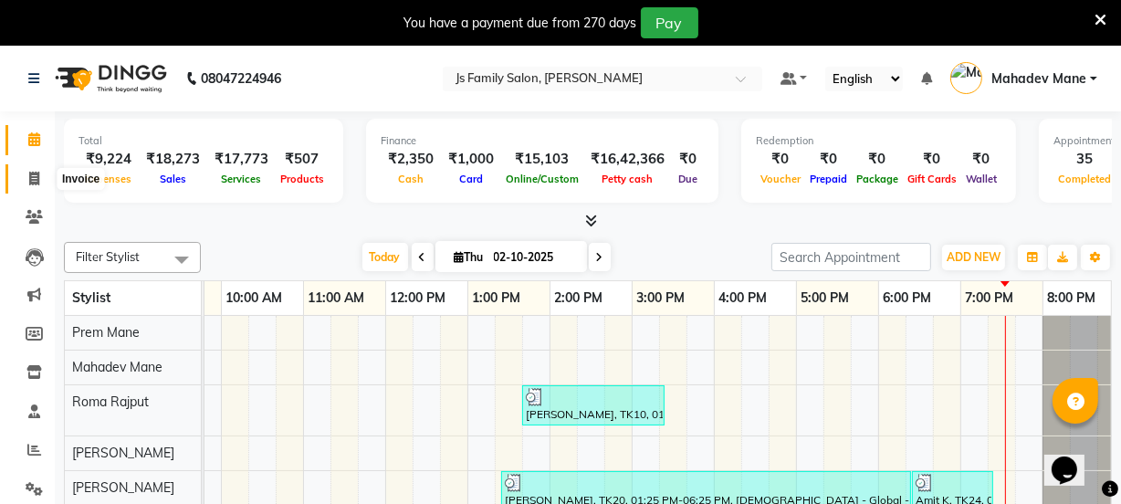
click at [37, 169] on span at bounding box center [34, 179] width 32 height 21
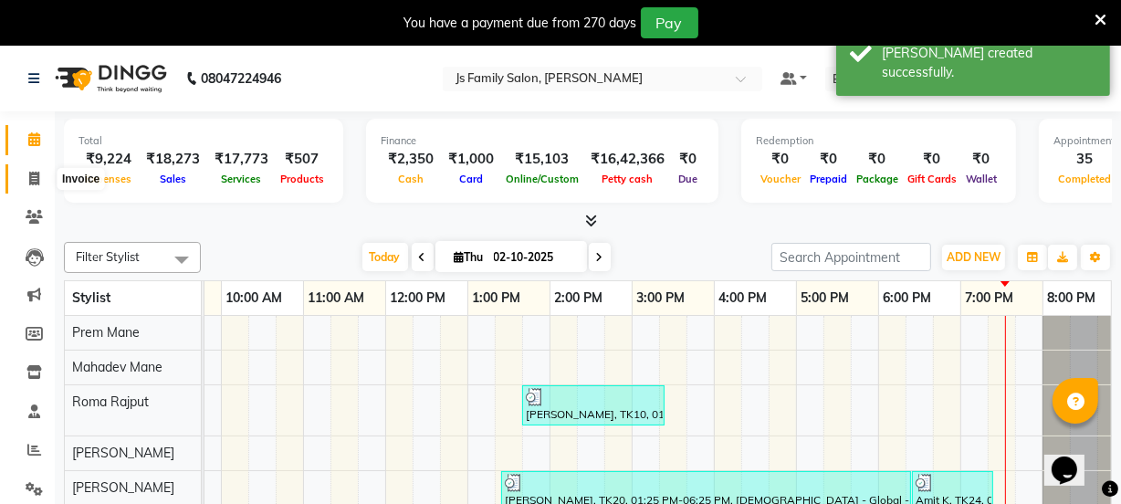
select select "3729"
select select "service"
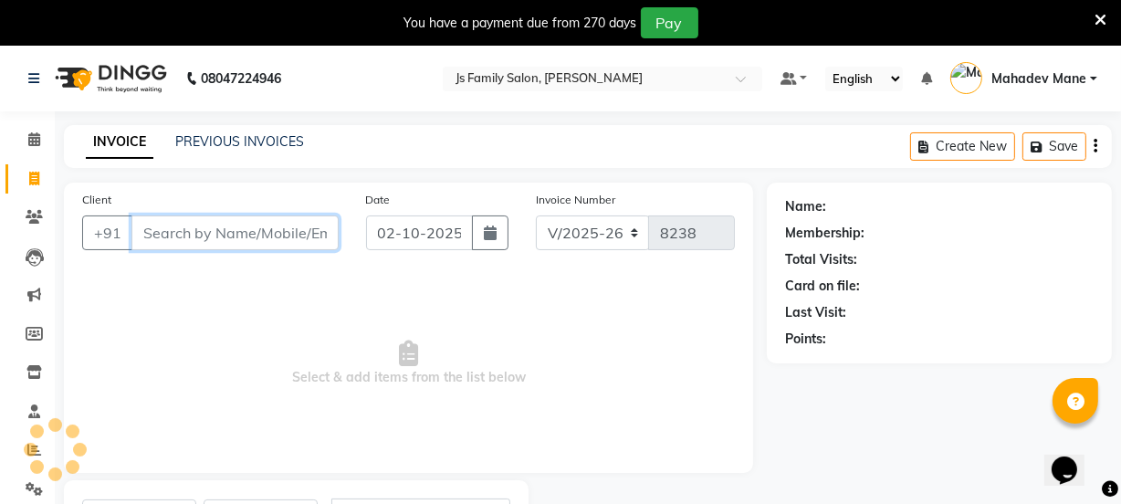
click at [196, 239] on input "Client" at bounding box center [234, 232] width 207 height 35
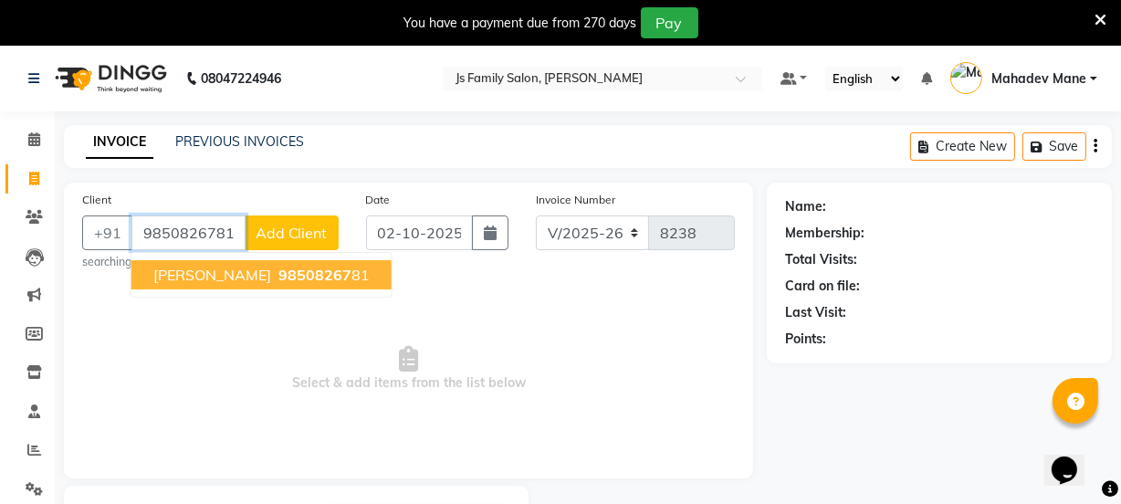
type input "9850826781"
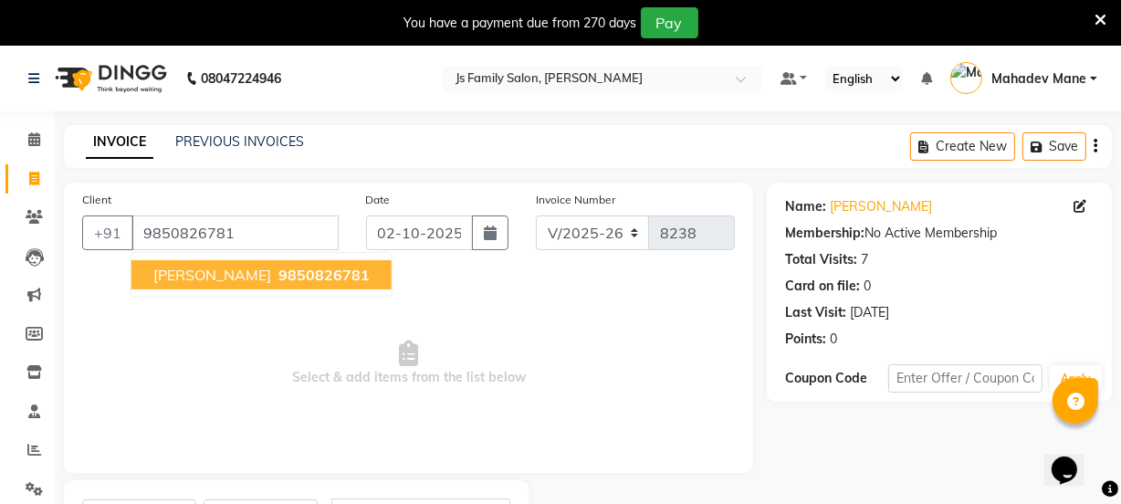
click at [193, 283] on span "Prasad Kulkarni" at bounding box center [212, 275] width 118 height 18
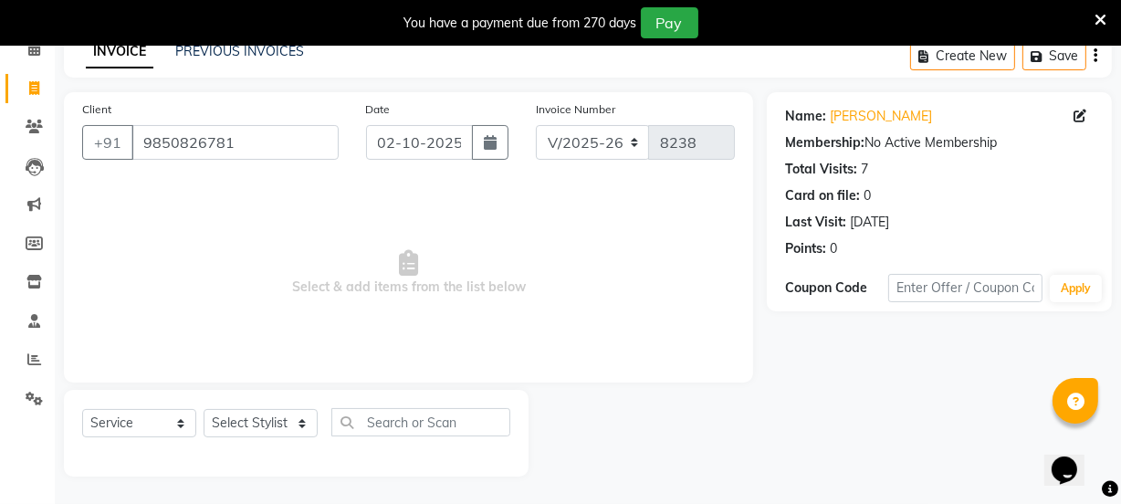
scroll to position [91, 0]
click at [276, 409] on select "Select Stylist arif Chetan Dipak Vaidyakar Huda Jolly kokan n Mahadev Mane Mosi…" at bounding box center [261, 423] width 114 height 28
select select "93587"
click at [204, 409] on select "Select Stylist arif Chetan Dipak Vaidyakar Huda Jolly kokan n Mahadev Mane Mosi…" at bounding box center [261, 423] width 114 height 28
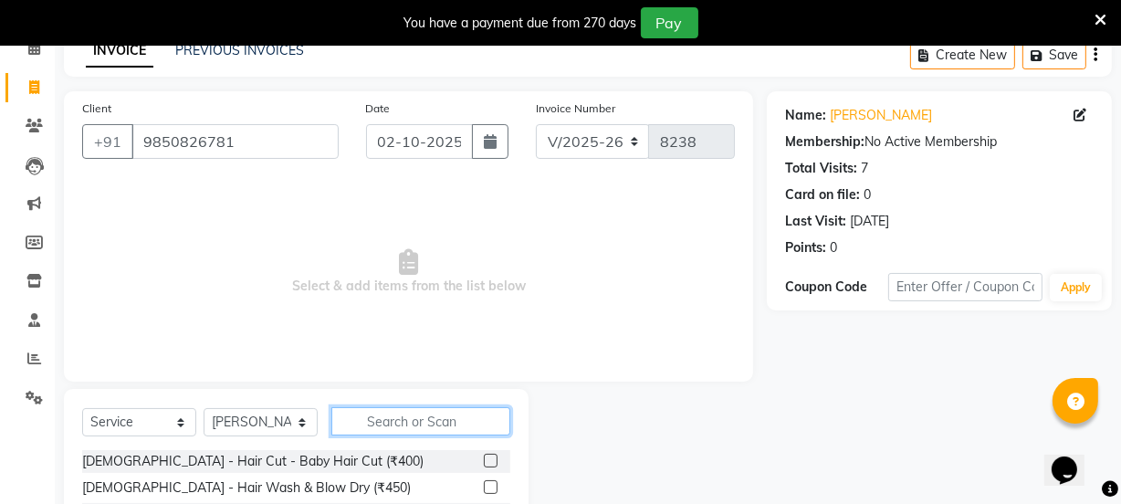
drag, startPoint x: 447, startPoint y: 425, endPoint x: 636, endPoint y: 365, distance: 198.3
click at [446, 425] on input "text" at bounding box center [420, 421] width 179 height 28
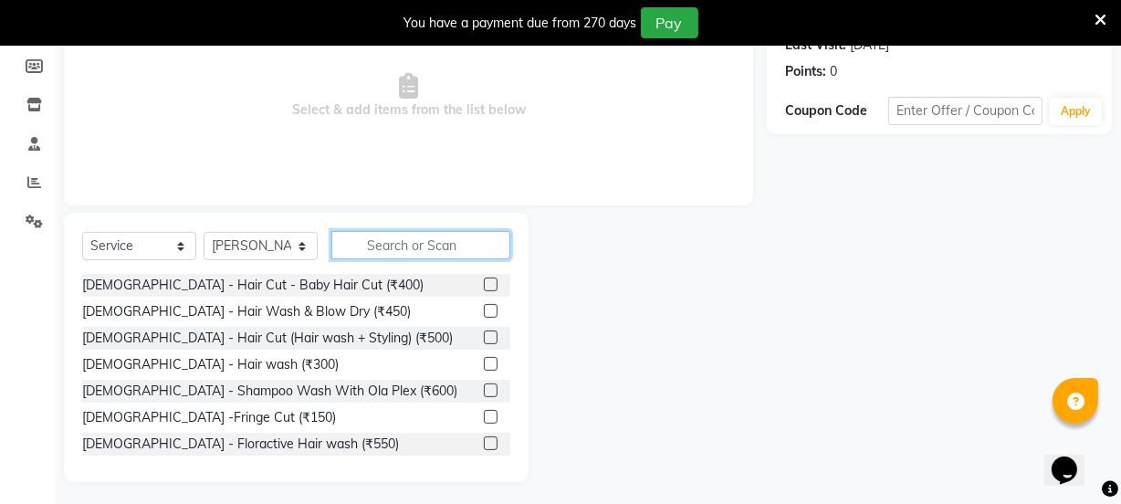
scroll to position [274, 0]
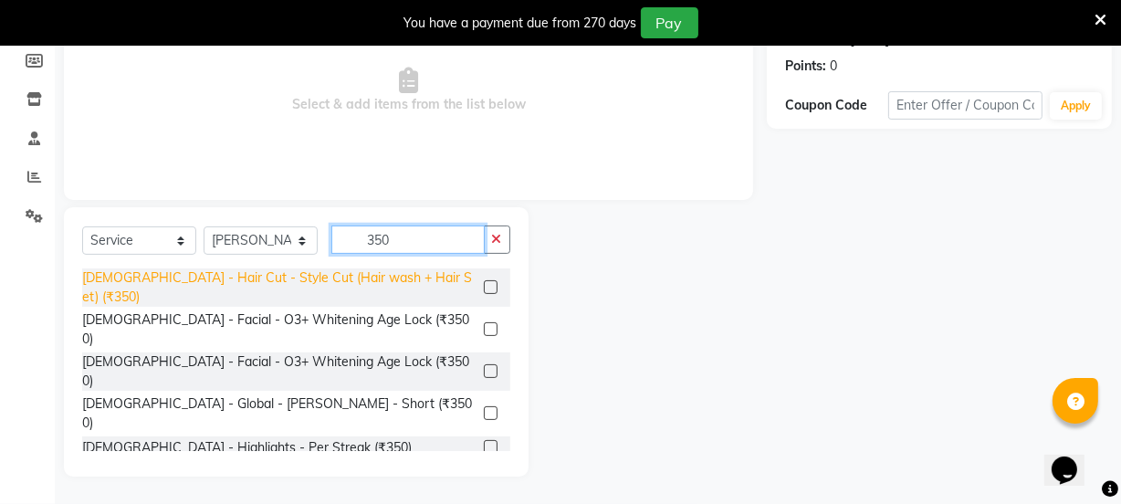
type input "350"
click at [390, 285] on div "[DEMOGRAPHIC_DATA] - Hair Cut - Style Cut (Hair wash + Hair Set) (₹350)" at bounding box center [279, 287] width 394 height 38
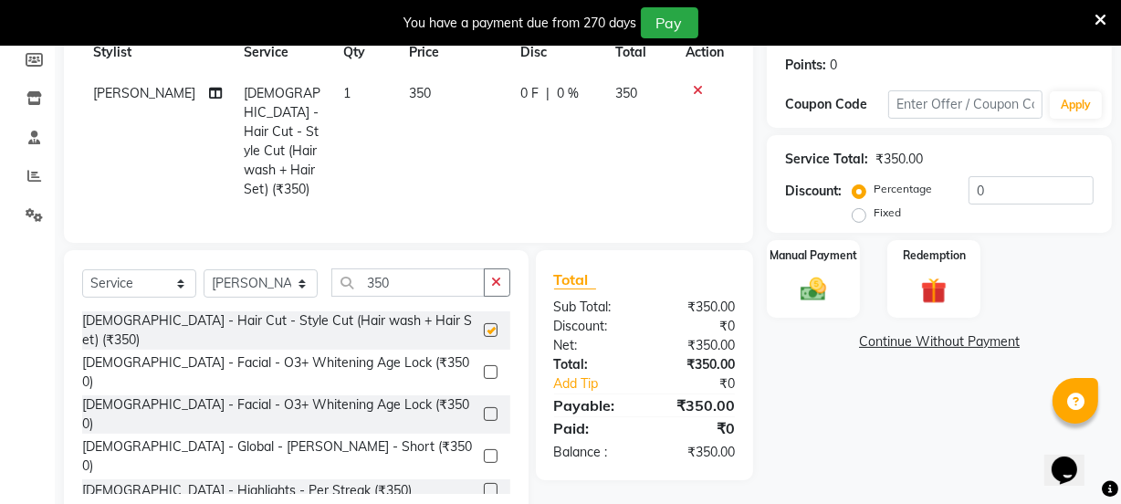
checkbox input "false"
click at [831, 292] on img at bounding box center [813, 289] width 44 height 31
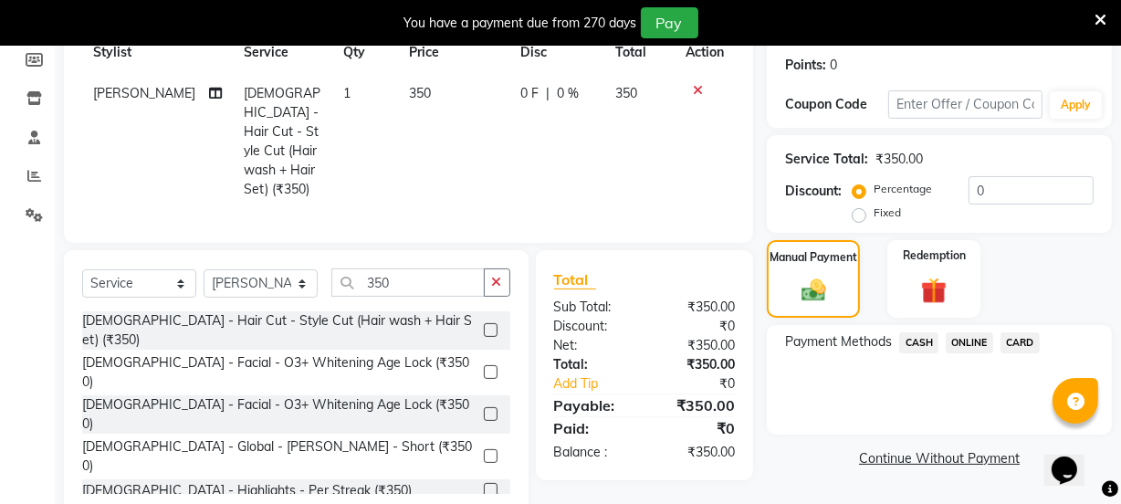
click at [950, 339] on span "ONLINE" at bounding box center [968, 342] width 47 height 21
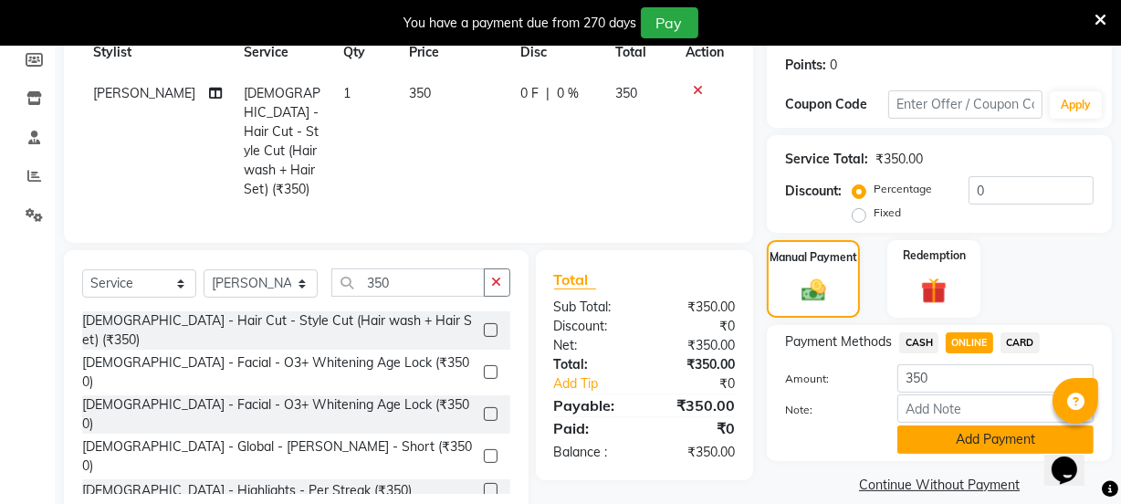
click at [968, 440] on button "Add Payment" at bounding box center [995, 439] width 196 height 28
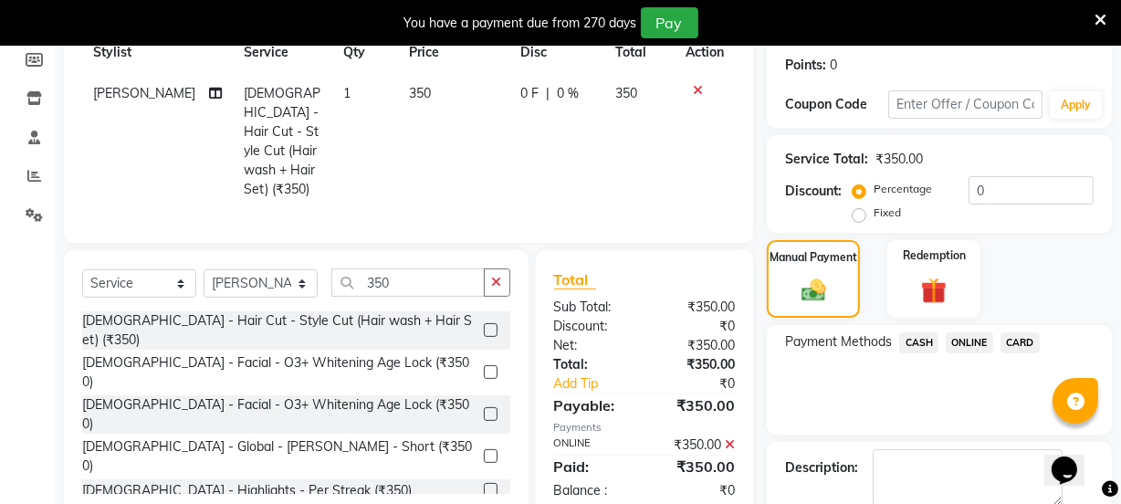
scroll to position [371, 0]
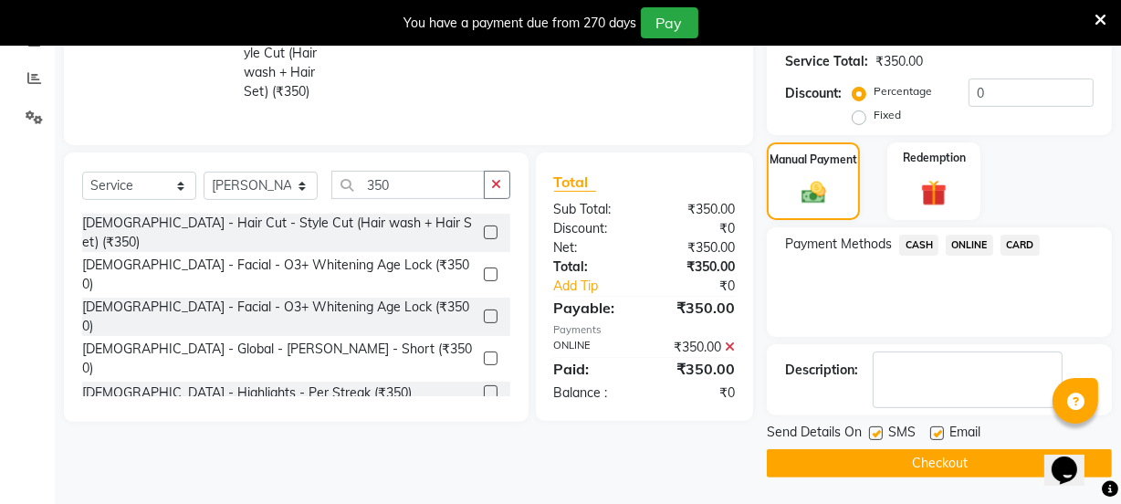
click at [975, 459] on button "Checkout" at bounding box center [939, 463] width 345 height 28
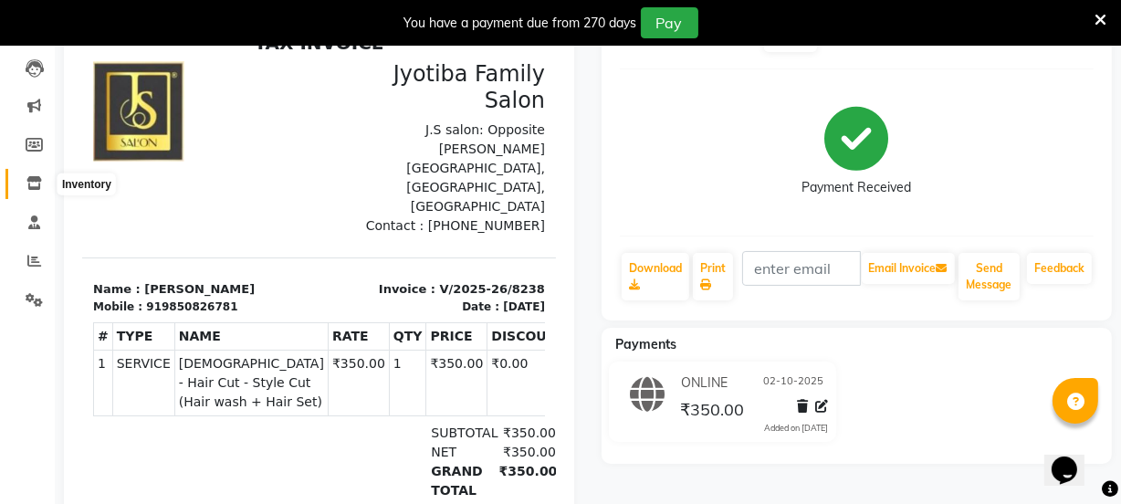
scroll to position [47, 0]
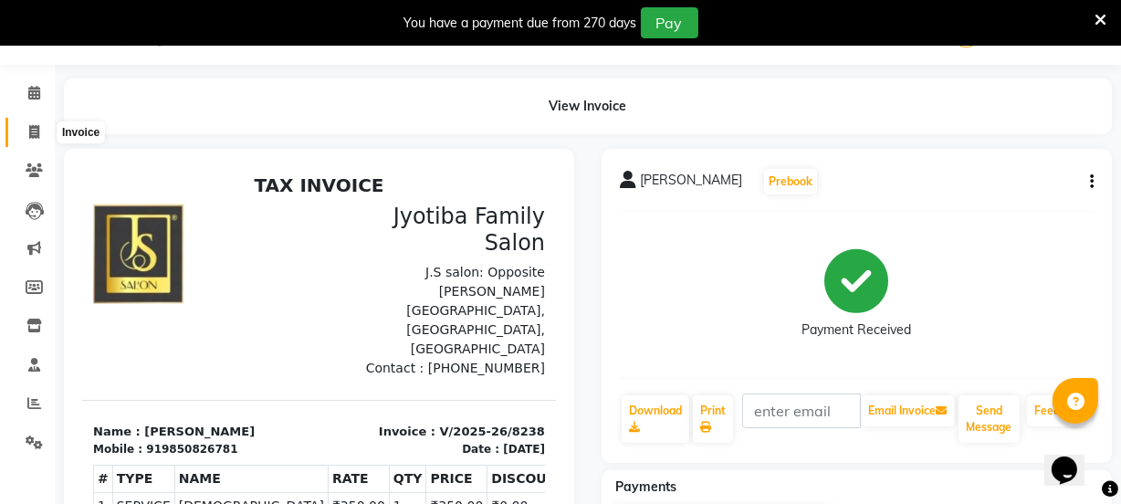
click at [29, 135] on icon at bounding box center [34, 132] width 10 height 14
select select "service"
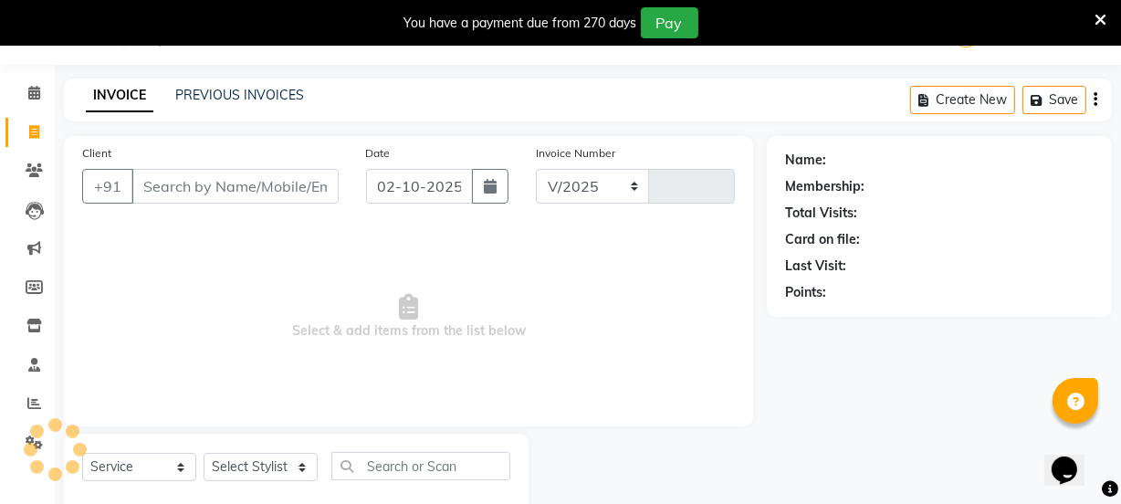
select select "3729"
type input "8239"
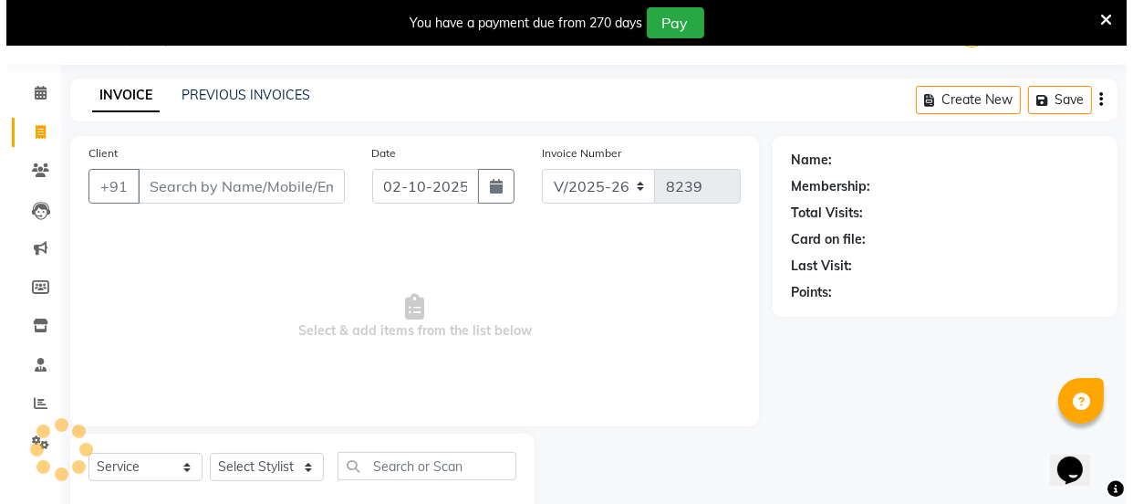
scroll to position [91, 0]
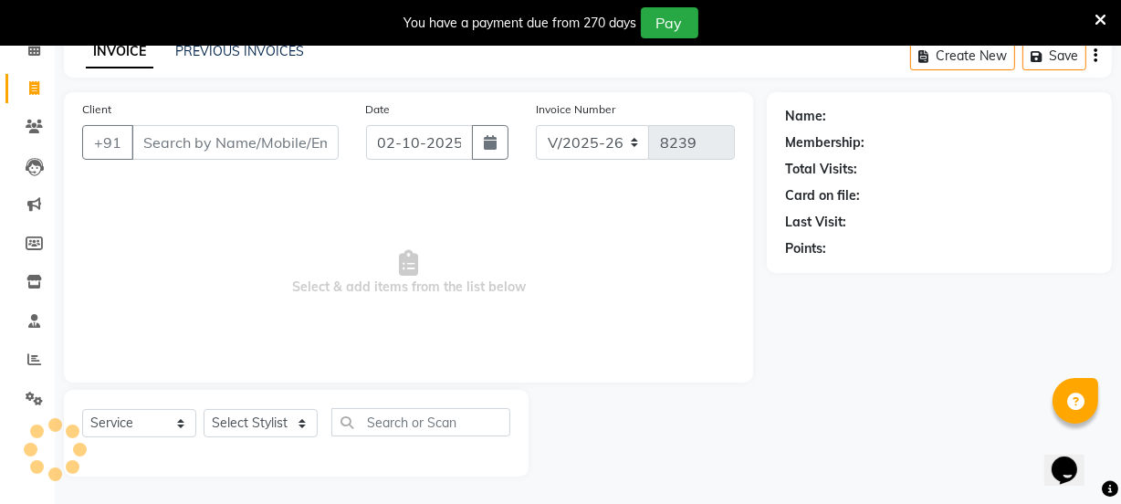
click at [162, 137] on input "Client" at bounding box center [234, 142] width 207 height 35
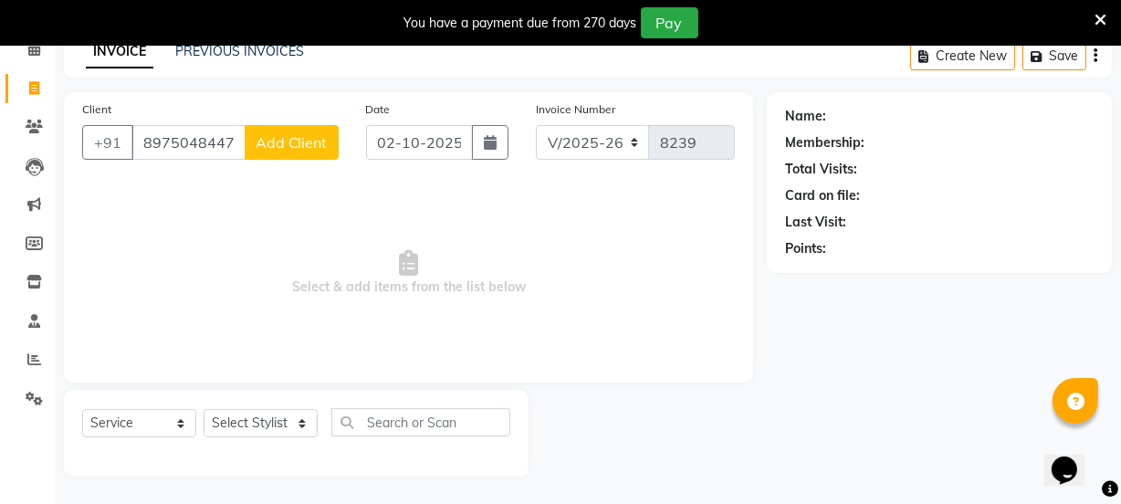
type input "8975048447"
click at [258, 152] on button "Add Client" at bounding box center [292, 142] width 94 height 35
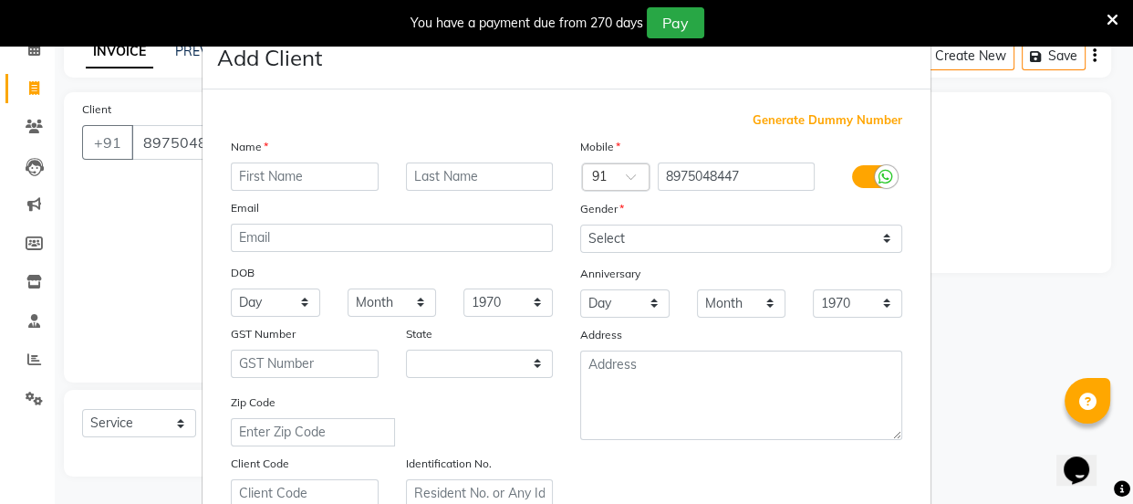
select select "22"
click at [259, 168] on input "text" at bounding box center [305, 176] width 148 height 28
type input "Zafar"
click at [428, 172] on input "text" at bounding box center [480, 176] width 148 height 28
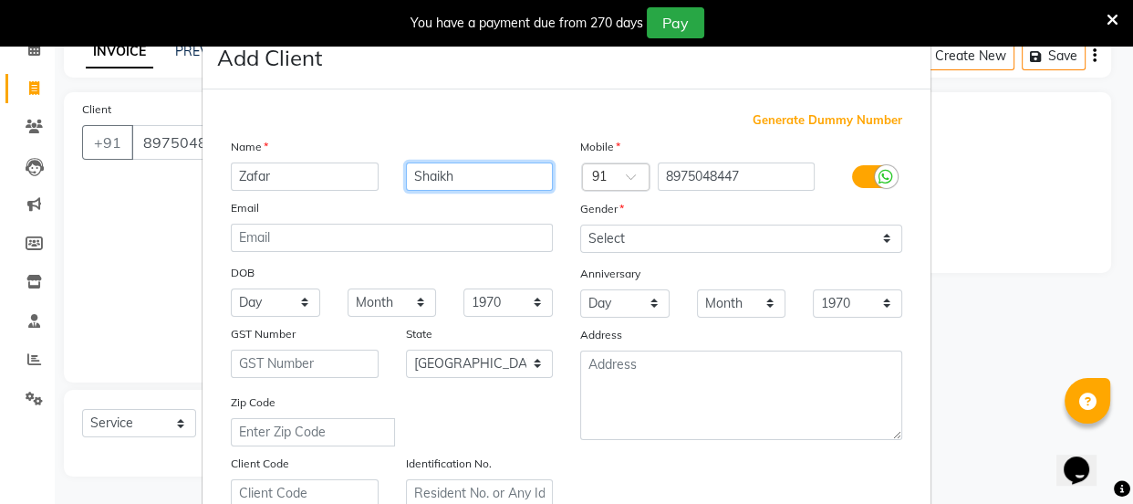
type input "Shaikh"
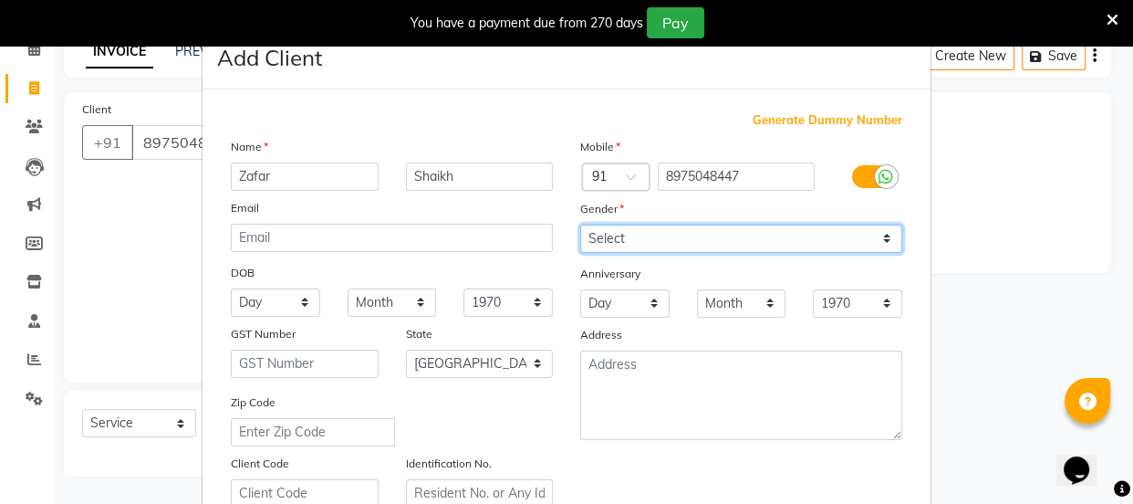
click at [592, 242] on select "Select [DEMOGRAPHIC_DATA] [DEMOGRAPHIC_DATA] Other Prefer Not To Say" at bounding box center [741, 238] width 322 height 28
select select "[DEMOGRAPHIC_DATA]"
click at [580, 224] on select "Select [DEMOGRAPHIC_DATA] [DEMOGRAPHIC_DATA] Other Prefer Not To Say" at bounding box center [741, 238] width 322 height 28
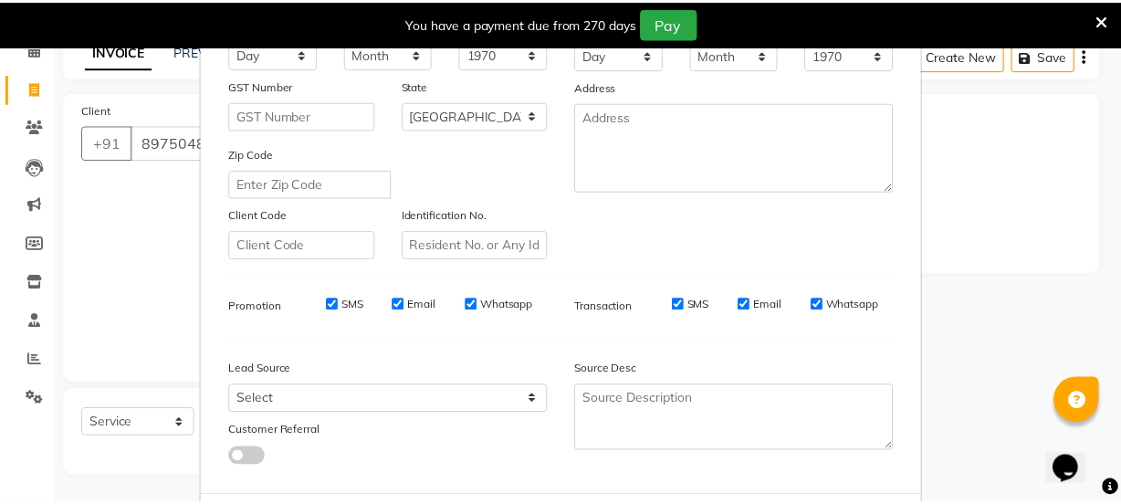
scroll to position [344, 0]
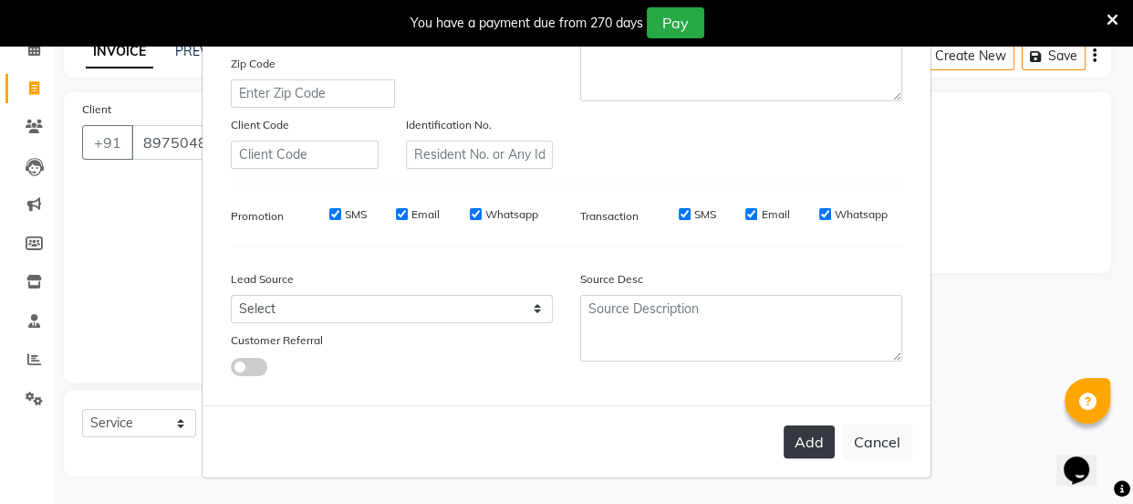
click at [790, 446] on button "Add" at bounding box center [809, 441] width 51 height 33
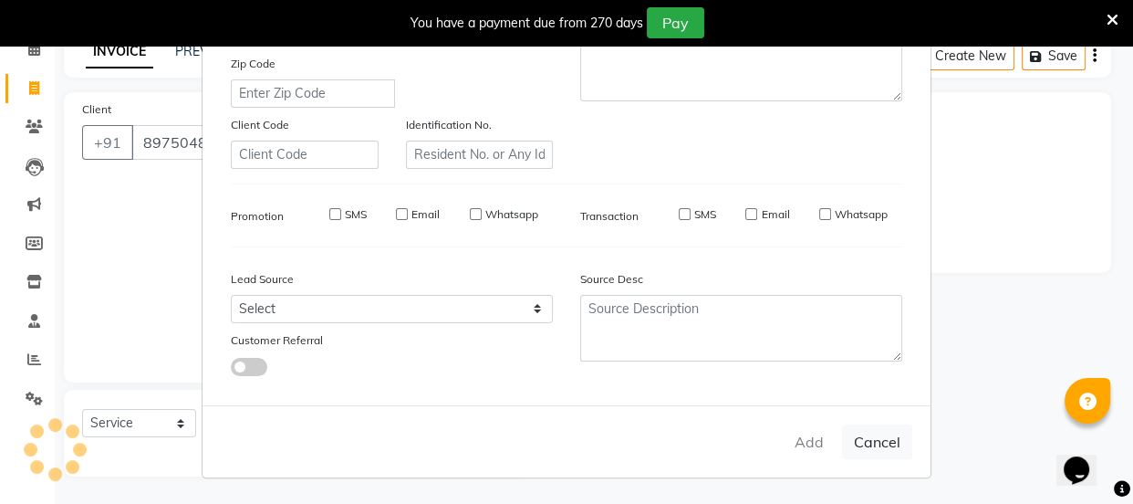
select select
select select "null"
select select
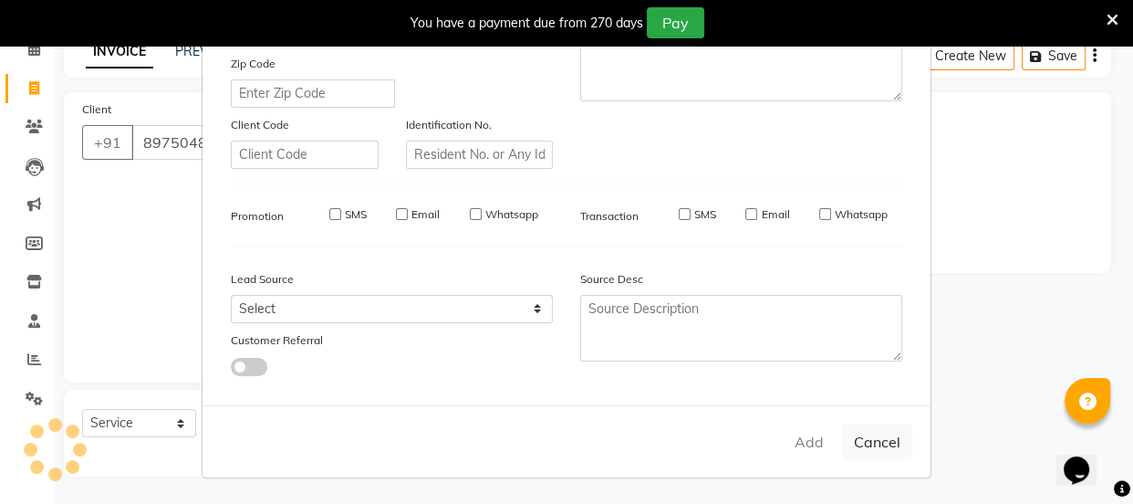
select select
checkbox input "false"
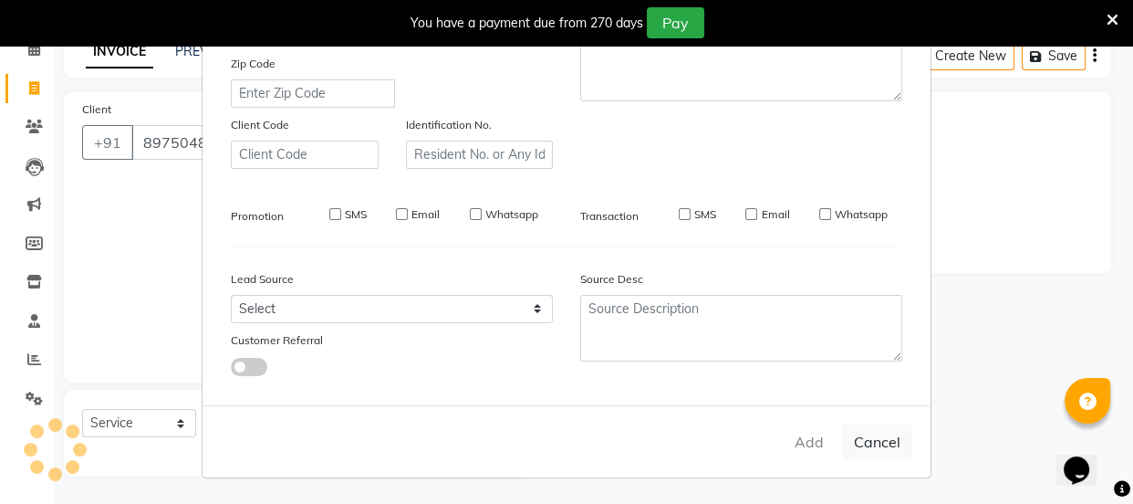
checkbox input "false"
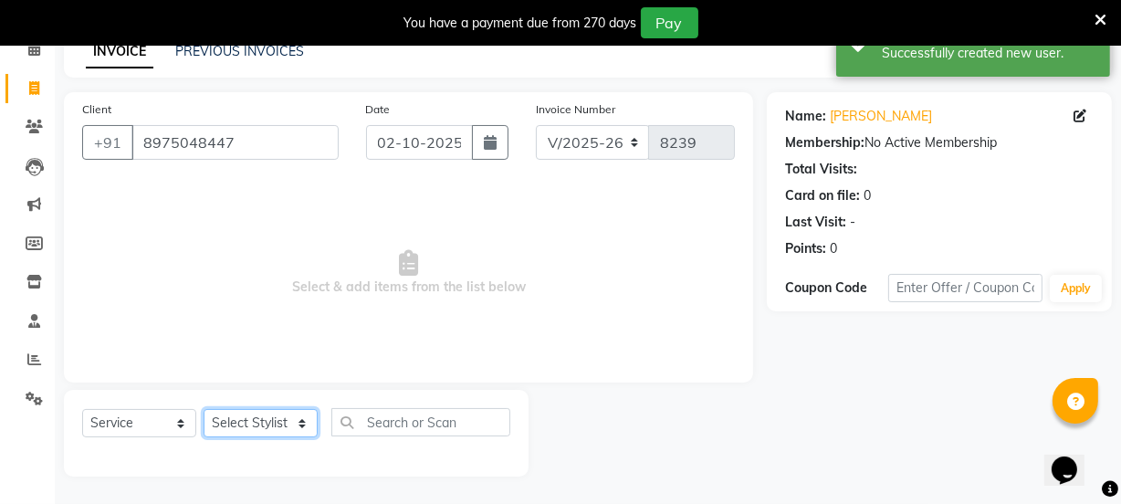
click at [257, 425] on select "Select Stylist arif Chetan Dipak Vaidyakar Huda Jolly kokan n Mahadev Mane Mosi…" at bounding box center [261, 423] width 114 height 28
select select "93587"
click at [204, 409] on select "Select Stylist arif Chetan Dipak Vaidyakar Huda Jolly kokan n Mahadev Mane Mosi…" at bounding box center [261, 423] width 114 height 28
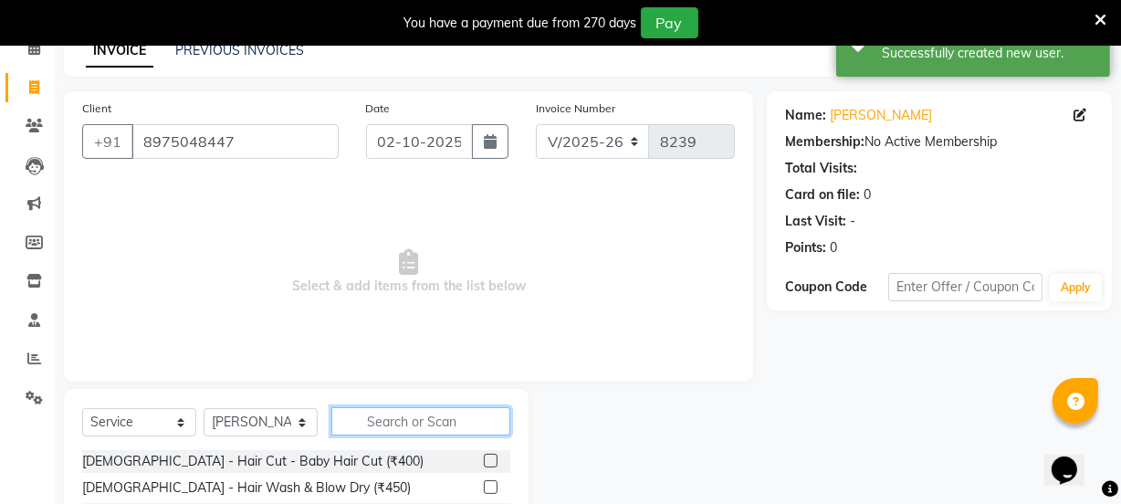
click at [363, 414] on input "text" at bounding box center [420, 421] width 179 height 28
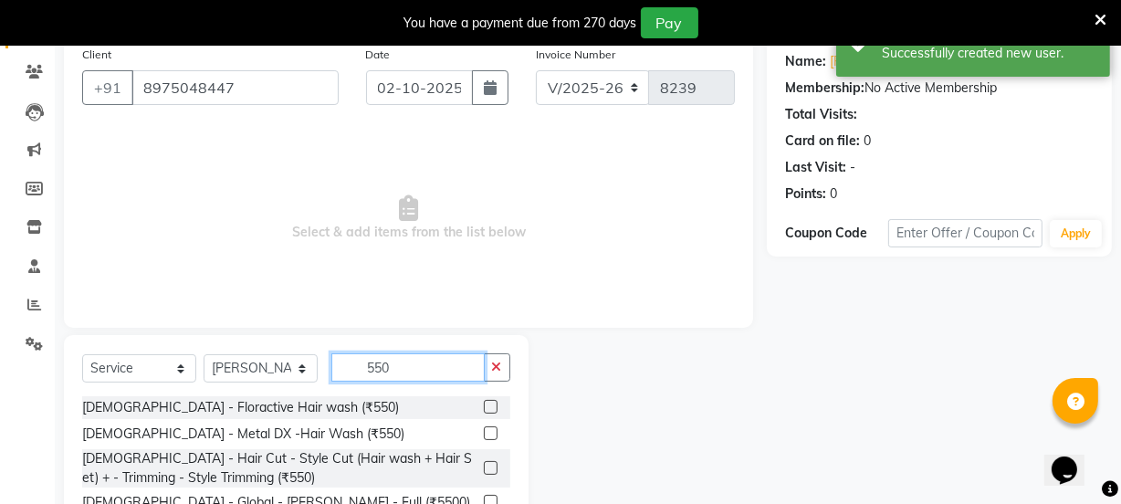
scroll to position [173, 0]
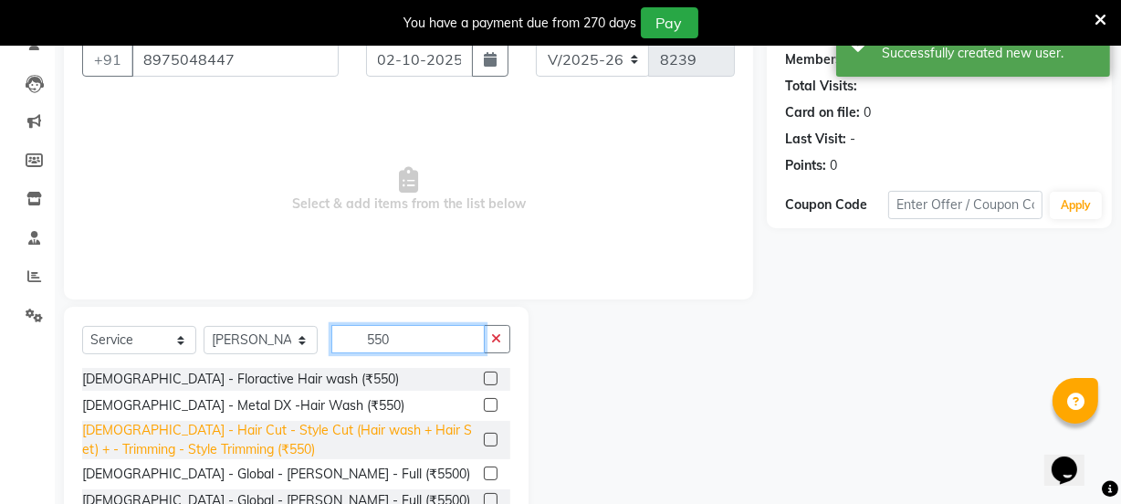
type input "550"
drag, startPoint x: 449, startPoint y: 429, endPoint x: 458, endPoint y: 430, distance: 9.2
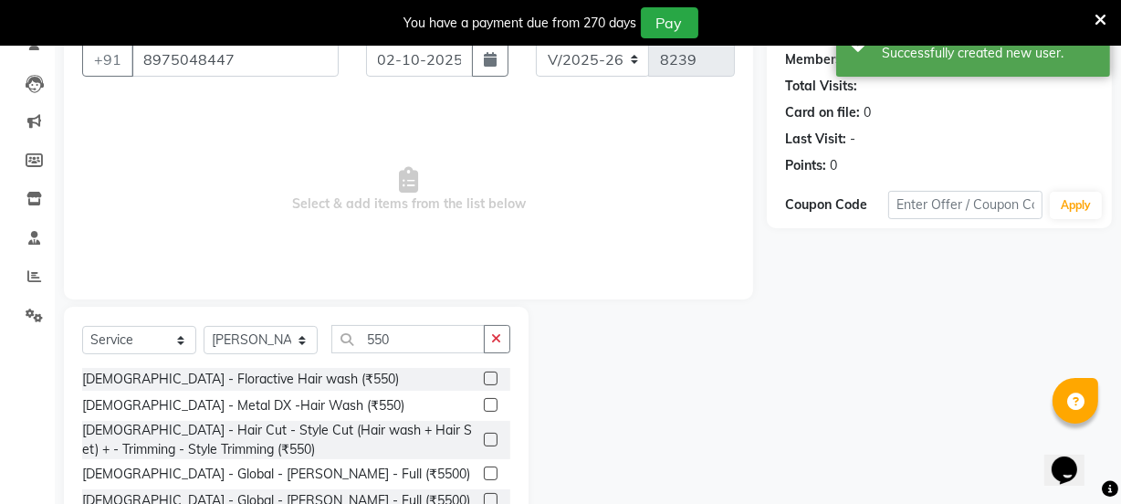
click at [449, 430] on div "[DEMOGRAPHIC_DATA] - Hair Cut - Style Cut (Hair wash + Hair Set) + - Trimming -…" at bounding box center [279, 440] width 394 height 38
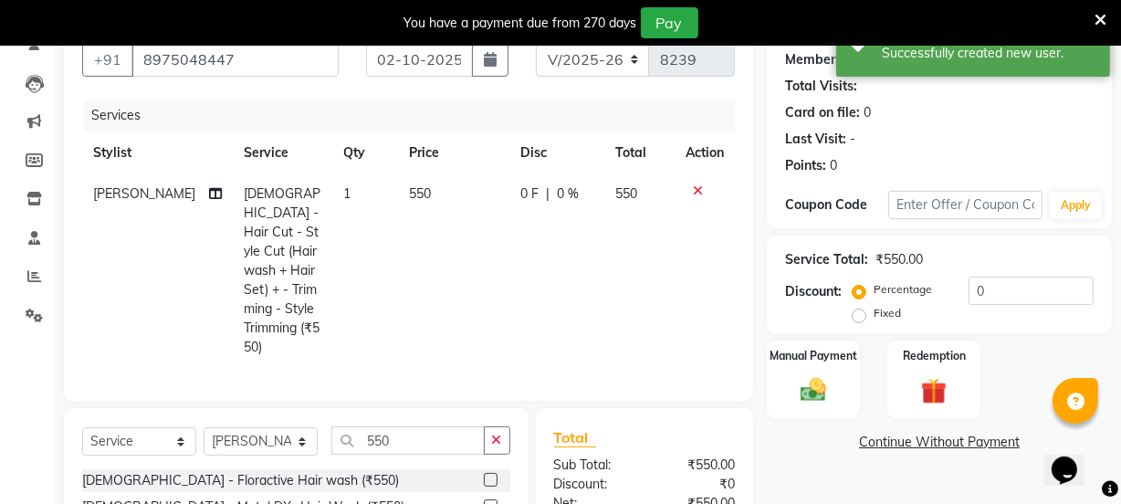
checkbox input "false"
click at [820, 390] on img at bounding box center [813, 389] width 44 height 31
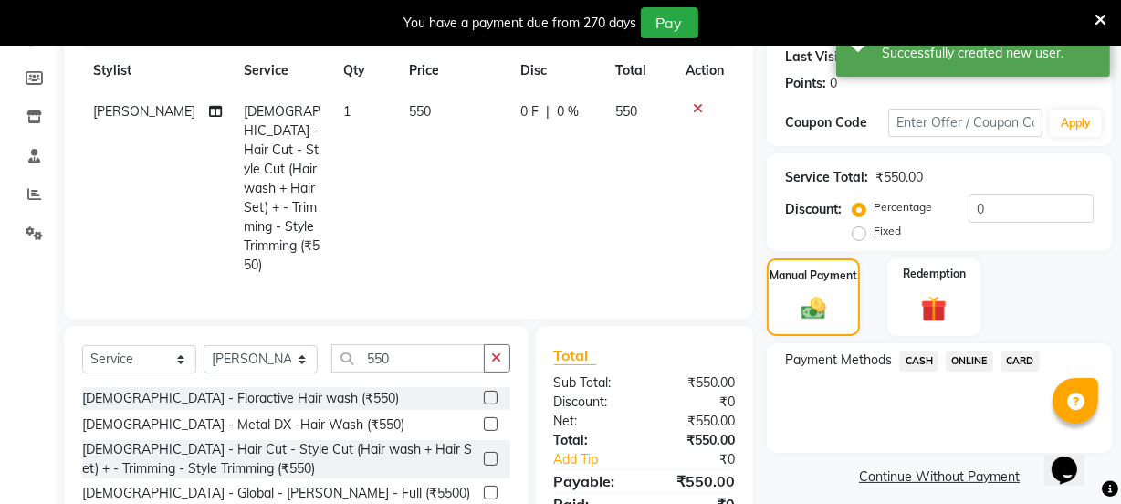
scroll to position [256, 0]
click at [943, 350] on div "ONLINE" at bounding box center [965, 362] width 55 height 25
click at [955, 362] on span "ONLINE" at bounding box center [968, 360] width 47 height 21
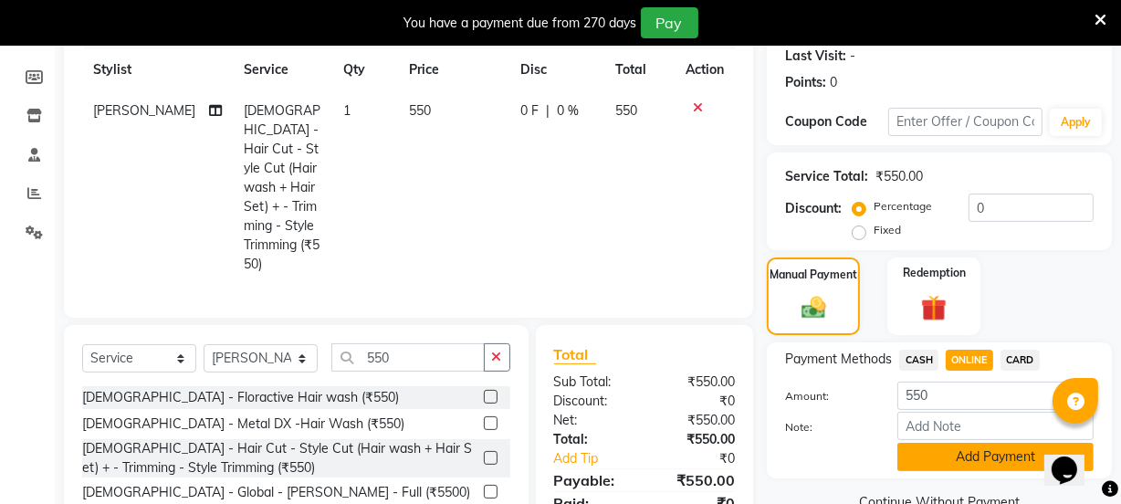
click at [958, 458] on button "Add Payment" at bounding box center [995, 457] width 196 height 28
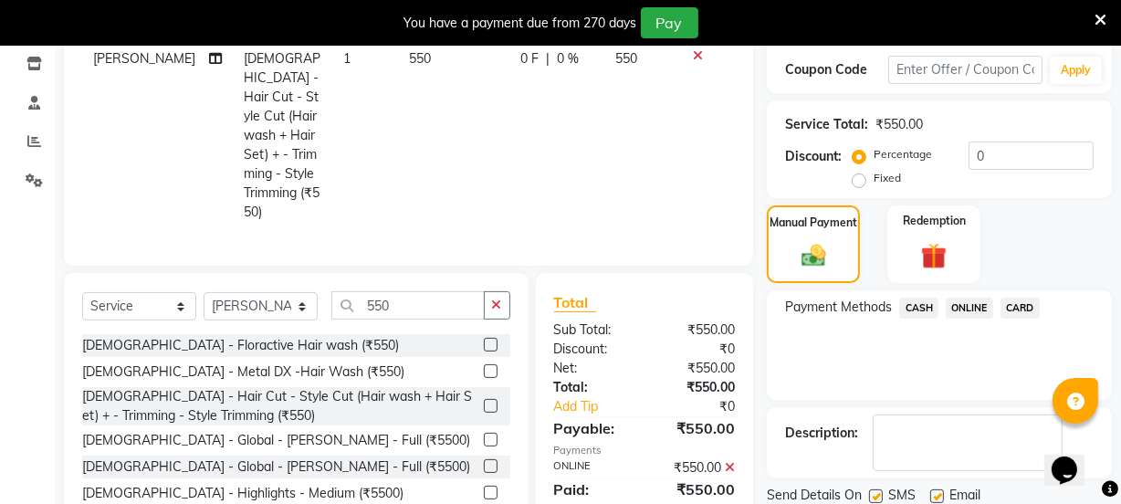
scroll to position [371, 0]
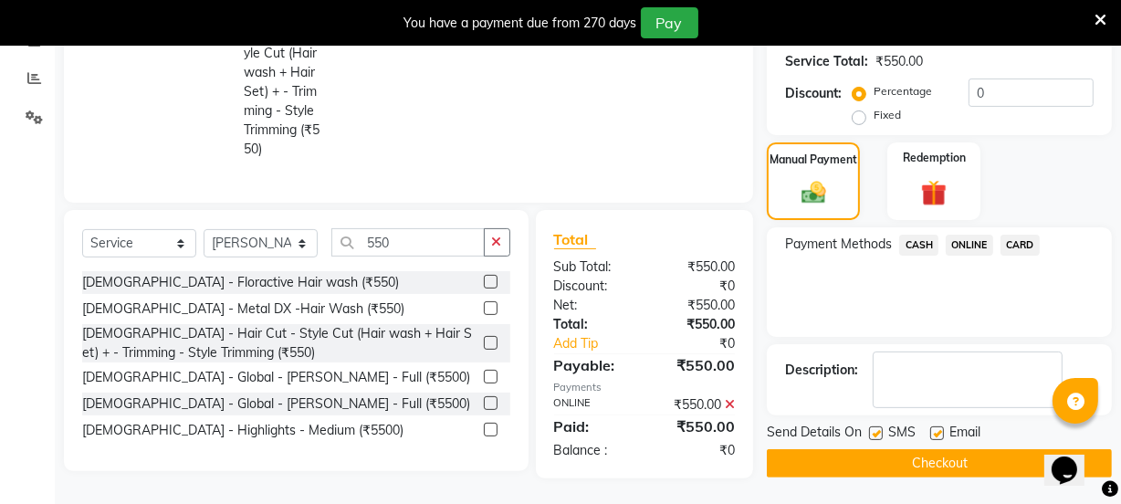
click at [964, 468] on button "Checkout" at bounding box center [939, 463] width 345 height 28
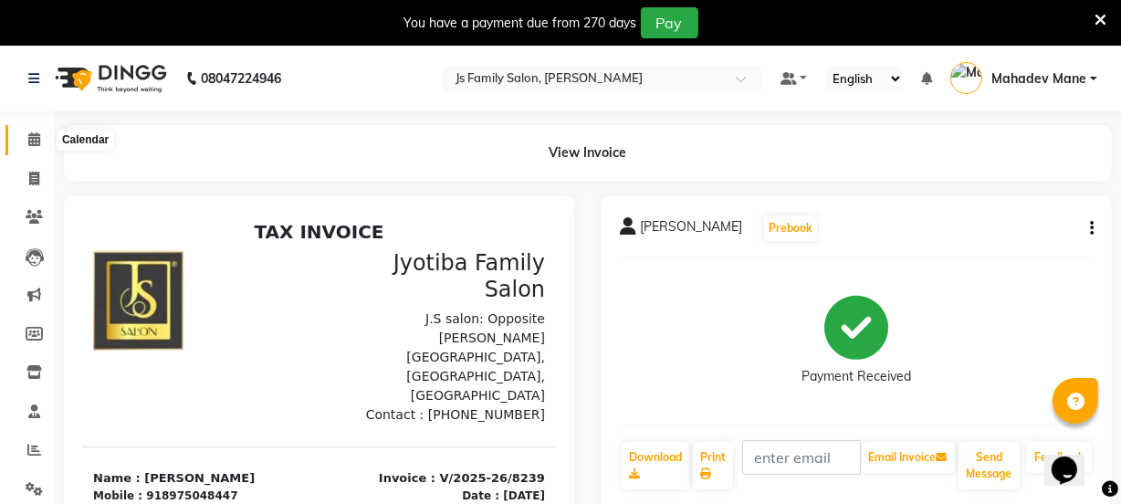
click at [36, 137] on icon at bounding box center [34, 139] width 12 height 14
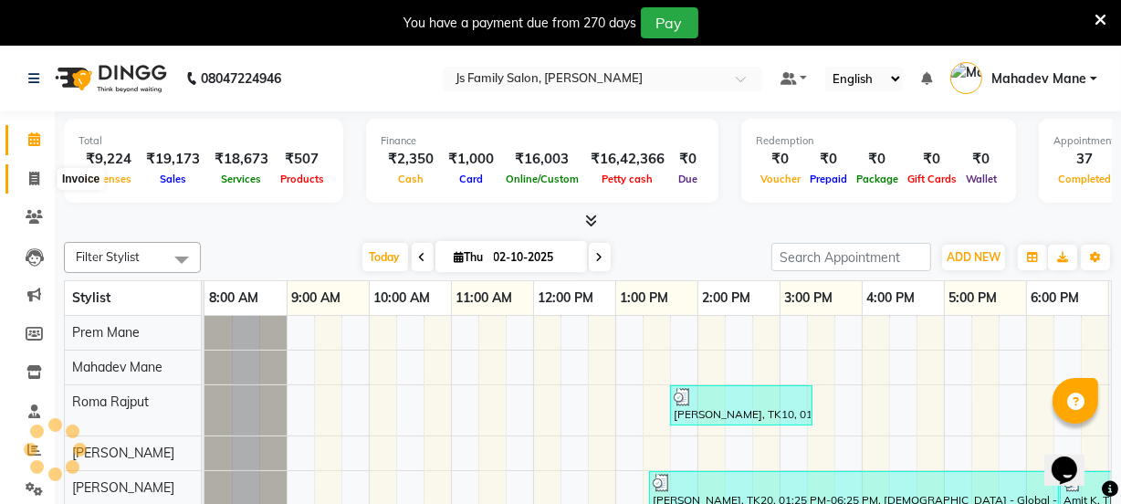
scroll to position [0, 148]
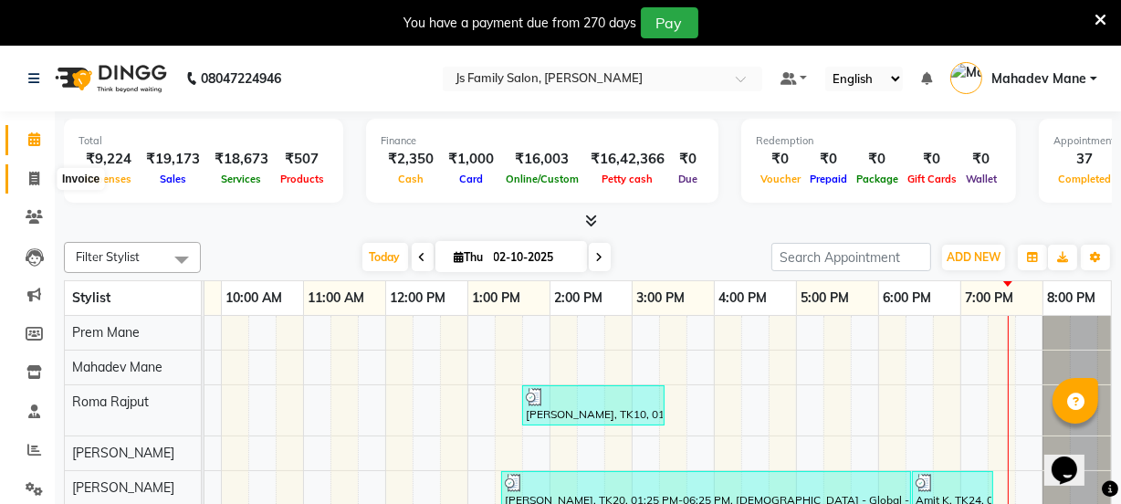
click at [36, 182] on icon at bounding box center [34, 179] width 10 height 14
select select "service"
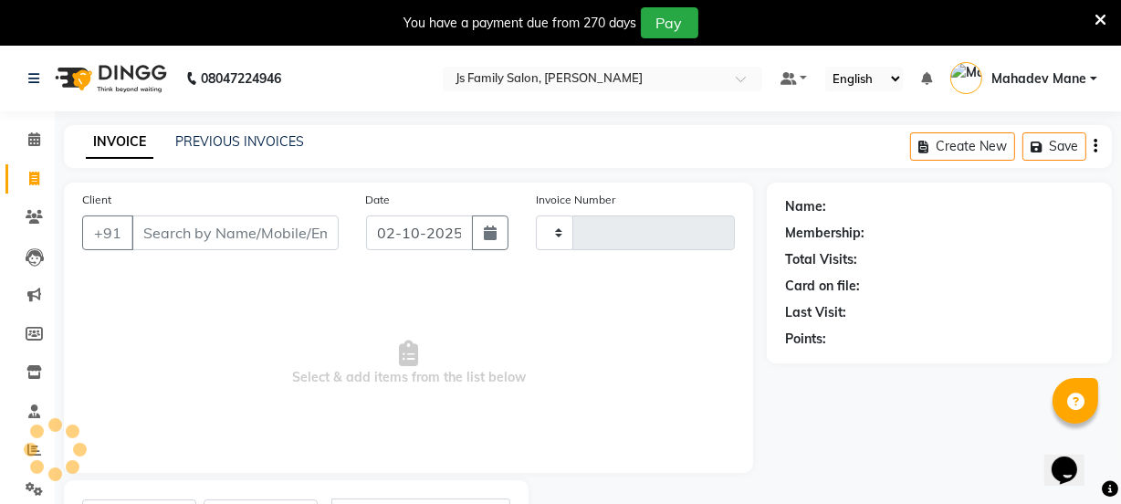
type input "8240"
select select "3729"
click at [170, 226] on input "Client" at bounding box center [234, 232] width 207 height 35
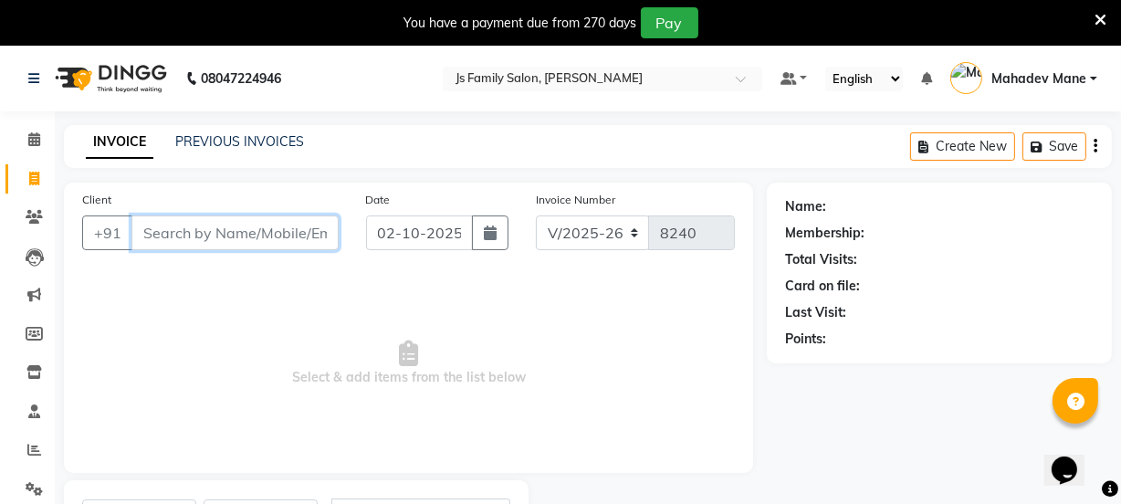
click at [204, 238] on input "Client" at bounding box center [234, 232] width 207 height 35
click at [30, 213] on icon at bounding box center [34, 217] width 17 height 14
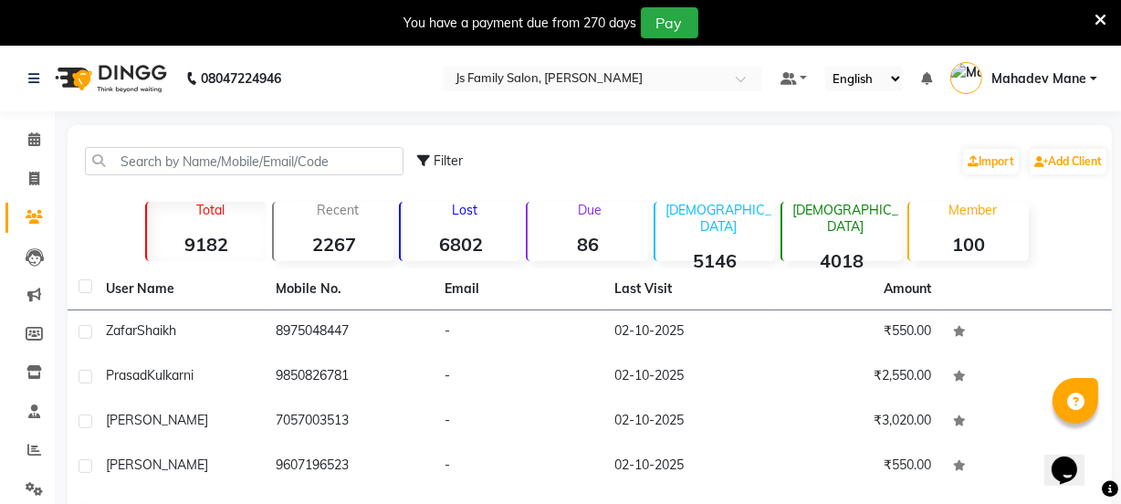
drag, startPoint x: 1101, startPoint y: 14, endPoint x: 621, endPoint y: 62, distance: 483.4
click at [1101, 14] on icon at bounding box center [1100, 20] width 12 height 16
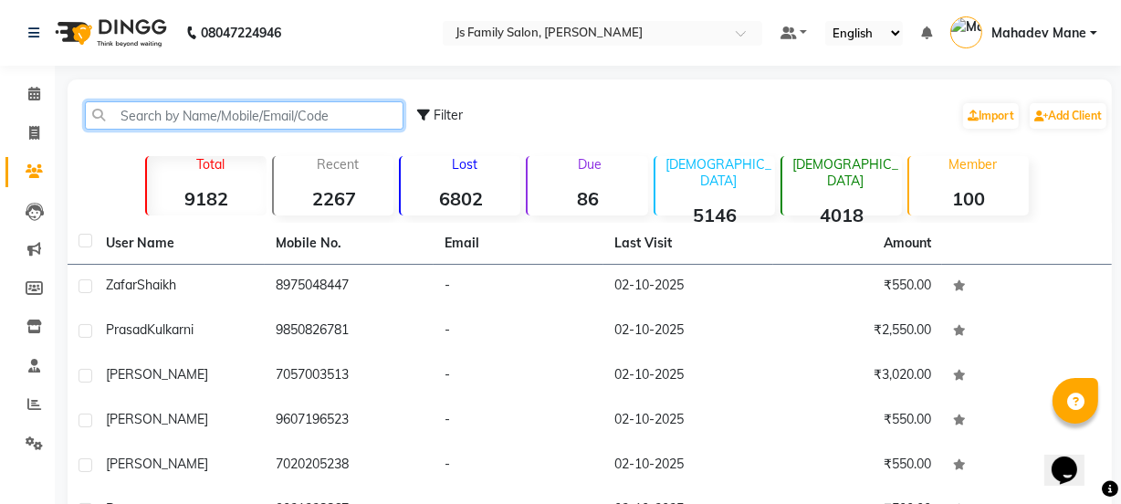
click at [183, 120] on input "text" at bounding box center [244, 115] width 318 height 28
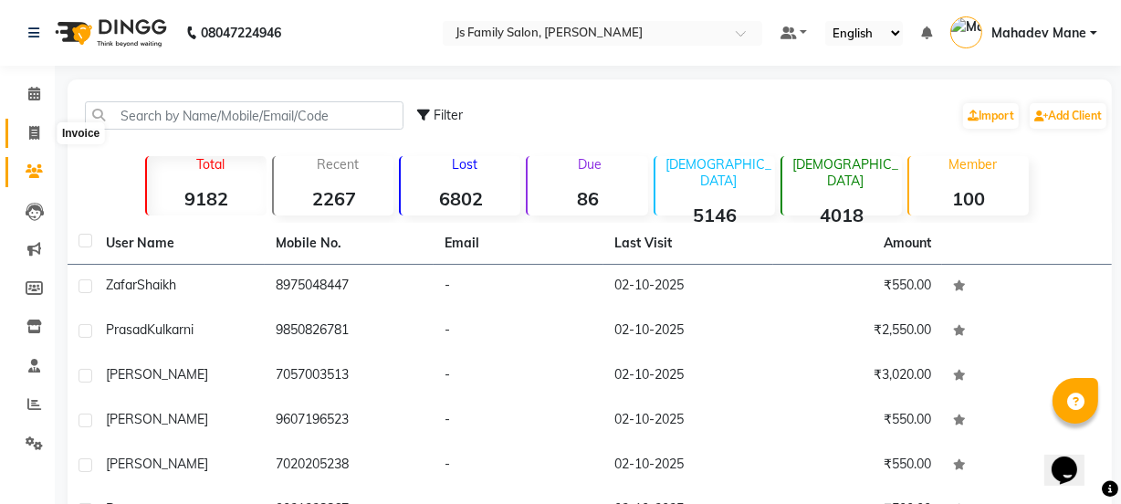
click at [42, 130] on span at bounding box center [34, 133] width 32 height 21
select select "service"
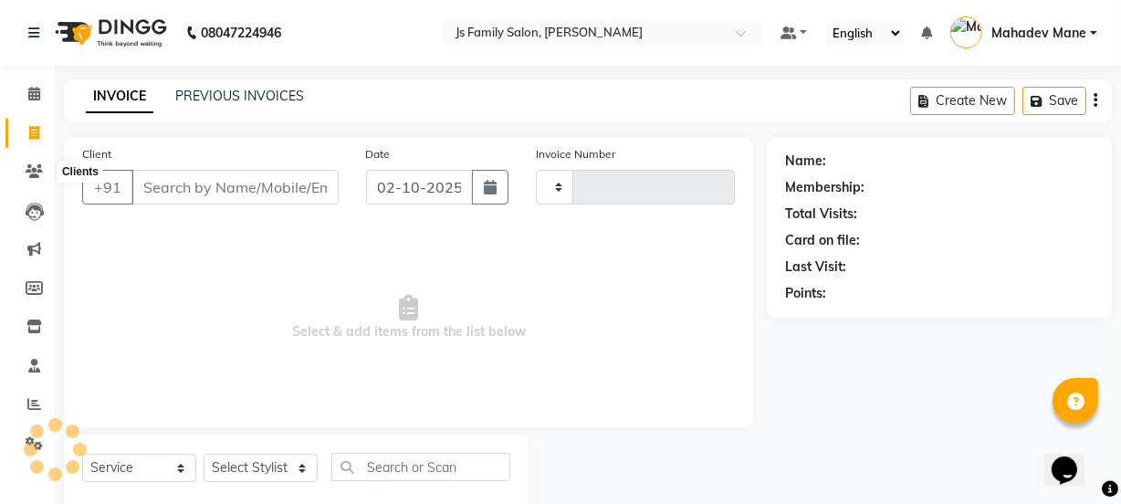
scroll to position [46, 0]
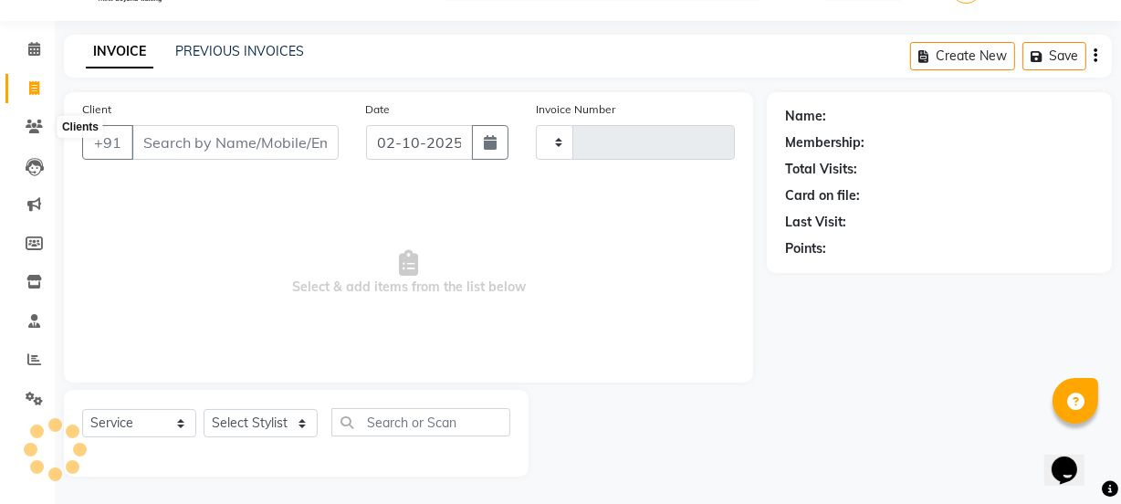
type input "8240"
select select "3729"
click at [170, 145] on input "Client" at bounding box center [234, 142] width 207 height 35
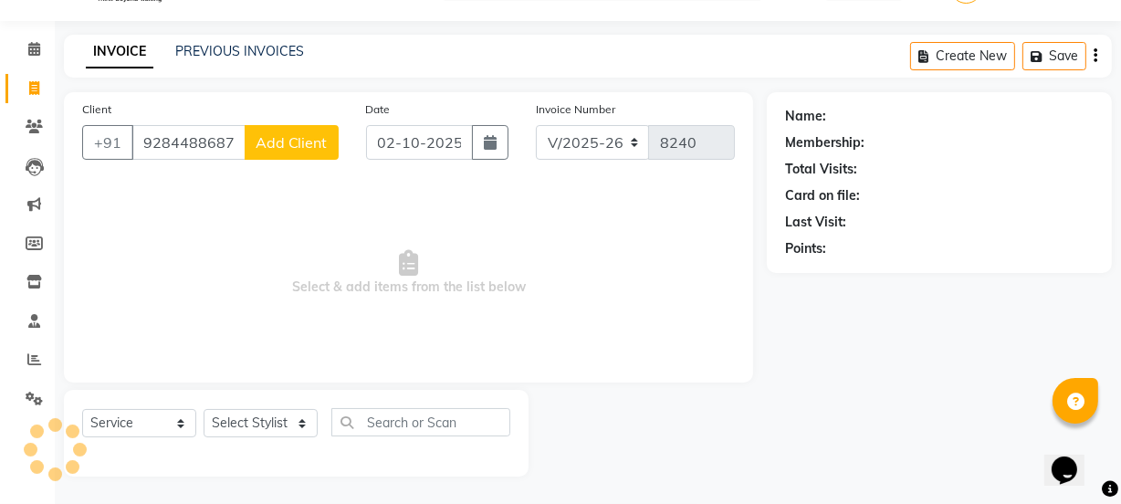
type input "9284488687"
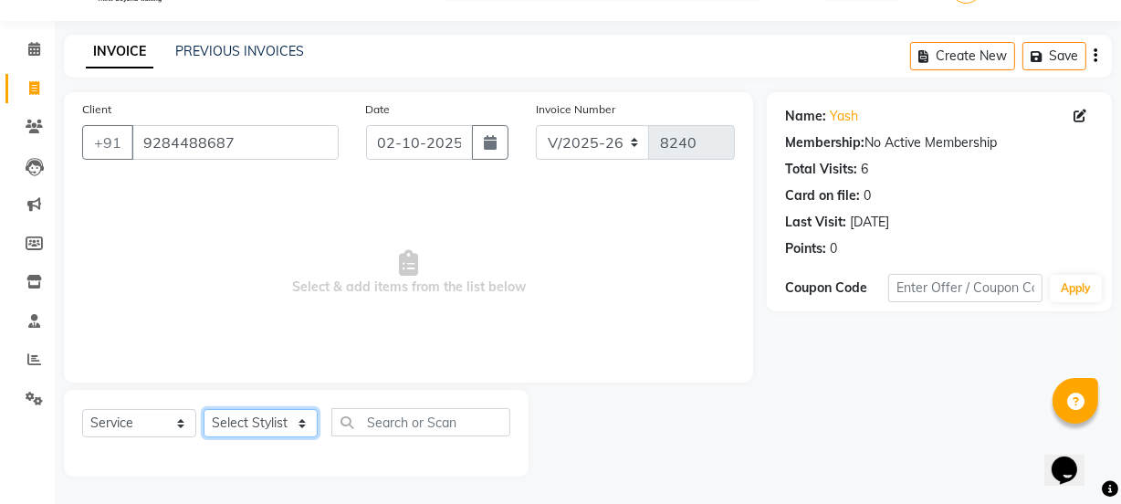
click at [256, 412] on select "Select Stylist arif Chetan Dipak Vaidyakar Huda Jolly kokan n Mahadev Mane Mosi…" at bounding box center [261, 423] width 114 height 28
select select "58002"
click at [204, 409] on select "Select Stylist arif Chetan Dipak Vaidyakar Huda Jolly kokan n Mahadev Mane Mosi…" at bounding box center [261, 423] width 114 height 28
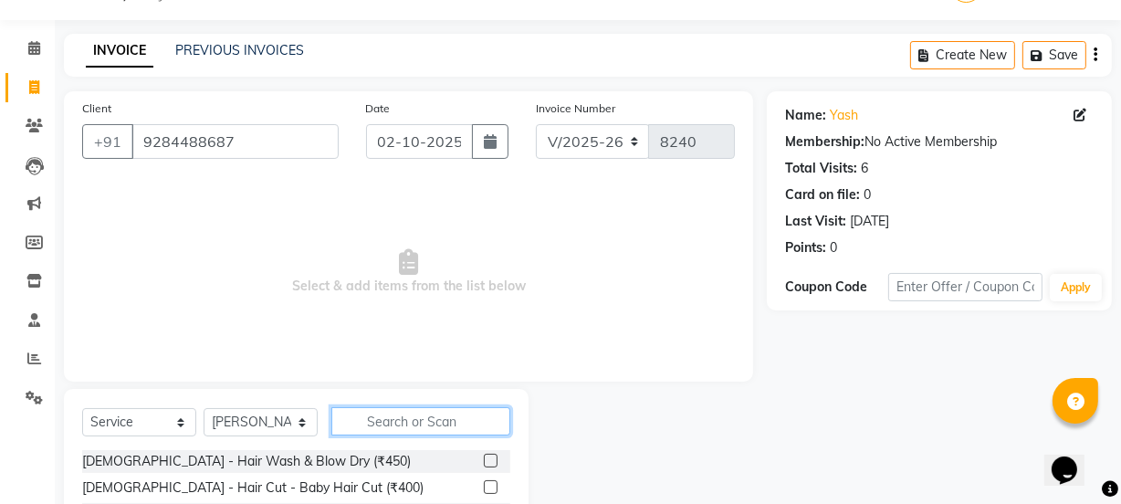
click at [396, 433] on input "text" at bounding box center [420, 421] width 179 height 28
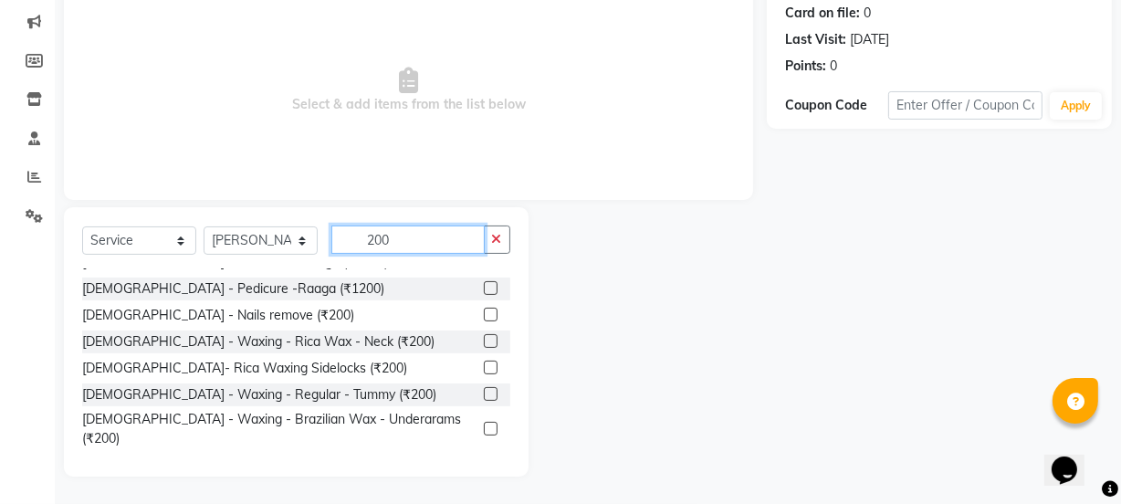
scroll to position [822, 0]
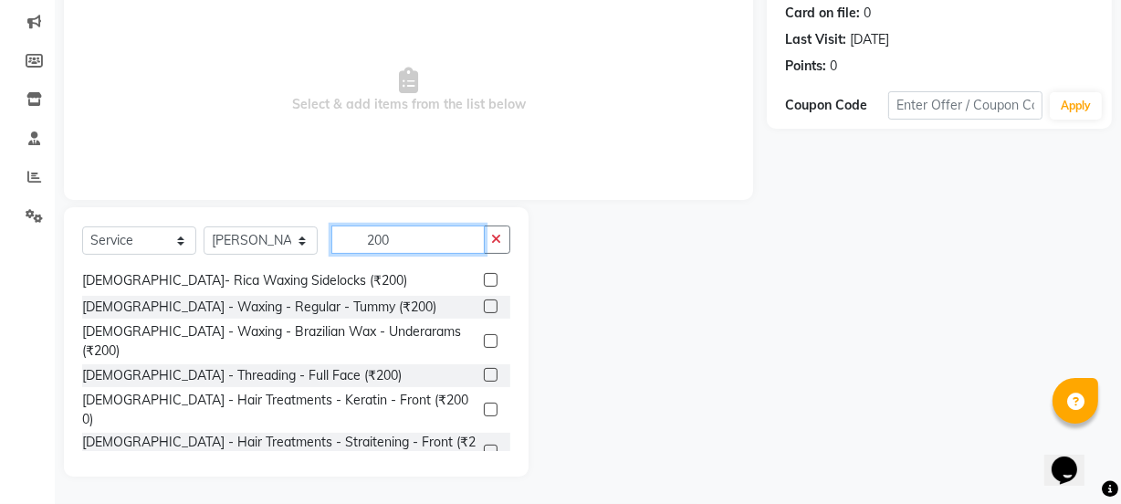
type input "200"
checkbox input "false"
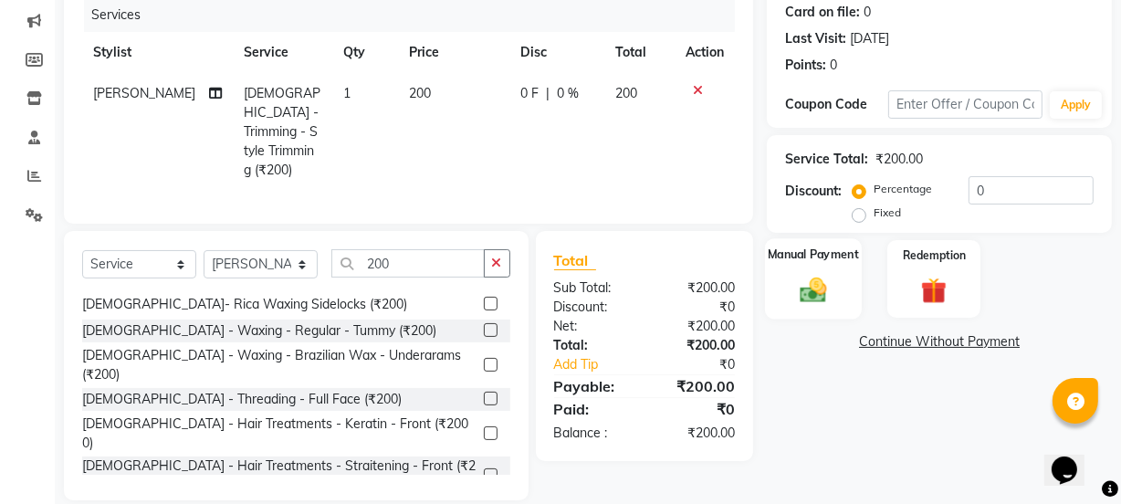
click at [808, 294] on img at bounding box center [813, 289] width 44 height 31
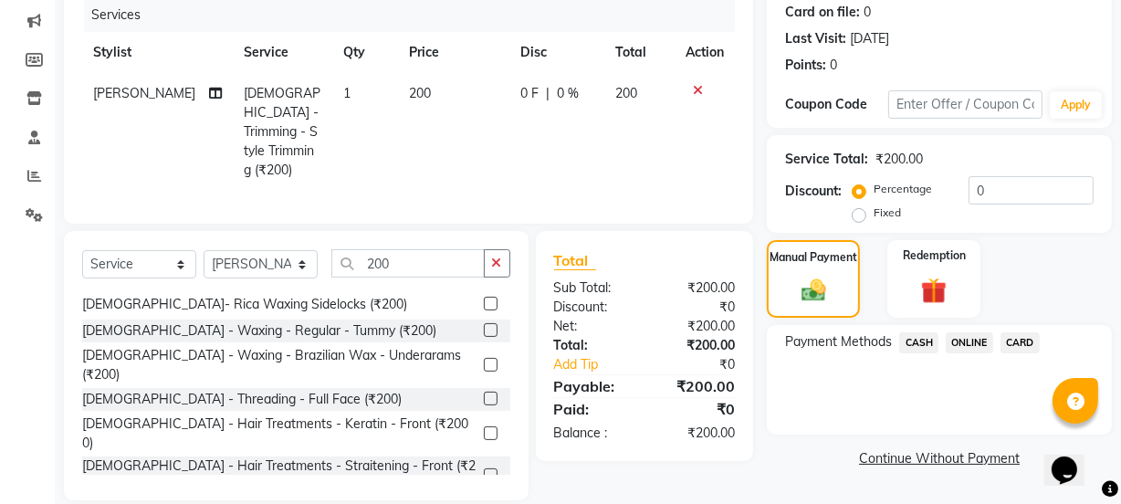
click at [928, 350] on span "CASH" at bounding box center [918, 342] width 39 height 21
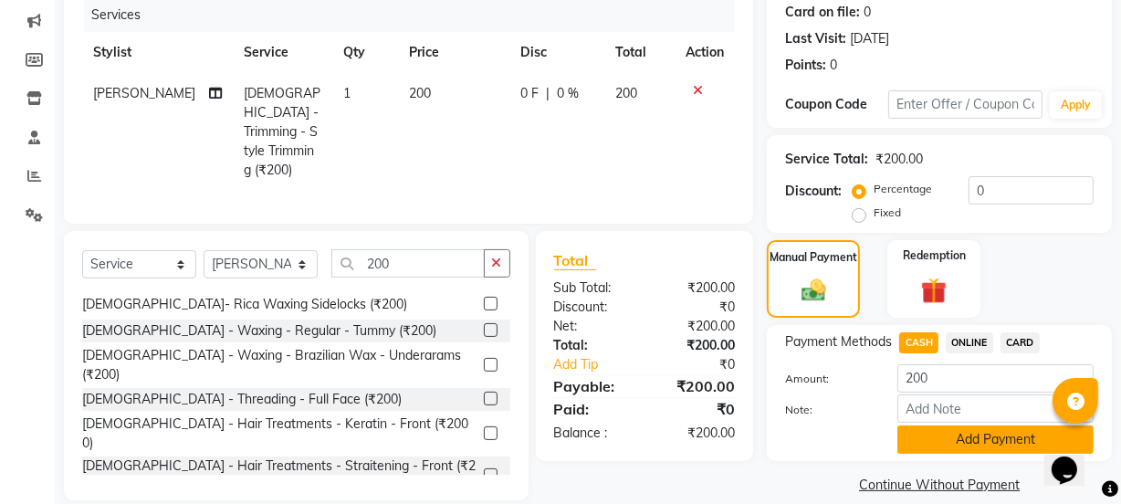
click at [935, 426] on button "Add Payment" at bounding box center [995, 439] width 196 height 28
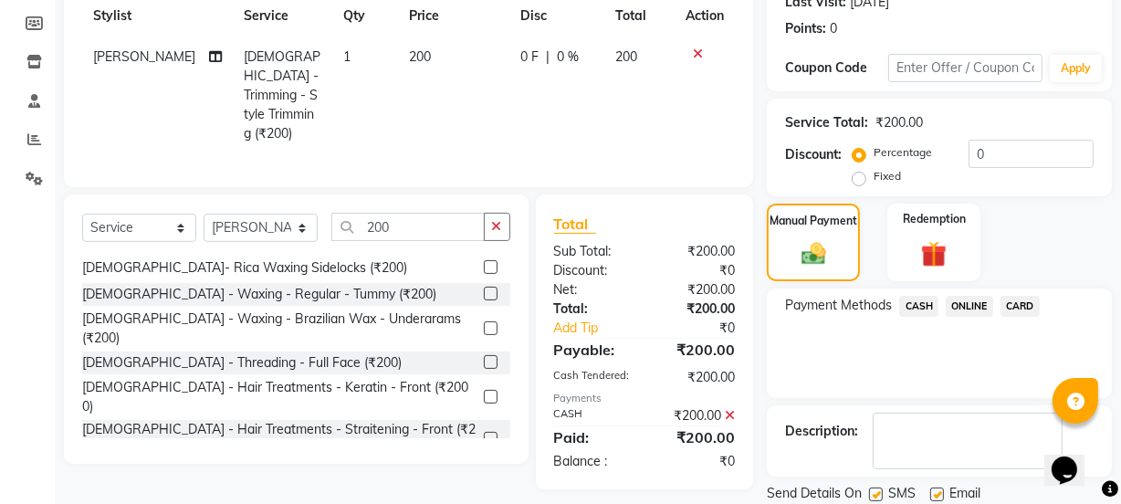
scroll to position [326, 0]
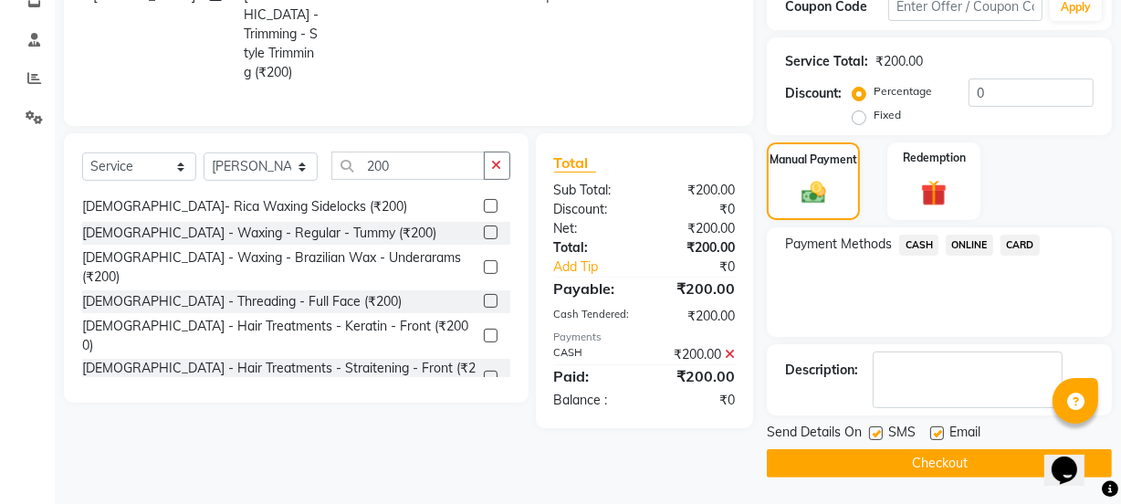
click at [941, 465] on button "Checkout" at bounding box center [939, 463] width 345 height 28
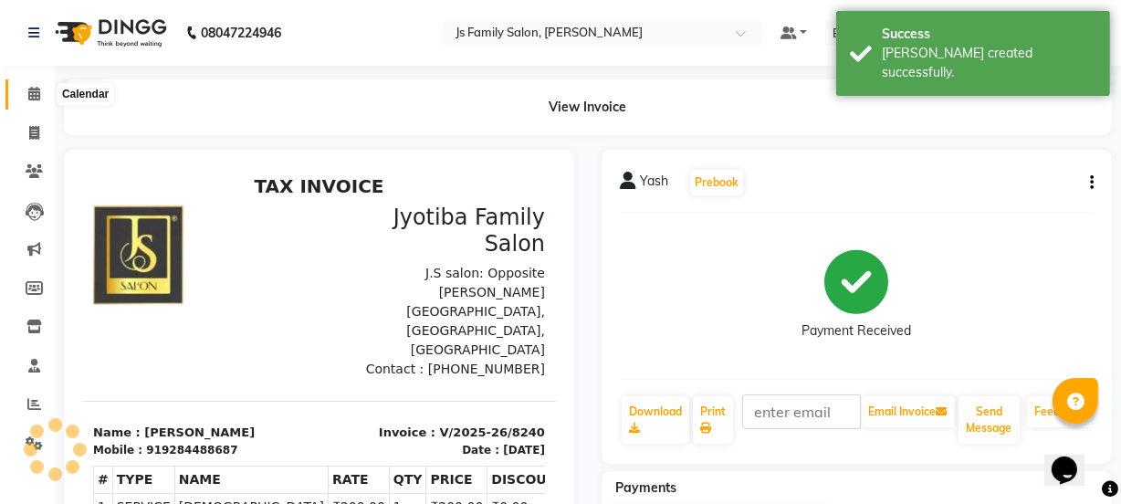
click at [32, 100] on span at bounding box center [34, 94] width 32 height 21
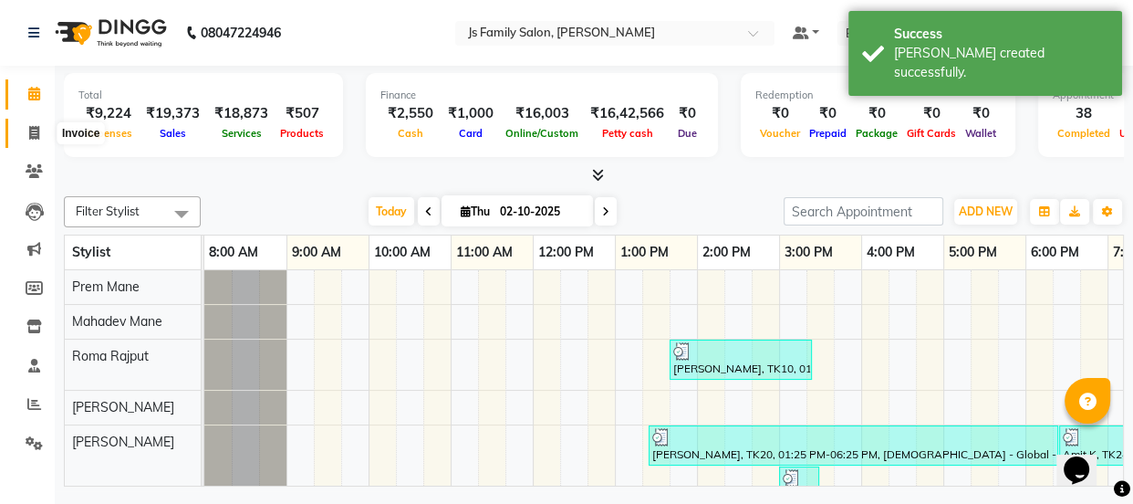
click at [30, 126] on icon at bounding box center [34, 133] width 10 height 14
select select "3729"
select select "service"
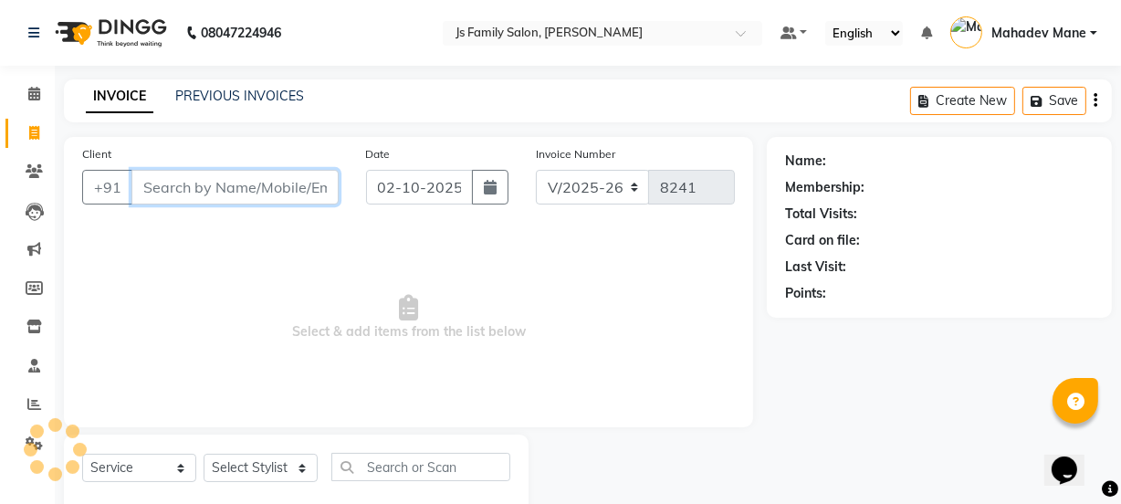
click at [181, 184] on input "Client" at bounding box center [234, 187] width 207 height 35
type input "o"
